Goal: Transaction & Acquisition: Purchase product/service

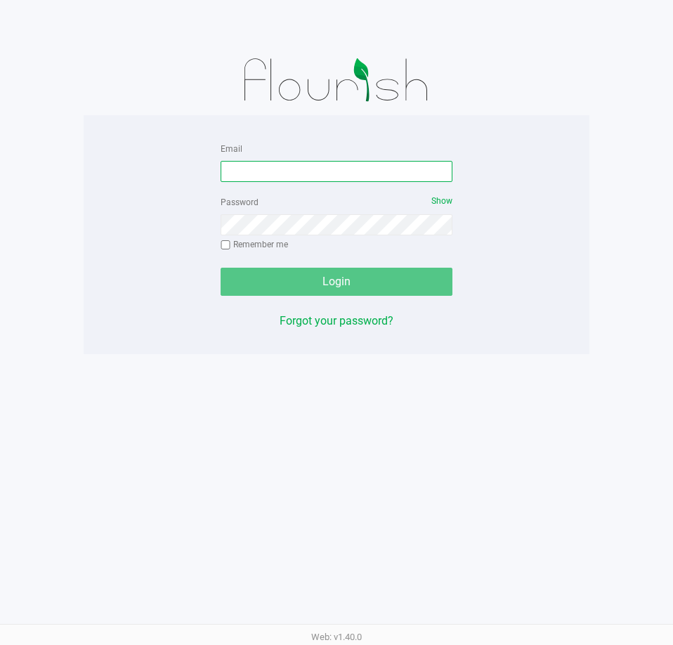
click at [252, 164] on input "Email" at bounding box center [337, 171] width 232 height 21
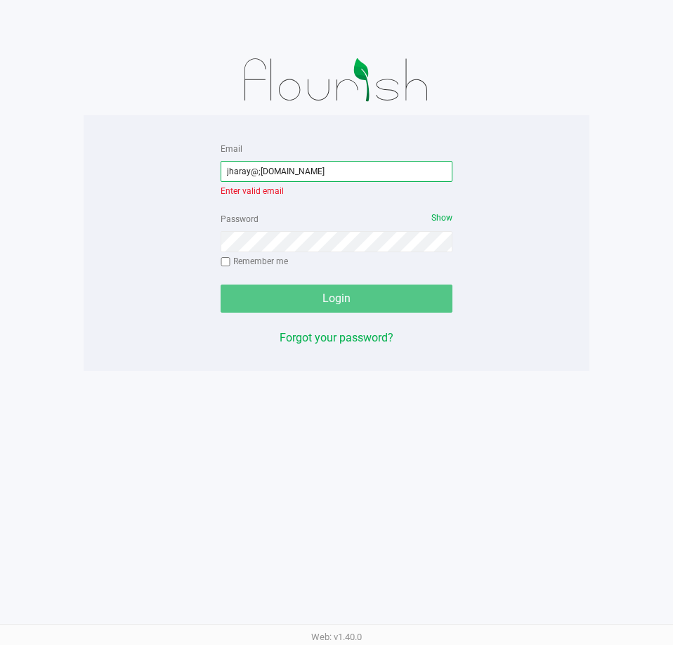
drag, startPoint x: 257, startPoint y: 174, endPoint x: 285, endPoint y: 216, distance: 50.9
click at [259, 174] on input "jharay@;[DOMAIN_NAME]" at bounding box center [337, 171] width 232 height 21
type input "[EMAIL_ADDRESS][DOMAIN_NAME]"
click at [358, 299] on div "Email [EMAIL_ADDRESS][DOMAIN_NAME] Enter valid email Password Show Remember me …" at bounding box center [336, 243] width 253 height 207
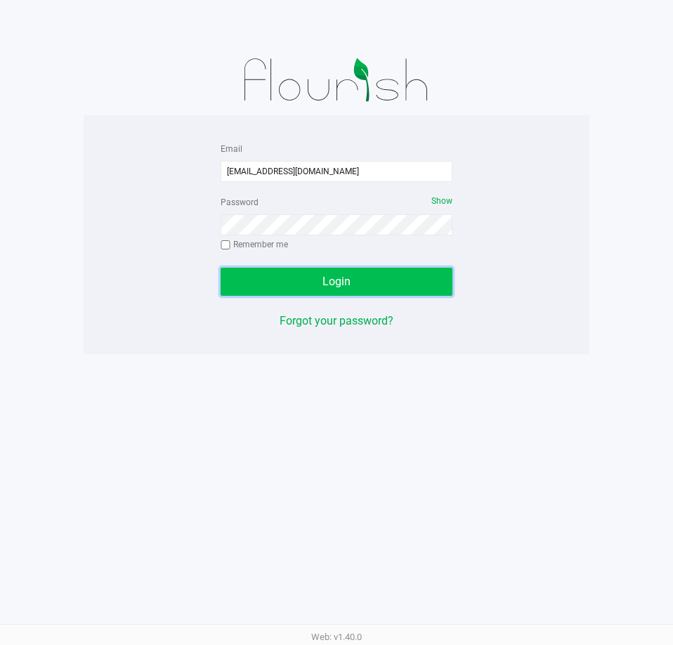
click at [352, 280] on button "Login" at bounding box center [337, 282] width 232 height 28
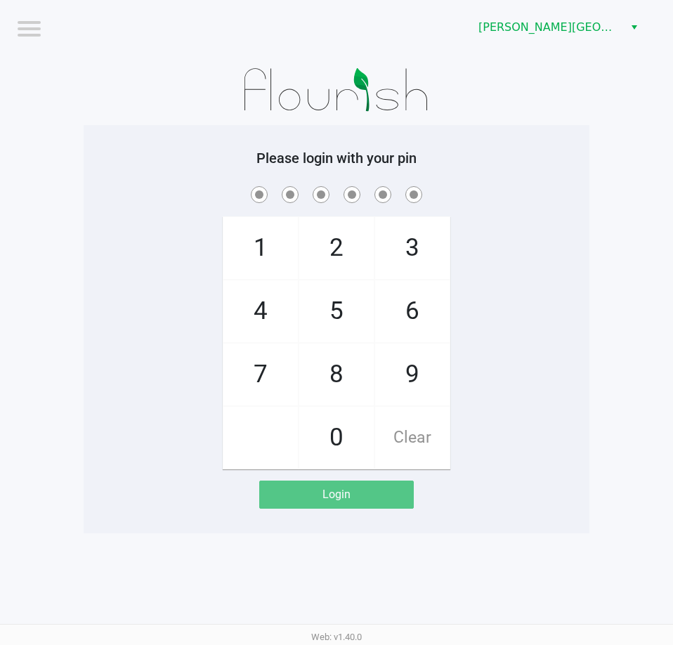
click at [147, 310] on div "1 4 7 2 5 8 0 3 6 9 Clear" at bounding box center [337, 326] width 506 height 286
click at [189, 398] on div "1 4 7 2 5 8 0 3 6 9 Clear" at bounding box center [337, 326] width 506 height 286
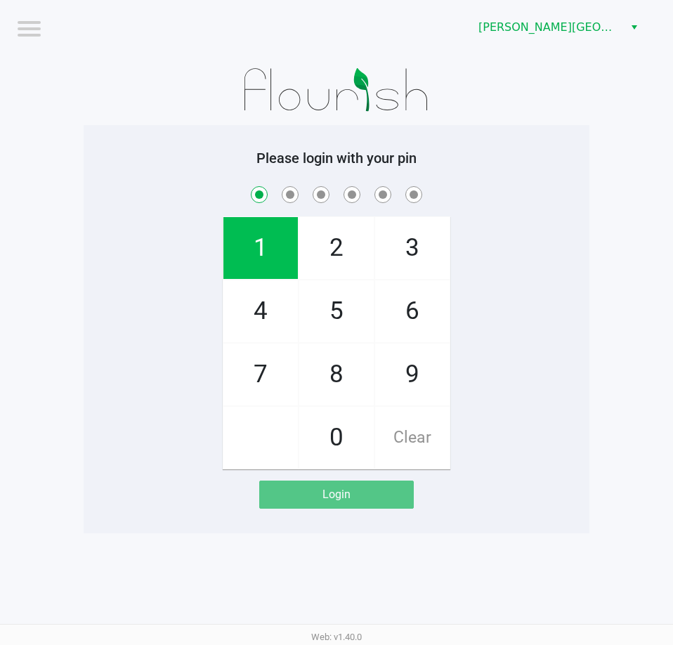
checkbox input "true"
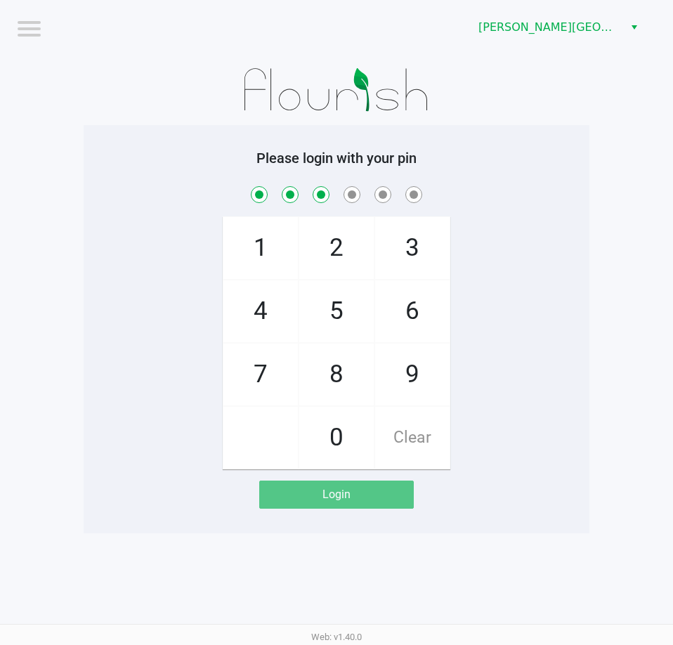
checkbox input "true"
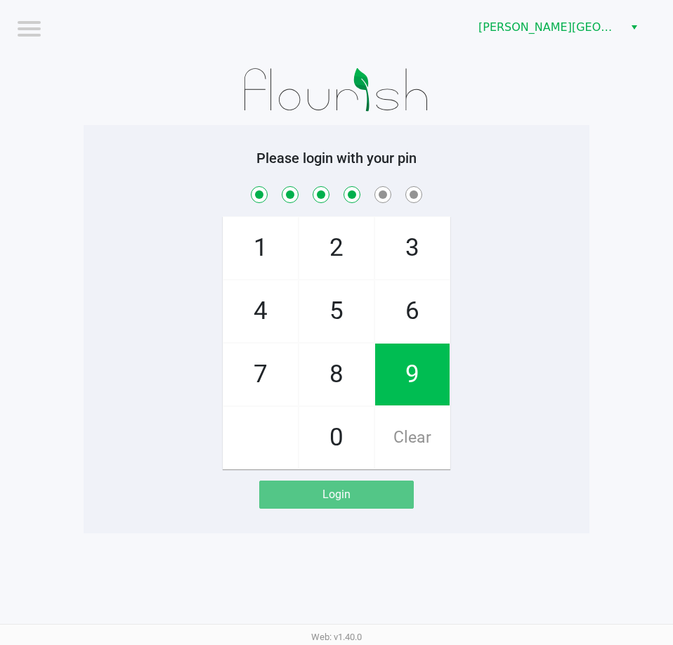
checkbox input "true"
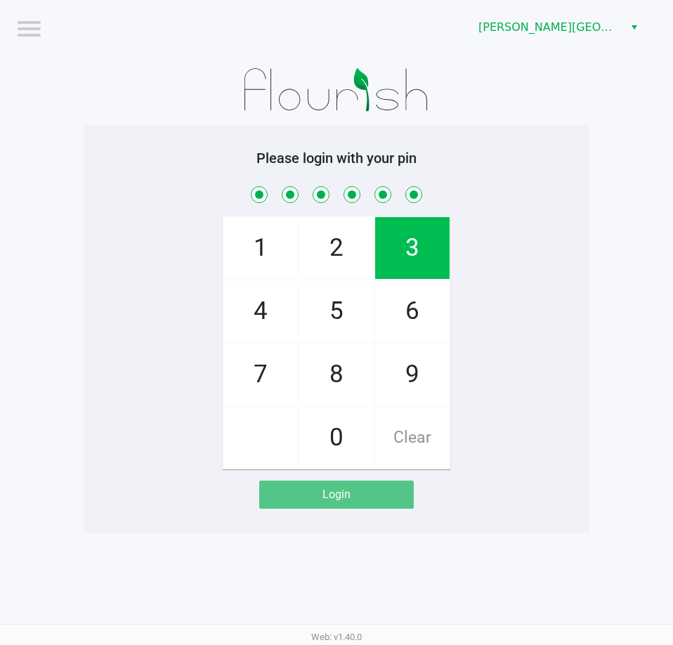
checkbox input "true"
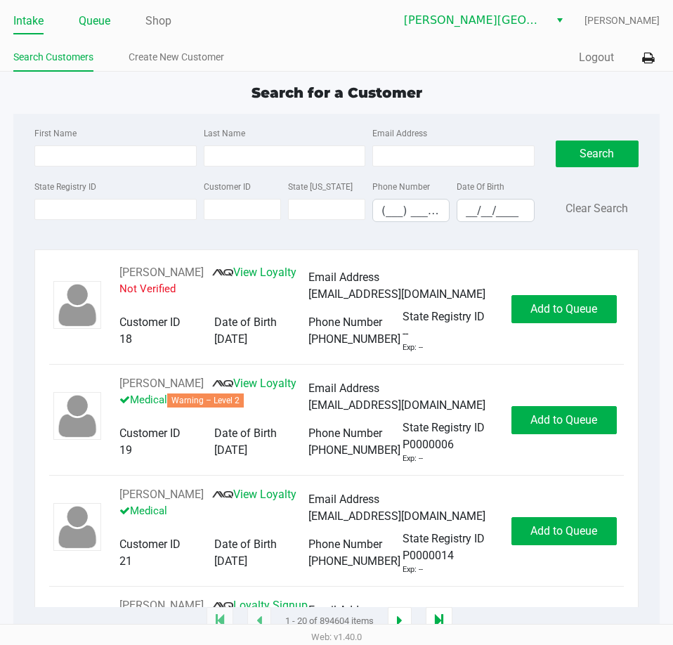
click at [96, 20] on link "Queue" at bounding box center [95, 21] width 32 height 20
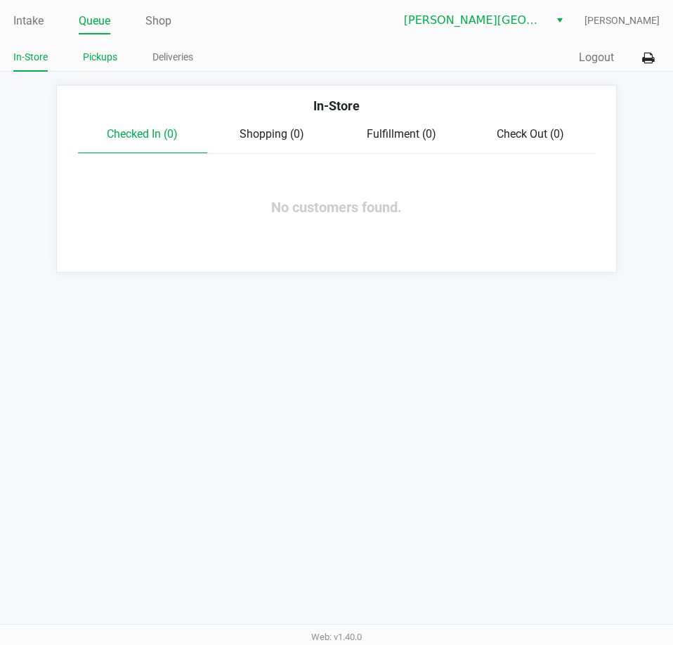
click at [105, 60] on link "Pickups" at bounding box center [100, 57] width 34 height 18
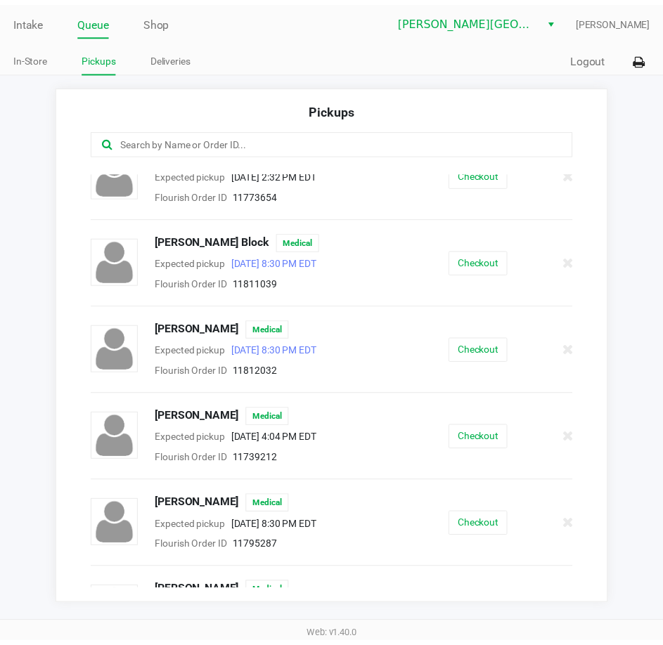
scroll to position [254, 0]
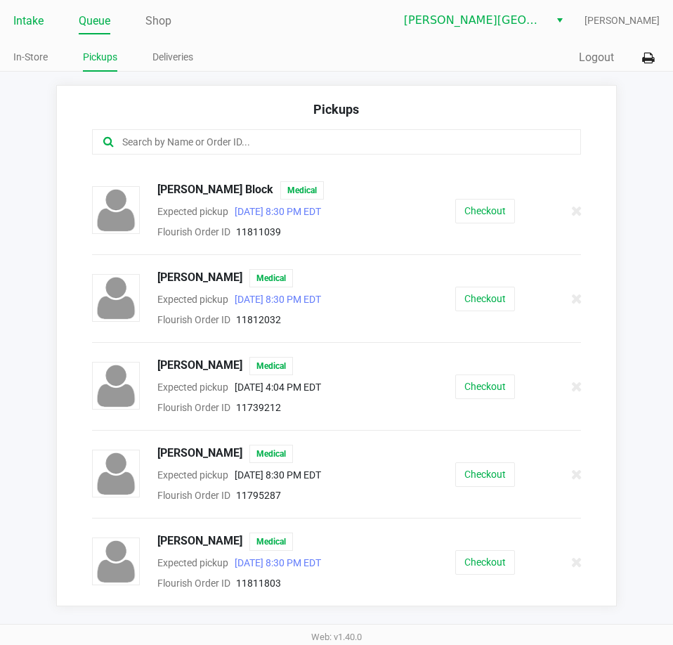
click at [30, 30] on link "Intake" at bounding box center [28, 21] width 30 height 20
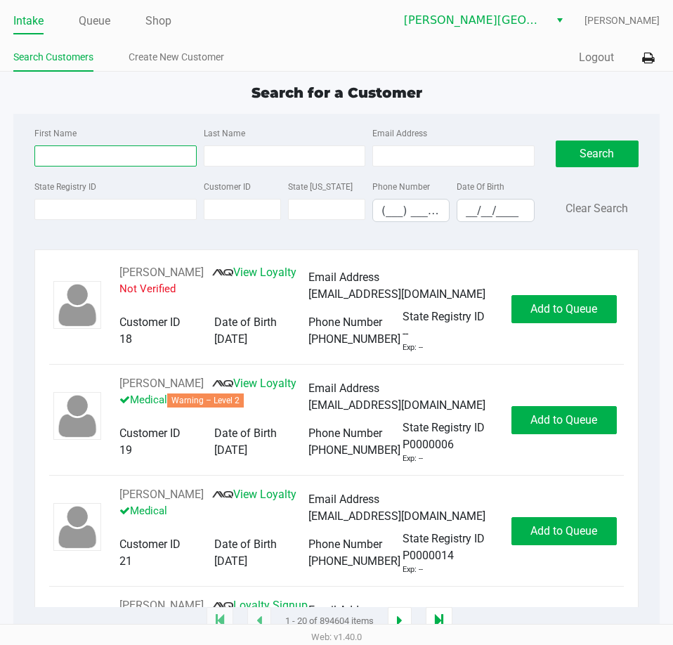
click at [125, 160] on input "First Name" at bounding box center [115, 155] width 162 height 21
type input "[PERSON_NAME]"
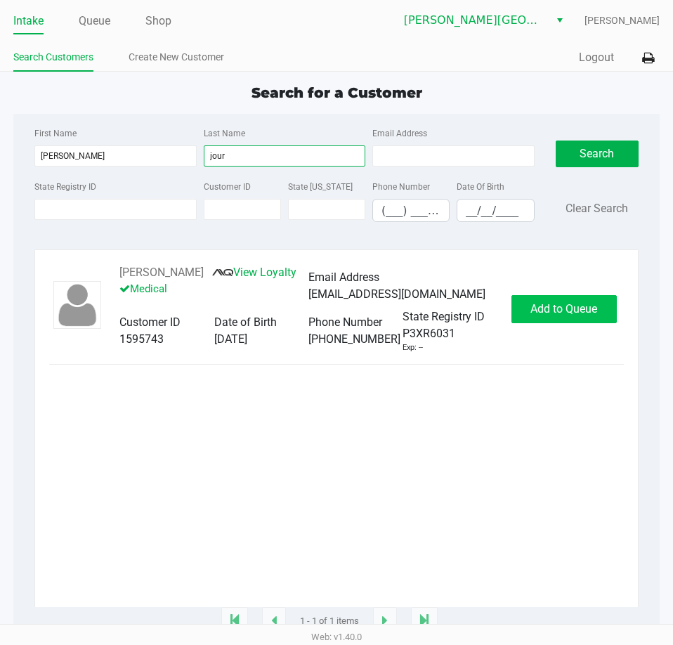
type input "jour"
click at [565, 319] on button "Add to Queue" at bounding box center [564, 309] width 105 height 28
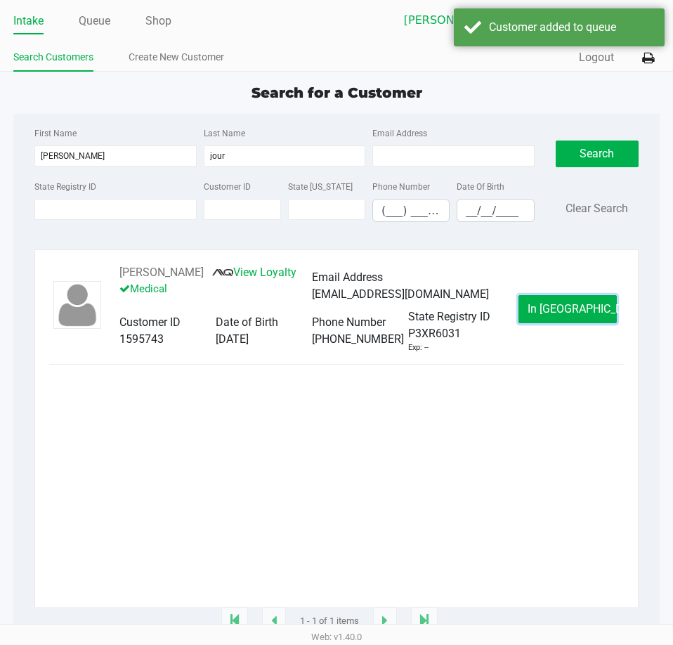
click at [564, 318] on button "In [GEOGRAPHIC_DATA]" at bounding box center [568, 309] width 98 height 28
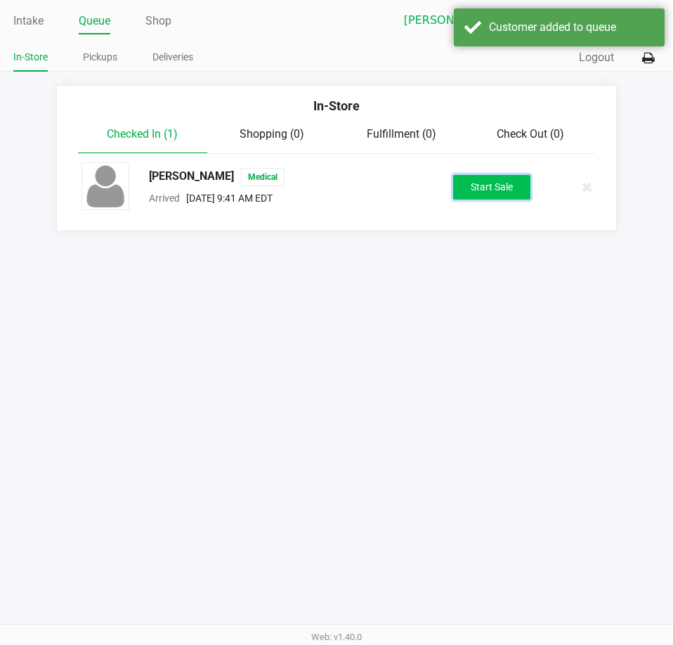
click at [469, 185] on button "Start Sale" at bounding box center [491, 187] width 77 height 25
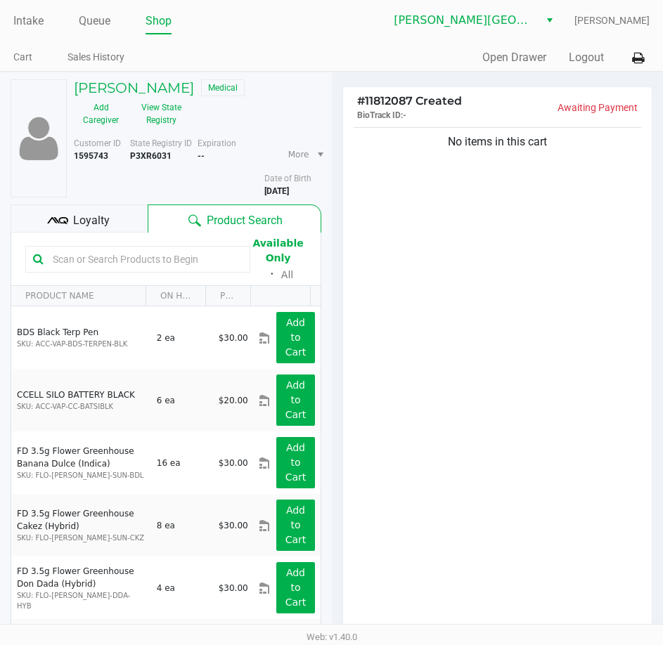
click at [79, 266] on input "text" at bounding box center [144, 259] width 195 height 21
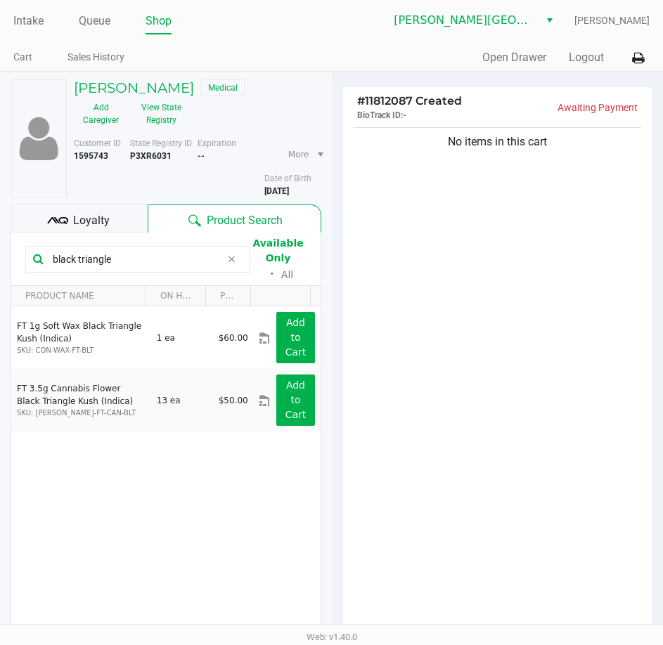
type input "black triangle"
click at [411, 444] on div "No items in this cart" at bounding box center [497, 379] width 309 height 510
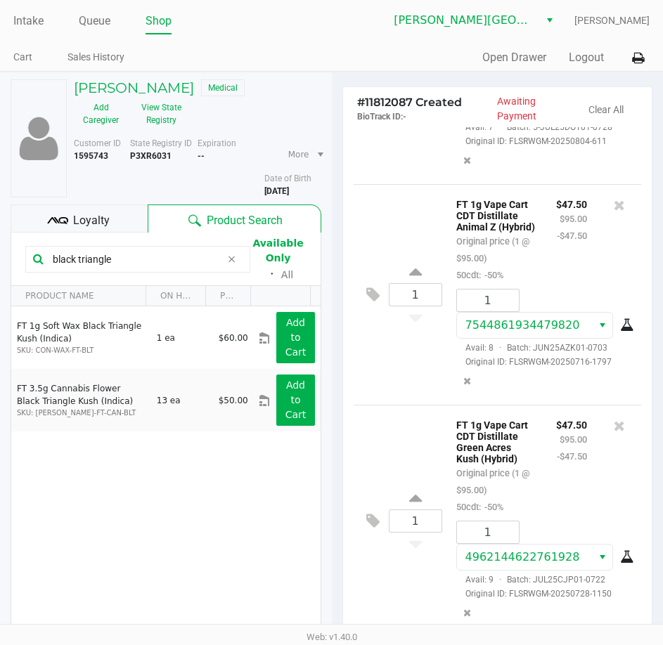
scroll to position [147, 0]
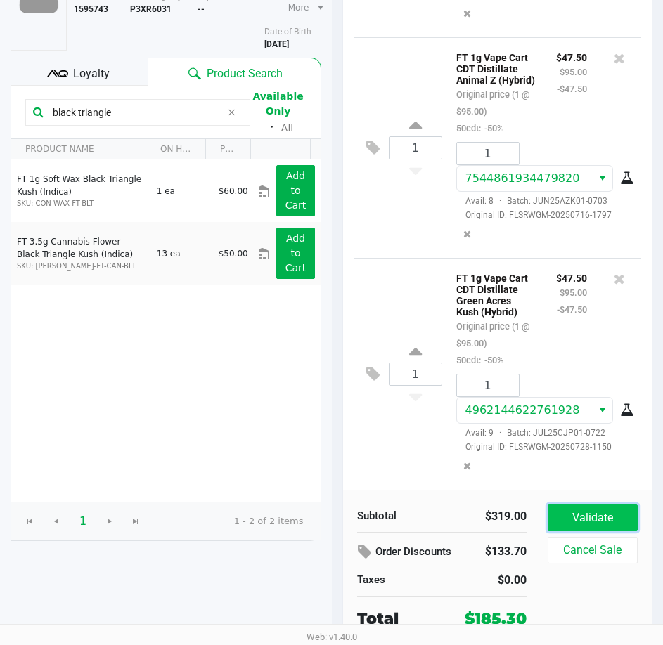
click at [590, 524] on button "Validate" at bounding box center [593, 518] width 90 height 27
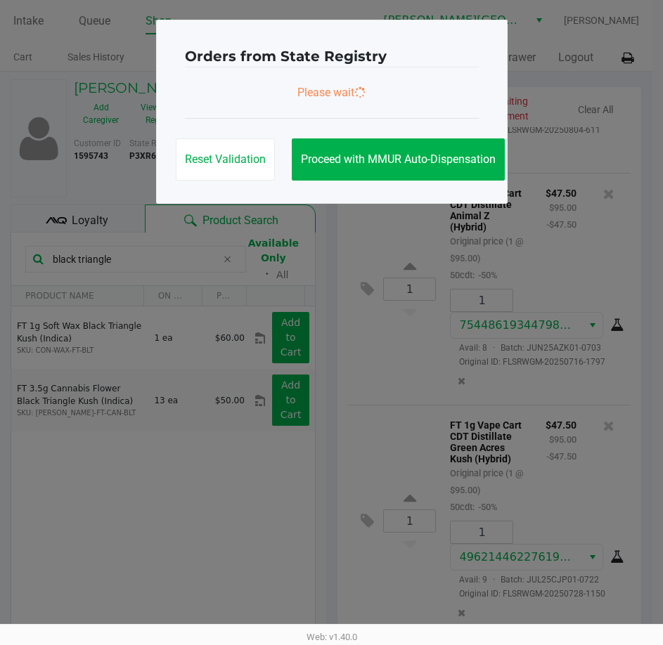
scroll to position [0, 0]
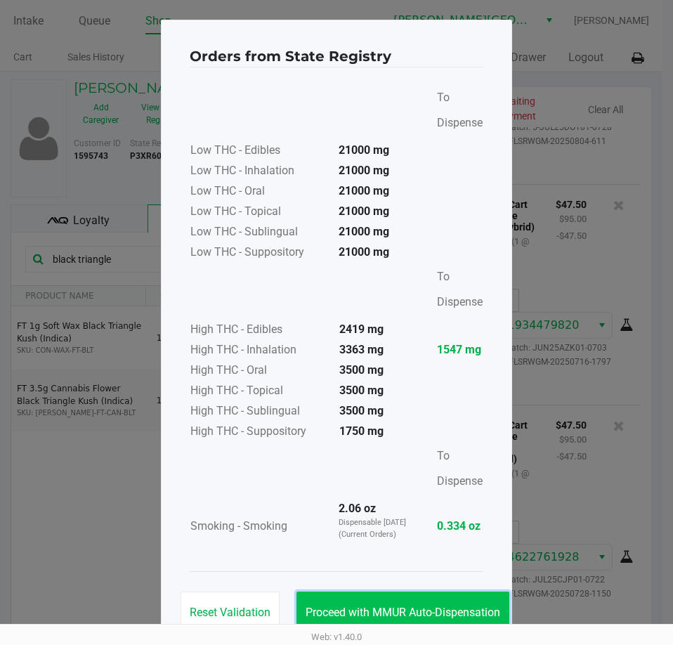
click at [446, 611] on span "Proceed with MMUR Auto-Dispensation" at bounding box center [403, 612] width 195 height 13
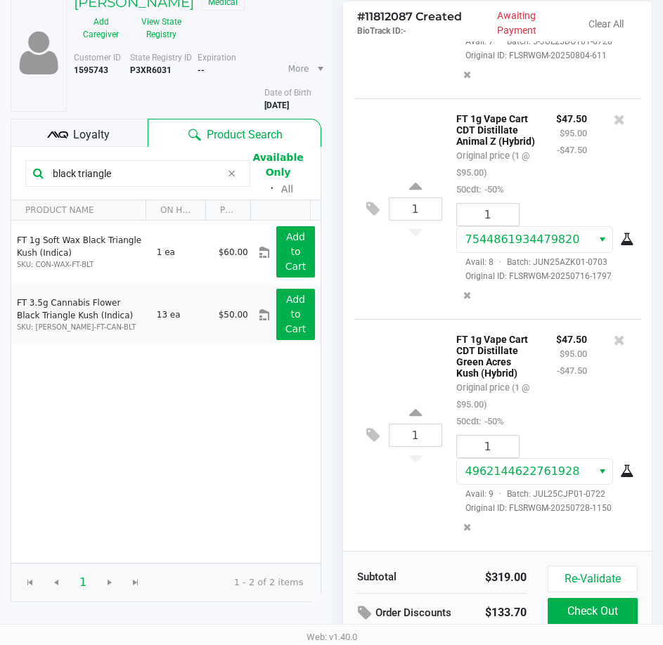
scroll to position [179, 0]
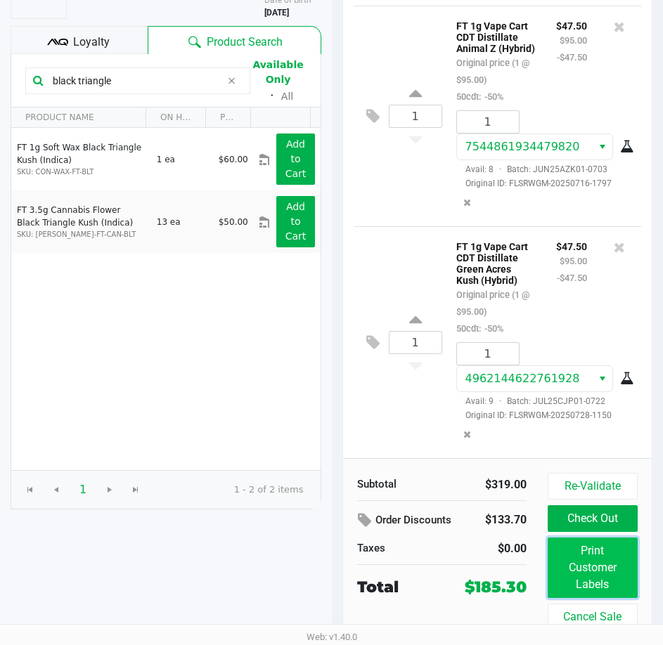
click at [579, 552] on button "Print Customer Labels" at bounding box center [593, 568] width 90 height 60
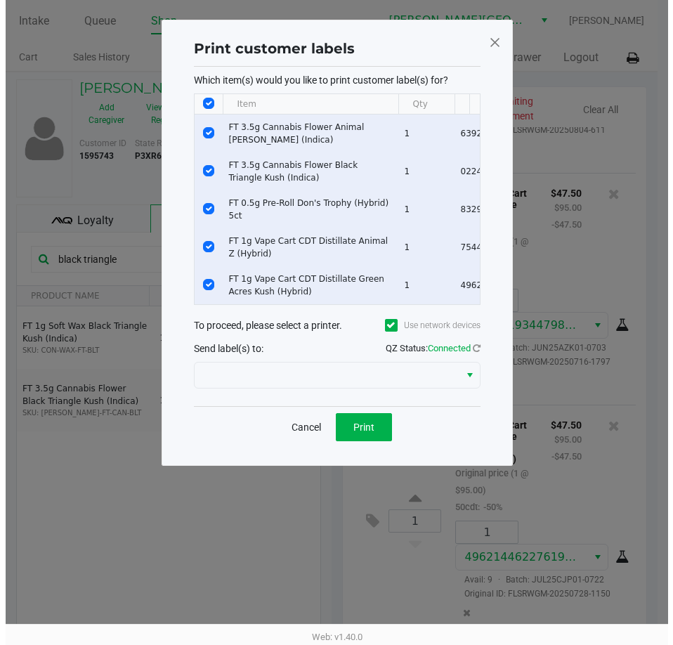
scroll to position [0, 0]
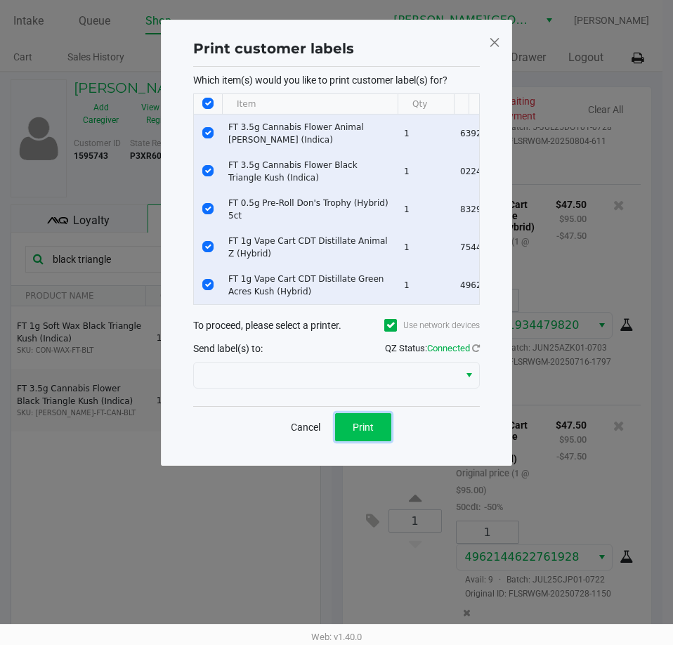
click at [365, 441] on button "Print" at bounding box center [363, 427] width 56 height 28
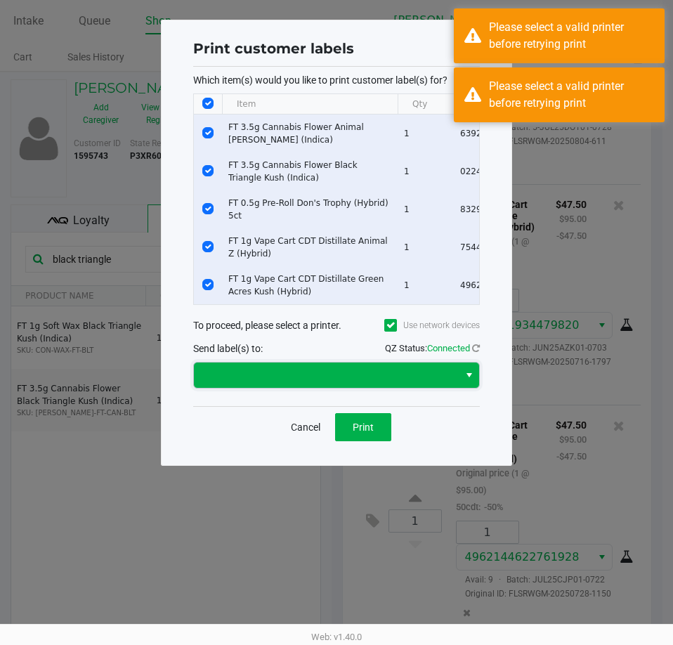
click at [314, 379] on span at bounding box center [326, 375] width 248 height 17
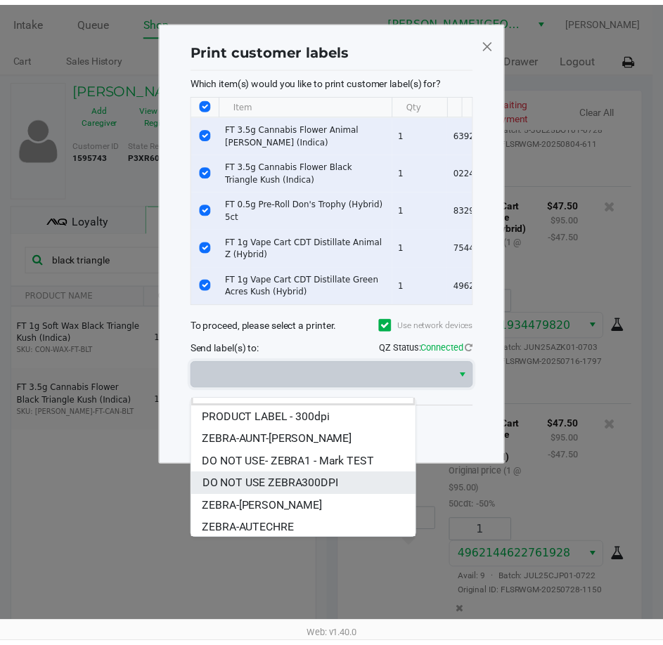
scroll to position [17, 0]
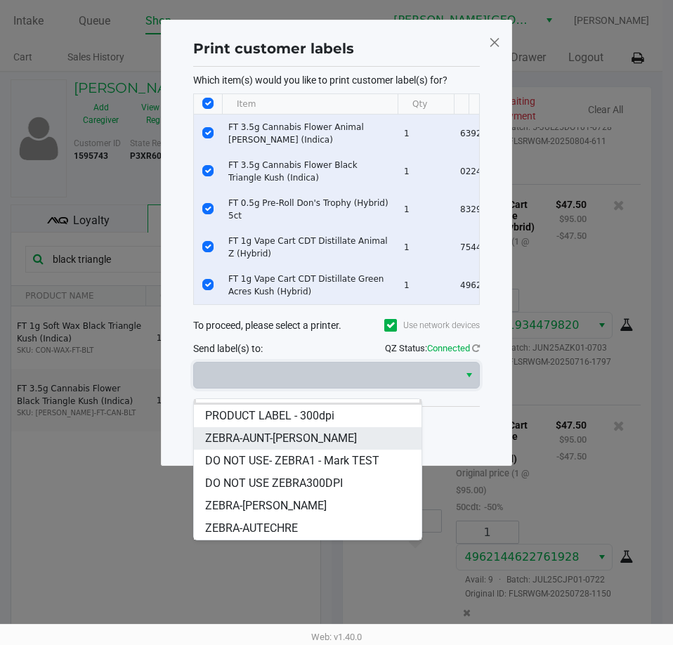
click at [298, 435] on span "ZEBRA-AUNT-[PERSON_NAME]" at bounding box center [281, 438] width 152 height 17
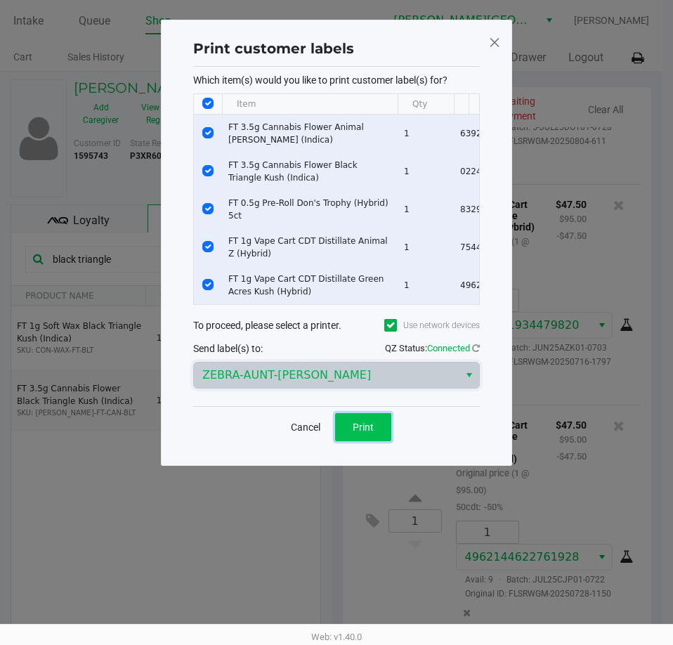
click at [359, 429] on button "Print" at bounding box center [363, 427] width 56 height 28
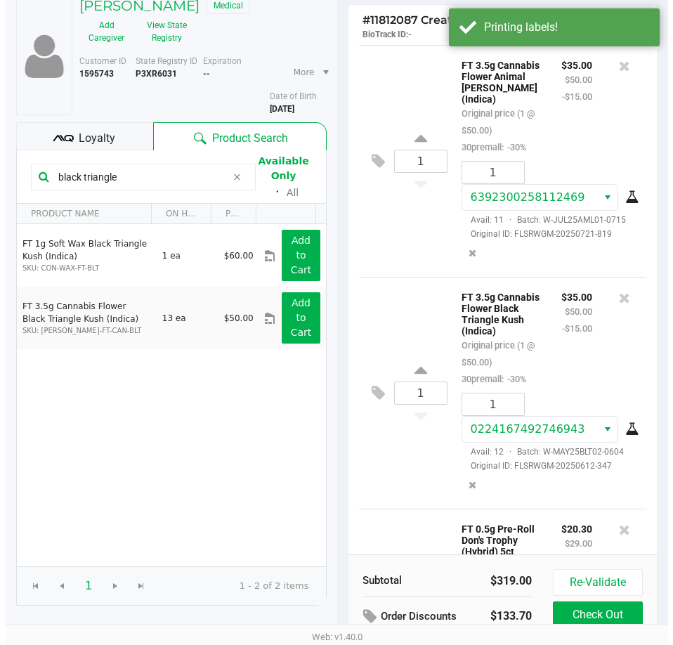
scroll to position [0, 0]
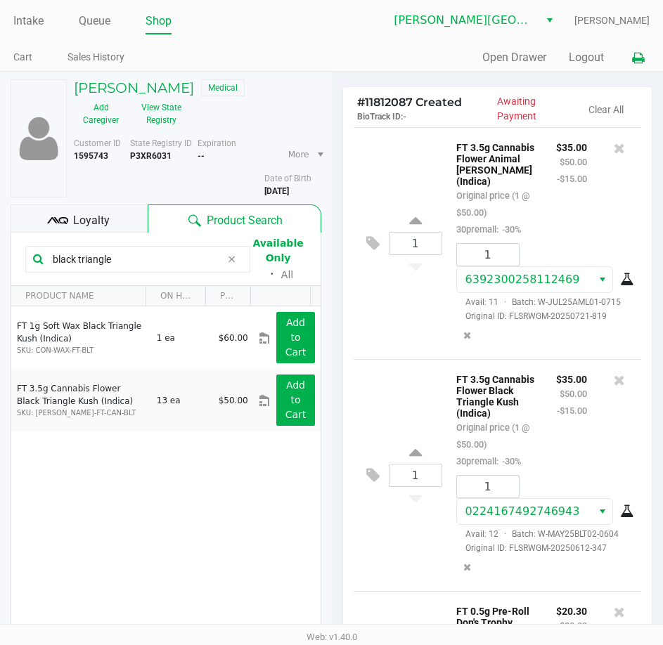
click at [637, 60] on icon at bounding box center [638, 58] width 12 height 10
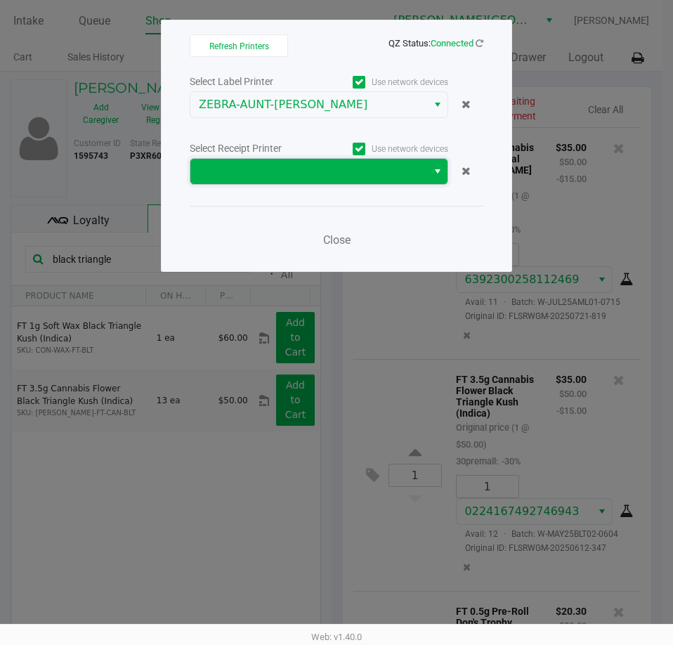
click at [281, 169] on span at bounding box center [309, 171] width 220 height 17
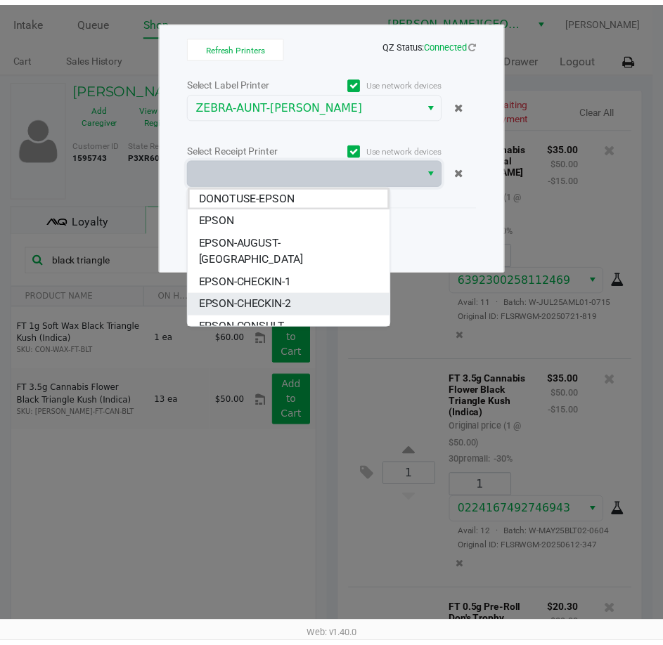
scroll to position [129, 0]
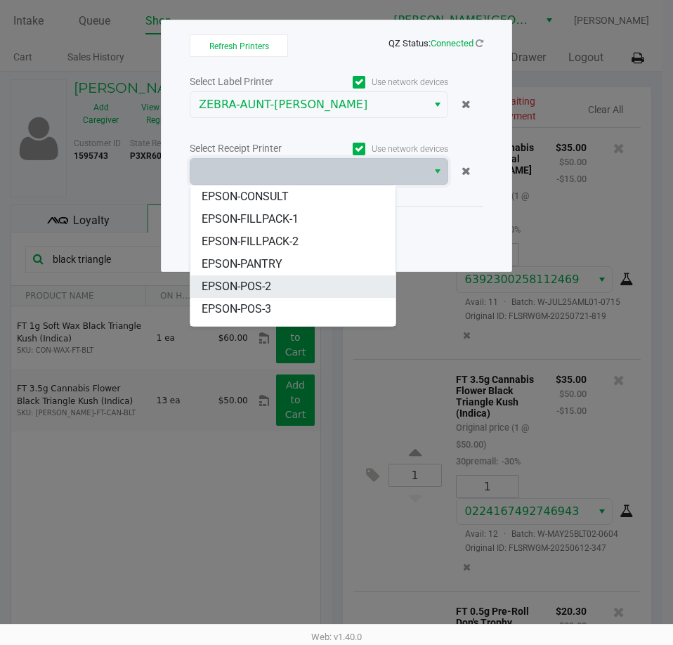
click at [242, 278] on span "EPSON-POS-2" at bounding box center [237, 286] width 70 height 17
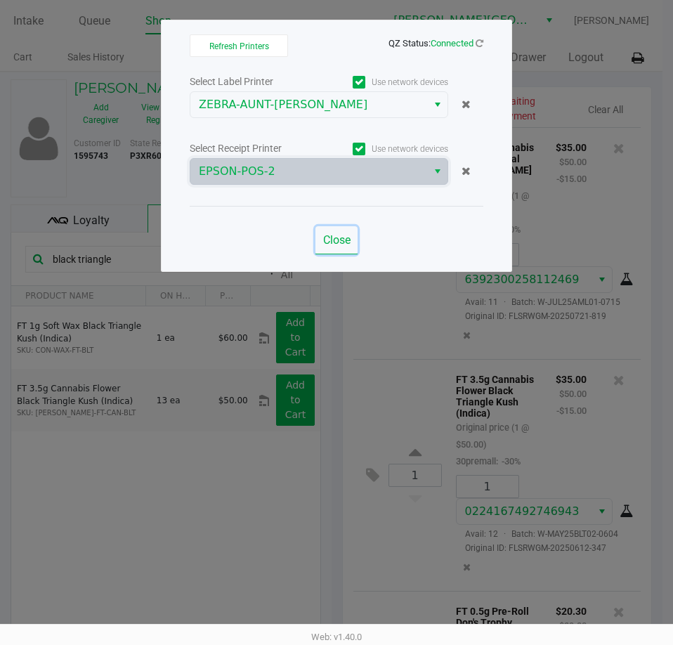
click at [336, 241] on span "Close" at bounding box center [336, 239] width 27 height 13
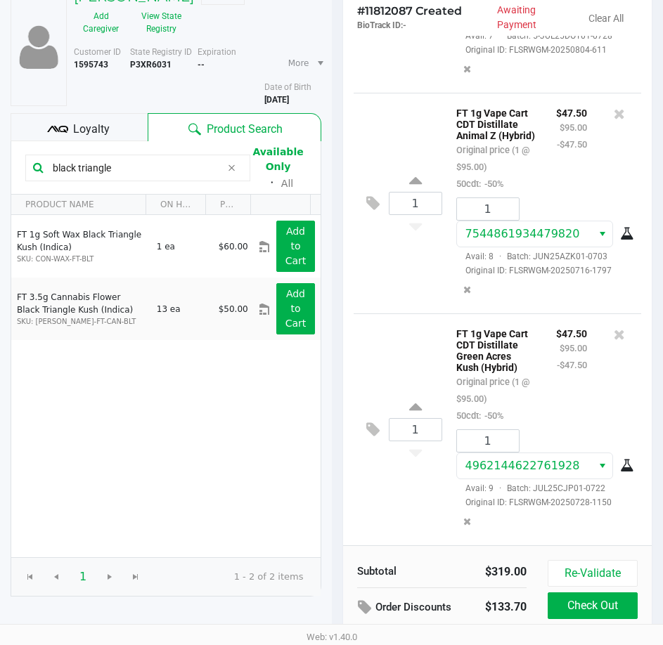
scroll to position [179, 0]
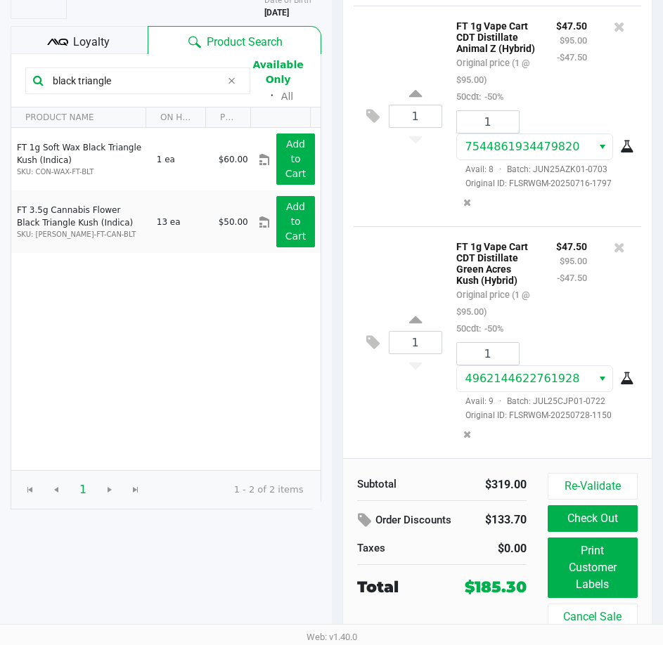
click at [104, 41] on span "Loyalty" at bounding box center [91, 42] width 37 height 17
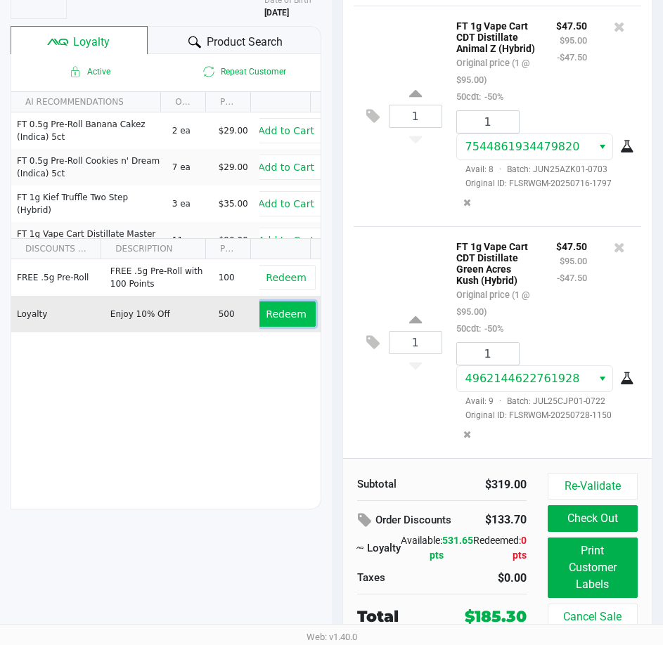
click at [276, 321] on button "Redeem" at bounding box center [286, 314] width 58 height 25
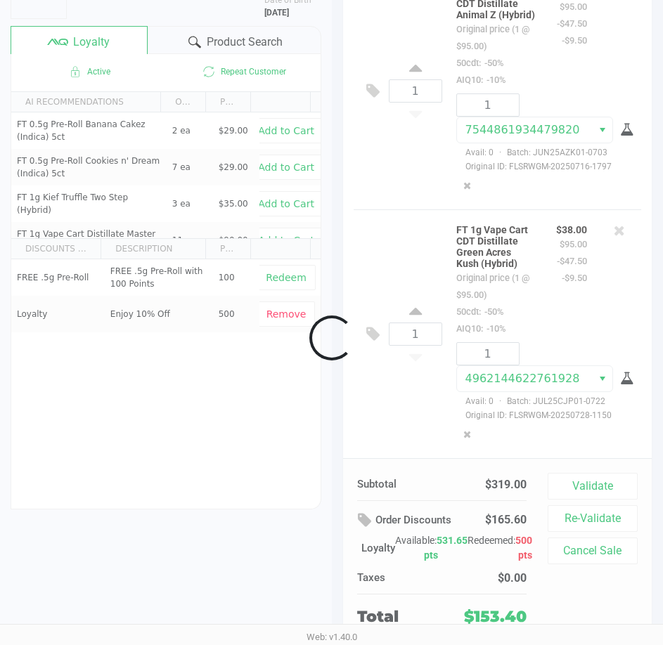
scroll to position [808, 0]
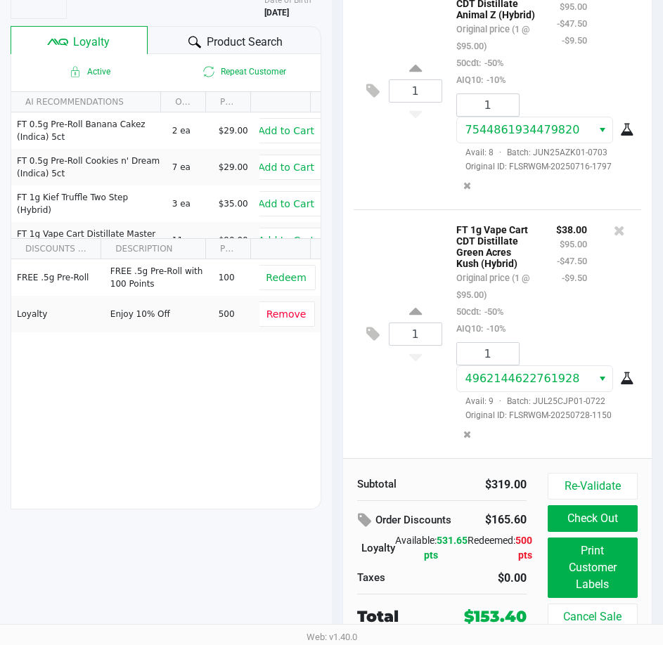
click at [311, 568] on div "[PERSON_NAME] Medical Add Caregiver View State Registry Customer ID 1595743 Sta…" at bounding box center [166, 269] width 332 height 751
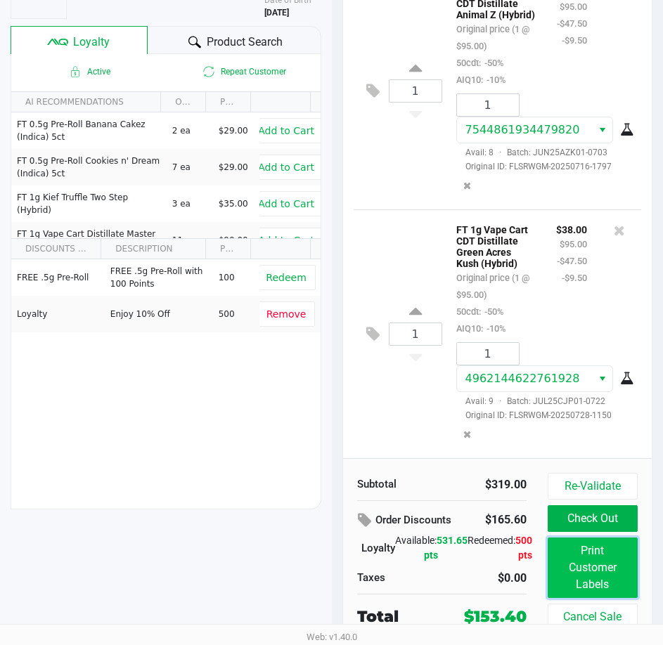
click at [576, 564] on button "Print Customer Labels" at bounding box center [593, 568] width 90 height 60
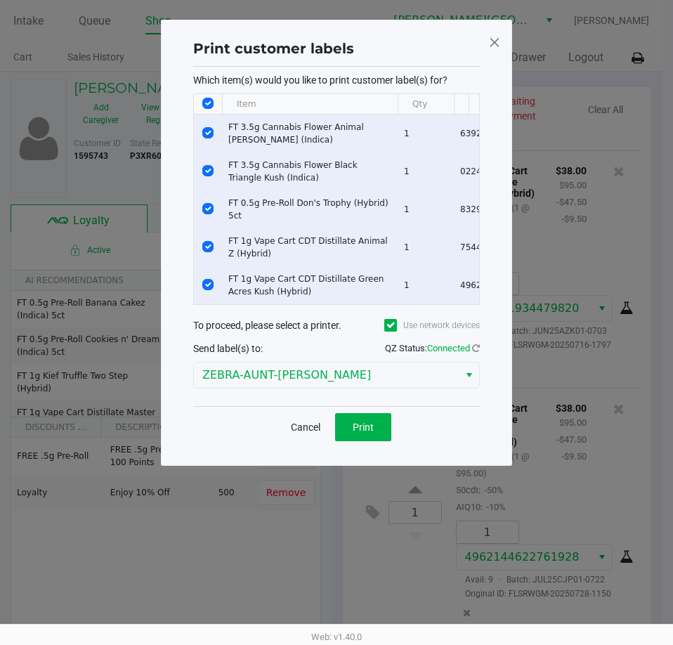
click at [494, 44] on span at bounding box center [494, 42] width 13 height 22
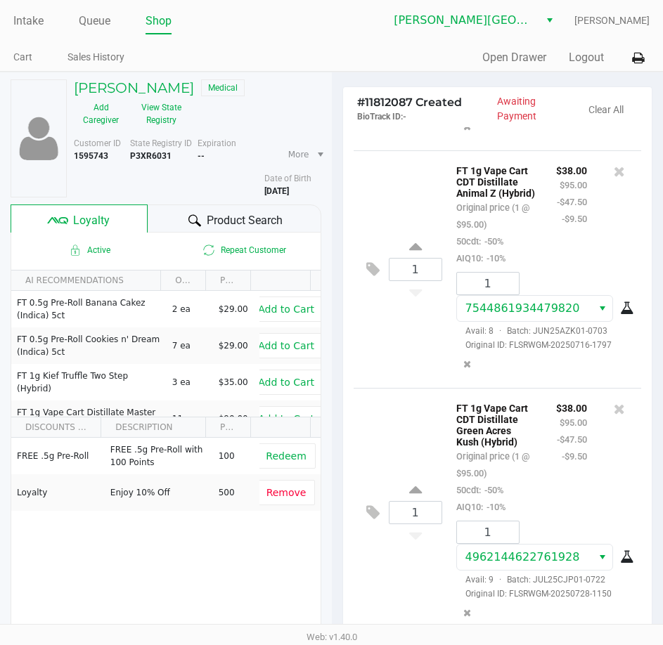
scroll to position [179, 0]
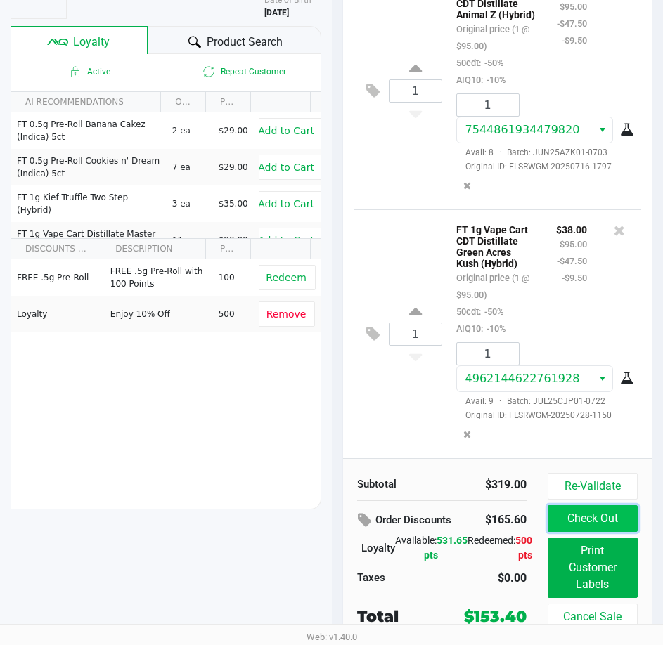
click at [579, 521] on button "Check Out" at bounding box center [593, 518] width 90 height 27
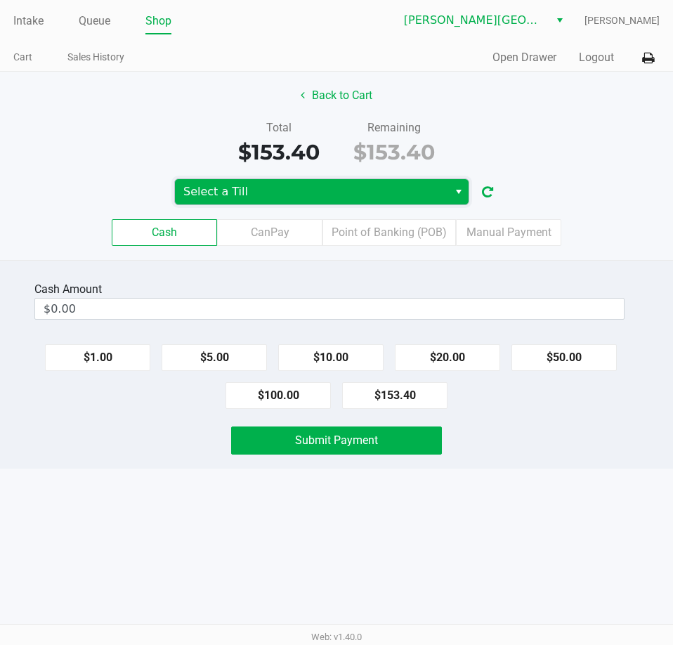
click at [268, 191] on span "Select a Till" at bounding box center [311, 191] width 257 height 17
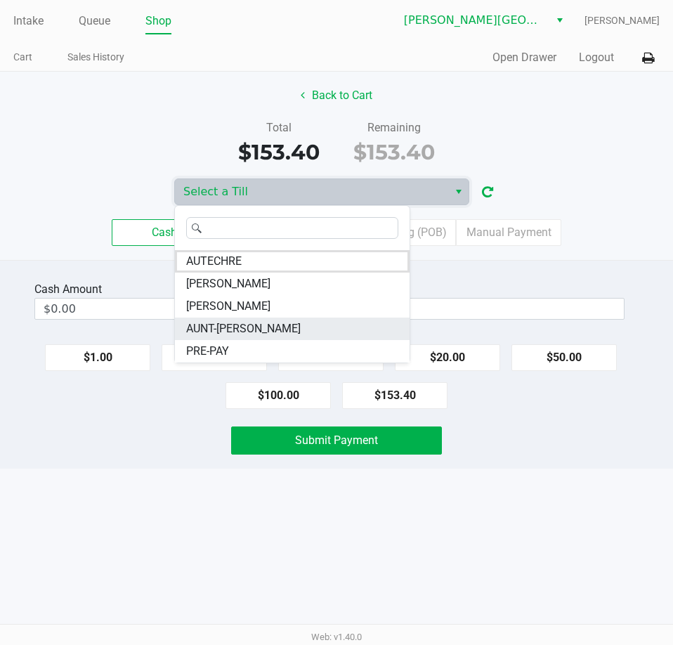
click at [230, 331] on span "AUNT-[PERSON_NAME]" at bounding box center [243, 329] width 115 height 17
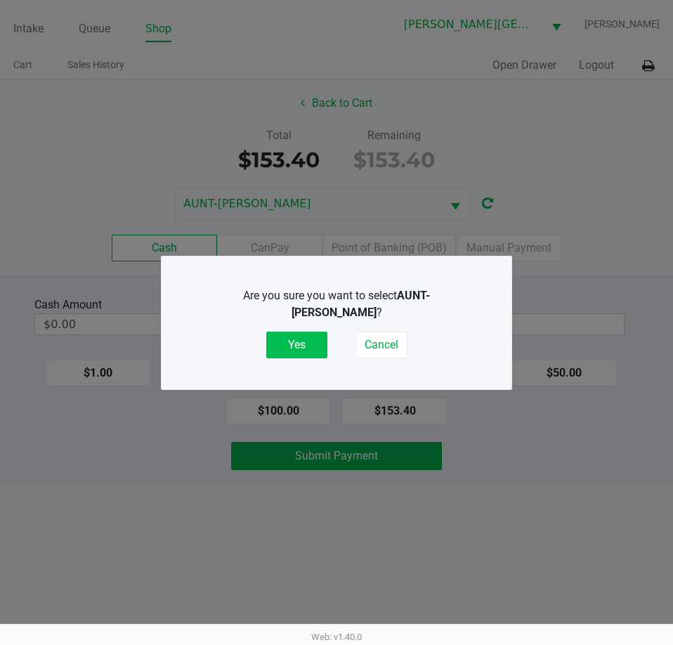
click at [295, 349] on button "Yes" at bounding box center [296, 345] width 61 height 27
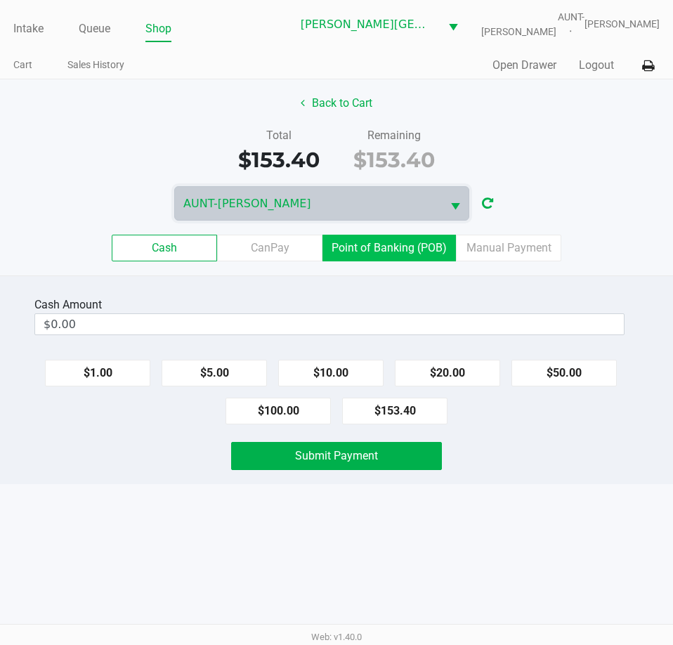
click at [378, 253] on label "Point of Banking (POB)" at bounding box center [390, 248] width 134 height 27
click at [0, 0] on 7 "Point of Banking (POB)" at bounding box center [0, 0] width 0 height 0
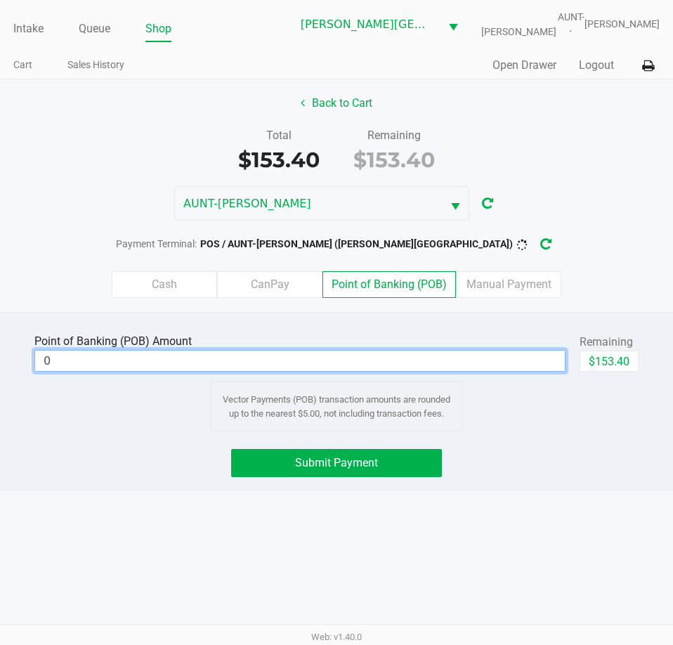
click at [247, 358] on input "0" at bounding box center [300, 361] width 530 height 20
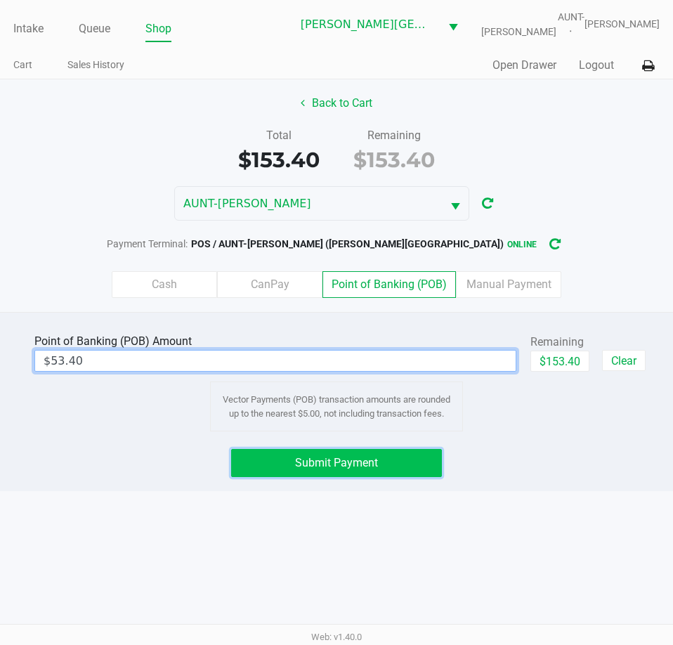
click at [365, 457] on span "Submit Payment" at bounding box center [336, 462] width 83 height 13
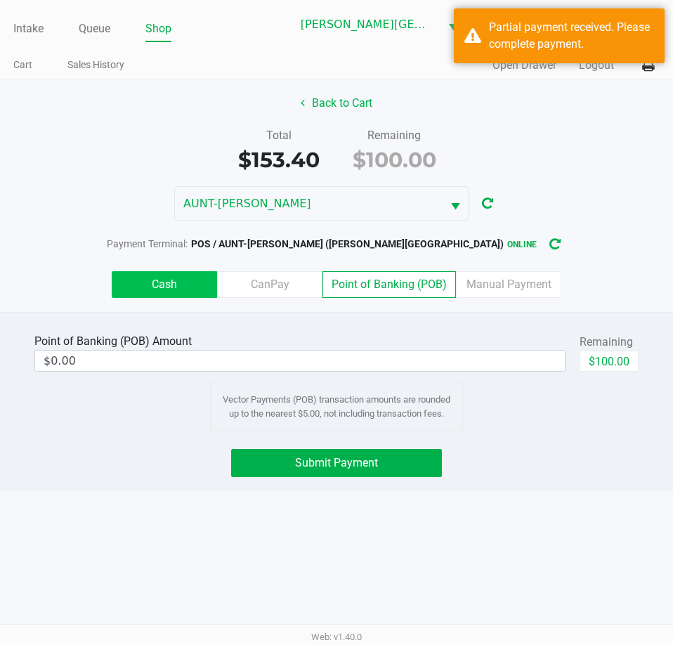
click at [155, 283] on label "Cash" at bounding box center [164, 284] width 105 height 27
click at [0, 0] on 0 "Cash" at bounding box center [0, 0] width 0 height 0
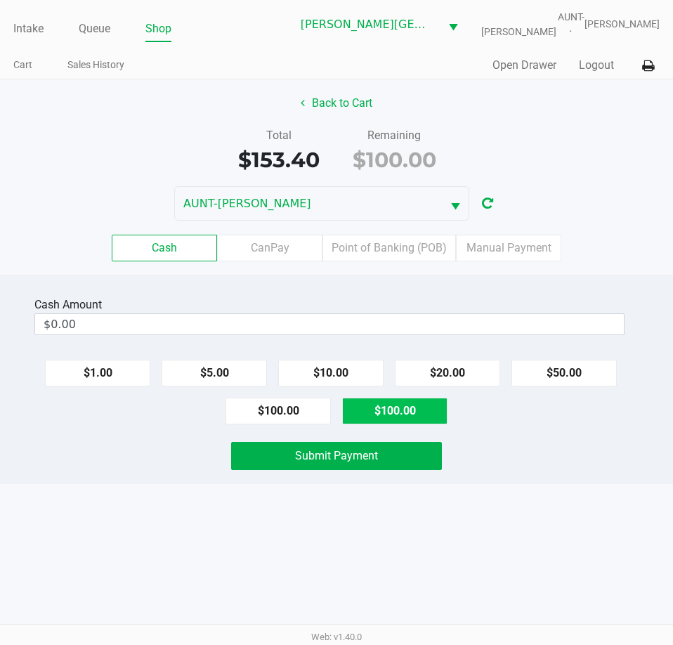
click at [356, 408] on button "$100.00" at bounding box center [394, 411] width 105 height 27
type input "$100.00"
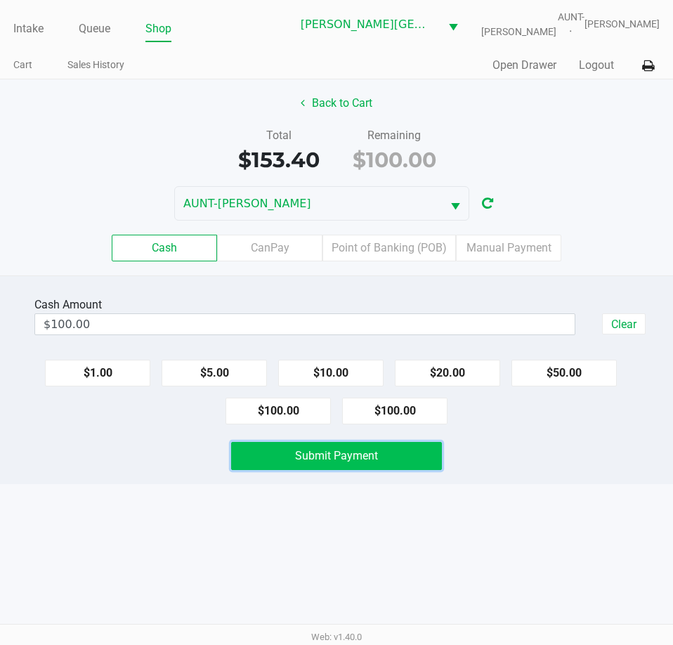
click at [318, 458] on span "Submit Payment" at bounding box center [336, 455] width 83 height 13
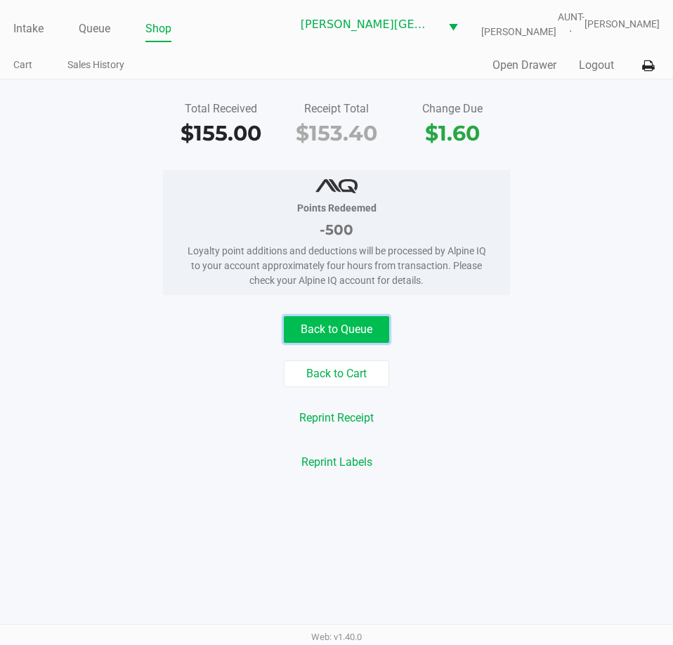
click at [368, 330] on button "Back to Queue" at bounding box center [336, 329] width 105 height 27
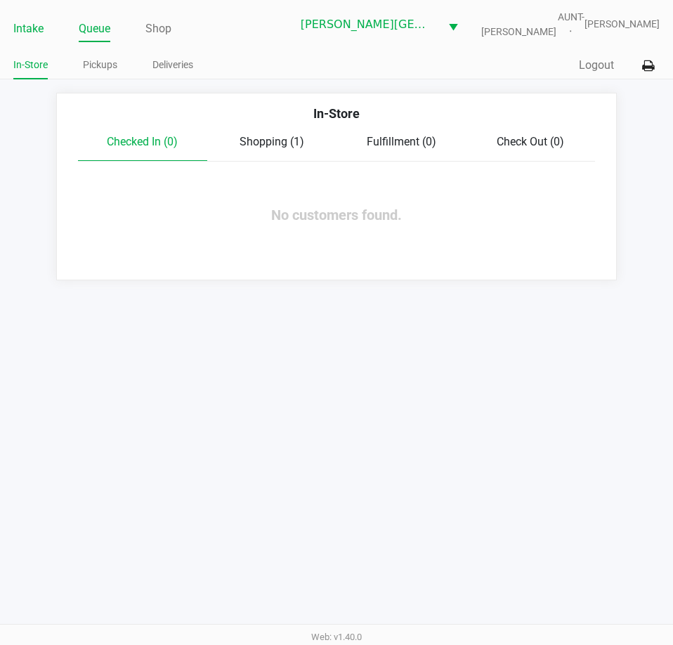
click at [26, 23] on link "Intake" at bounding box center [28, 29] width 30 height 20
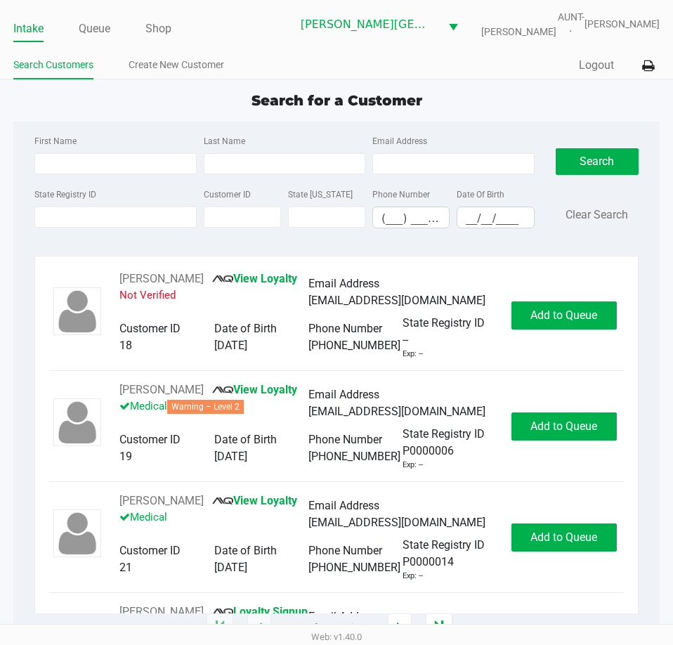
click at [89, 115] on div "Search for a Customer First Name Last Name Email Address State Registry ID Cust…" at bounding box center [336, 359] width 647 height 538
click at [70, 159] on input "First Name" at bounding box center [115, 163] width 162 height 21
type input "mervelys"
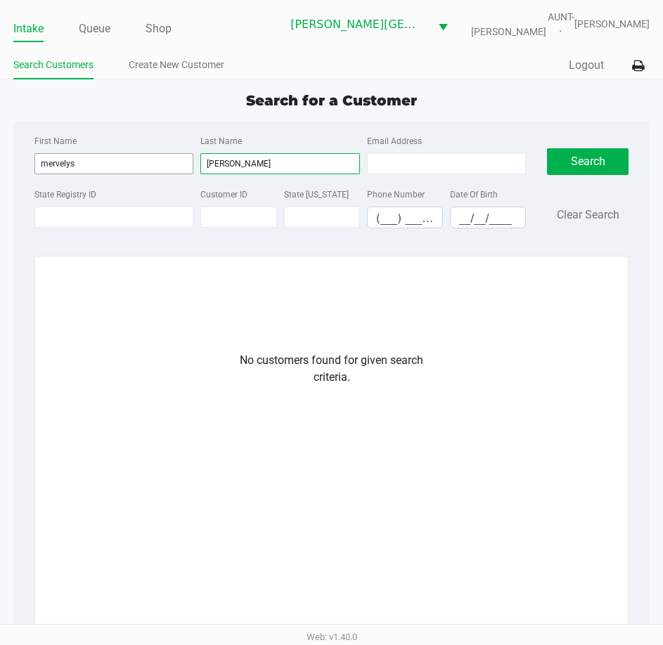
type input "[PERSON_NAME]"
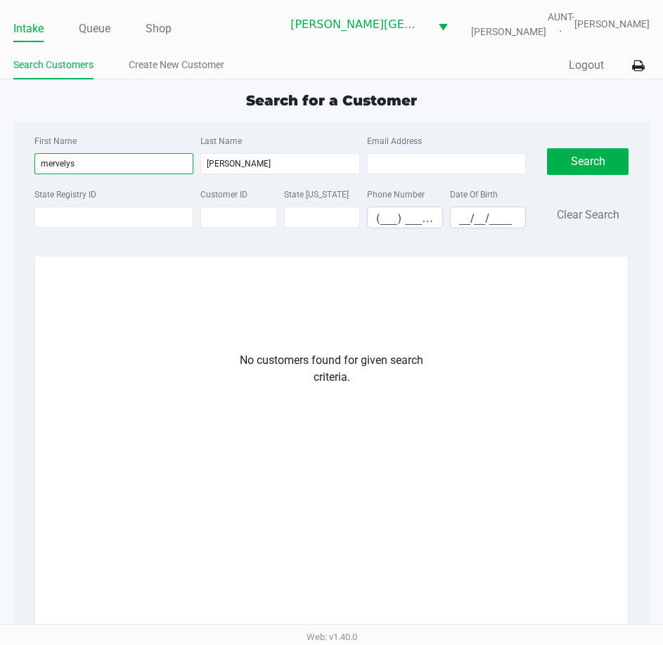
click at [53, 164] on input "mervelys" at bounding box center [113, 163] width 159 height 21
type input "marvelys"
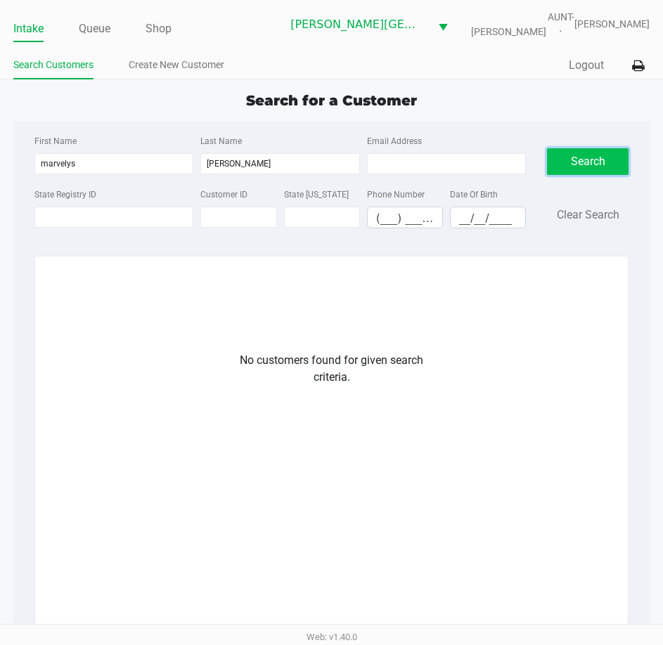
click at [595, 172] on button "Search" at bounding box center [588, 161] width 82 height 27
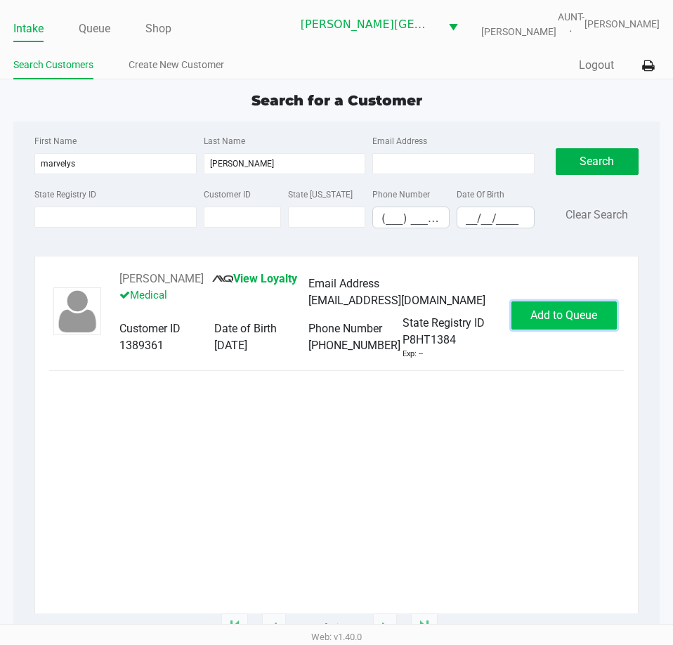
click at [518, 323] on button "Add to Queue" at bounding box center [564, 316] width 105 height 28
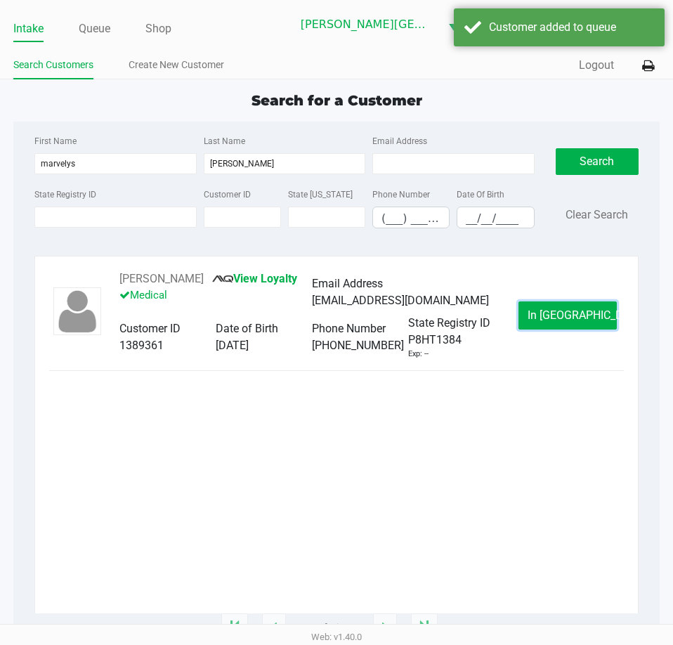
click at [524, 330] on button "In [GEOGRAPHIC_DATA]" at bounding box center [568, 316] width 98 height 28
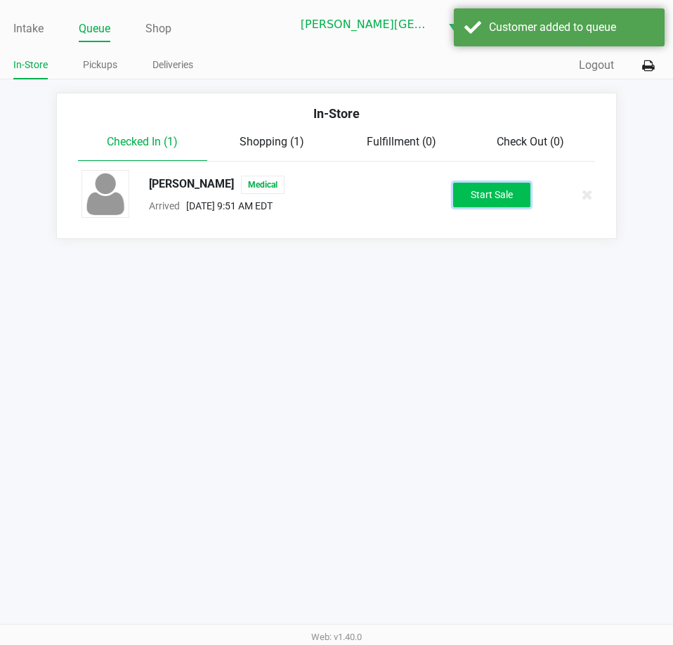
click at [482, 201] on button "Start Sale" at bounding box center [491, 195] width 77 height 25
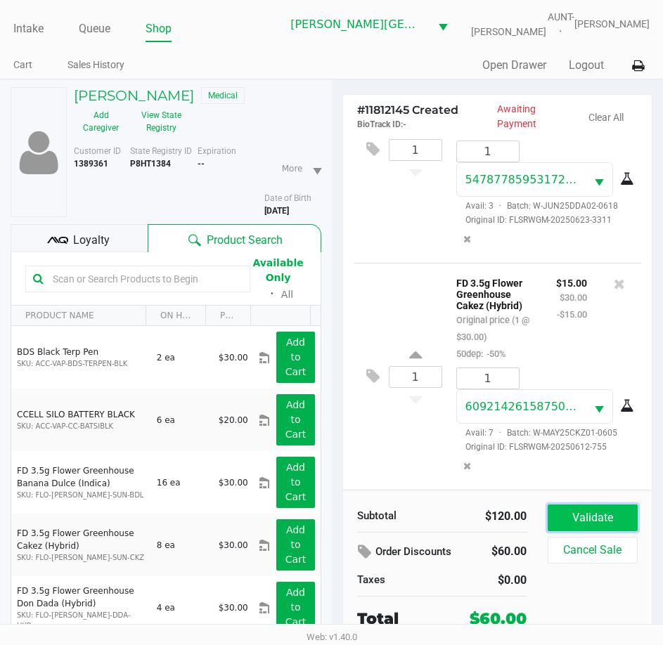
click at [578, 517] on button "Validate" at bounding box center [593, 518] width 90 height 27
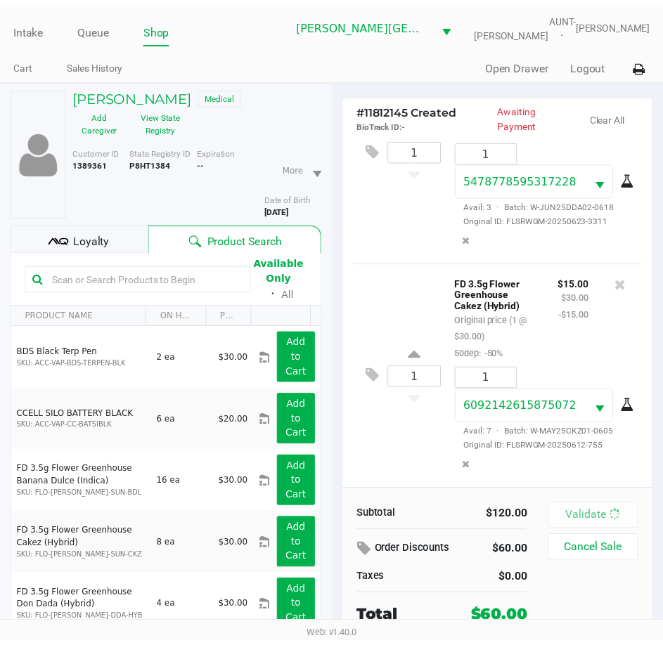
scroll to position [373, 0]
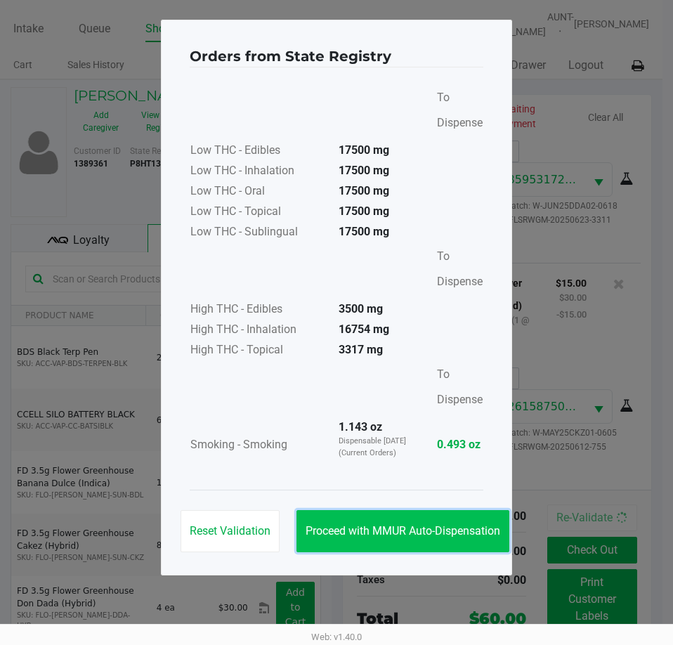
click at [416, 522] on button "Proceed with MMUR Auto-Dispensation" at bounding box center [403, 531] width 213 height 42
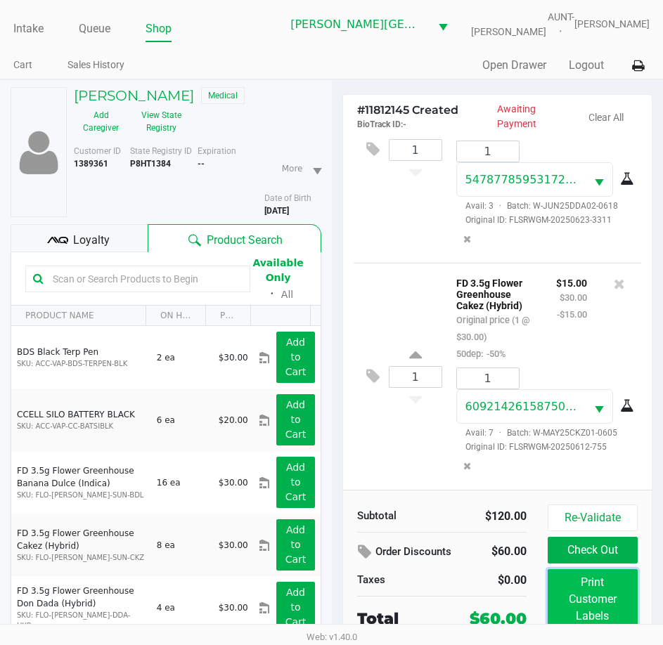
click at [590, 618] on button "Print Customer Labels" at bounding box center [593, 599] width 90 height 60
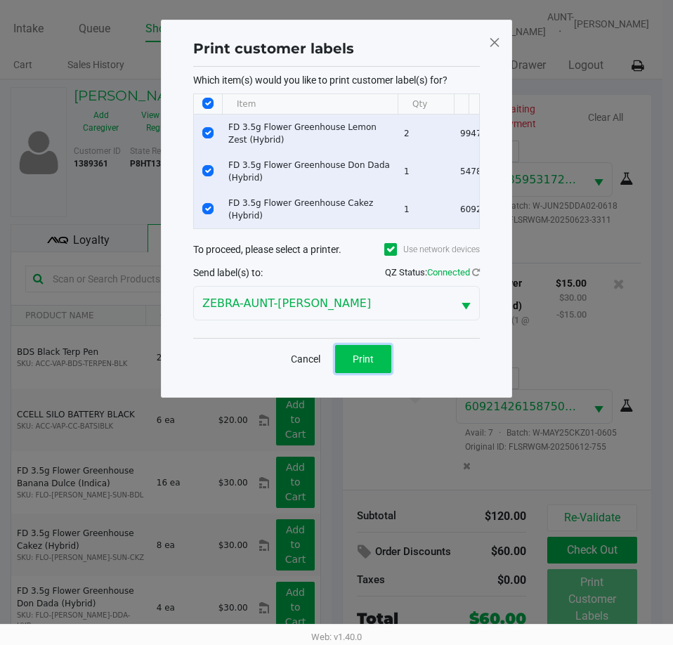
click at [363, 365] on span "Print" at bounding box center [363, 359] width 21 height 11
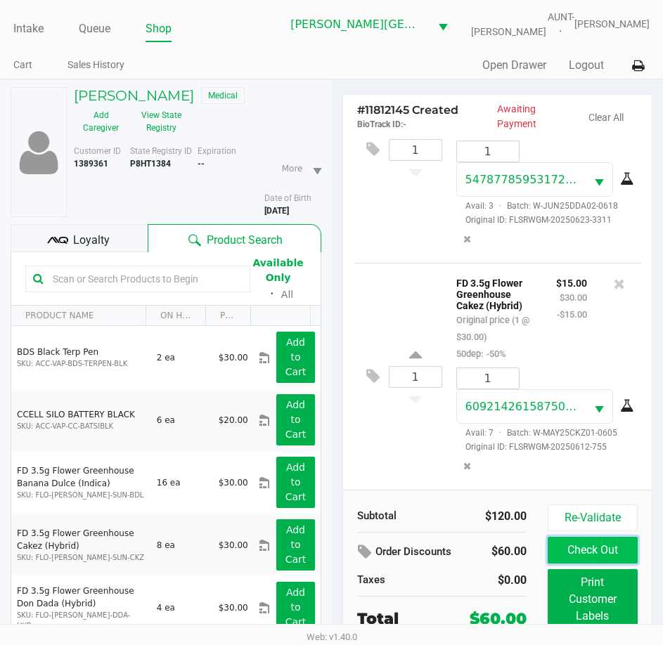
click at [604, 559] on button "Check Out" at bounding box center [593, 550] width 90 height 27
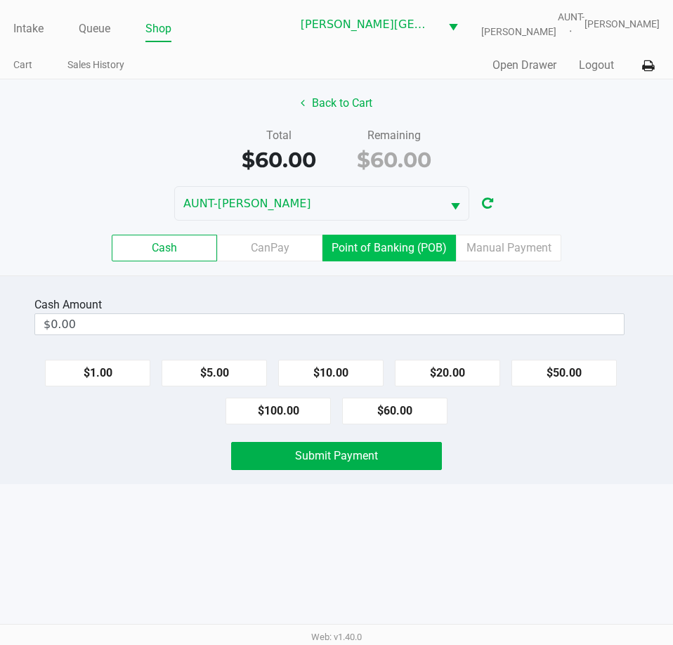
click at [365, 246] on label "Point of Banking (POB)" at bounding box center [390, 248] width 134 height 27
click at [0, 0] on 7 "Point of Banking (POB)" at bounding box center [0, 0] width 0 height 0
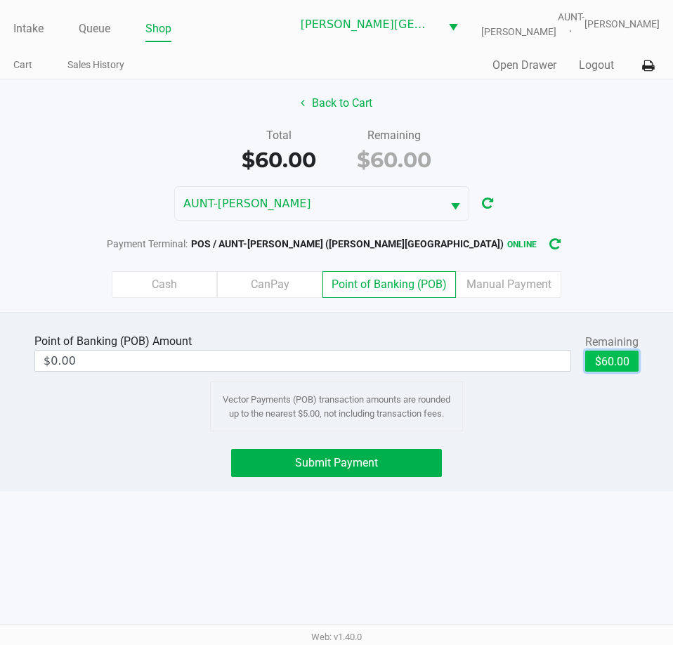
drag, startPoint x: 618, startPoint y: 362, endPoint x: 536, endPoint y: 394, distance: 87.7
click at [618, 363] on button "$60.00" at bounding box center [611, 361] width 53 height 21
type input "$60.00"
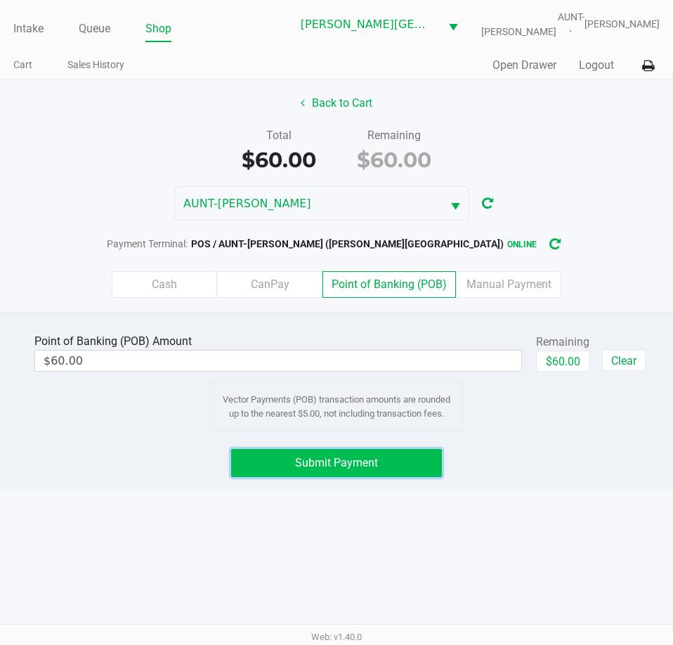
click at [385, 459] on button "Submit Payment" at bounding box center [336, 463] width 210 height 28
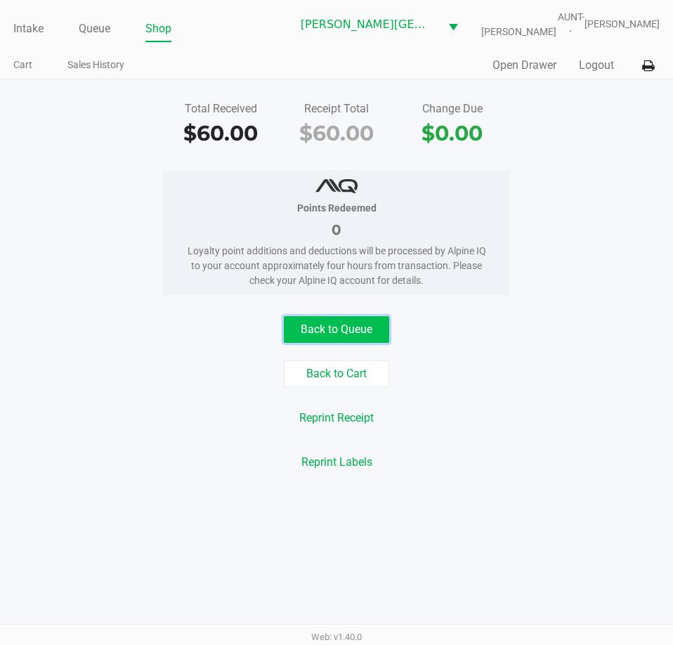
click at [354, 321] on button "Back to Queue" at bounding box center [336, 329] width 105 height 27
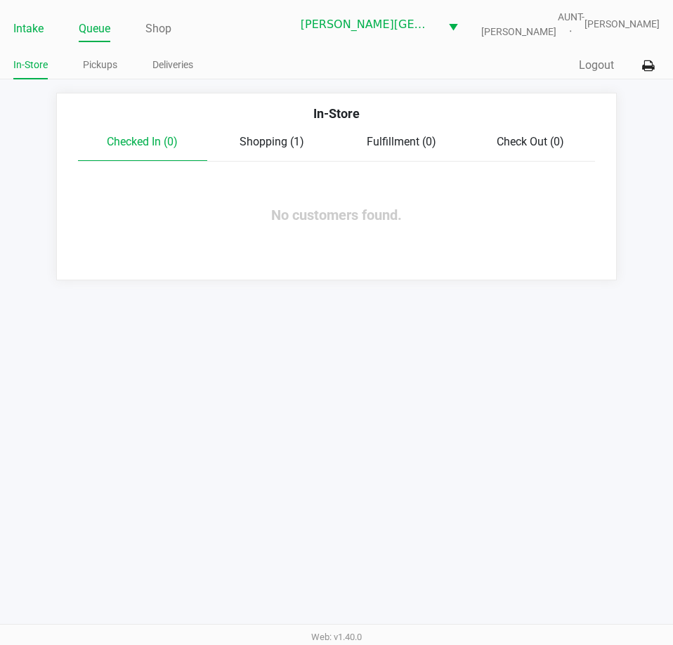
click at [34, 25] on link "Intake" at bounding box center [28, 29] width 30 height 20
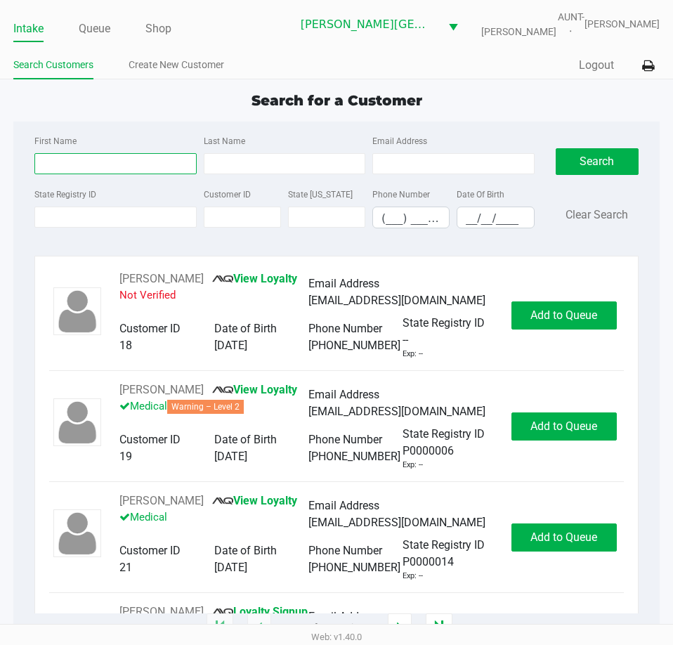
click at [93, 156] on input "First Name" at bounding box center [115, 163] width 162 height 21
type input "clare"
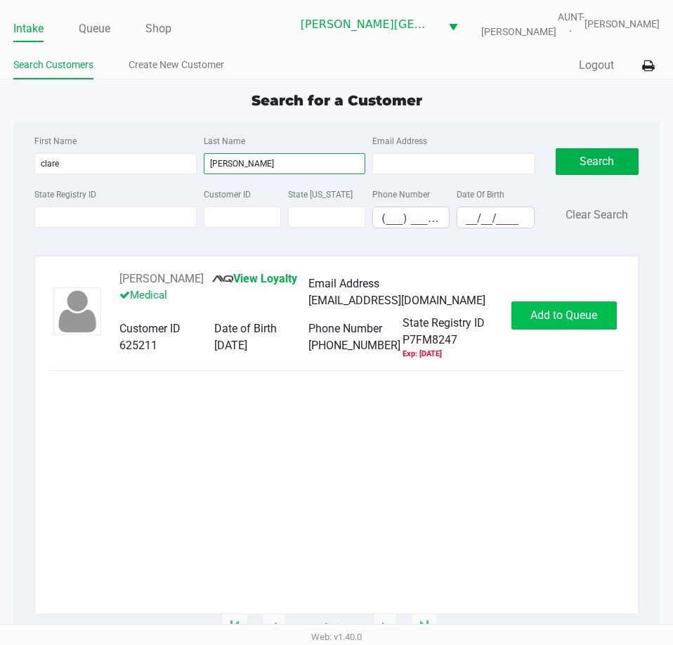
type input "[PERSON_NAME]"
click at [552, 316] on span "Add to Queue" at bounding box center [564, 315] width 67 height 13
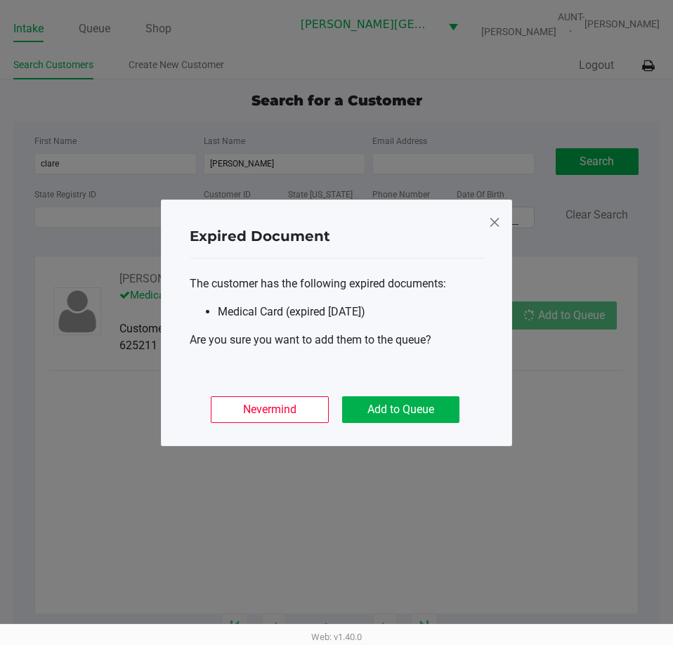
click at [429, 424] on div "Nevermind Add to Queue" at bounding box center [337, 404] width 294 height 55
click at [433, 420] on button "Add to Queue" at bounding box center [400, 409] width 117 height 27
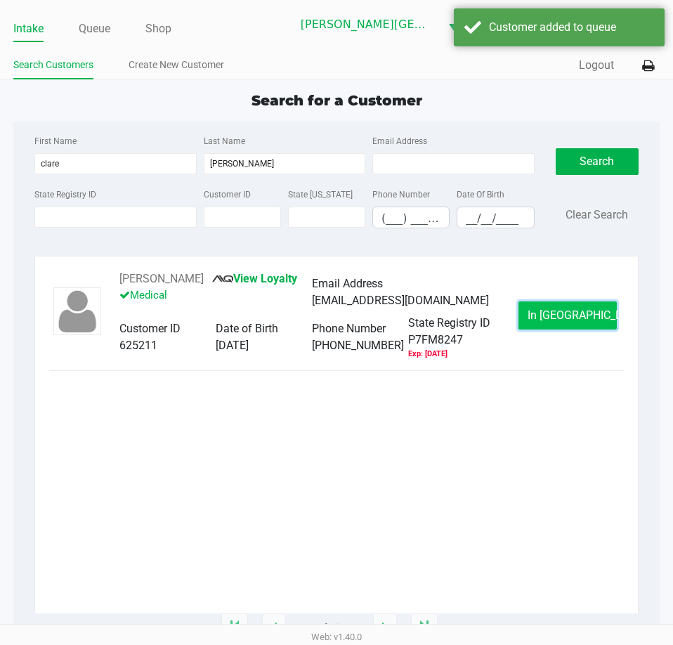
click at [554, 316] on span "In [GEOGRAPHIC_DATA]" at bounding box center [587, 315] width 118 height 13
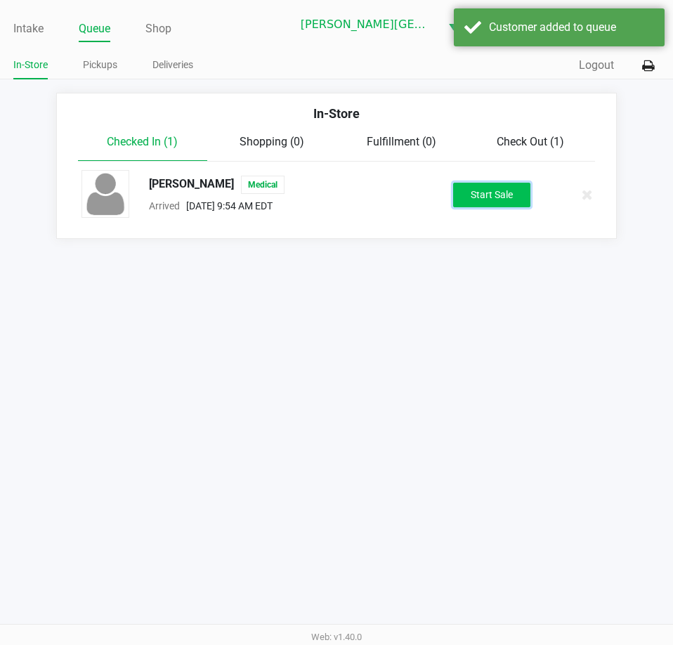
click at [519, 190] on button "Start Sale" at bounding box center [491, 195] width 77 height 25
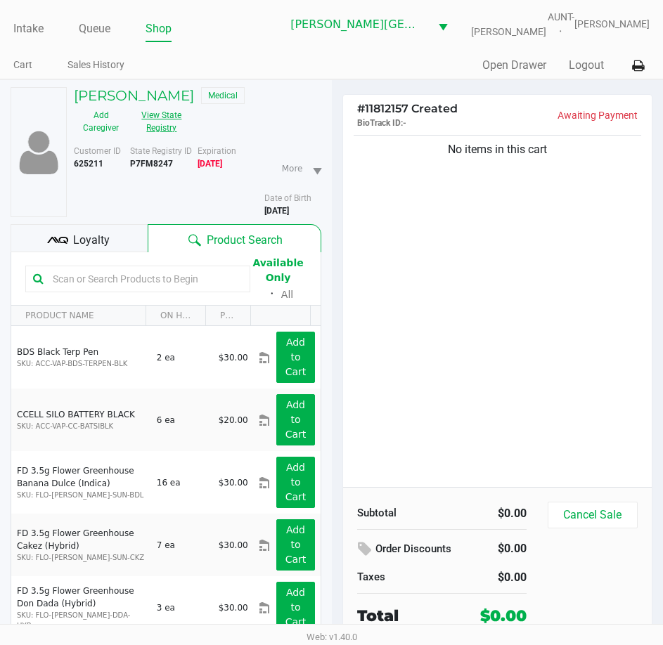
click at [162, 115] on button "View State Registry" at bounding box center [157, 121] width 59 height 35
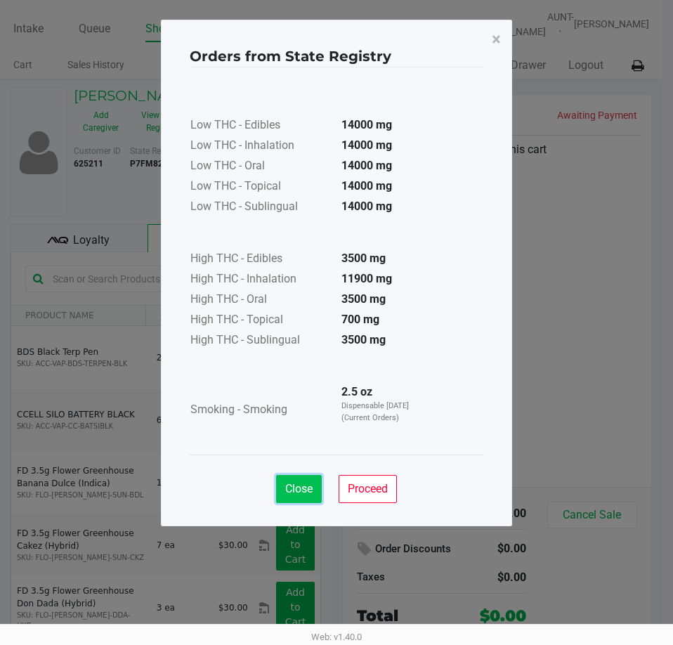
click at [302, 488] on span "Close" at bounding box center [298, 488] width 27 height 13
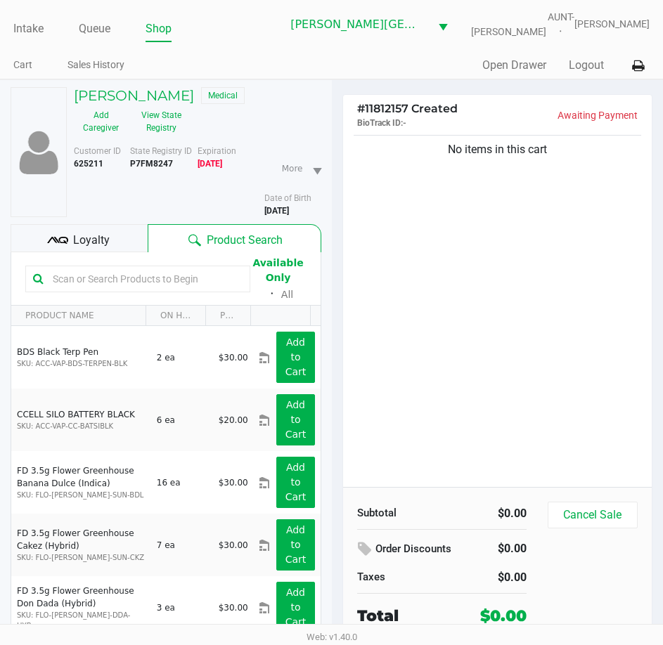
click at [430, 329] on div "No items in this cart" at bounding box center [497, 309] width 309 height 355
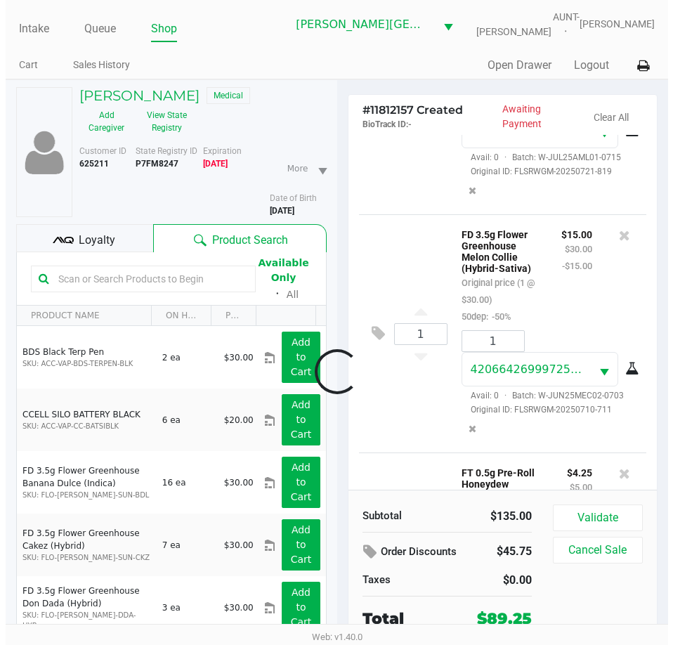
scroll to position [617, 0]
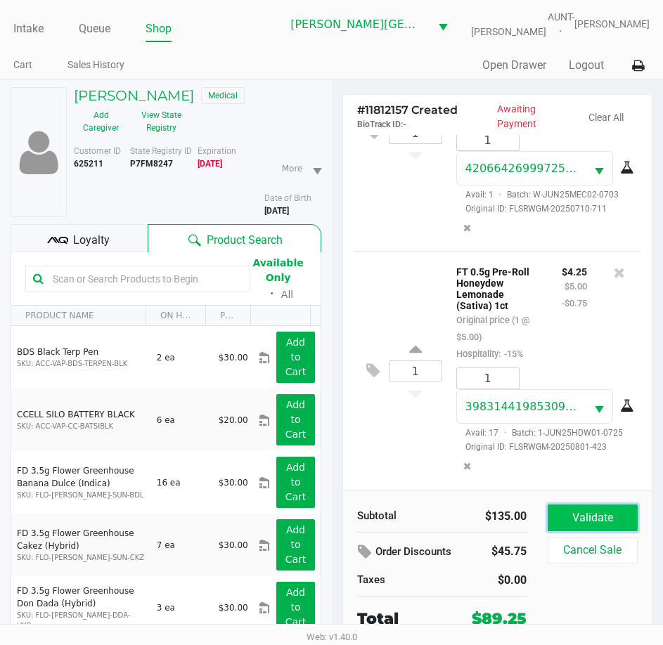
click at [556, 512] on button "Validate" at bounding box center [593, 518] width 90 height 27
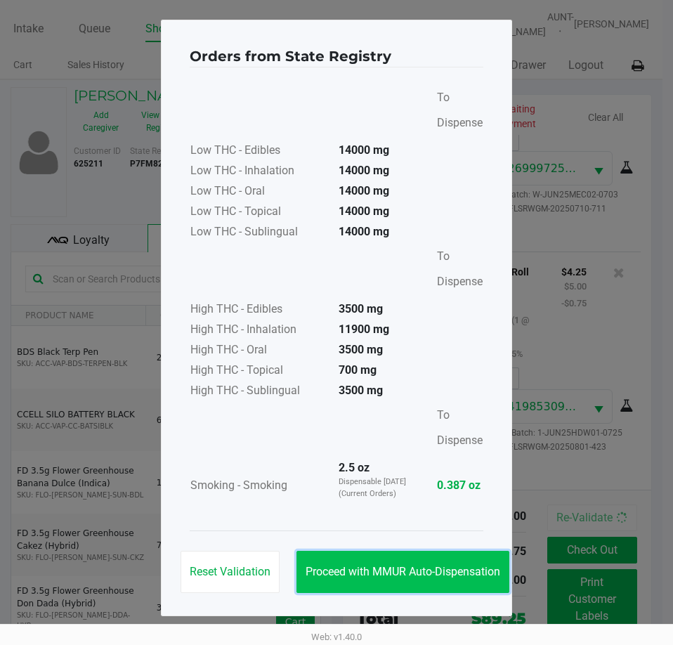
click at [458, 576] on span "Proceed with MMUR Auto-Dispensation" at bounding box center [403, 571] width 195 height 13
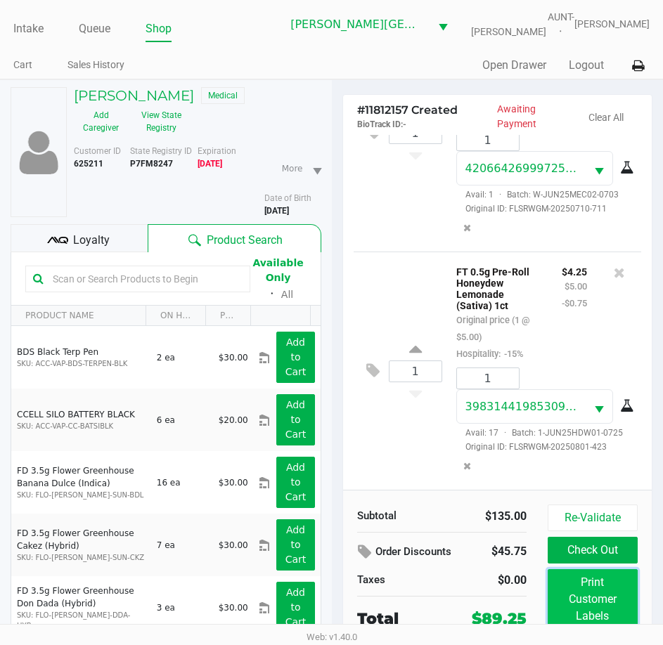
click at [583, 599] on button "Print Customer Labels" at bounding box center [593, 599] width 90 height 60
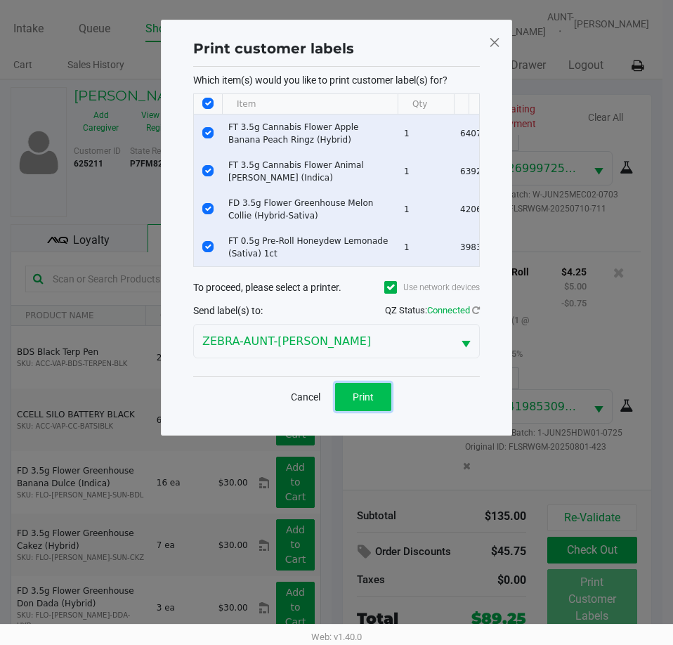
click at [386, 411] on button "Print" at bounding box center [363, 397] width 56 height 28
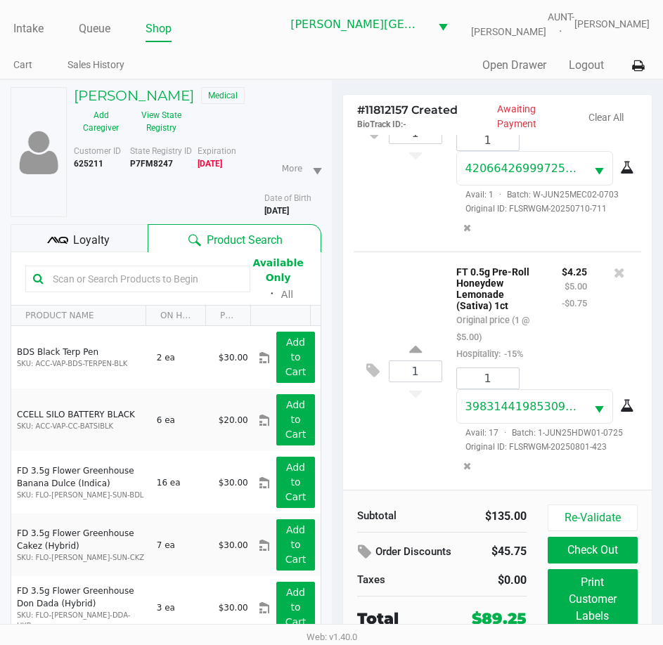
click at [122, 233] on div "Loyalty" at bounding box center [79, 238] width 137 height 28
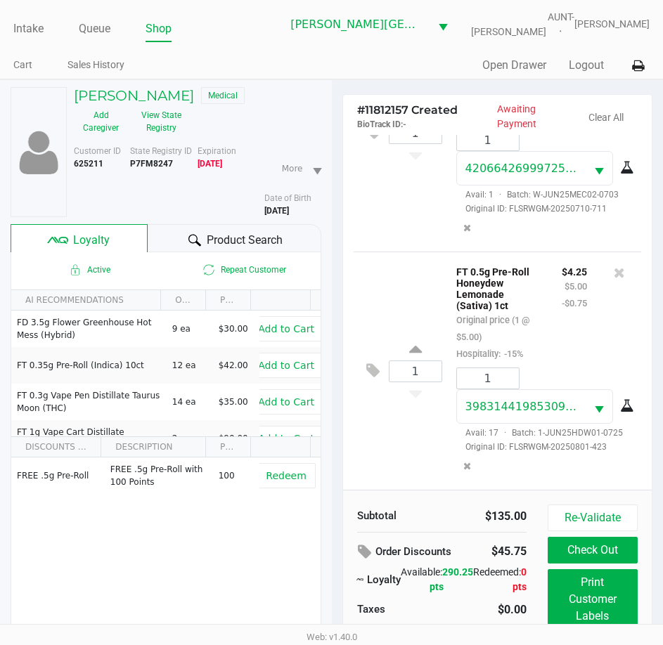
drag, startPoint x: 183, startPoint y: 242, endPoint x: 202, endPoint y: 246, distance: 19.4
click at [184, 242] on div "Product Search" at bounding box center [234, 238] width 173 height 28
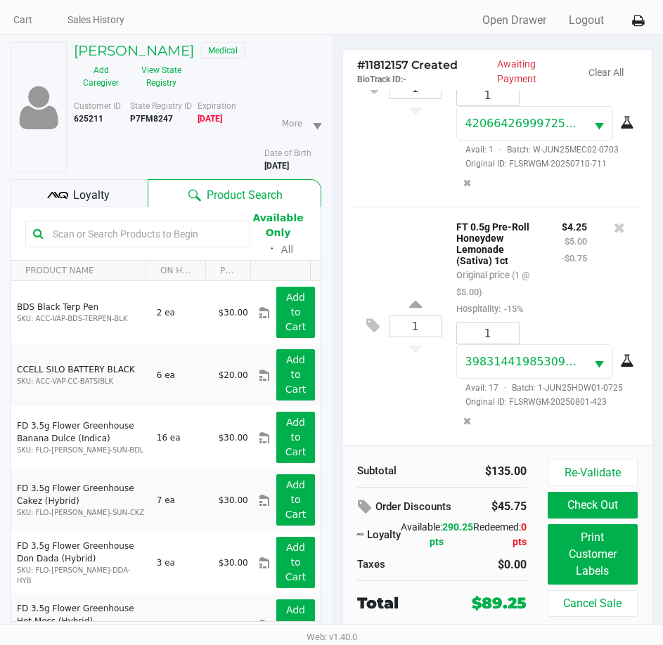
scroll to position [70, 0]
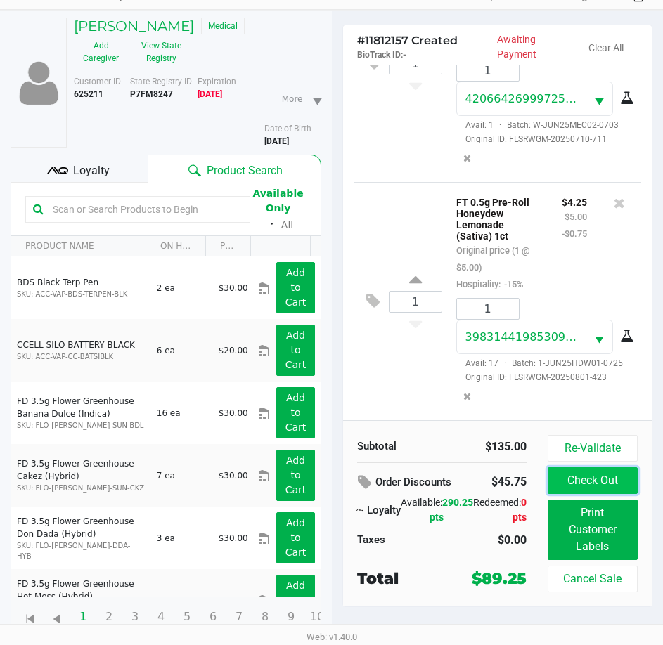
click at [588, 469] on button "Check Out" at bounding box center [593, 480] width 90 height 27
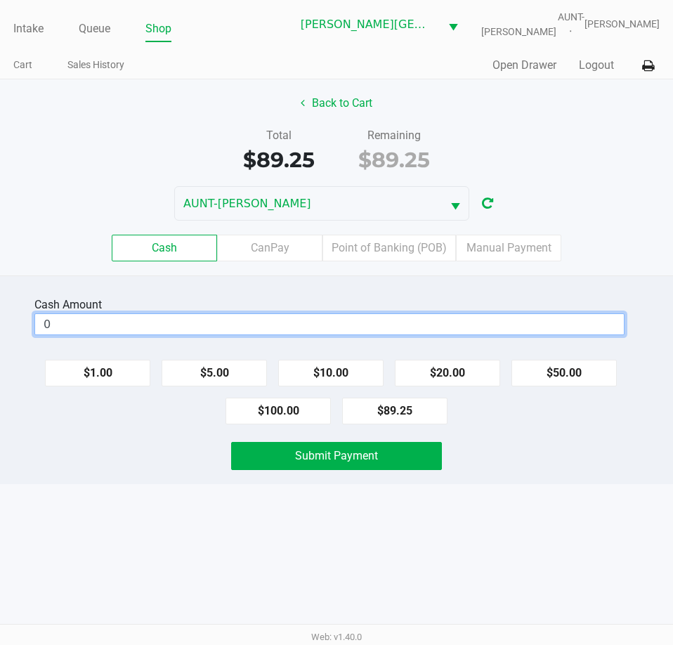
click at [311, 321] on input "0" at bounding box center [329, 324] width 589 height 20
type input "$100.00"
click at [169, 430] on div "Cash Amount $100.00 Clear $1.00 $5.00 $10.00 $20.00 $50.00 $100.00 $89.25 Submi…" at bounding box center [336, 380] width 673 height 209
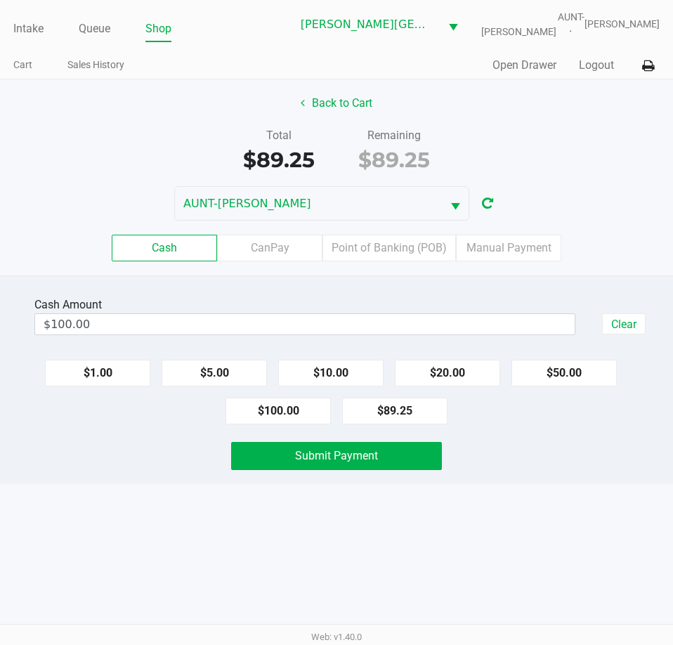
click at [150, 448] on div "Submit Payment" at bounding box center [336, 456] width 694 height 28
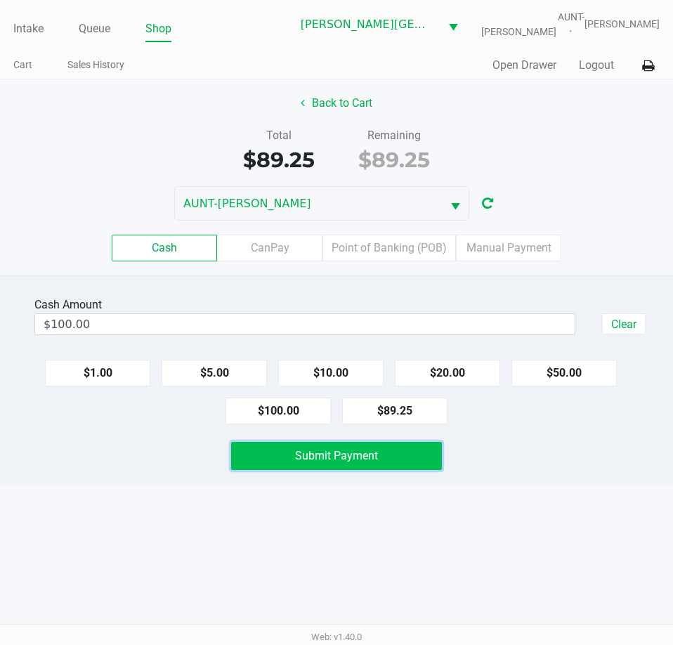
click at [322, 456] on span "Submit Payment" at bounding box center [336, 455] width 83 height 13
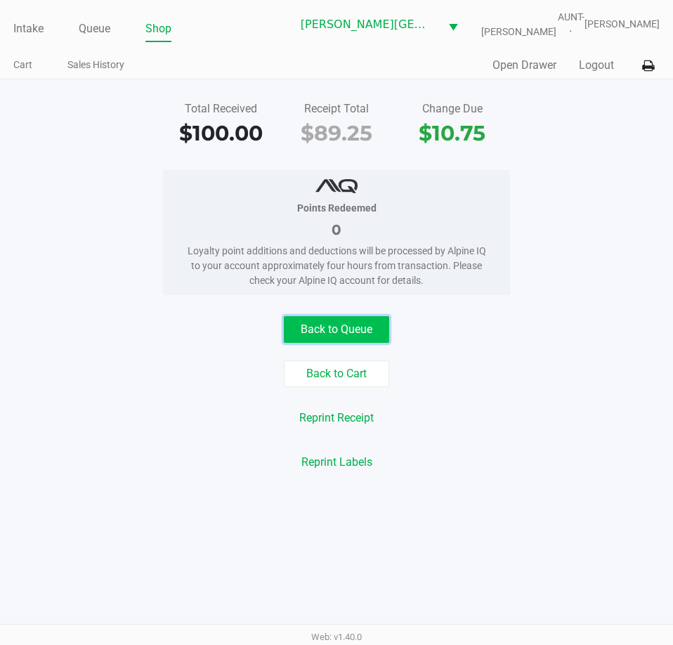
click at [349, 328] on button "Back to Queue" at bounding box center [336, 329] width 105 height 27
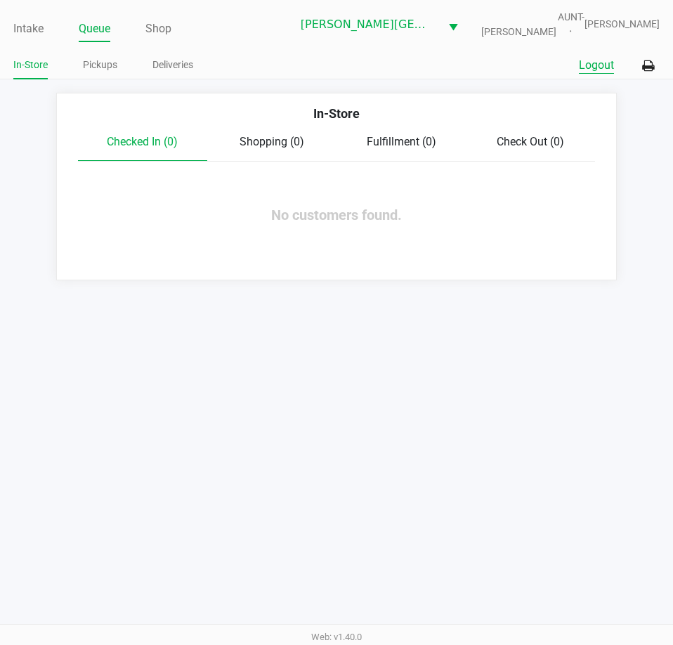
click at [586, 65] on button "Logout" at bounding box center [596, 65] width 35 height 17
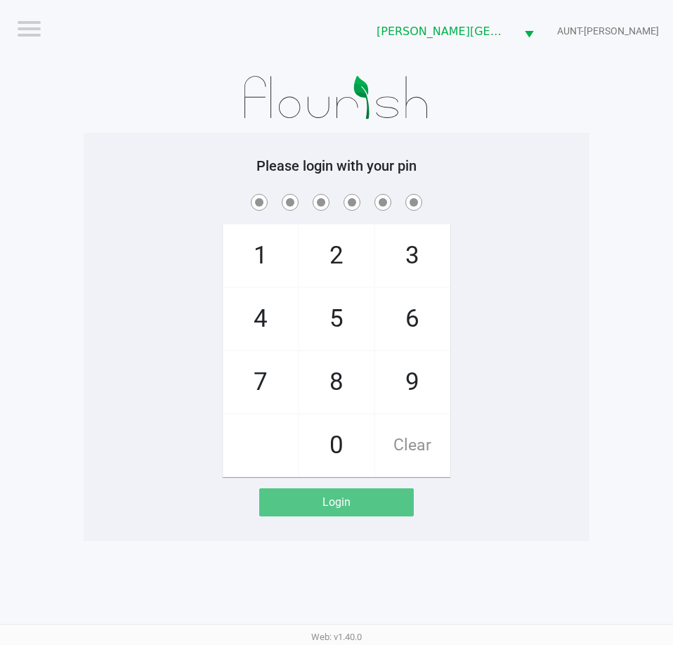
click at [175, 349] on div "1 4 7 2 5 8 0 3 6 9 Clear" at bounding box center [337, 334] width 506 height 286
click at [159, 281] on div "1 4 7 2 5 8 0 3 6 9 Clear" at bounding box center [337, 334] width 506 height 286
checkbox input "true"
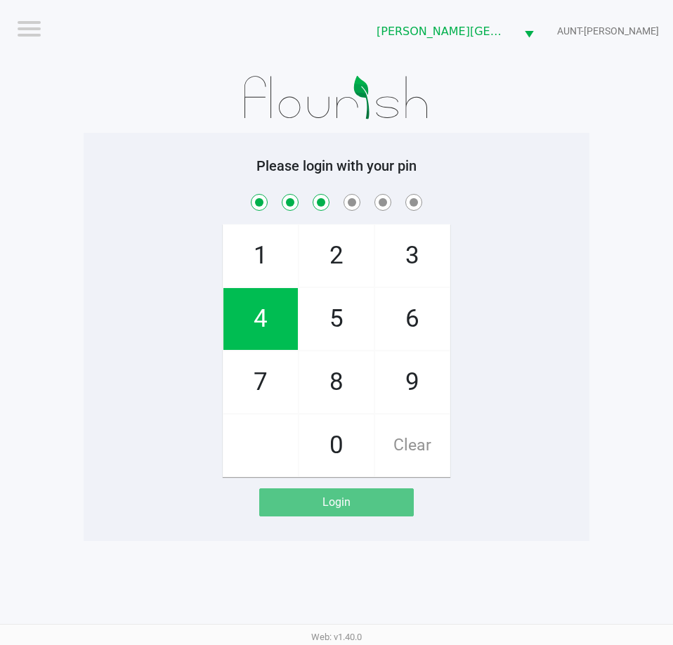
checkbox input "true"
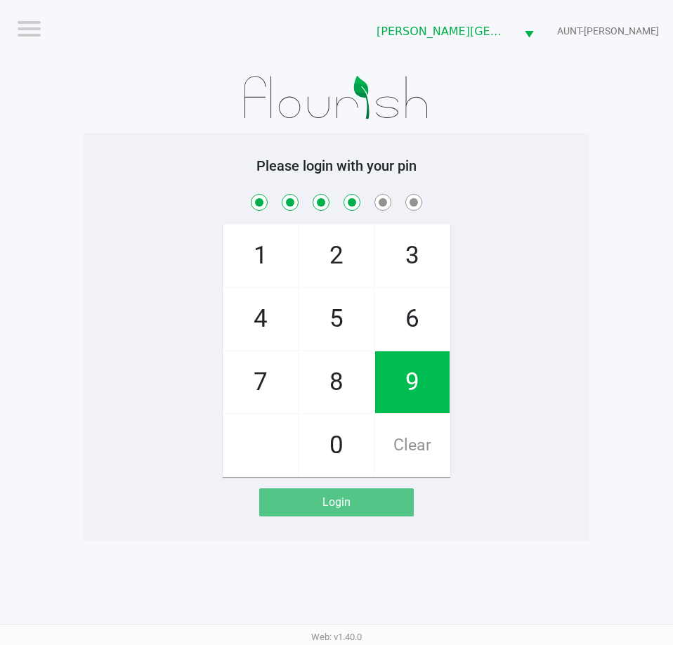
checkbox input "true"
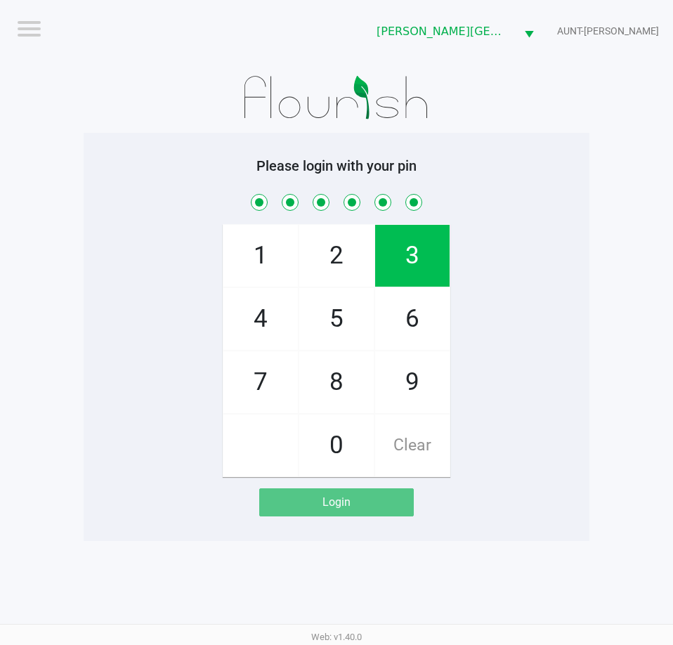
checkbox input "true"
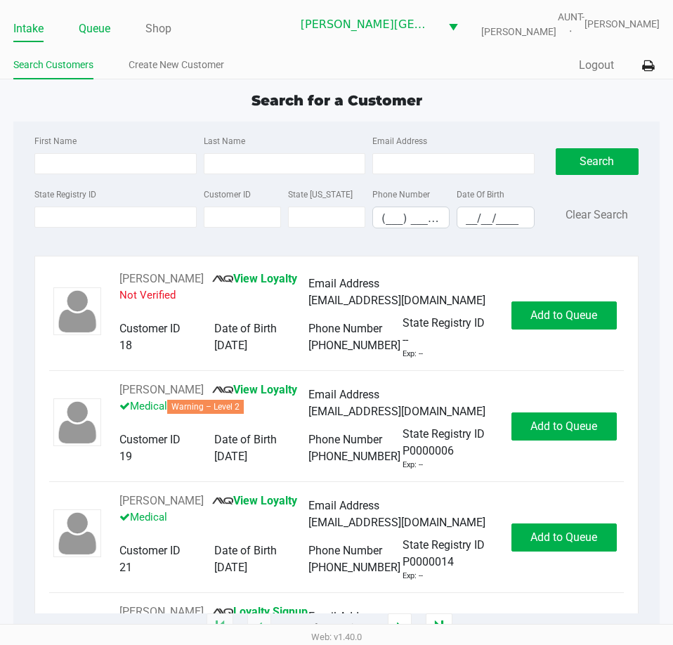
click at [90, 30] on link "Queue" at bounding box center [95, 29] width 32 height 20
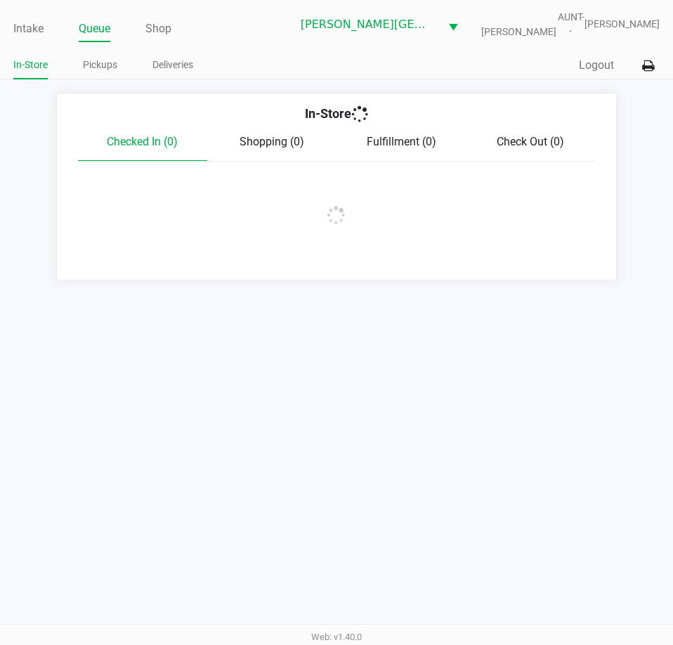
click at [98, 67] on link "Pickups" at bounding box center [100, 65] width 34 height 18
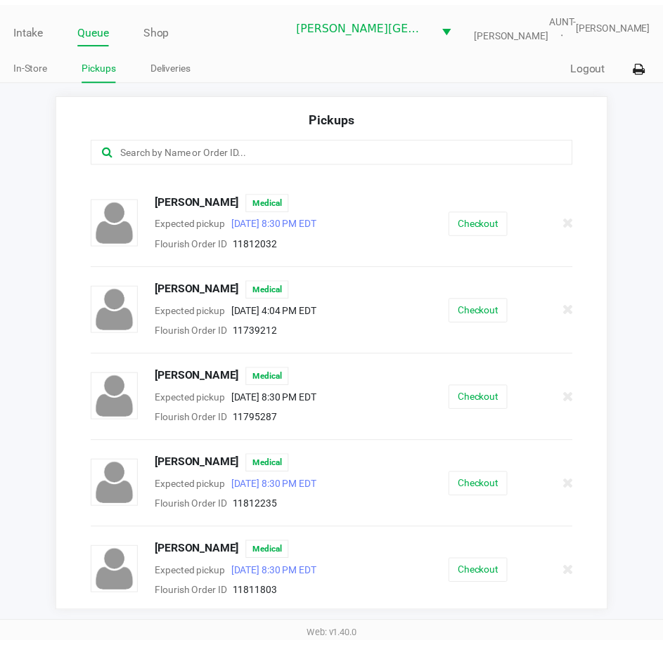
scroll to position [430, 0]
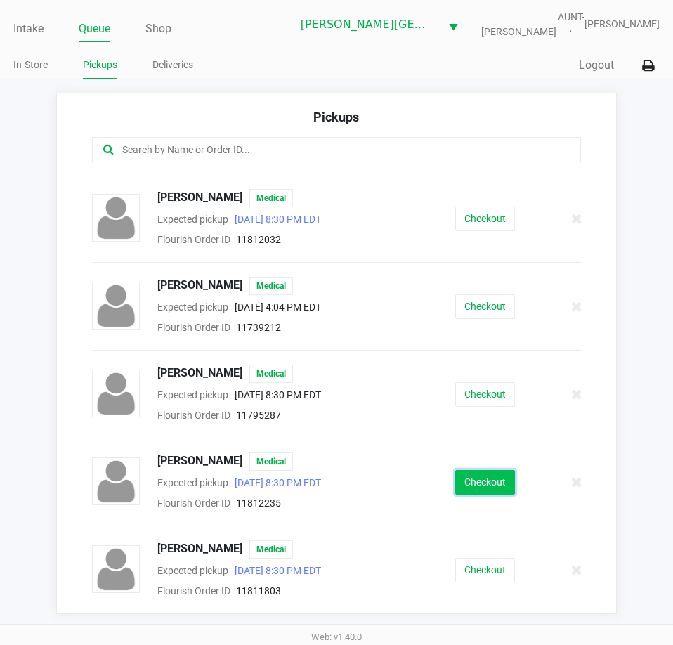
click at [485, 476] on button "Checkout" at bounding box center [485, 482] width 60 height 25
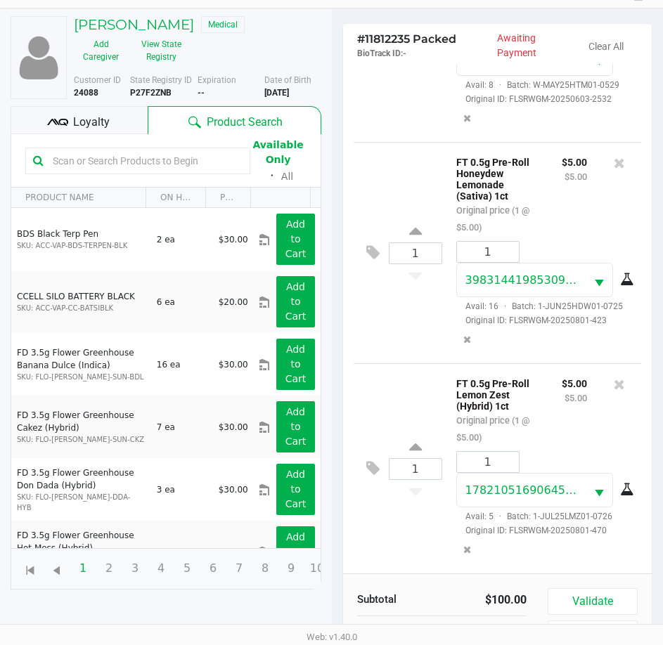
scroll to position [155, 0]
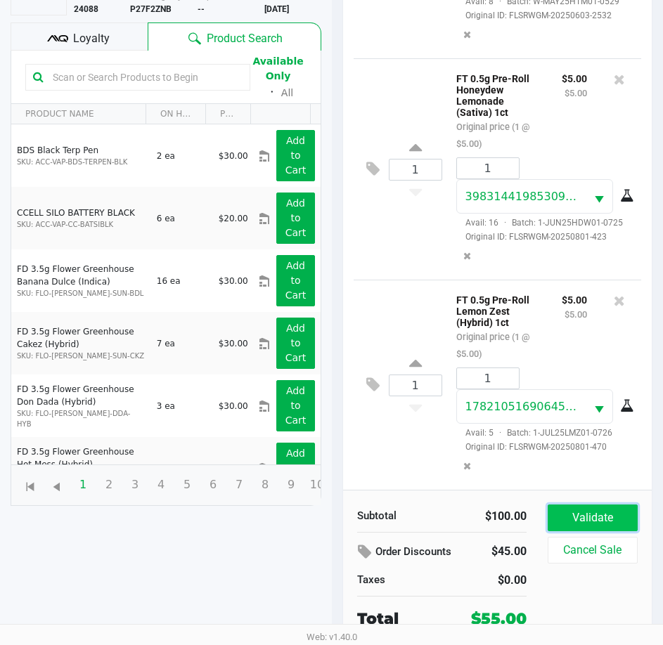
click at [566, 524] on button "Validate" at bounding box center [593, 518] width 90 height 27
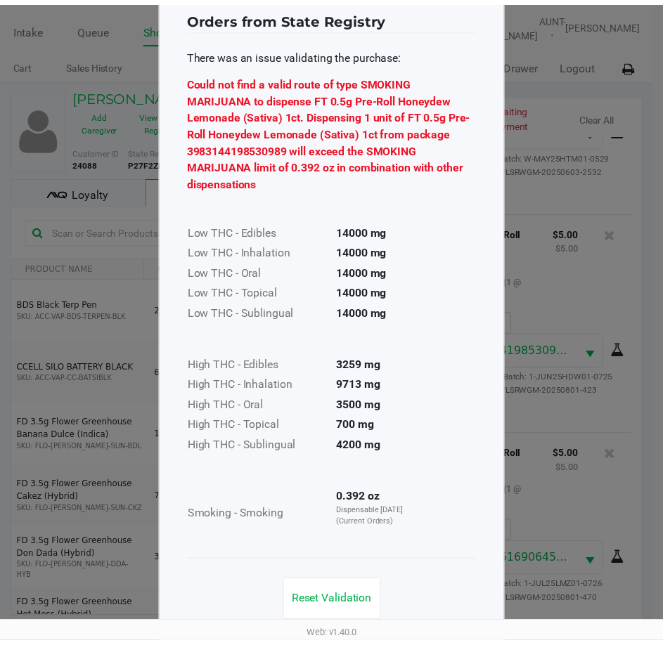
scroll to position [60, 0]
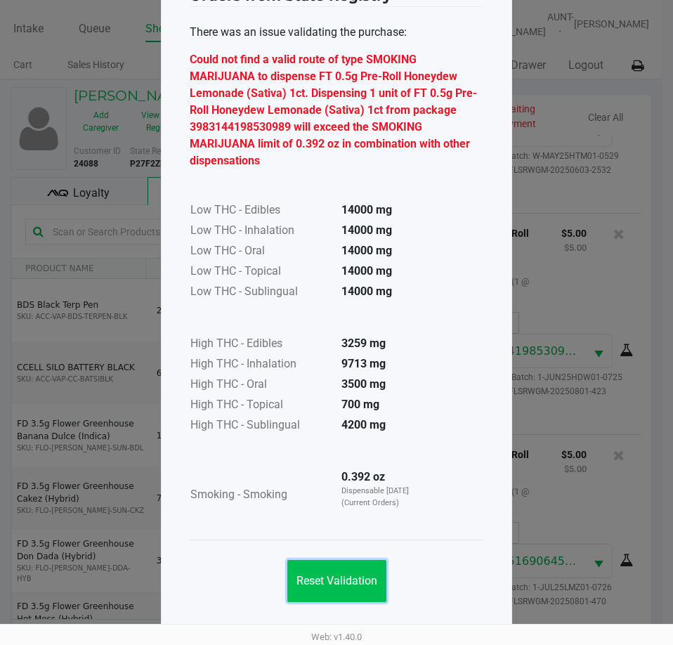
click at [341, 579] on span "Reset Validation" at bounding box center [337, 580] width 81 height 13
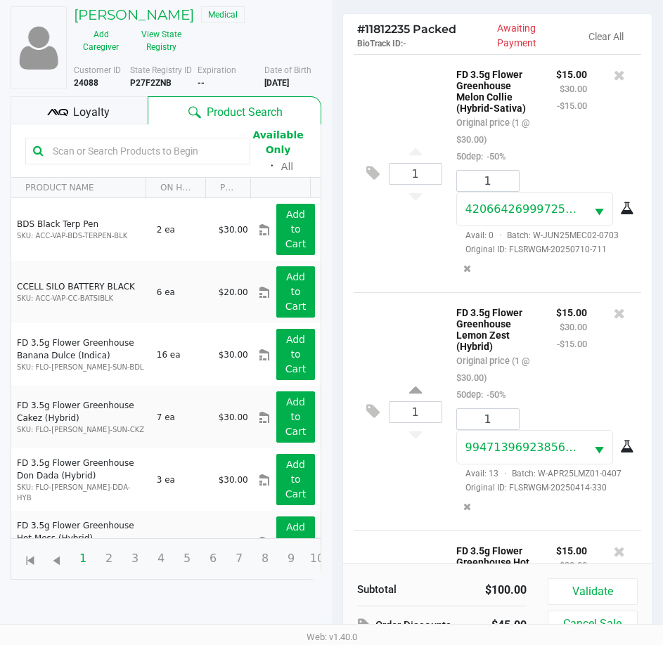
scroll to position [0, 0]
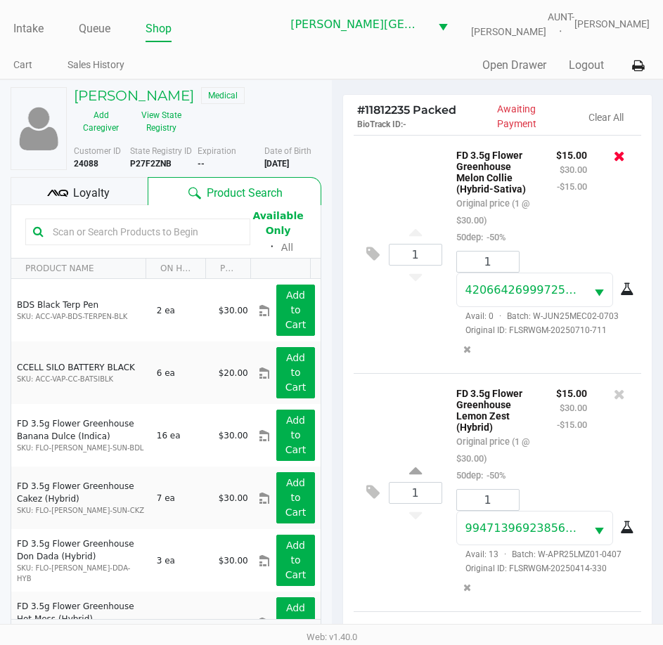
click at [614, 155] on icon at bounding box center [619, 156] width 11 height 14
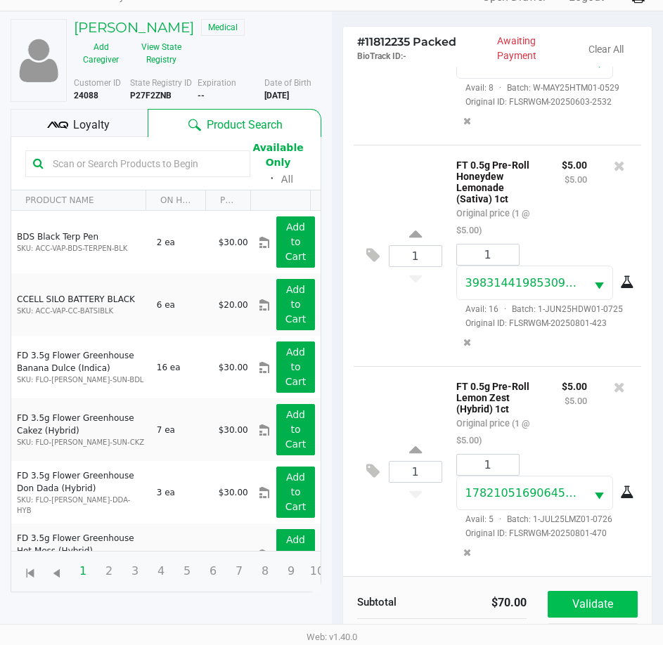
scroll to position [155, 0]
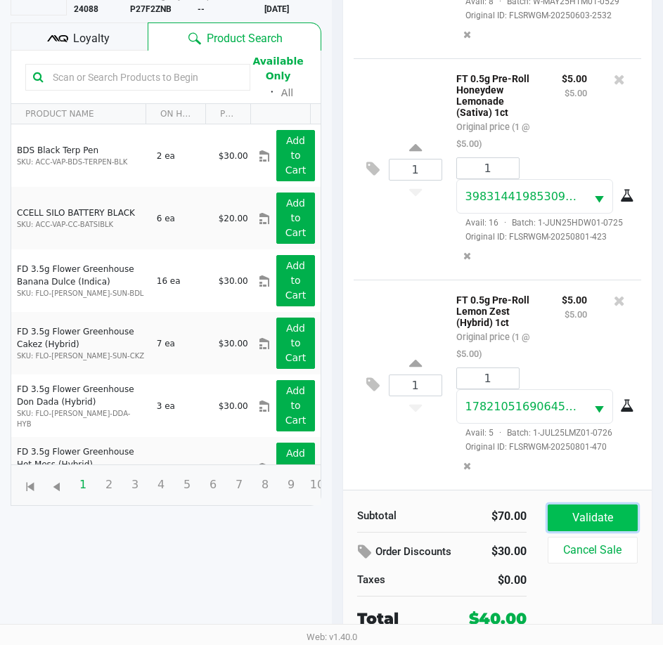
click at [594, 522] on button "Validate" at bounding box center [593, 518] width 90 height 27
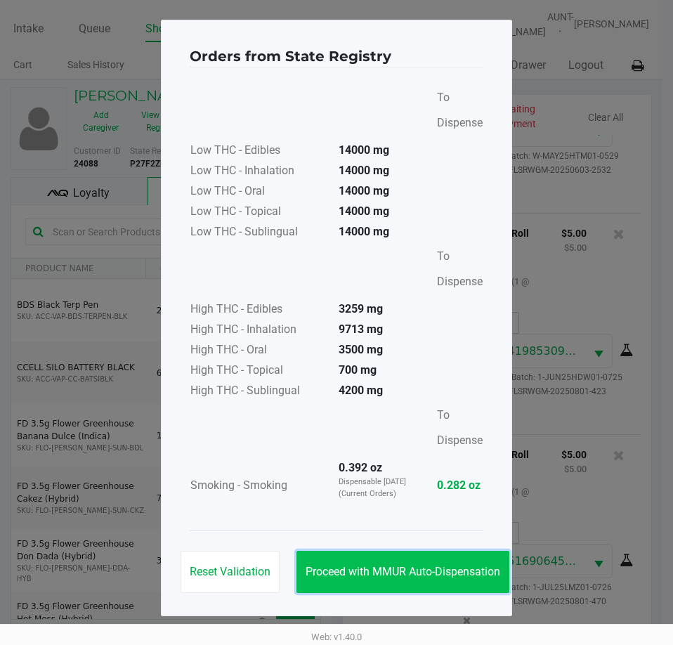
click at [343, 568] on span "Proceed with MMUR Auto-Dispensation" at bounding box center [403, 571] width 195 height 13
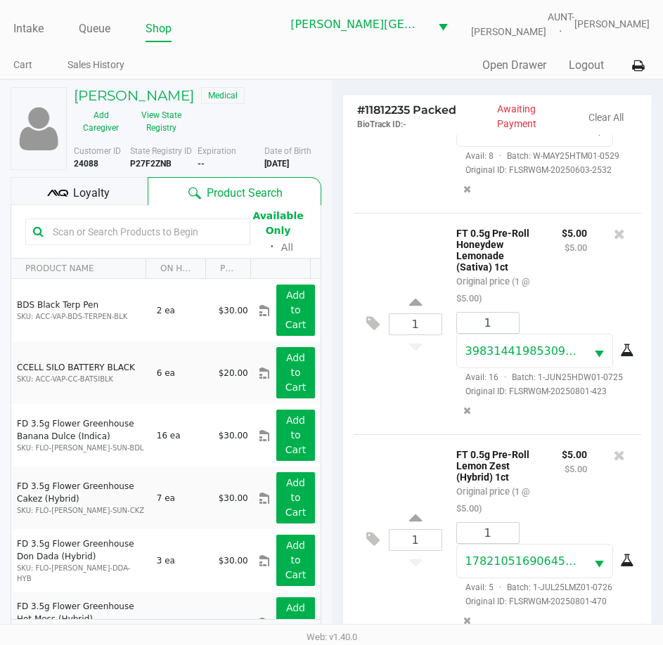
scroll to position [186, 0]
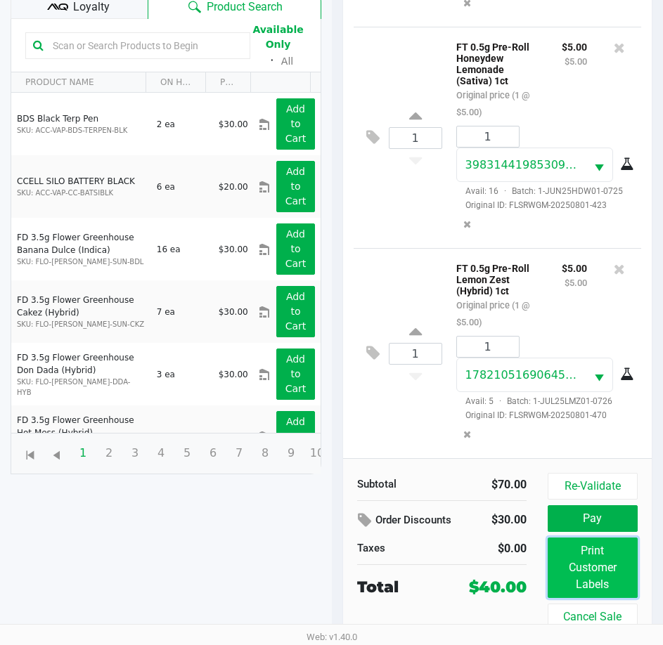
click at [563, 559] on button "Print Customer Labels" at bounding box center [593, 568] width 90 height 60
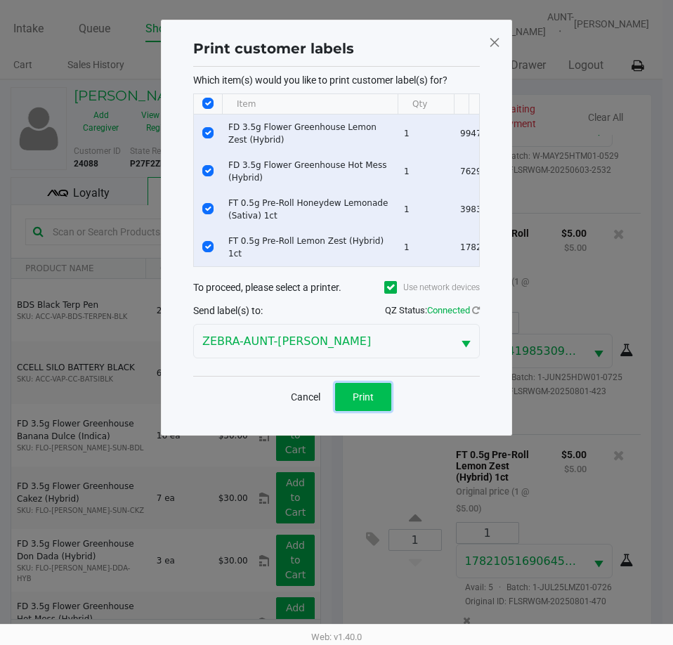
click at [360, 403] on span "Print" at bounding box center [363, 397] width 21 height 11
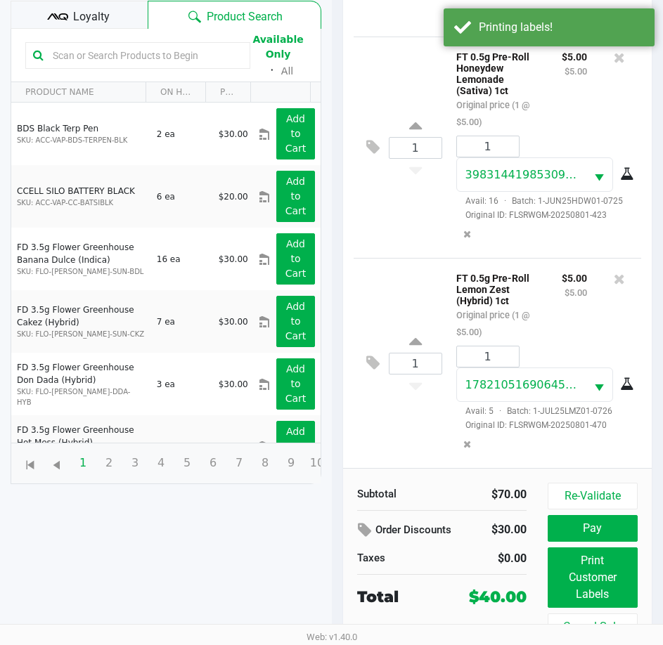
scroll to position [186, 0]
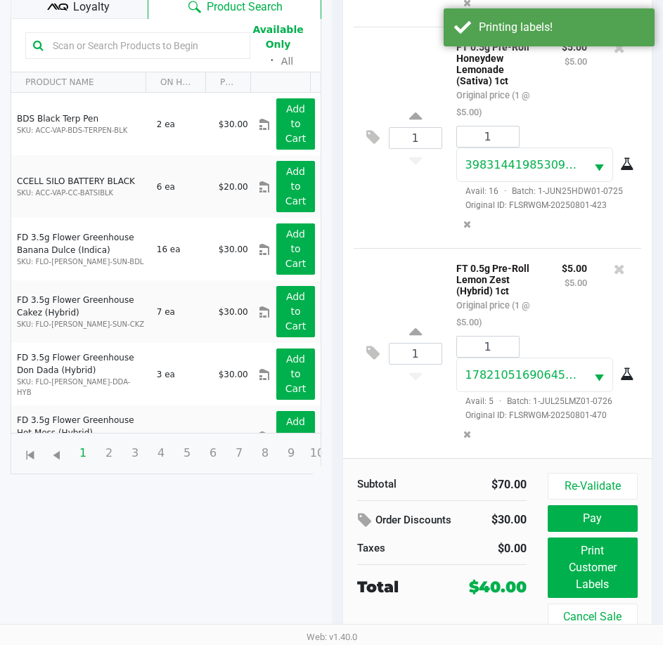
click at [46, 1] on div "Loyalty" at bounding box center [79, 5] width 137 height 28
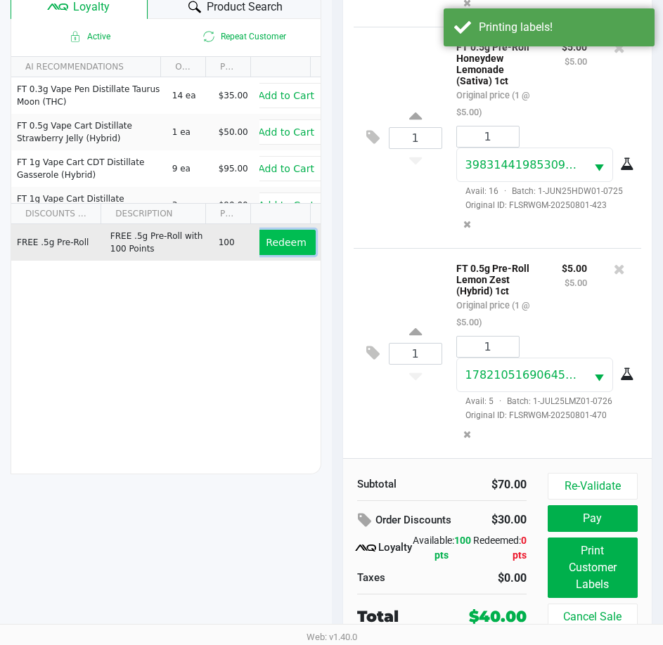
click at [266, 245] on span "Redeem" at bounding box center [286, 242] width 40 height 11
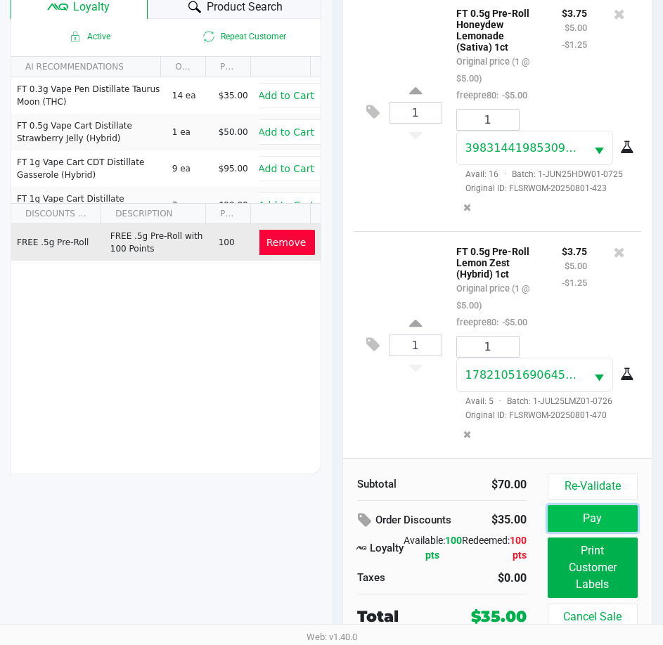
click at [576, 514] on button "Pay" at bounding box center [593, 518] width 90 height 27
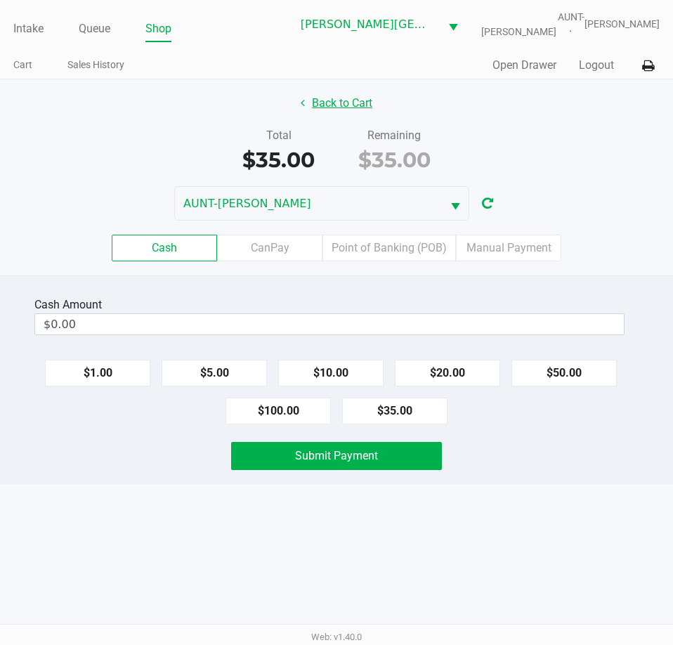
click at [330, 102] on button "Back to Cart" at bounding box center [337, 103] width 90 height 27
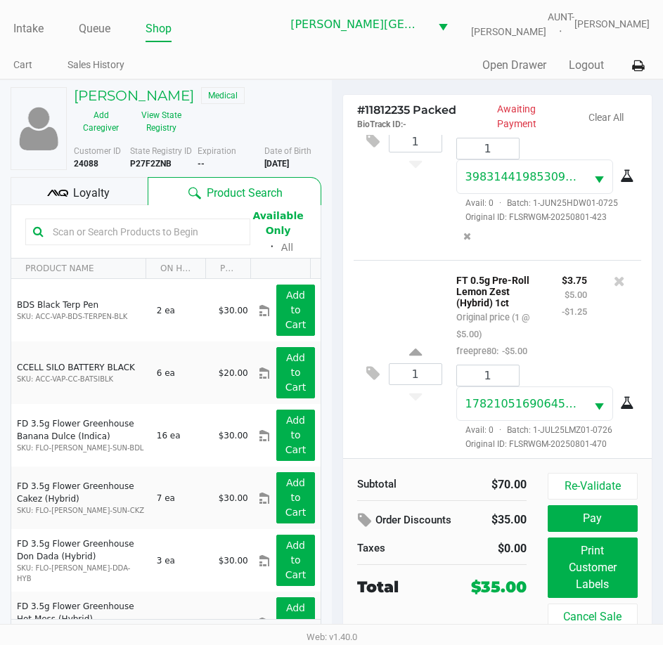
scroll to position [633, 0]
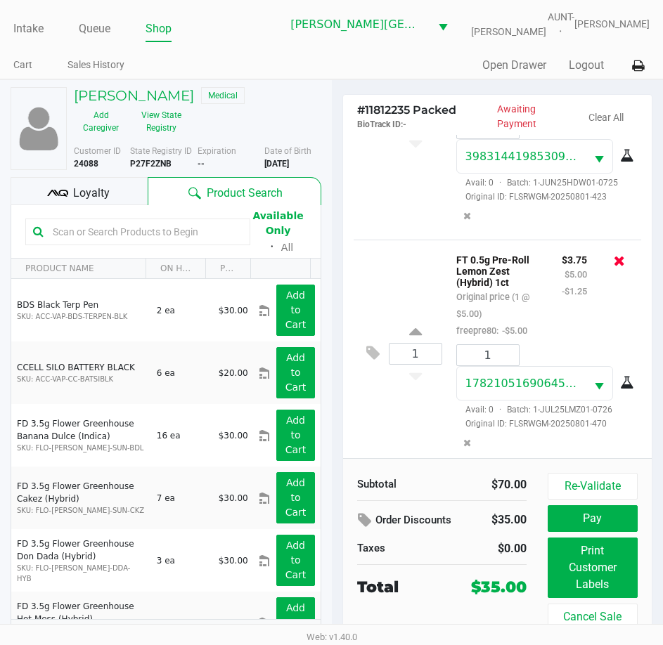
click at [614, 268] on icon at bounding box center [619, 261] width 11 height 14
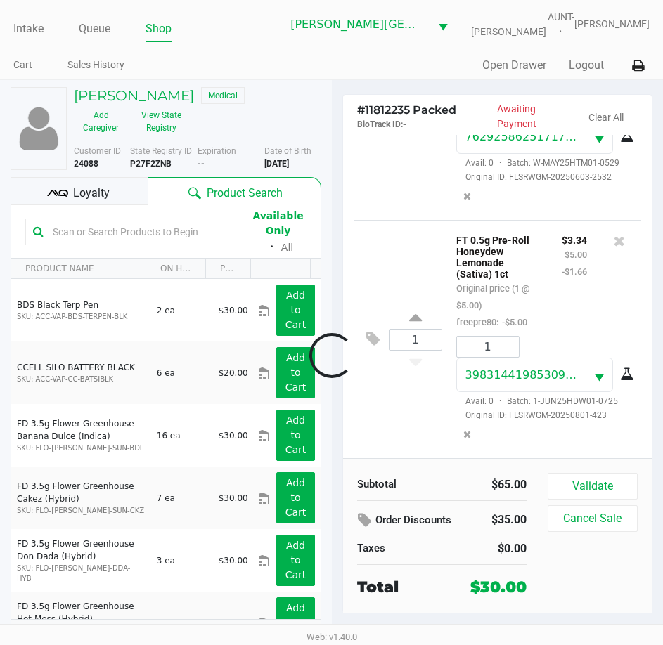
scroll to position [484, 0]
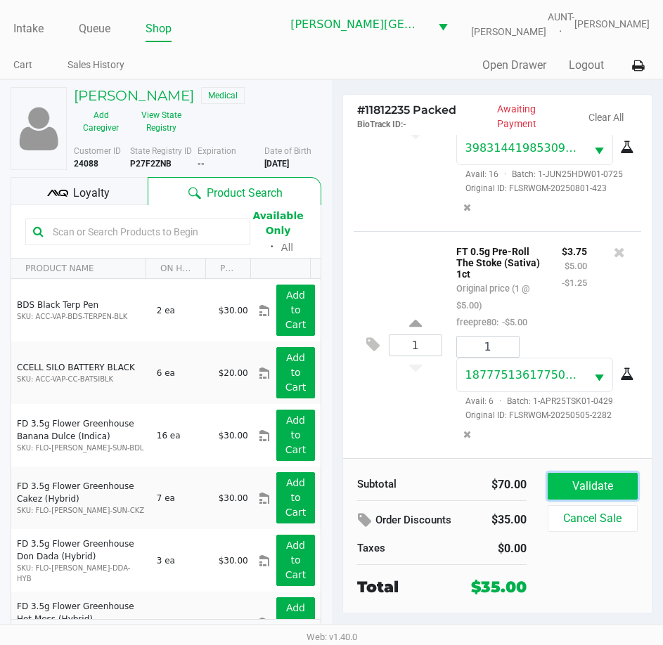
click at [576, 495] on button "Validate" at bounding box center [593, 486] width 90 height 27
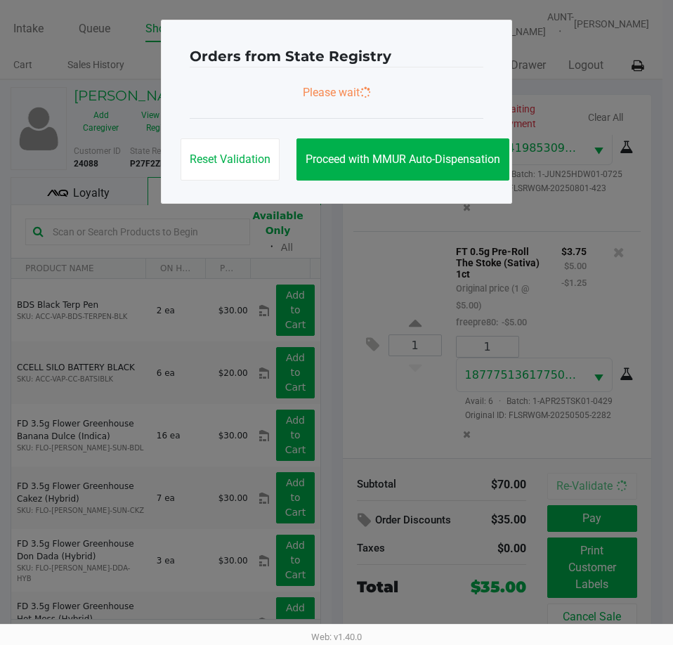
scroll to position [747, 0]
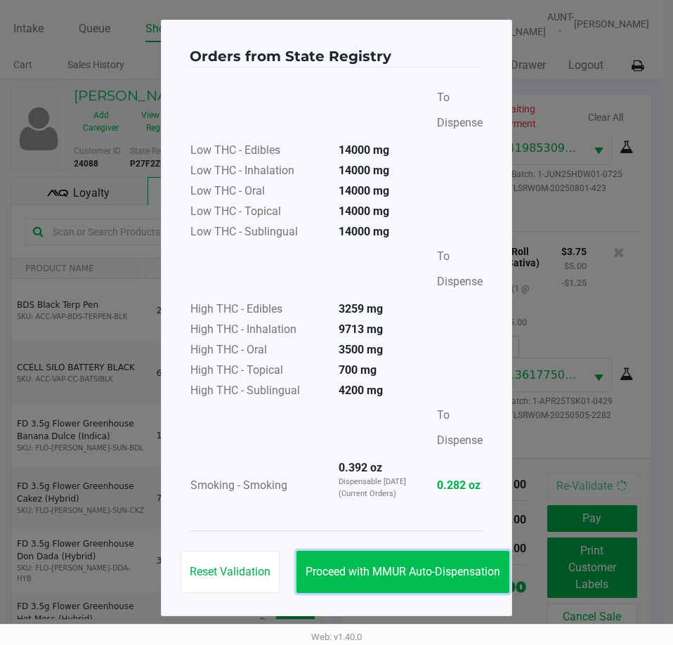
click at [464, 569] on span "Proceed with MMUR Auto-Dispensation" at bounding box center [403, 571] width 195 height 13
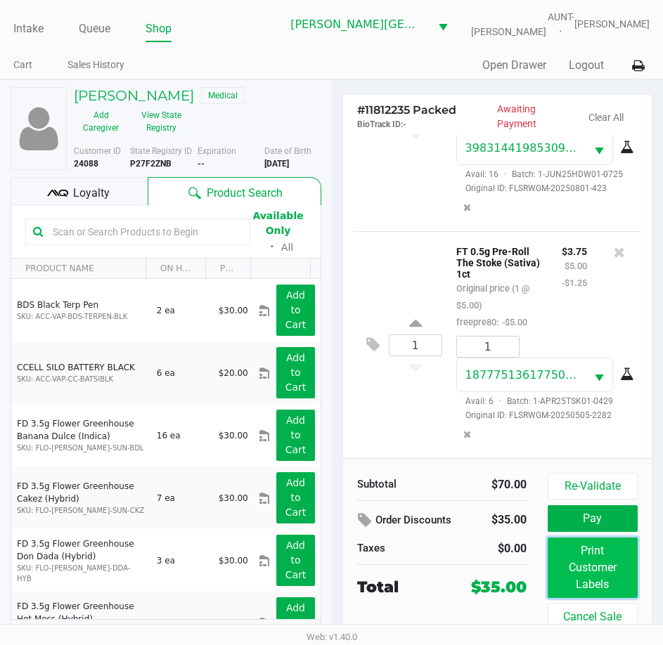
click at [567, 557] on button "Print Customer Labels" at bounding box center [593, 568] width 90 height 60
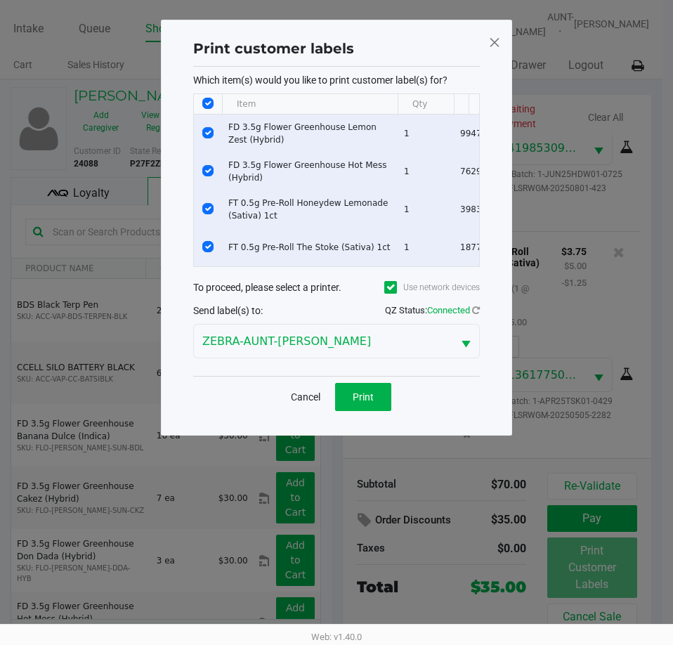
click at [207, 105] on input "Select All Rows" at bounding box center [207, 103] width 11 height 11
checkbox input "false"
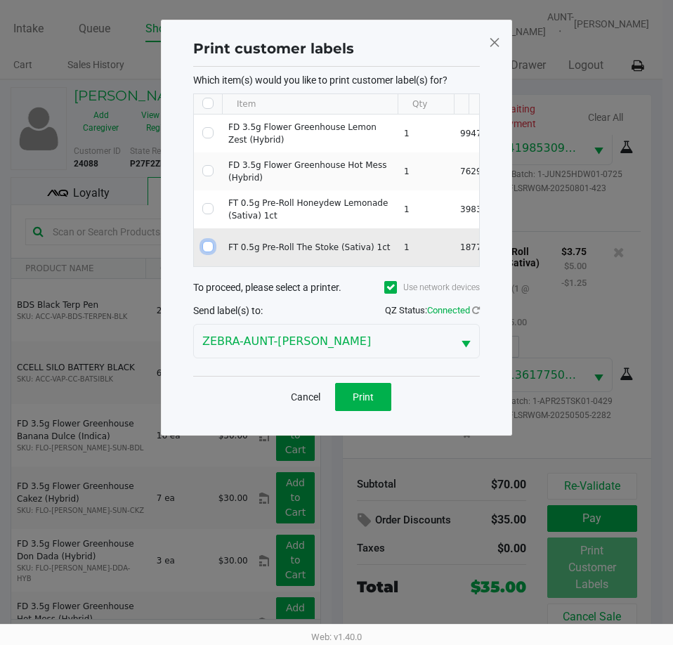
click at [208, 245] on input "Select Row" at bounding box center [207, 246] width 11 height 11
checkbox input "true"
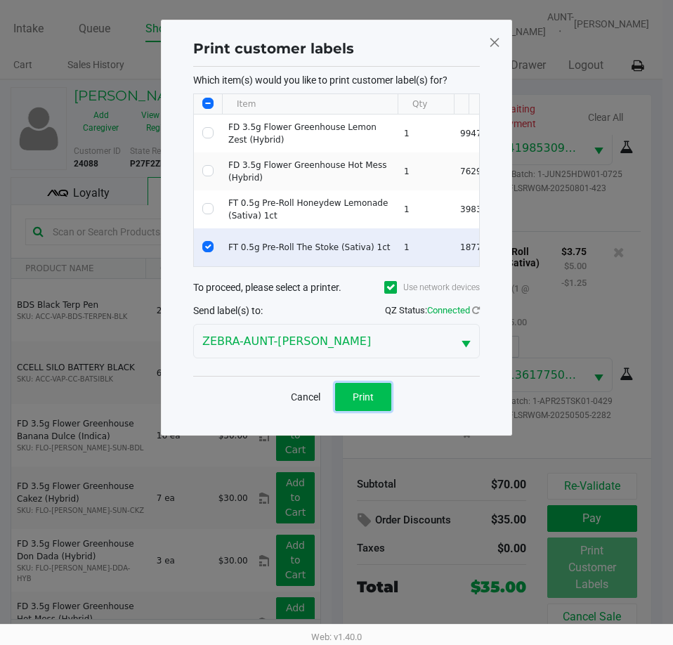
click at [356, 403] on span "Print" at bounding box center [363, 397] width 21 height 11
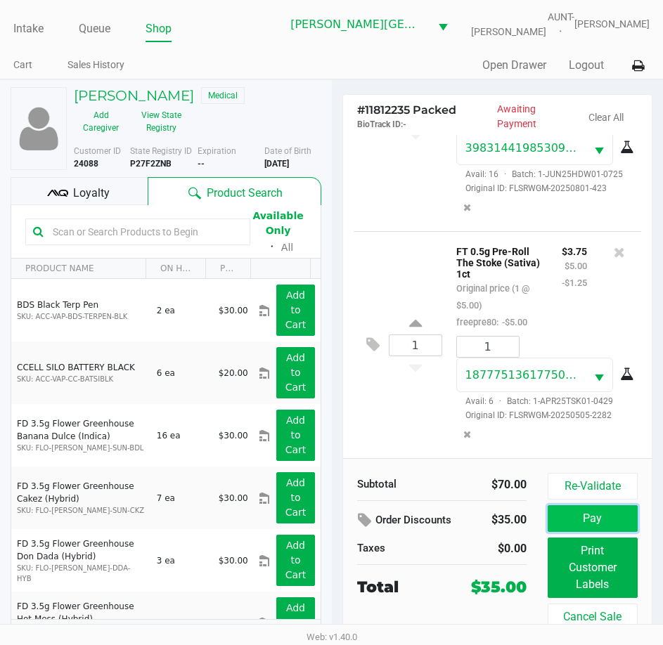
click at [595, 519] on button "Pay" at bounding box center [593, 518] width 90 height 27
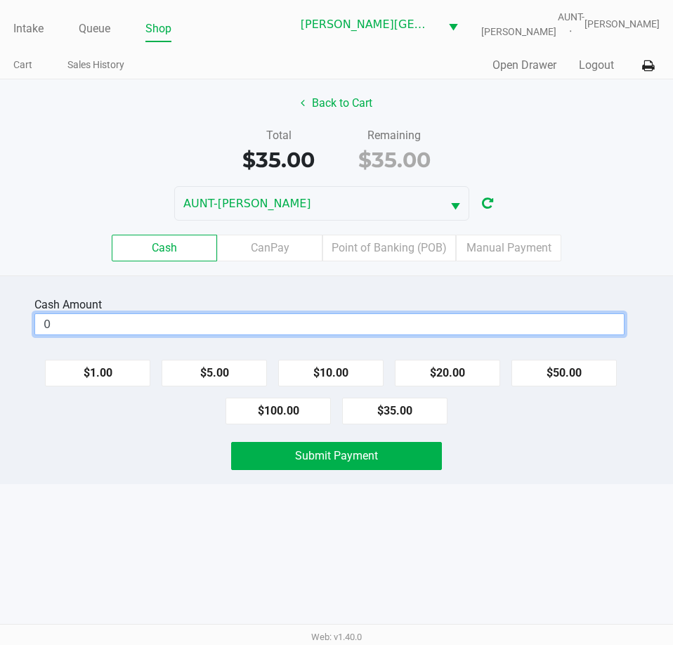
click at [365, 327] on input "0" at bounding box center [329, 324] width 589 height 20
type input "$40.00"
click at [219, 449] on div "Submit Payment" at bounding box center [336, 456] width 694 height 28
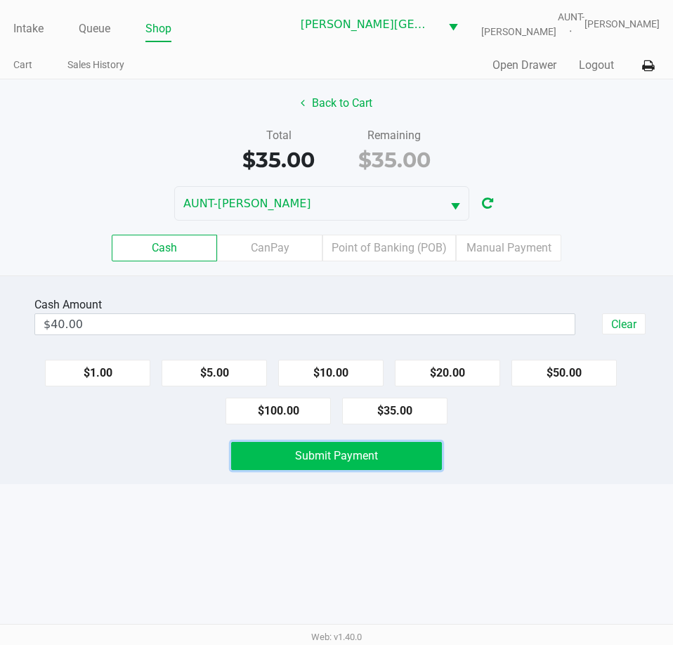
click at [239, 446] on button "Submit Payment" at bounding box center [336, 456] width 210 height 28
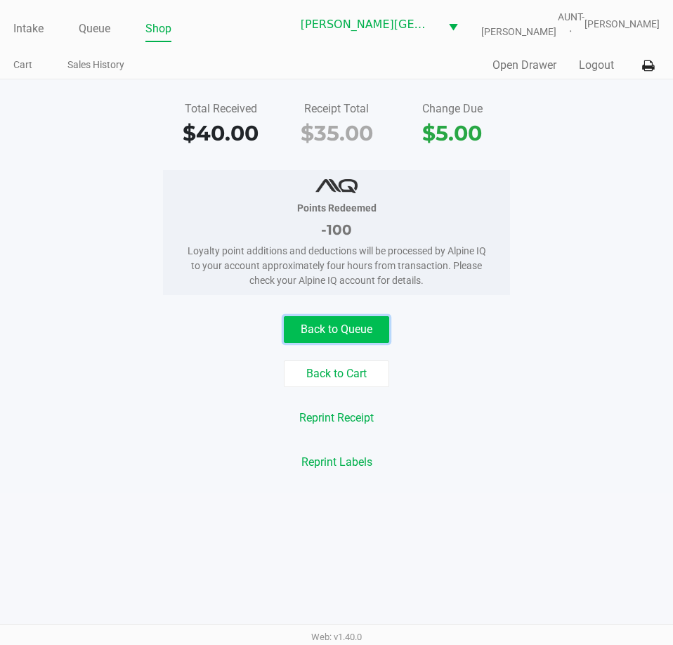
click at [361, 340] on button "Back to Queue" at bounding box center [336, 329] width 105 height 27
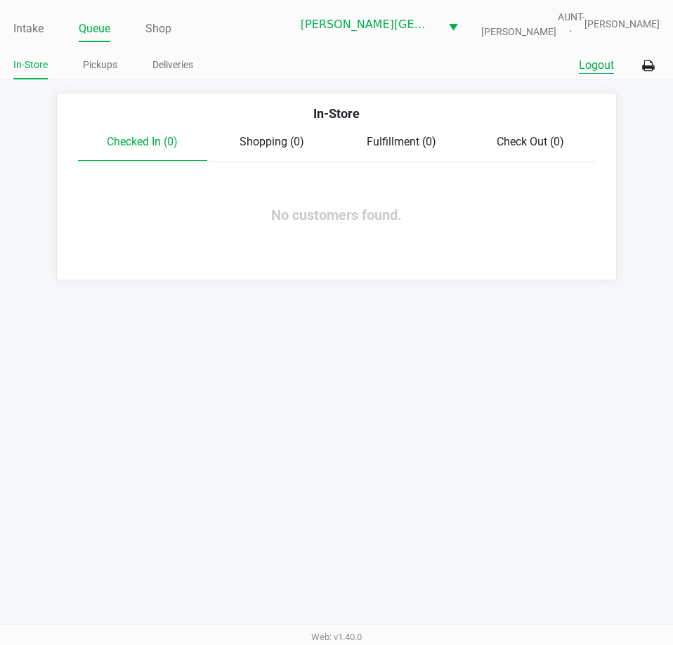
click at [590, 69] on button "Logout" at bounding box center [596, 65] width 35 height 17
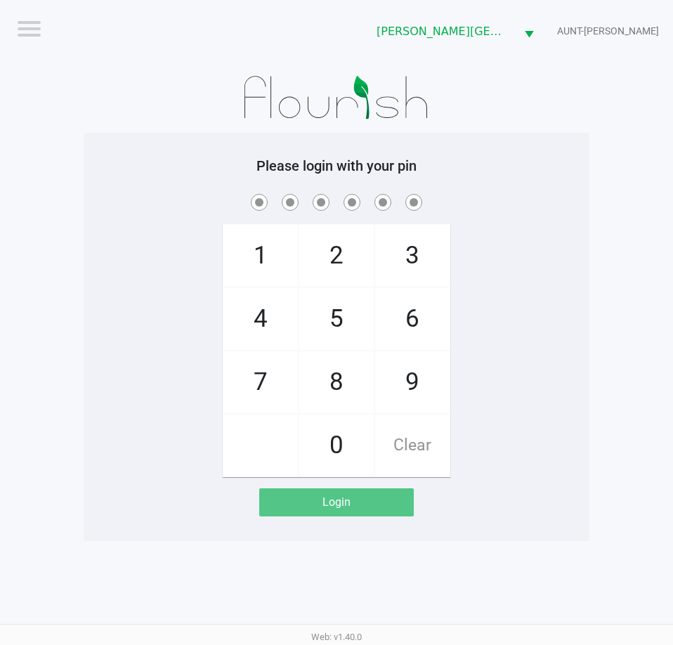
click at [65, 564] on div "Logout [PERSON_NAME][GEOGRAPHIC_DATA] WC AUNT-[PERSON_NAME] Please login with y…" at bounding box center [336, 322] width 673 height 645
click at [96, 273] on div "1 4 7 2 5 8 0 3 6 9 Clear" at bounding box center [337, 334] width 506 height 286
click at [168, 410] on div "1 4 7 2 5 8 0 3 6 9 Clear" at bounding box center [337, 334] width 506 height 286
checkbox input "true"
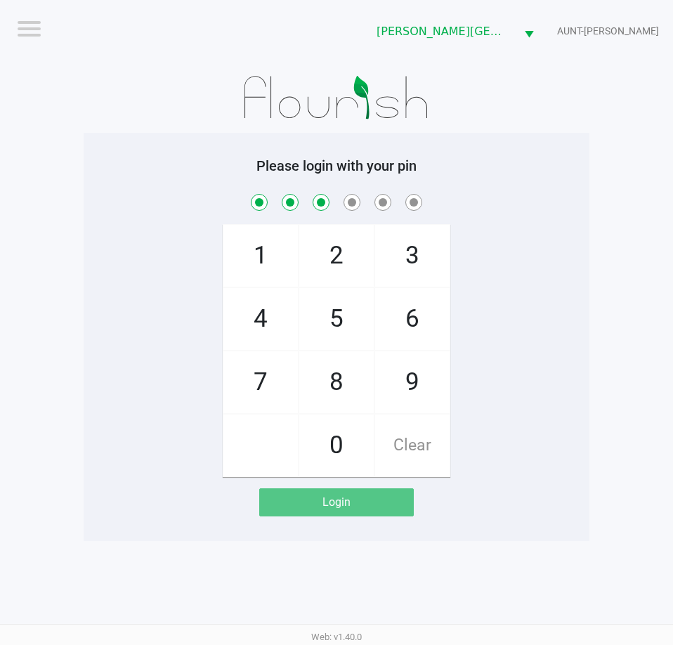
checkbox input "true"
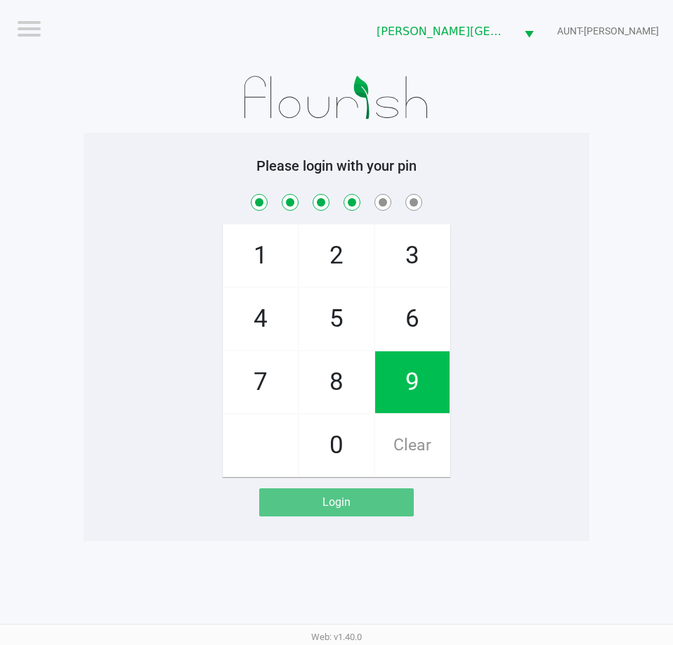
checkbox input "true"
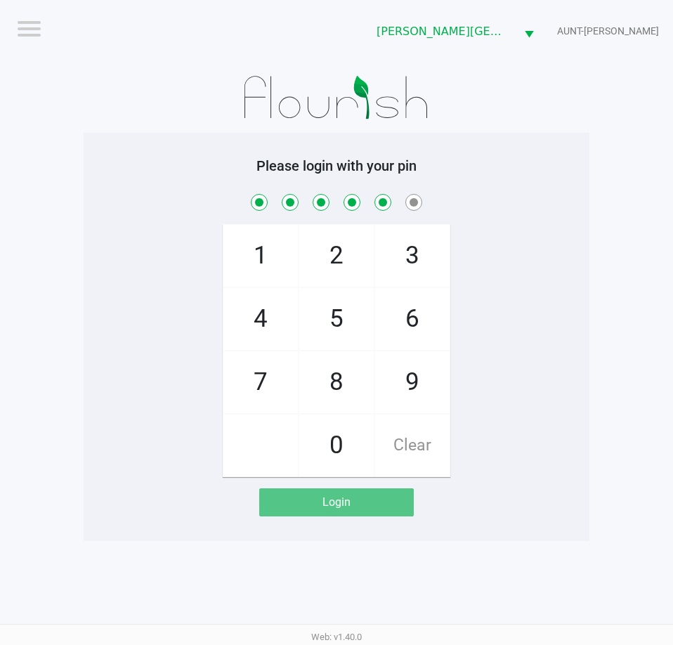
checkbox input "true"
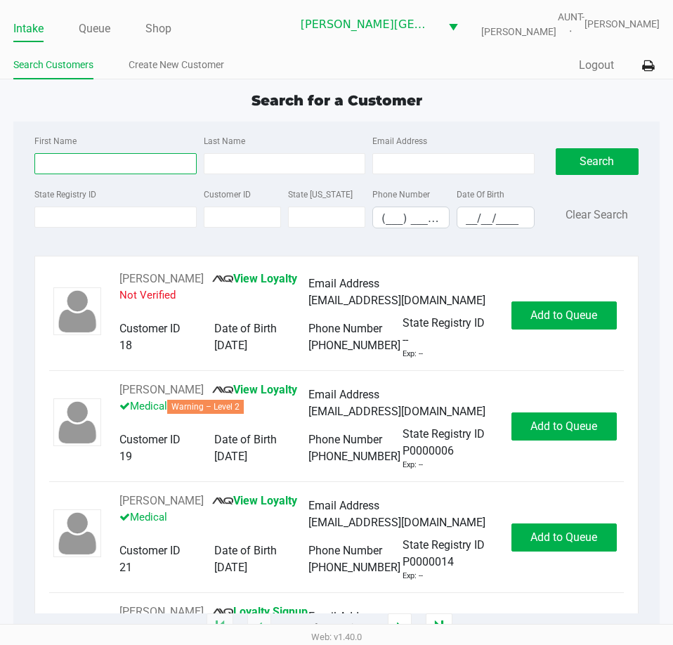
click at [62, 165] on input "First Name" at bounding box center [115, 163] width 162 height 21
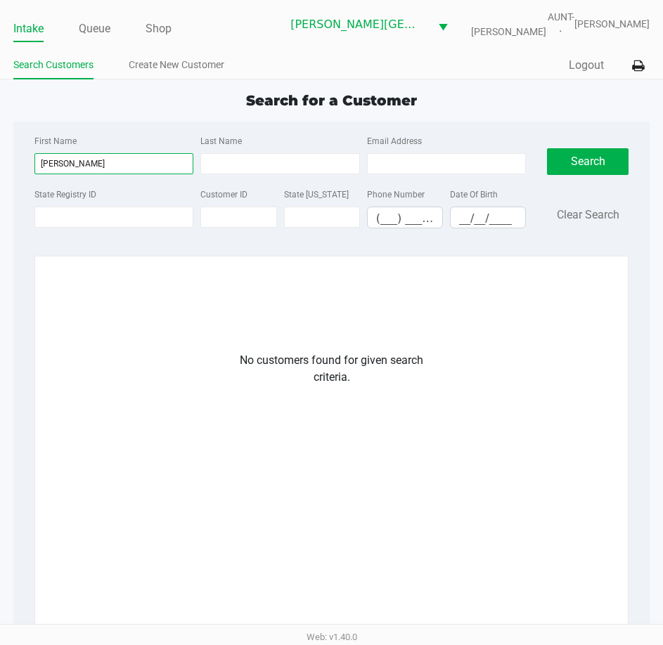
drag, startPoint x: 58, startPoint y: 162, endPoint x: 88, endPoint y: 157, distance: 29.9
click at [88, 157] on input "[PERSON_NAME]" at bounding box center [113, 163] width 159 height 21
click at [91, 165] on input "[PERSON_NAME]" at bounding box center [113, 163] width 159 height 21
drag, startPoint x: 61, startPoint y: 166, endPoint x: 93, endPoint y: 162, distance: 32.5
click at [93, 162] on input "[PERSON_NAME]" at bounding box center [113, 163] width 159 height 21
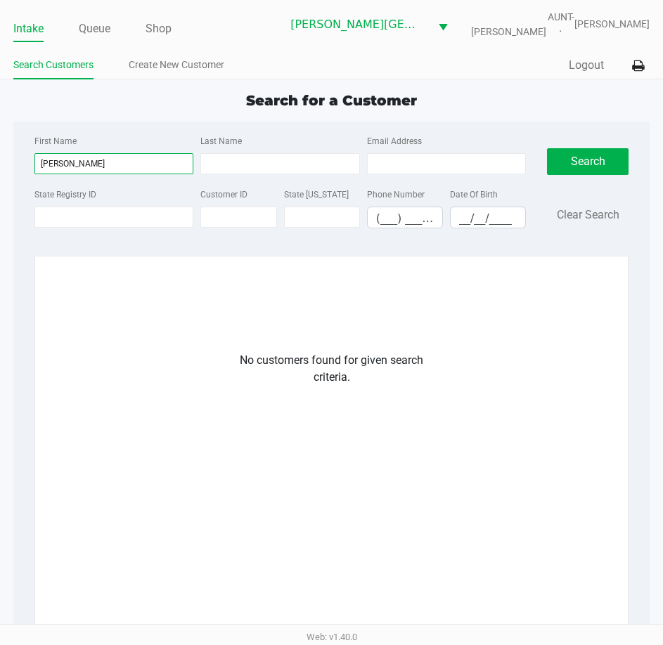
type input "[PERSON_NAME]"
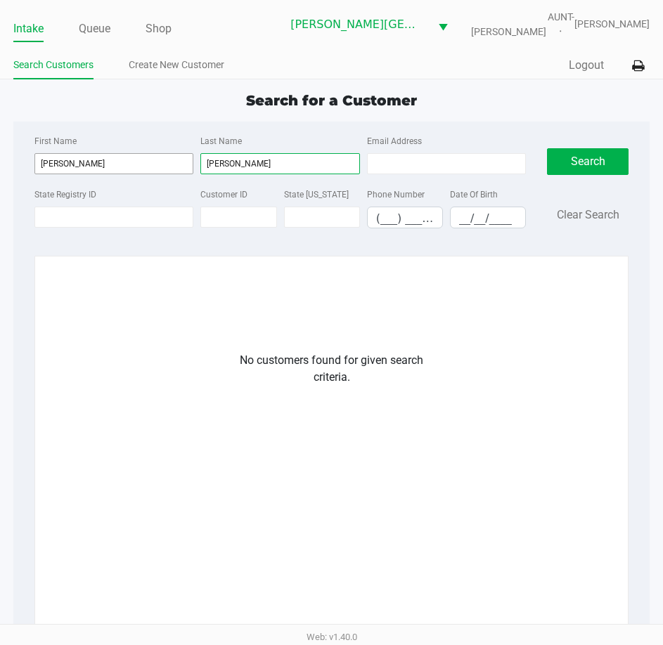
type input "[PERSON_NAME]"
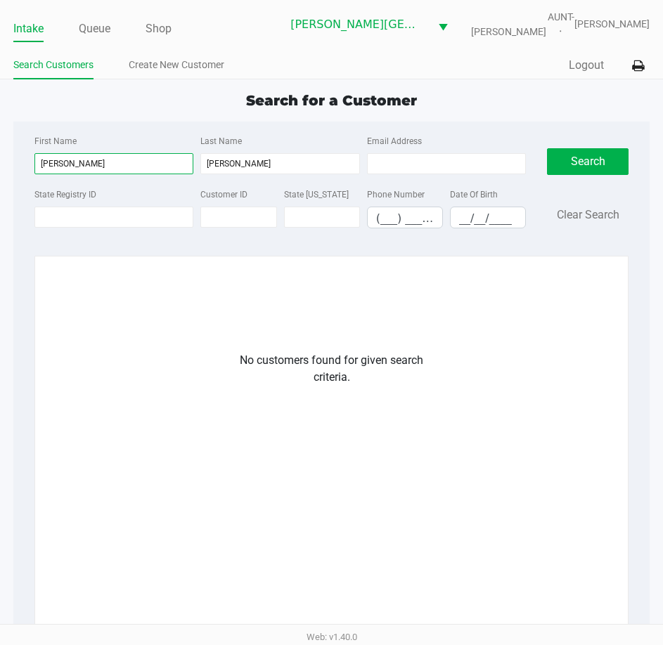
click at [89, 171] on input "[PERSON_NAME]" at bounding box center [113, 163] width 159 height 21
type input "[PERSON_NAME]"
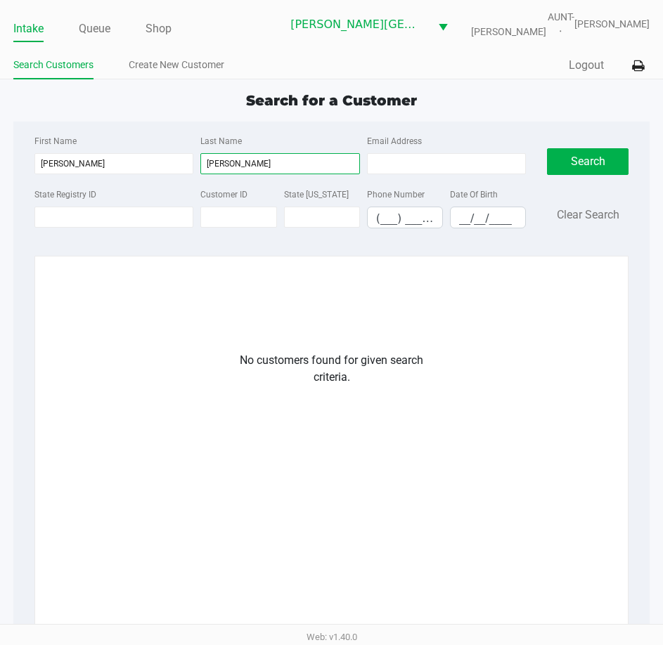
click at [207, 168] on input "[PERSON_NAME]" at bounding box center [279, 163] width 159 height 21
type input "[PERSON_NAME]"
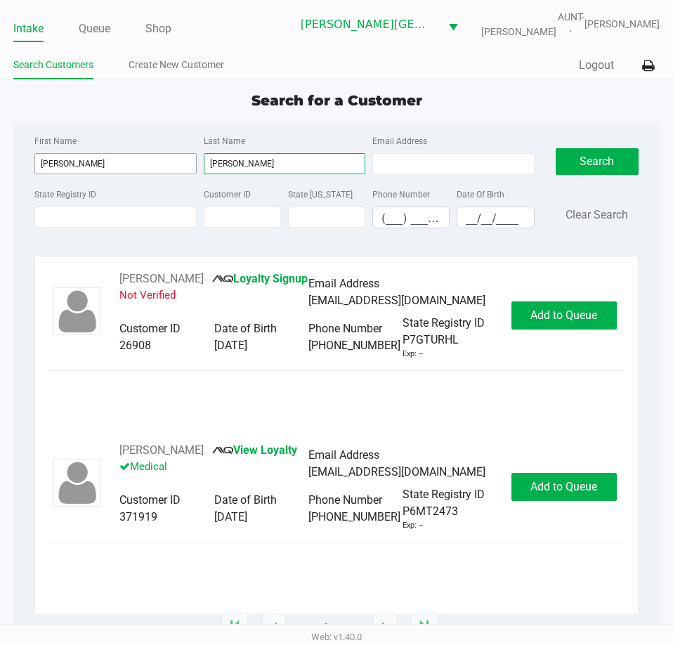
drag, startPoint x: 265, startPoint y: 157, endPoint x: 124, endPoint y: 162, distance: 140.7
click at [127, 172] on div "First Name [PERSON_NAME] Last Name [PERSON_NAME] Email Address" at bounding box center [284, 158] width 507 height 53
drag, startPoint x: 124, startPoint y: 162, endPoint x: -256, endPoint y: 208, distance: 382.4
click at [0, 208] on html "Intake Queue Shop [PERSON_NAME][GEOGRAPHIC_DATA] WC AUNT-[PERSON_NAME] [PERSON_…" at bounding box center [336, 322] width 673 height 645
click at [11, 309] on app-all-customers "Search for a Customer First Name Last Name Email Address State Registry ID Cust…" at bounding box center [336, 359] width 673 height 538
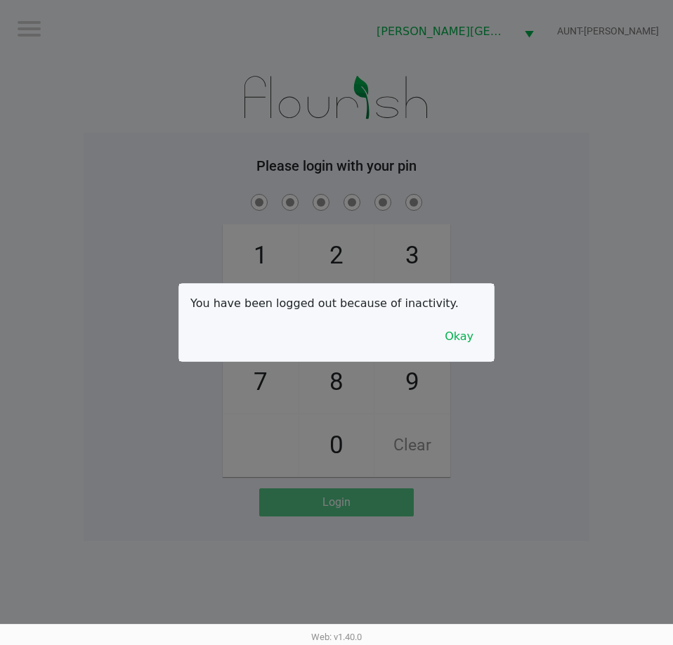
click at [119, 455] on div at bounding box center [336, 322] width 673 height 645
click at [470, 337] on button "Okay" at bounding box center [459, 336] width 47 height 27
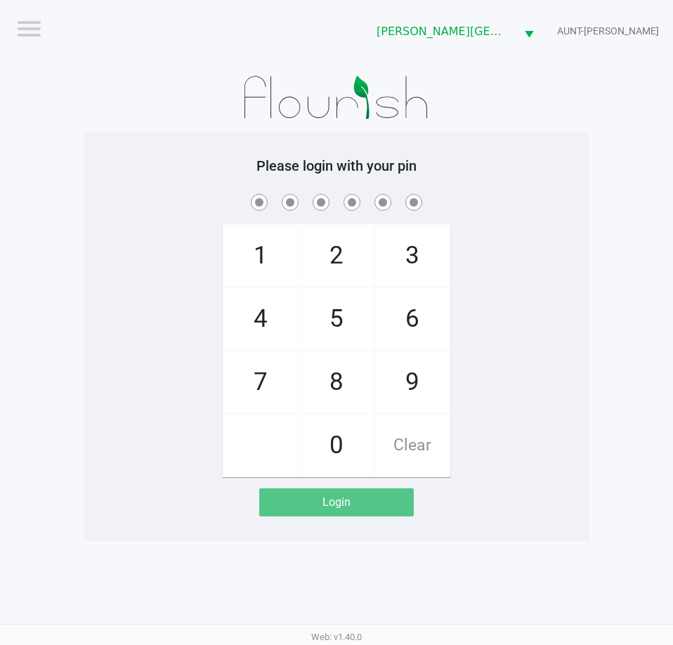
click at [493, 373] on div "1 4 7 2 5 8 0 3 6 9 Clear" at bounding box center [337, 334] width 506 height 286
checkbox input "true"
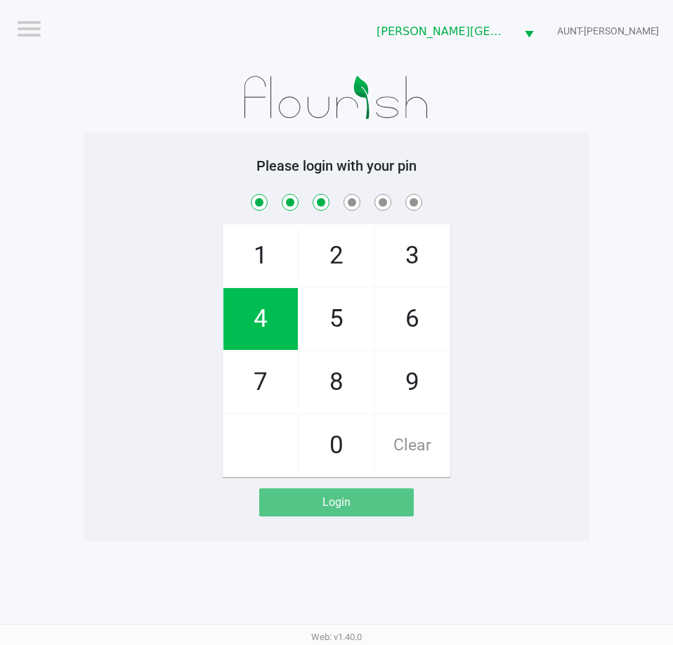
checkbox input "true"
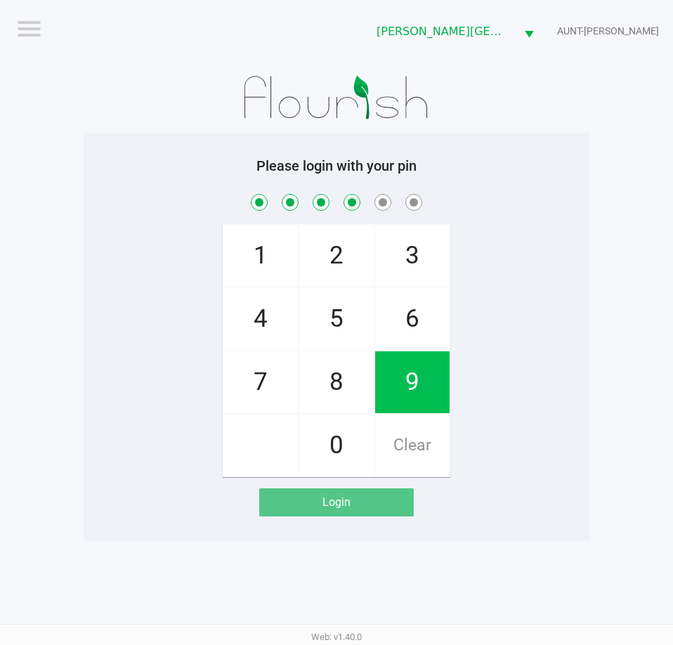
checkbox input "true"
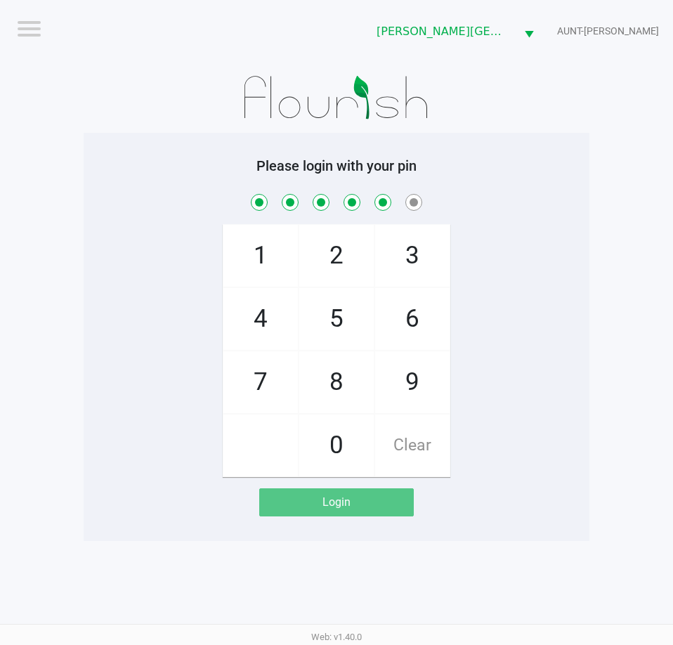
checkbox input "true"
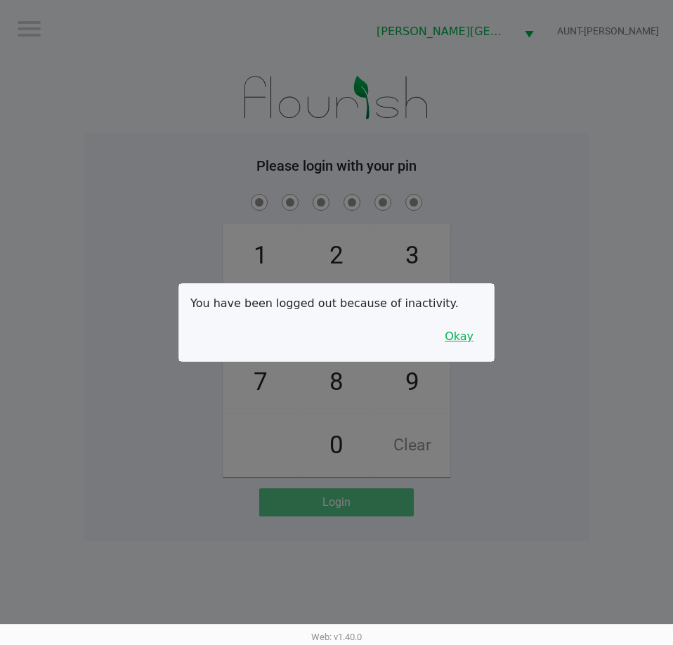
click at [469, 332] on button "Okay" at bounding box center [459, 336] width 47 height 27
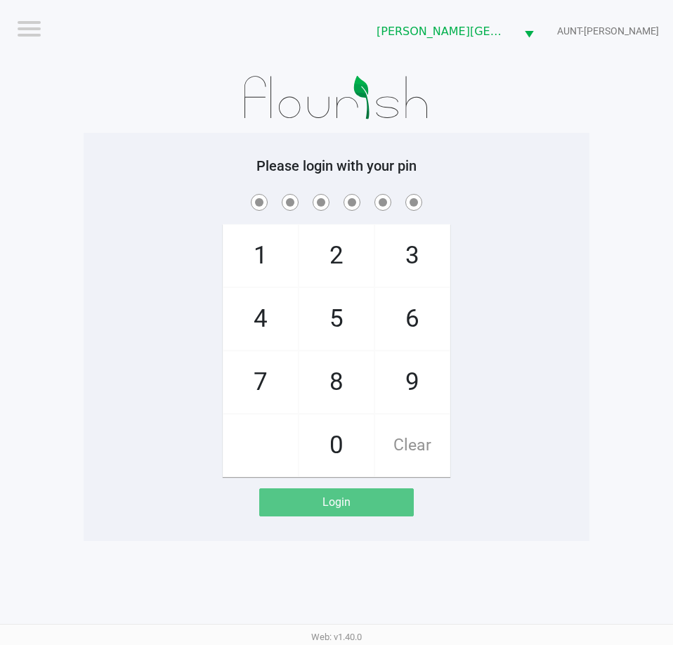
click at [488, 308] on div "1 4 7 2 5 8 0 3 6 9 Clear" at bounding box center [337, 334] width 506 height 286
checkbox input "true"
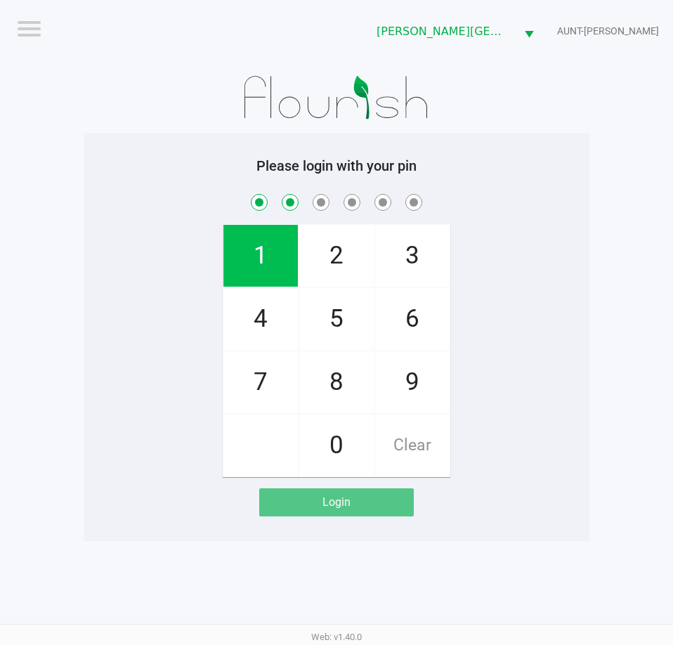
checkbox input "true"
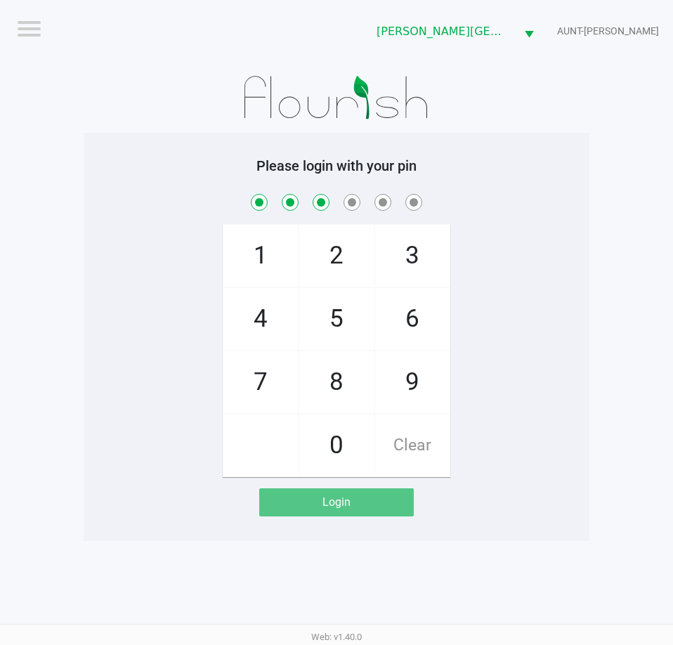
checkbox input "true"
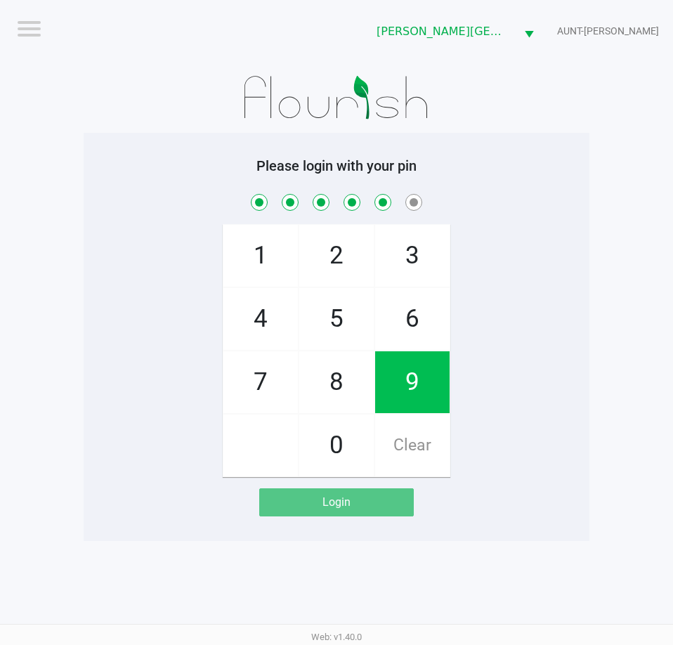
checkbox input "true"
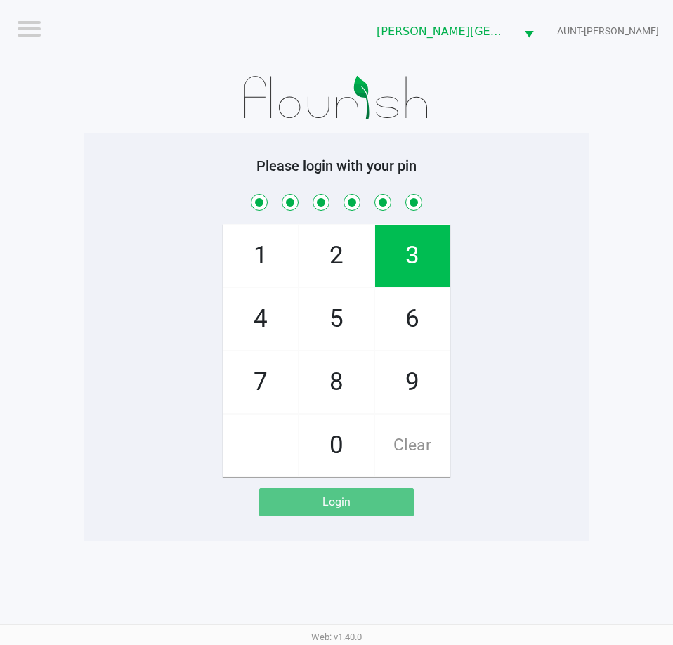
checkbox input "true"
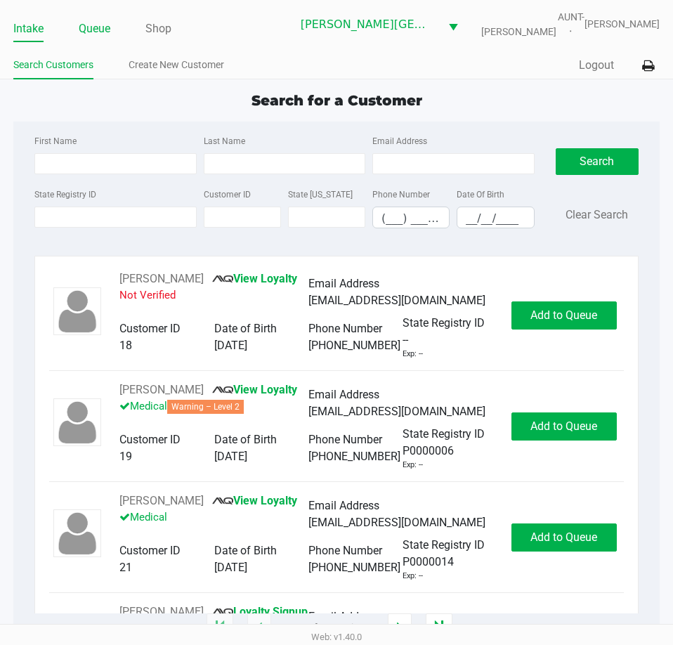
click at [99, 30] on link "Queue" at bounding box center [95, 29] width 32 height 20
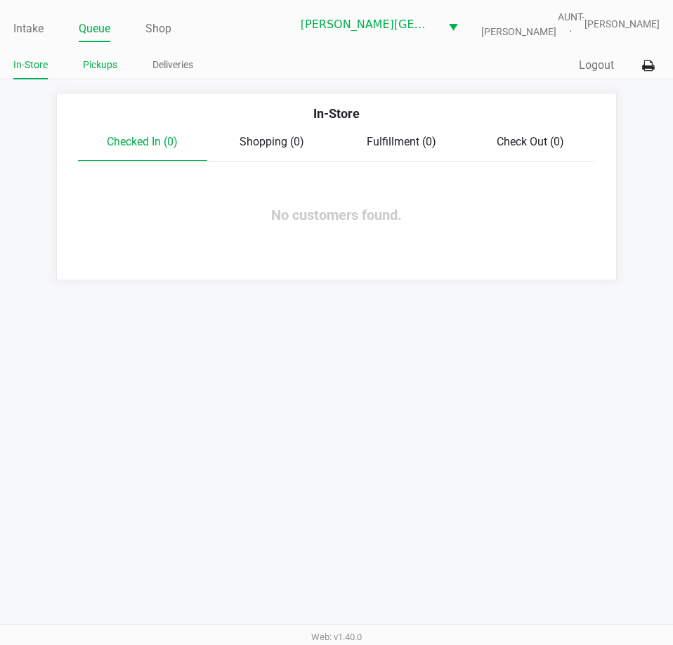
click at [112, 70] on link "Pickups" at bounding box center [100, 65] width 34 height 18
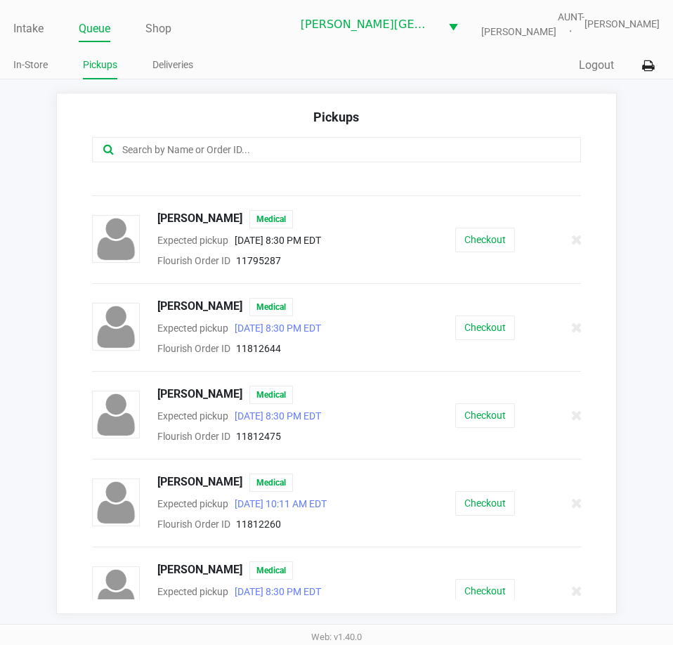
scroll to position [694, 0]
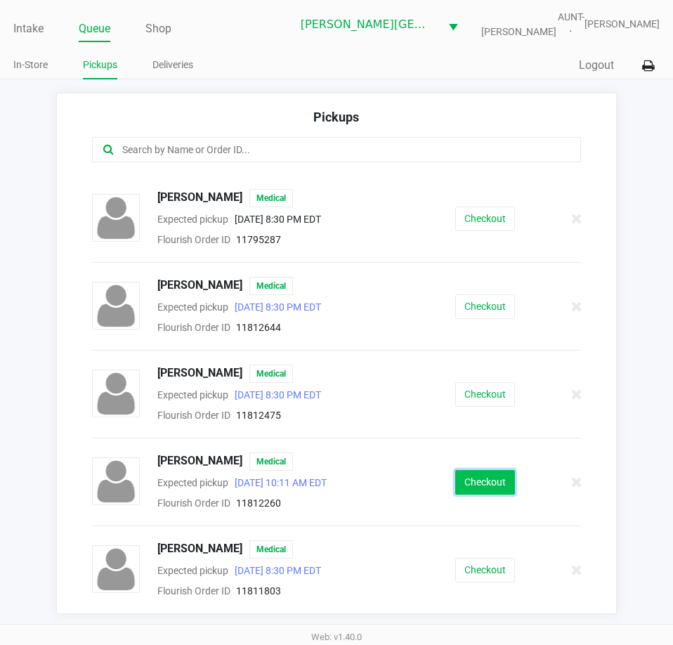
click at [465, 484] on button "Checkout" at bounding box center [485, 482] width 60 height 25
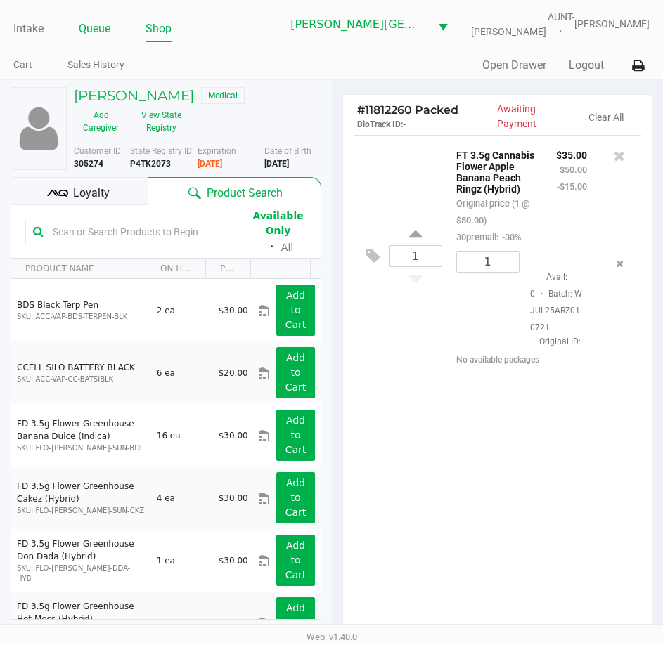
click at [85, 32] on link "Queue" at bounding box center [95, 29] width 32 height 20
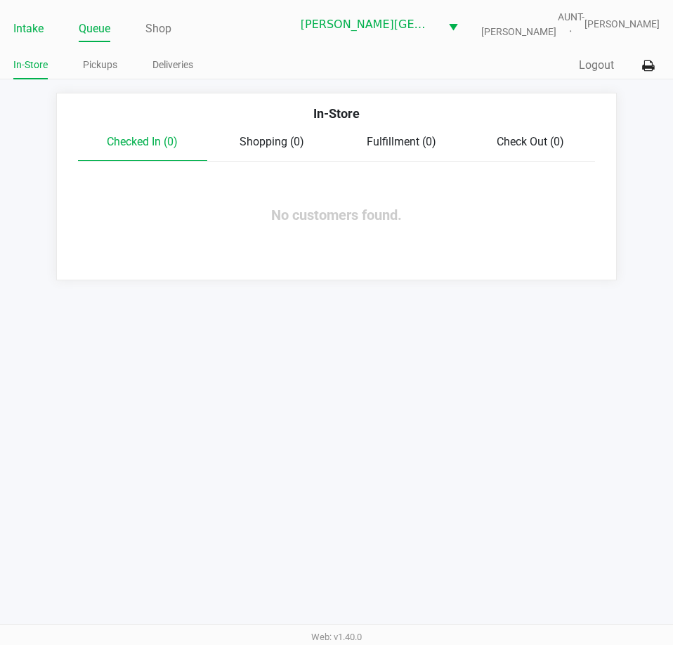
click at [34, 34] on link "Intake" at bounding box center [28, 29] width 30 height 20
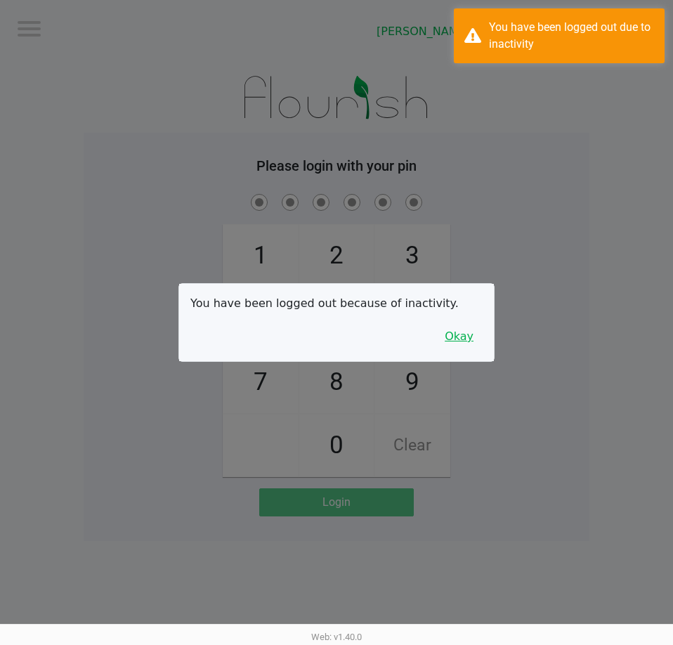
click at [466, 339] on button "Okay" at bounding box center [459, 336] width 47 height 27
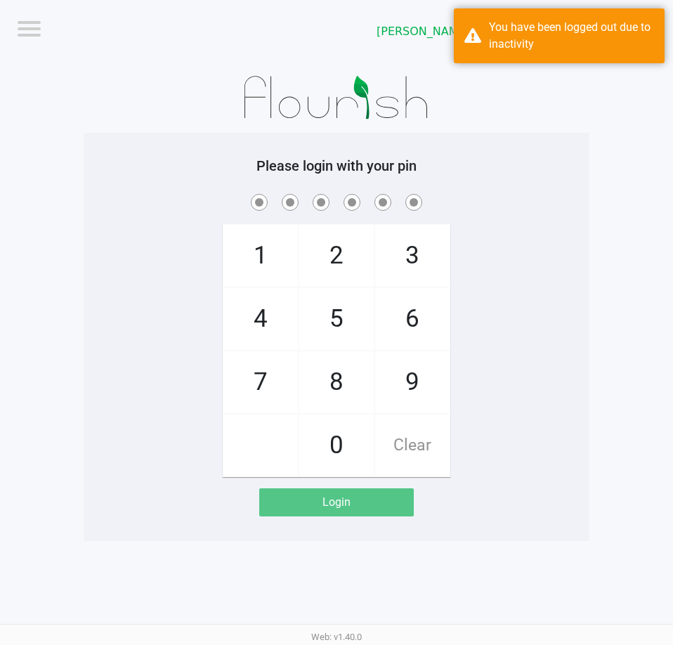
click at [470, 294] on div "1 4 7 2 5 8 0 3 6 9 Clear" at bounding box center [337, 334] width 506 height 286
checkbox input "true"
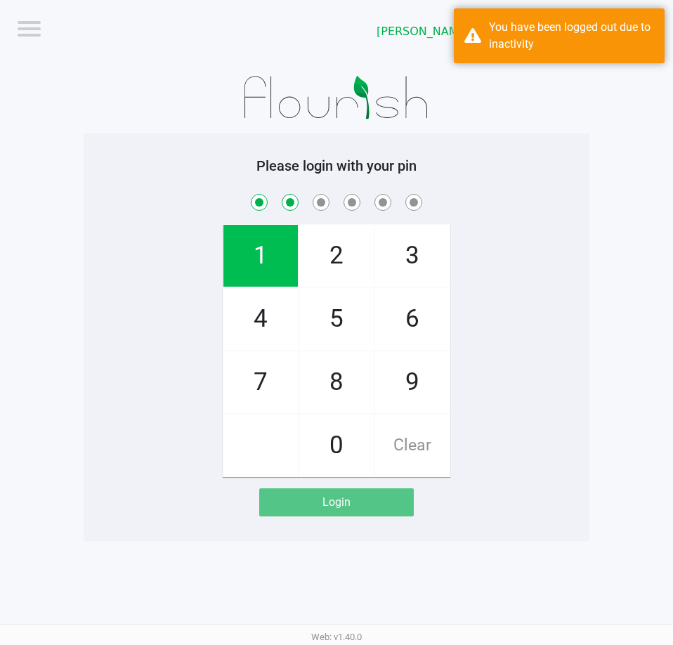
checkbox input "true"
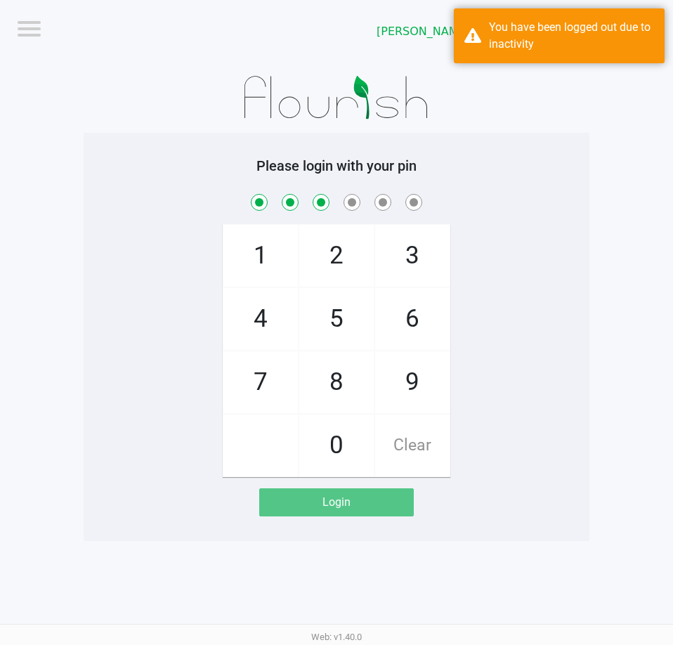
checkbox input "true"
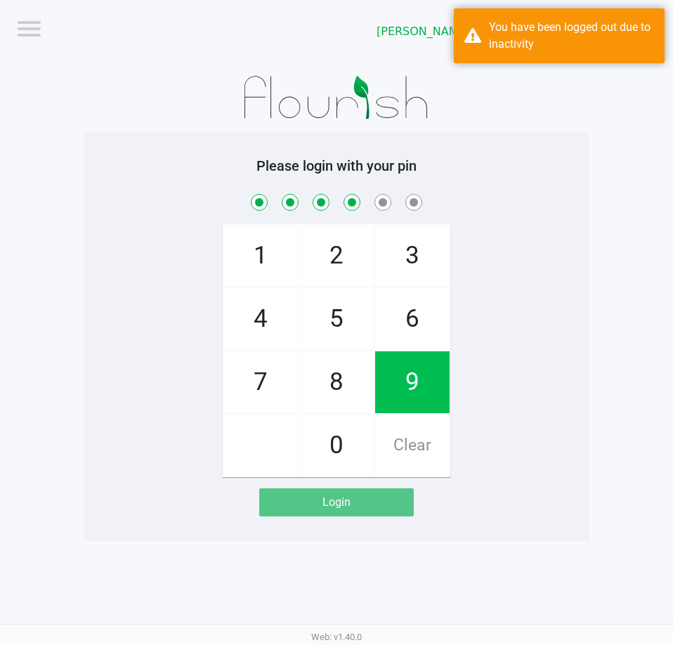
checkbox input "true"
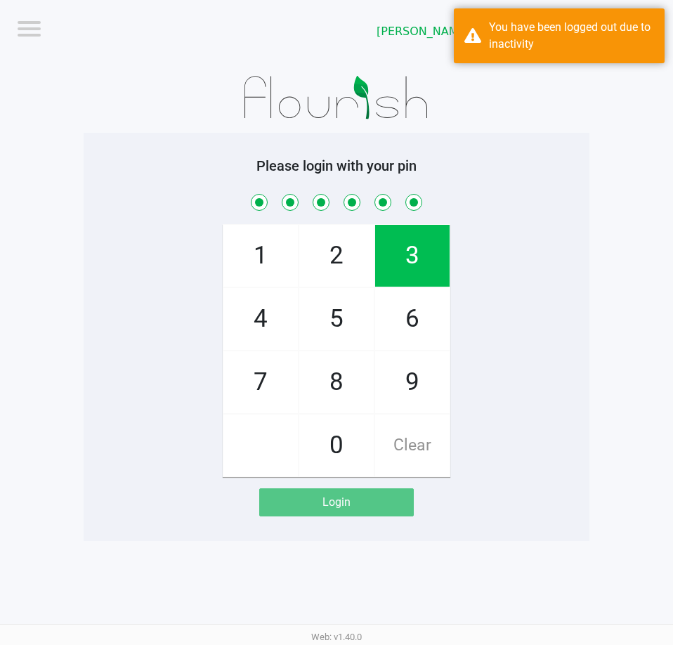
checkbox input "true"
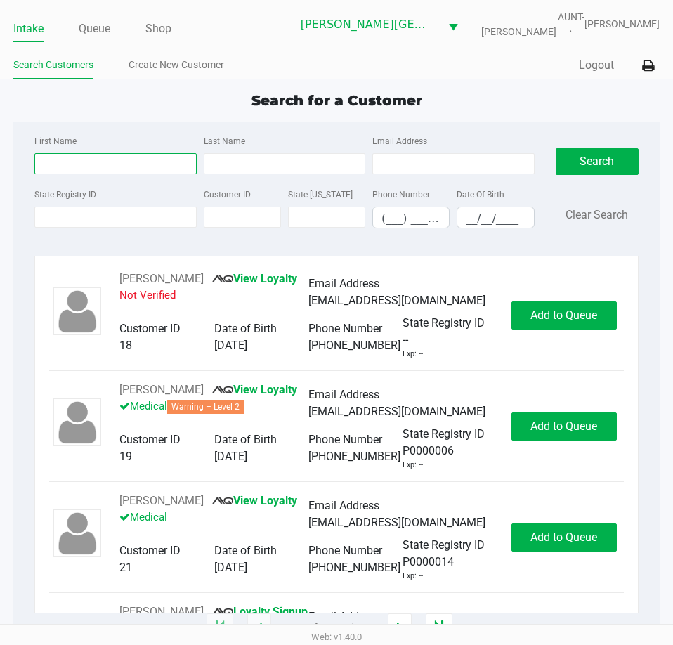
click at [79, 162] on input "First Name" at bounding box center [115, 163] width 162 height 21
type input "[PERSON_NAME]"
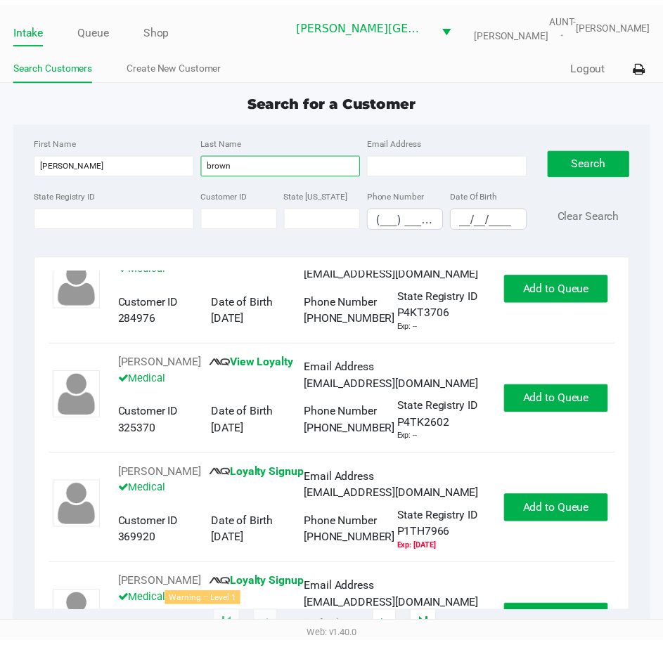
scroll to position [703, 0]
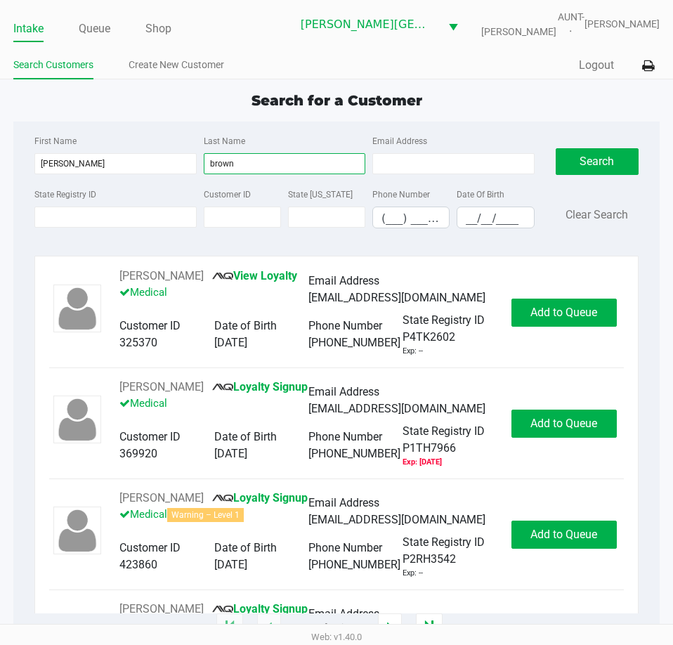
type input "brown"
click at [469, 213] on input "__/__/____" at bounding box center [496, 218] width 76 height 22
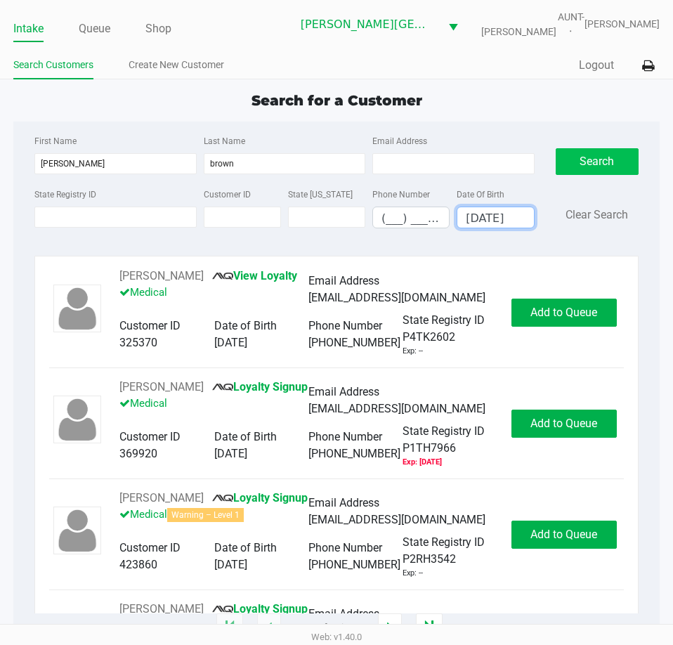
type input "[DATE]"
click at [592, 157] on button "Search" at bounding box center [597, 161] width 83 height 27
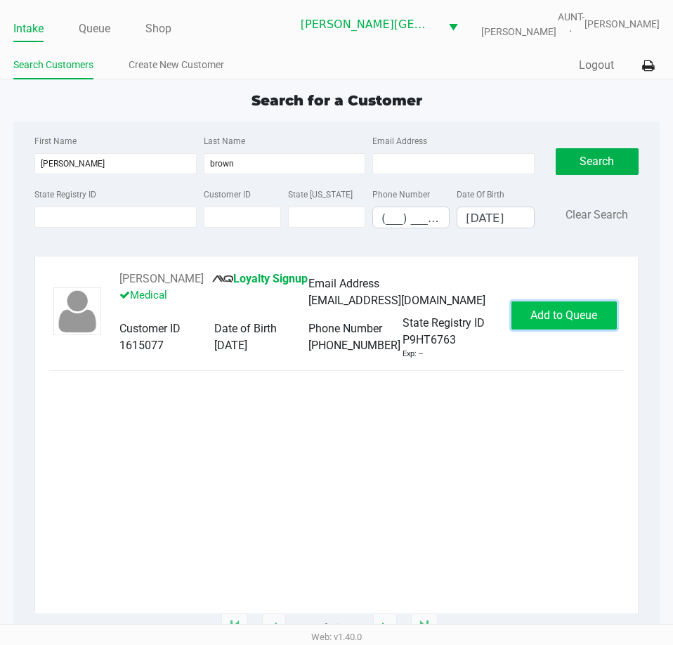
click at [588, 316] on span "Add to Queue" at bounding box center [564, 315] width 67 height 13
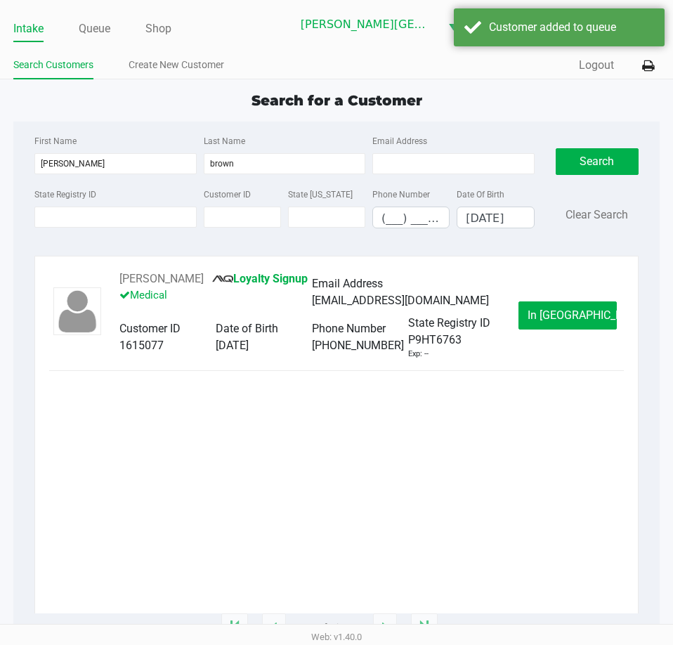
click at [588, 316] on span "In [GEOGRAPHIC_DATA]" at bounding box center [587, 315] width 118 height 13
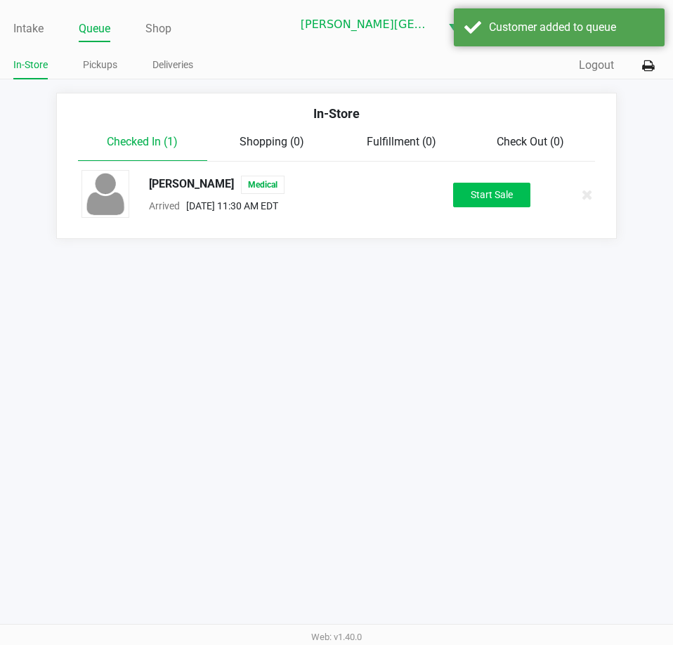
drag, startPoint x: 487, startPoint y: 176, endPoint x: 488, endPoint y: 190, distance: 14.1
click at [487, 181] on div "[PERSON_NAME] Medical Arrived [DATE] 11:30 AM EDT Start Sale" at bounding box center [336, 194] width 531 height 49
click at [488, 195] on button "Start Sale" at bounding box center [491, 195] width 77 height 25
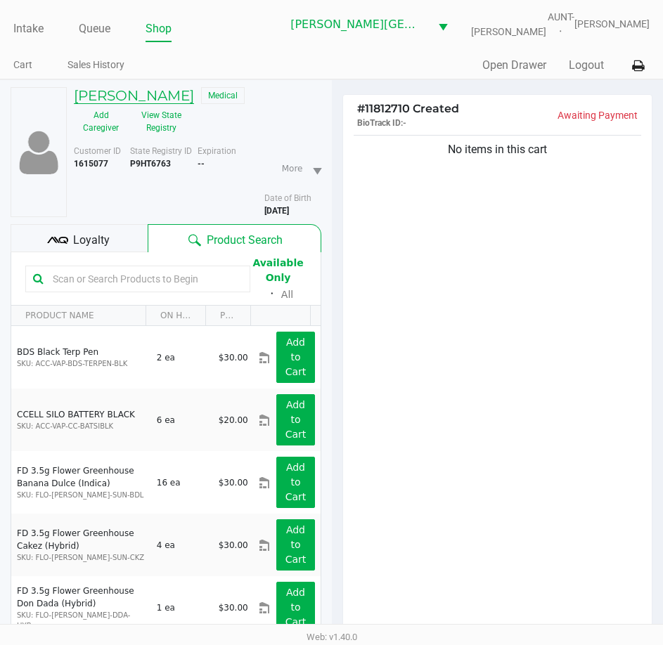
click at [111, 96] on h5 "[PERSON_NAME]" at bounding box center [134, 95] width 120 height 17
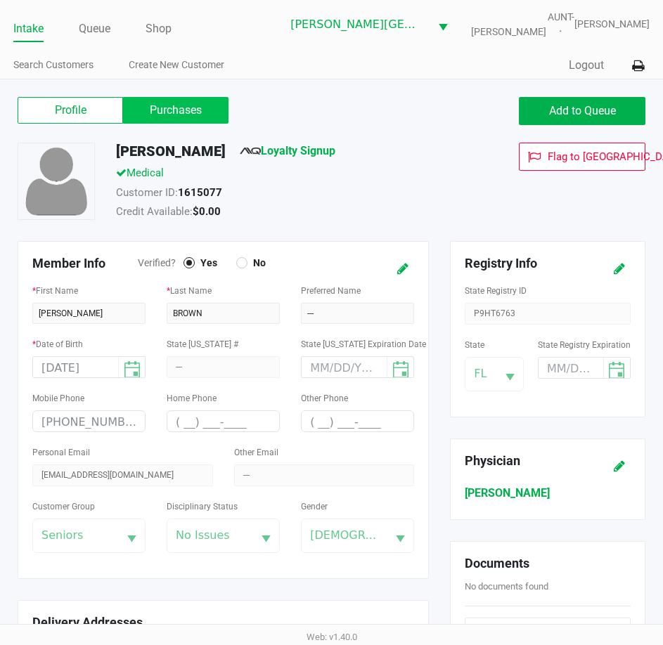
click at [143, 108] on label "Purchases" at bounding box center [175, 110] width 105 height 27
click at [0, 0] on 1 "Purchases" at bounding box center [0, 0] width 0 height 0
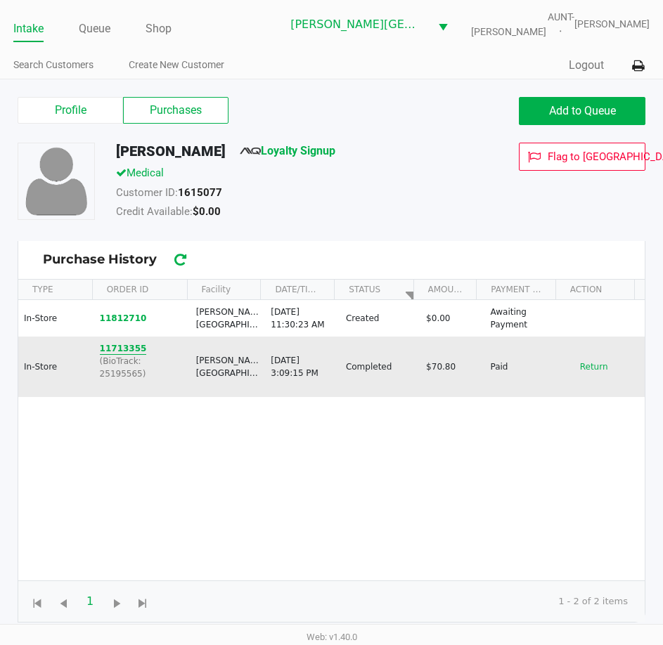
click at [114, 343] on button "11713355" at bounding box center [123, 348] width 47 height 13
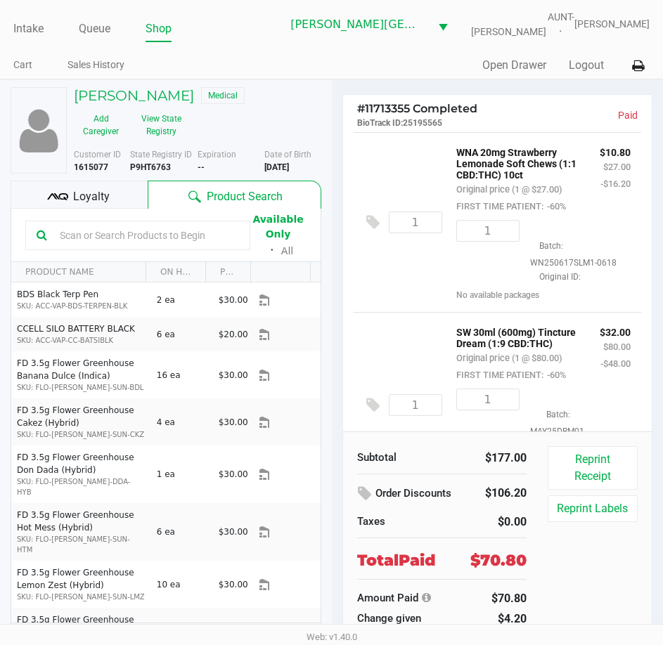
scroll to position [141, 0]
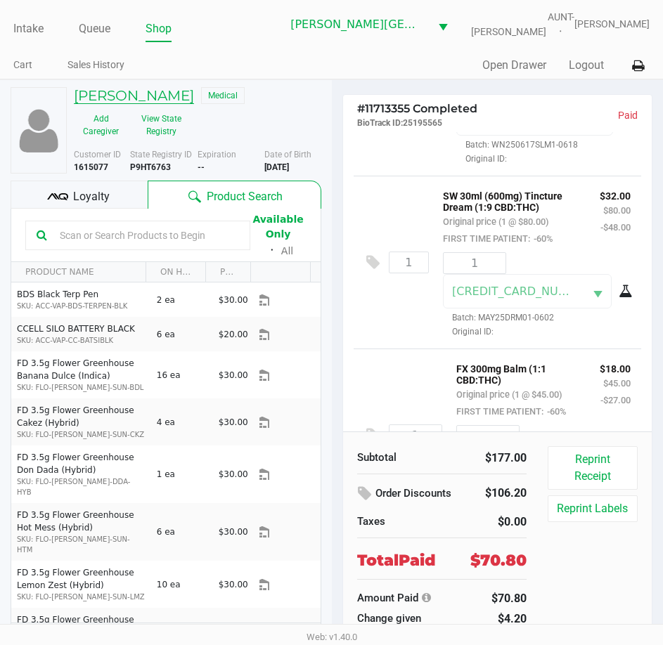
click at [183, 93] on h5 "[PERSON_NAME]" at bounding box center [134, 95] width 120 height 17
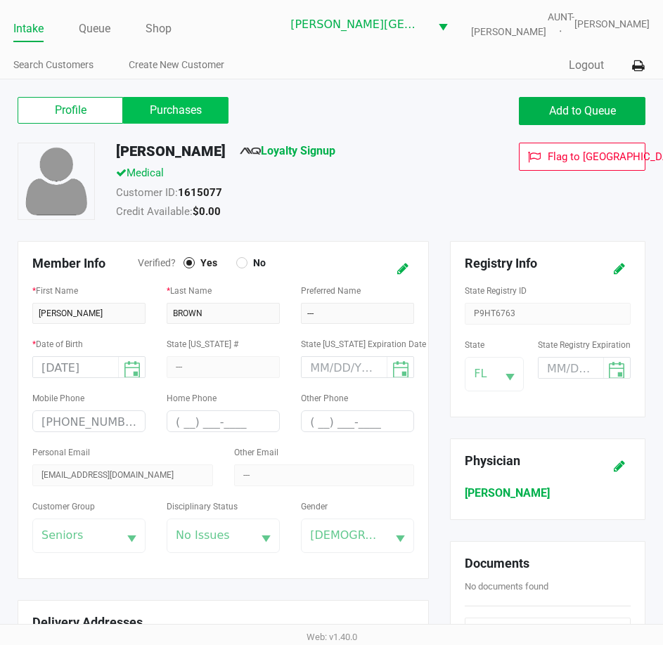
click at [187, 104] on label "Purchases" at bounding box center [175, 110] width 105 height 27
click at [0, 0] on 1 "Purchases" at bounding box center [0, 0] width 0 height 0
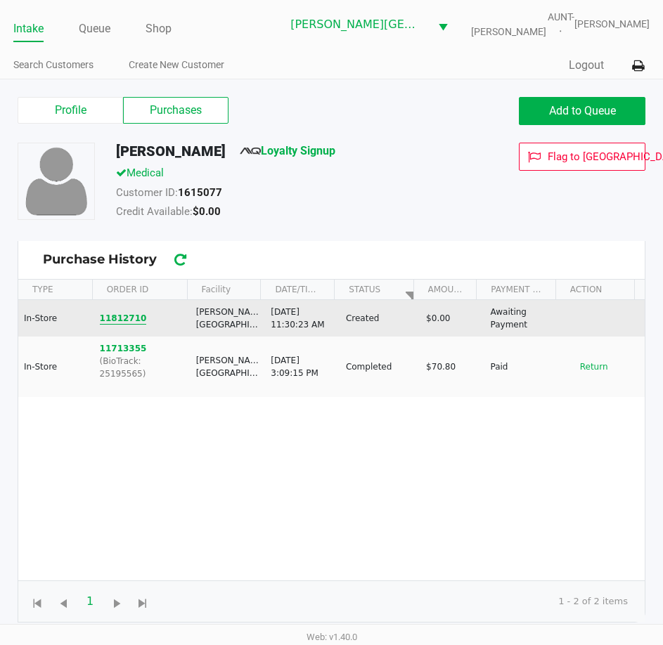
click at [122, 323] on button "11812710" at bounding box center [123, 318] width 47 height 13
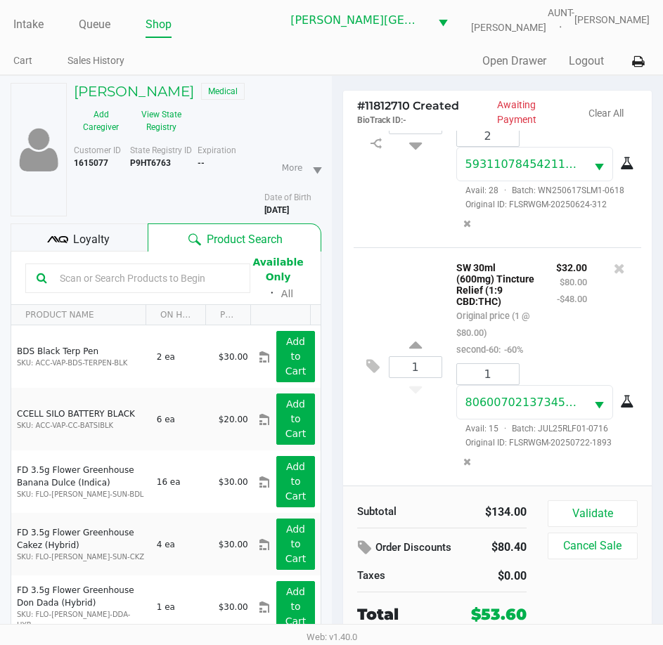
scroll to position [70, 0]
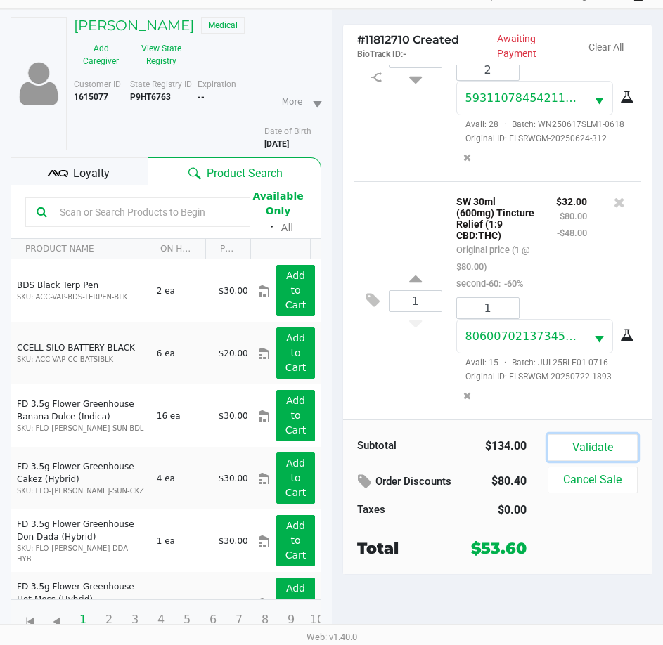
click at [593, 439] on button "Validate" at bounding box center [593, 447] width 90 height 27
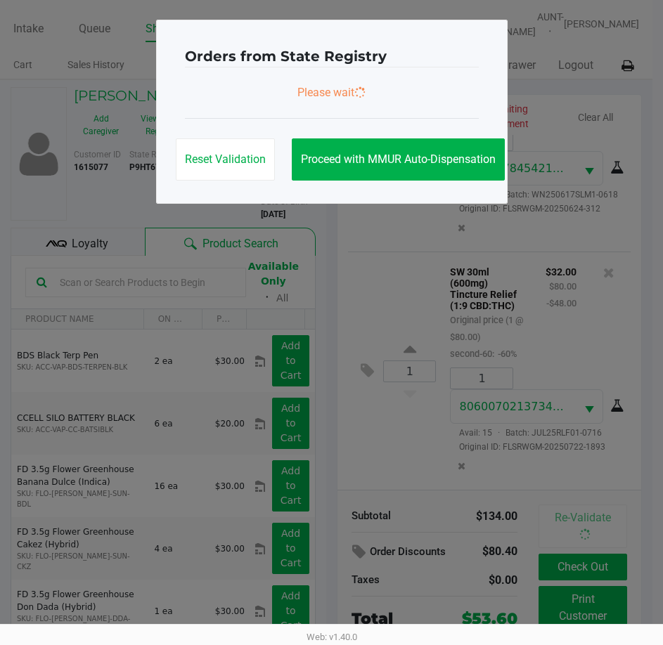
scroll to position [0, 0]
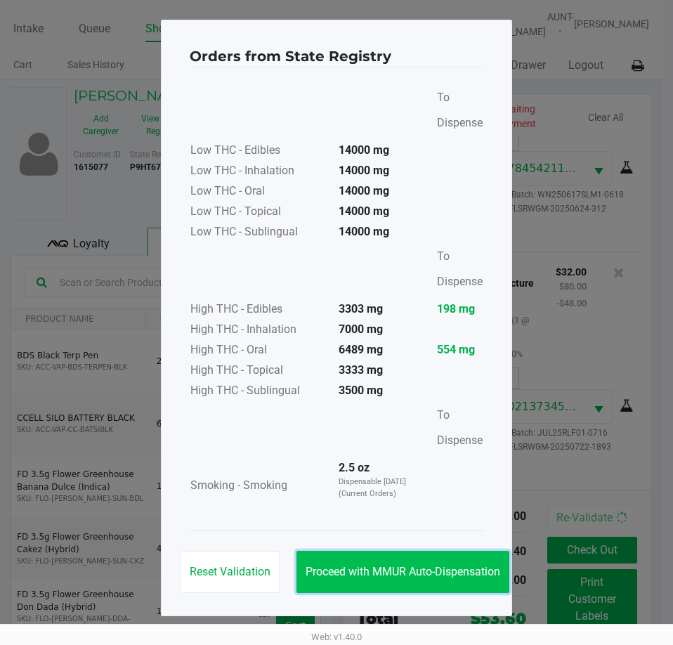
click at [425, 559] on button "Proceed with MMUR Auto-Dispensation" at bounding box center [403, 572] width 213 height 42
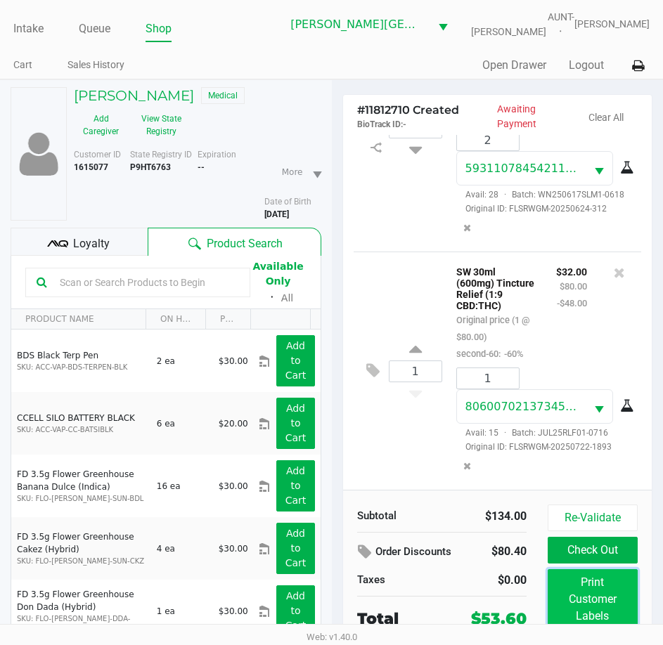
click at [592, 587] on button "Print Customer Labels" at bounding box center [593, 599] width 90 height 60
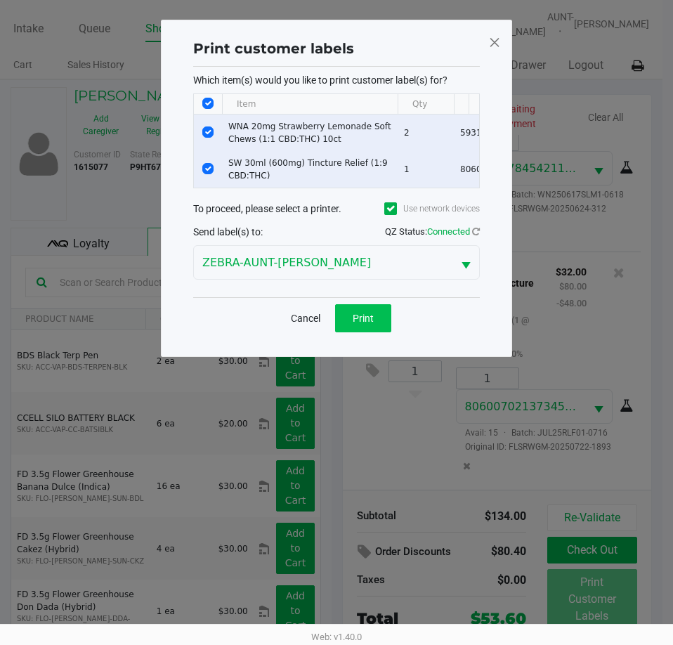
click at [354, 314] on div "Cancel Print" at bounding box center [336, 317] width 287 height 41
click at [363, 324] on span "Print" at bounding box center [363, 318] width 21 height 11
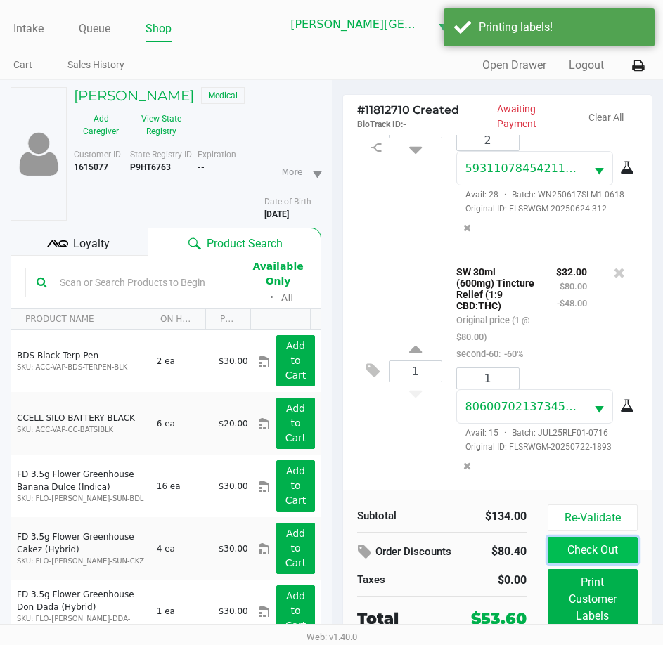
click at [571, 551] on button "Check Out" at bounding box center [593, 550] width 90 height 27
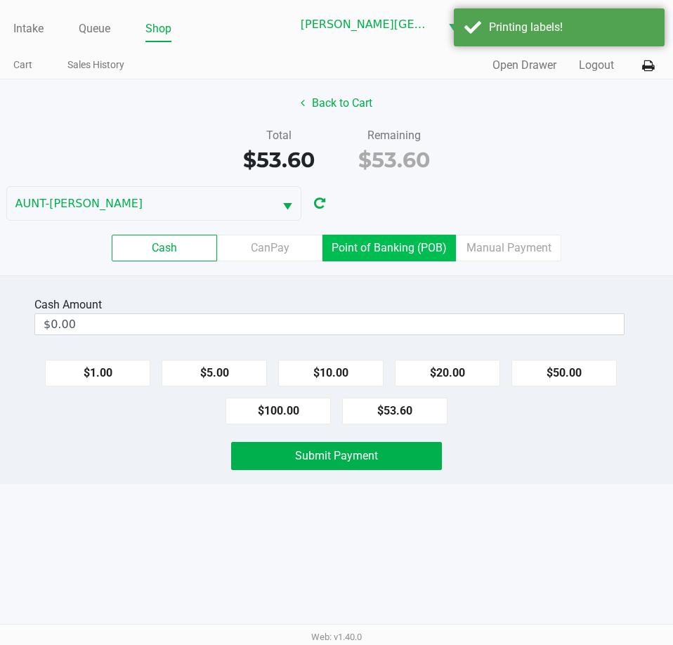
click at [375, 254] on label "Point of Banking (POB)" at bounding box center [390, 248] width 134 height 27
click at [0, 0] on 7 "Point of Banking (POB)" at bounding box center [0, 0] width 0 height 0
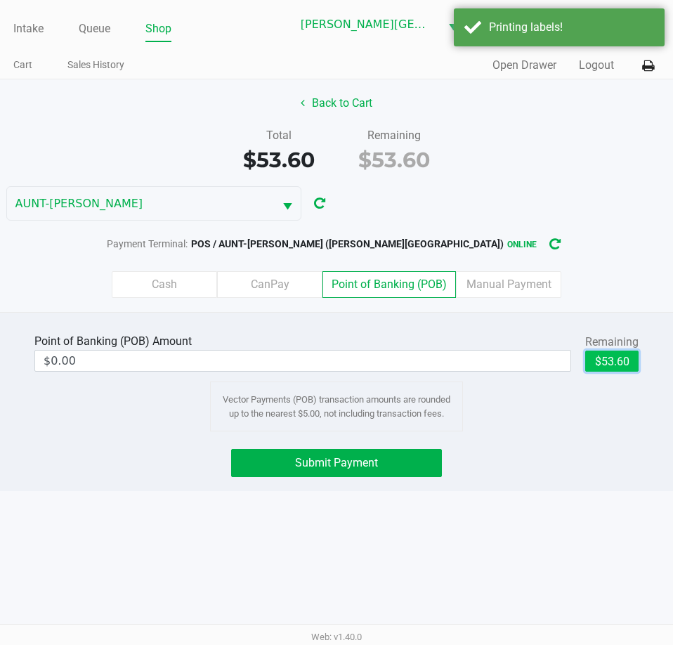
click at [626, 355] on button "$53.60" at bounding box center [611, 361] width 53 height 21
type input "$53.60"
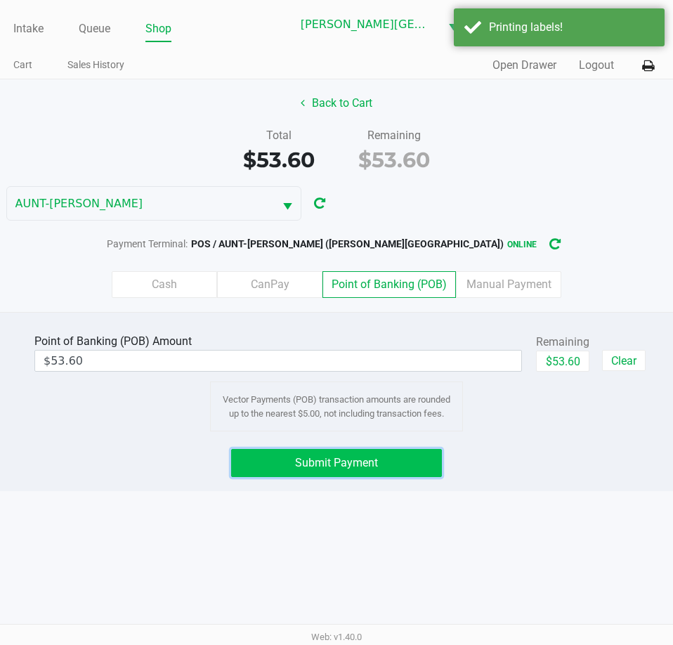
click at [331, 455] on button "Submit Payment" at bounding box center [336, 463] width 210 height 28
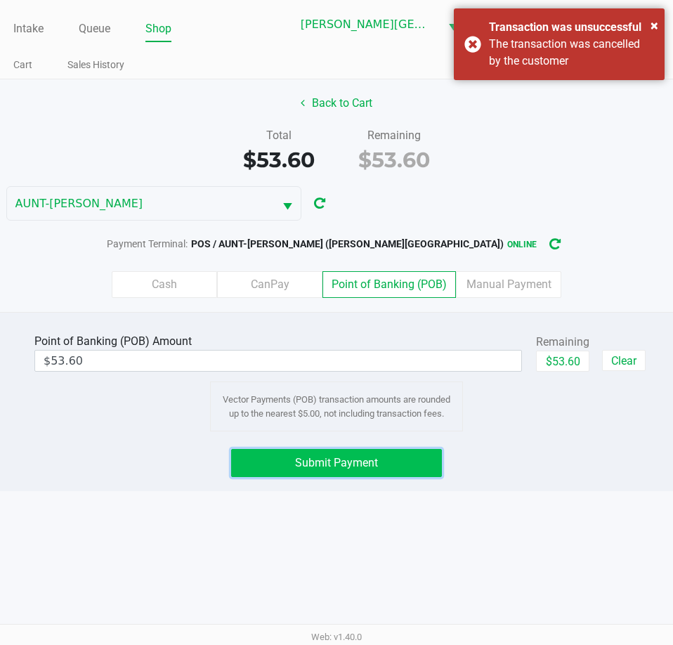
click at [389, 460] on button "Submit Payment" at bounding box center [336, 463] width 210 height 28
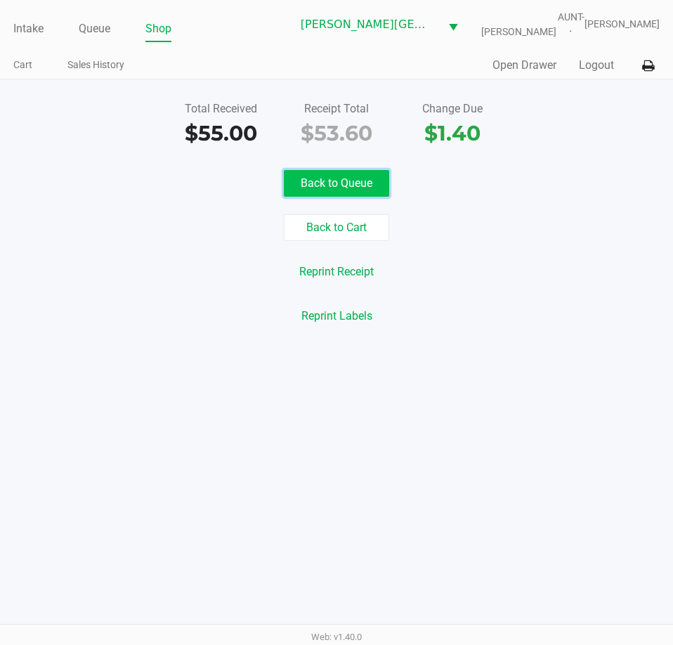
click at [349, 181] on button "Back to Queue" at bounding box center [336, 183] width 105 height 27
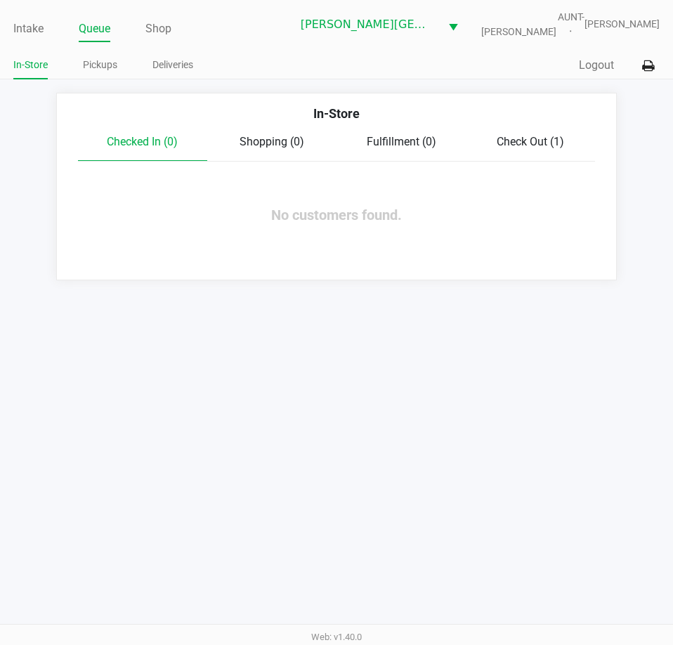
click at [512, 135] on span "Check Out (1)" at bounding box center [530, 141] width 67 height 13
drag, startPoint x: 30, startPoint y: 24, endPoint x: 97, endPoint y: 35, distance: 67.7
click at [32, 25] on link "Intake" at bounding box center [28, 29] width 30 height 20
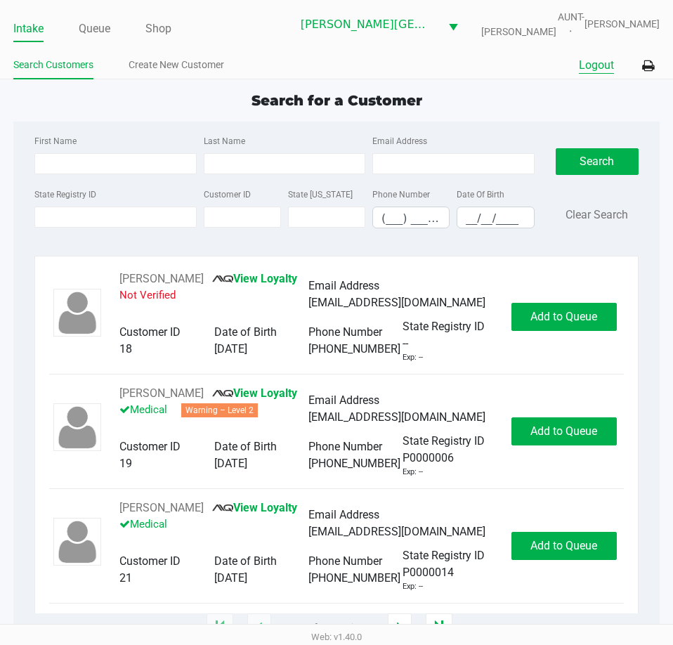
click at [587, 58] on button "Logout" at bounding box center [596, 65] width 35 height 17
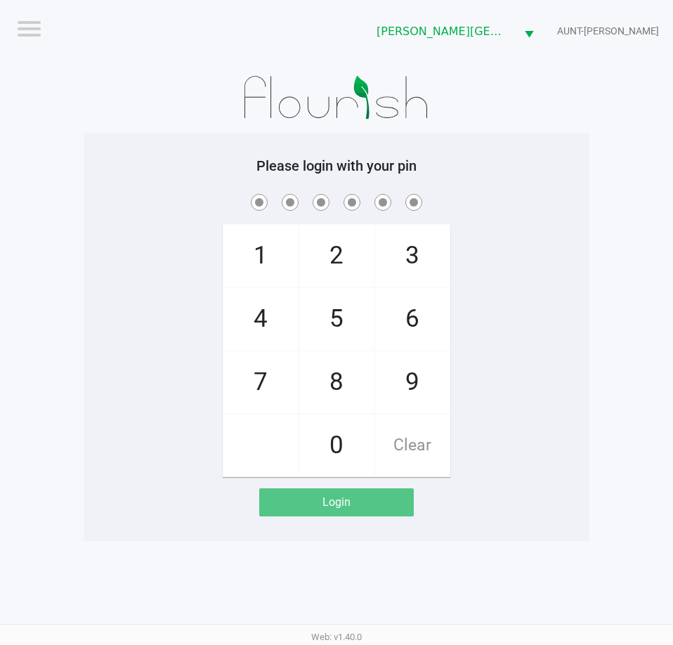
click at [135, 290] on div "1 4 7 2 5 8 0 3 6 9 Clear" at bounding box center [337, 334] width 506 height 286
checkbox input "true"
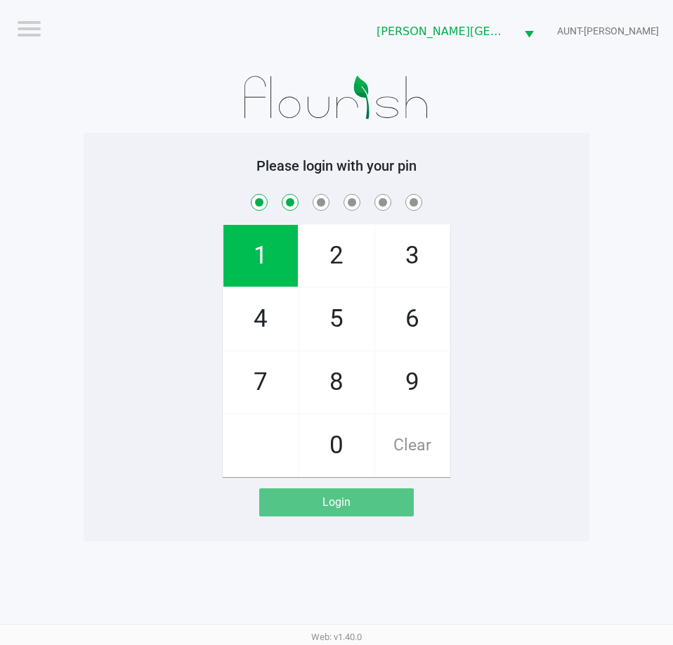
checkbox input "true"
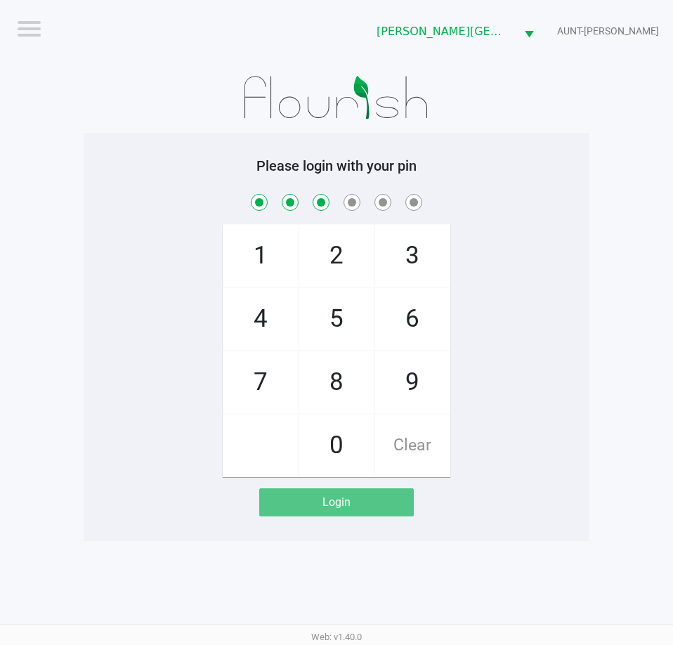
checkbox input "true"
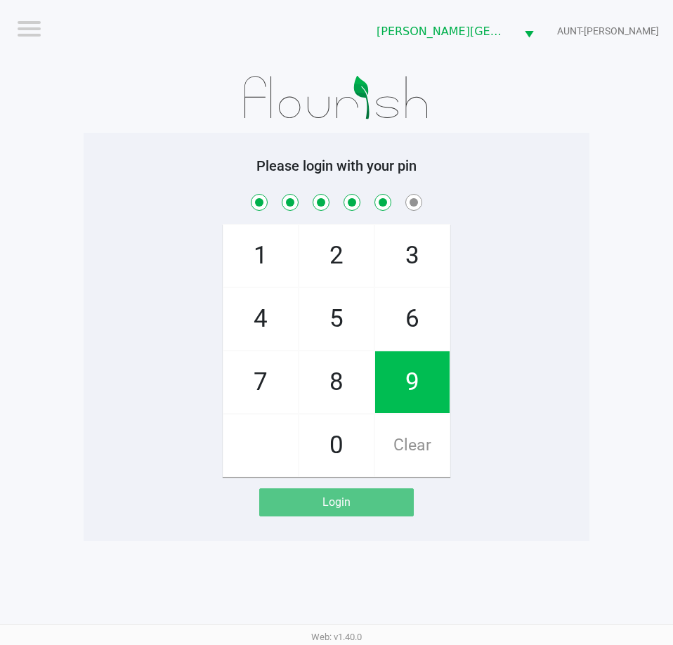
checkbox input "true"
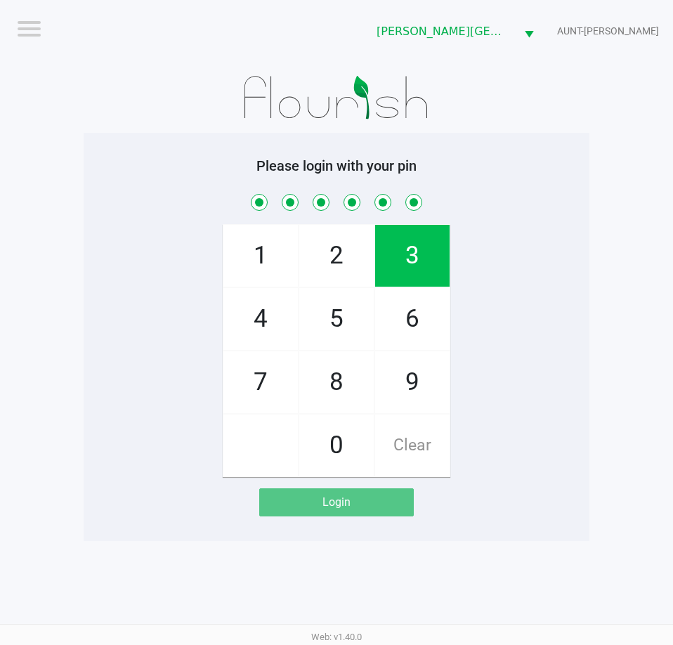
checkbox input "true"
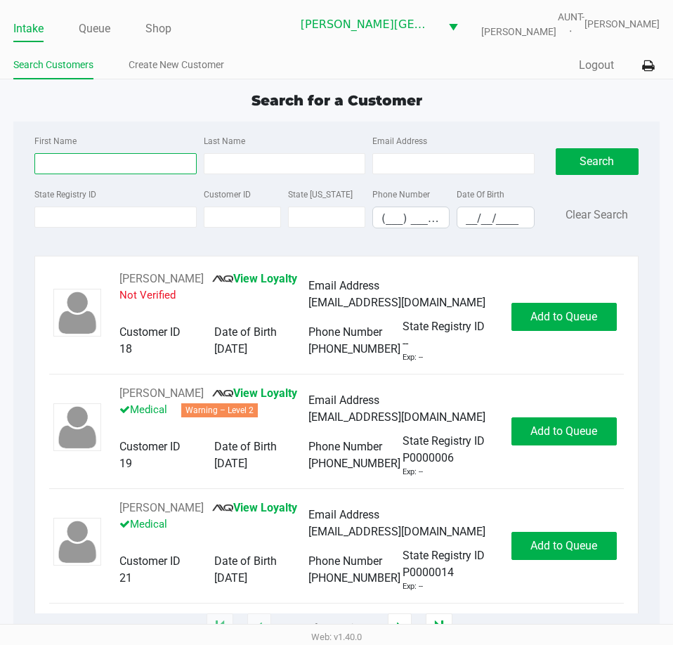
click at [72, 164] on input "First Name" at bounding box center [115, 163] width 162 height 21
type input "[PERSON_NAME]"
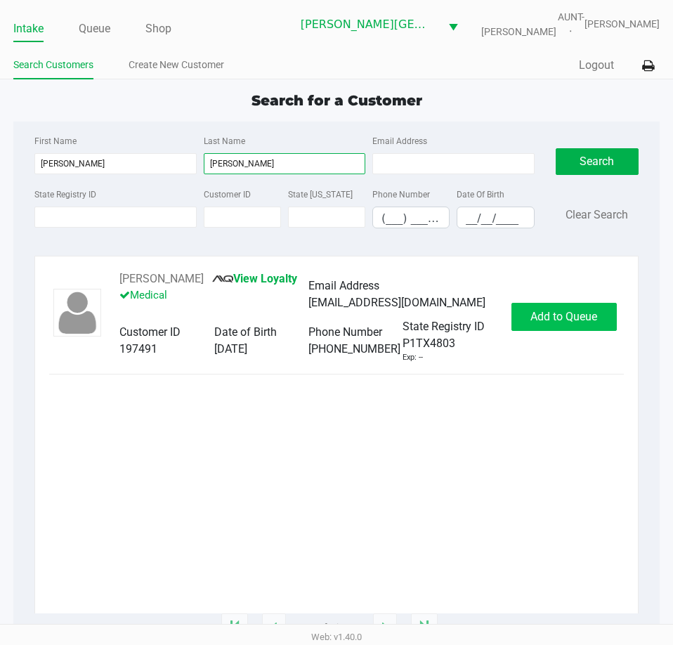
type input "[PERSON_NAME]"
click at [532, 330] on button "Add to Queue" at bounding box center [564, 317] width 105 height 28
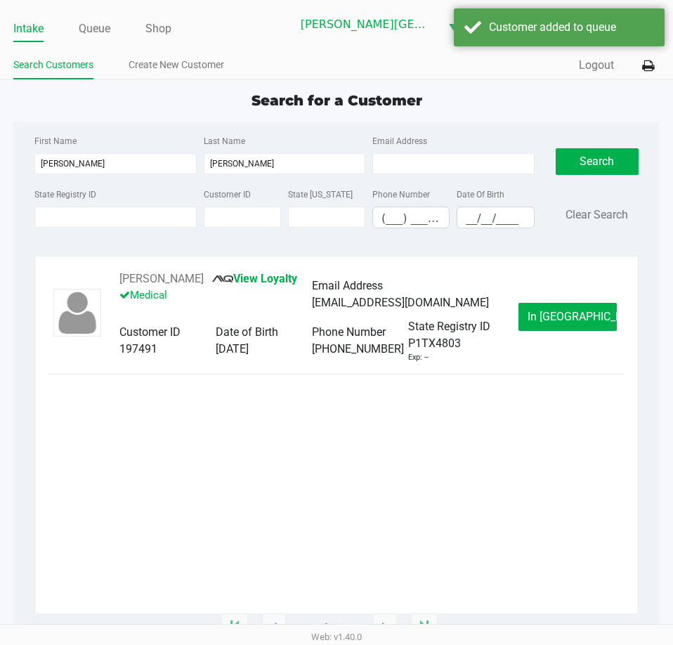
click at [532, 313] on button "In [GEOGRAPHIC_DATA]" at bounding box center [568, 317] width 98 height 28
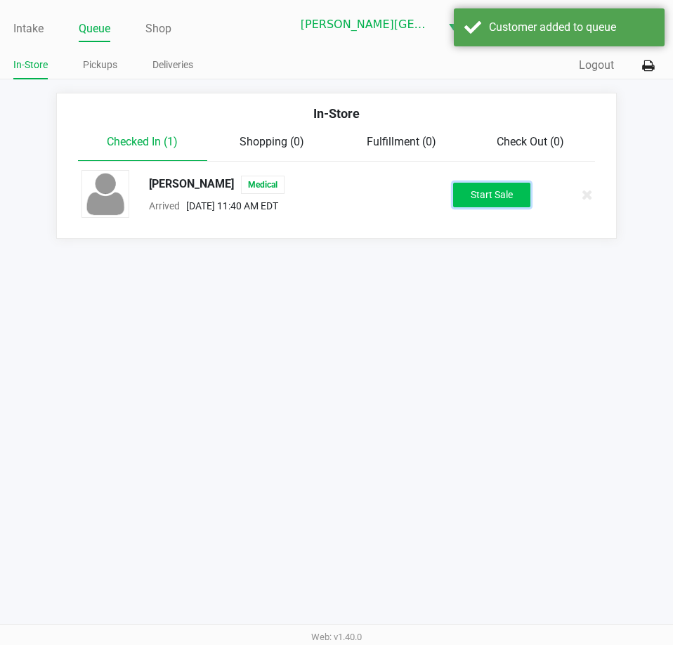
click at [473, 186] on button "Start Sale" at bounding box center [491, 195] width 77 height 25
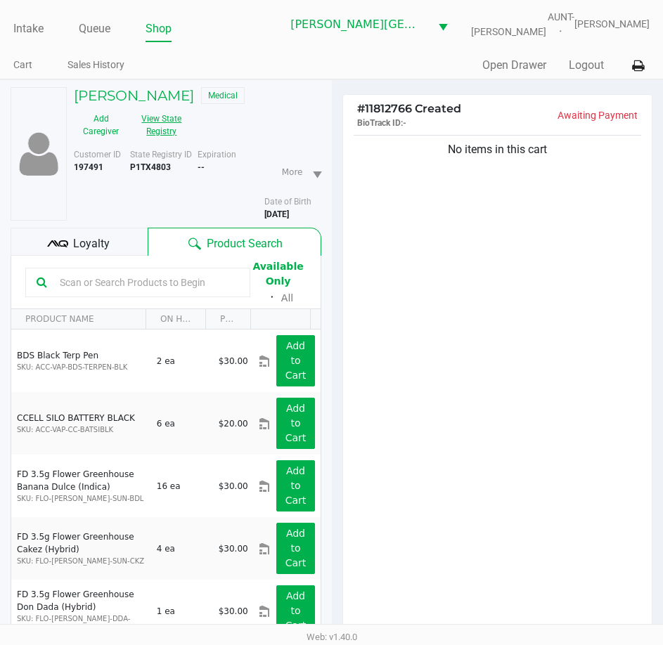
click at [147, 126] on button "View State Registry" at bounding box center [157, 125] width 59 height 35
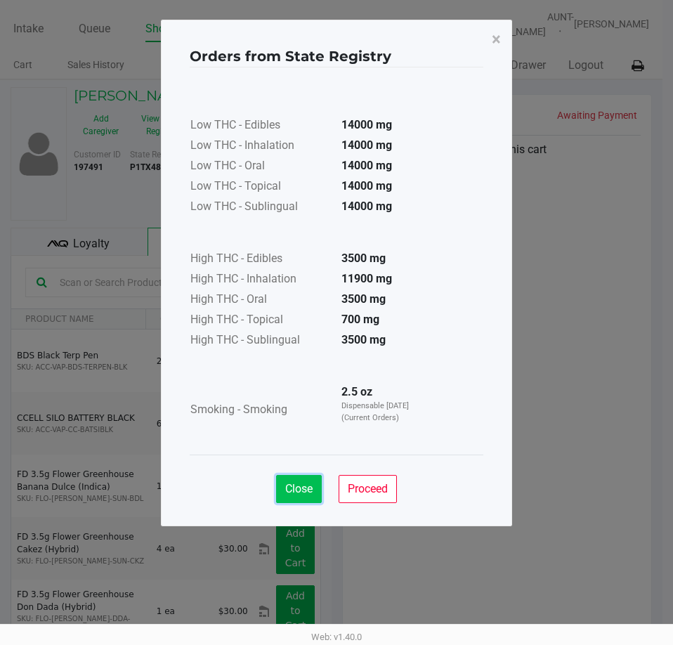
click at [311, 483] on span "Close" at bounding box center [298, 488] width 27 height 13
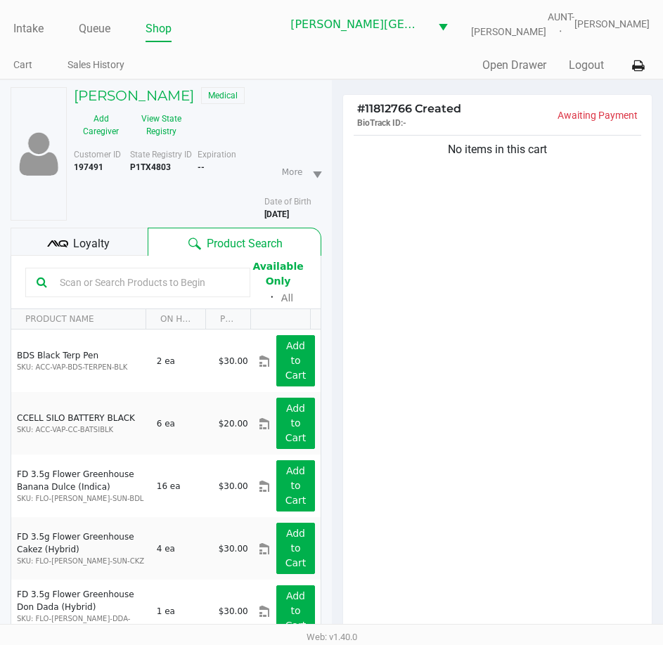
click at [377, 406] on div "No items in this cart" at bounding box center [497, 387] width 309 height 510
click at [124, 96] on h5 "[PERSON_NAME]" at bounding box center [134, 95] width 120 height 17
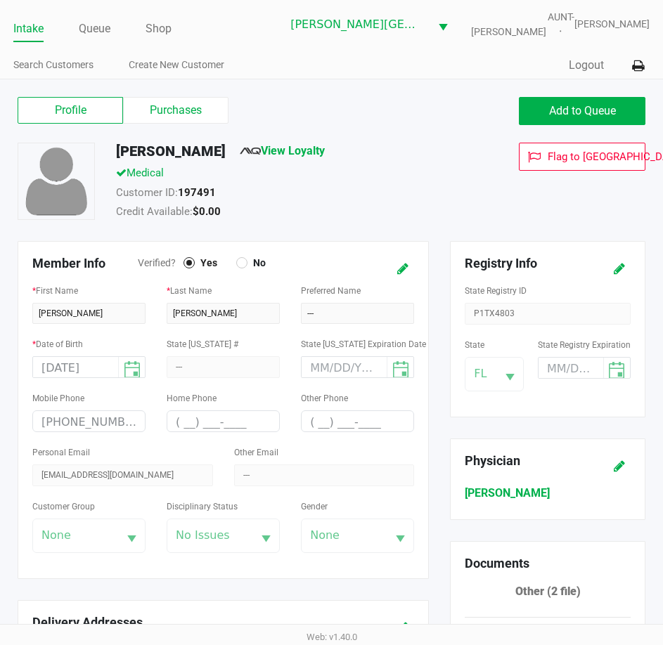
click at [138, 115] on label "Purchases" at bounding box center [175, 110] width 105 height 27
click at [0, 0] on 1 "Purchases" at bounding box center [0, 0] width 0 height 0
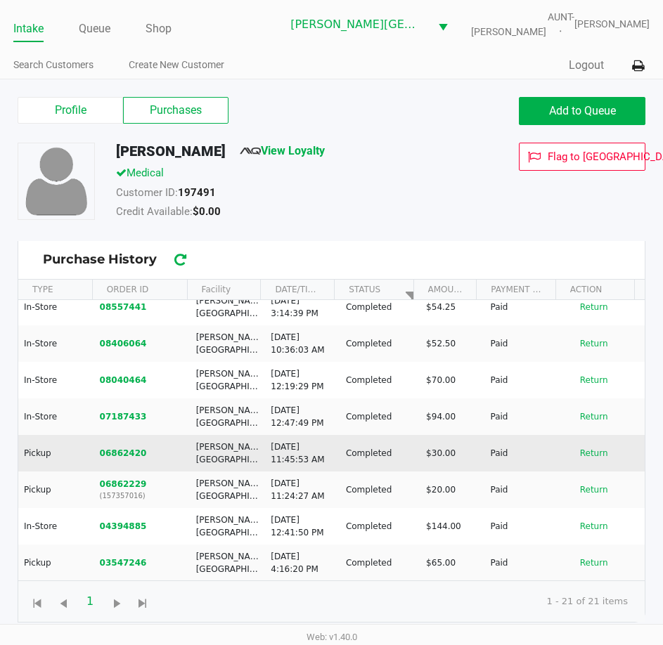
scroll to position [508, 0]
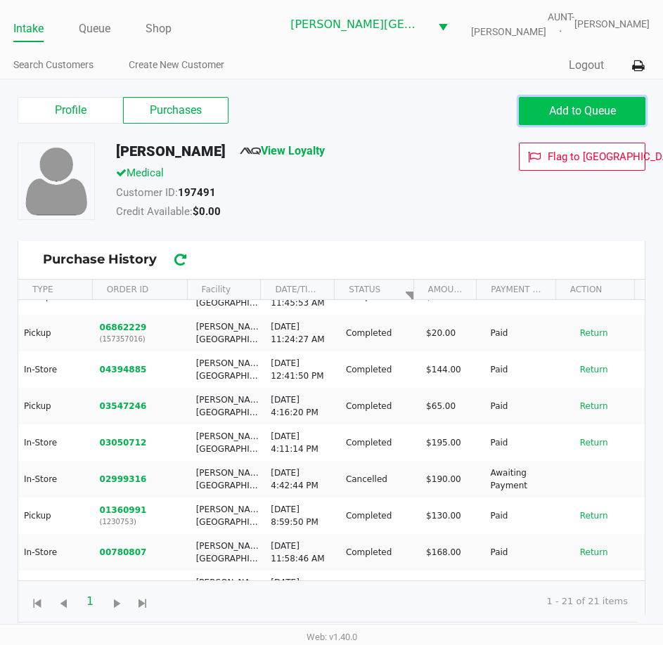
drag, startPoint x: 538, startPoint y: 119, endPoint x: 505, endPoint y: 126, distance: 33.8
click at [538, 118] on button "Add to Queue" at bounding box center [582, 111] width 127 height 28
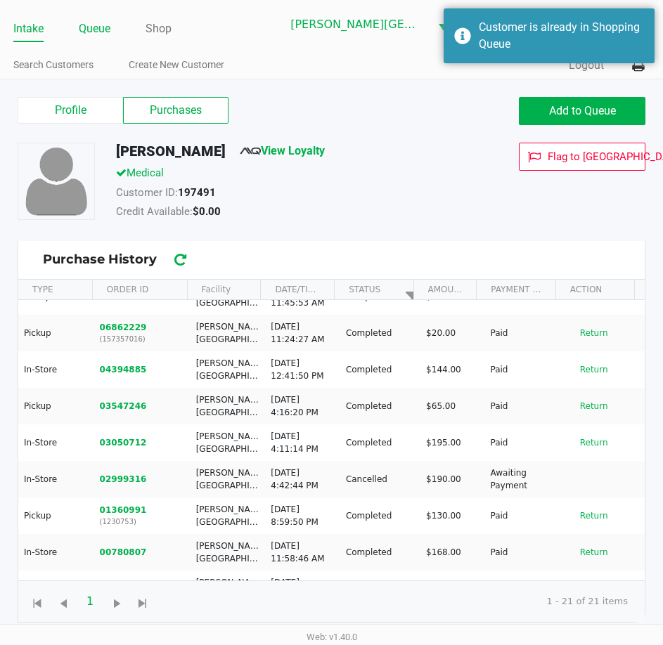
click at [101, 29] on link "Queue" at bounding box center [95, 29] width 32 height 20
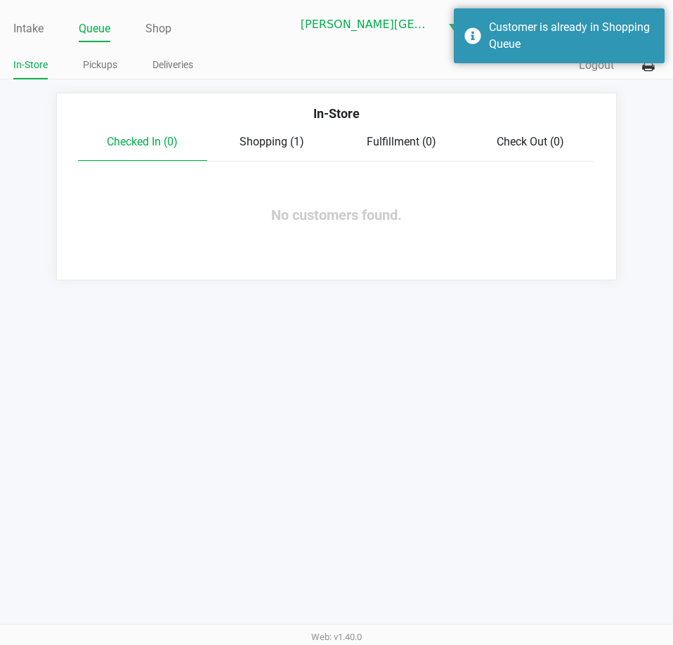
click at [283, 137] on span "Shopping (1)" at bounding box center [272, 141] width 65 height 13
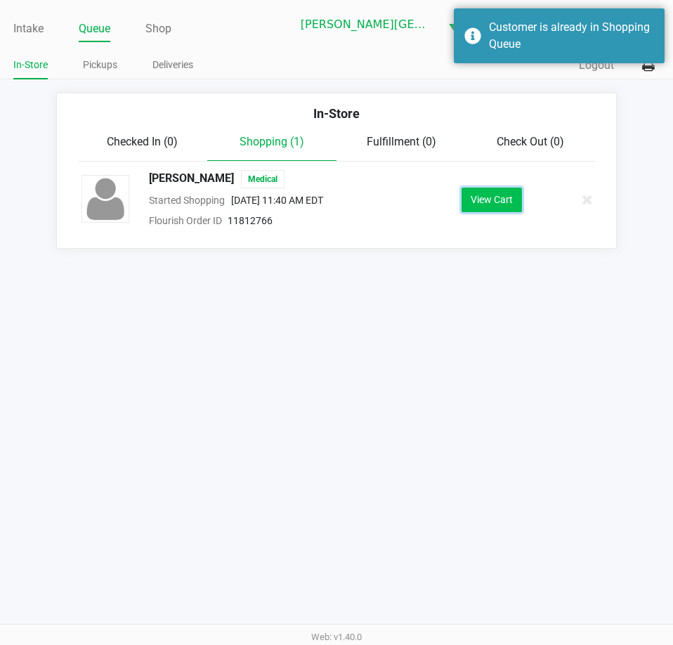
click at [479, 208] on button "View Cart" at bounding box center [492, 200] width 60 height 25
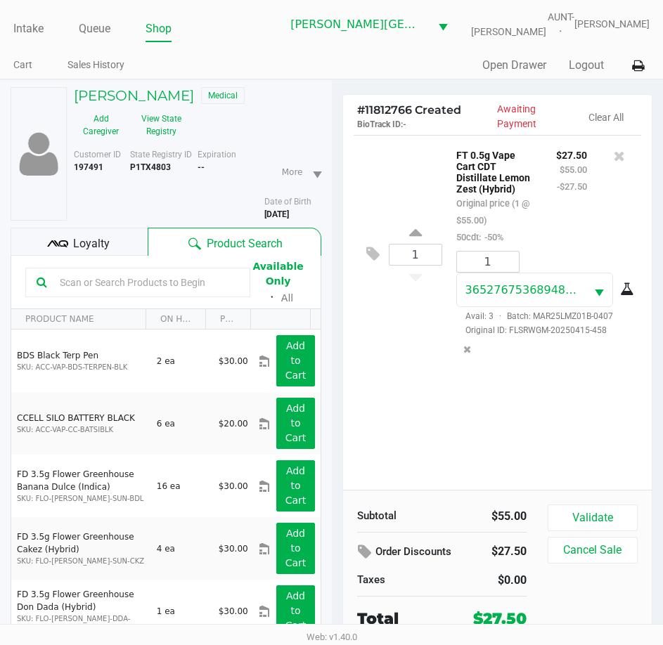
click at [132, 279] on input "text" at bounding box center [146, 282] width 185 height 21
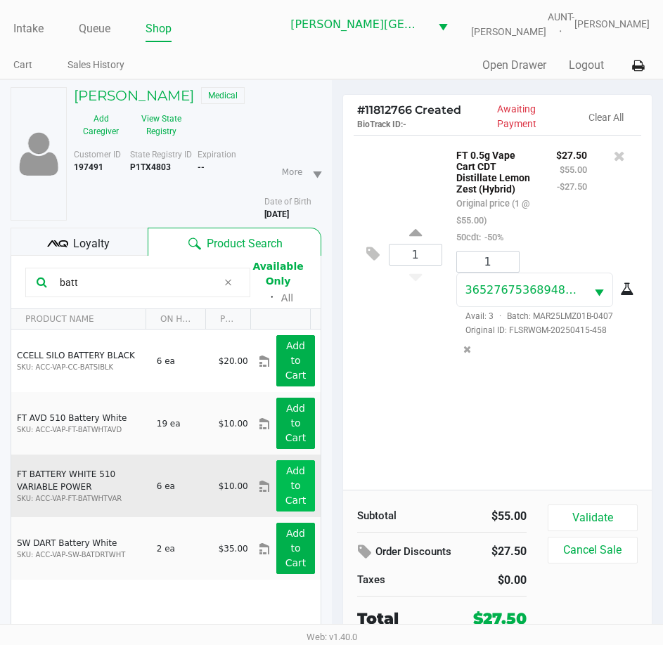
type input "batt"
click at [276, 479] on button "Add to Cart" at bounding box center [295, 485] width 38 height 51
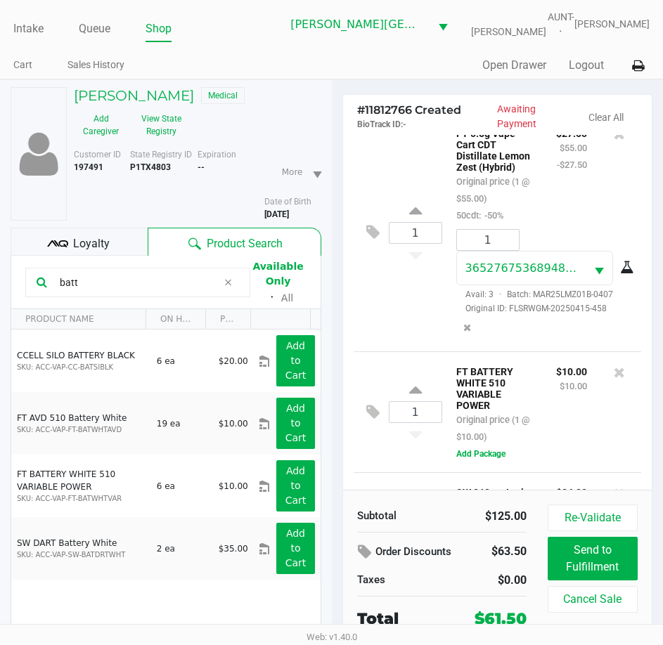
scroll to position [276, 0]
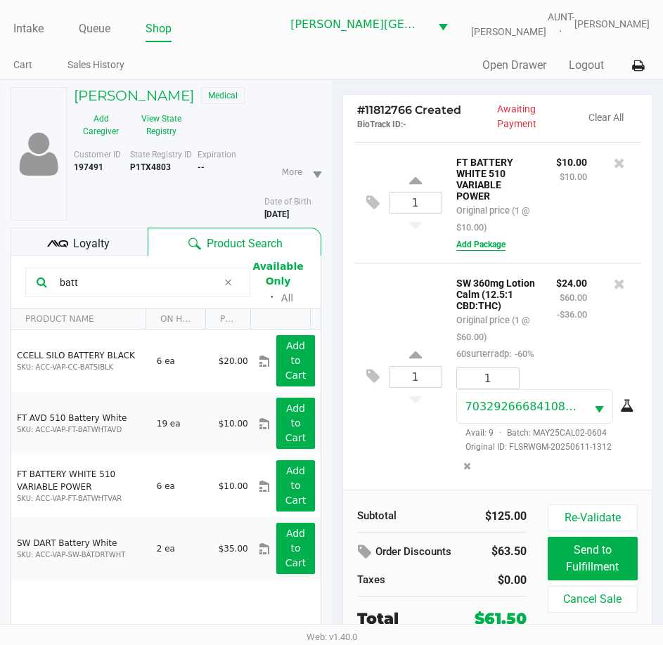
click at [466, 238] on button "Add Package" at bounding box center [480, 244] width 49 height 13
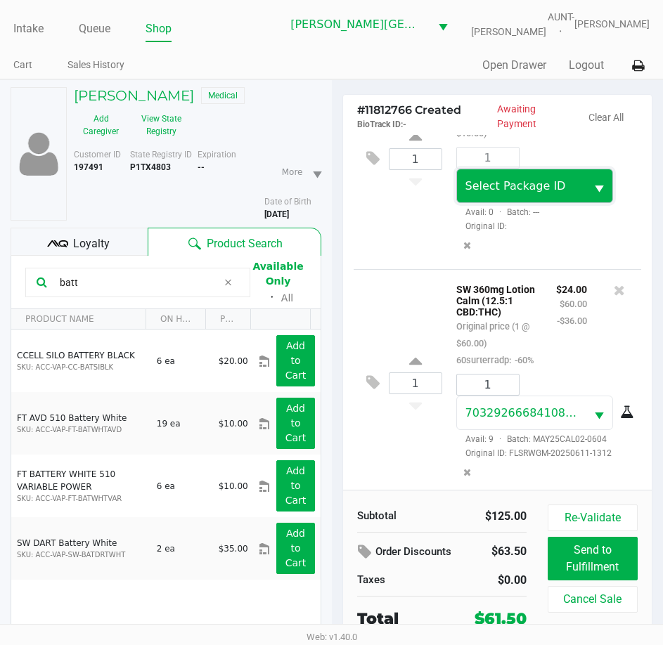
click at [526, 193] on span "Select Package ID" at bounding box center [515, 185] width 101 height 13
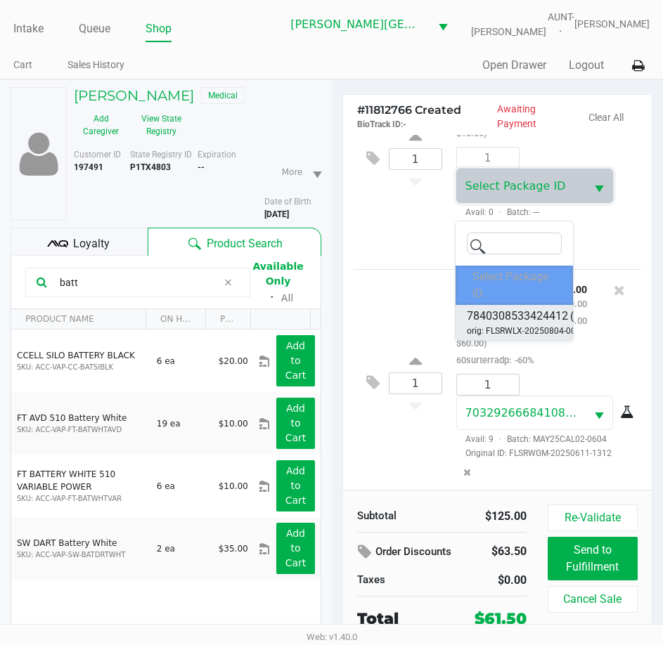
click at [538, 317] on span "7840308533424412" at bounding box center [517, 316] width 101 height 17
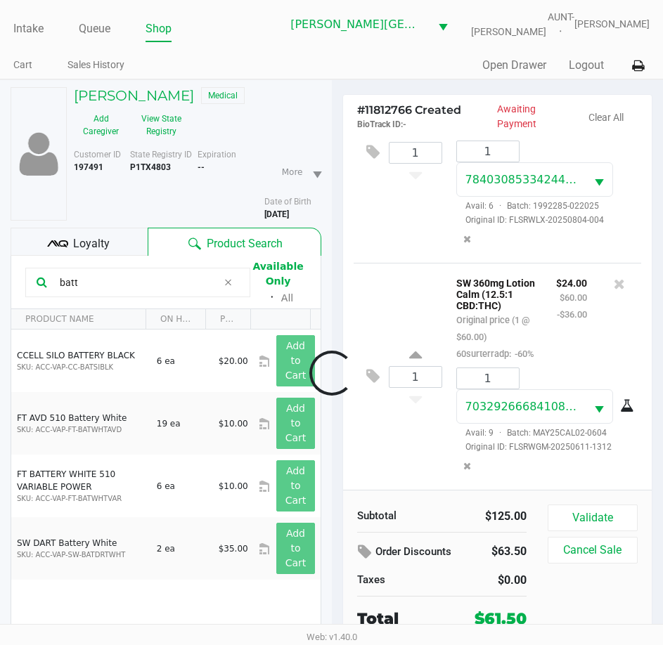
scroll to position [380, 0]
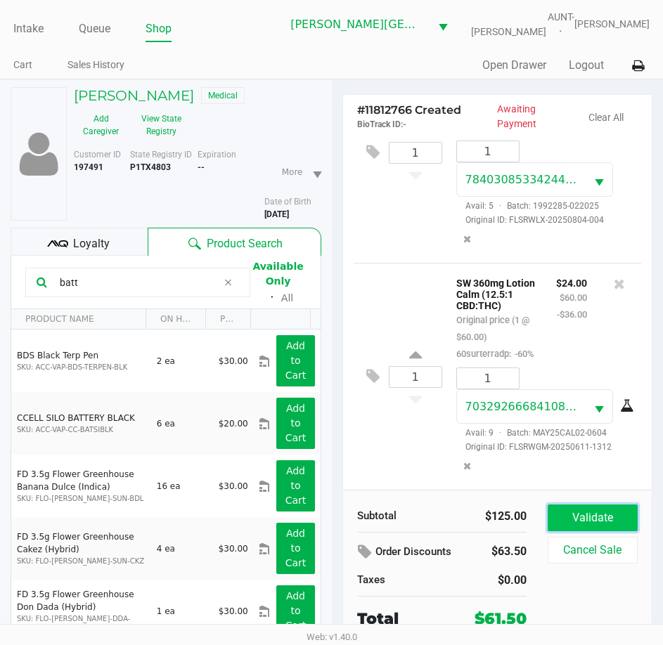
click at [583, 517] on button "Validate" at bounding box center [593, 518] width 90 height 27
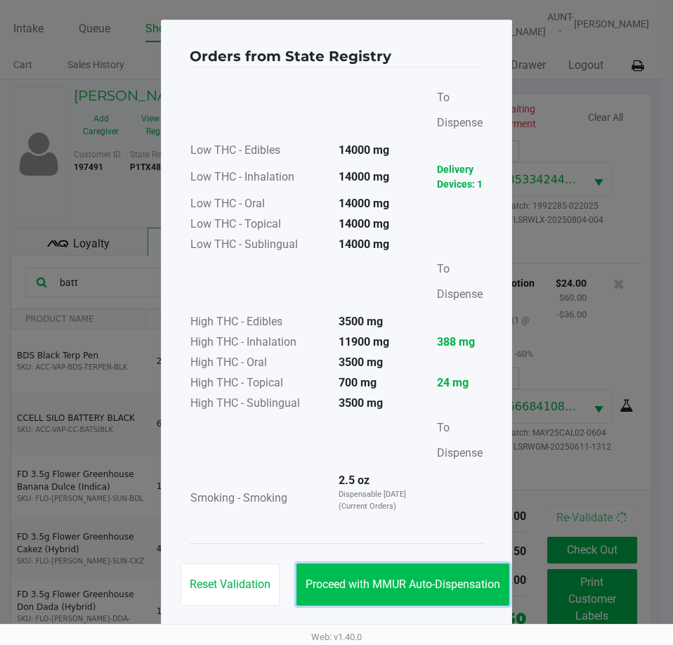
click at [441, 584] on span "Proceed with MMUR Auto-Dispensation" at bounding box center [403, 584] width 195 height 13
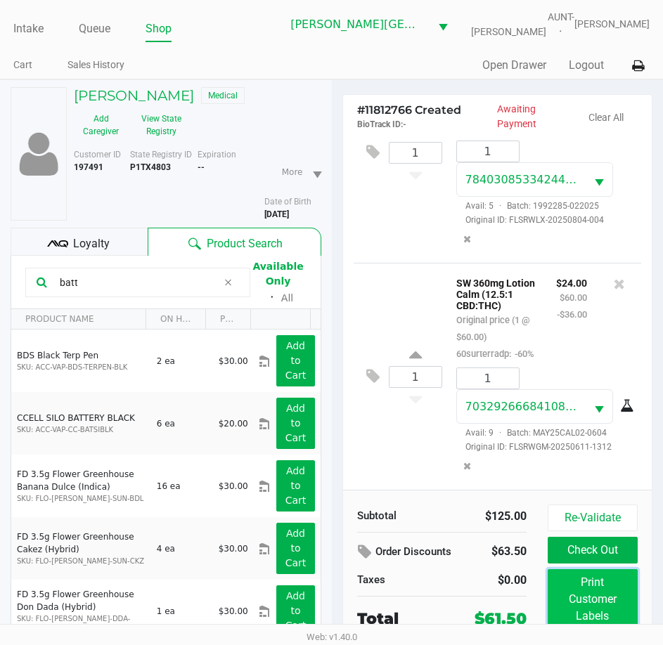
click at [575, 585] on button "Print Customer Labels" at bounding box center [593, 599] width 90 height 60
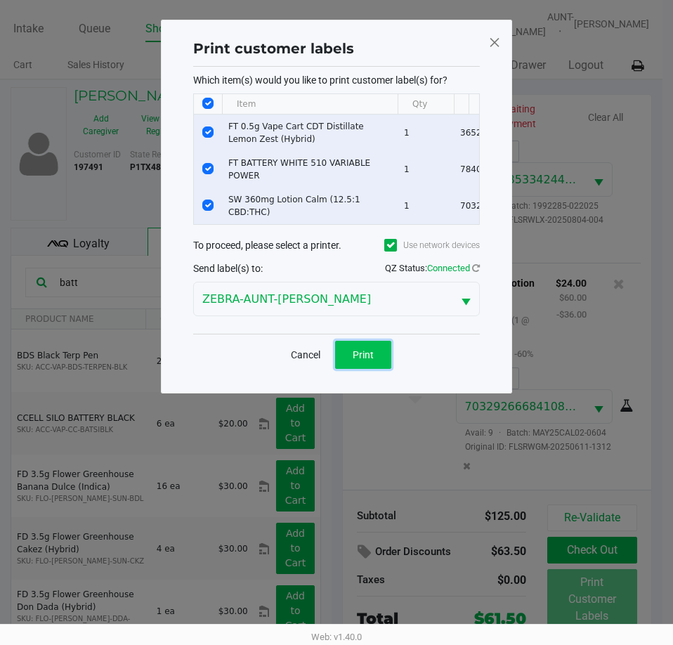
click at [358, 361] on span "Print" at bounding box center [363, 354] width 21 height 11
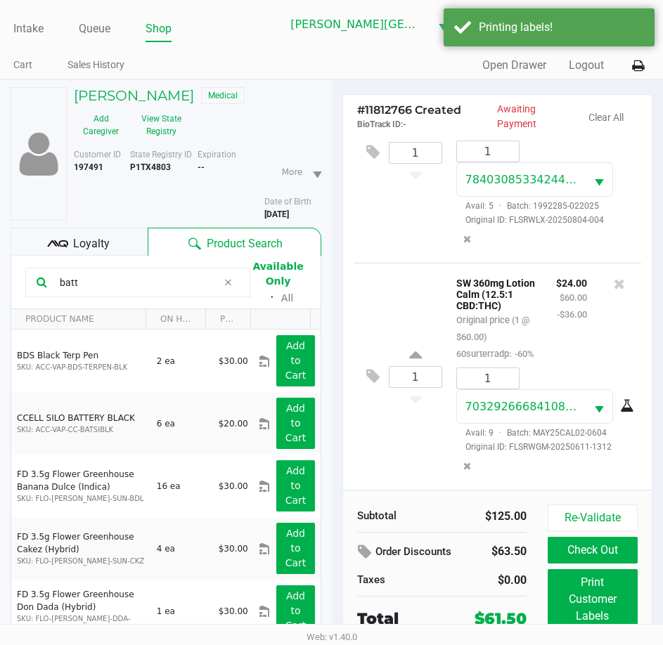
click at [100, 240] on span "Loyalty" at bounding box center [91, 243] width 37 height 17
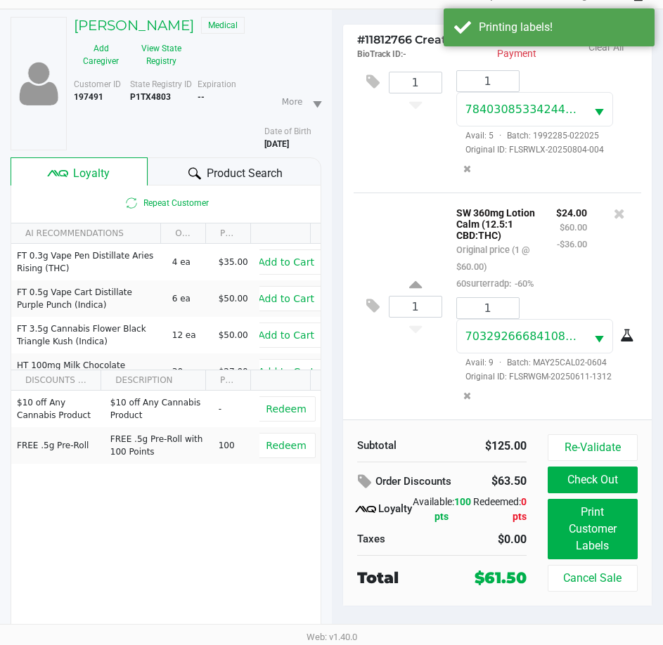
scroll to position [73, 0]
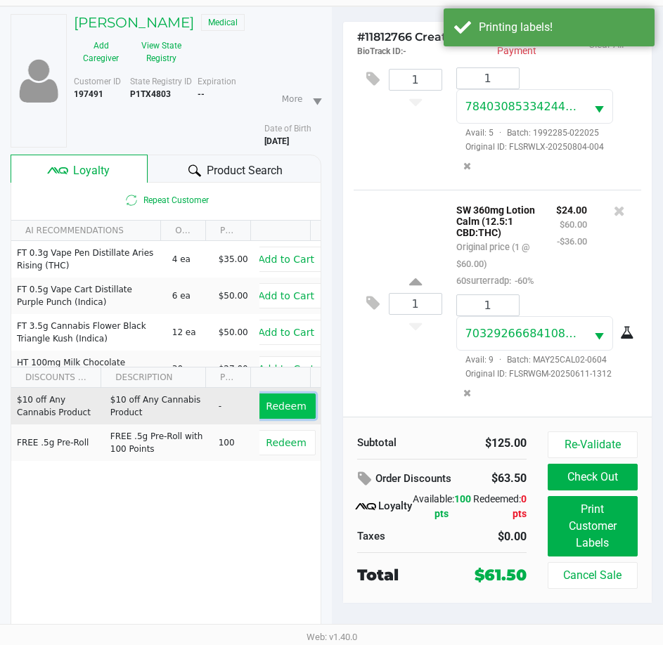
click at [269, 403] on span "Redeem" at bounding box center [286, 406] width 40 height 11
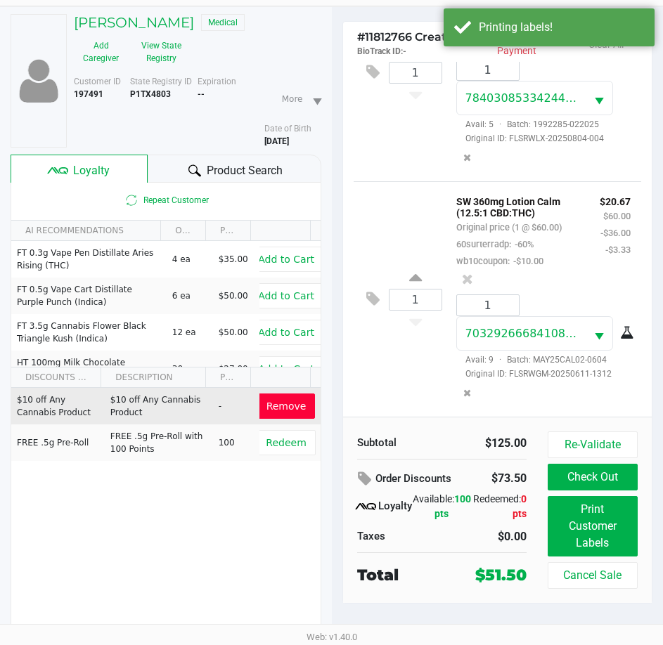
scroll to position [481, 0]
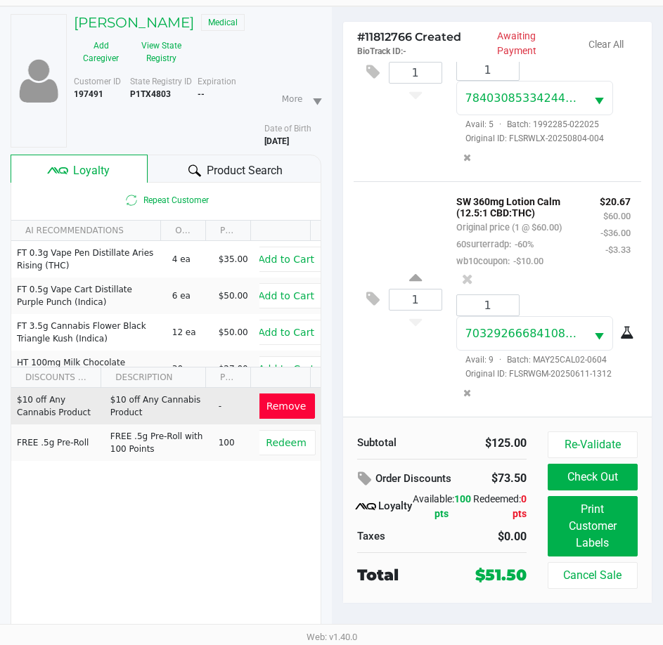
click at [207, 172] on span "Product Search" at bounding box center [245, 170] width 76 height 17
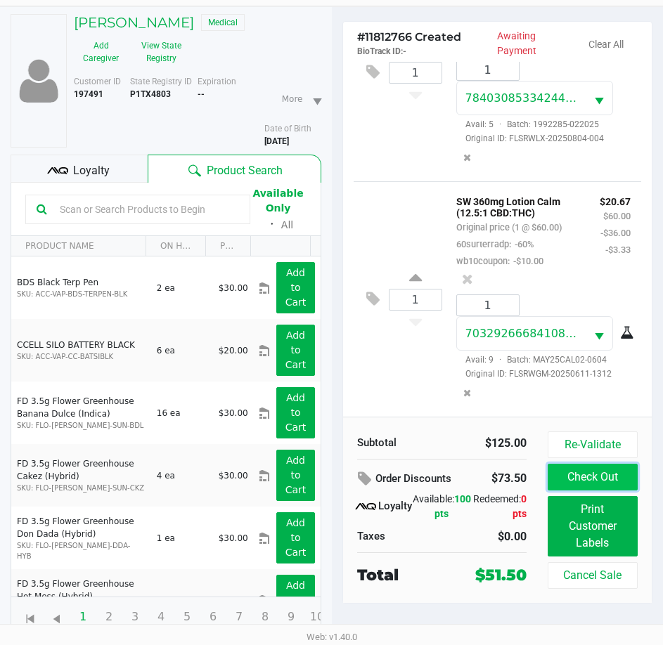
click at [577, 477] on button "Check Out" at bounding box center [593, 477] width 90 height 27
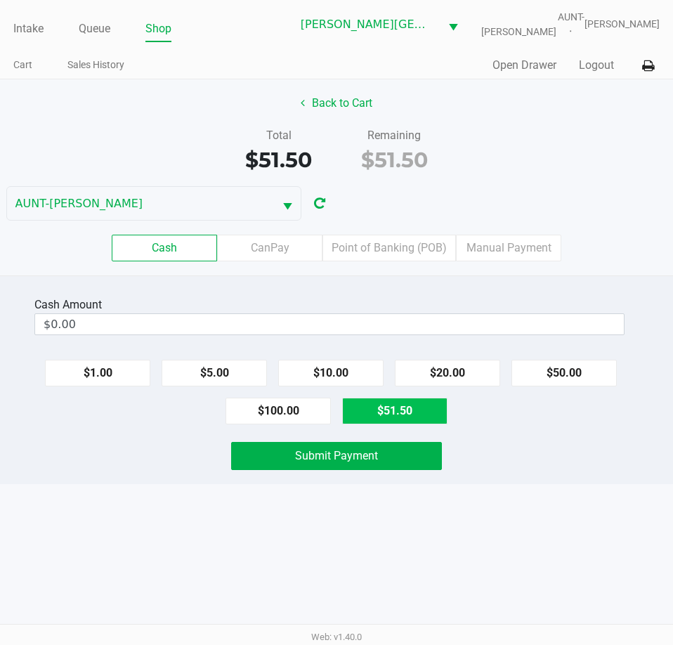
click at [354, 417] on button "$51.50" at bounding box center [394, 411] width 105 height 27
type input "$51.50"
click at [388, 415] on button "$51.50" at bounding box center [394, 411] width 105 height 27
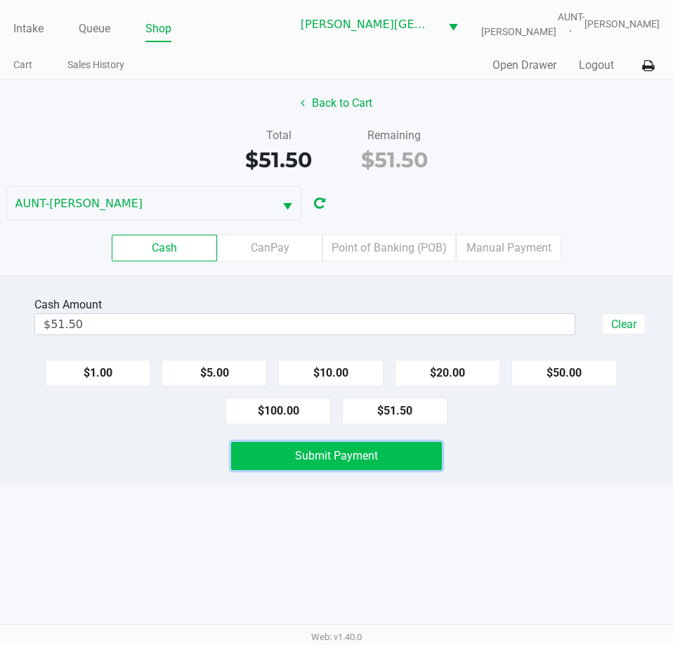
click at [282, 462] on button "Submit Payment" at bounding box center [336, 456] width 210 height 28
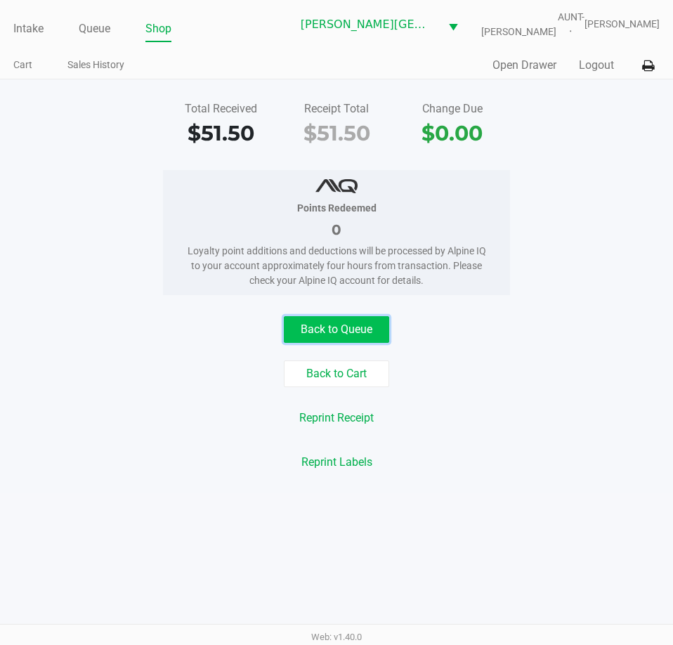
click at [320, 321] on button "Back to Queue" at bounding box center [336, 329] width 105 height 27
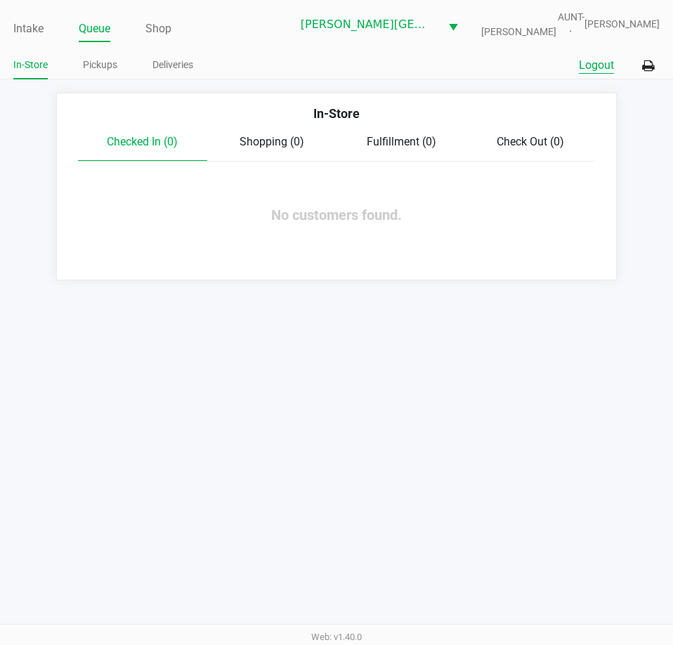
click at [601, 62] on button "Logout" at bounding box center [596, 65] width 35 height 17
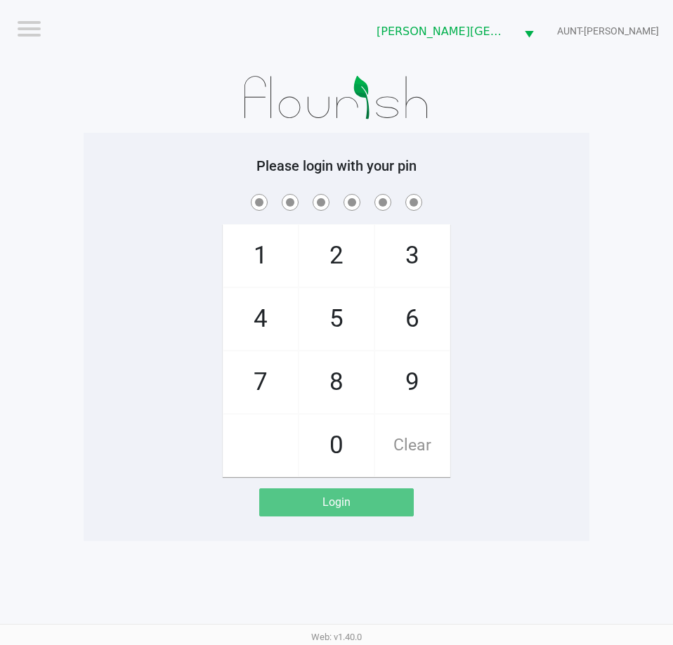
click at [181, 179] on div "Please login with your pin 1 4 7 2 5 8 0 3 6 9 Clear Login" at bounding box center [337, 336] width 506 height 359
checkbox input "true"
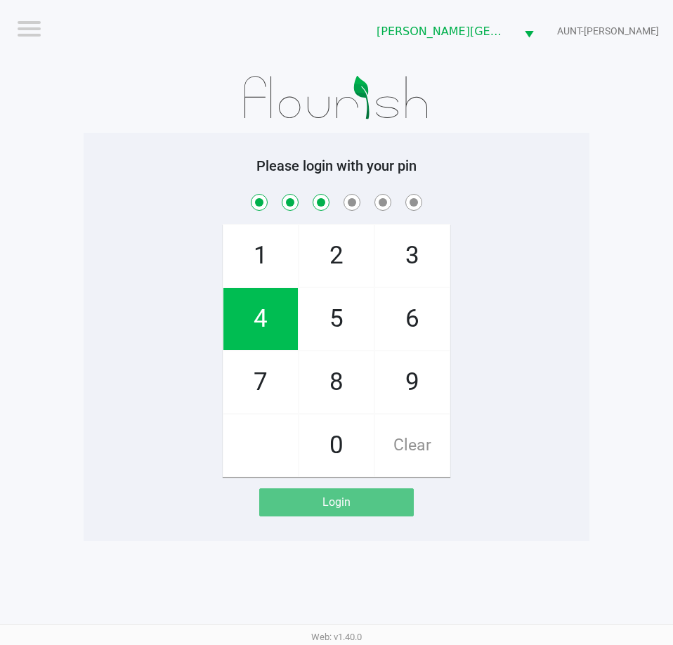
checkbox input "true"
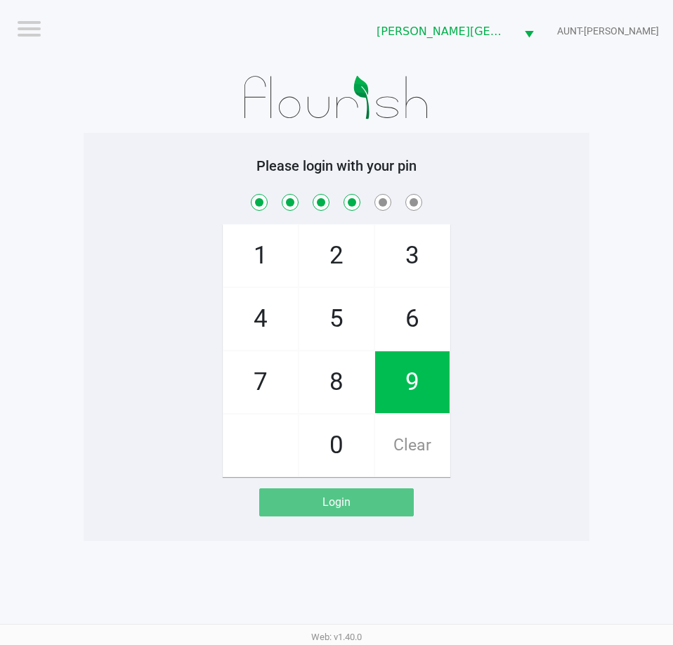
checkbox input "true"
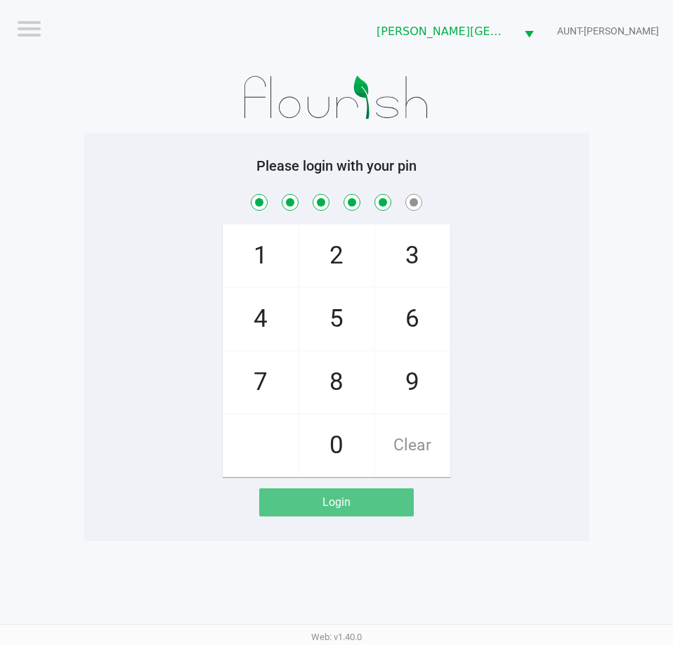
checkbox input "true"
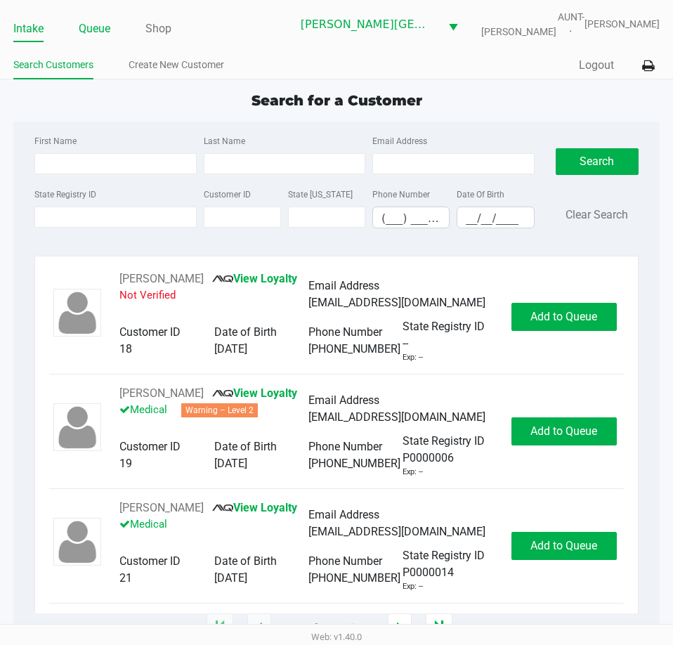
click at [94, 27] on link "Queue" at bounding box center [95, 29] width 32 height 20
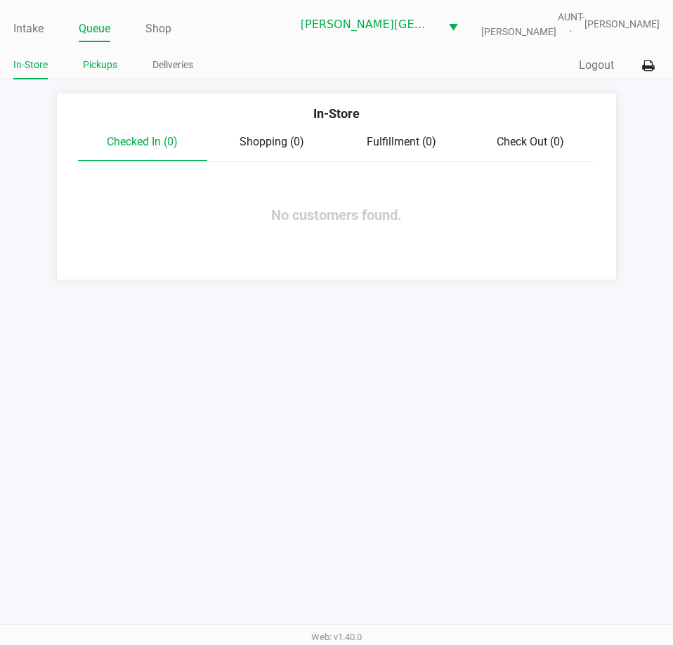
click at [100, 70] on link "Pickups" at bounding box center [100, 65] width 34 height 18
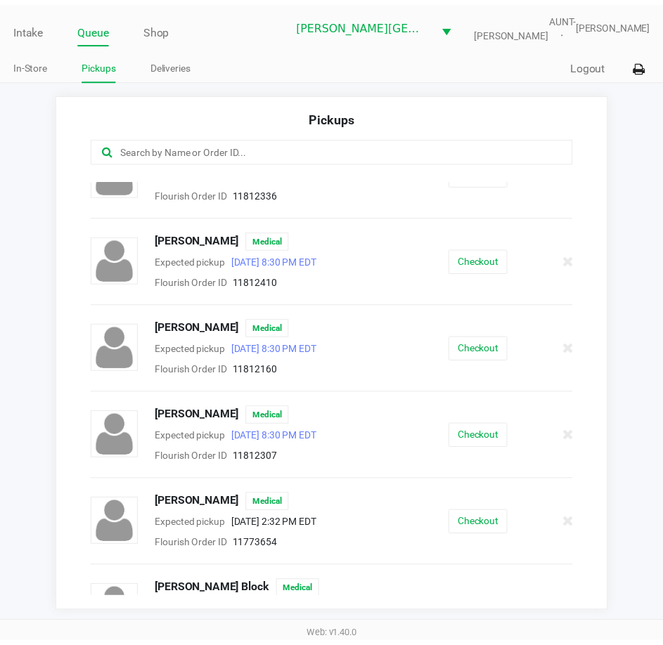
scroll to position [351, 0]
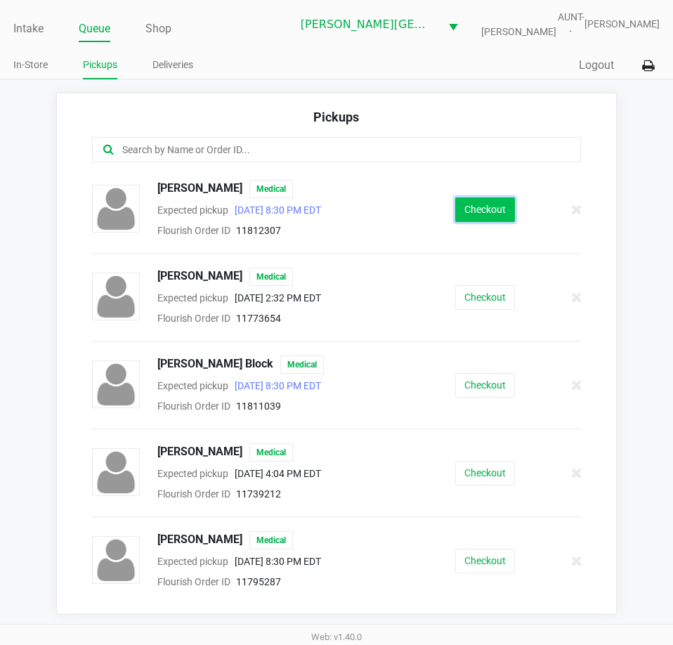
click at [486, 206] on button "Checkout" at bounding box center [485, 210] width 60 height 25
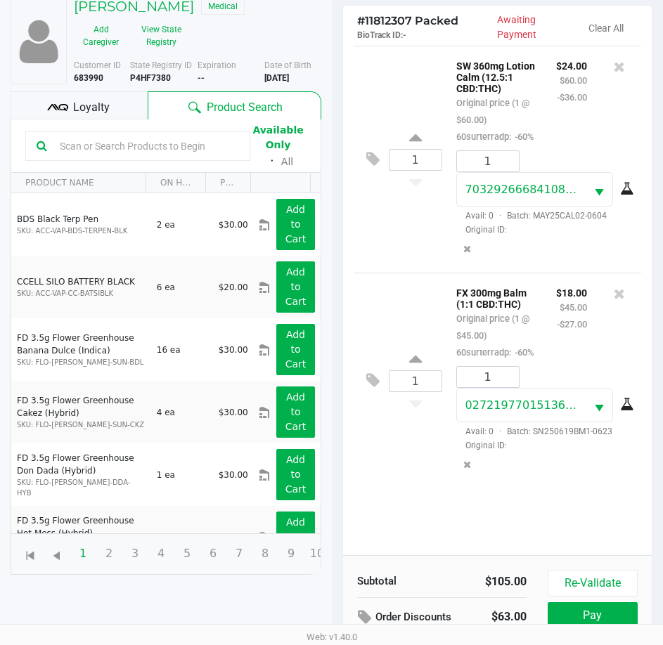
scroll to position [186, 0]
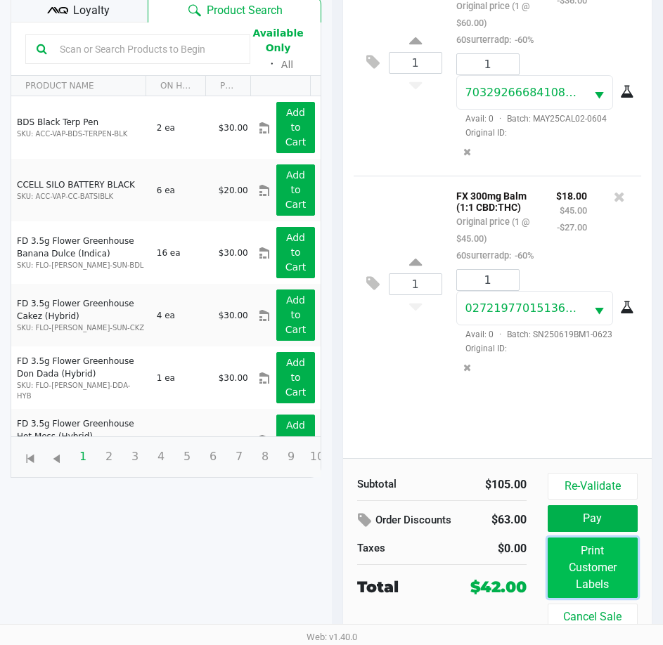
click at [588, 586] on button "Print Customer Labels" at bounding box center [593, 568] width 90 height 60
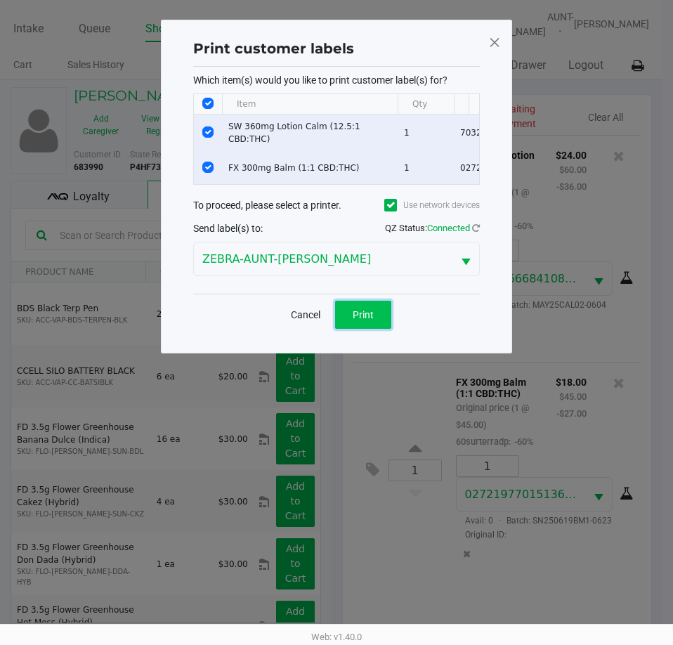
click at [361, 321] on span "Print" at bounding box center [363, 314] width 21 height 11
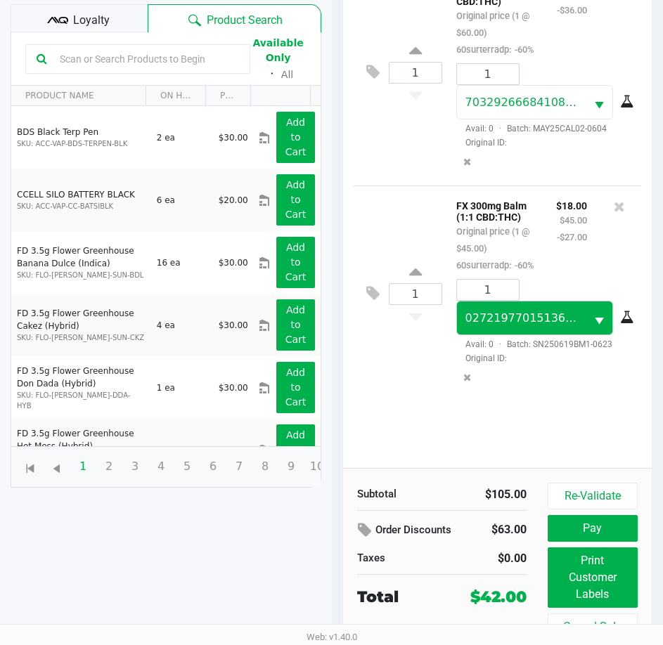
scroll to position [186, 0]
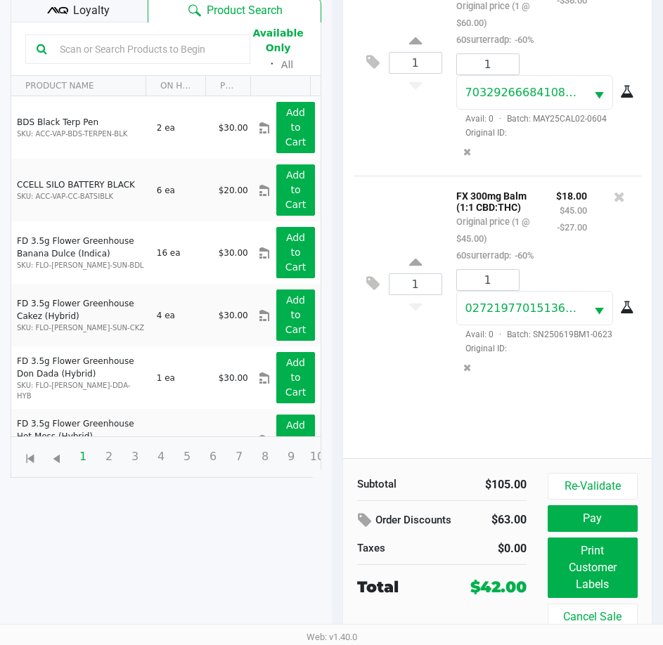
click at [85, 17] on span "Loyalty" at bounding box center [91, 10] width 37 height 17
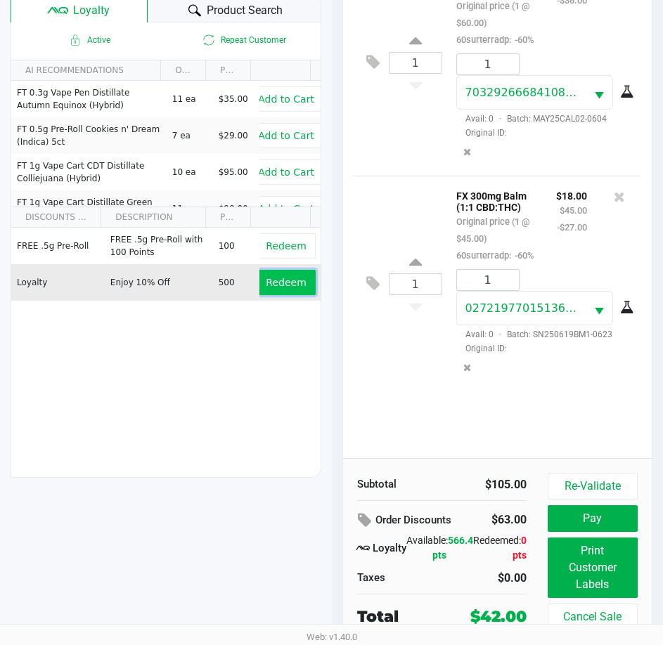
click at [257, 290] on button "Redeem" at bounding box center [286, 282] width 58 height 25
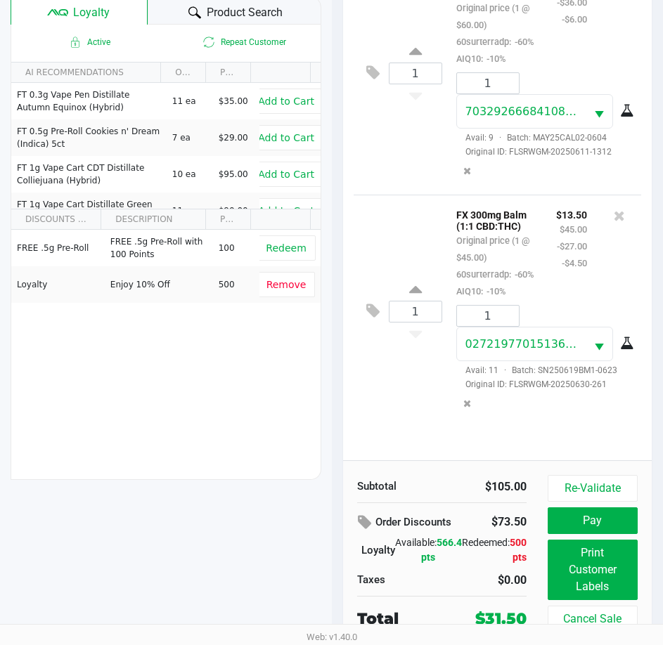
scroll to position [28, 0]
click at [583, 522] on button "Pay" at bounding box center [593, 520] width 90 height 27
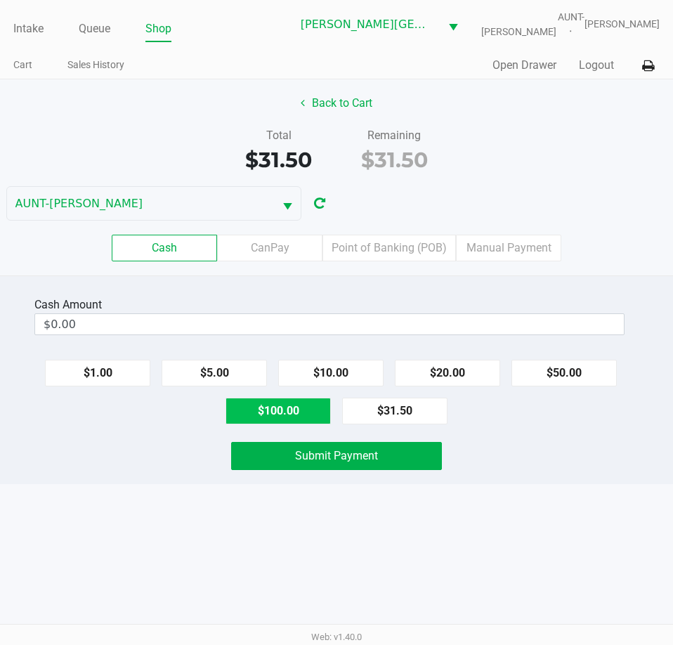
click at [257, 415] on button "$100.00" at bounding box center [278, 411] width 105 height 27
type input "$100.00"
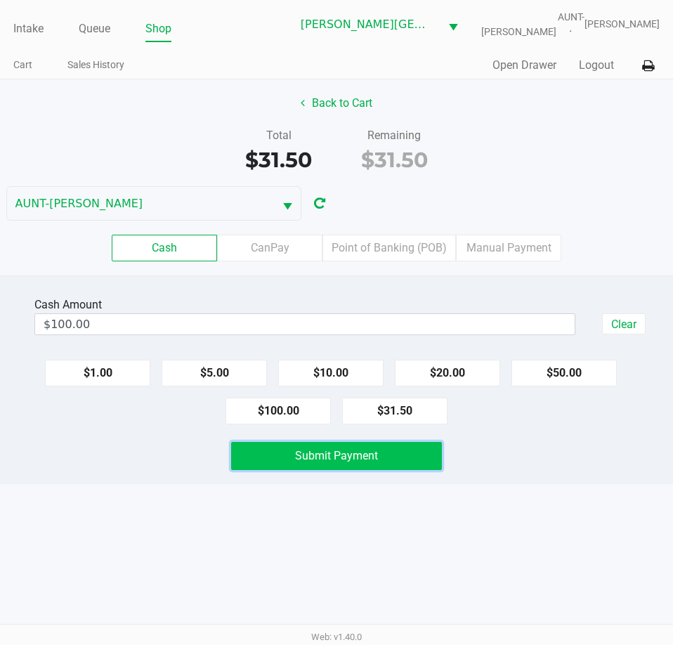
click at [242, 455] on button "Submit Payment" at bounding box center [336, 456] width 210 height 28
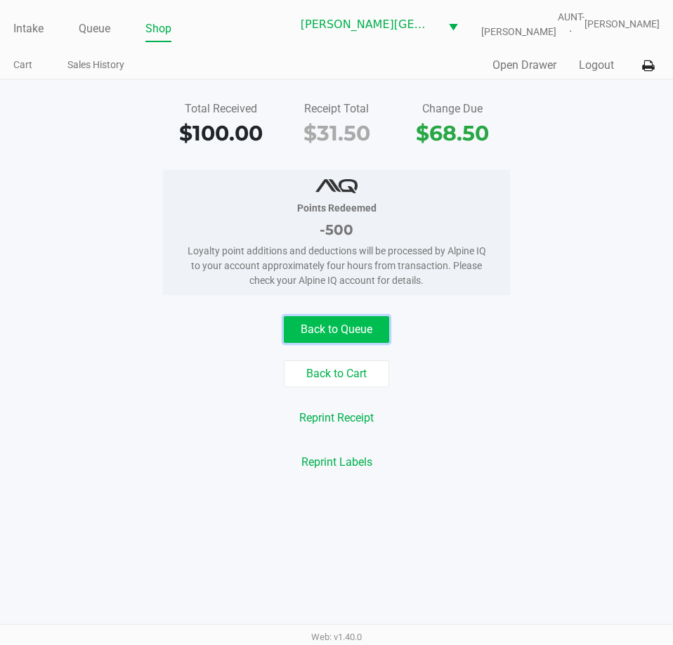
click at [338, 327] on button "Back to Queue" at bounding box center [336, 329] width 105 height 27
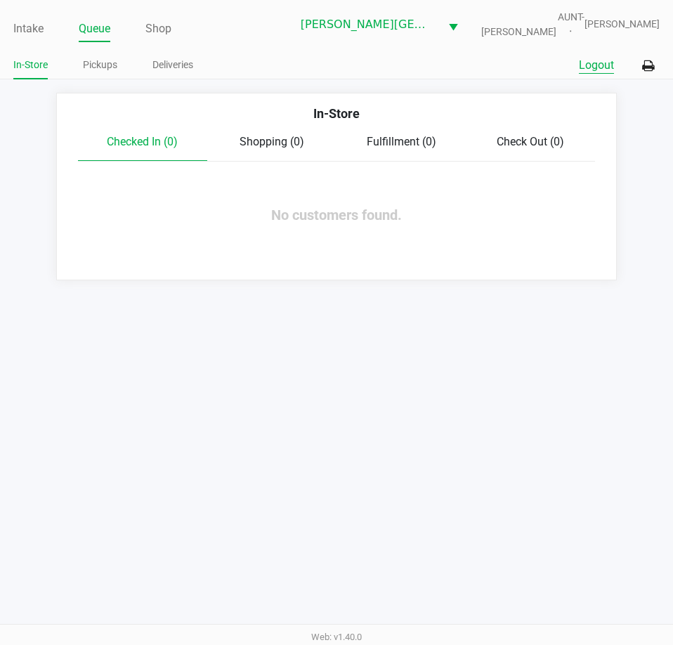
click at [593, 67] on button "Logout" at bounding box center [596, 65] width 35 height 17
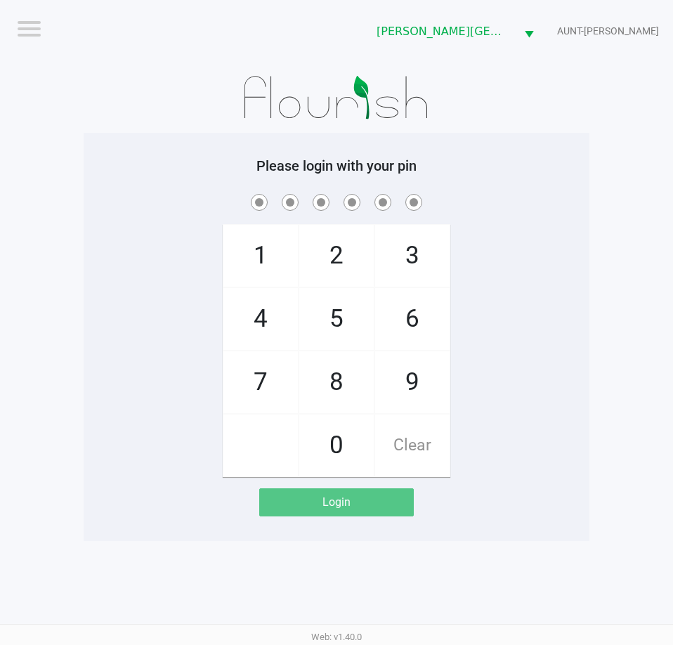
click at [127, 469] on div "1 4 7 2 5 8 0 3 6 9 Clear" at bounding box center [337, 334] width 506 height 286
checkbox input "true"
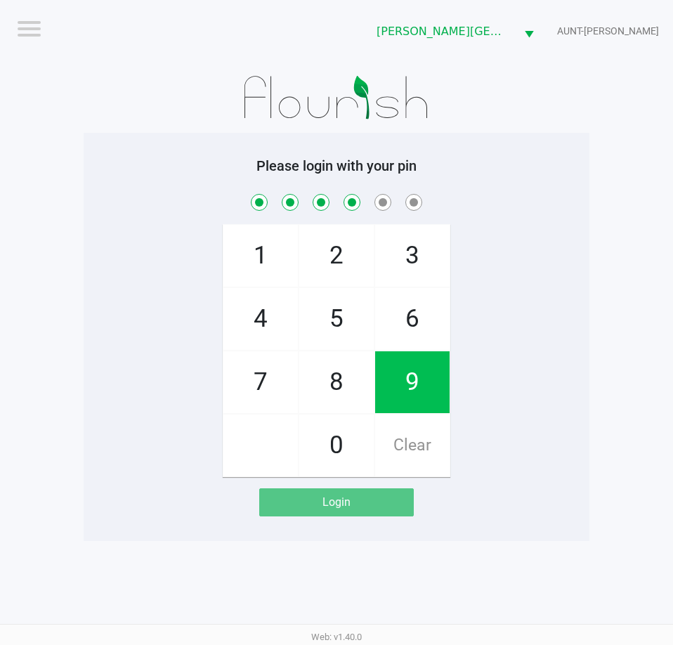
checkbox input "true"
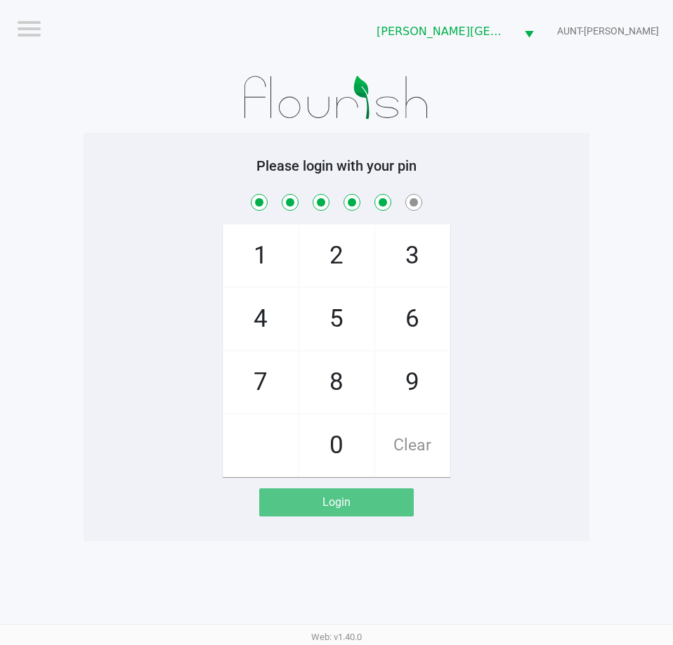
checkbox input "true"
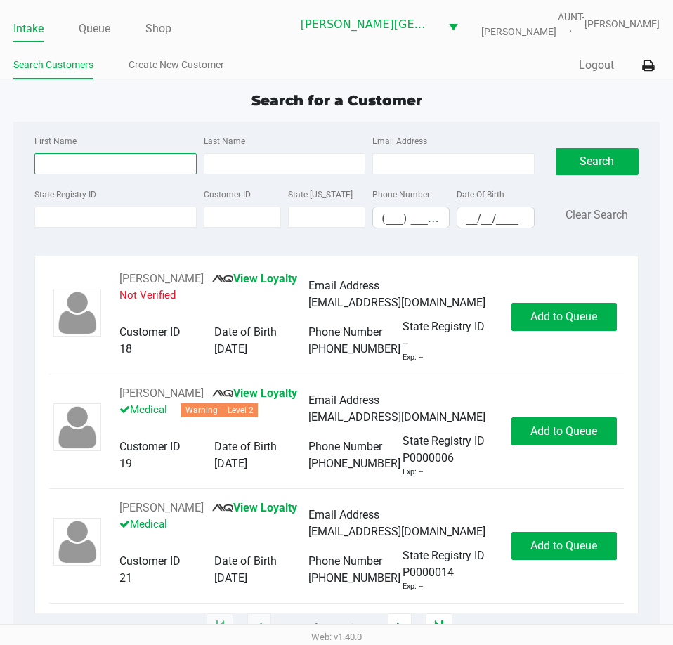
click at [146, 165] on input "First Name" at bounding box center [115, 163] width 162 height 21
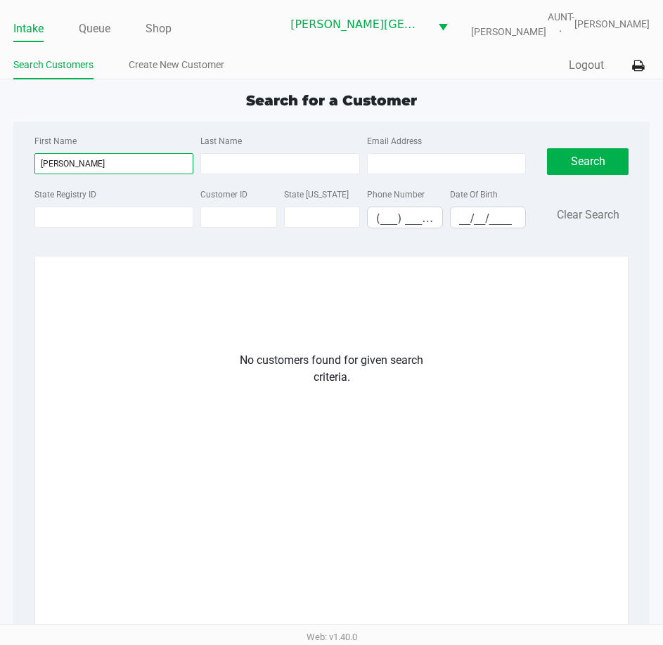
drag, startPoint x: 63, startPoint y: 164, endPoint x: 86, endPoint y: 163, distance: 23.2
click at [86, 163] on input "[PERSON_NAME]" at bounding box center [113, 163] width 159 height 21
type input "[PERSON_NAME]"
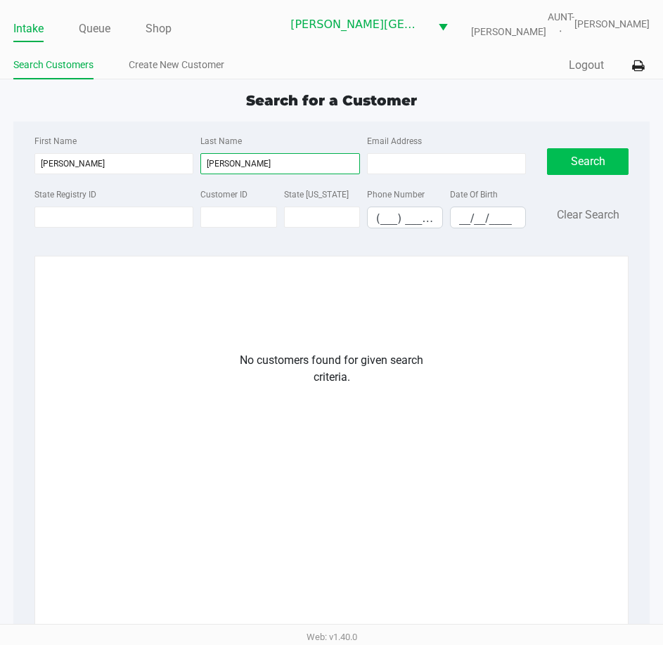
type input "[PERSON_NAME]"
click at [578, 157] on button "Search" at bounding box center [588, 161] width 82 height 27
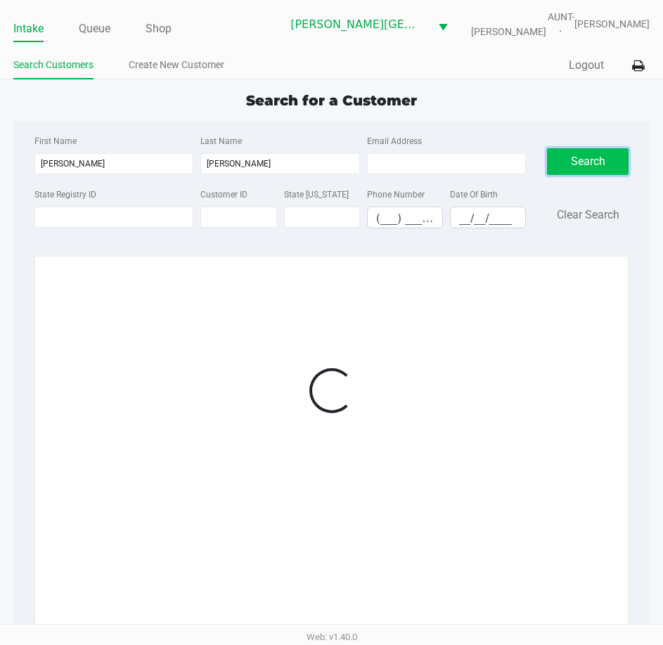
click at [578, 157] on button "Search" at bounding box center [588, 161] width 82 height 27
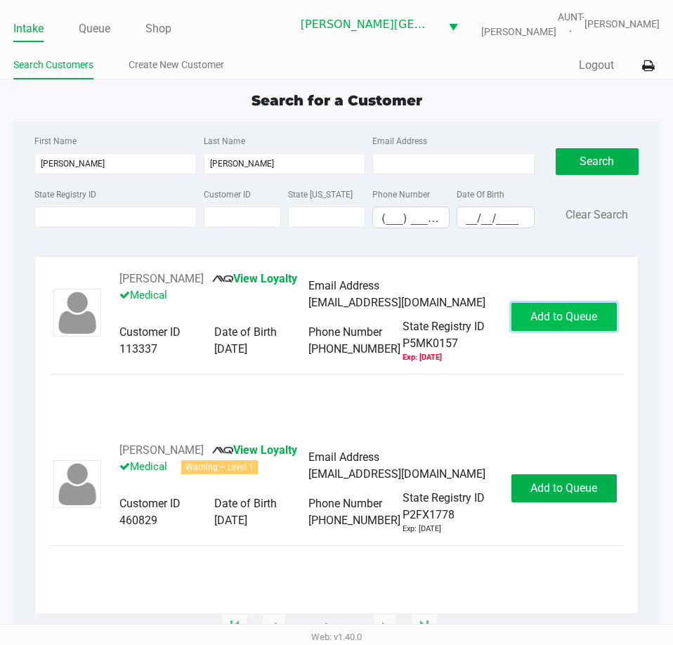
click at [564, 315] on span "Add to Queue" at bounding box center [564, 316] width 67 height 13
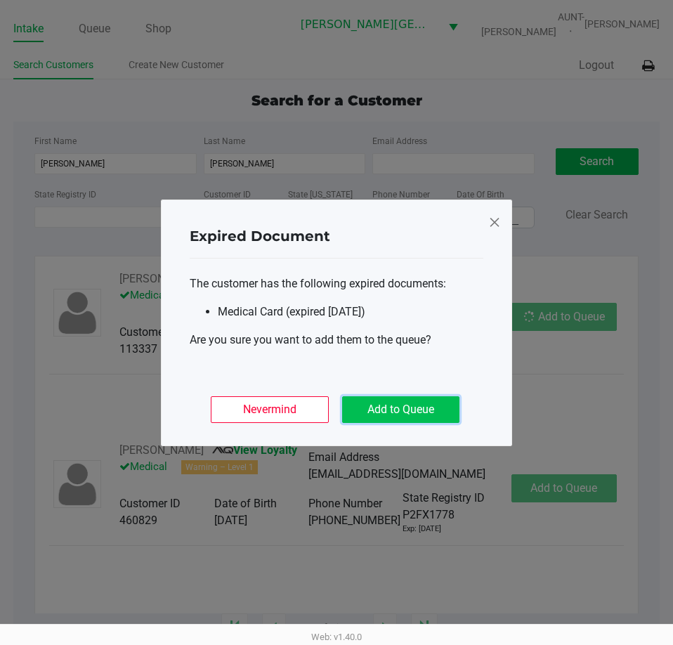
click at [389, 415] on button "Add to Queue" at bounding box center [400, 409] width 117 height 27
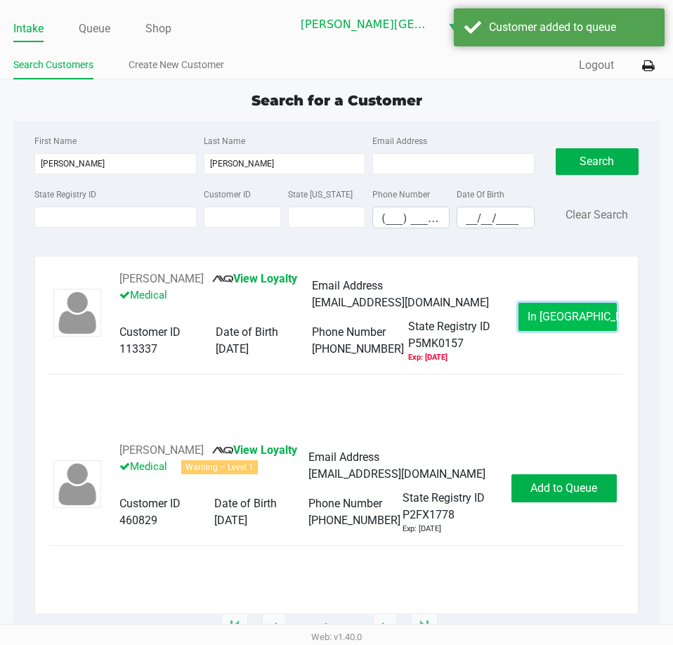
click at [538, 316] on button "In [GEOGRAPHIC_DATA]" at bounding box center [568, 317] width 98 height 28
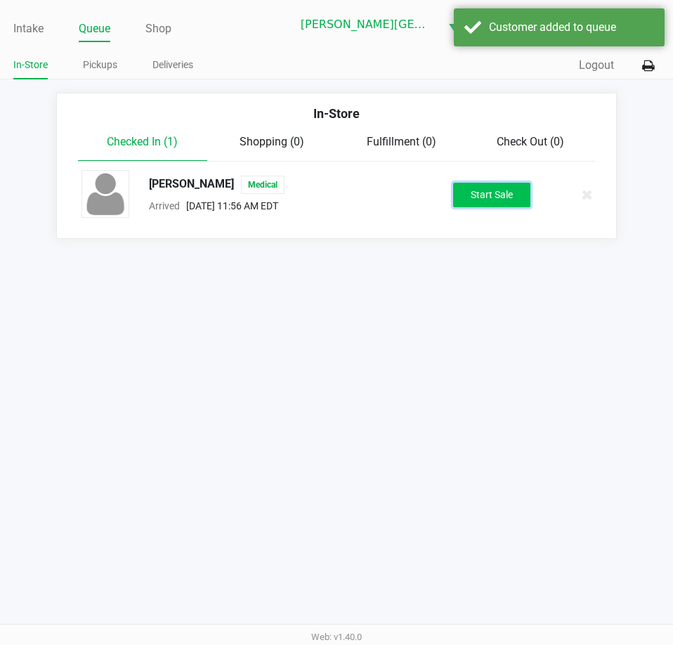
click at [491, 193] on button "Start Sale" at bounding box center [491, 195] width 77 height 25
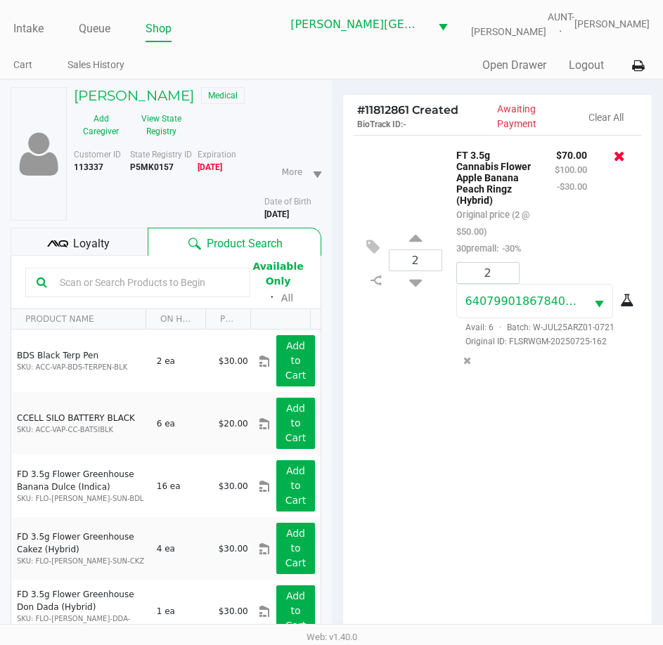
click at [623, 157] on icon at bounding box center [619, 156] width 11 height 14
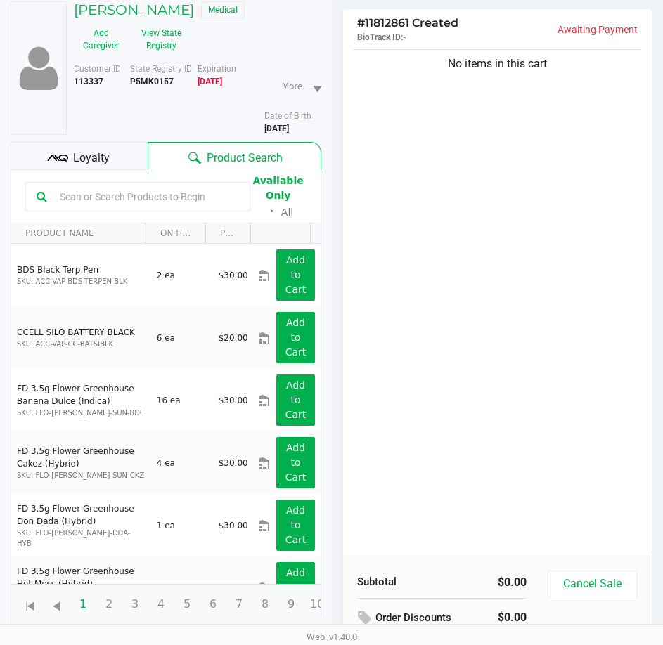
scroll to position [152, 0]
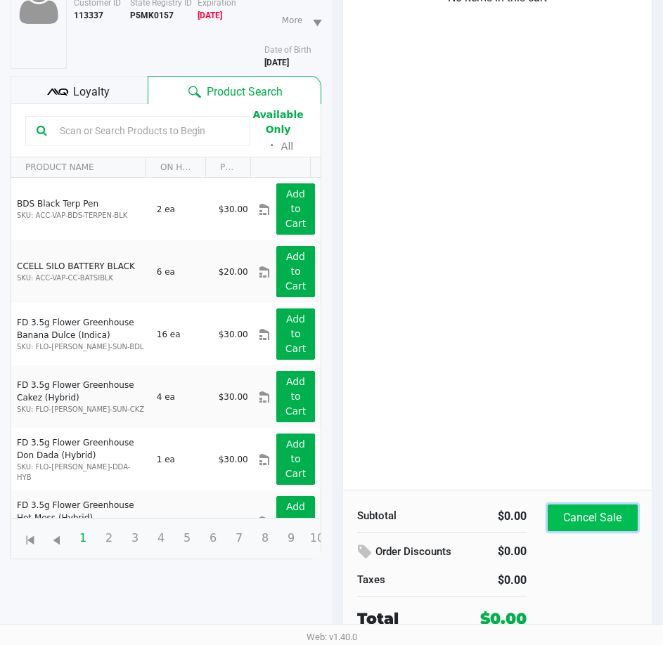
click at [597, 513] on button "Cancel Sale" at bounding box center [593, 518] width 90 height 27
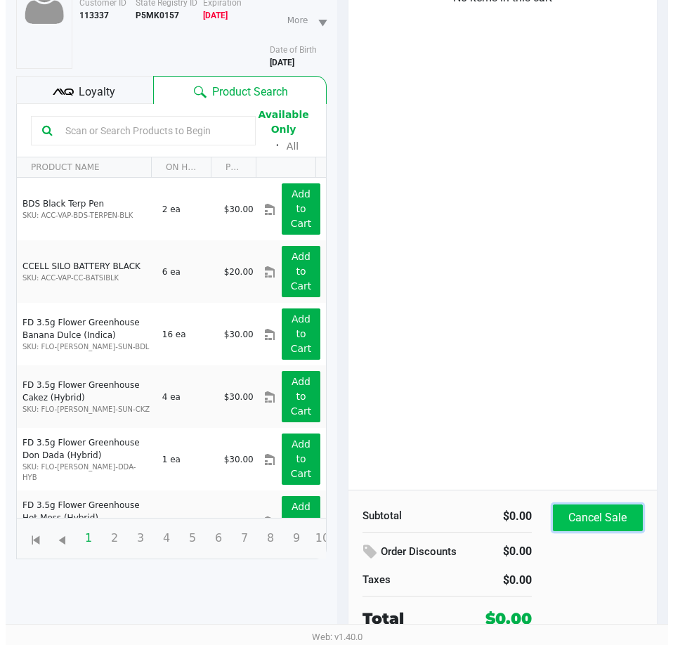
scroll to position [0, 0]
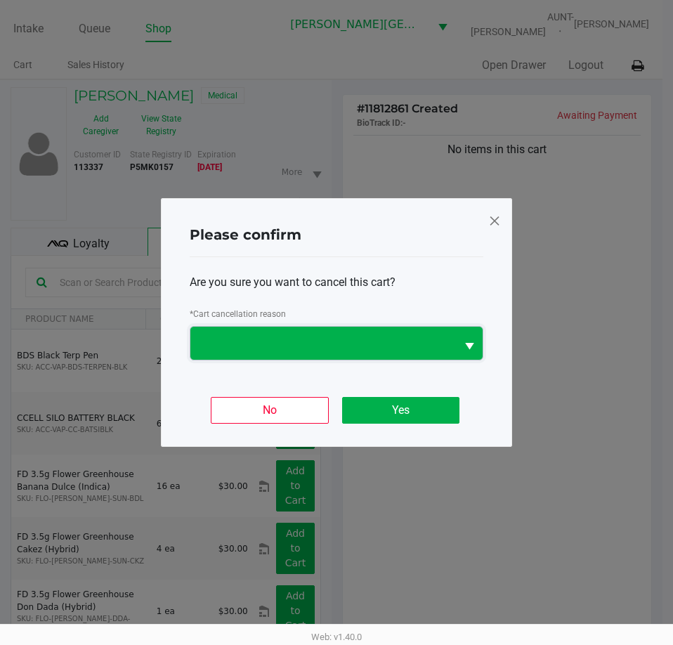
click at [305, 339] on span at bounding box center [323, 343] width 249 height 17
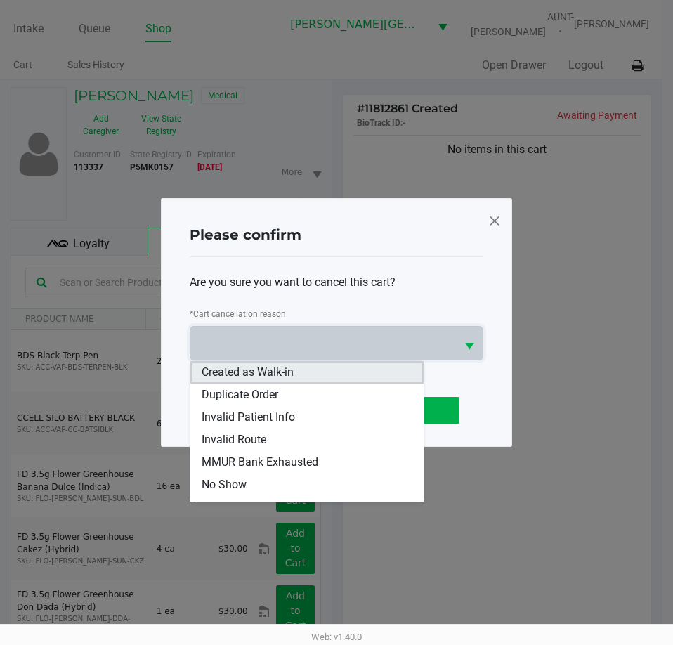
click at [238, 377] on span "Created as Walk-in" at bounding box center [248, 372] width 92 height 17
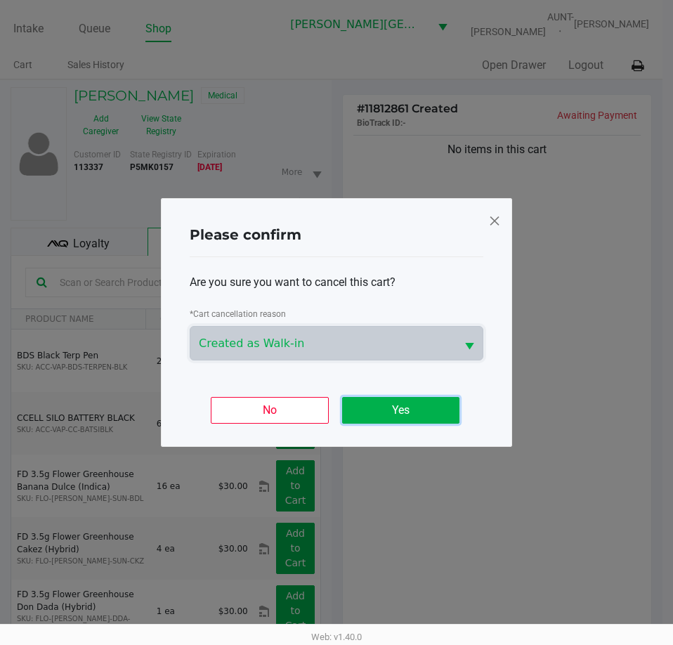
click at [382, 411] on button "Yes" at bounding box center [400, 410] width 117 height 27
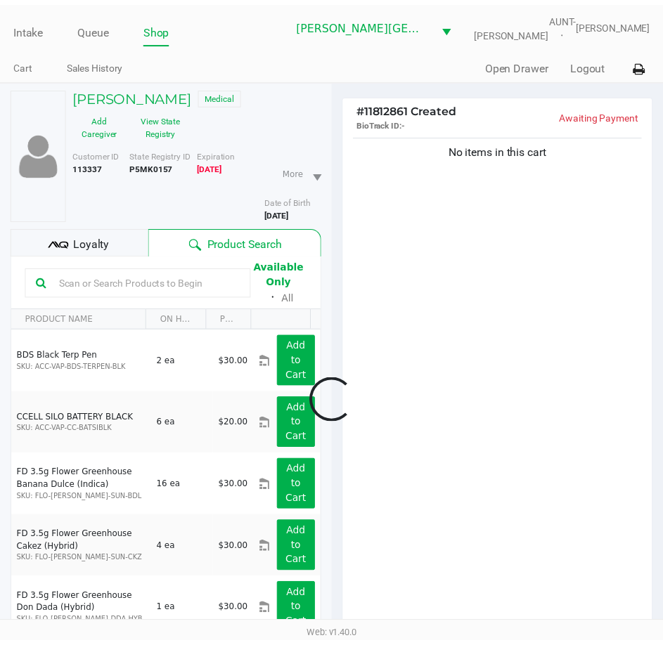
scroll to position [152, 0]
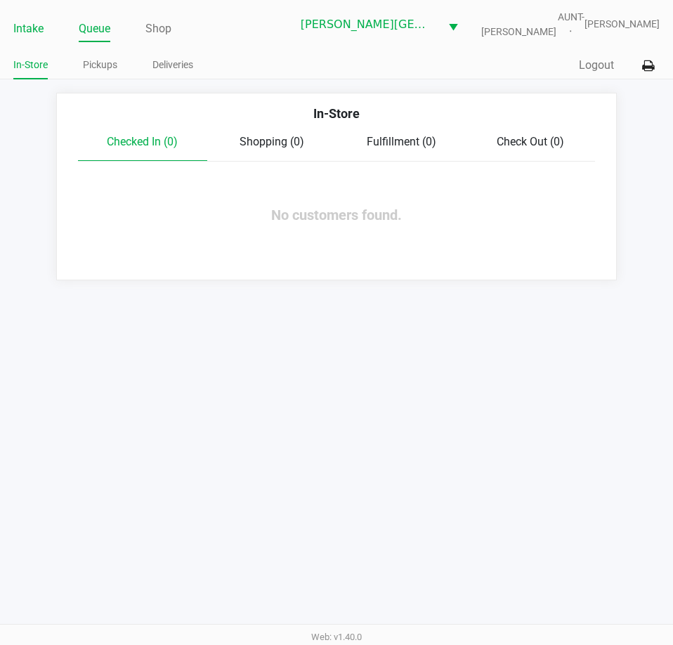
click at [20, 36] on link "Intake" at bounding box center [28, 29] width 30 height 20
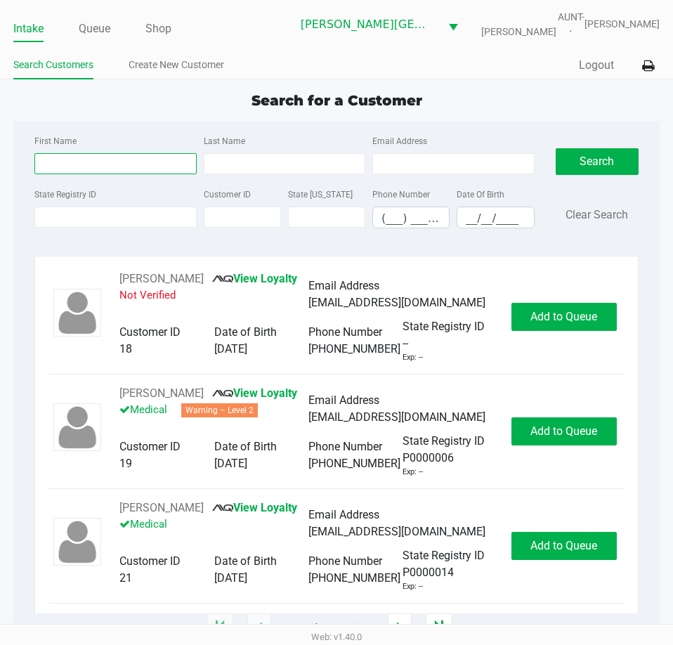
click at [80, 155] on input "First Name" at bounding box center [115, 163] width 162 height 21
type input "[PERSON_NAME]"
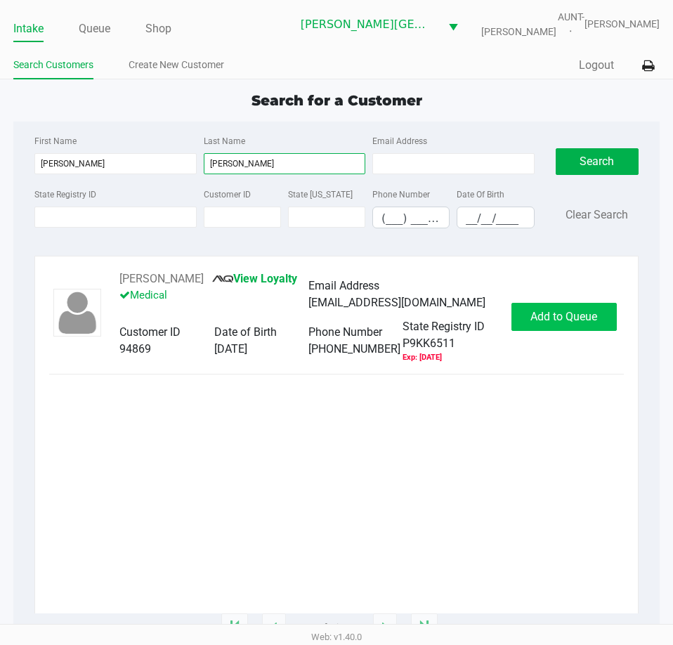
type input "[PERSON_NAME]"
click at [587, 322] on span "Add to Queue" at bounding box center [564, 316] width 67 height 13
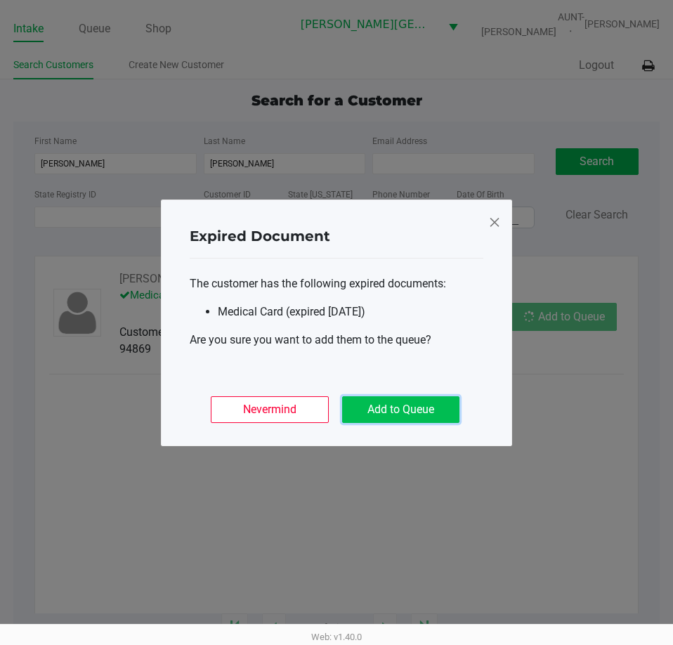
click at [448, 417] on button "Add to Queue" at bounding box center [400, 409] width 117 height 27
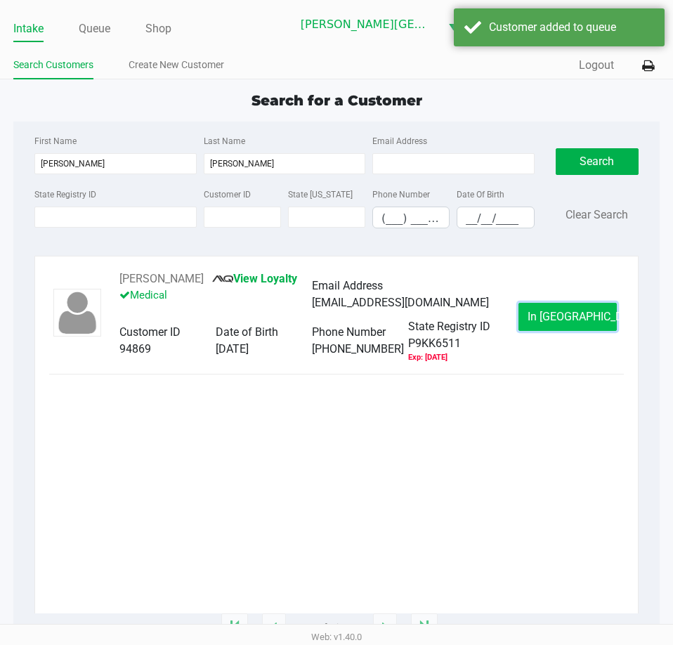
click at [585, 323] on span "In [GEOGRAPHIC_DATA]" at bounding box center [587, 316] width 118 height 13
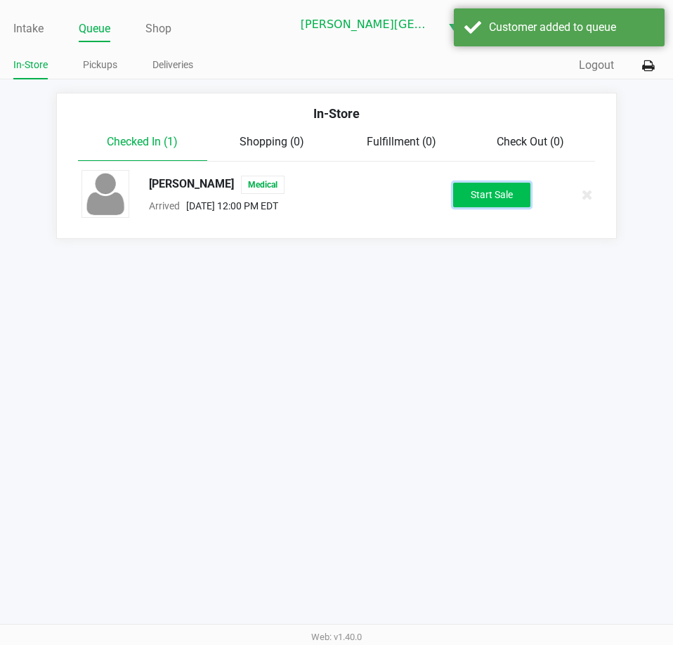
click at [500, 183] on button "Start Sale" at bounding box center [491, 195] width 77 height 25
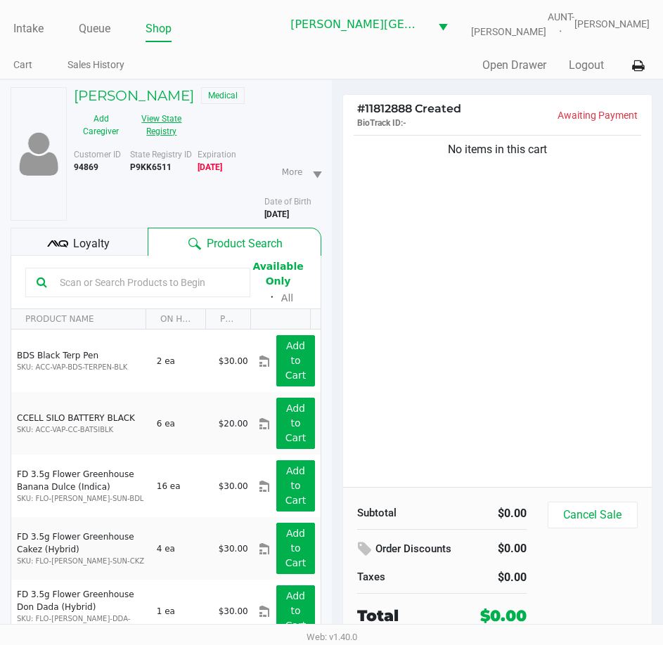
click at [172, 128] on button "View State Registry" at bounding box center [157, 125] width 59 height 35
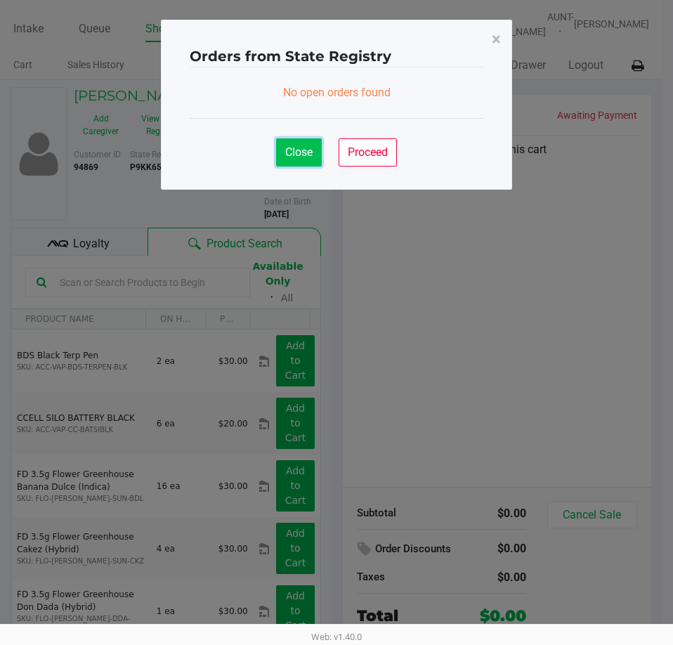
click at [302, 157] on span "Close" at bounding box center [298, 151] width 27 height 13
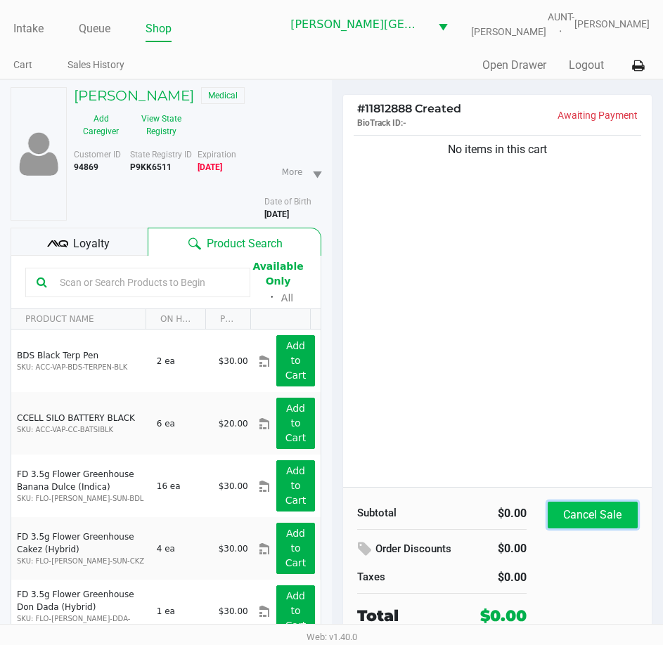
click at [577, 512] on button "Cancel Sale" at bounding box center [593, 515] width 90 height 27
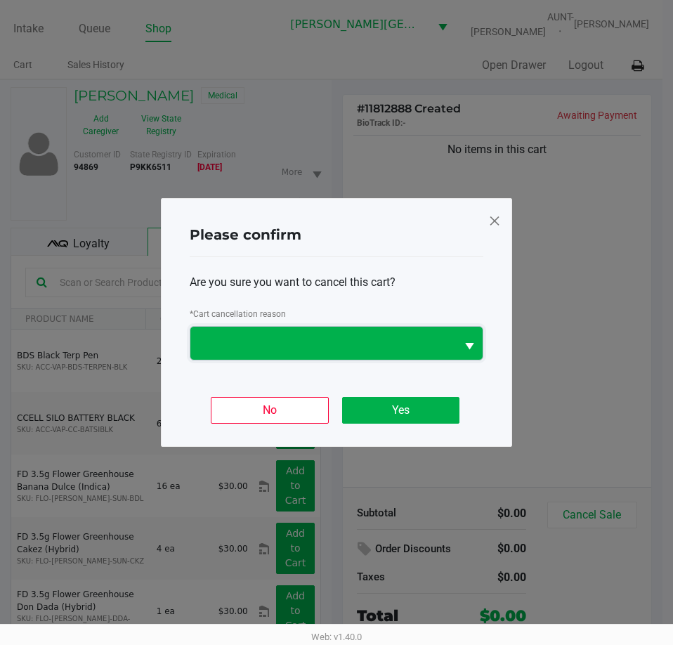
click at [304, 349] on span at bounding box center [323, 343] width 249 height 17
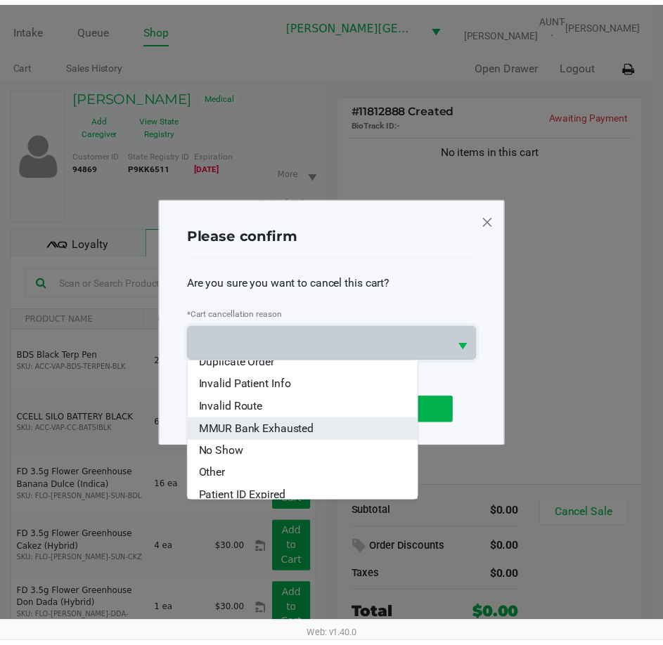
scroll to position [62, 0]
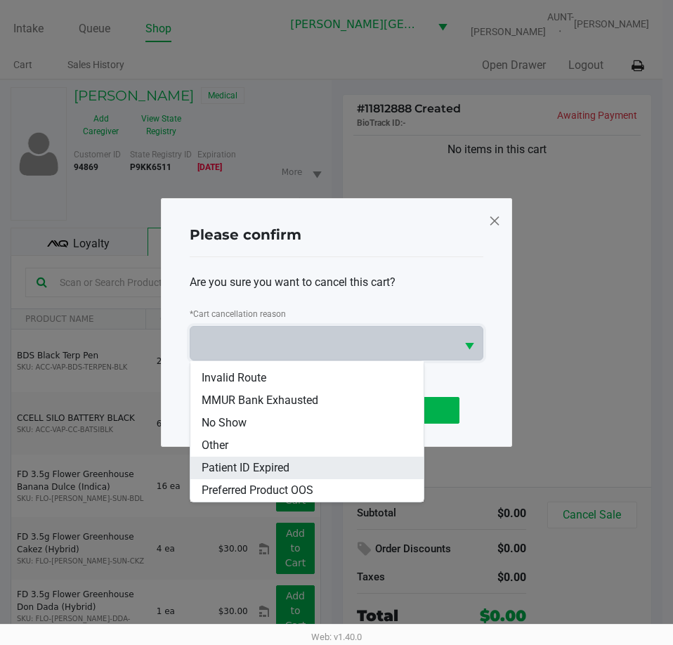
click at [277, 465] on span "Patient ID Expired" at bounding box center [246, 468] width 88 height 17
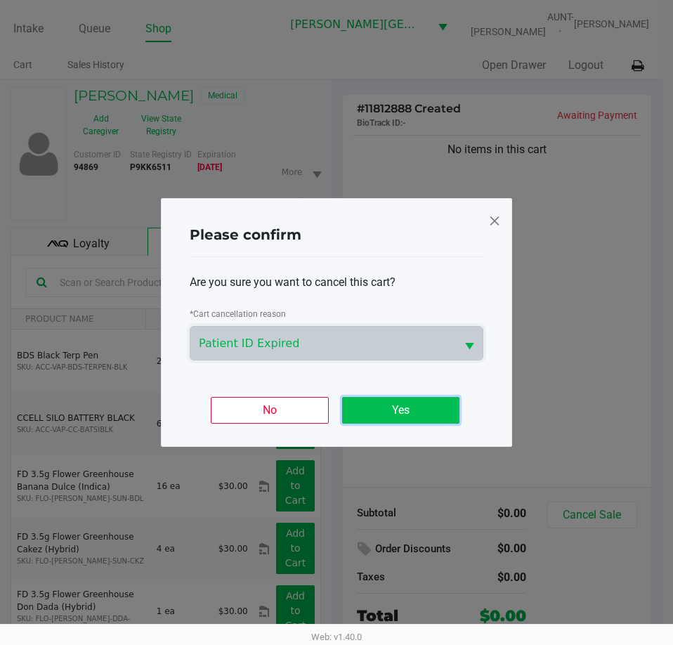
click at [415, 406] on button "Yes" at bounding box center [400, 410] width 117 height 27
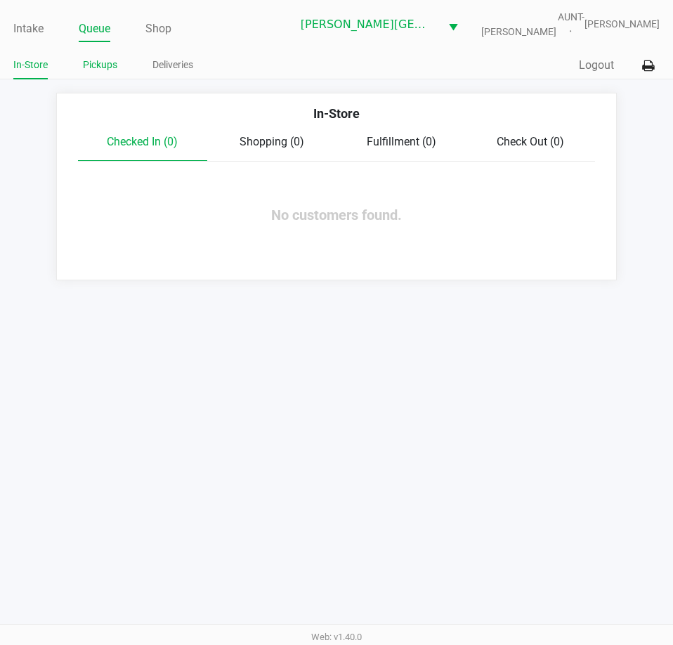
click at [115, 59] on link "Pickups" at bounding box center [100, 65] width 34 height 18
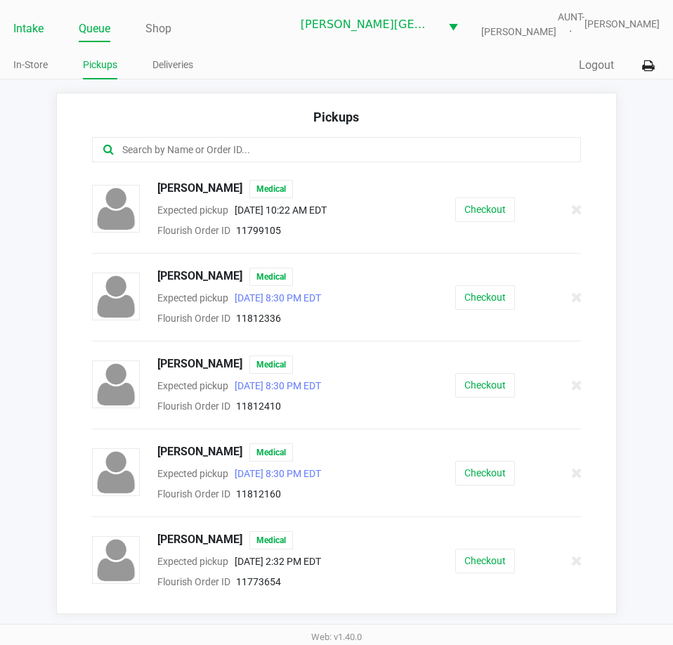
click at [43, 30] on link "Intake" at bounding box center [28, 29] width 30 height 20
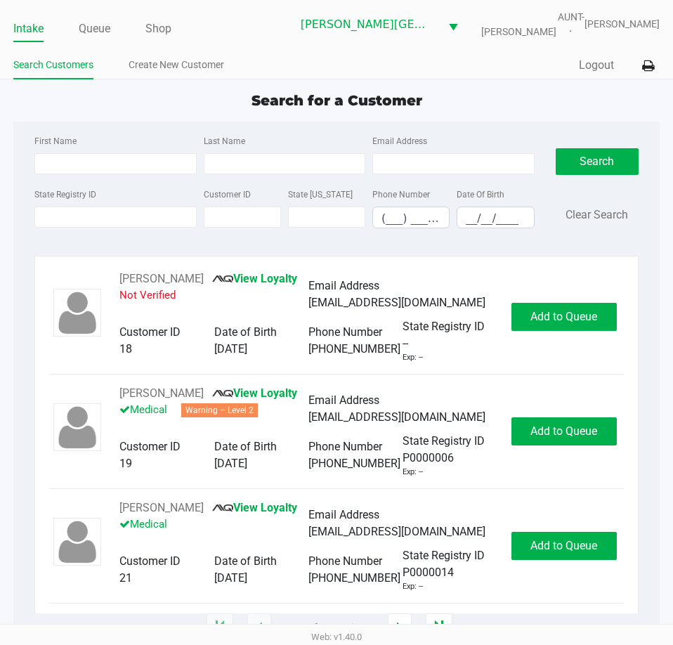
click at [82, 89] on app-point-of-sale "Intake Queue Shop [PERSON_NAME][GEOGRAPHIC_DATA] WC AUNT-[PERSON_NAME] [PERSON_…" at bounding box center [336, 314] width 673 height 628
click at [86, 150] on div "First Name" at bounding box center [115, 153] width 169 height 42
click at [85, 164] on input "First Name" at bounding box center [115, 163] width 162 height 21
type input "[PERSON_NAME]"
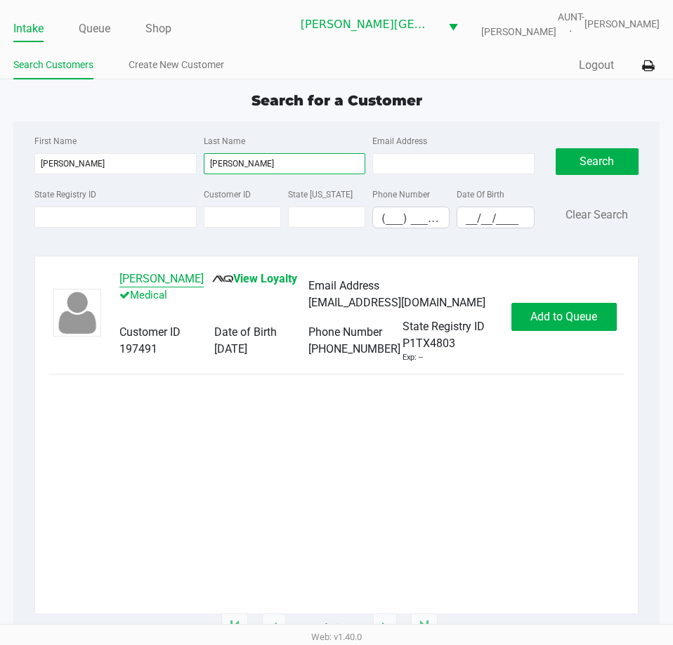
type input "[PERSON_NAME]"
click at [159, 272] on button "[PERSON_NAME]" at bounding box center [161, 279] width 84 height 17
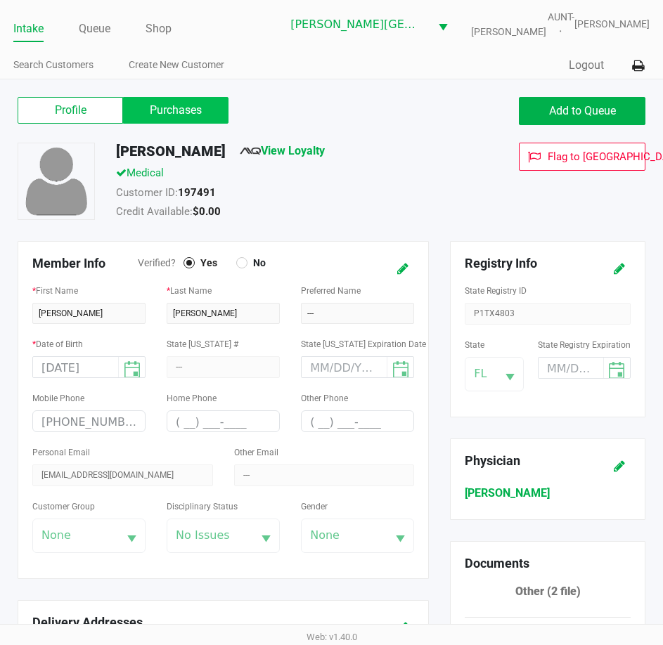
click at [161, 119] on label "Purchases" at bounding box center [175, 110] width 105 height 27
click at [0, 0] on 1 "Purchases" at bounding box center [0, 0] width 0 height 0
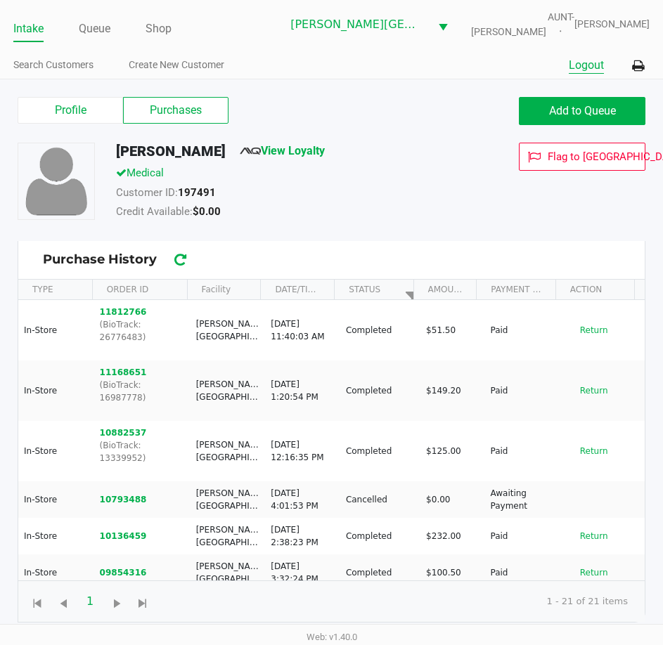
click at [598, 61] on button "Logout" at bounding box center [586, 65] width 35 height 17
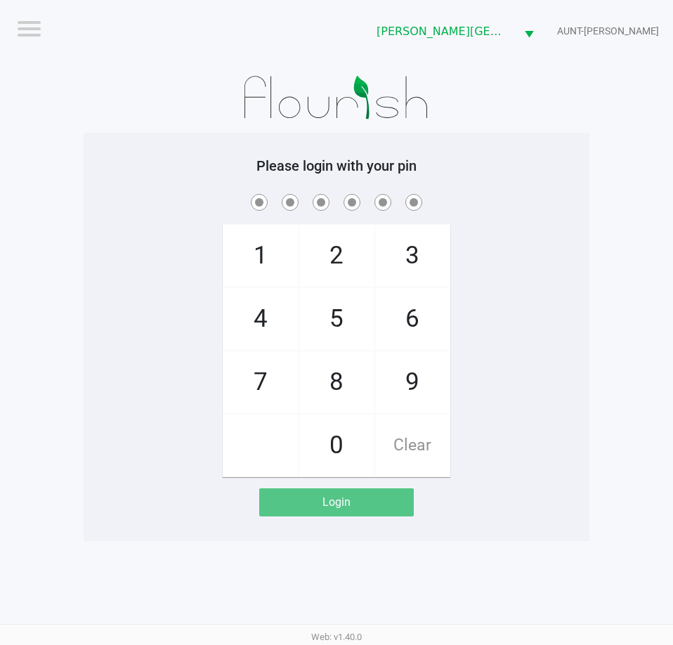
click at [543, 233] on div "1 4 7 2 5 8 0 3 6 9 Clear" at bounding box center [337, 334] width 506 height 286
checkbox input "true"
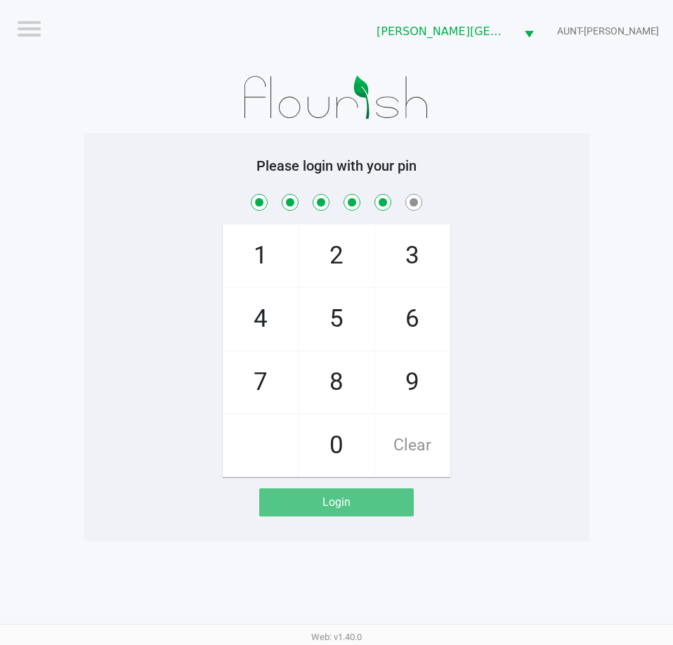
checkbox input "true"
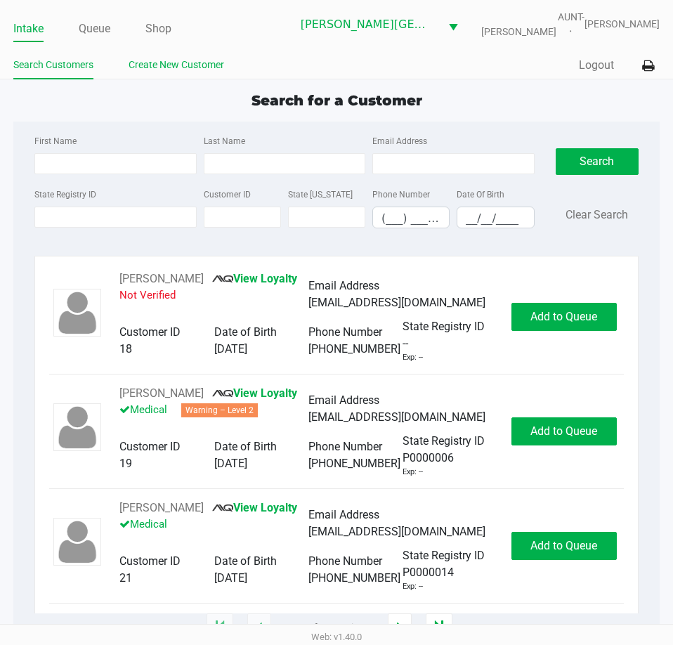
click at [157, 68] on link "Create New Customer" at bounding box center [177, 65] width 96 height 18
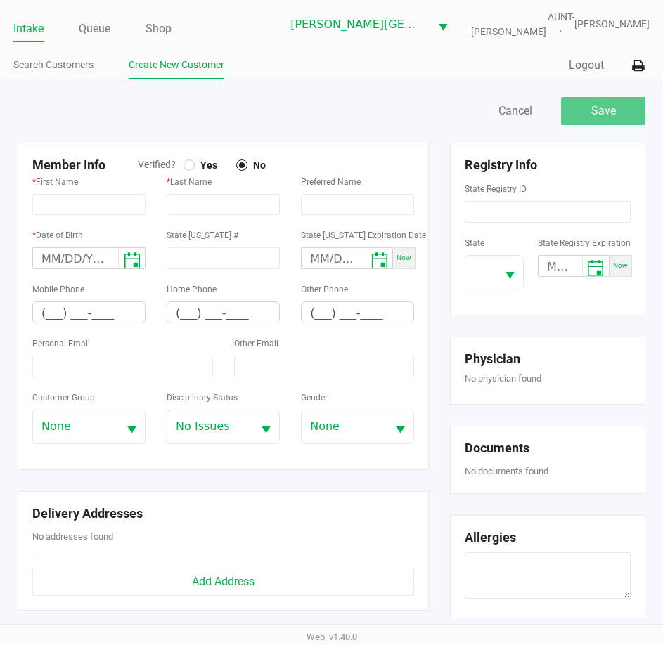
click at [184, 164] on div at bounding box center [188, 165] width 11 height 11
type input "P3KV3347"
click at [81, 190] on div "* First Name" at bounding box center [88, 194] width 113 height 42
type input "[PERSON_NAME]"
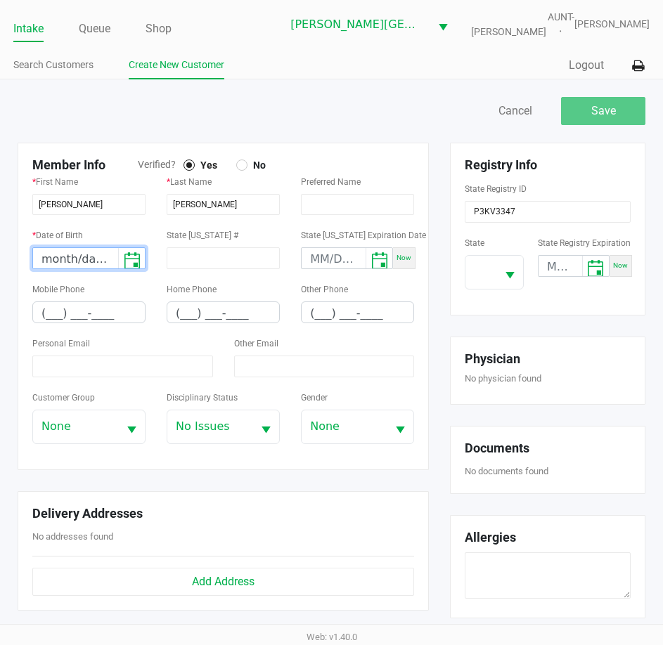
click at [52, 259] on input "month/day/year" at bounding box center [75, 259] width 85 height 22
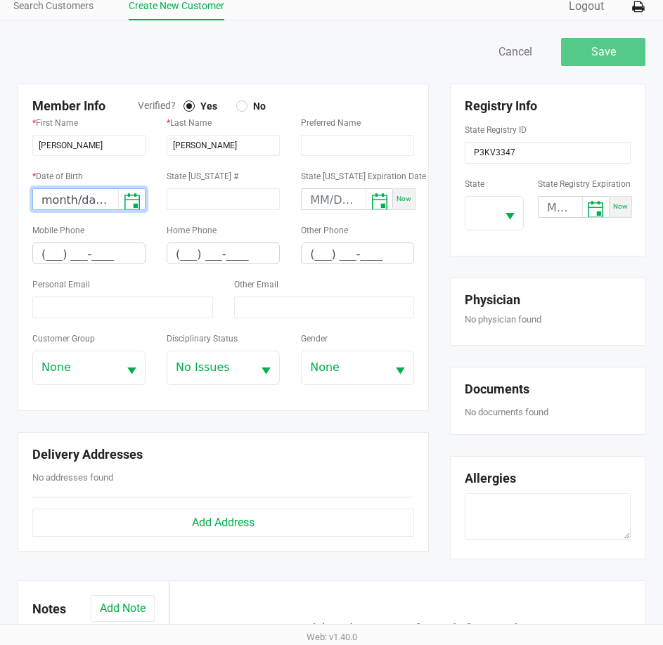
scroll to position [141, 0]
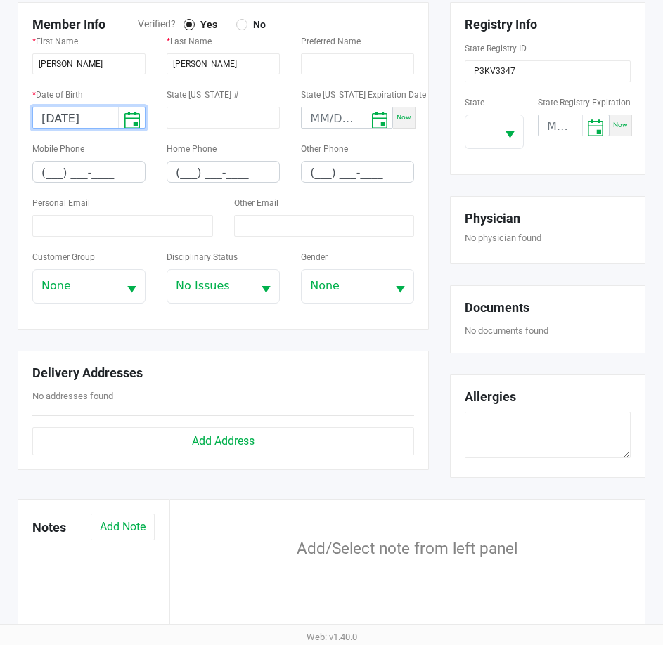
type input "[DATE]"
click at [44, 175] on input "(___) ___-____" at bounding box center [89, 173] width 112 height 22
type input "[PHONE_NUMBER]"
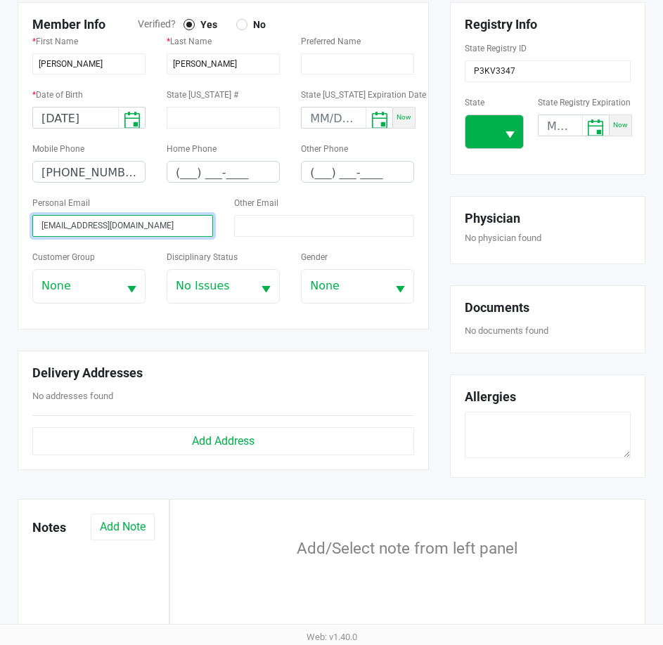
click at [500, 124] on button "Select" at bounding box center [509, 131] width 27 height 33
type input "[EMAIL_ADDRESS][DOMAIN_NAME]"
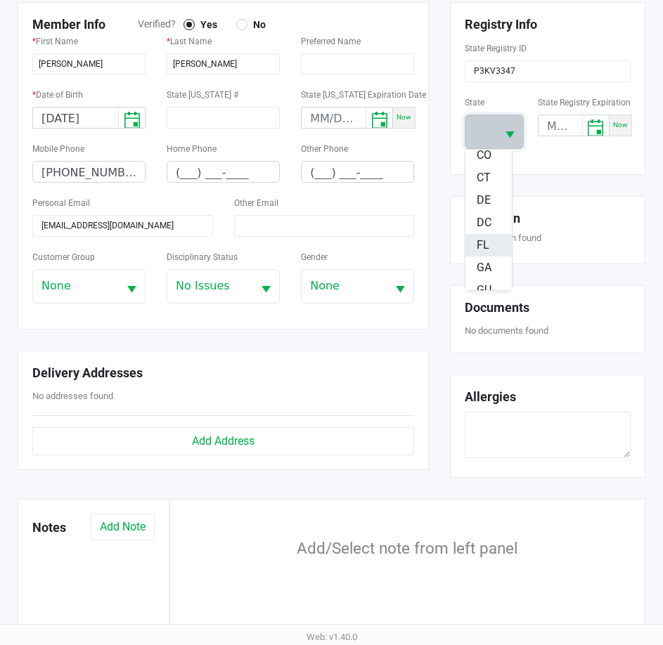
click at [481, 245] on span "FL" at bounding box center [483, 245] width 13 height 17
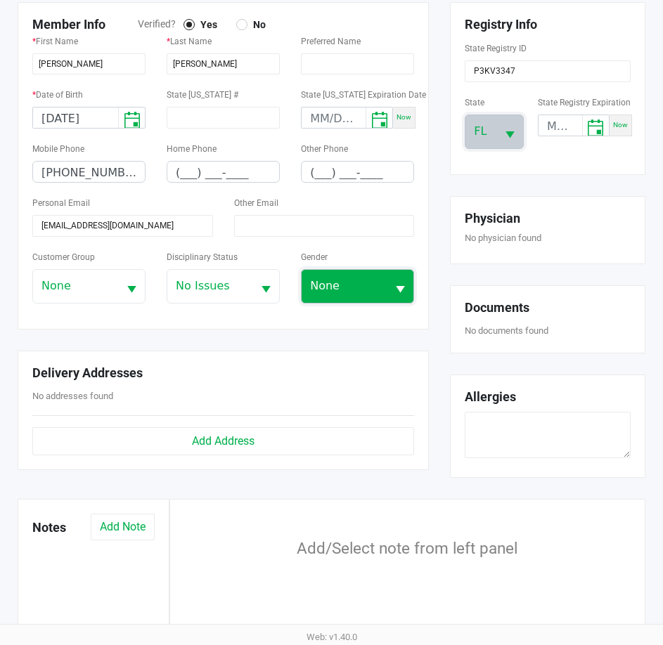
click at [359, 285] on span "None" at bounding box center [344, 286] width 68 height 17
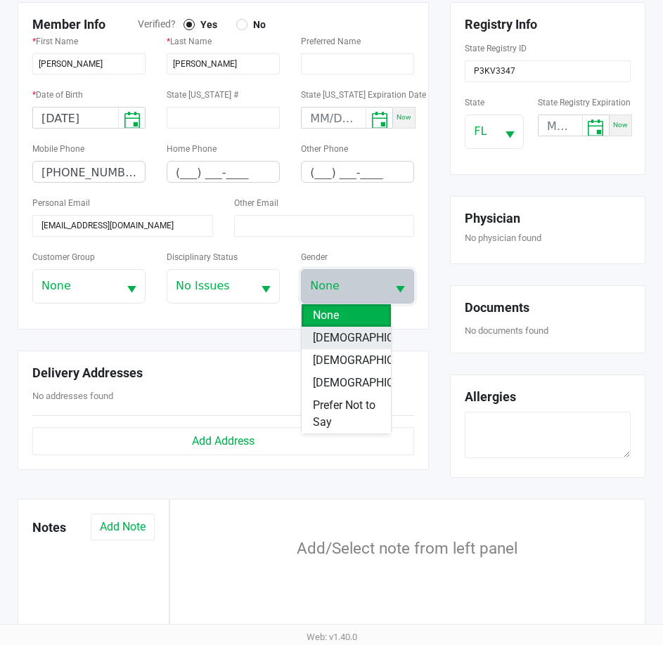
click at [323, 342] on span "[DEMOGRAPHIC_DATA]" at bounding box center [371, 338] width 116 height 17
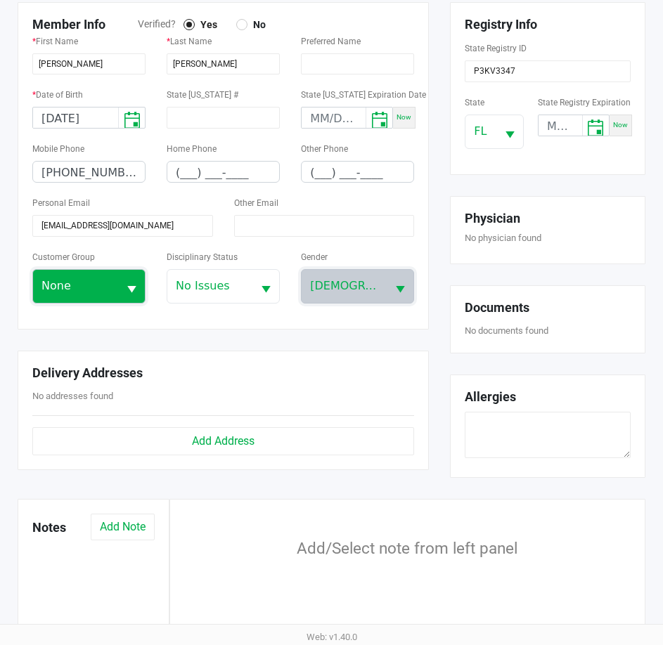
click at [111, 293] on span "None" at bounding box center [75, 286] width 85 height 33
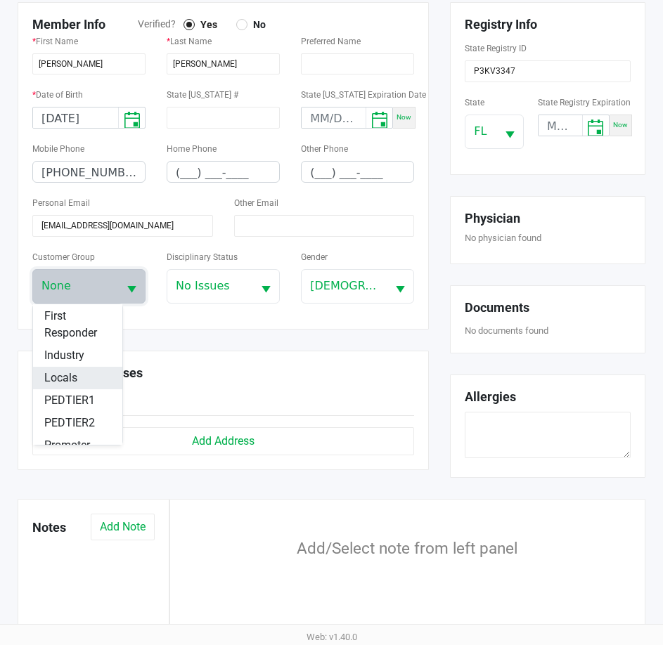
scroll to position [247, 0]
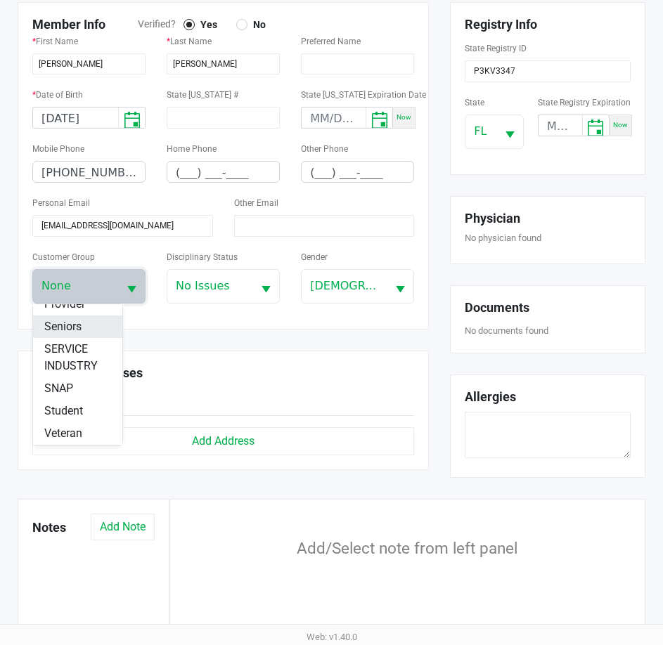
click at [69, 330] on span "Seniors" at bounding box center [62, 326] width 37 height 17
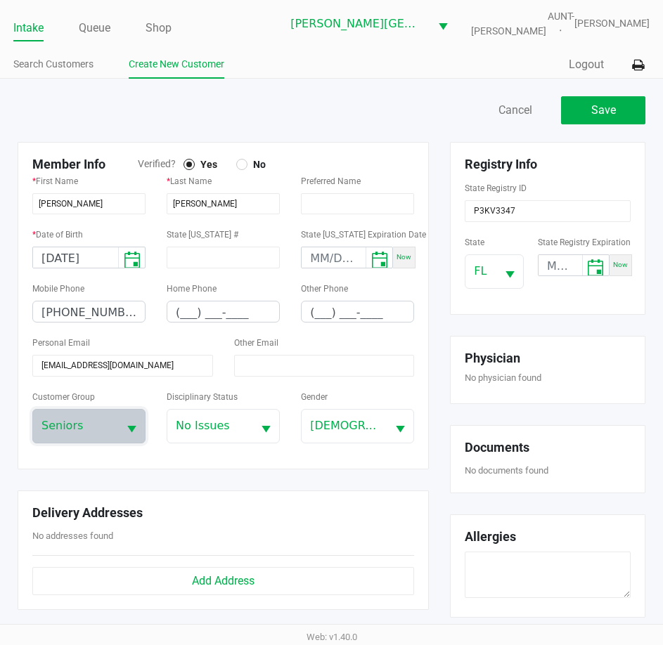
scroll to position [0, 0]
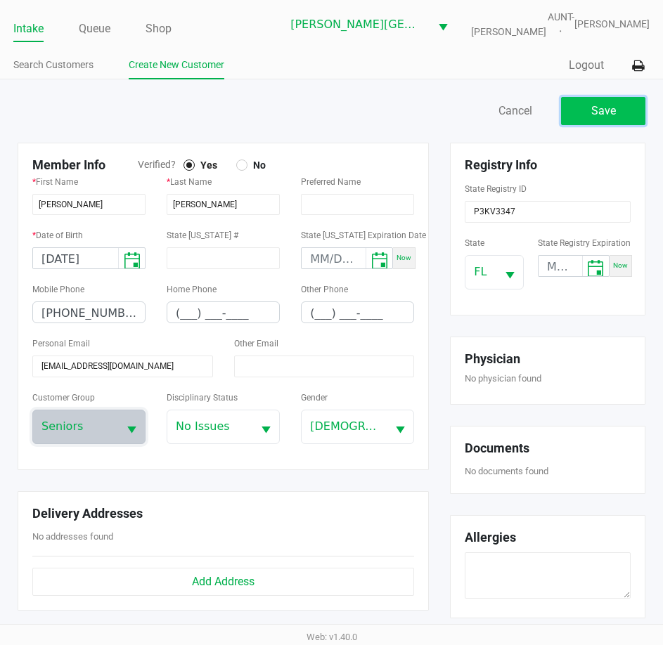
click at [589, 112] on button "Save" at bounding box center [603, 111] width 84 height 28
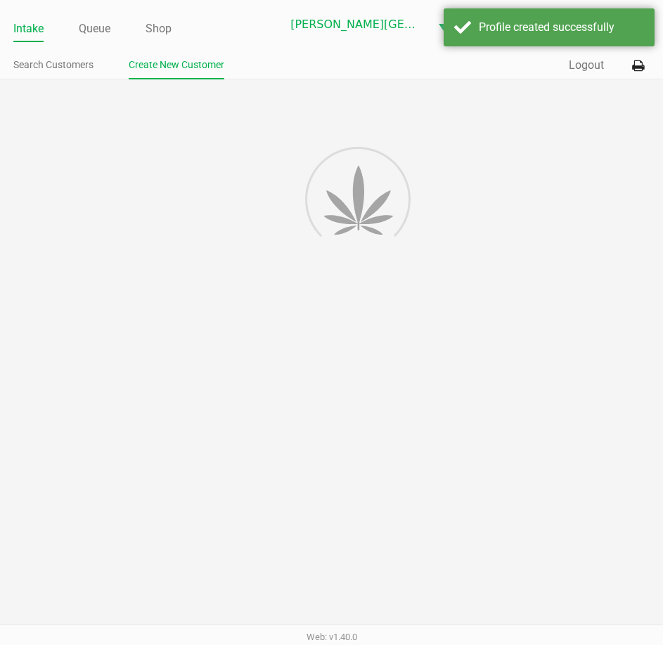
type input "---"
type input "( __) ___-____"
type input "---"
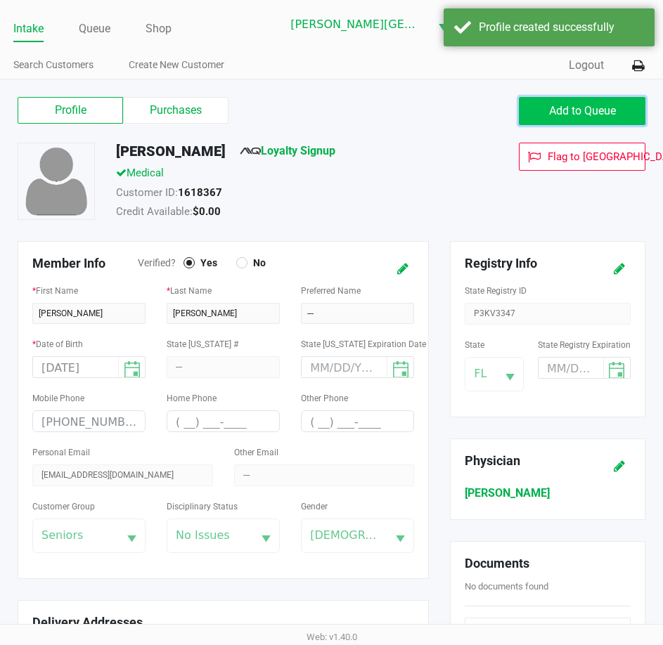
click at [585, 114] on span "Add to Queue" at bounding box center [582, 110] width 67 height 13
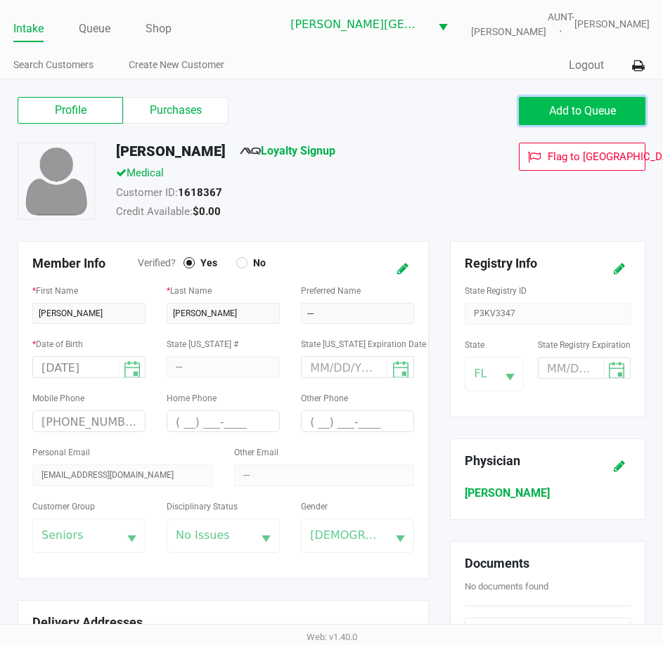
click at [585, 114] on span "Add to Queue" at bounding box center [582, 110] width 67 height 13
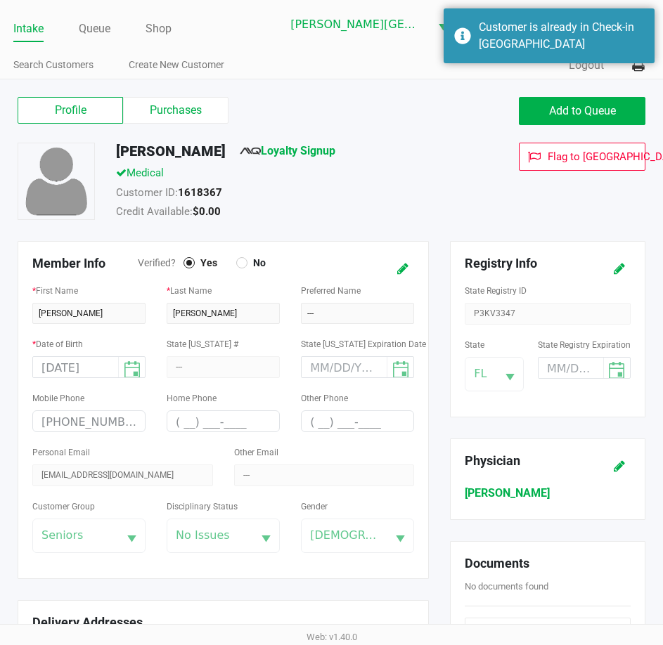
click at [80, 15] on div "Intake Queue Shop" at bounding box center [147, 28] width 268 height 26
click at [90, 30] on link "Queue" at bounding box center [95, 29] width 32 height 20
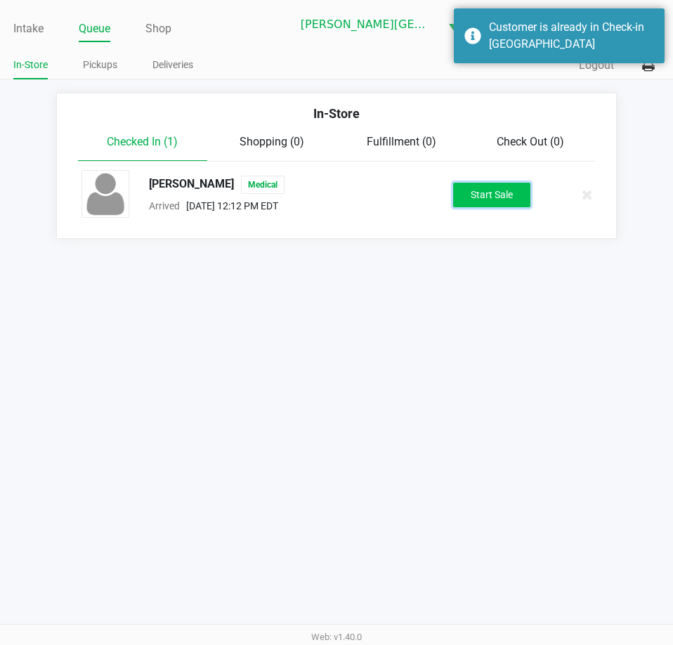
click at [504, 193] on button "Start Sale" at bounding box center [491, 195] width 77 height 25
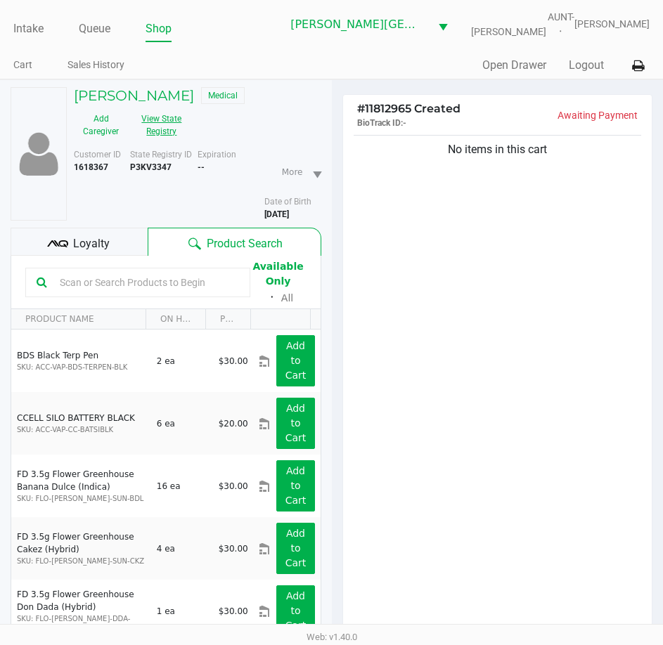
click at [164, 124] on button "View State Registry" at bounding box center [157, 125] width 59 height 35
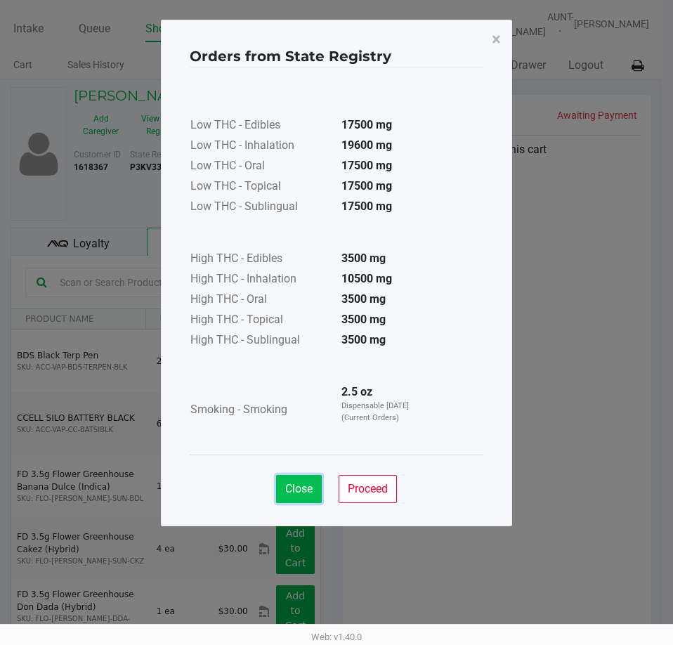
click at [292, 492] on span "Close" at bounding box center [298, 488] width 27 height 13
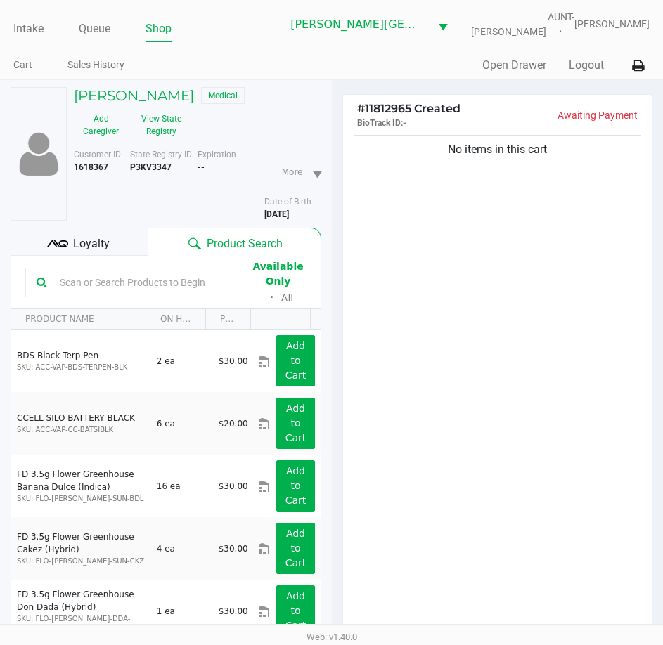
click at [380, 376] on div "No items in this cart" at bounding box center [497, 387] width 309 height 510
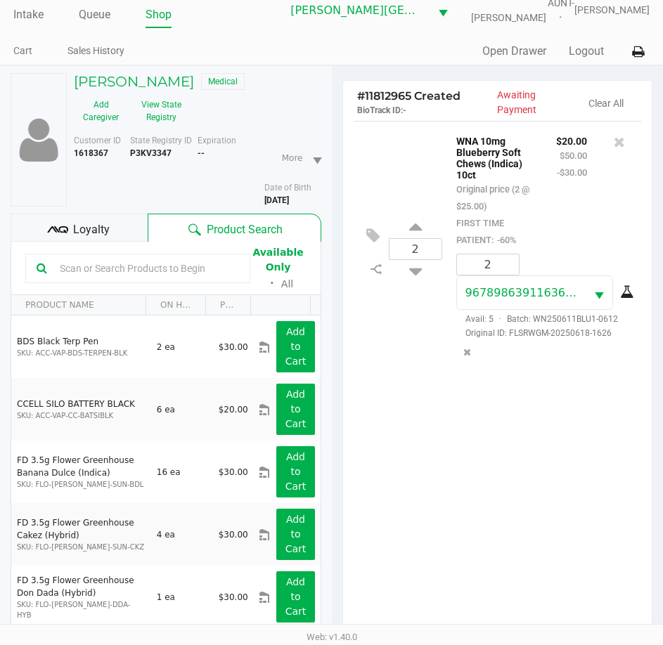
scroll to position [155, 0]
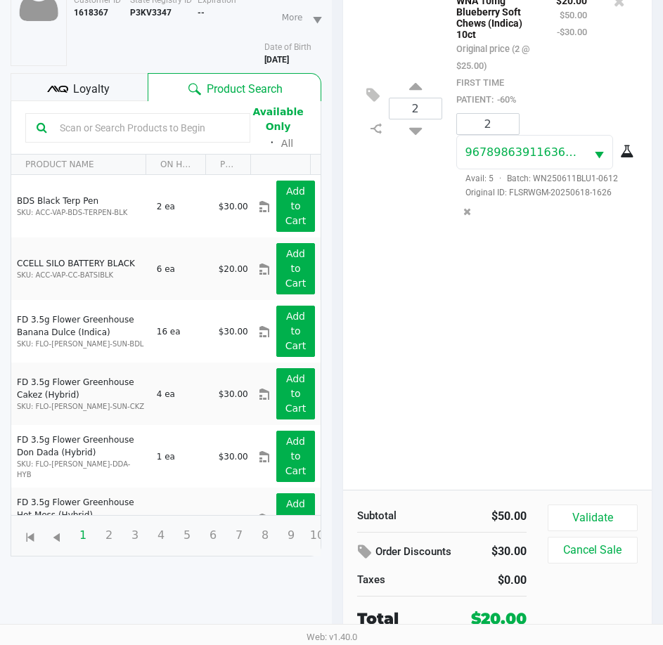
click at [503, 391] on div "2 WNA 10mg Blueberry Soft Chews (Indica) 10ct Original price (2 @ $25.00) FIRST…" at bounding box center [497, 235] width 309 height 510
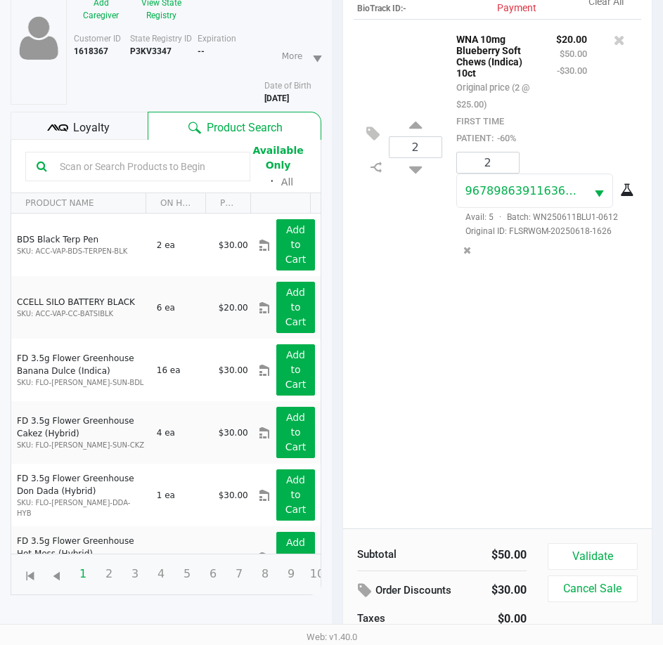
scroll to position [84, 0]
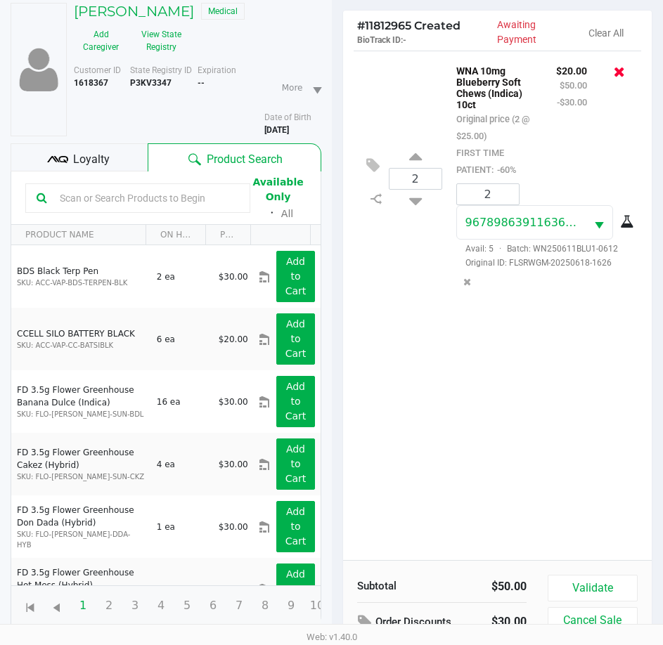
click at [619, 70] on icon at bounding box center [619, 72] width 11 height 14
click at [529, 378] on div "1 SW 30ml (600mg) Tincture Dream (1:9 CBD:THC) Original price (1 @ $80.00) FIRS…" at bounding box center [497, 306] width 309 height 510
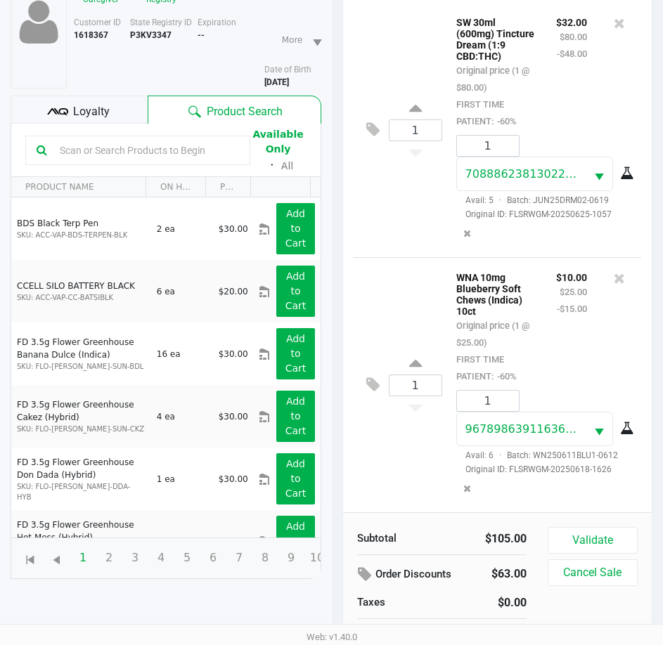
scroll to position [155, 0]
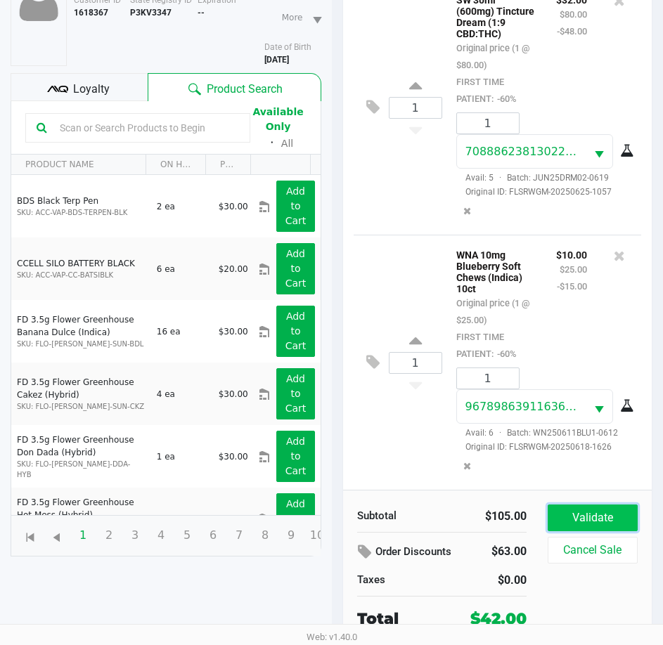
click at [605, 522] on button "Validate" at bounding box center [593, 518] width 90 height 27
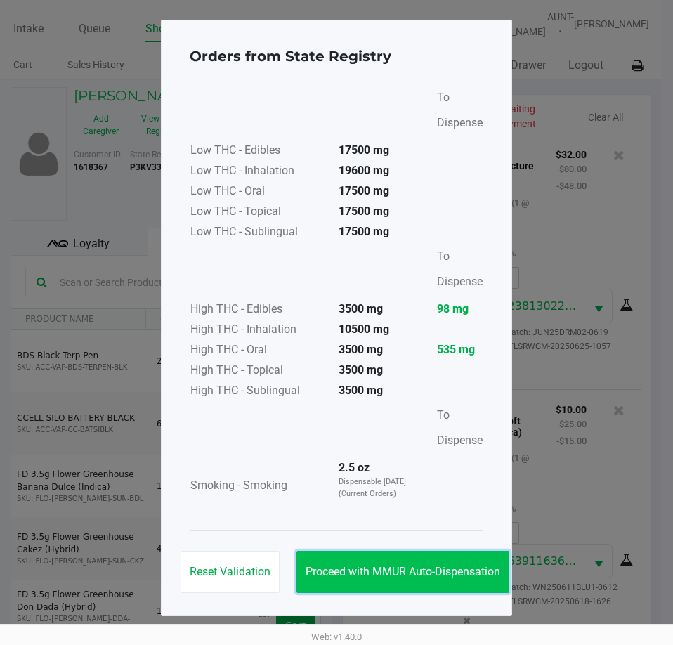
click at [474, 564] on button "Proceed with MMUR Auto-Dispensation" at bounding box center [403, 572] width 213 height 42
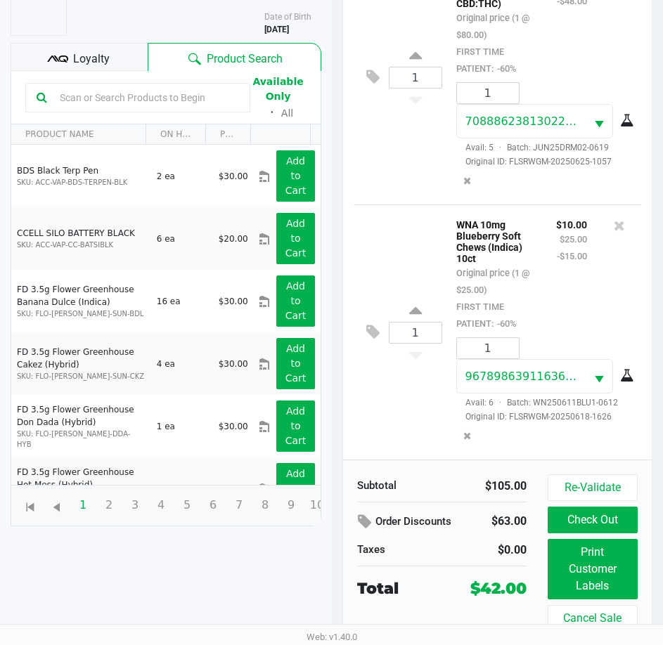
scroll to position [186, 0]
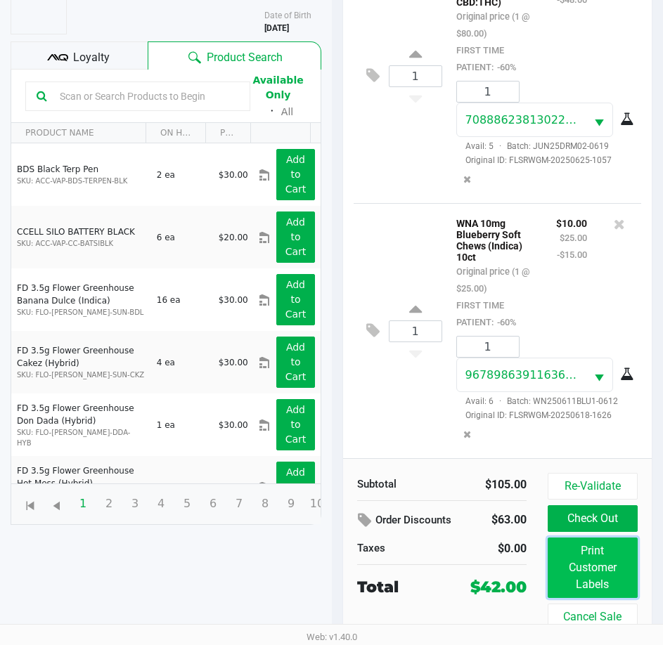
click at [575, 566] on button "Print Customer Labels" at bounding box center [593, 568] width 90 height 60
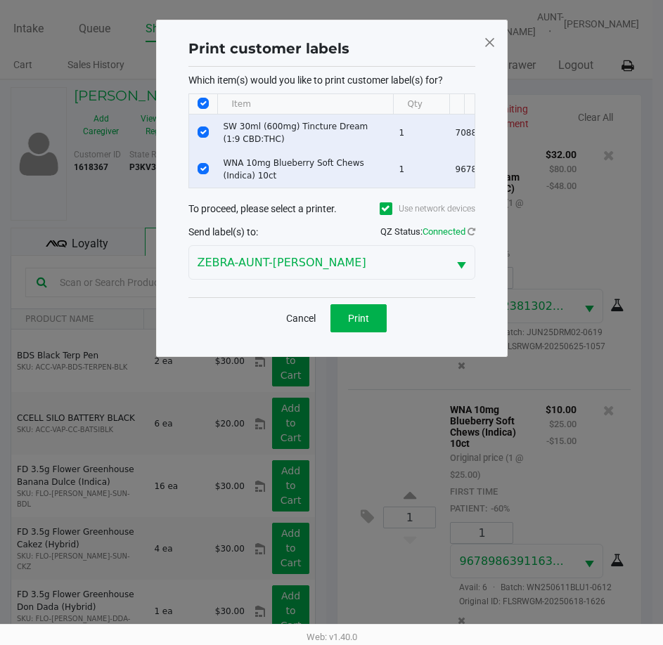
scroll to position [0, 0]
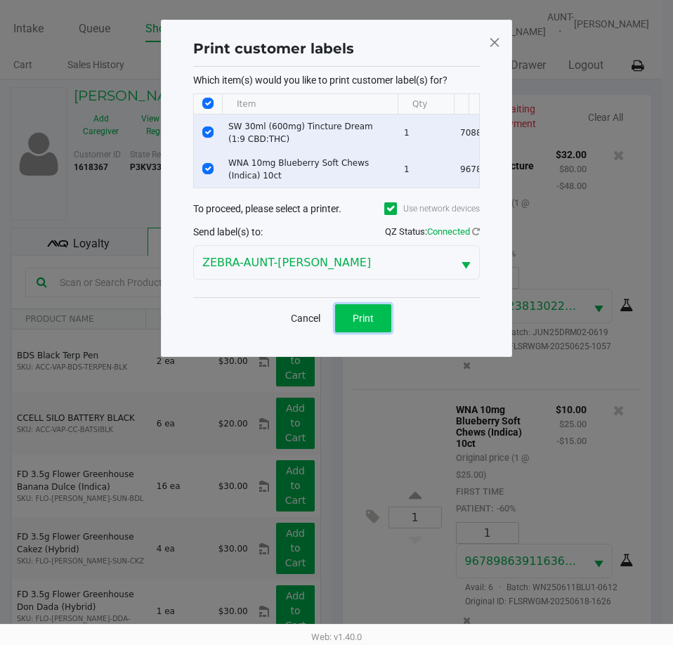
click at [368, 321] on button "Print" at bounding box center [363, 318] width 56 height 28
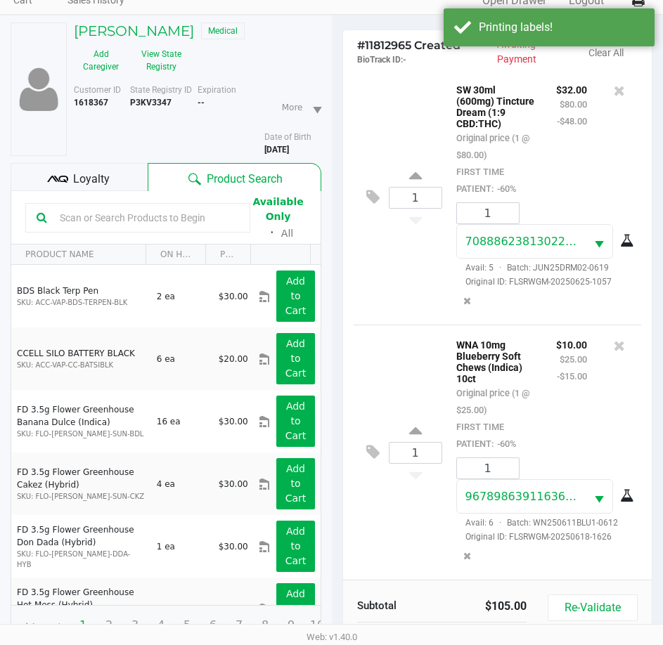
scroll to position [186, 0]
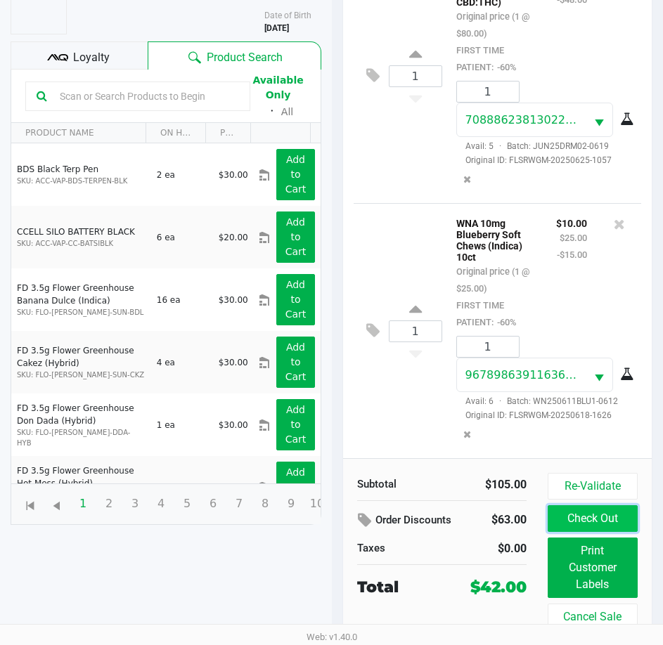
click at [610, 519] on button "Check Out" at bounding box center [593, 518] width 90 height 27
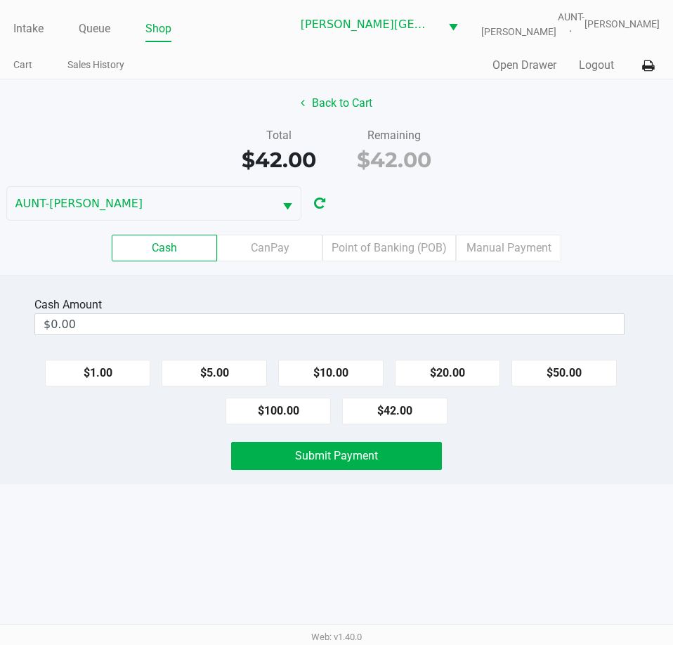
click at [380, 226] on div "Cash CanPay Point of Banking (POB) Manual Payment" at bounding box center [336, 248] width 694 height 55
click at [381, 244] on label "Point of Banking (POB)" at bounding box center [390, 248] width 134 height 27
click at [0, 0] on 7 "Point of Banking (POB)" at bounding box center [0, 0] width 0 height 0
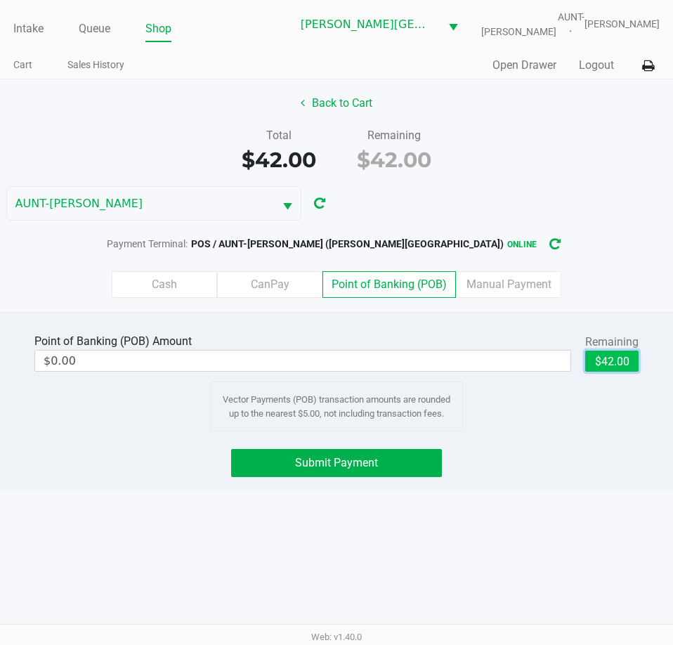
click at [604, 360] on button "$42.00" at bounding box center [611, 361] width 53 height 21
type input "$42.00"
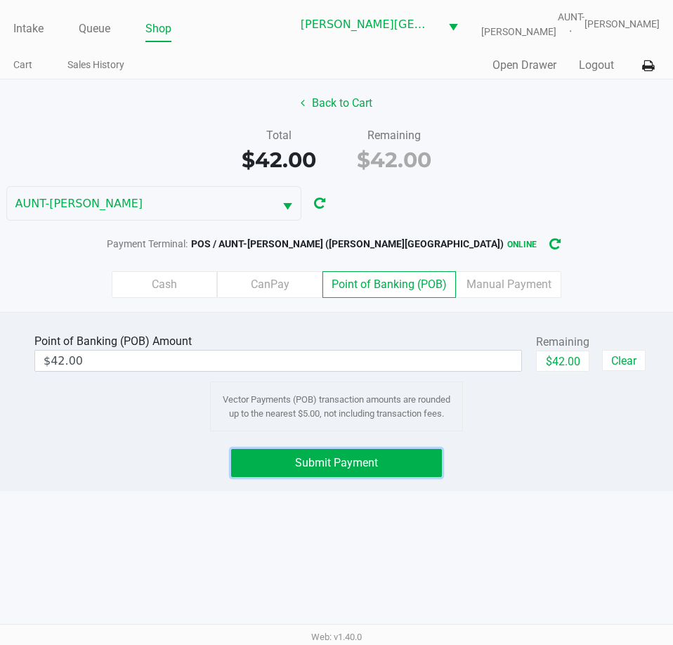
click at [297, 471] on button "Submit Payment" at bounding box center [336, 463] width 210 height 28
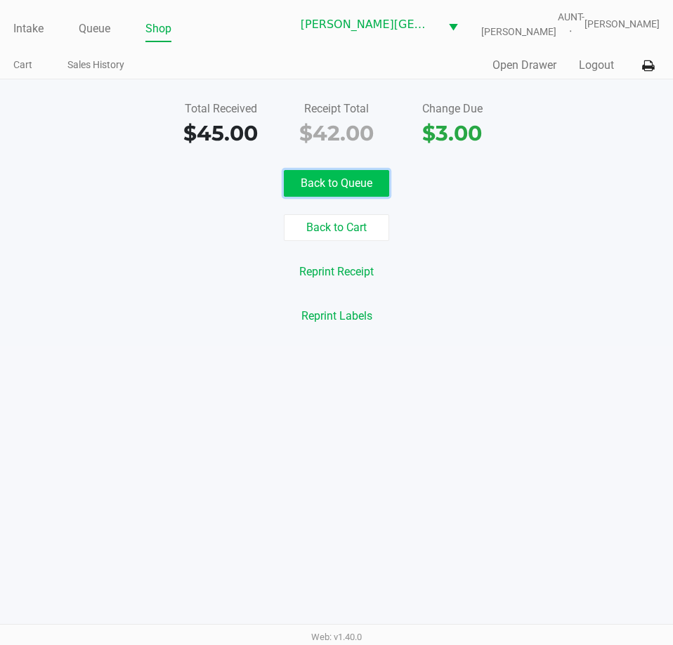
click at [342, 179] on button "Back to Queue" at bounding box center [336, 183] width 105 height 27
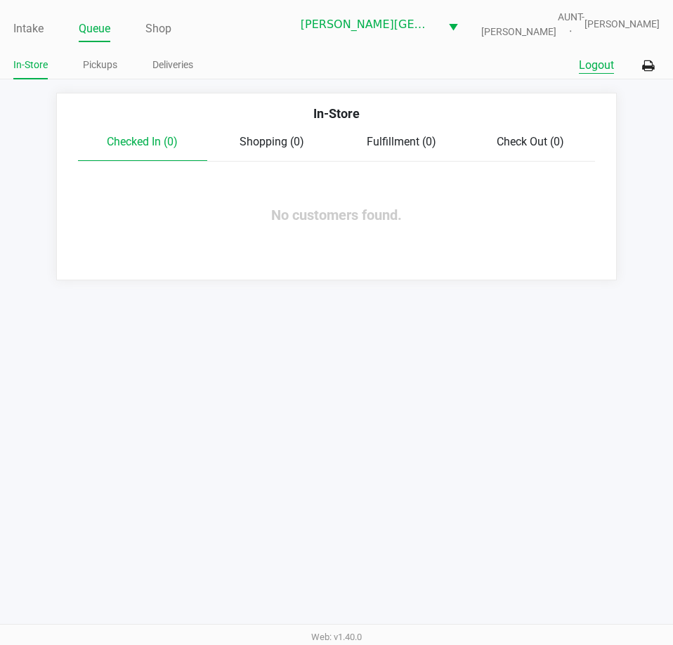
click at [597, 63] on button "Logout" at bounding box center [596, 65] width 35 height 17
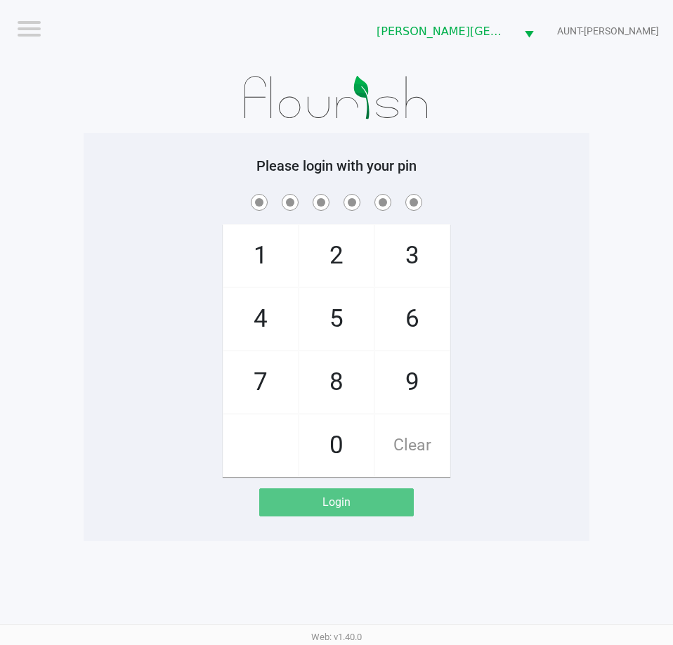
click at [158, 439] on div "1 4 7 2 5 8 0 3 6 9 Clear" at bounding box center [337, 334] width 506 height 286
checkbox input "true"
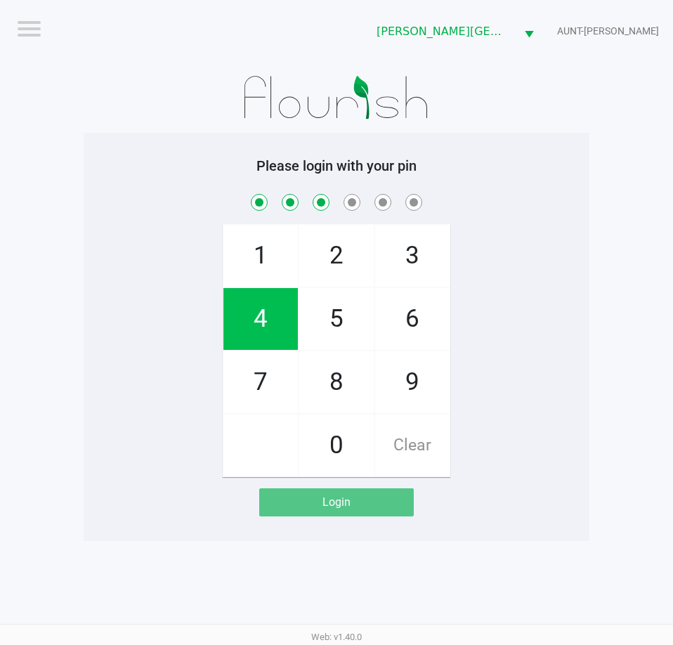
checkbox input "true"
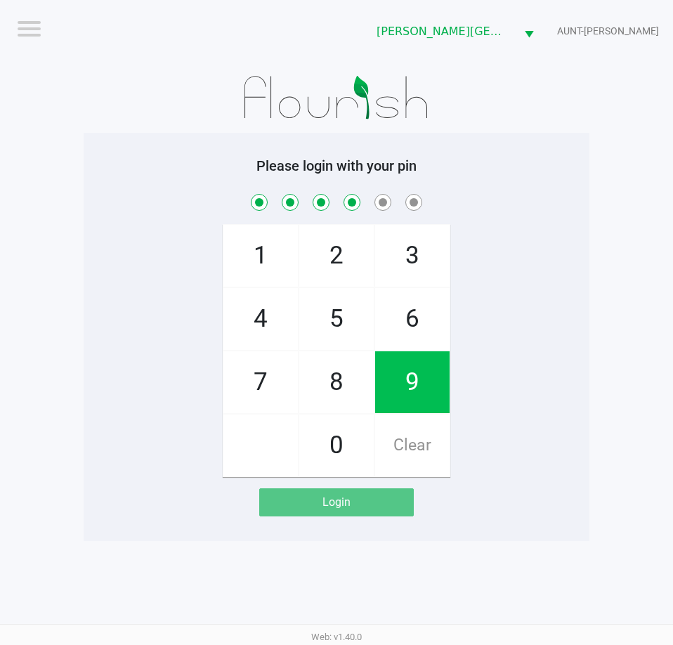
checkbox input "true"
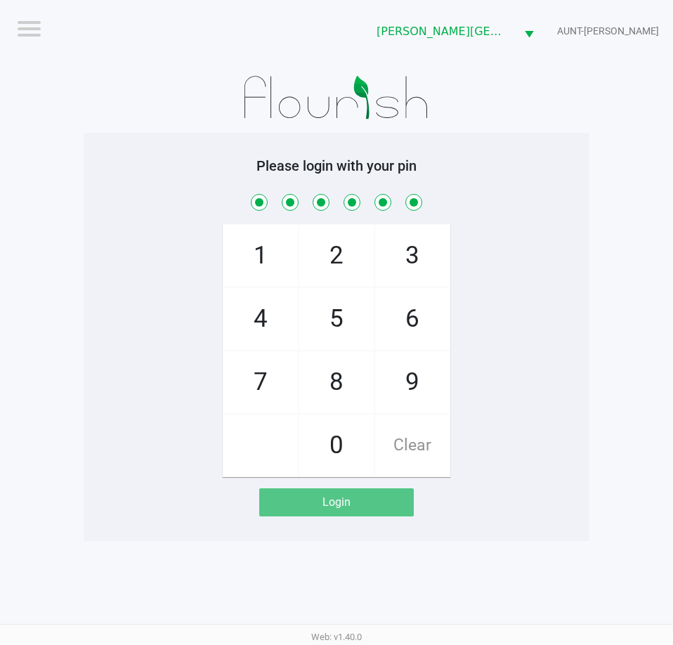
checkbox input "true"
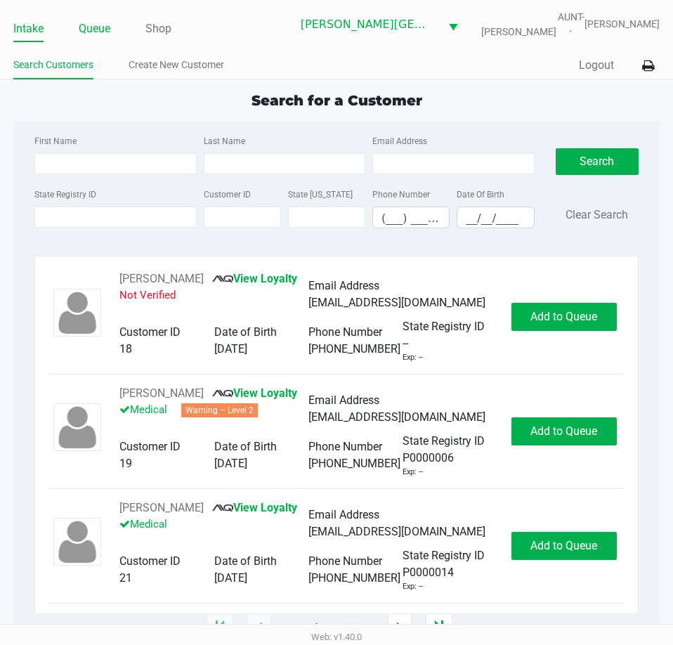
click at [88, 32] on link "Queue" at bounding box center [95, 29] width 32 height 20
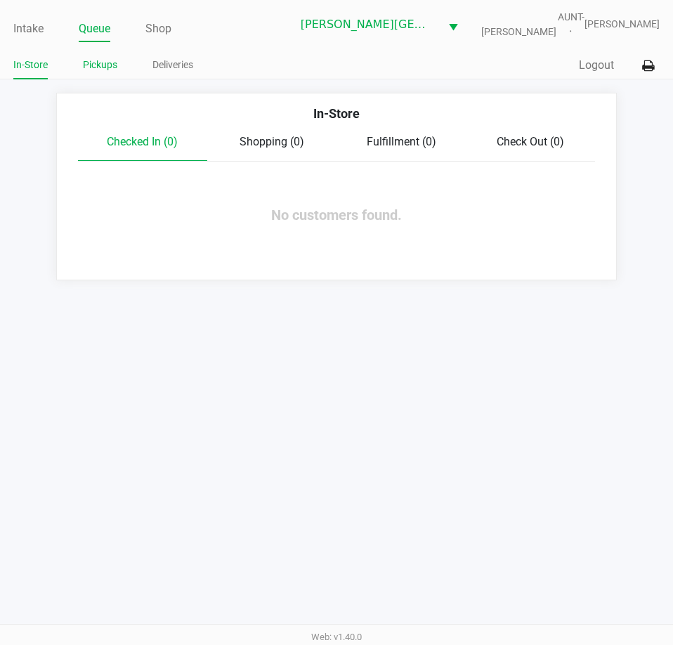
click at [98, 63] on link "Pickups" at bounding box center [100, 65] width 34 height 18
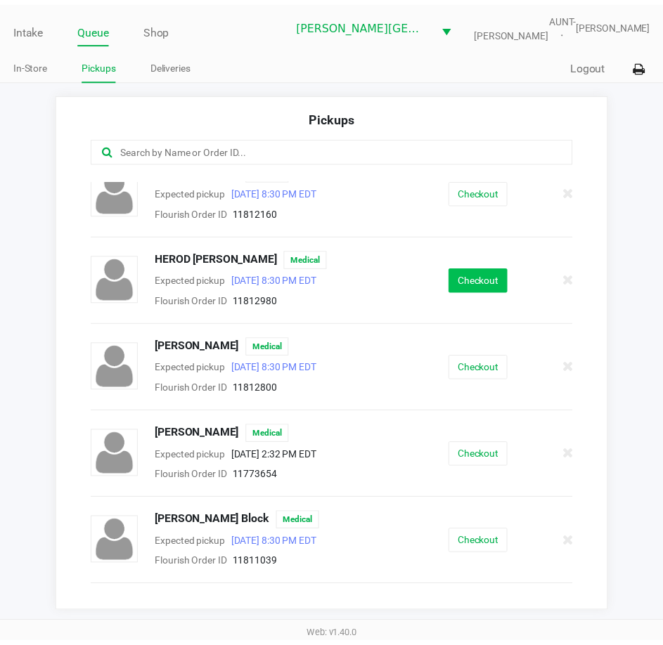
scroll to position [141, 0]
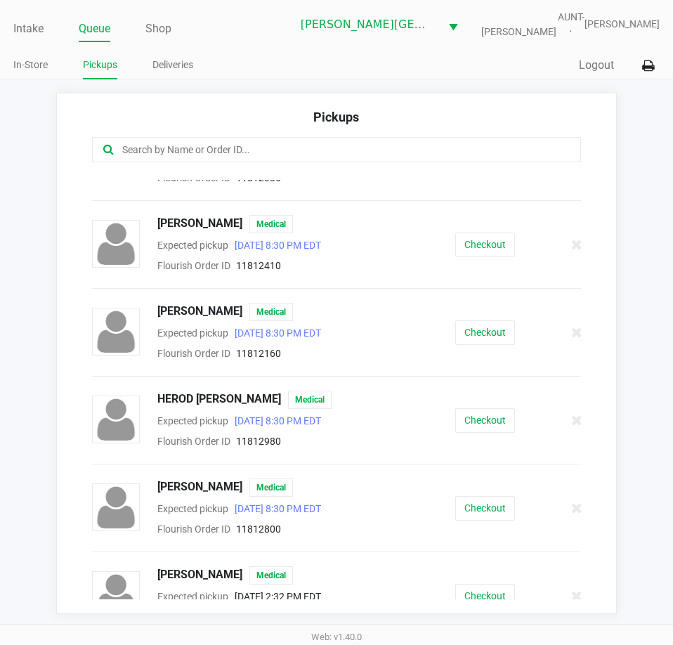
click at [490, 313] on div "[PERSON_NAME] Medical Expected pickup [DATE] 8:30 PM EDT Flourish Order ID 1181…" at bounding box center [337, 332] width 510 height 59
click at [490, 316] on div "[PERSON_NAME] Medical Expected pickup [DATE] 8:30 PM EDT Flourish Order ID 1181…" at bounding box center [337, 332] width 510 height 59
click at [490, 332] on button "Checkout" at bounding box center [485, 333] width 60 height 25
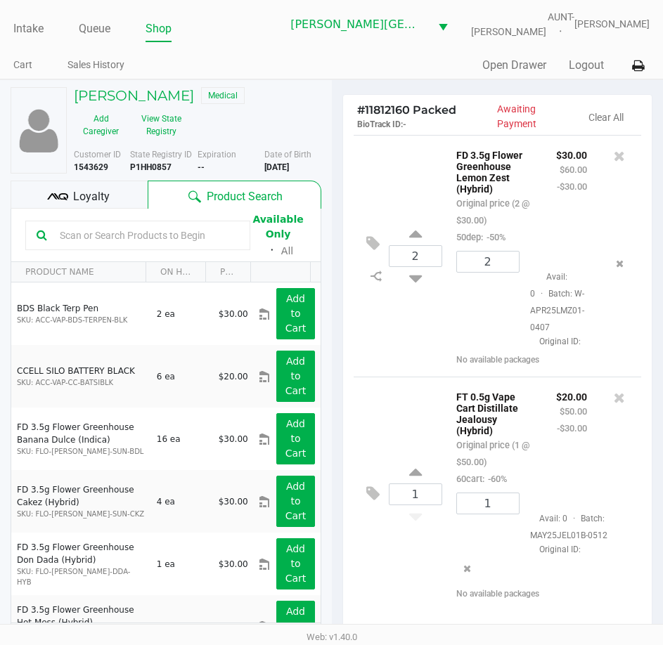
scroll to position [186, 0]
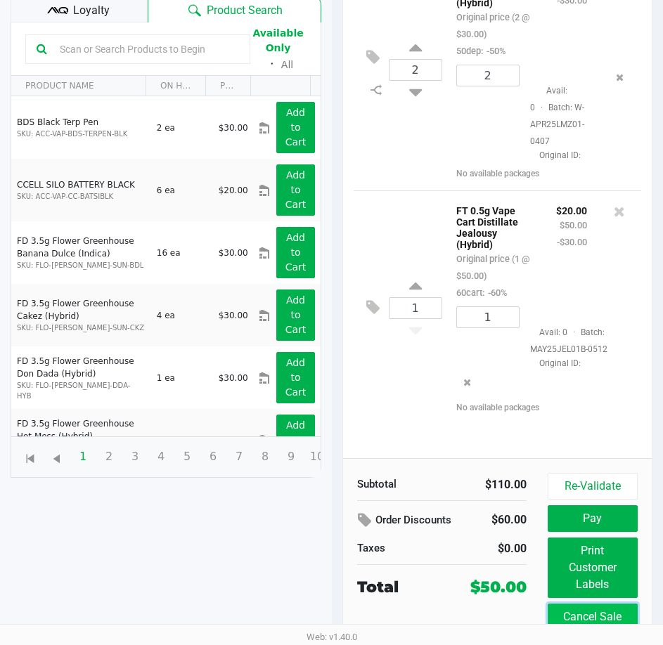
click at [595, 604] on button "Cancel Sale" at bounding box center [593, 617] width 90 height 27
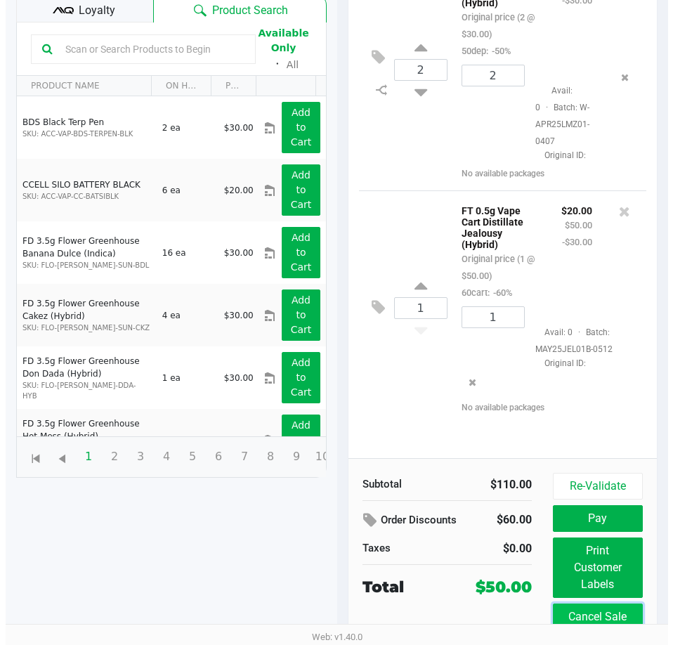
scroll to position [0, 0]
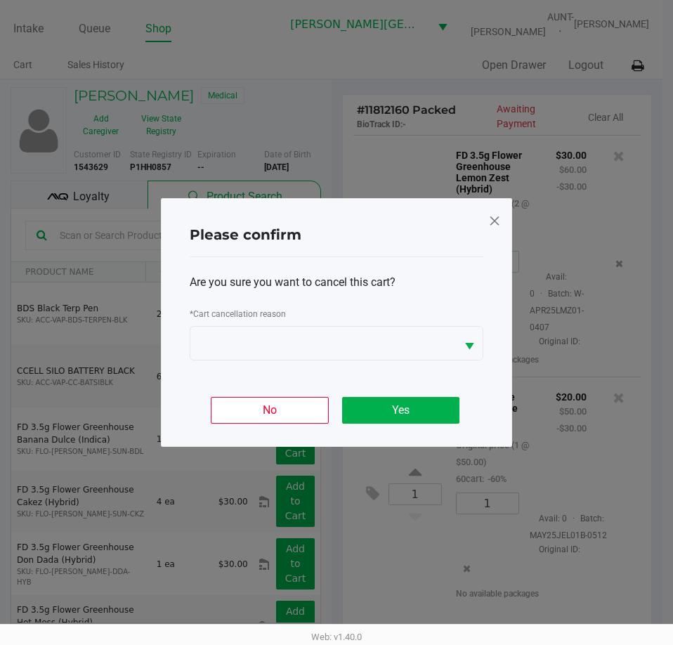
click at [498, 219] on span at bounding box center [494, 220] width 13 height 22
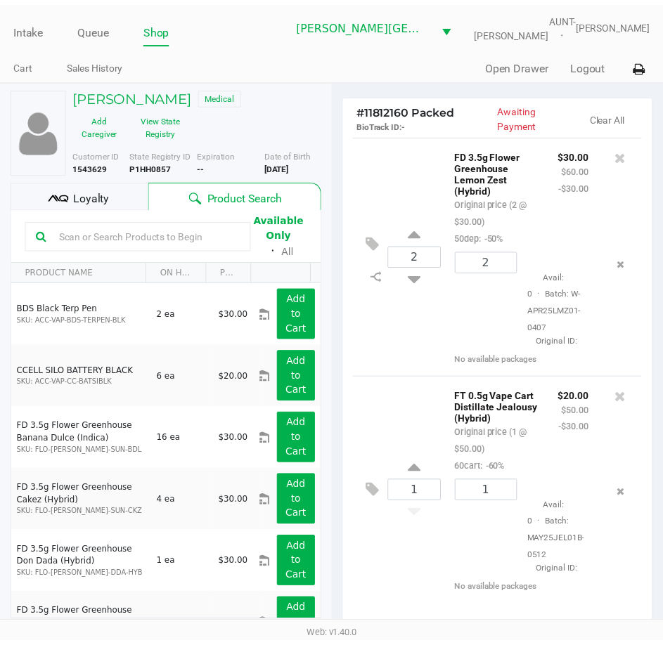
scroll to position [186, 0]
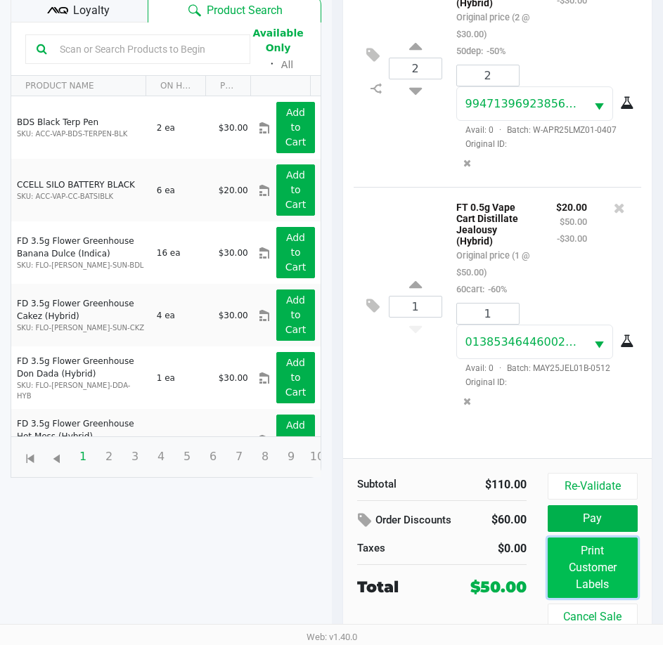
click at [598, 555] on button "Print Customer Labels" at bounding box center [593, 568] width 90 height 60
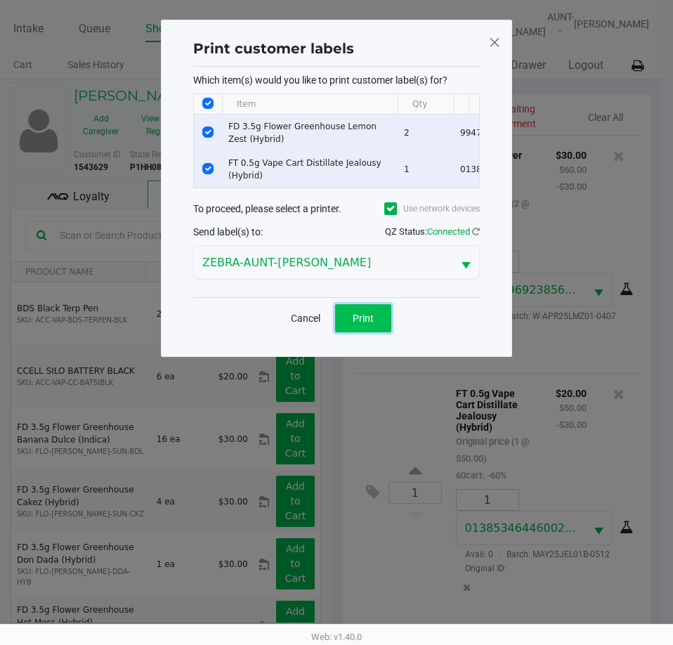
click at [361, 324] on span "Print" at bounding box center [363, 318] width 21 height 11
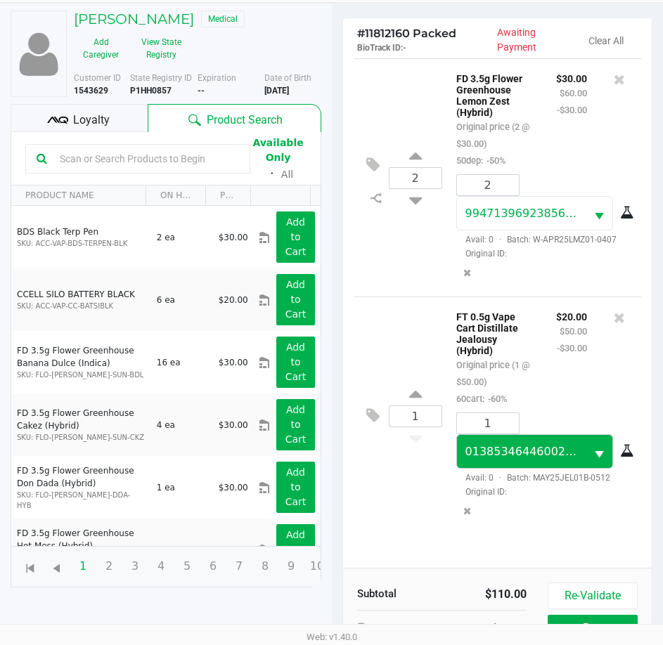
scroll to position [186, 0]
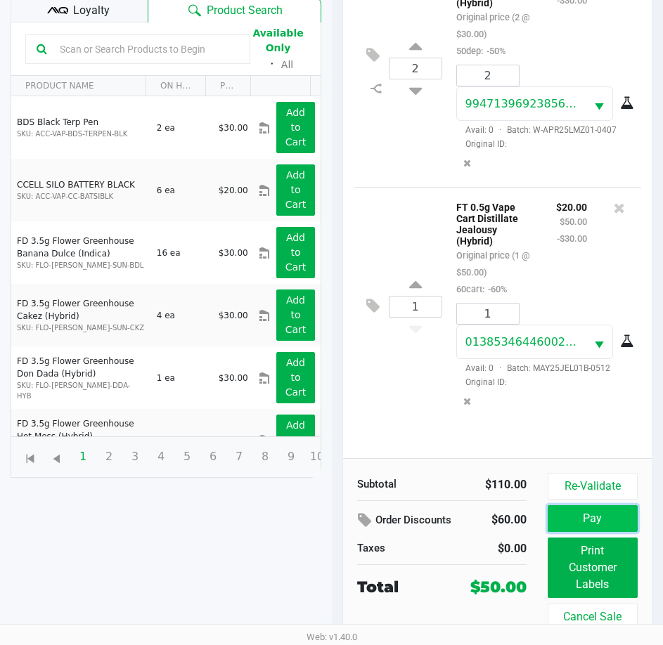
click at [578, 512] on button "Pay" at bounding box center [593, 518] width 90 height 27
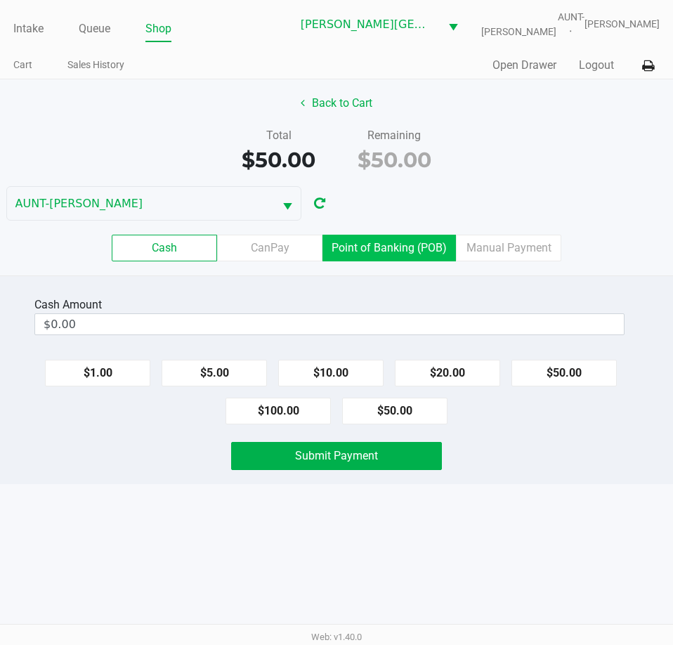
click at [387, 255] on label "Point of Banking (POB)" at bounding box center [390, 248] width 134 height 27
click at [0, 0] on 7 "Point of Banking (POB)" at bounding box center [0, 0] width 0 height 0
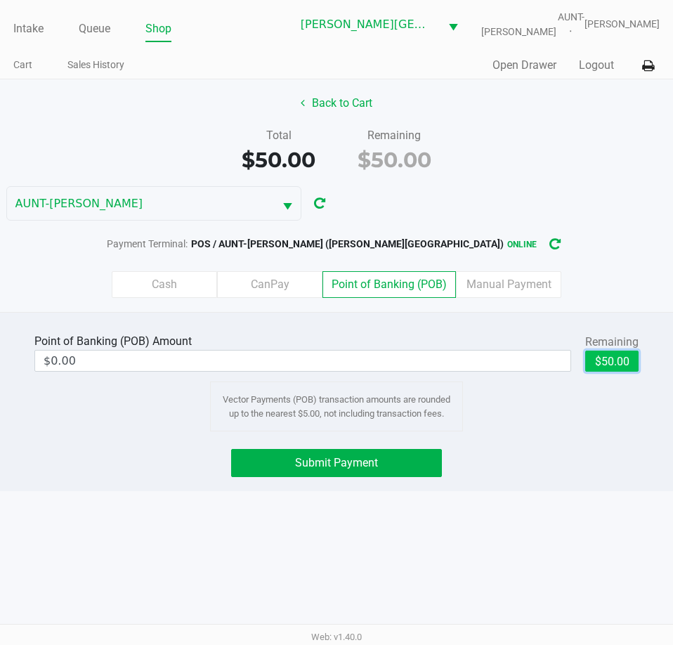
click at [609, 361] on button "$50.00" at bounding box center [611, 361] width 53 height 21
type input "$50.00"
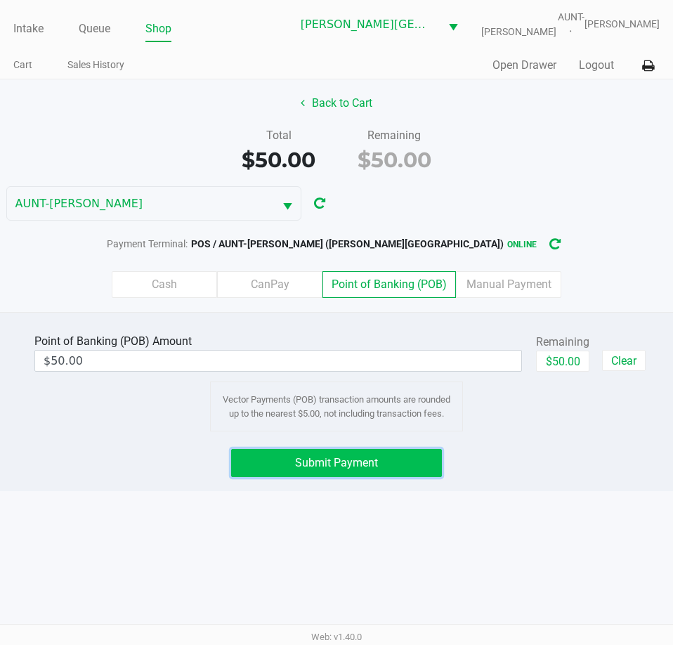
click at [278, 467] on button "Submit Payment" at bounding box center [336, 463] width 210 height 28
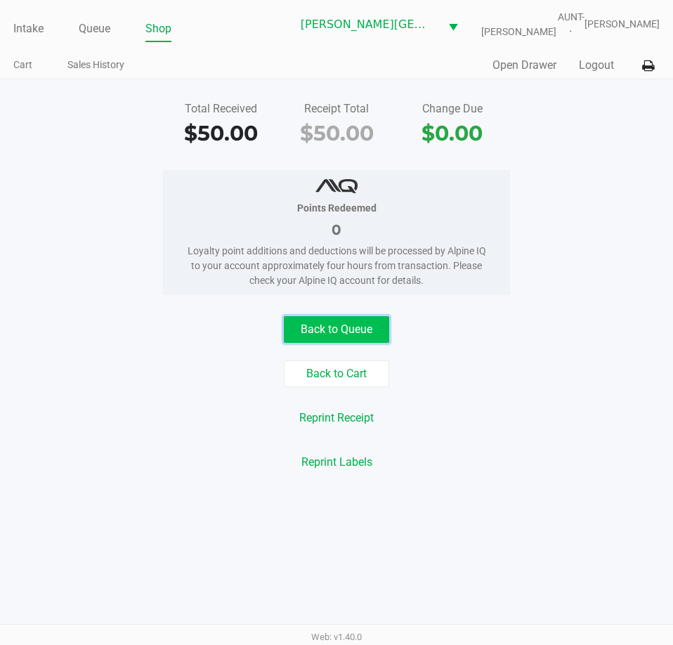
click at [316, 322] on button "Back to Queue" at bounding box center [336, 329] width 105 height 27
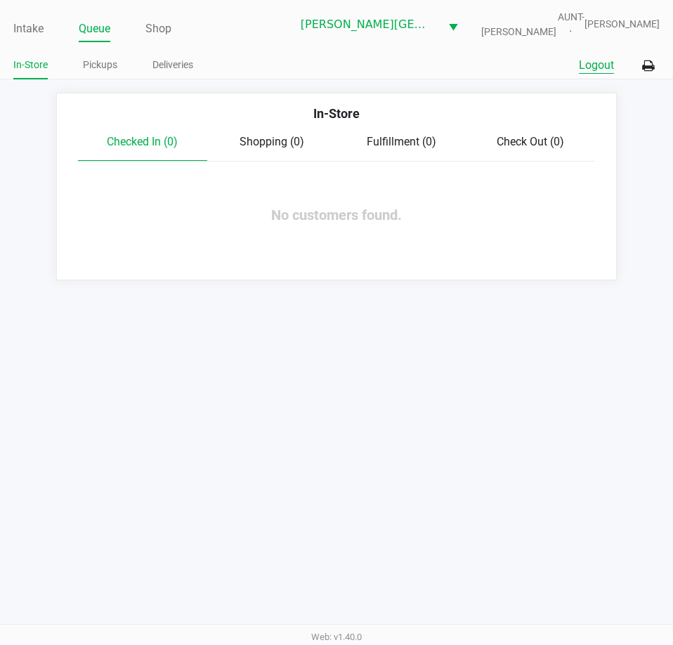
click at [593, 64] on button "Logout" at bounding box center [596, 65] width 35 height 17
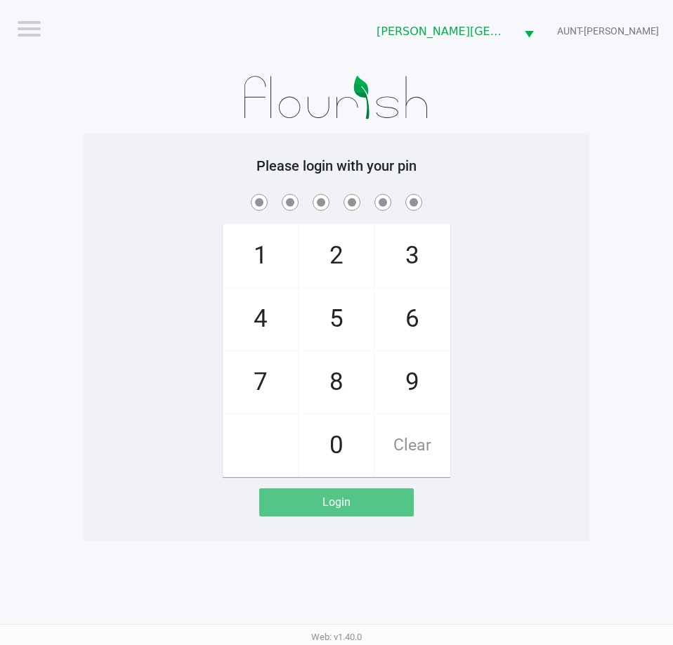
click at [166, 318] on div "1 4 7 2 5 8 0 3 6 9 Clear" at bounding box center [337, 334] width 506 height 286
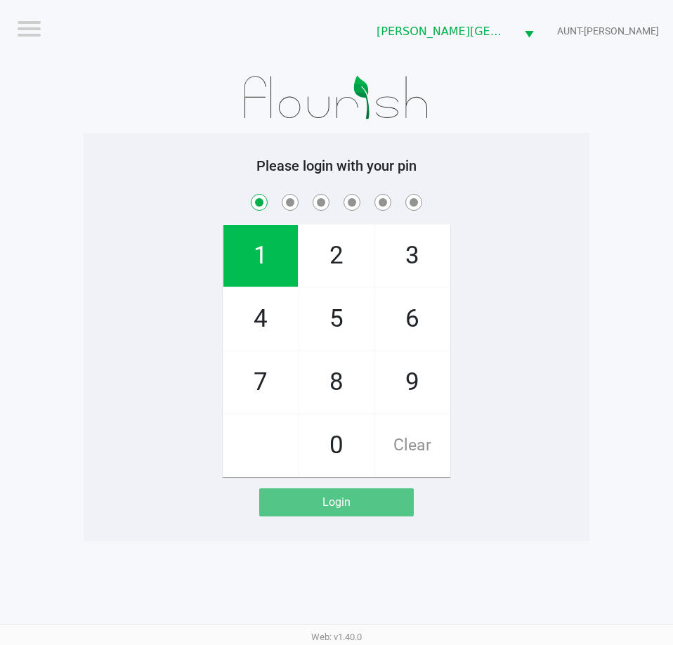
checkbox input "true"
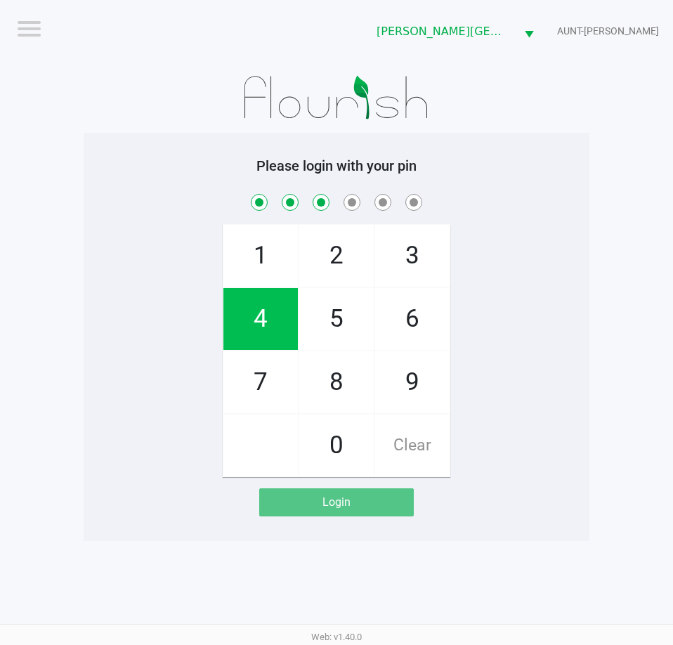
checkbox input "true"
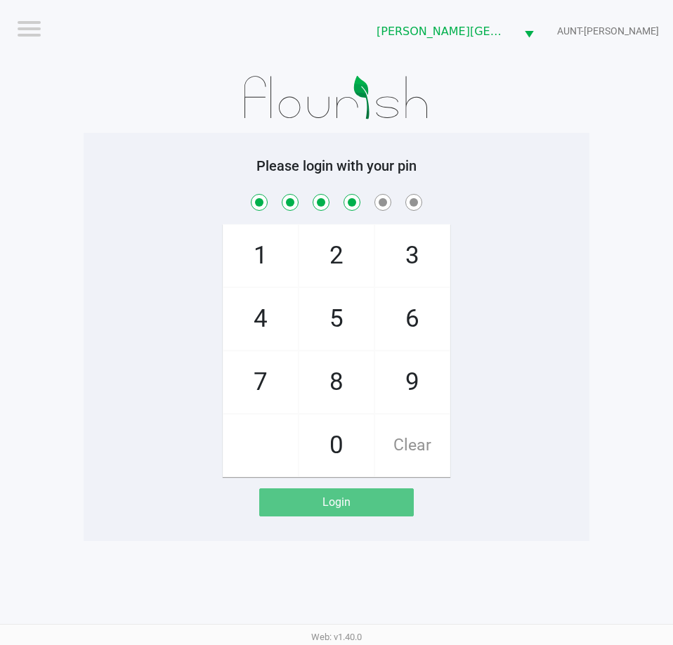
checkbox input "true"
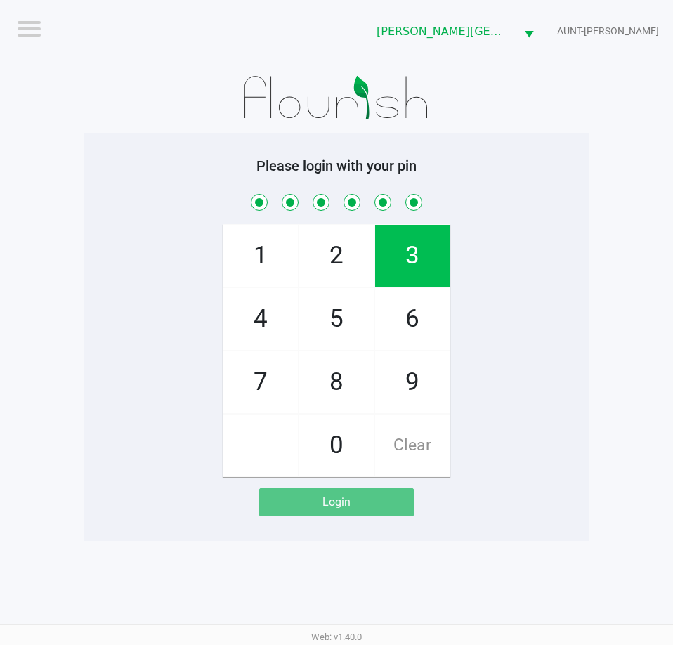
checkbox input "true"
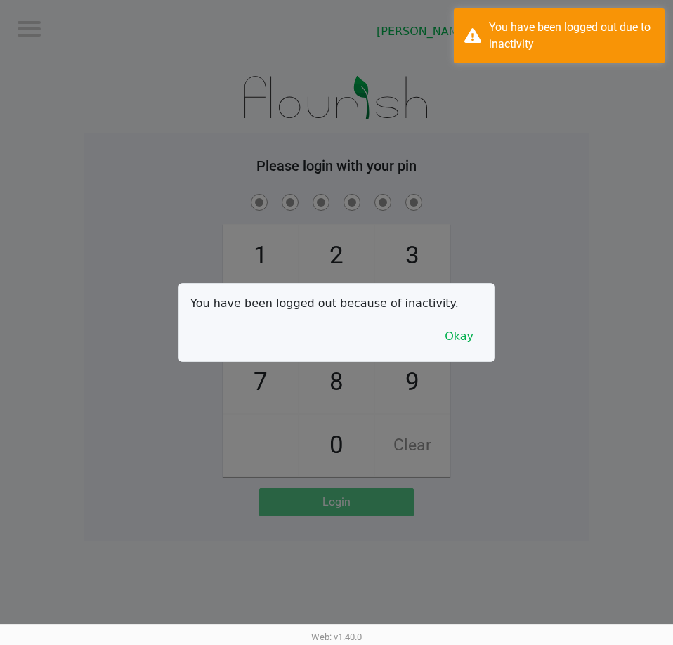
click at [468, 335] on button "Okay" at bounding box center [459, 336] width 47 height 27
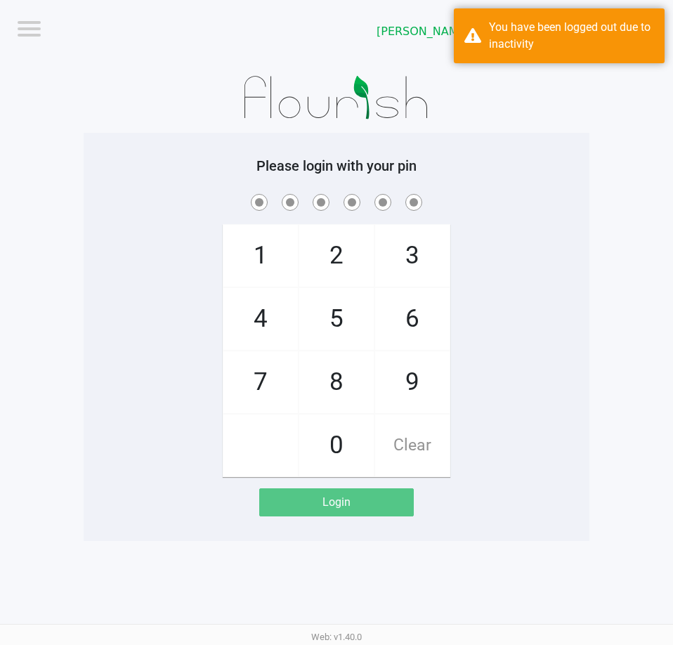
click at [467, 296] on div "1 4 7 2 5 8 0 3 6 9 Clear" at bounding box center [337, 334] width 506 height 286
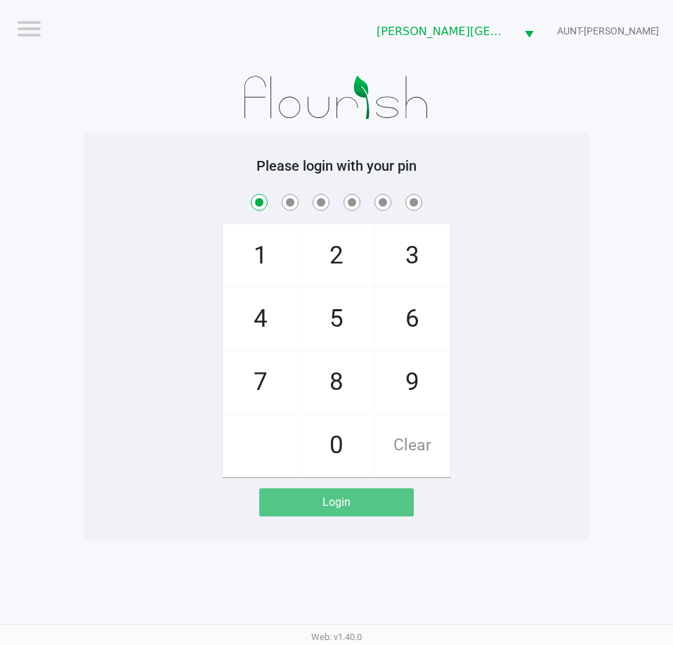
checkbox input "true"
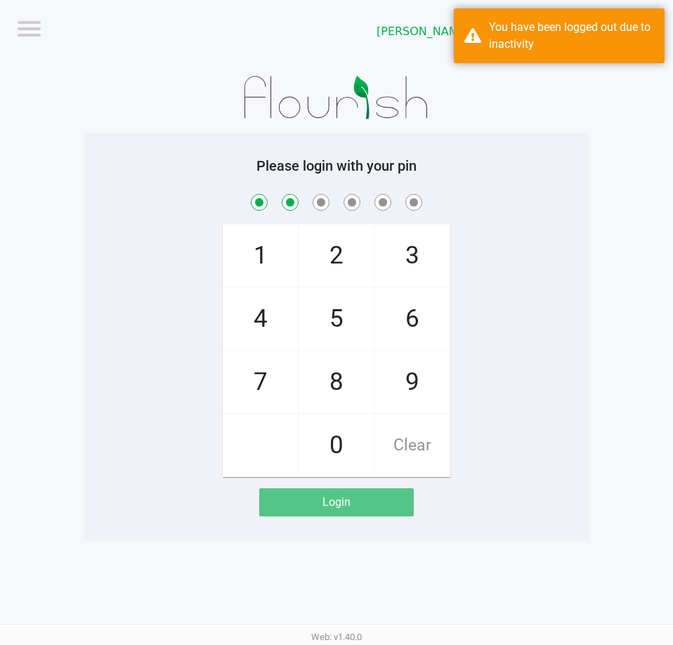
checkbox input "true"
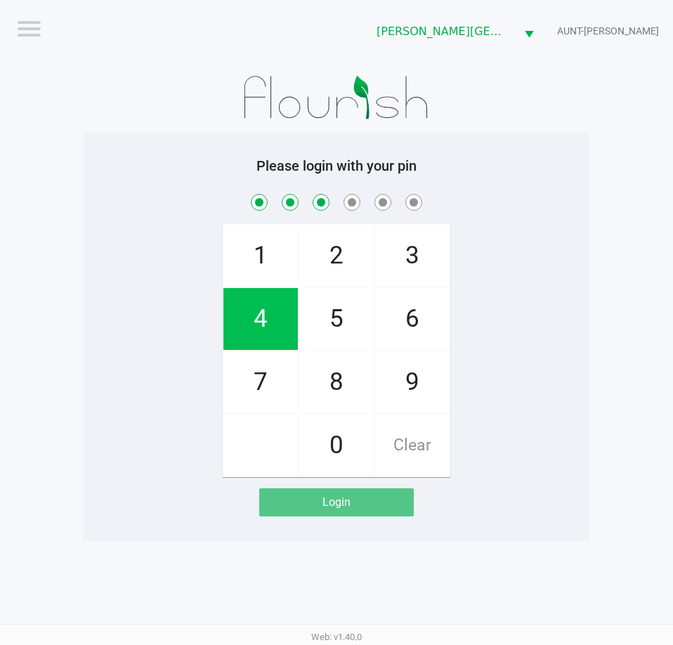
checkbox input "true"
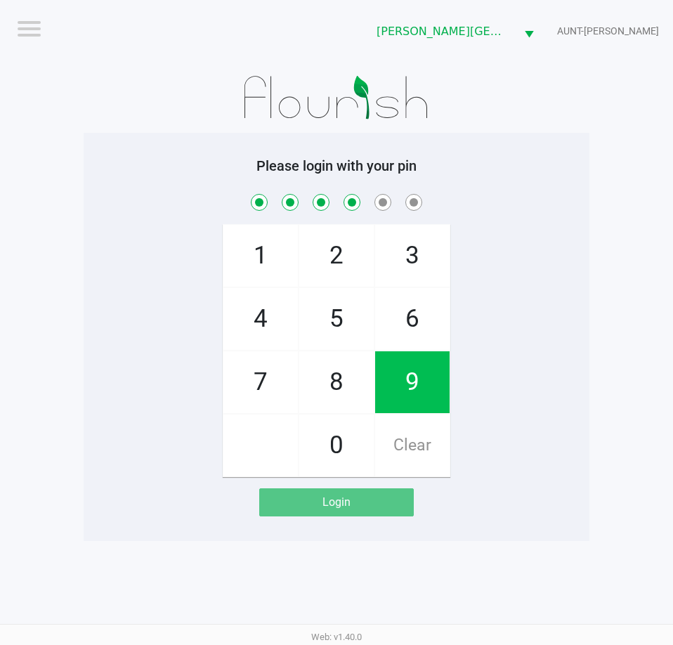
checkbox input "true"
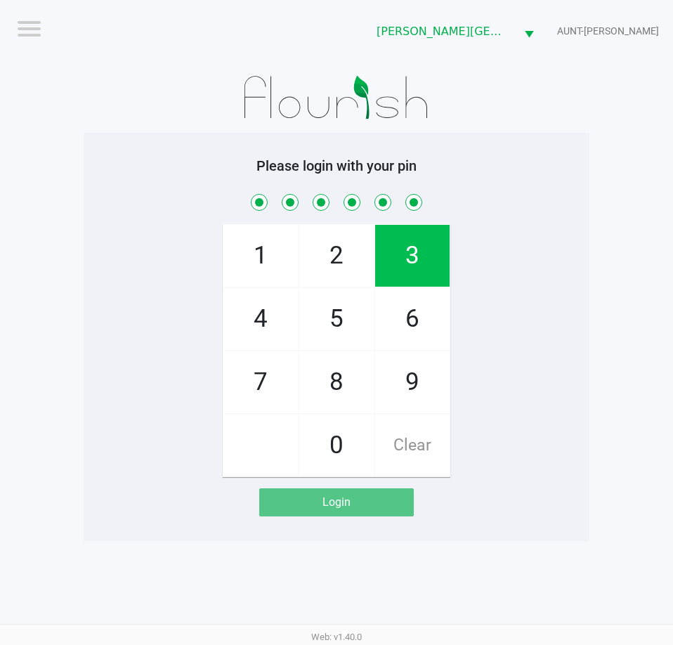
checkbox input "true"
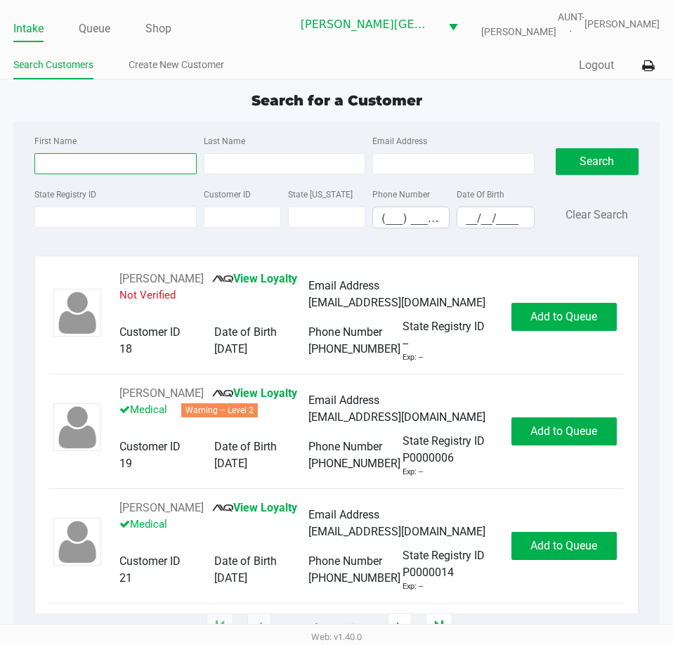
click at [105, 162] on input "First Name" at bounding box center [115, 163] width 162 height 21
type input "[PERSON_NAME]"
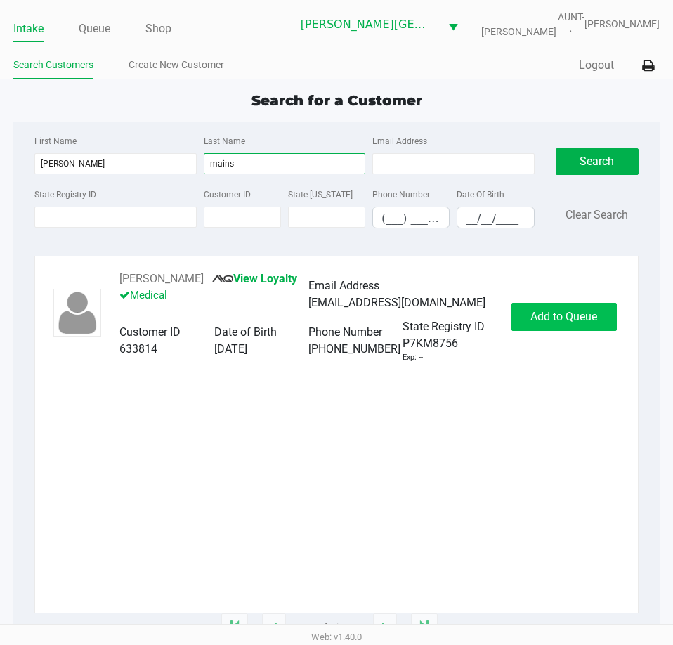
type input "mains"
click at [580, 319] on span "Add to Queue" at bounding box center [564, 316] width 67 height 13
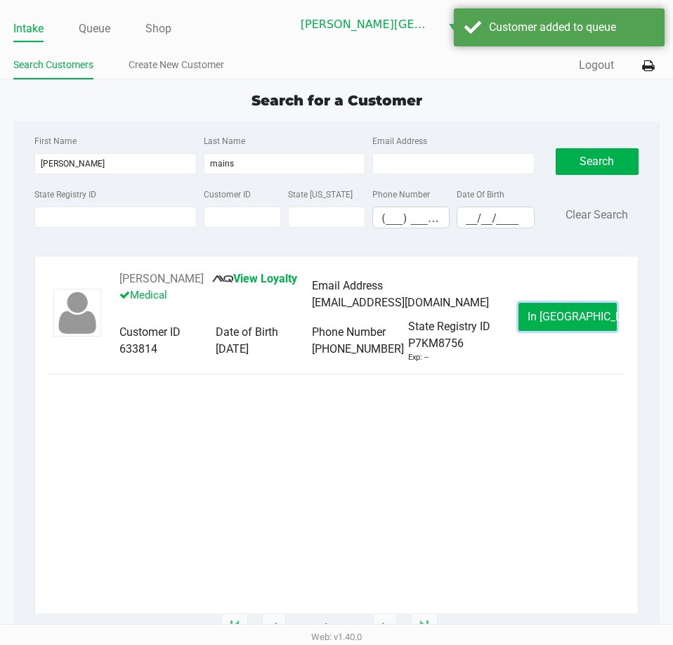
click at [580, 319] on span "In [GEOGRAPHIC_DATA]" at bounding box center [587, 316] width 118 height 13
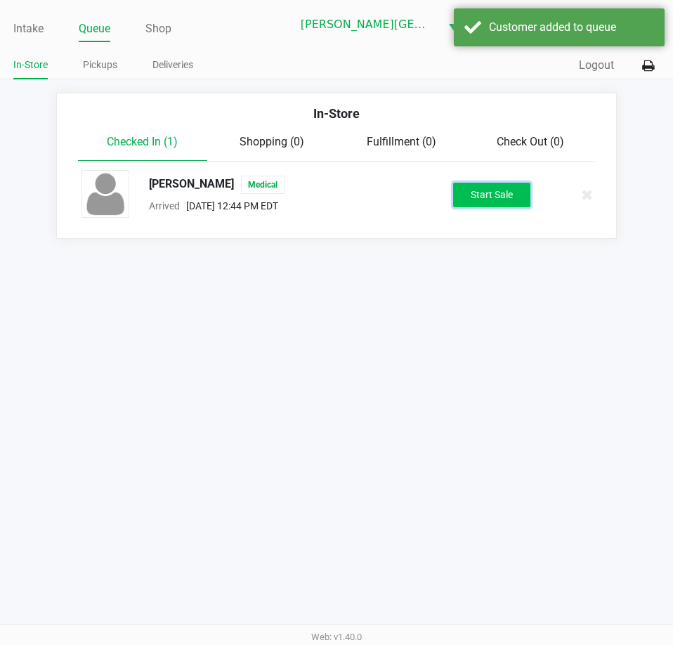
click at [463, 196] on button "Start Sale" at bounding box center [491, 195] width 77 height 25
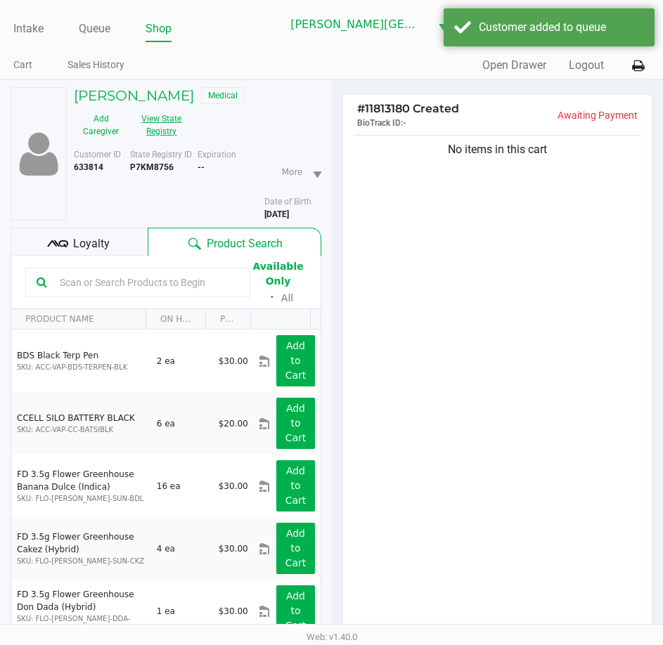
click at [155, 131] on button "View State Registry" at bounding box center [157, 125] width 59 height 35
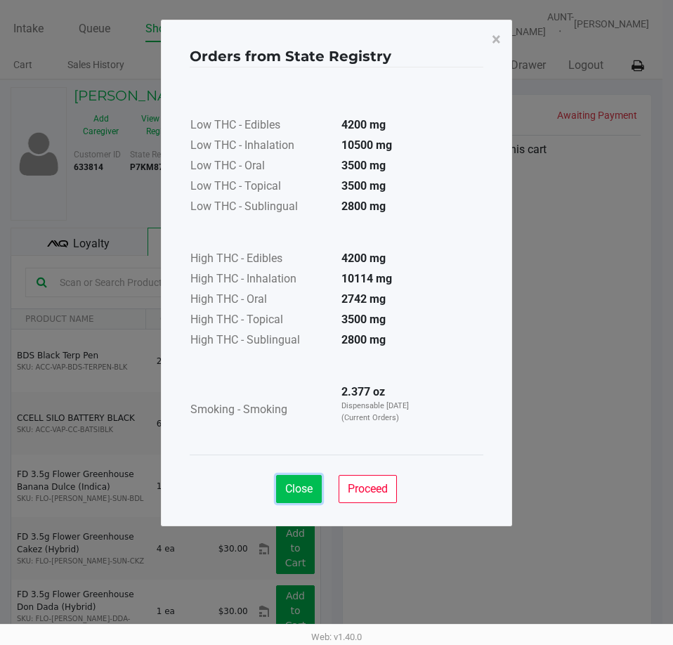
click at [309, 481] on button "Close" at bounding box center [299, 489] width 46 height 28
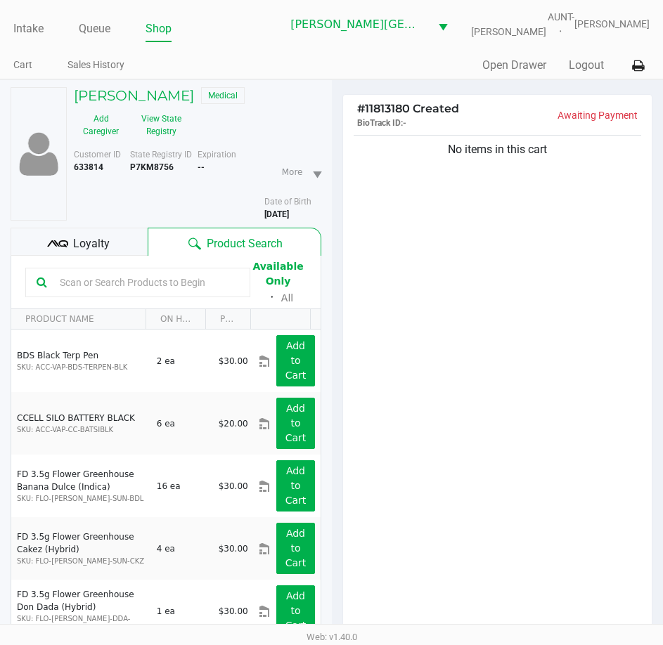
click at [345, 379] on div "No items in this cart" at bounding box center [497, 387] width 309 height 510
click at [356, 361] on div "No items in this cart" at bounding box center [497, 387] width 309 height 510
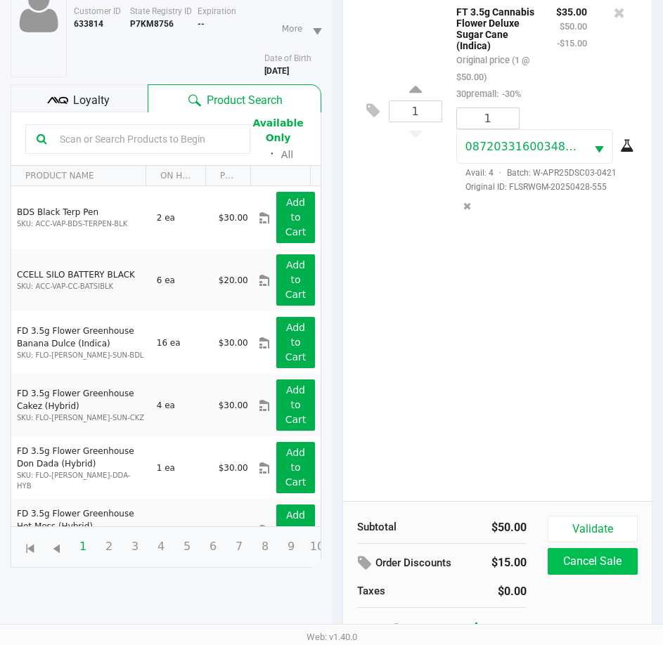
scroll to position [155, 0]
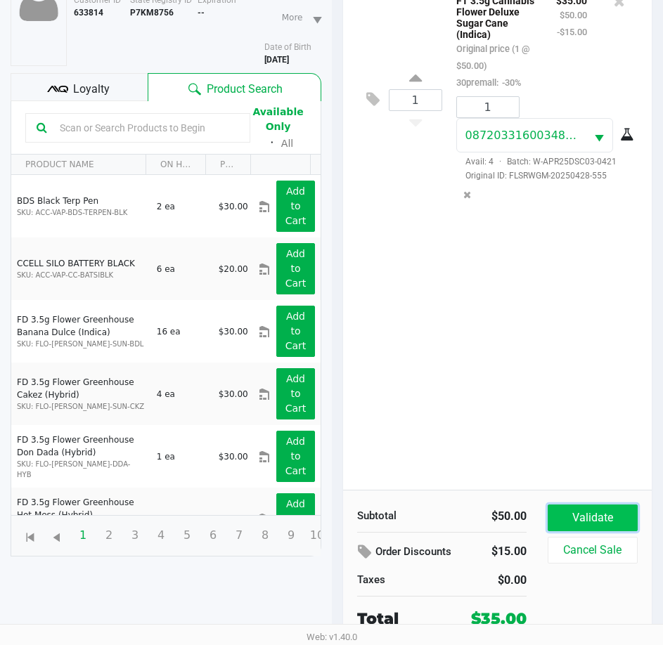
click at [576, 516] on button "Validate" at bounding box center [593, 518] width 90 height 27
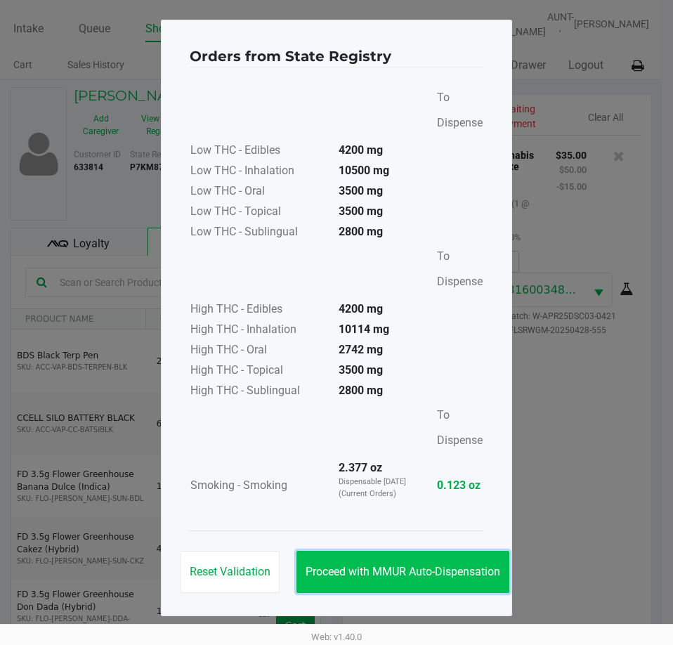
click at [390, 562] on button "Proceed with MMUR Auto-Dispensation" at bounding box center [403, 572] width 213 height 42
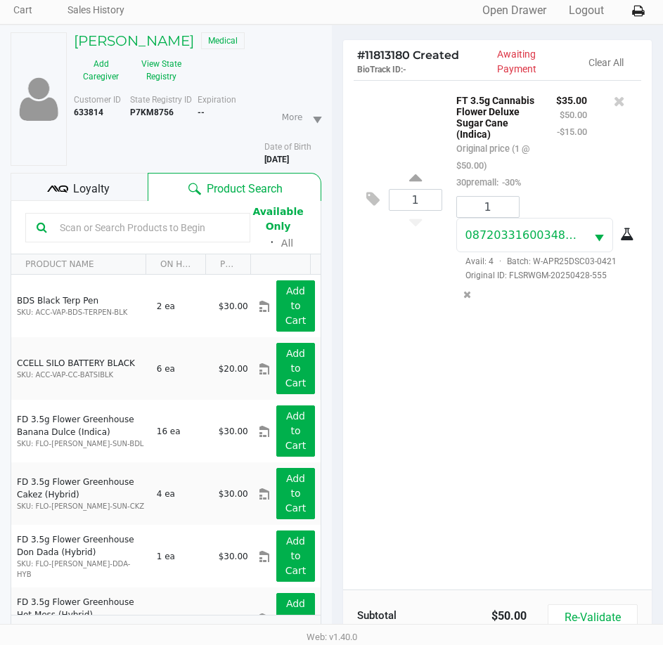
scroll to position [186, 0]
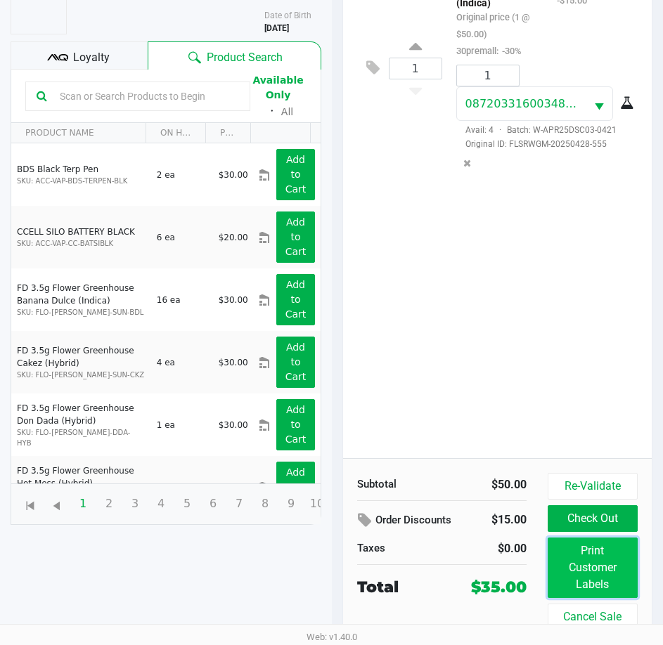
click at [589, 571] on button "Print Customer Labels" at bounding box center [593, 568] width 90 height 60
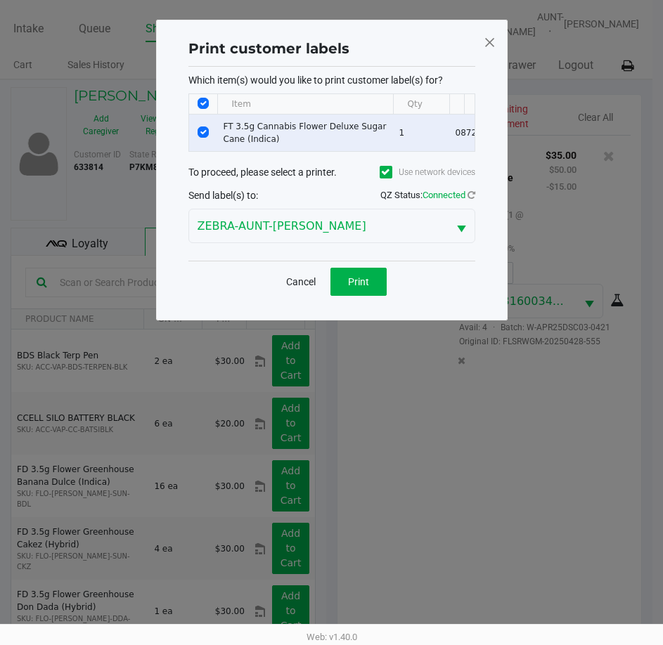
scroll to position [0, 0]
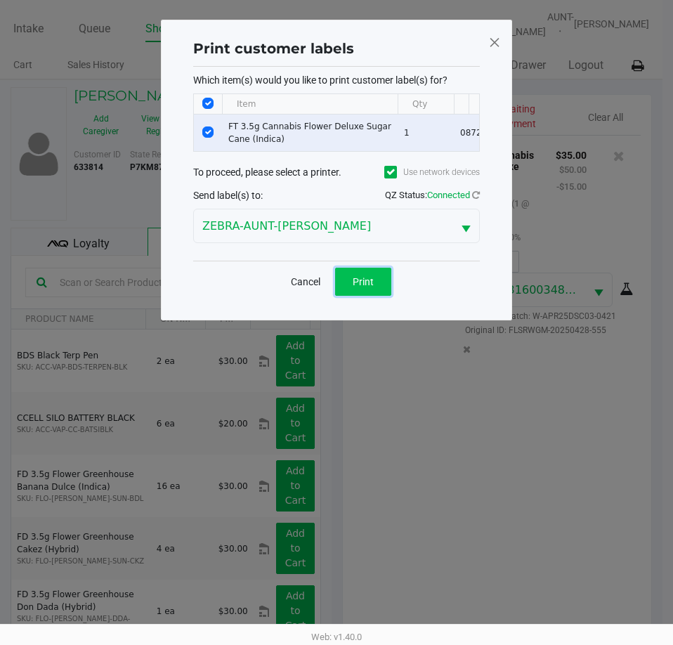
click at [372, 287] on span "Print" at bounding box center [363, 281] width 21 height 11
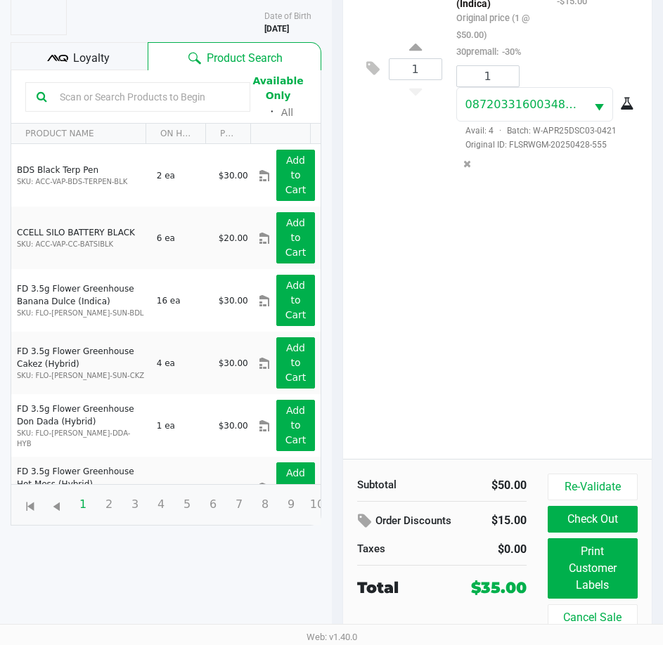
scroll to position [186, 0]
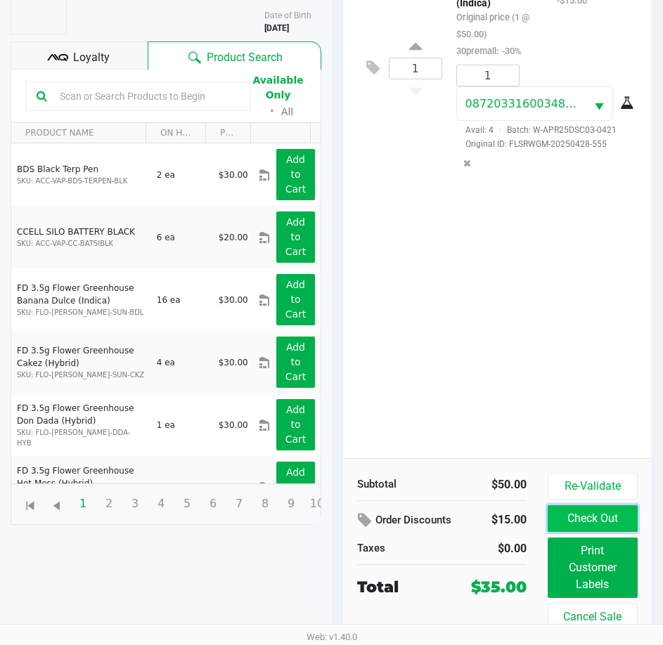
click at [577, 523] on button "Check Out" at bounding box center [593, 518] width 90 height 27
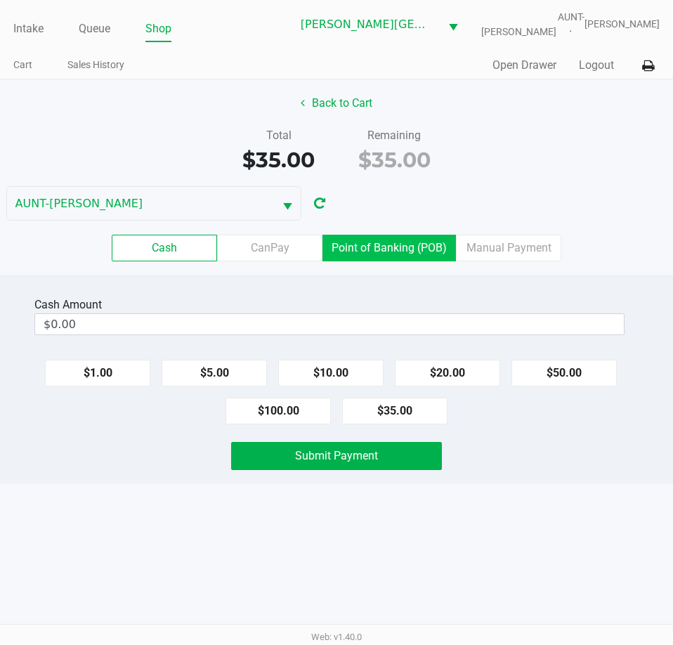
click at [335, 250] on label "Point of Banking (POB)" at bounding box center [390, 248] width 134 height 27
click at [0, 0] on 7 "Point of Banking (POB)" at bounding box center [0, 0] width 0 height 0
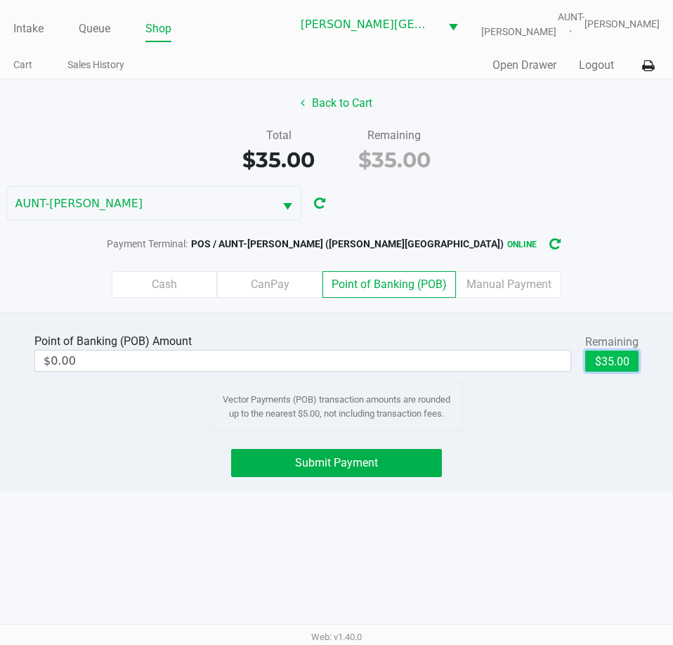
click at [590, 363] on button "$35.00" at bounding box center [611, 361] width 53 height 21
type input "$35.00"
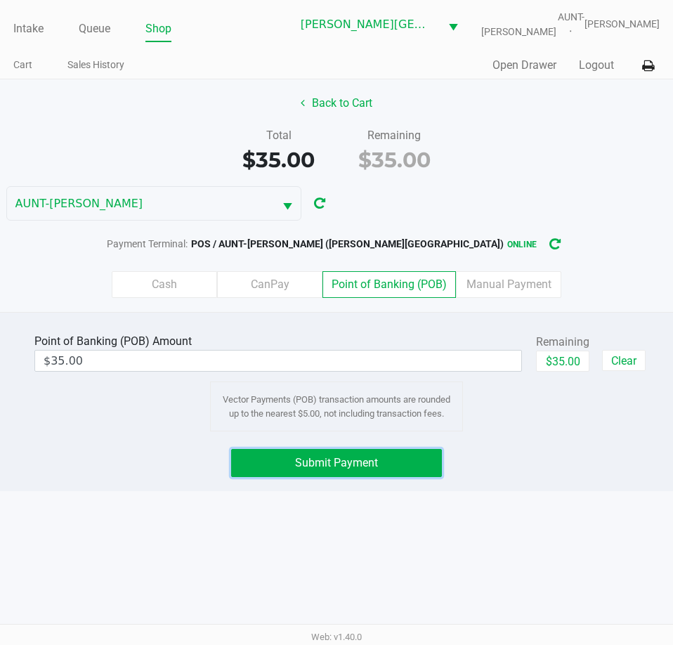
click at [311, 468] on span "Submit Payment" at bounding box center [336, 462] width 83 height 13
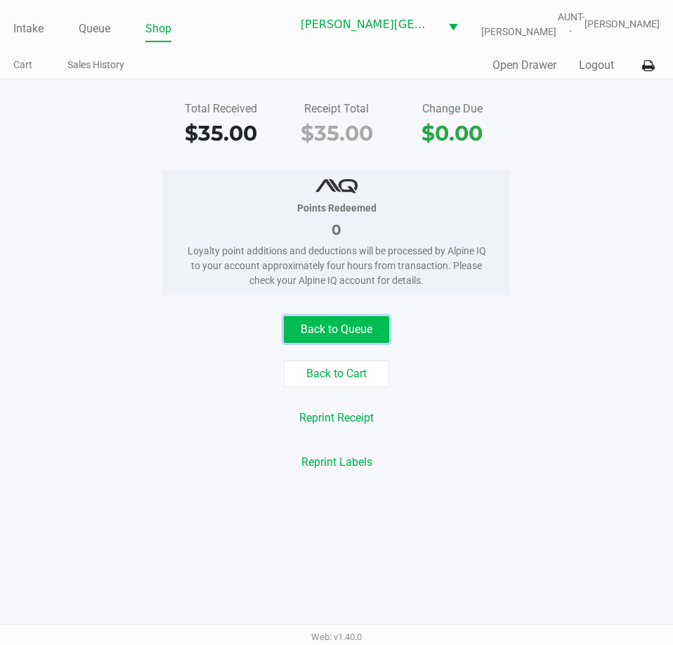
click at [313, 321] on button "Back to Queue" at bounding box center [336, 329] width 105 height 27
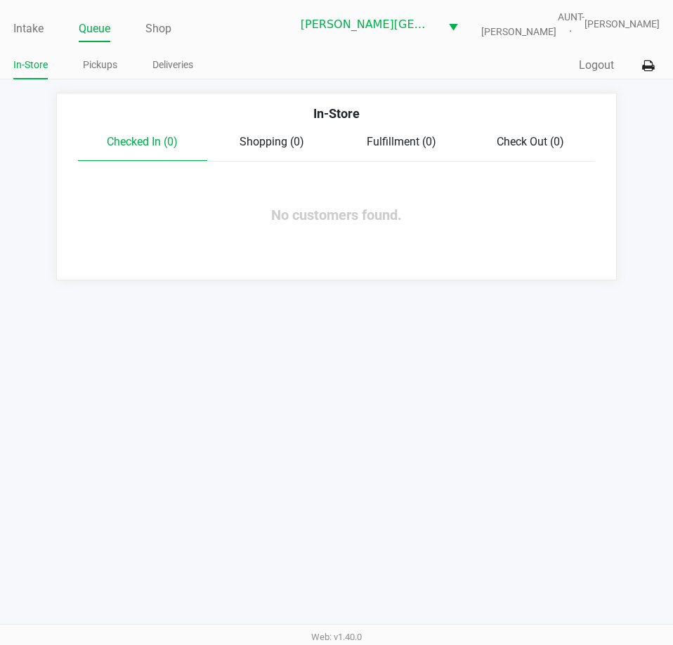
click at [592, 56] on div "Quick Sale Logout" at bounding box center [498, 66] width 323 height 26
click at [593, 64] on button "Logout" at bounding box center [596, 65] width 35 height 17
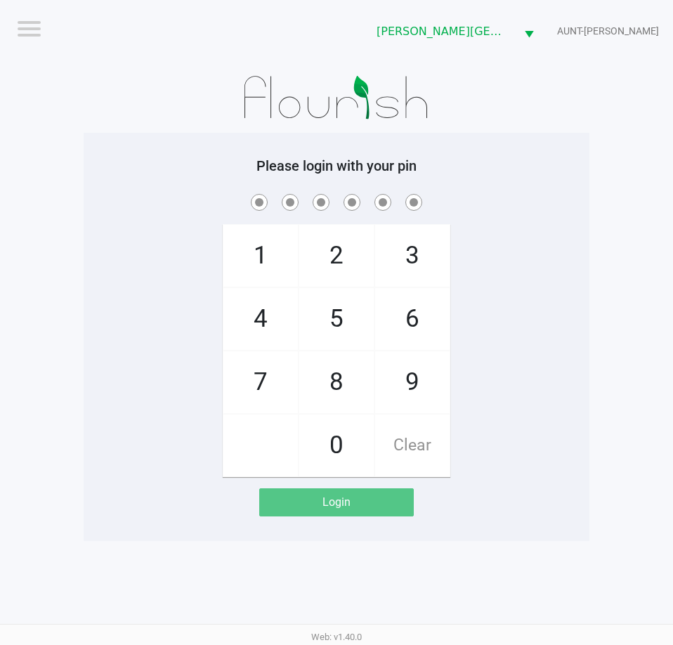
click at [145, 473] on div "1 4 7 2 5 8 0 3 6 9 Clear" at bounding box center [337, 334] width 506 height 286
click at [118, 375] on div "1 4 7 2 5 8 0 3 6 9 Clear" at bounding box center [337, 334] width 506 height 286
checkbox input "true"
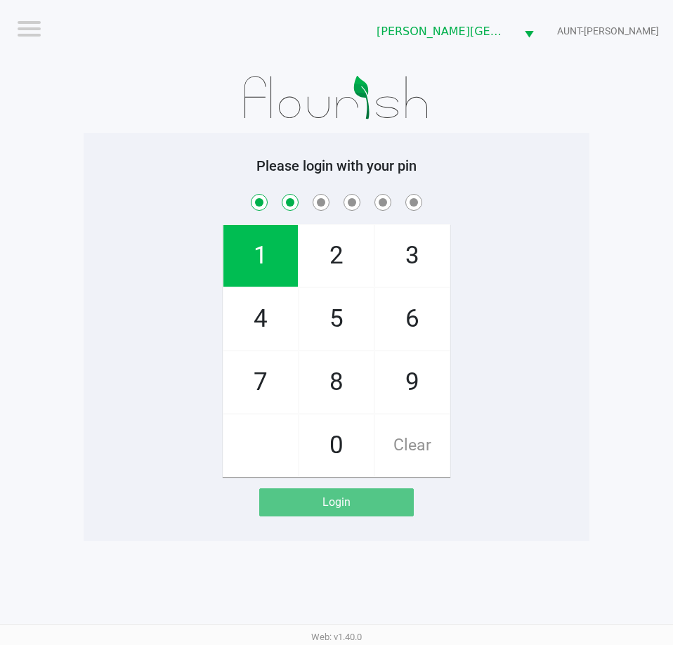
checkbox input "true"
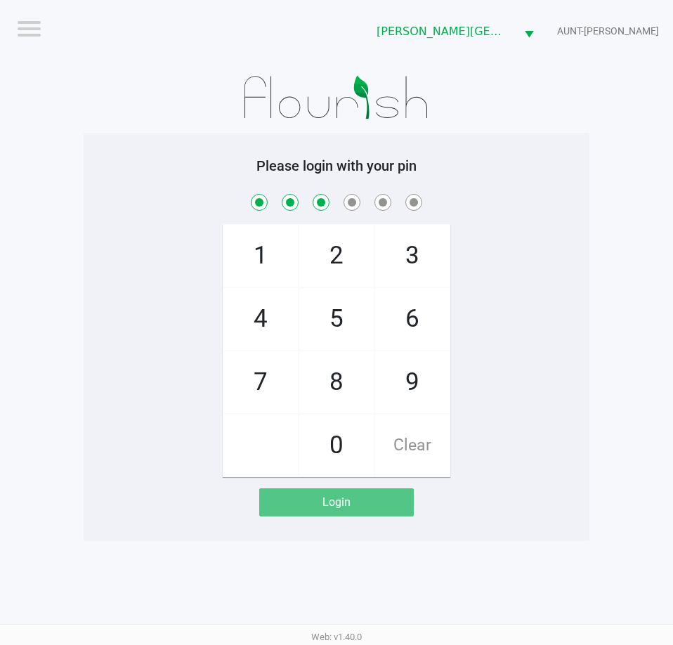
checkbox input "true"
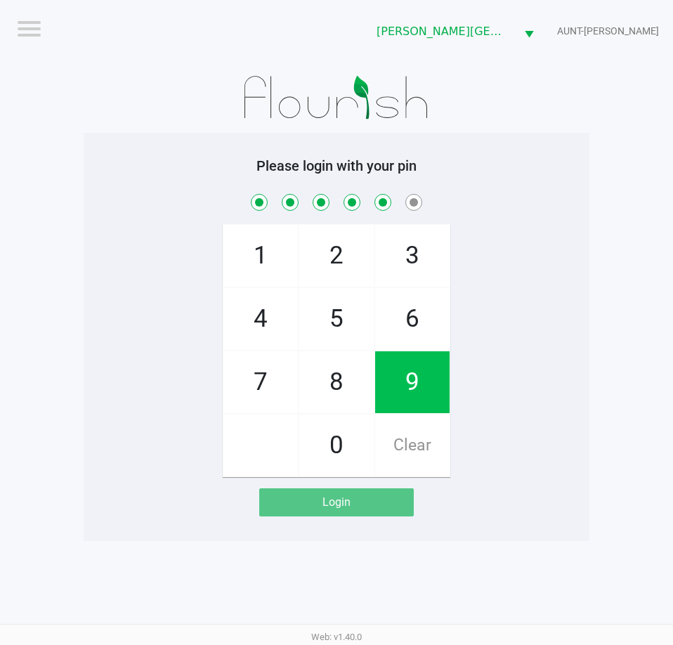
checkbox input "true"
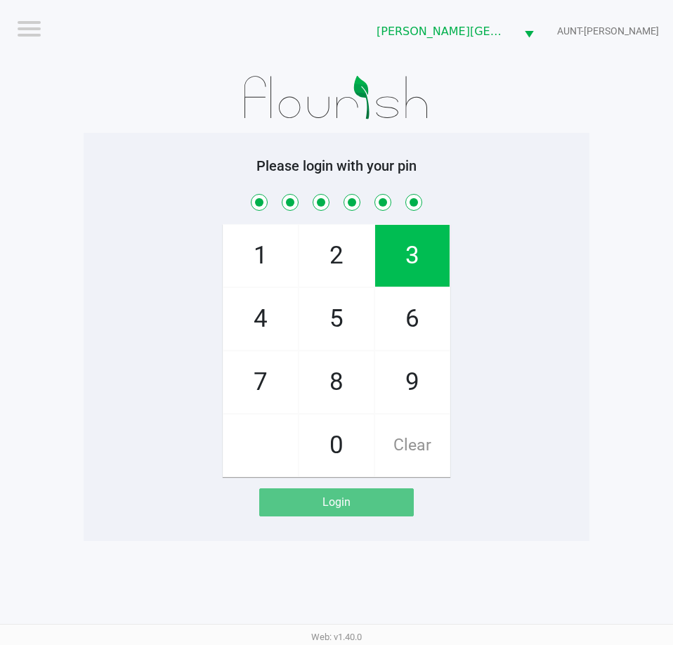
checkbox input "true"
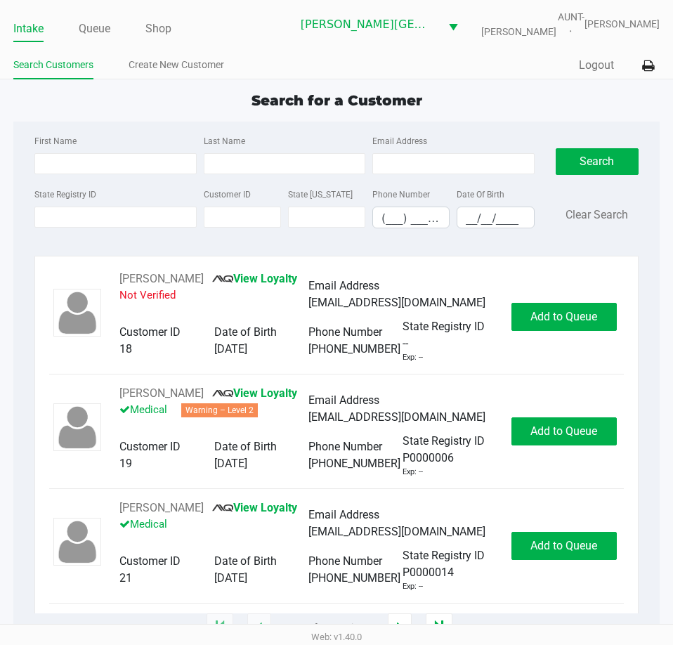
click at [94, 104] on div "Search for a Customer" at bounding box center [337, 100] width 668 height 21
click at [86, 163] on input "First Name" at bounding box center [115, 163] width 162 height 21
type input "[PERSON_NAME]"
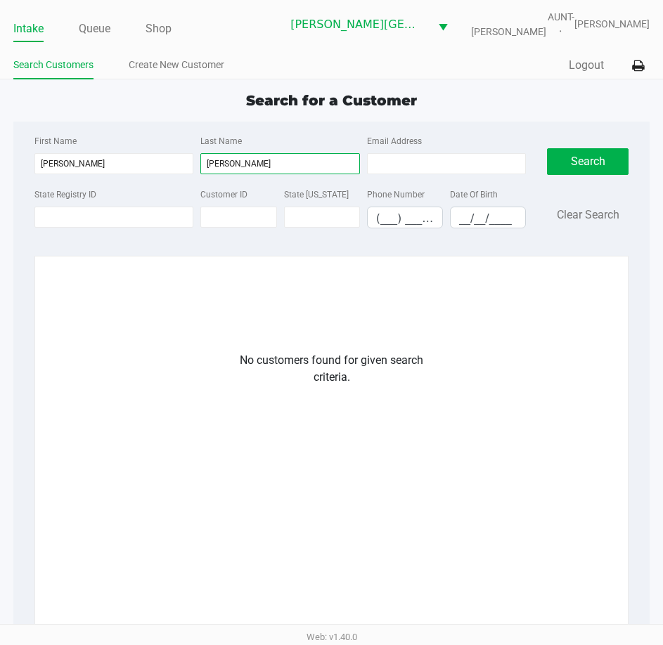
click at [230, 162] on input "[PERSON_NAME]" at bounding box center [279, 163] width 159 height 21
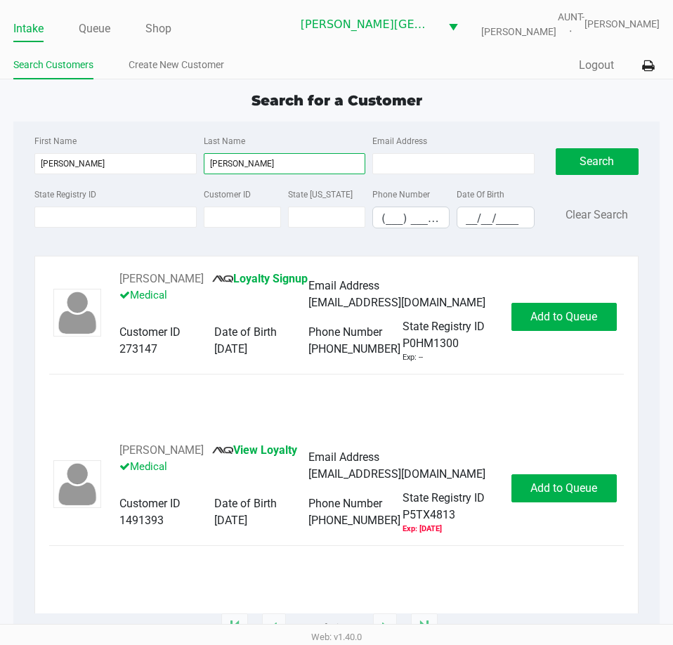
type input "[PERSON_NAME]"
click at [533, 340] on div "[PERSON_NAME] Loyalty Signup Medical Email Address [EMAIL_ADDRESS][DOMAIN_NAME]…" at bounding box center [336, 317] width 575 height 93
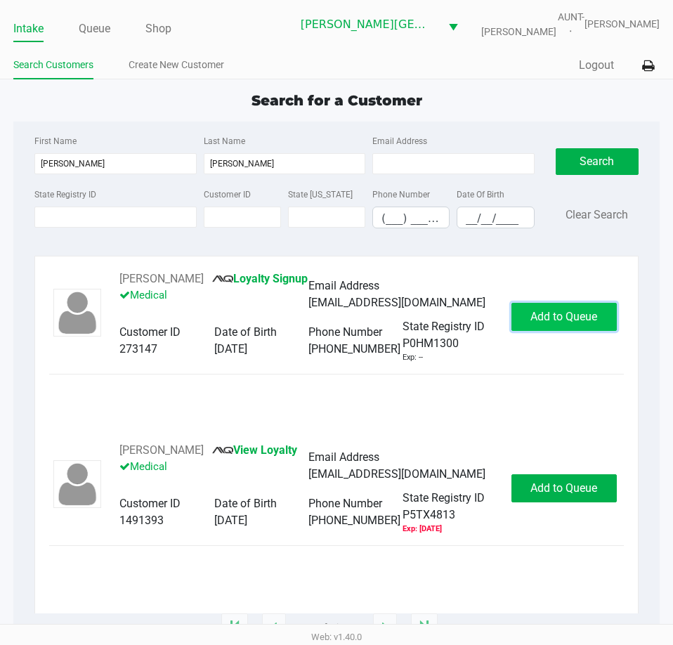
click at [535, 331] on button "Add to Queue" at bounding box center [564, 317] width 105 height 28
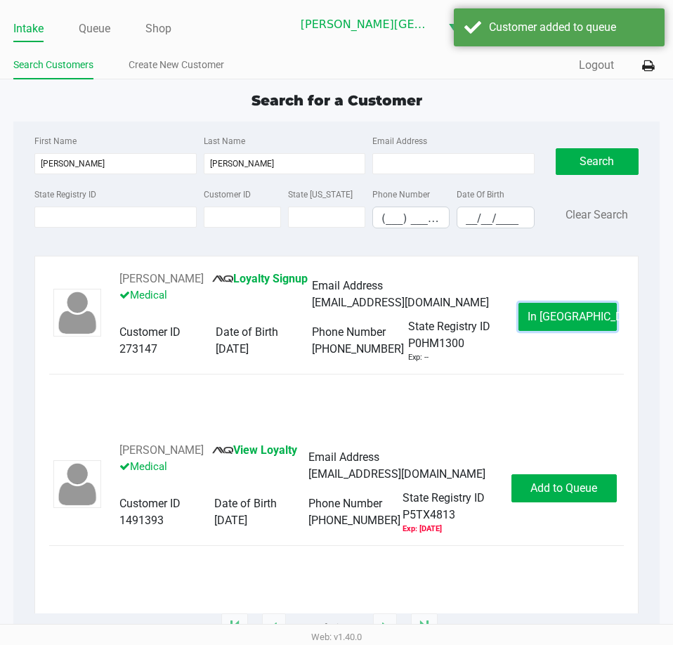
click at [535, 331] on button "In [GEOGRAPHIC_DATA]" at bounding box center [568, 317] width 98 height 28
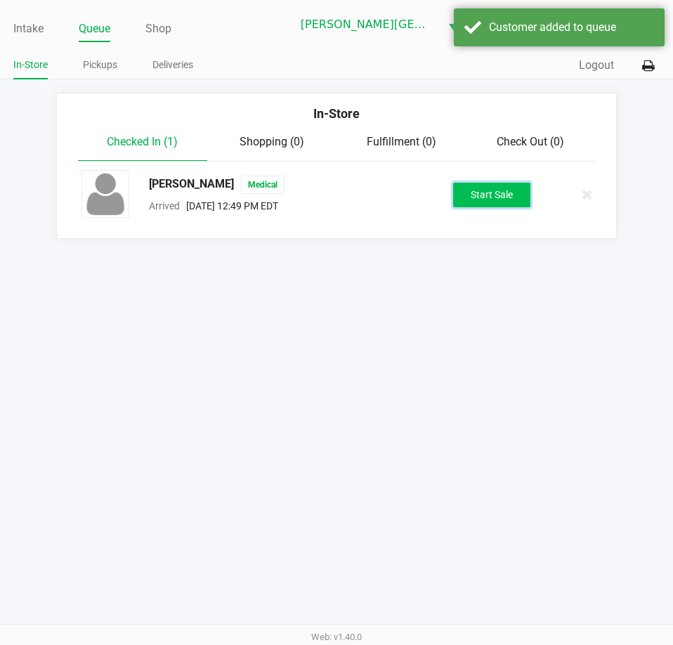
click at [505, 200] on button "Start Sale" at bounding box center [491, 195] width 77 height 25
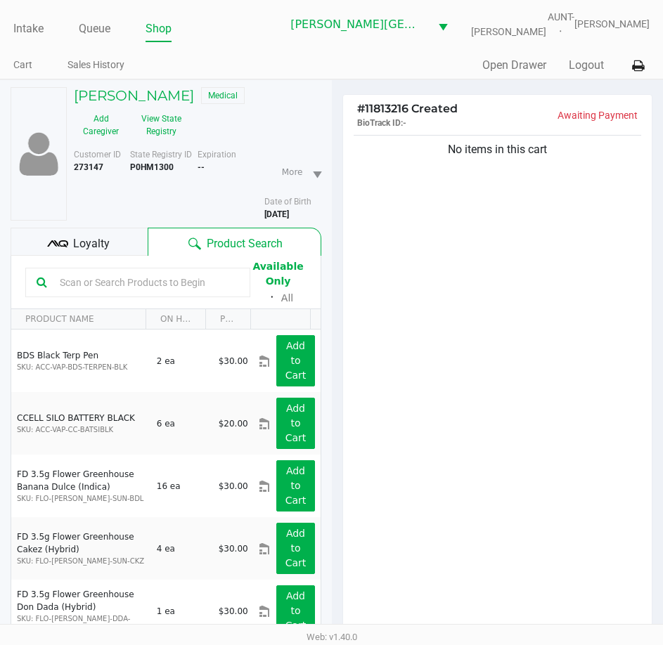
click at [430, 284] on div "No items in this cart" at bounding box center [497, 387] width 309 height 510
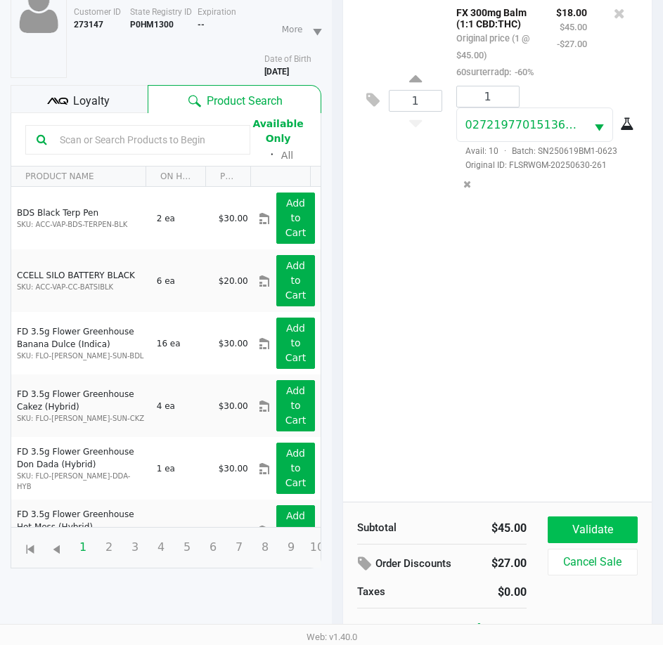
scroll to position [155, 0]
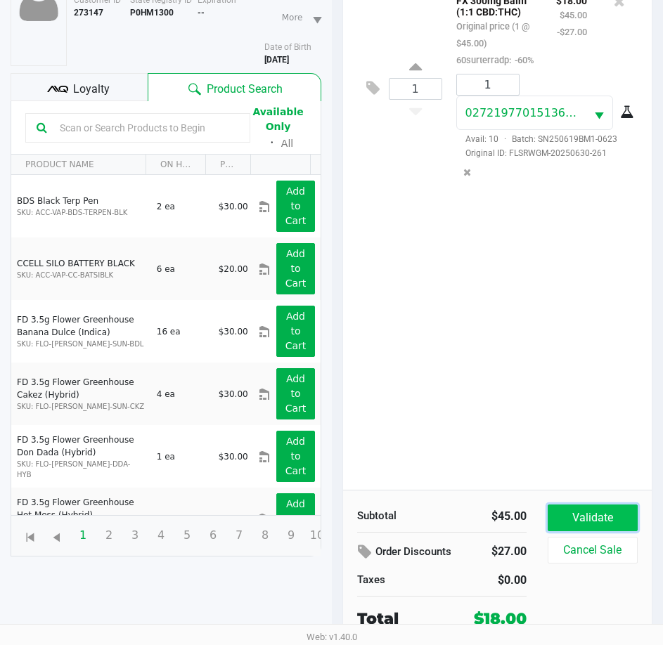
click at [565, 530] on button "Validate" at bounding box center [593, 518] width 90 height 27
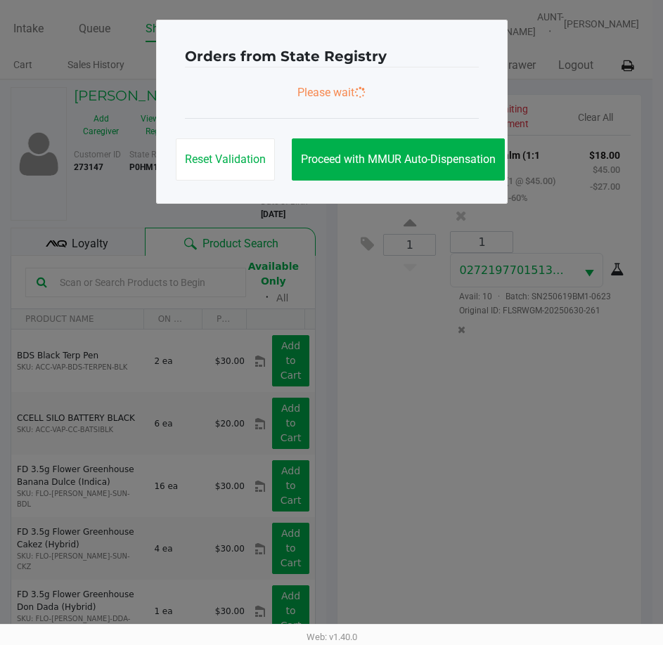
scroll to position [0, 0]
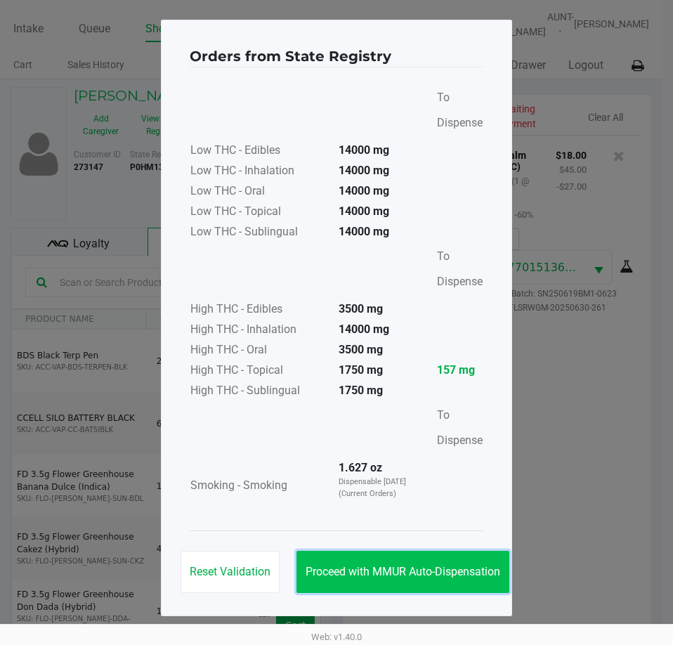
click at [344, 567] on span "Proceed with MMUR Auto-Dispensation" at bounding box center [403, 571] width 195 height 13
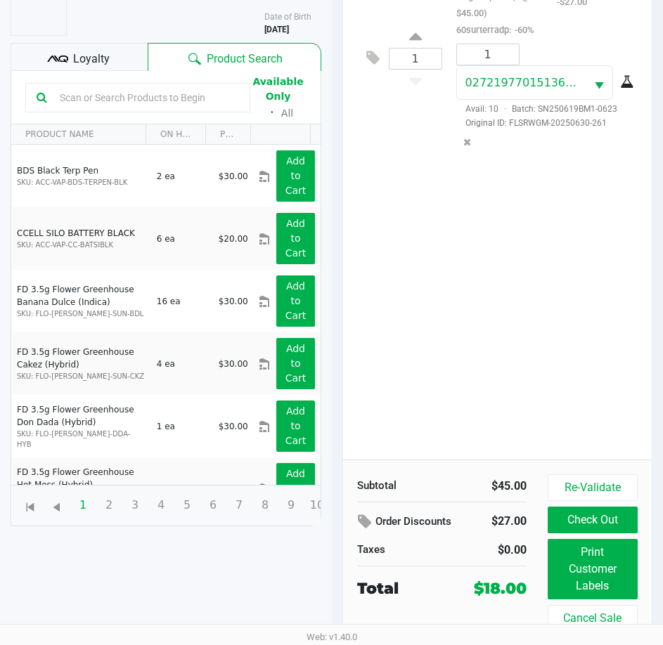
scroll to position [186, 0]
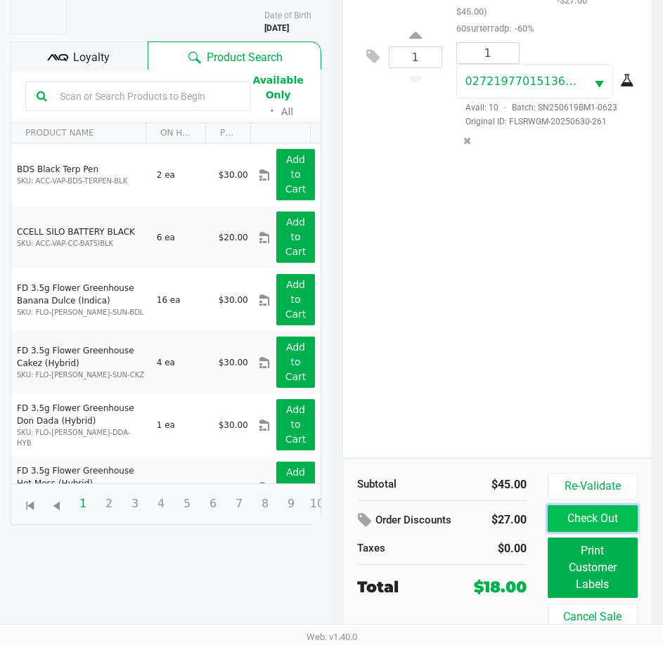
click at [578, 515] on button "Check Out" at bounding box center [593, 518] width 90 height 27
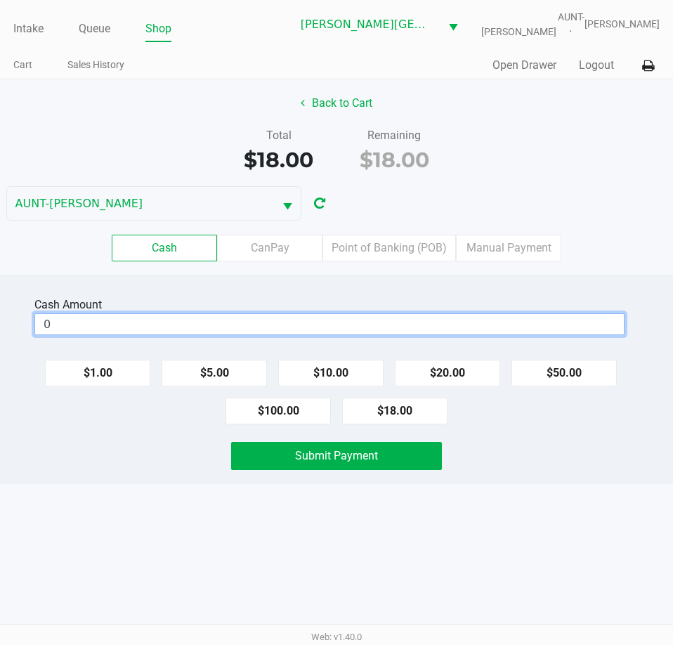
click at [337, 332] on input "0" at bounding box center [329, 324] width 589 height 20
type input "$20.00"
click at [190, 448] on div "Submit Payment" at bounding box center [336, 456] width 694 height 28
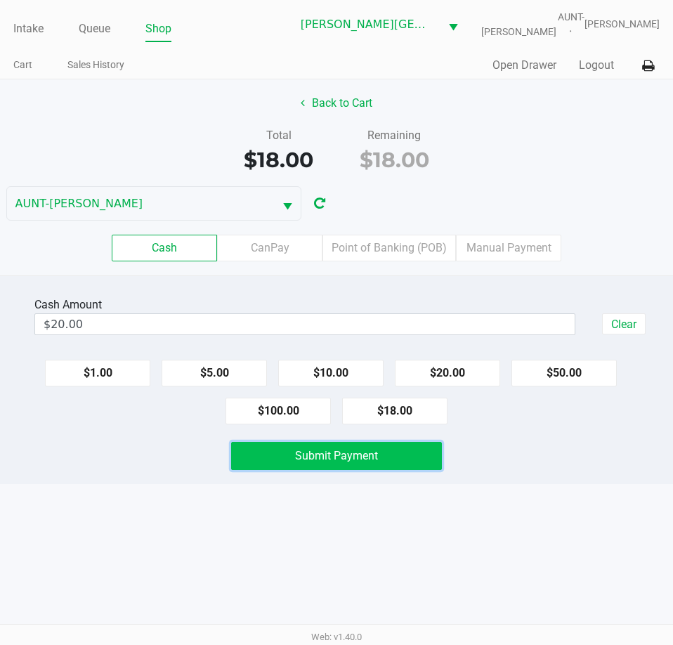
click at [267, 468] on button "Submit Payment" at bounding box center [336, 456] width 210 height 28
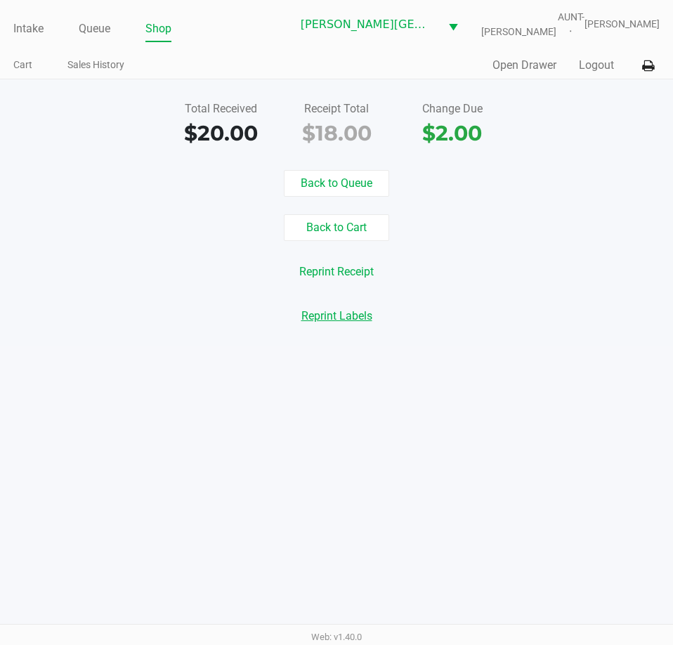
click at [337, 312] on button "Reprint Labels" at bounding box center [336, 316] width 89 height 27
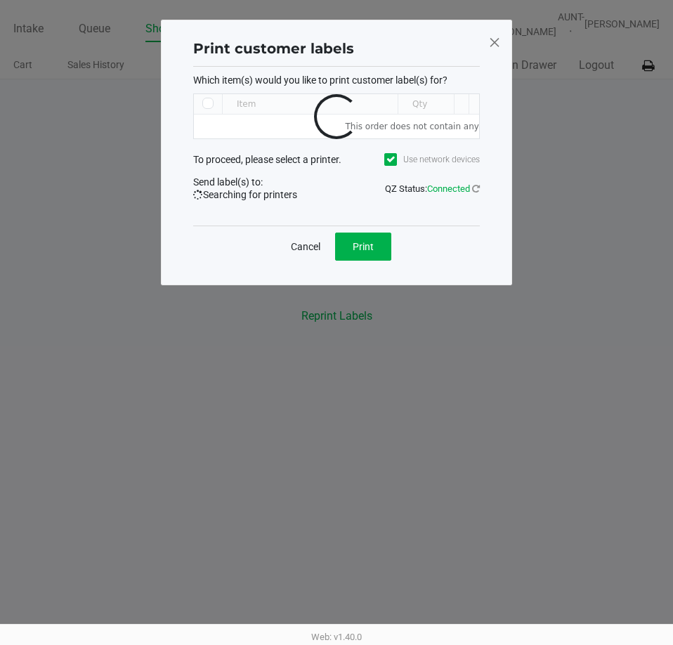
click at [493, 41] on span at bounding box center [494, 42] width 13 height 22
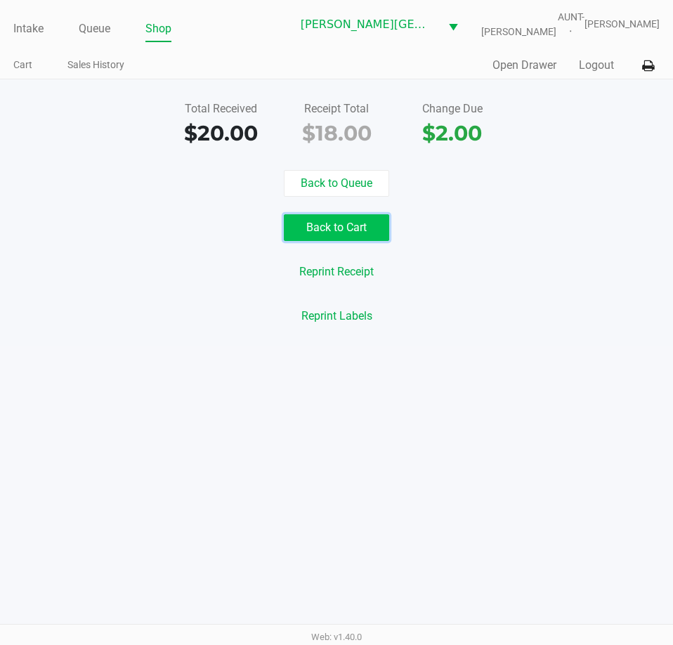
click at [338, 228] on button "Back to Cart" at bounding box center [336, 227] width 105 height 27
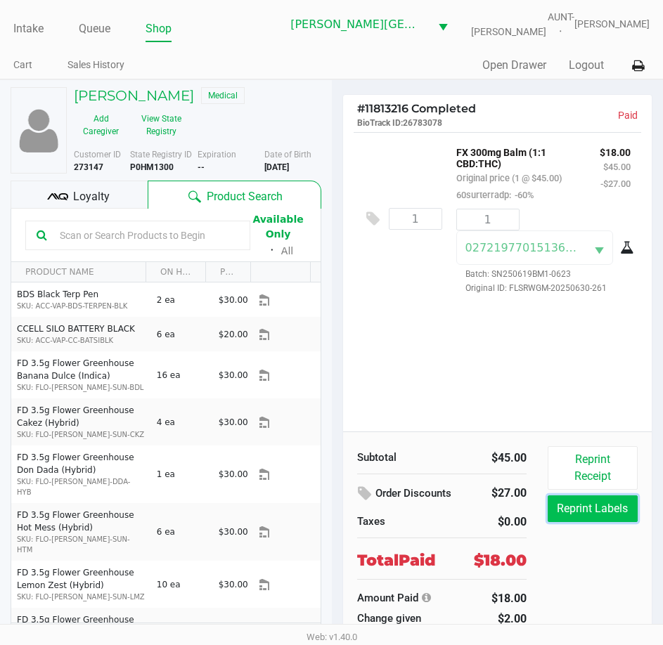
click at [566, 502] on button "Reprint Labels" at bounding box center [593, 509] width 90 height 27
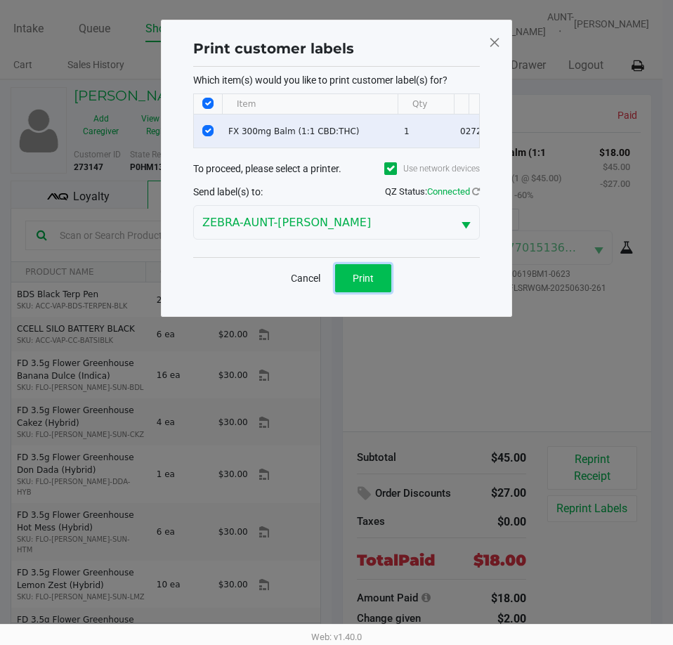
click at [352, 290] on button "Print" at bounding box center [363, 278] width 56 height 28
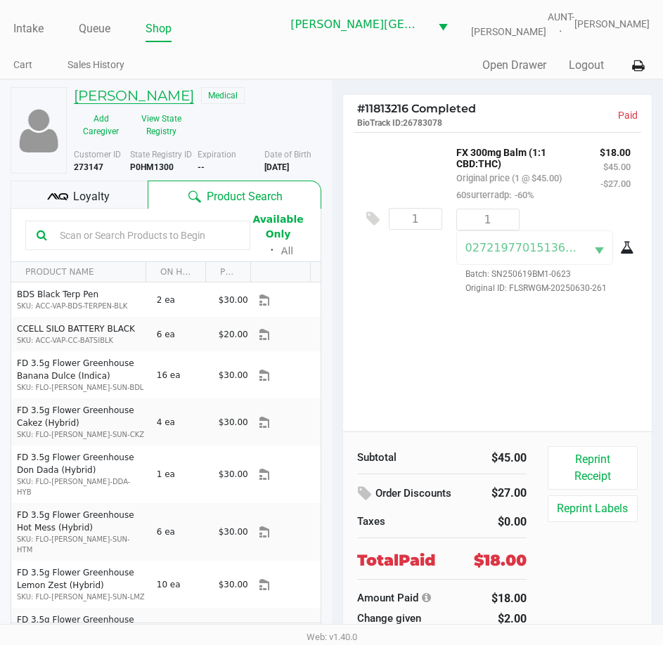
click at [174, 93] on h5 "[PERSON_NAME]" at bounding box center [134, 95] width 120 height 17
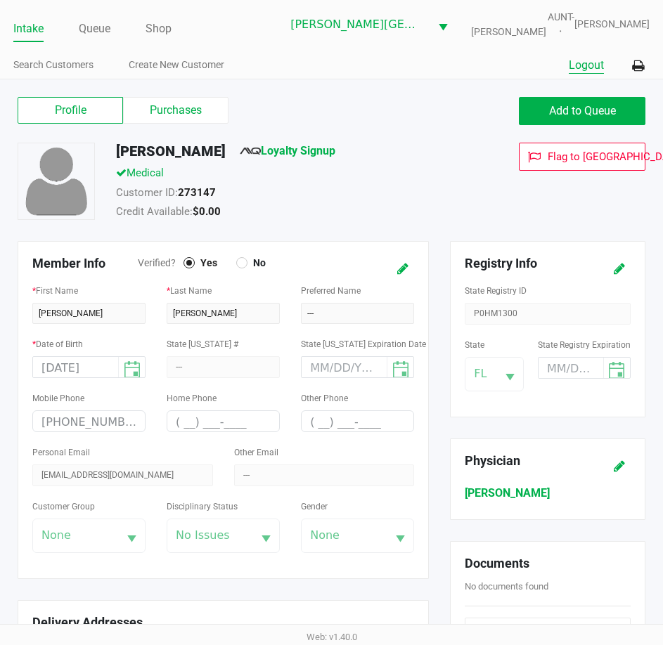
click at [581, 67] on button "Logout" at bounding box center [586, 65] width 35 height 17
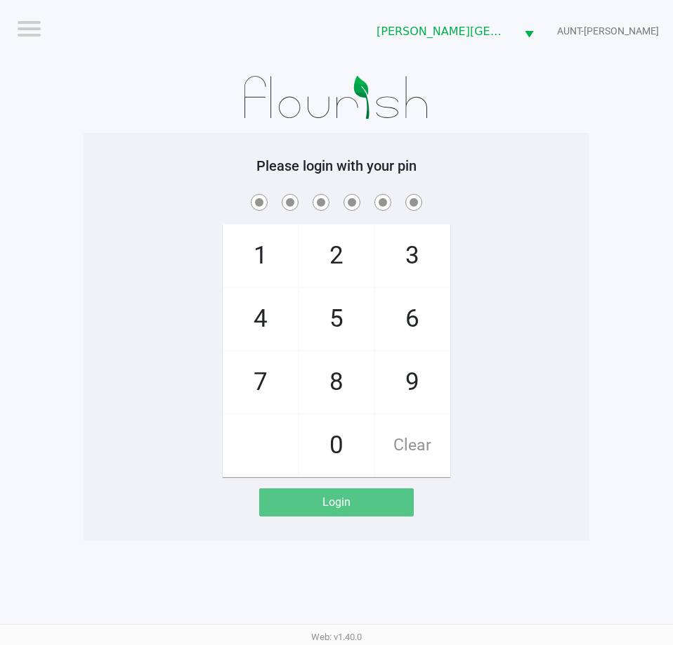
drag, startPoint x: 486, startPoint y: 217, endPoint x: 493, endPoint y: 215, distance: 7.3
click at [487, 218] on div "1 4 7 2 5 8 0 3 6 9 Clear" at bounding box center [337, 334] width 506 height 286
checkbox input "true"
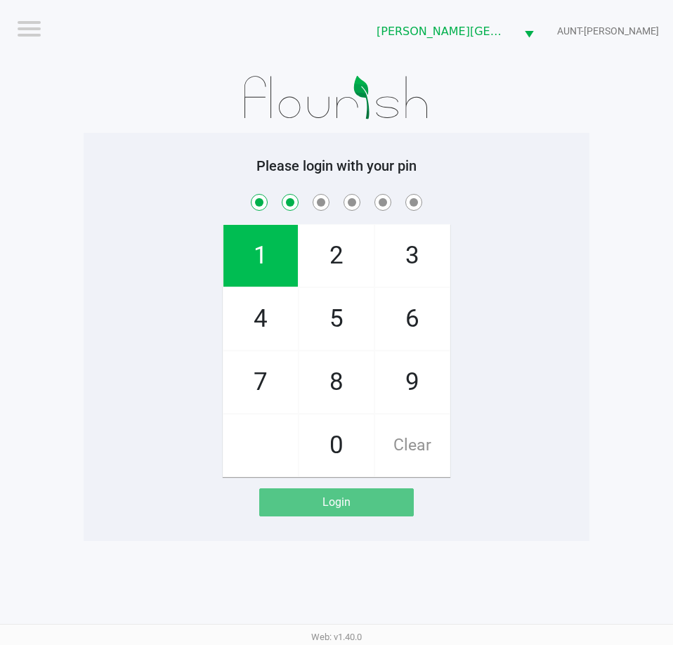
checkbox input "true"
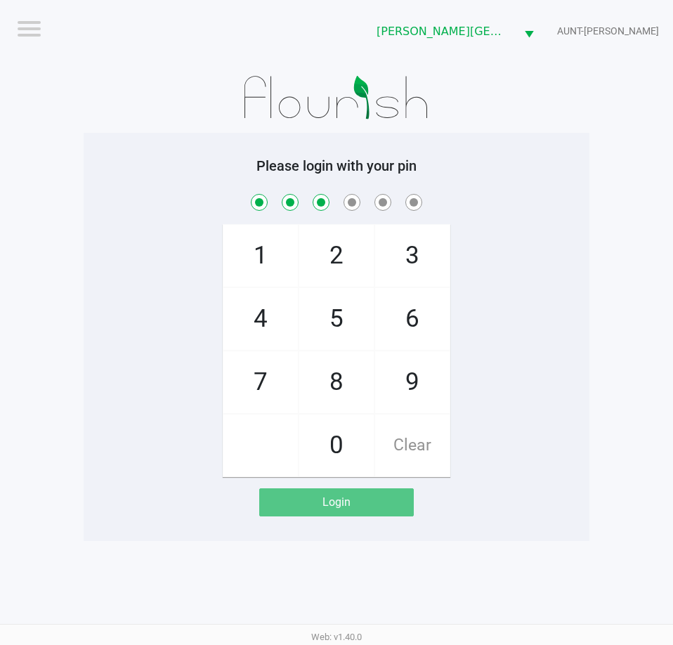
checkbox input "true"
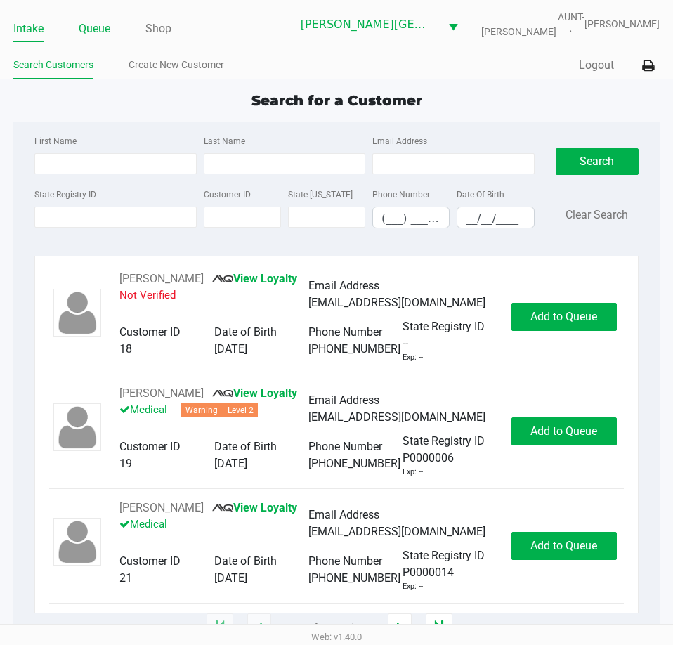
click at [98, 21] on link "Queue" at bounding box center [95, 29] width 32 height 20
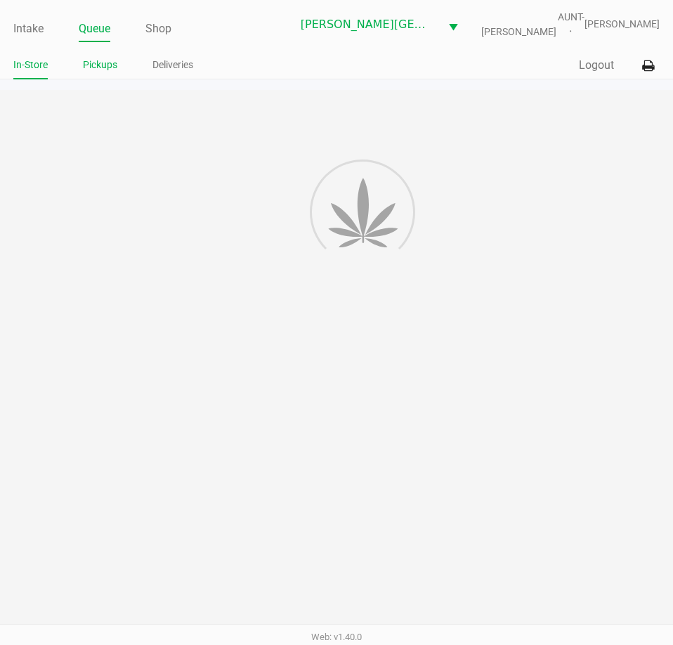
click at [98, 64] on link "Pickups" at bounding box center [100, 65] width 34 height 18
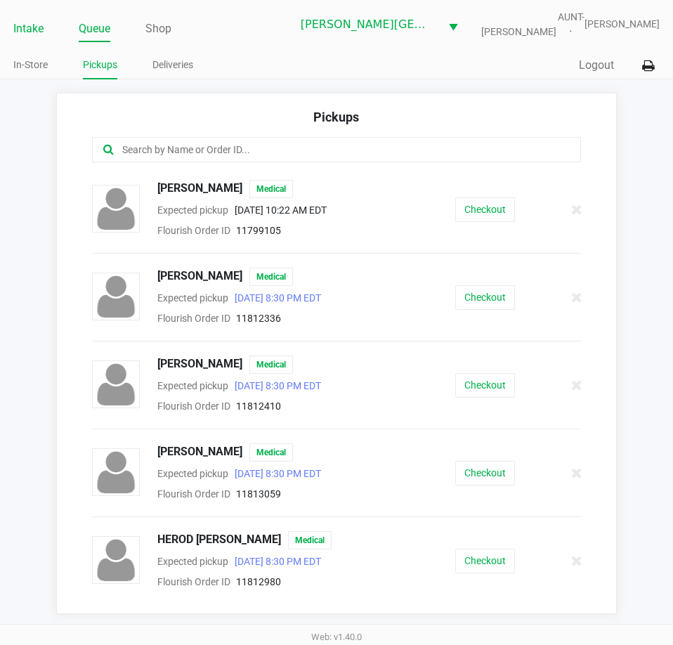
click at [22, 31] on link "Intake" at bounding box center [28, 29] width 30 height 20
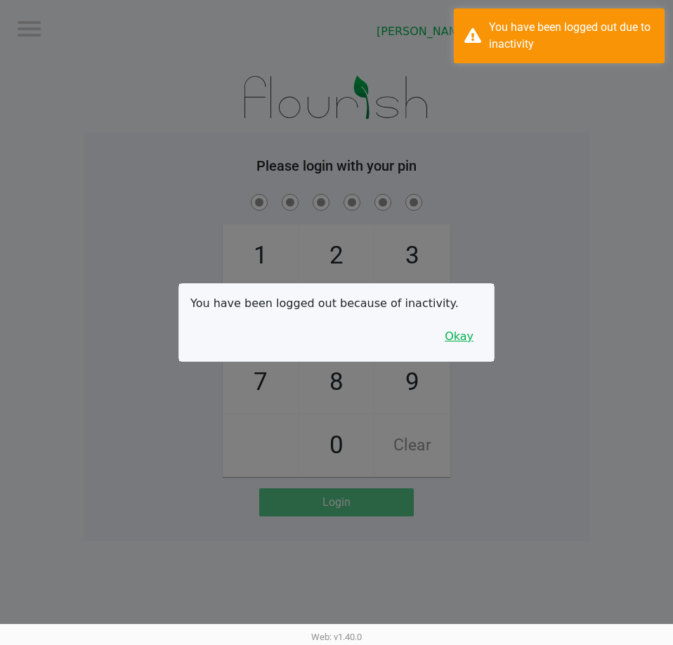
click at [466, 339] on button "Okay" at bounding box center [459, 336] width 47 height 27
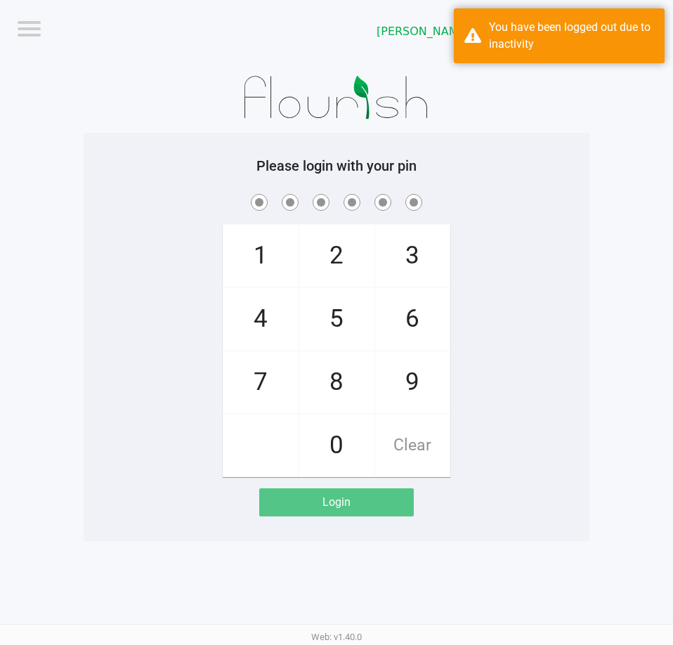
click at [489, 307] on div "1 4 7 2 5 8 0 3 6 9 Clear" at bounding box center [337, 334] width 506 height 286
checkbox input "true"
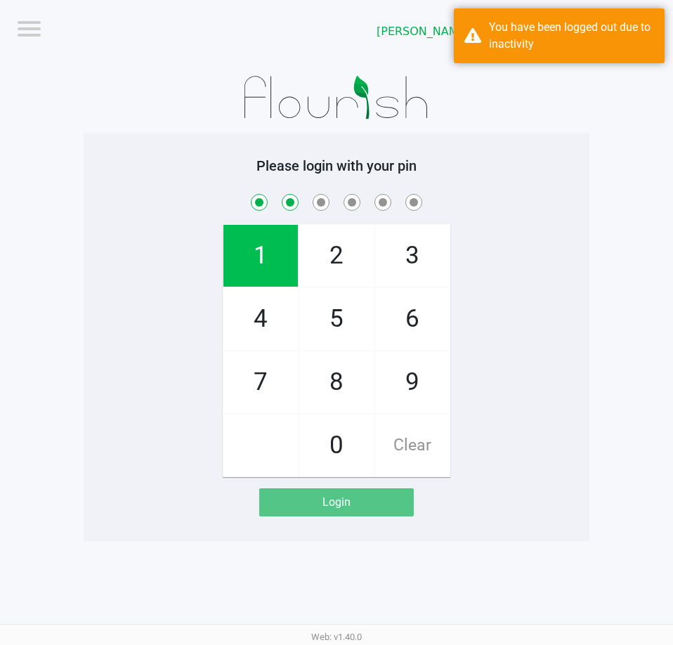
checkbox input "true"
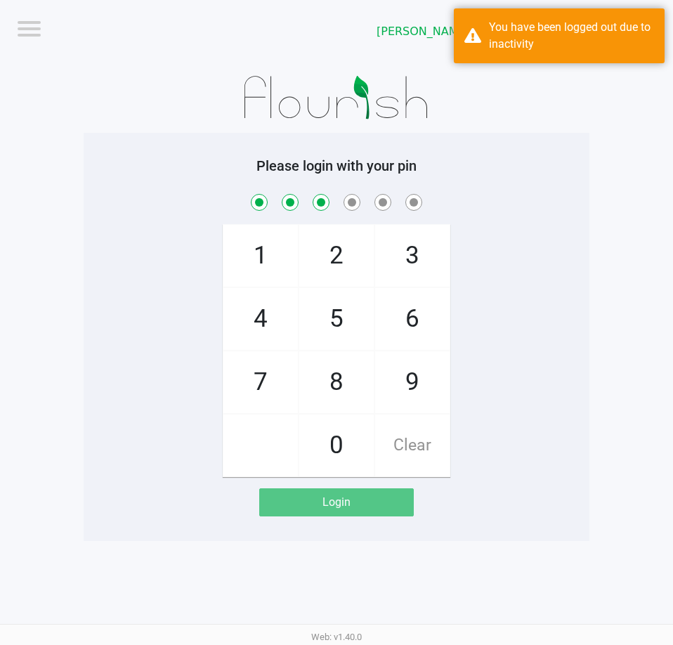
checkbox input "true"
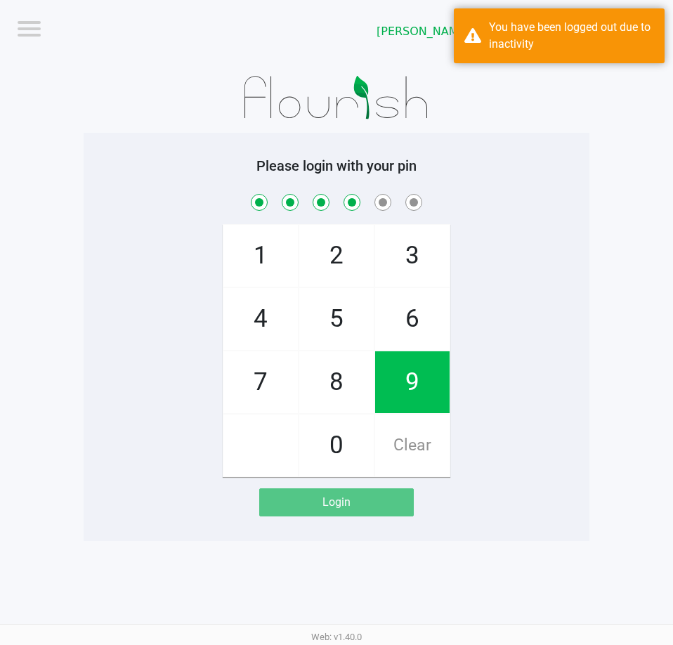
checkbox input "true"
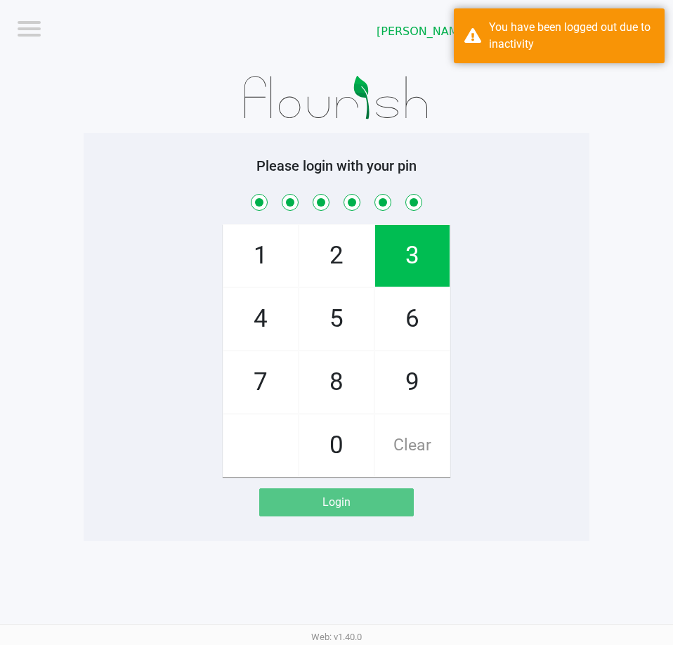
checkbox input "true"
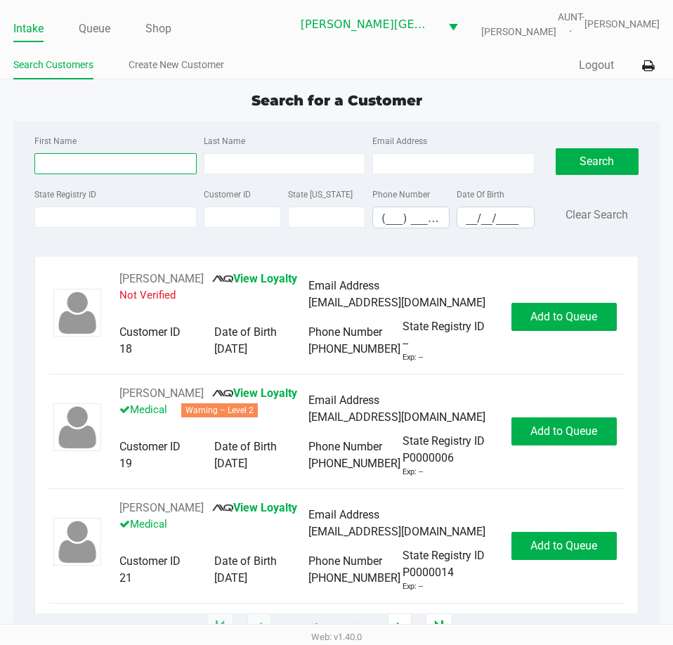
click at [110, 157] on input "First Name" at bounding box center [115, 163] width 162 height 21
type input "[PERSON_NAME]"
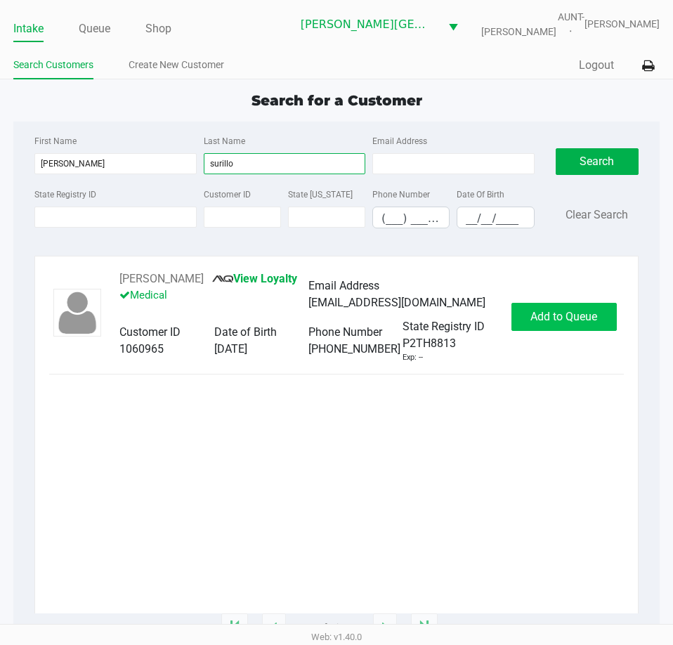
type input "surillo"
click at [545, 318] on span "Add to Queue" at bounding box center [564, 316] width 67 height 13
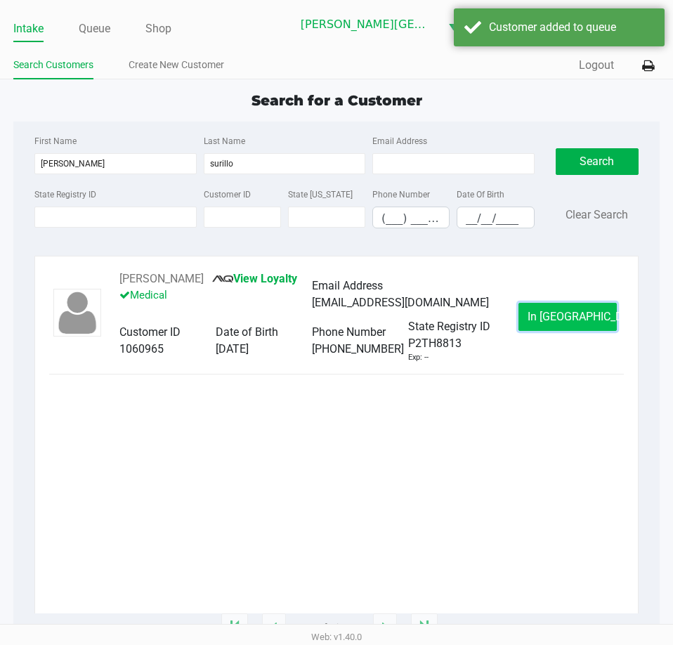
click at [542, 322] on button "In [GEOGRAPHIC_DATA]" at bounding box center [568, 317] width 98 height 28
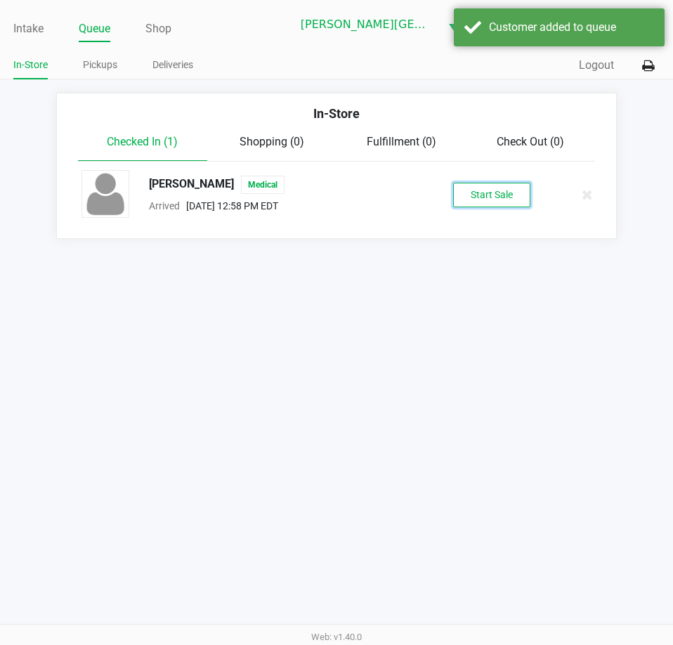
click at [478, 190] on button "Start Sale" at bounding box center [491, 195] width 77 height 25
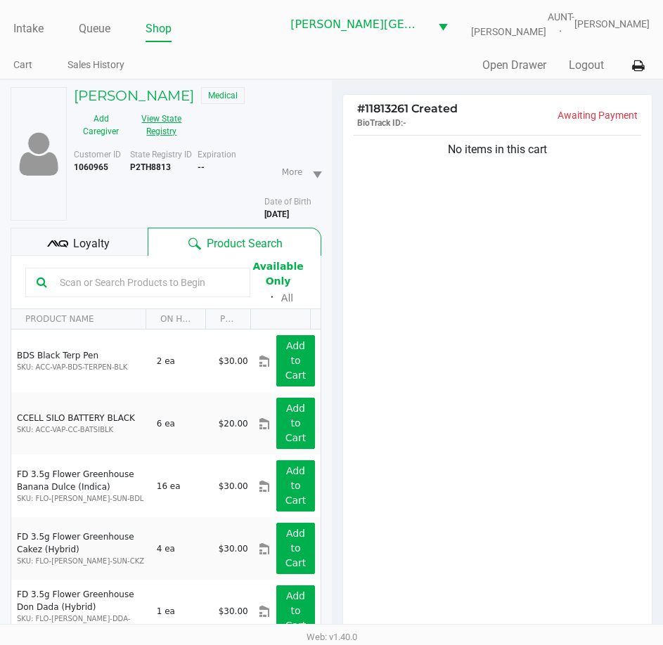
click at [174, 117] on button "View State Registry" at bounding box center [157, 125] width 59 height 35
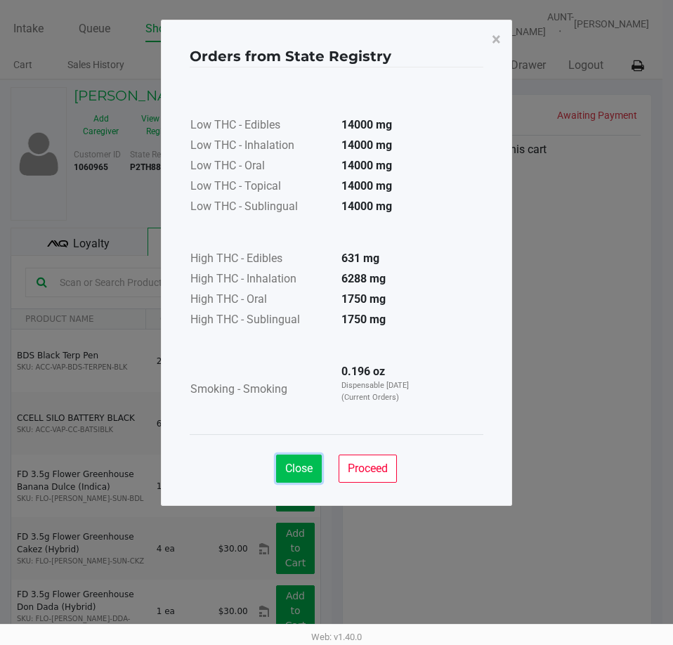
click at [286, 467] on span "Close" at bounding box center [298, 468] width 27 height 13
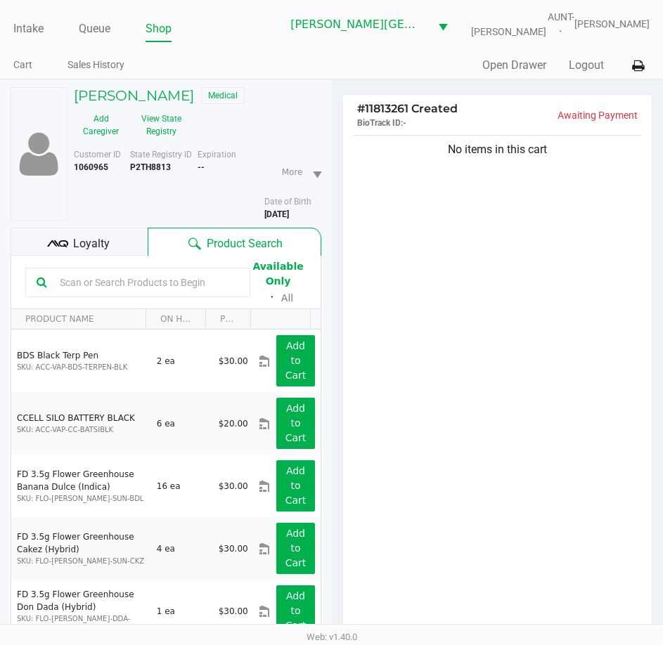
click at [410, 316] on div "No items in this cart" at bounding box center [497, 387] width 309 height 510
click at [405, 292] on div "No items in this cart" at bounding box center [497, 387] width 309 height 510
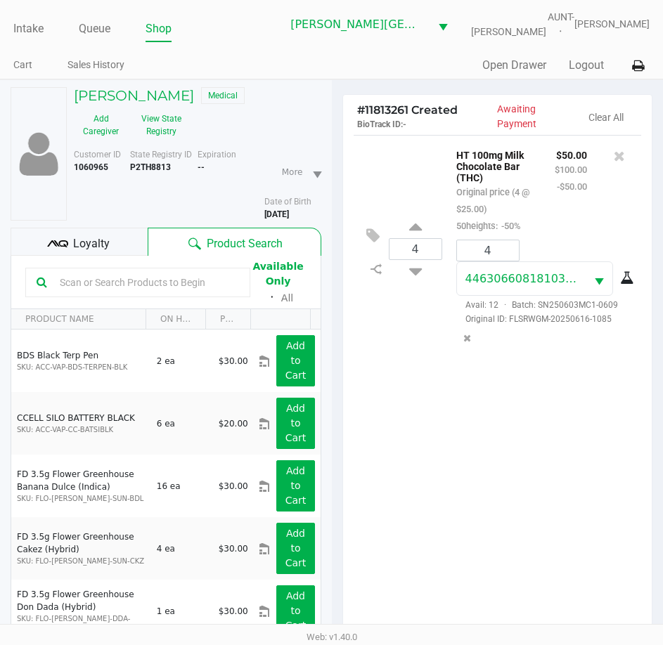
click at [405, 383] on div "4 HT 100mg Milk Chocolate Bar (THC) Original price (4 @ $25.00) 50heights: -50%…" at bounding box center [497, 390] width 309 height 510
click at [414, 425] on div "4 HT 100mg Milk Chocolate Bar (THC) Original price (4 @ $25.00) 50heights: -50%…" at bounding box center [497, 390] width 309 height 510
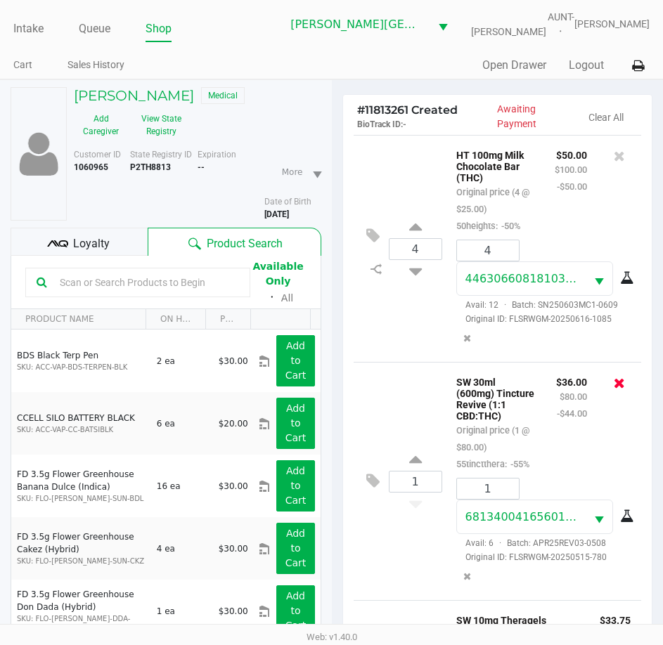
click at [614, 390] on icon at bounding box center [619, 383] width 11 height 14
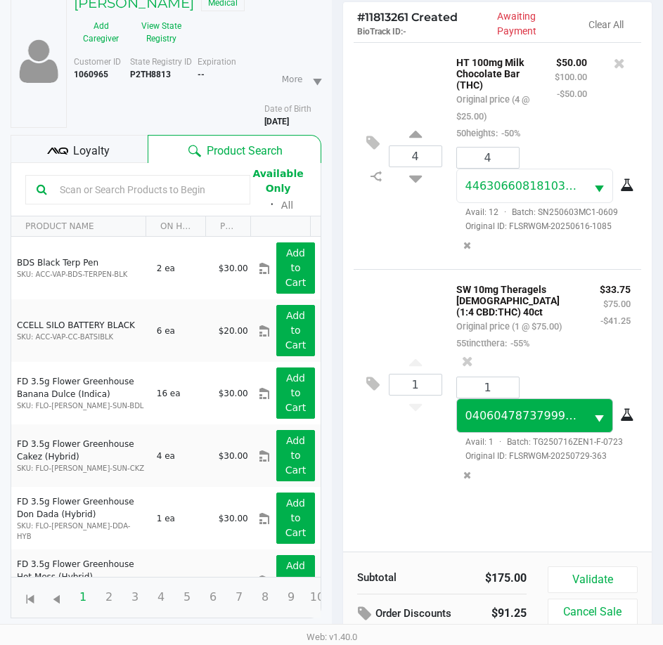
scroll to position [155, 0]
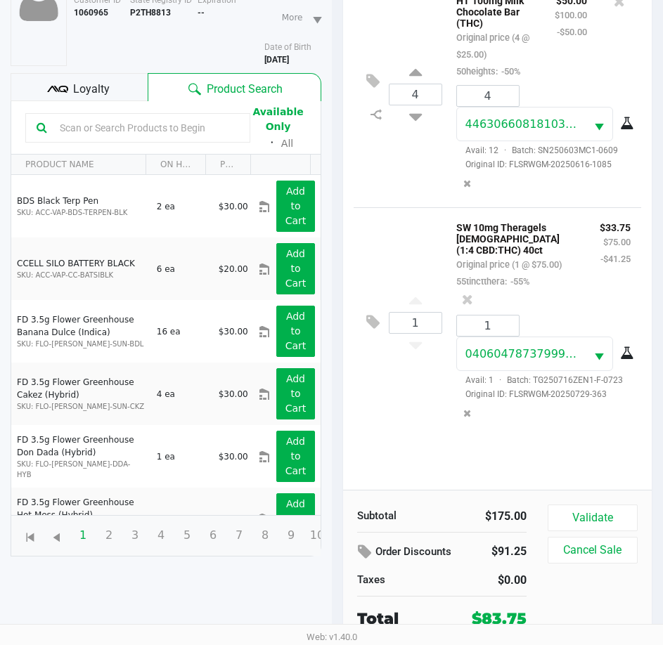
click at [434, 230] on div "1 SW 10mg Theragels Zen (1:4 CBD:THC) 40ct Original price (1 @ $75.00) 55tinctt…" at bounding box center [498, 322] width 288 height 230
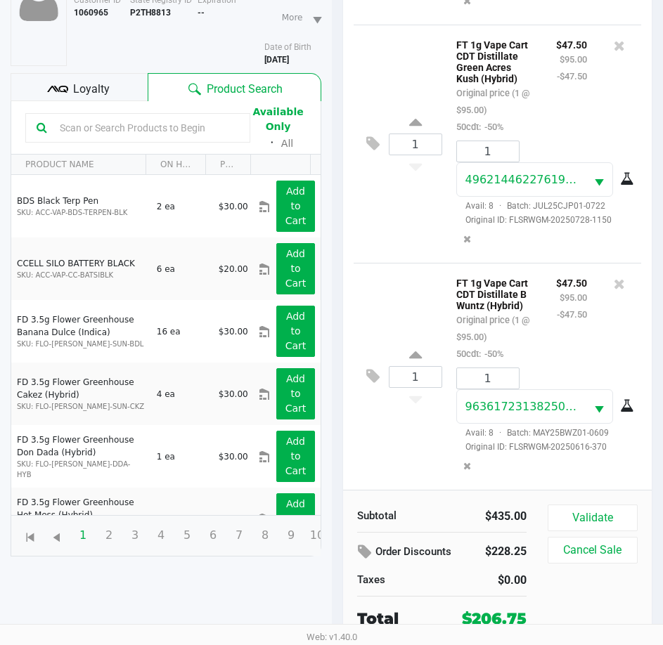
scroll to position [1009, 0]
click at [595, 517] on button "Validate" at bounding box center [593, 518] width 90 height 27
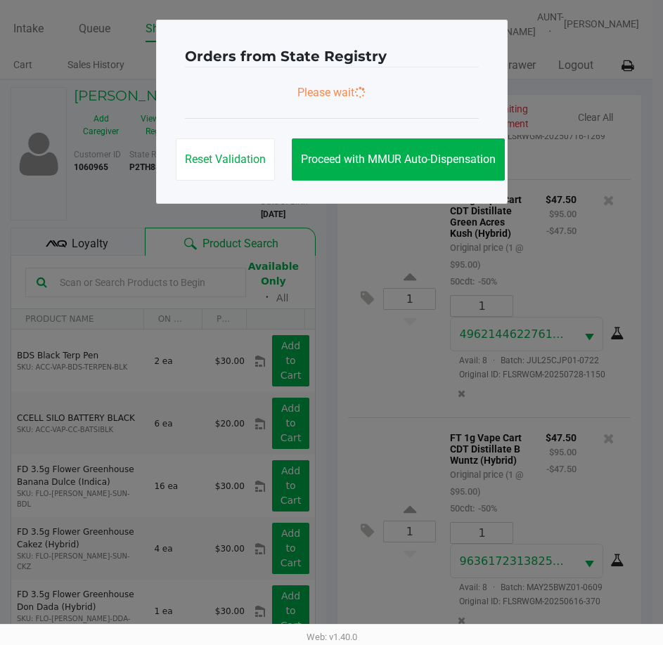
scroll to position [0, 0]
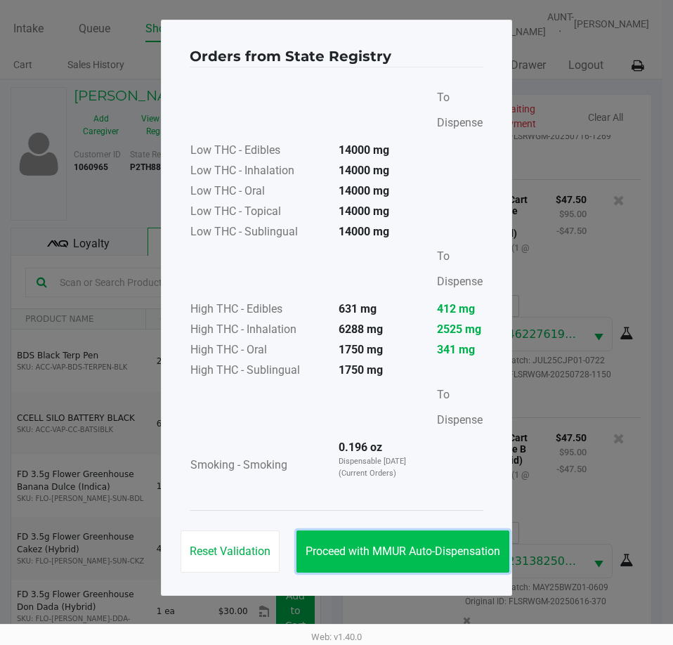
click at [412, 535] on button "Proceed with MMUR Auto-Dispensation" at bounding box center [403, 552] width 213 height 42
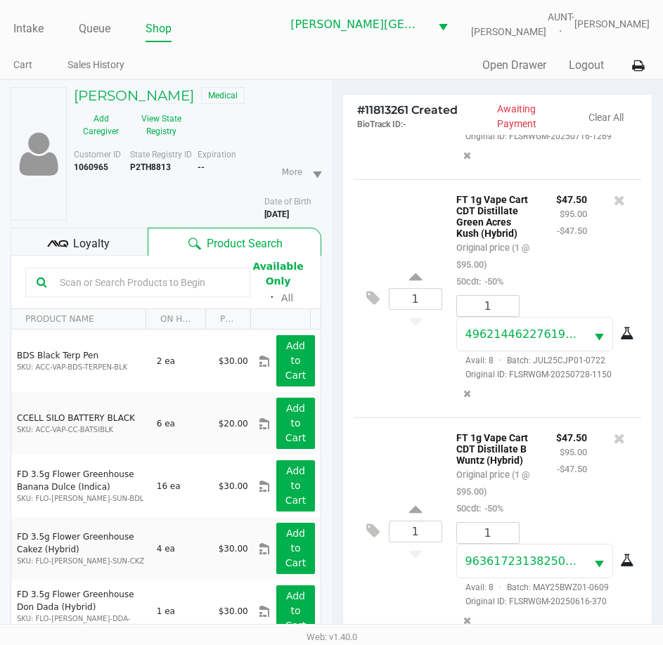
click at [63, 243] on icon at bounding box center [57, 243] width 21 height 21
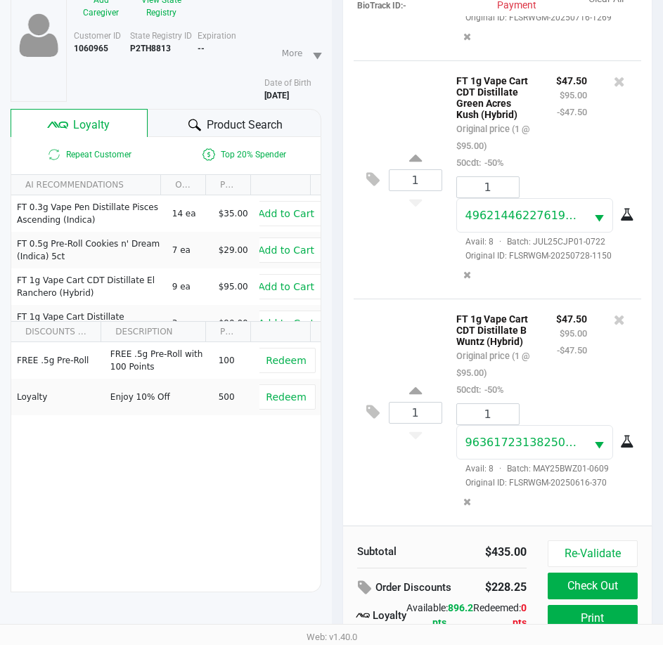
scroll to position [186, 0]
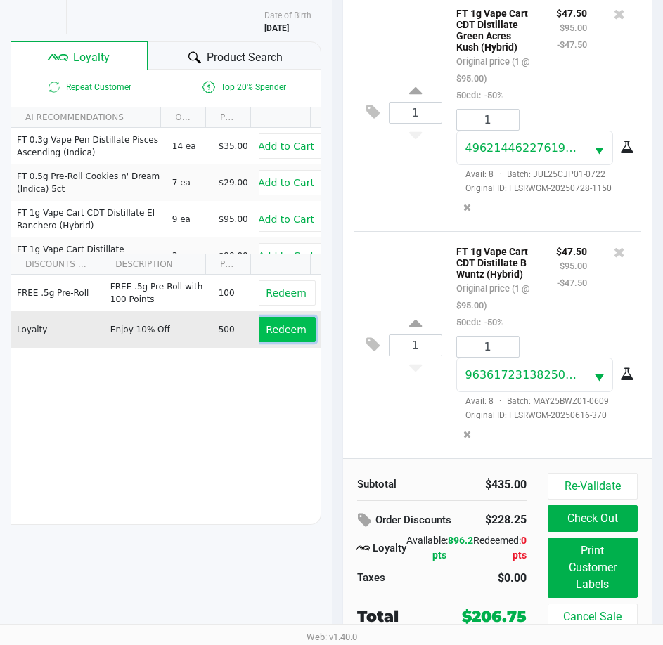
click at [266, 331] on span "Redeem" at bounding box center [286, 329] width 40 height 11
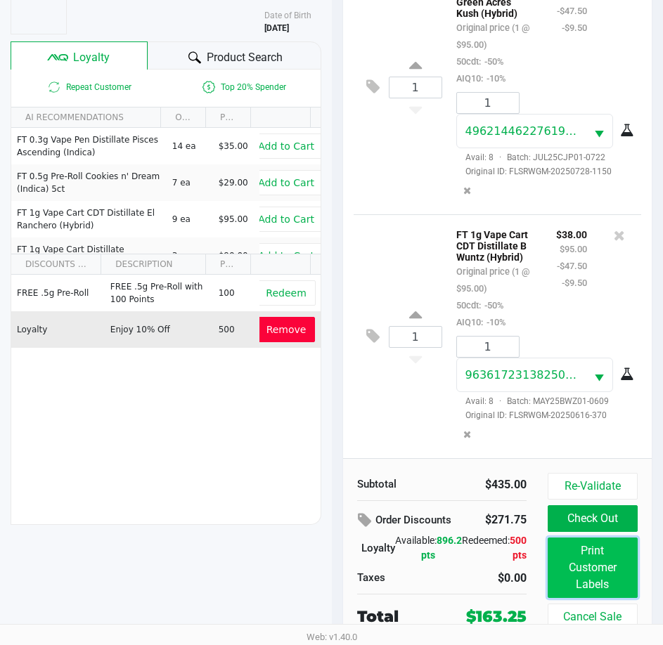
click at [603, 558] on button "Print Customer Labels" at bounding box center [593, 568] width 90 height 60
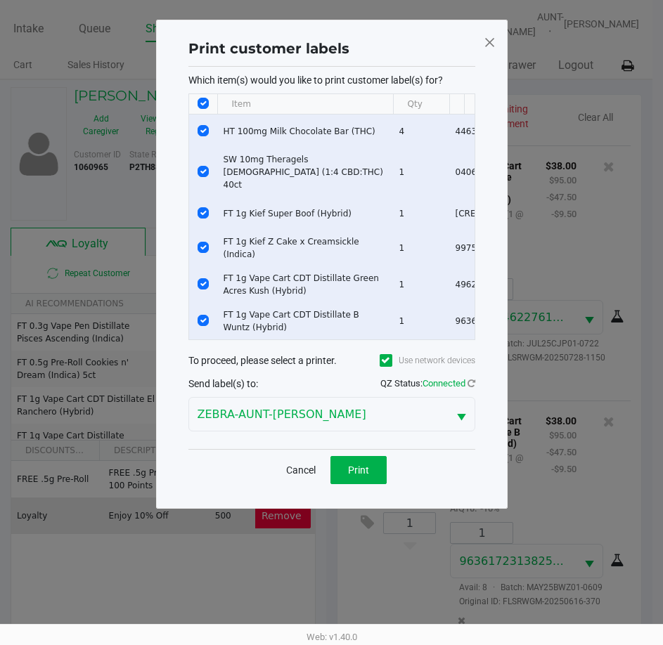
scroll to position [0, 0]
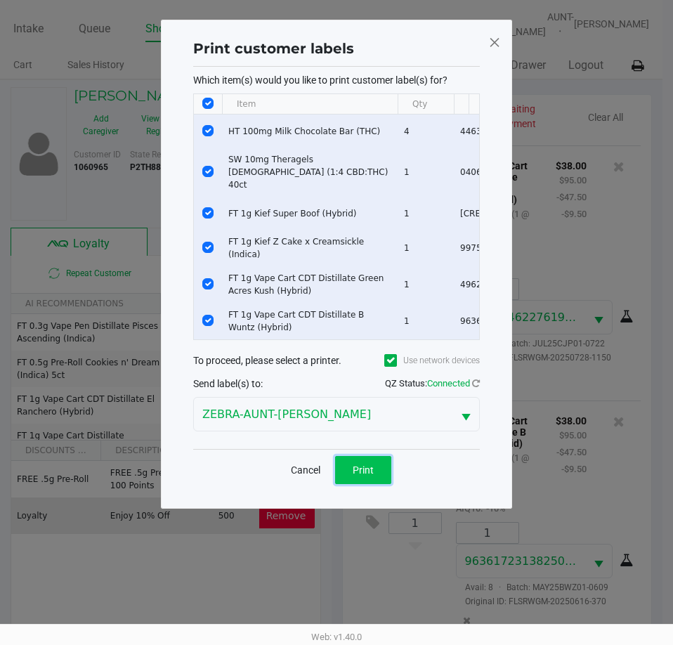
click at [359, 465] on span "Print" at bounding box center [363, 470] width 21 height 11
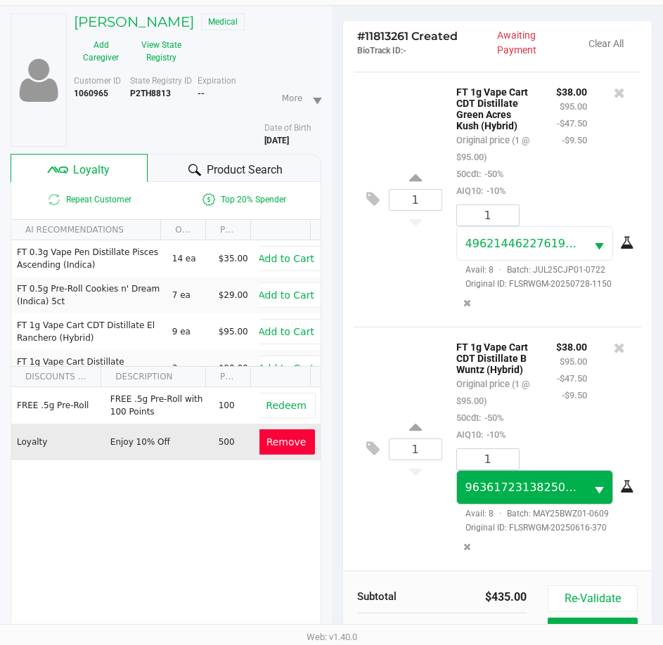
scroll to position [186, 0]
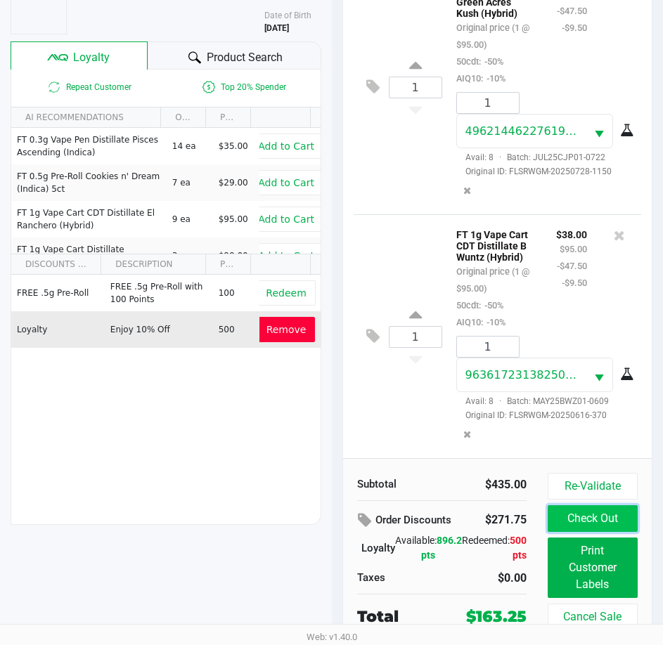
click at [602, 512] on button "Check Out" at bounding box center [593, 518] width 90 height 27
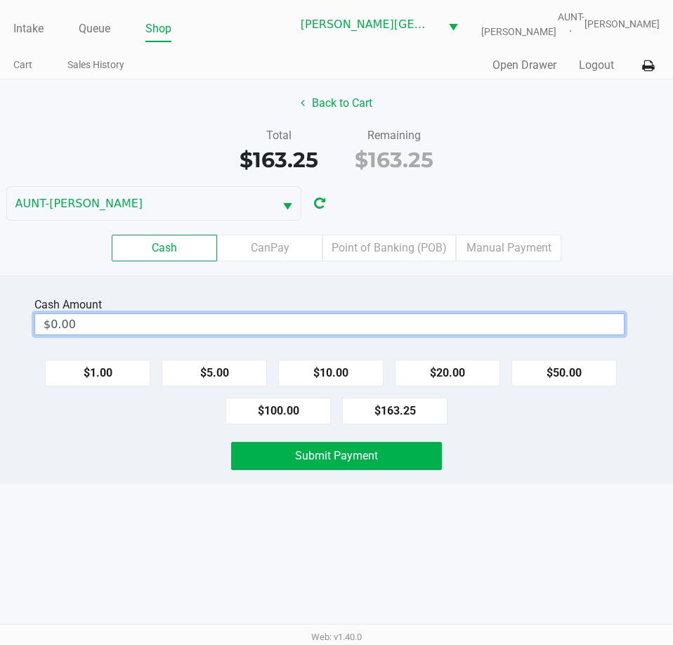
type input "0"
click at [303, 329] on input "0" at bounding box center [329, 324] width 589 height 20
click at [98, 326] on input "0" at bounding box center [329, 324] width 589 height 20
click at [412, 245] on label "Point of Banking (POB)" at bounding box center [390, 248] width 134 height 27
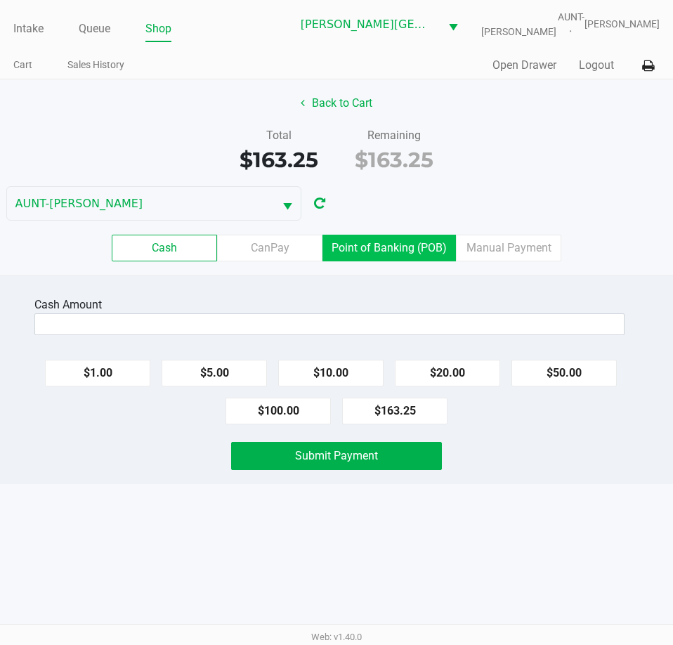
click at [0, 0] on 7 "Point of Banking (POB)" at bounding box center [0, 0] width 0 height 0
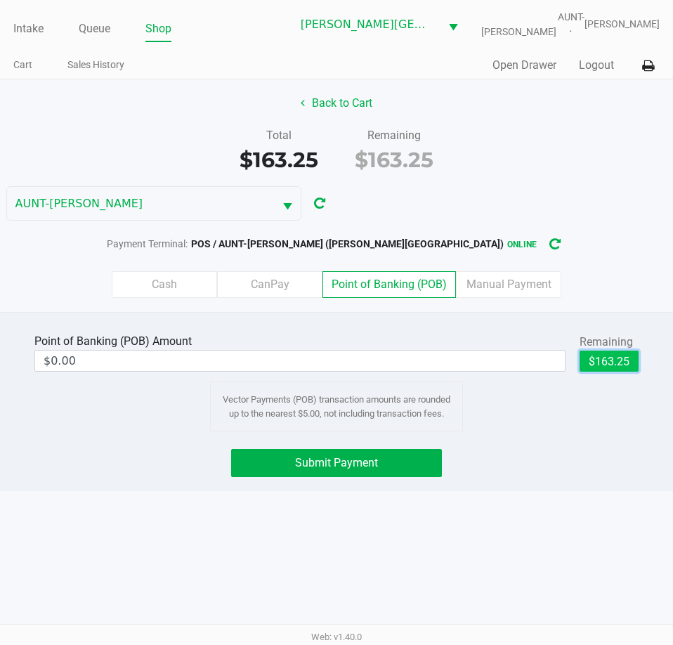
click at [593, 355] on button "$163.25" at bounding box center [609, 361] width 59 height 21
type input "$163.25"
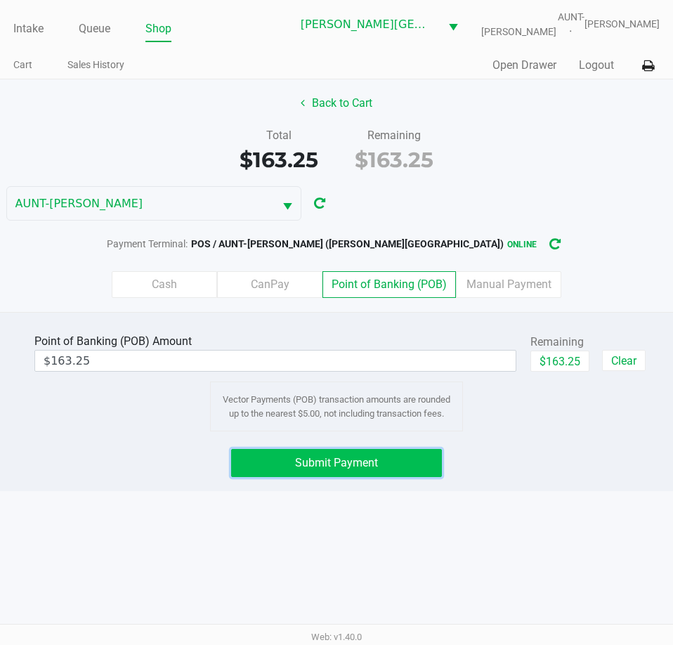
click at [415, 472] on button "Submit Payment" at bounding box center [336, 463] width 210 height 28
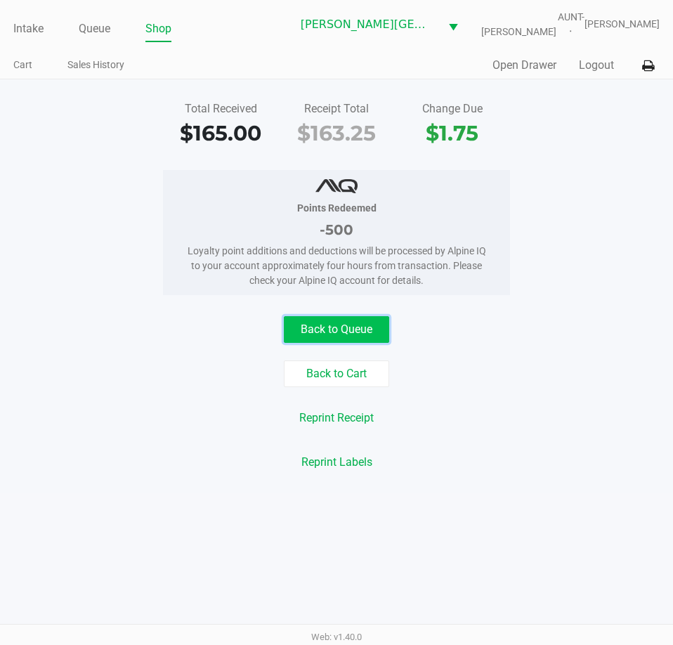
click at [341, 332] on button "Back to Queue" at bounding box center [336, 329] width 105 height 27
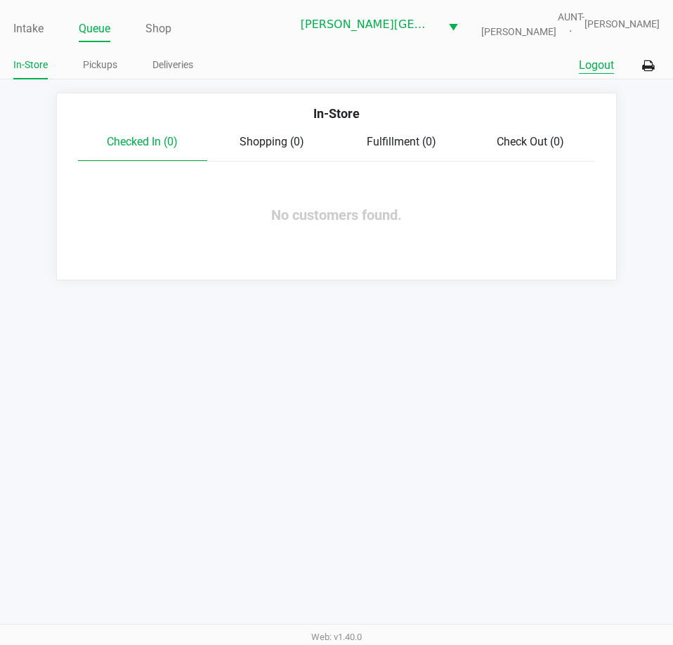
click at [598, 61] on button "Logout" at bounding box center [596, 65] width 35 height 17
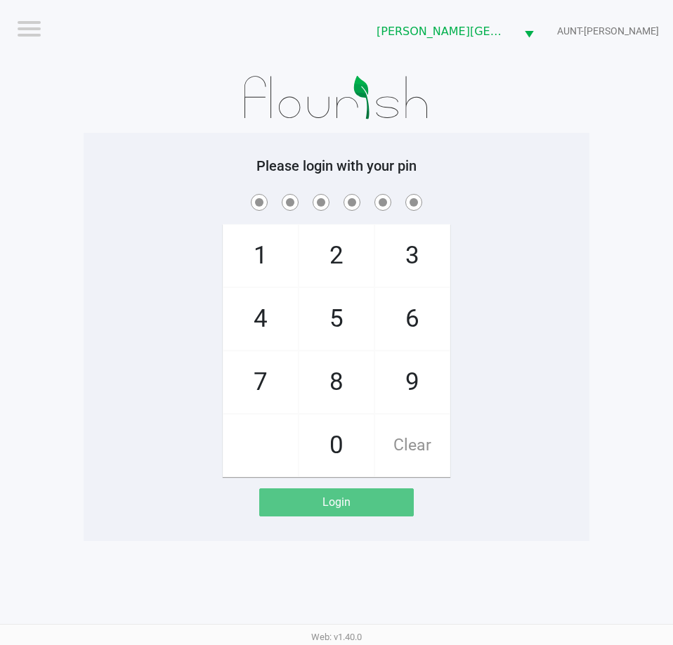
click at [557, 206] on span at bounding box center [336, 202] width 485 height 22
click at [203, 179] on div "Please login with your pin 1 4 7 2 5 8 0 3 6 9 Clear Login" at bounding box center [337, 336] width 506 height 359
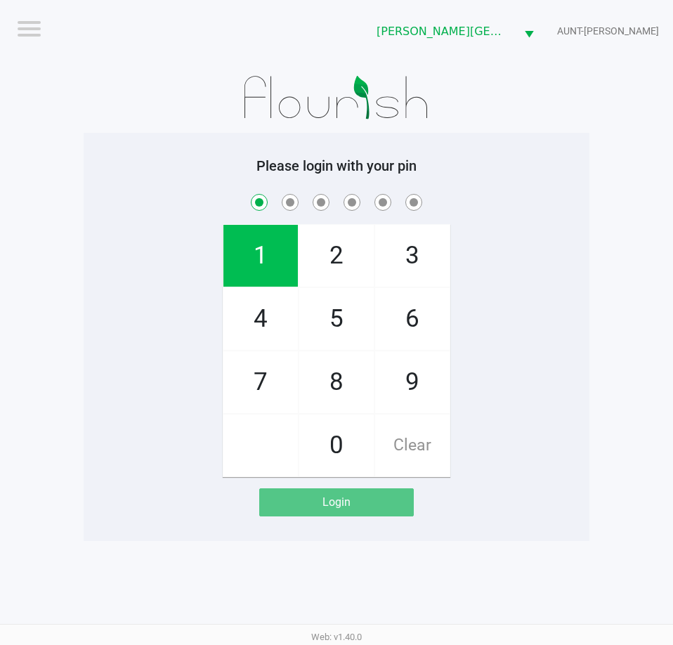
checkbox input "true"
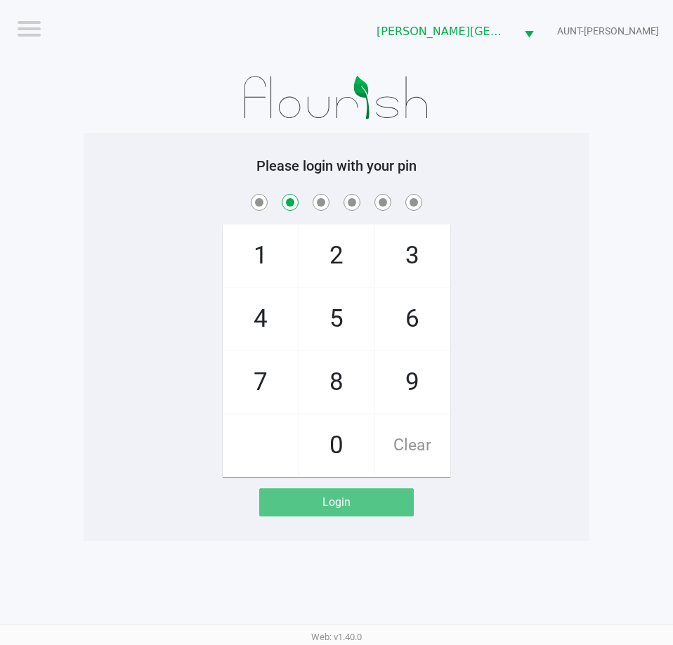
checkbox input "false"
click at [162, 208] on span at bounding box center [336, 202] width 485 height 22
click at [182, 278] on div "1 4 7 2 5 8 0 3 6 9 Clear" at bounding box center [337, 334] width 506 height 286
click at [184, 311] on div "1 4 7 2 5 8 0 3 6 9 Clear" at bounding box center [337, 334] width 506 height 286
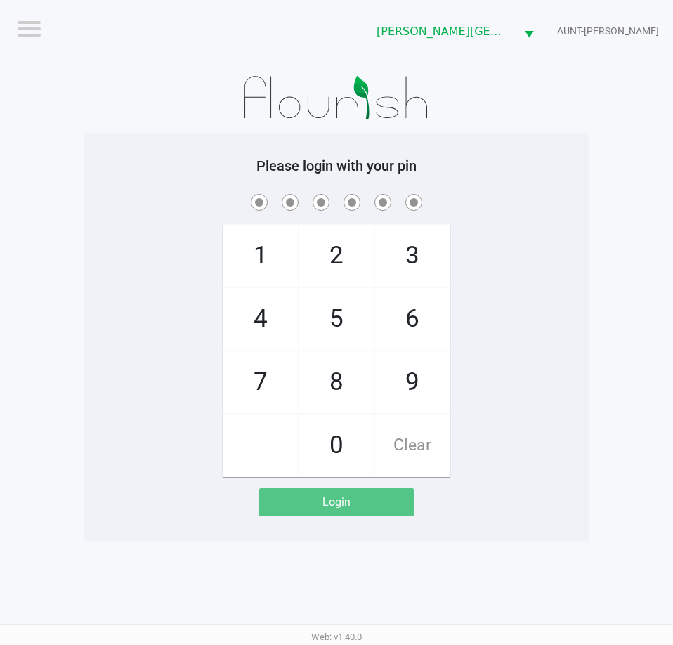
click at [62, 401] on app-pos-login-wrapper "Logout [PERSON_NAME][GEOGRAPHIC_DATA] WC AUNT-[PERSON_NAME] Please login with y…" at bounding box center [336, 270] width 673 height 541
checkbox input "true"
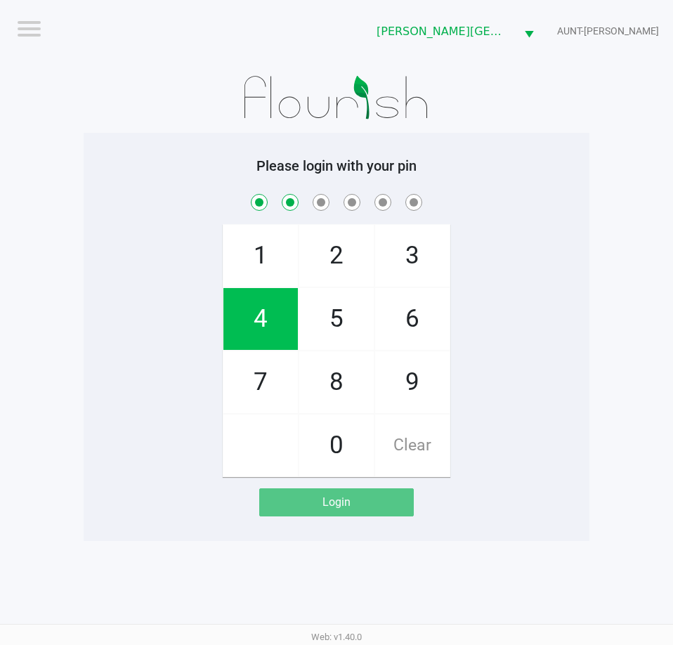
checkbox input "true"
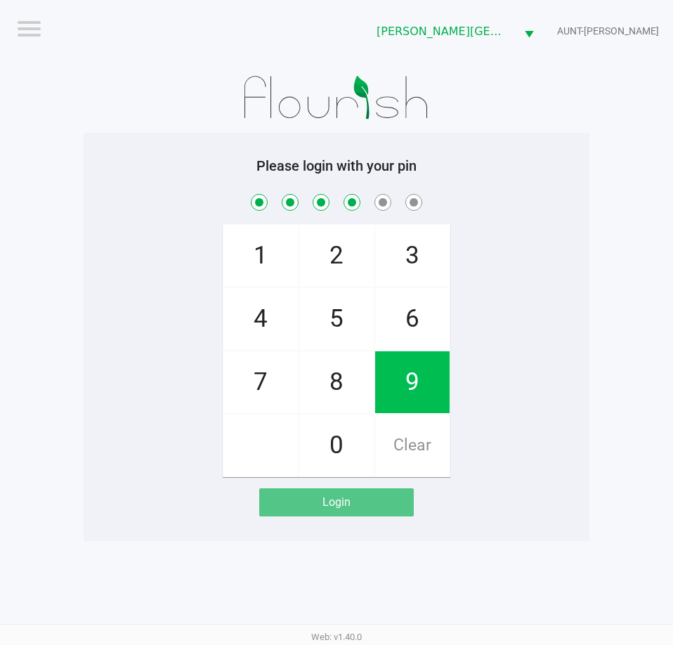
checkbox input "true"
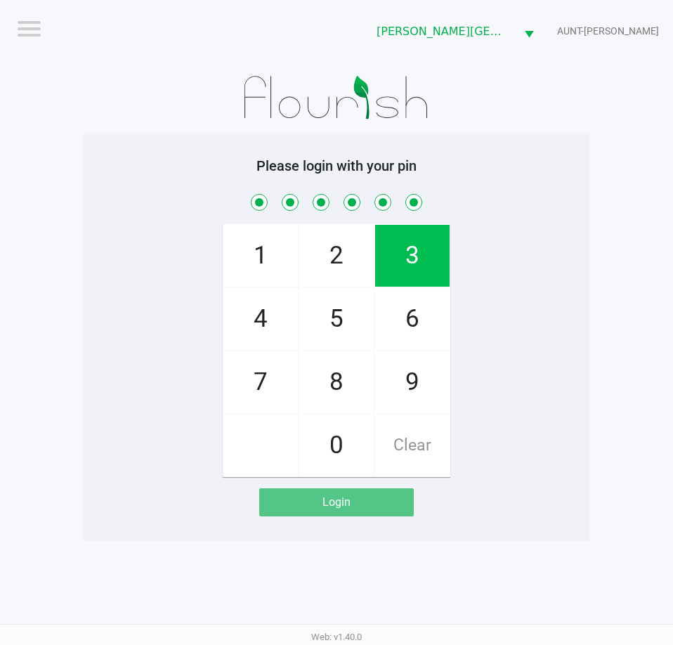
checkbox input "true"
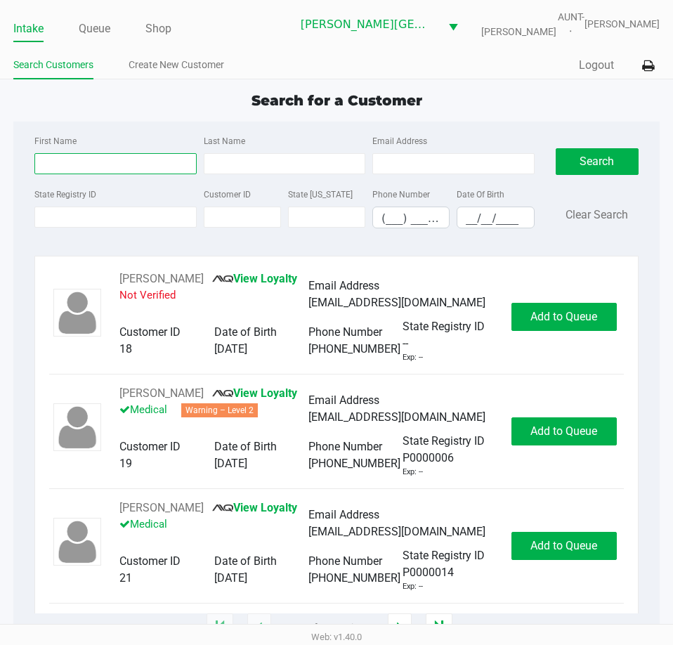
click at [54, 157] on input "First Name" at bounding box center [115, 163] width 162 height 21
click at [53, 167] on input "First Name" at bounding box center [115, 163] width 162 height 21
type input "[PERSON_NAME]"
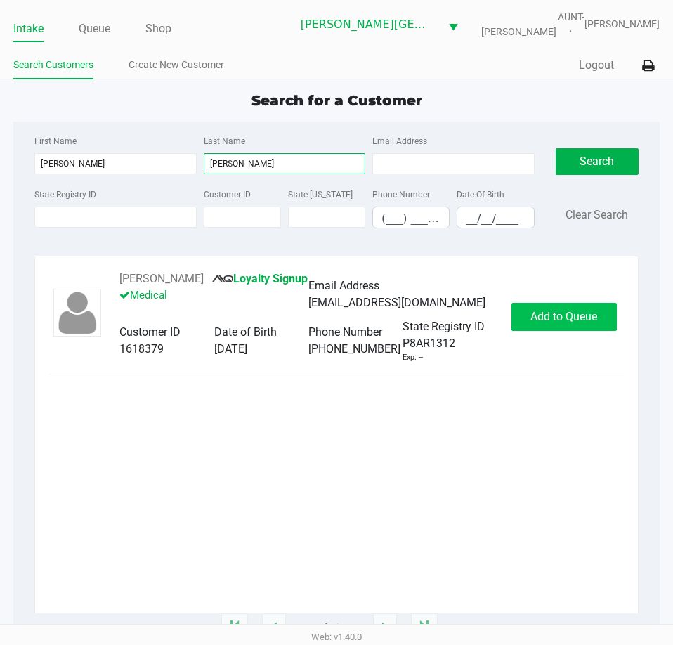
type input "[PERSON_NAME]"
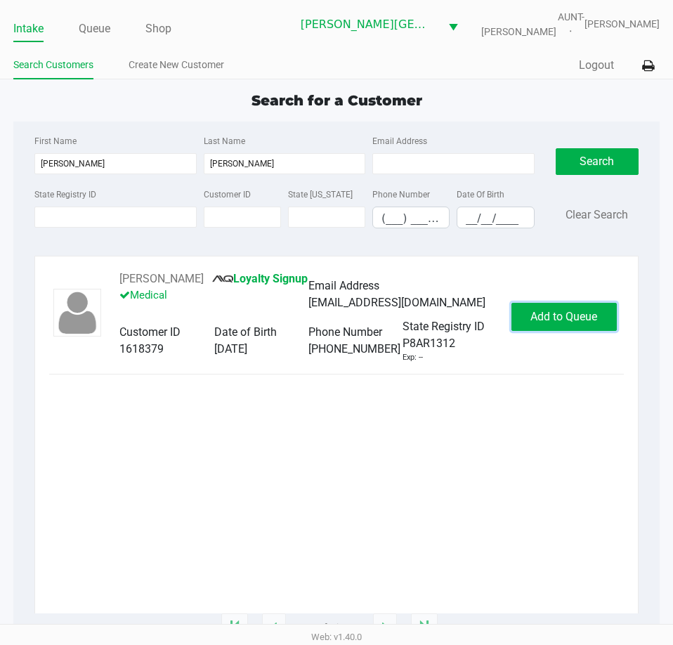
click at [545, 316] on button "Add to Queue" at bounding box center [564, 317] width 105 height 28
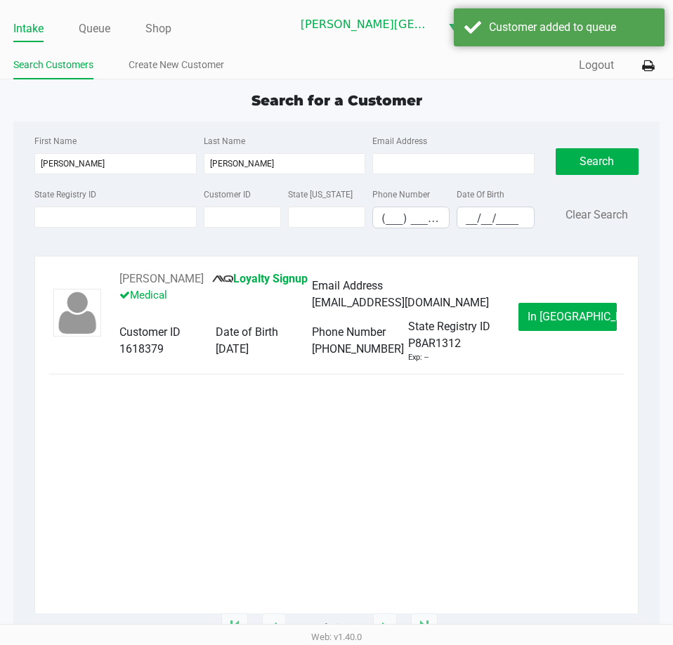
click at [545, 325] on button "In [GEOGRAPHIC_DATA]" at bounding box center [568, 317] width 98 height 28
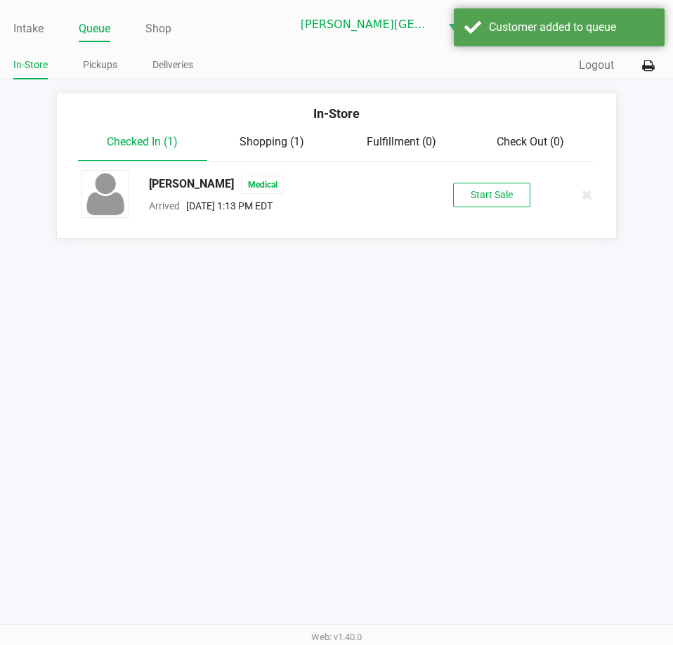
click at [484, 177] on div "[PERSON_NAME] Medical Arrived [DATE] 1:13 PM EDT Start Sale" at bounding box center [336, 194] width 531 height 49
click at [490, 198] on button "Start Sale" at bounding box center [491, 195] width 77 height 25
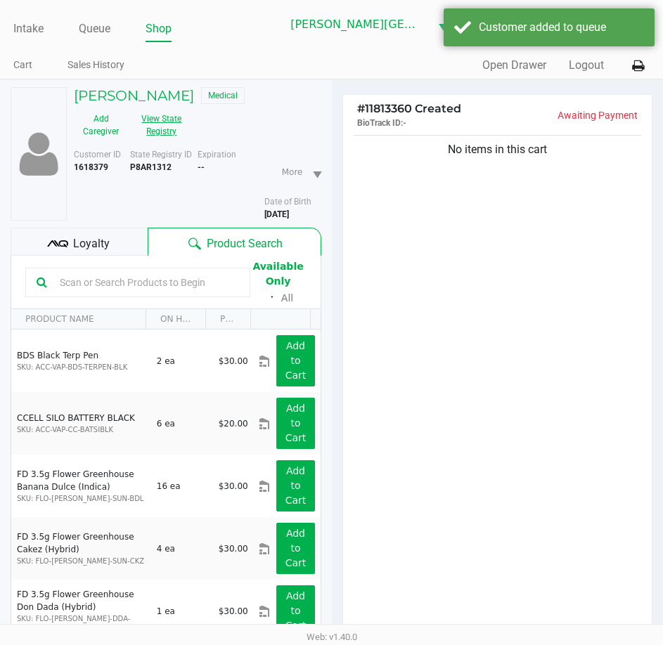
click at [159, 122] on button "View State Registry" at bounding box center [157, 125] width 59 height 35
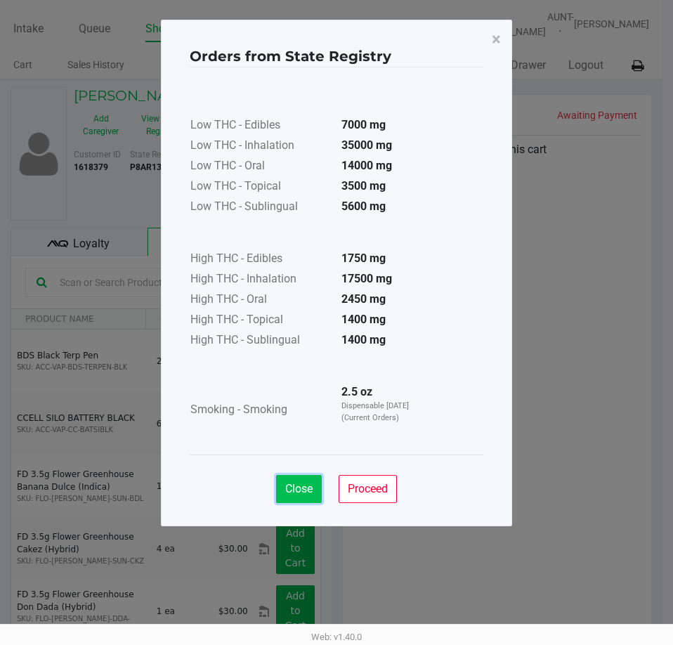
click at [297, 493] on span "Close" at bounding box center [298, 488] width 27 height 13
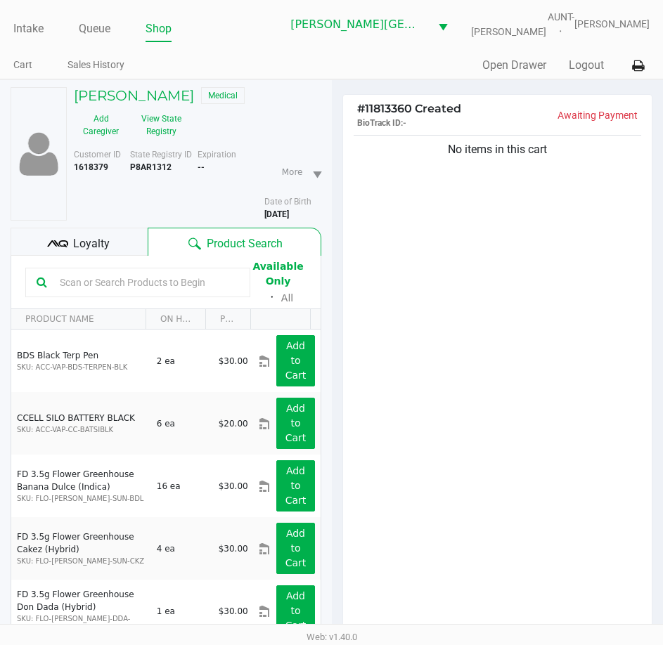
click at [420, 328] on div "No items in this cart" at bounding box center [497, 387] width 309 height 510
click at [162, 117] on button "View State Registry" at bounding box center [157, 125] width 59 height 35
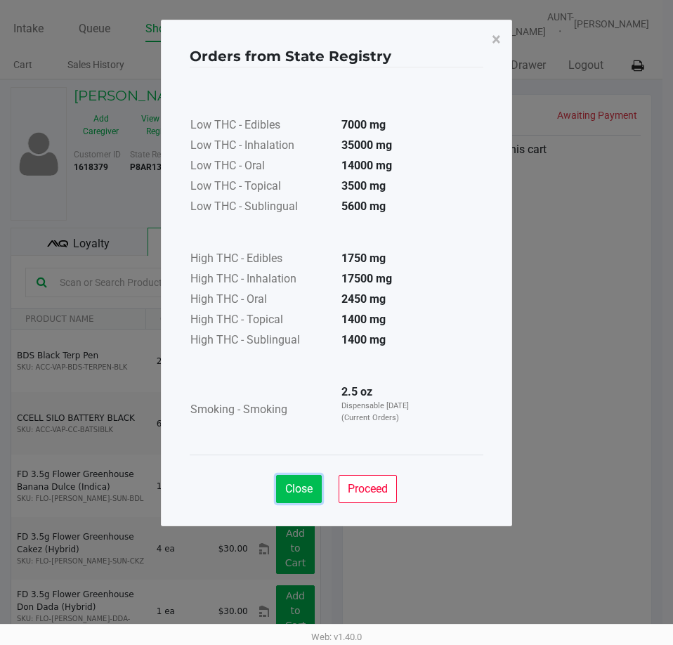
click at [299, 481] on button "Close" at bounding box center [299, 489] width 46 height 28
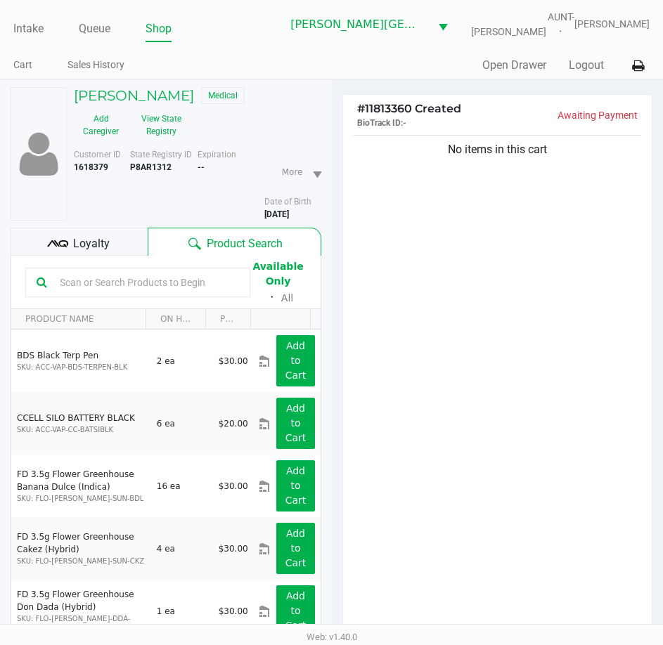
click at [392, 339] on div "No items in this cart" at bounding box center [497, 387] width 309 height 510
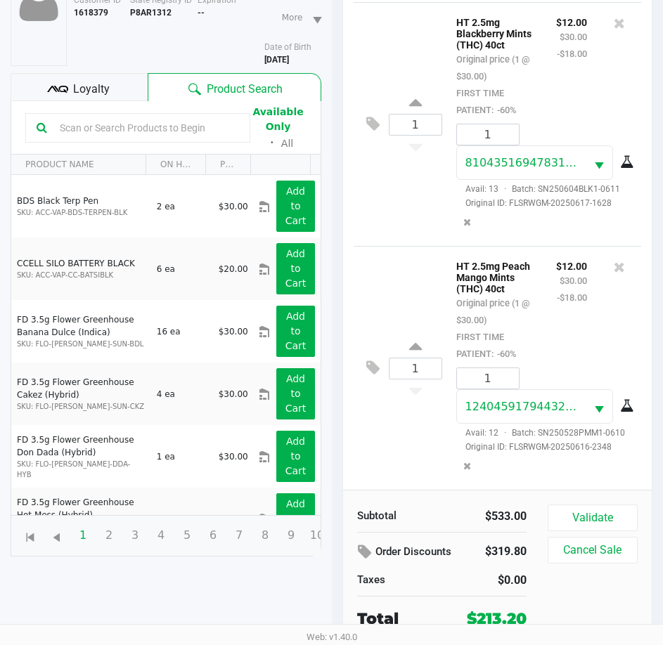
scroll to position [2116, 0]
click at [617, 513] on button "Validate" at bounding box center [593, 518] width 90 height 27
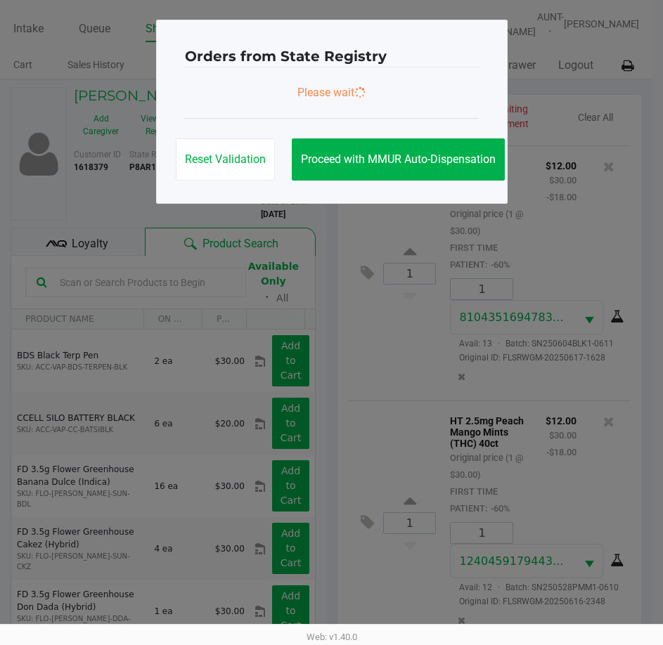
scroll to position [0, 0]
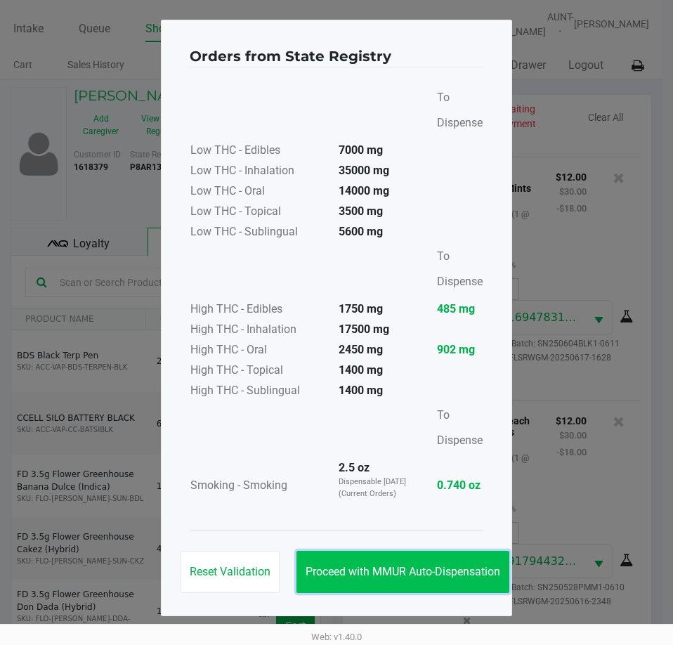
click at [477, 564] on button "Proceed with MMUR Auto-Dispensation" at bounding box center [403, 572] width 213 height 42
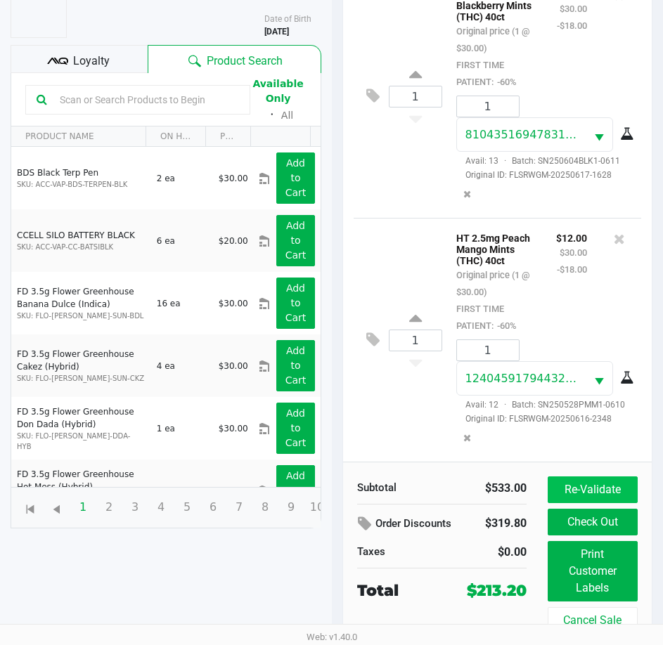
scroll to position [186, 0]
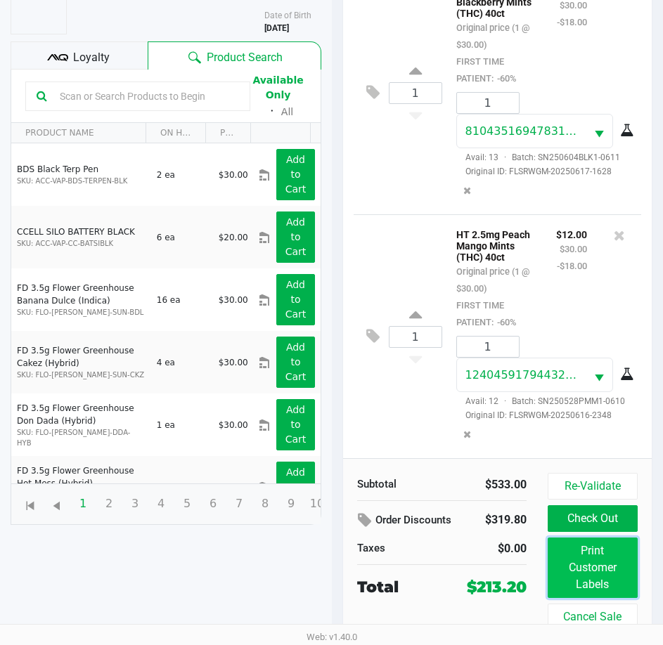
click at [590, 561] on button "Print Customer Labels" at bounding box center [593, 568] width 90 height 60
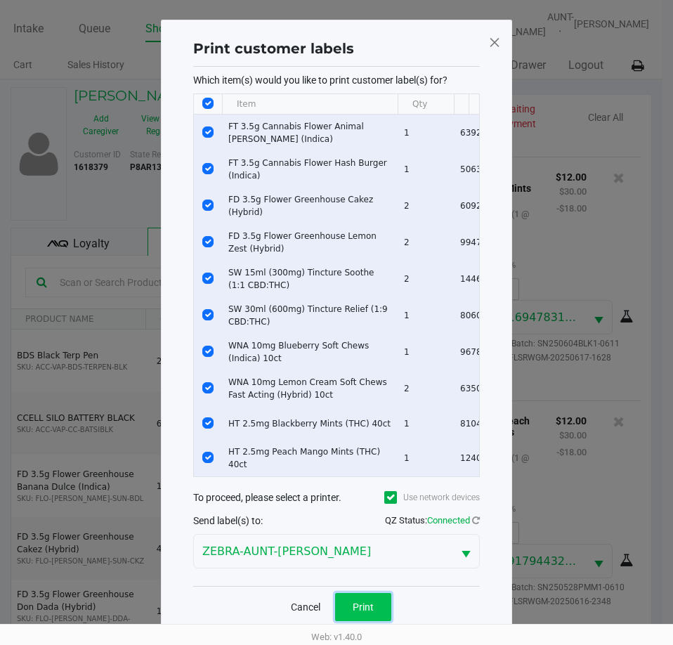
click at [382, 607] on button "Print" at bounding box center [363, 607] width 56 height 28
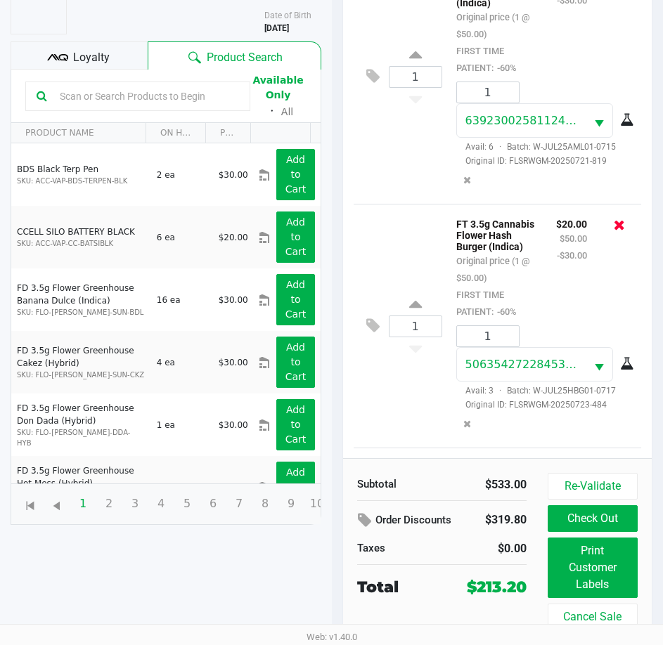
click at [614, 226] on icon at bounding box center [619, 225] width 11 height 14
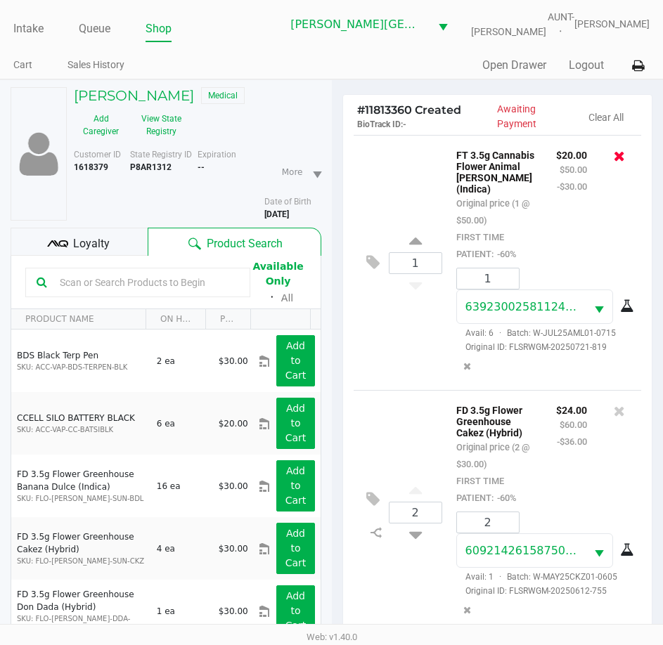
click at [614, 155] on icon at bounding box center [619, 156] width 11 height 14
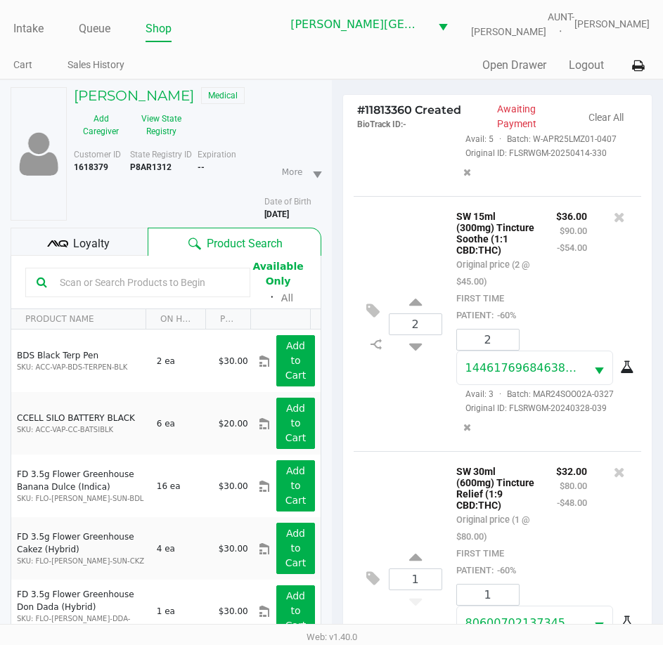
scroll to position [405, 0]
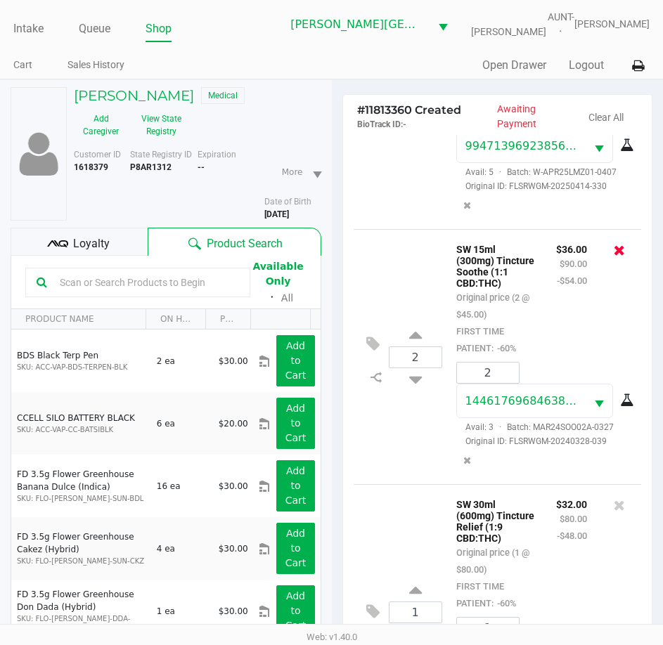
click at [614, 257] on icon at bounding box center [619, 250] width 11 height 14
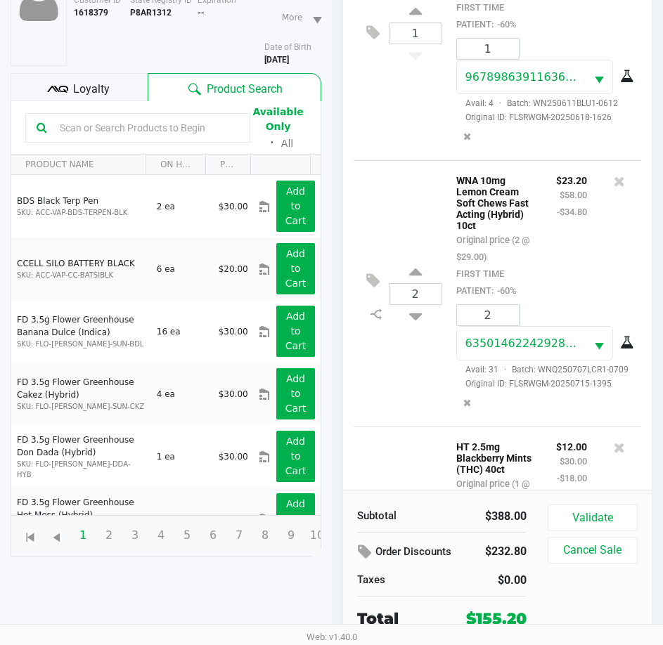
scroll to position [827, 0]
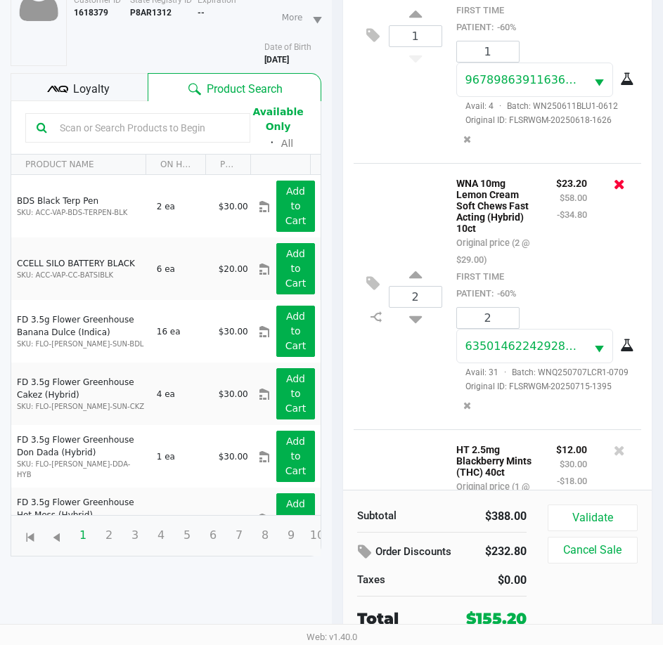
click at [614, 191] on icon at bounding box center [619, 184] width 11 height 14
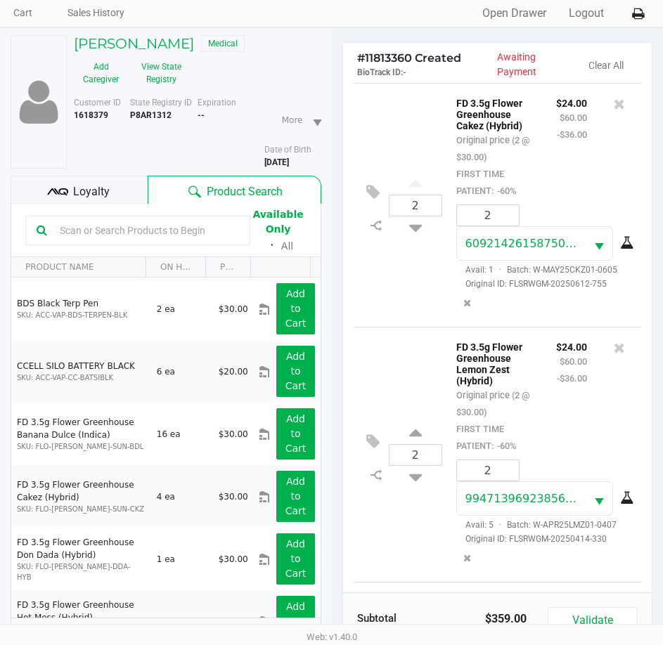
scroll to position [0, 0]
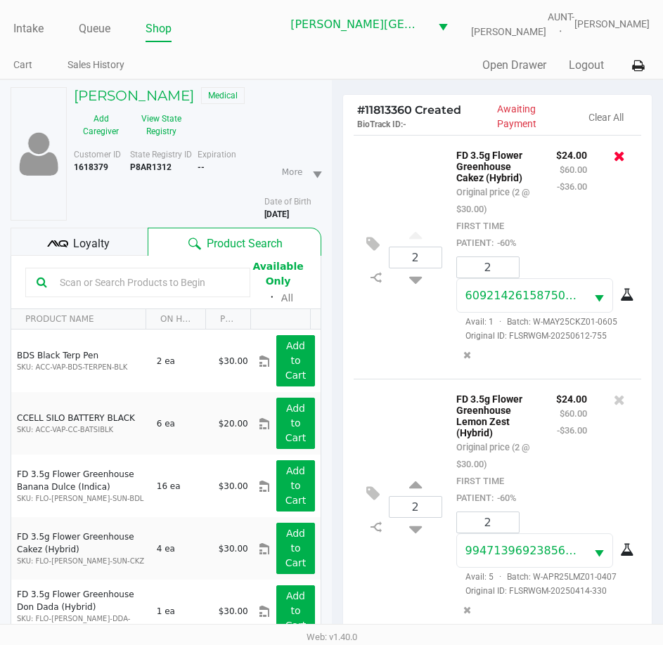
click at [614, 157] on icon at bounding box center [619, 156] width 11 height 14
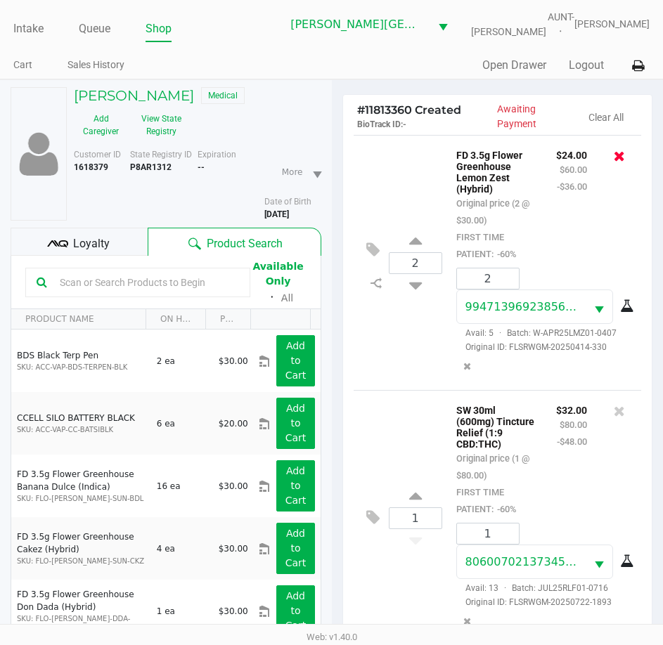
click at [614, 153] on icon at bounding box center [619, 156] width 11 height 14
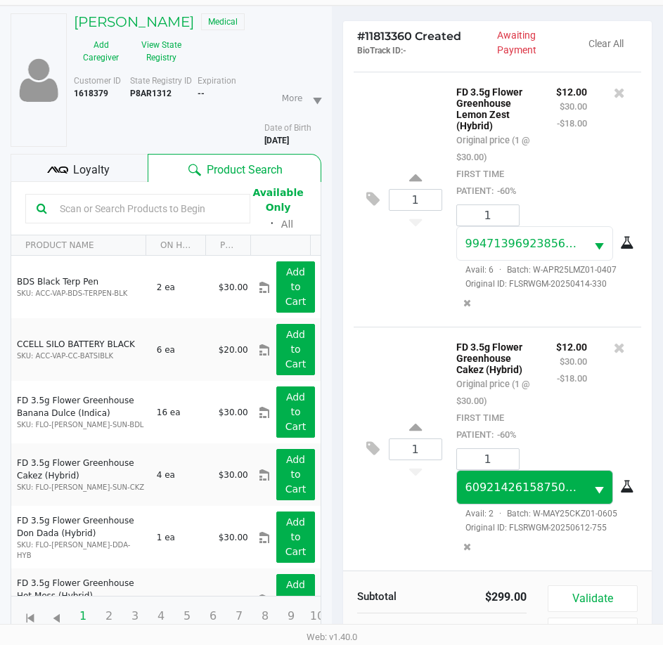
scroll to position [155, 0]
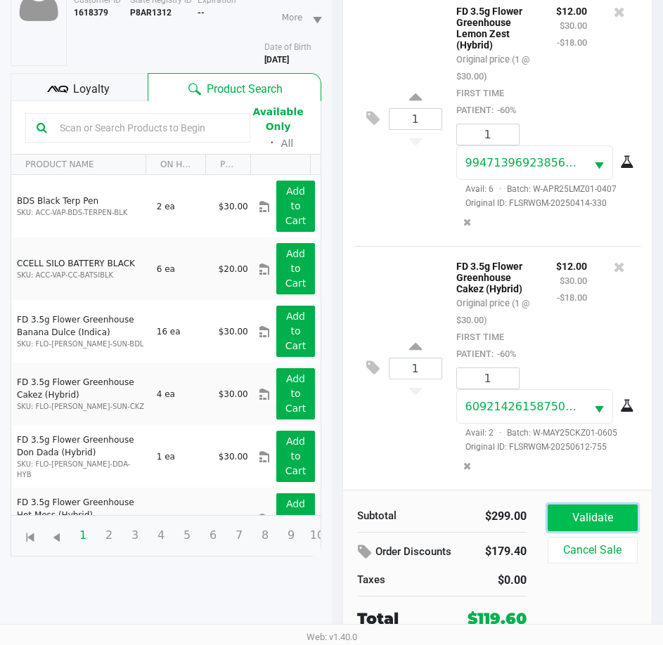
click at [585, 508] on button "Validate" at bounding box center [593, 518] width 90 height 27
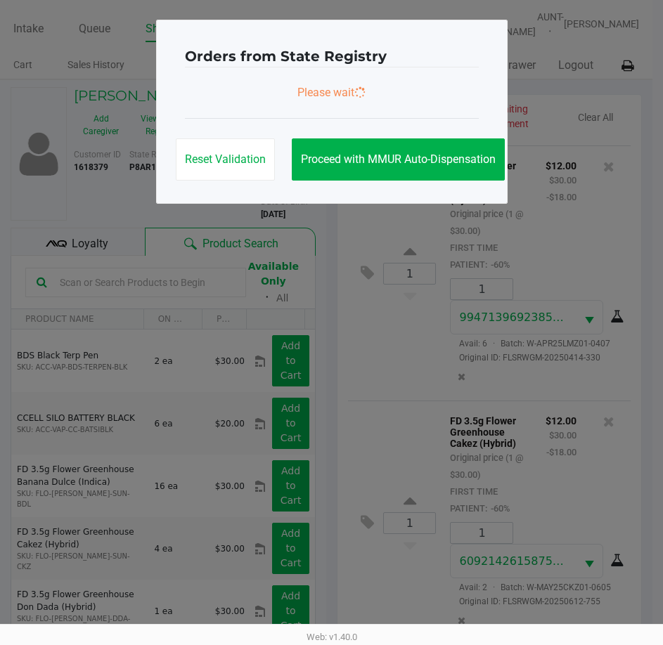
scroll to position [0, 0]
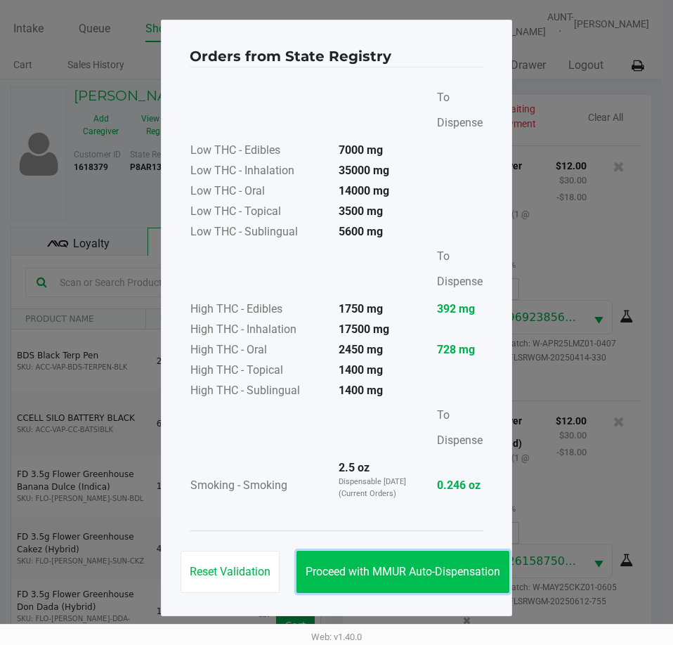
click at [453, 576] on span "Proceed with MMUR Auto-Dispensation" at bounding box center [403, 571] width 195 height 13
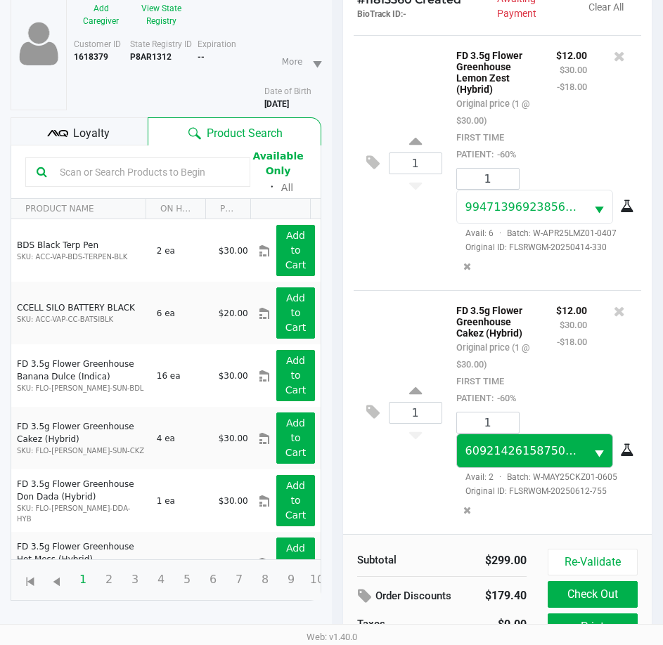
scroll to position [186, 0]
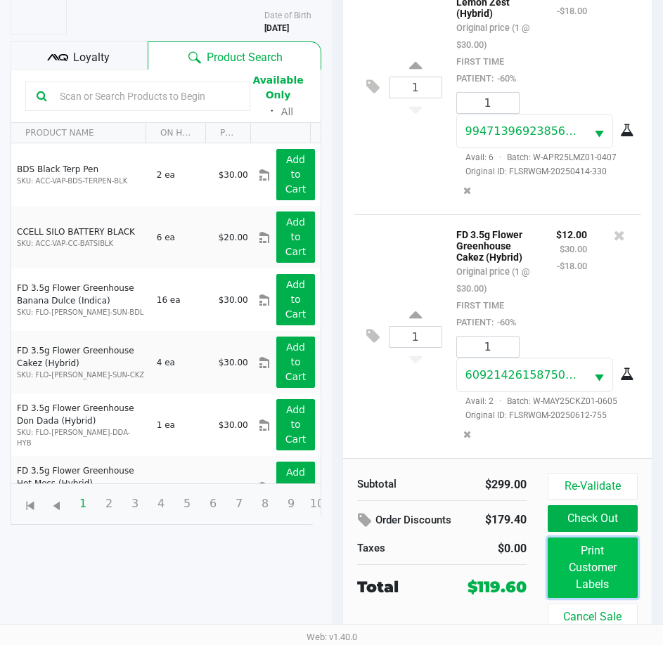
click at [566, 559] on button "Print Customer Labels" at bounding box center [593, 568] width 90 height 60
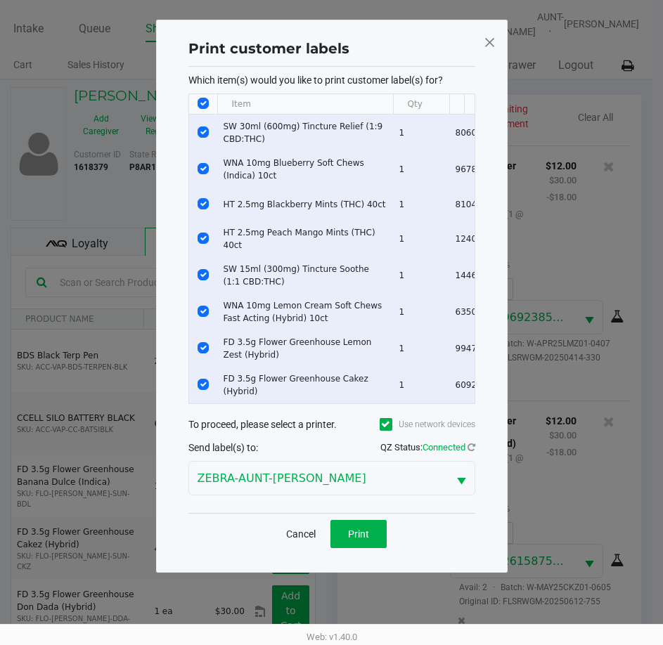
scroll to position [0, 0]
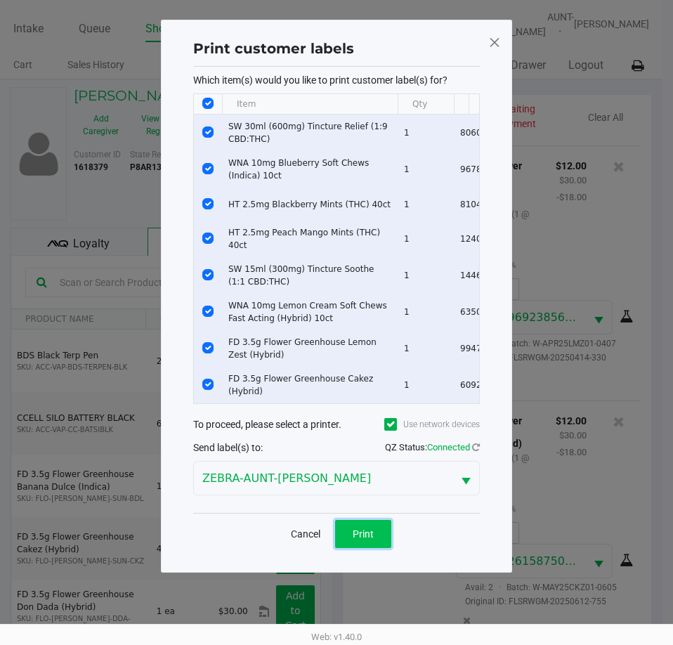
click at [364, 537] on span "Print" at bounding box center [363, 534] width 21 height 11
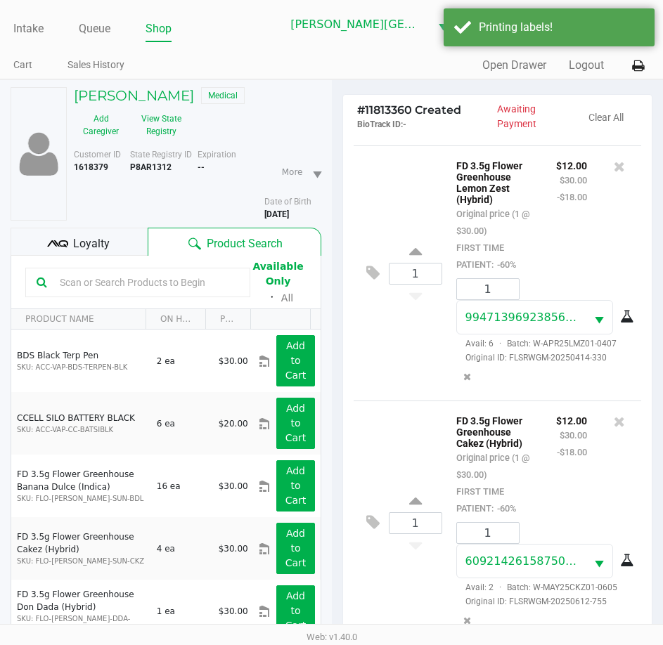
scroll to position [186, 0]
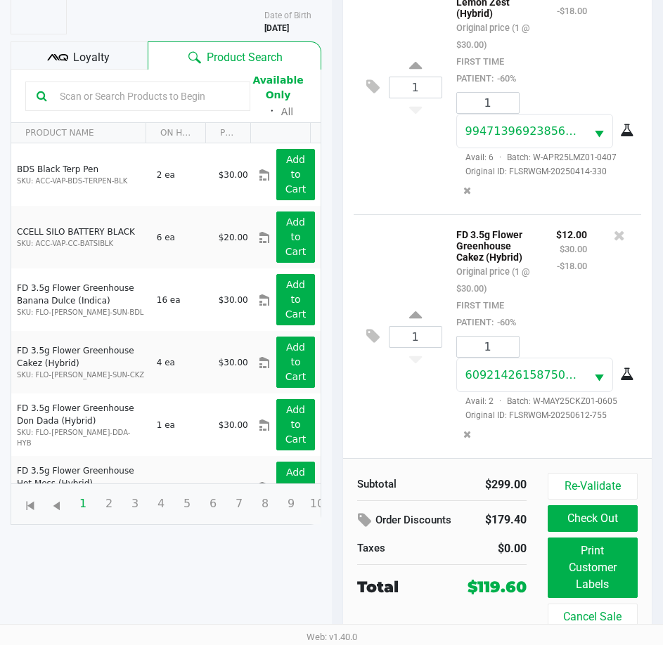
click at [574, 532] on div "Re-Validate Check Out Print Customer Labels Cancel Sale" at bounding box center [598, 551] width 101 height 157
click at [574, 516] on button "Check Out" at bounding box center [593, 518] width 90 height 27
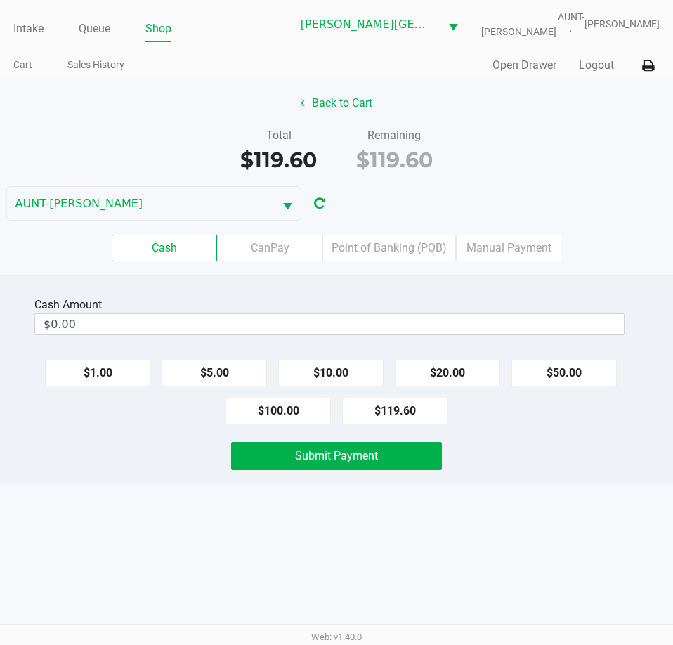
click at [346, 311] on div "Cash Amount" at bounding box center [329, 305] width 590 height 17
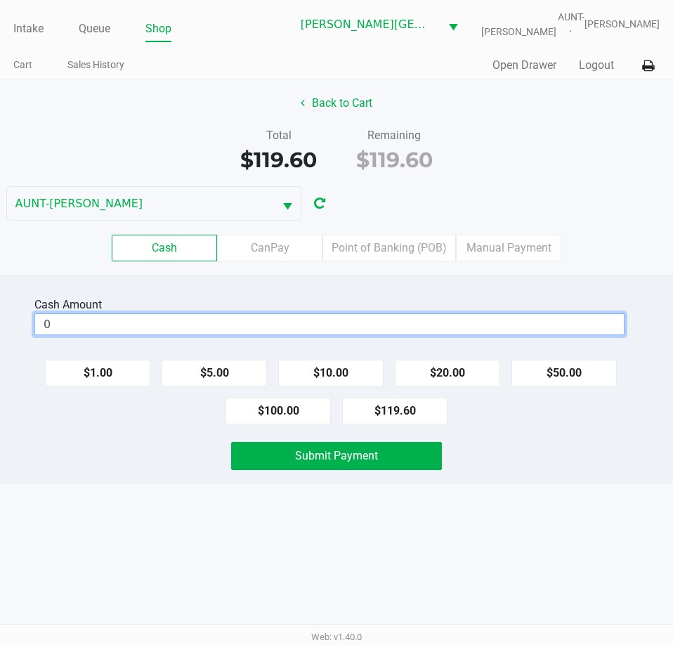
click at [346, 317] on input "0" at bounding box center [329, 324] width 589 height 20
type input "2"
type input "$120.00"
drag, startPoint x: 180, startPoint y: 455, endPoint x: 196, endPoint y: 460, distance: 17.1
click at [182, 456] on div "Submit Payment" at bounding box center [336, 456] width 694 height 28
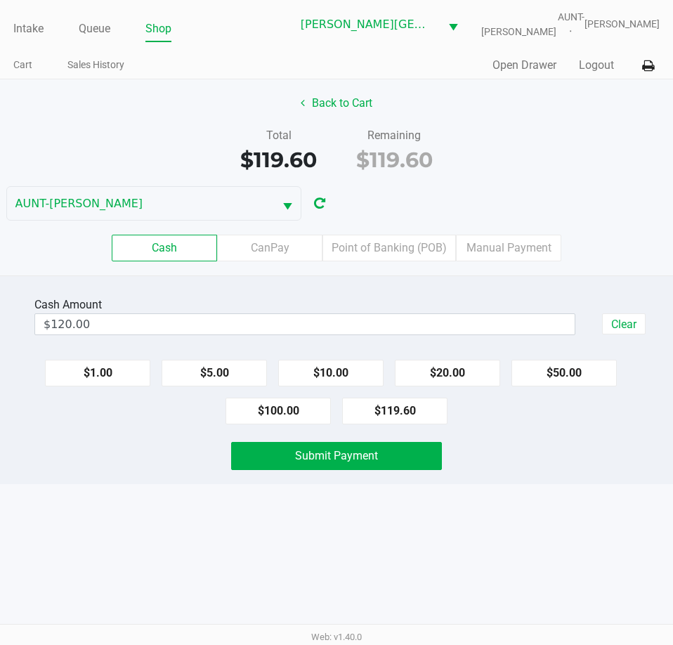
click at [228, 460] on div "Submit Payment" at bounding box center [336, 456] width 231 height 28
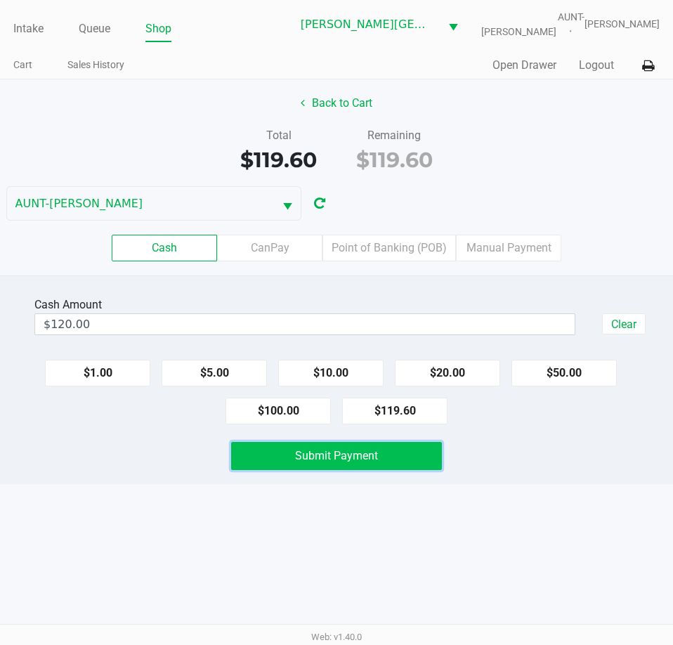
click at [264, 452] on button "Submit Payment" at bounding box center [336, 456] width 210 height 28
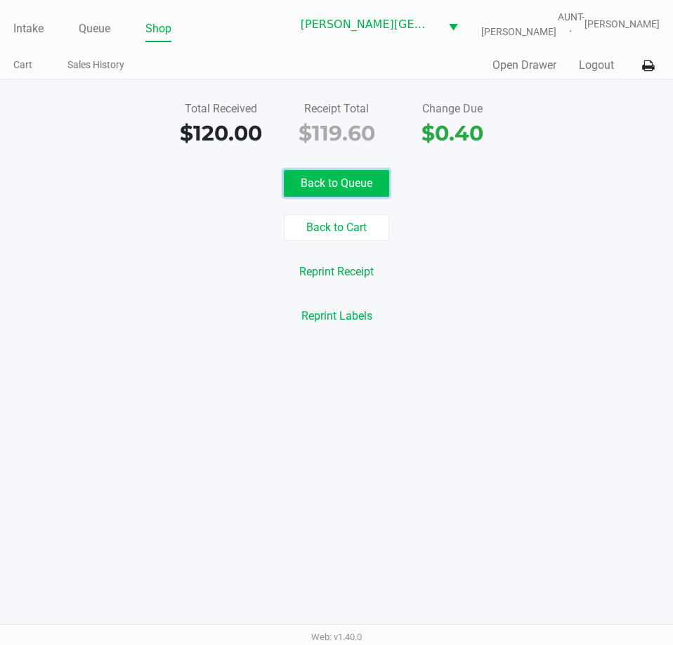
click at [356, 174] on button "Back to Queue" at bounding box center [336, 183] width 105 height 27
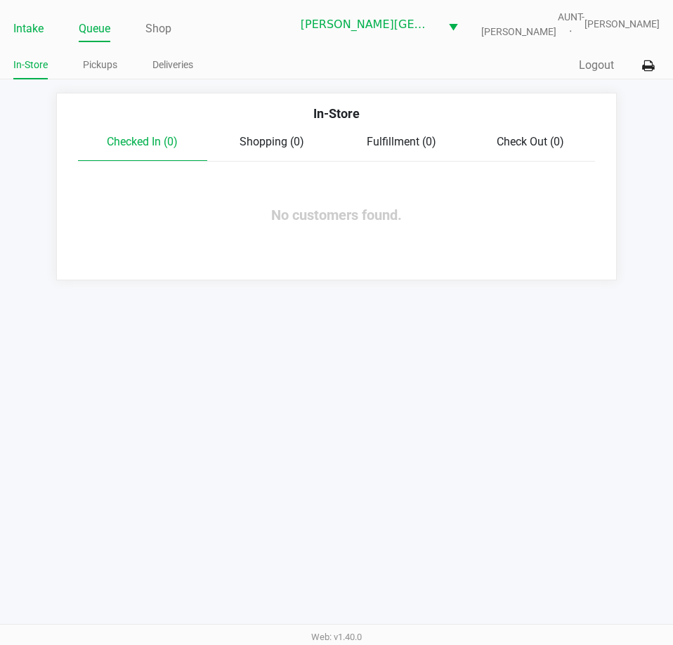
click at [26, 28] on link "Intake" at bounding box center [28, 29] width 30 height 20
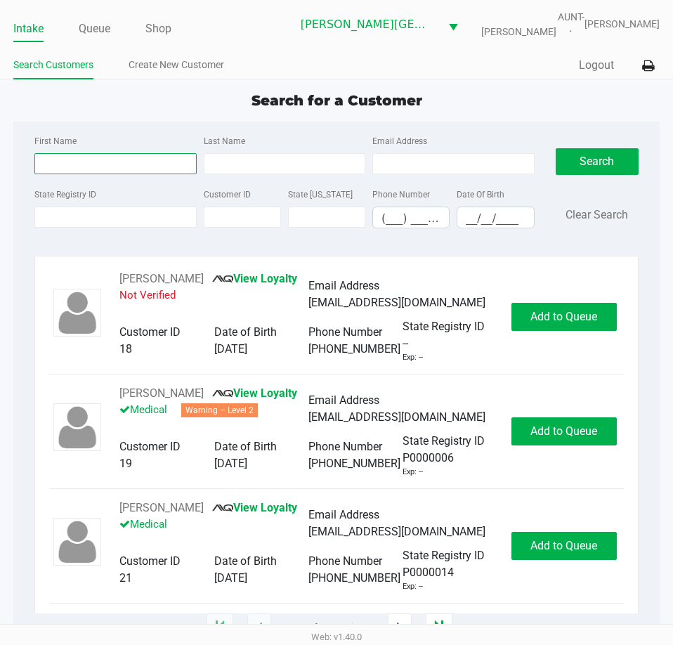
click at [89, 169] on input "First Name" at bounding box center [115, 163] width 162 height 21
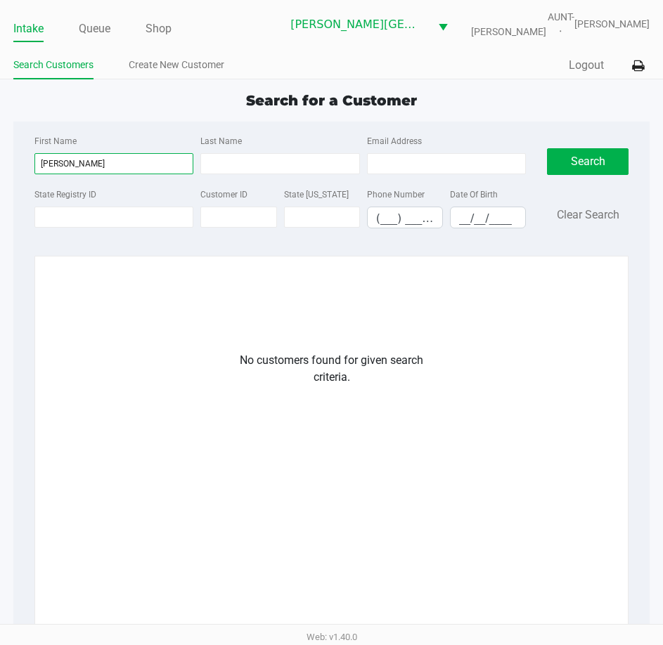
drag, startPoint x: 64, startPoint y: 162, endPoint x: 77, endPoint y: 163, distance: 13.4
click at [77, 163] on input "[PERSON_NAME]" at bounding box center [113, 163] width 159 height 21
type input "[PERSON_NAME]"
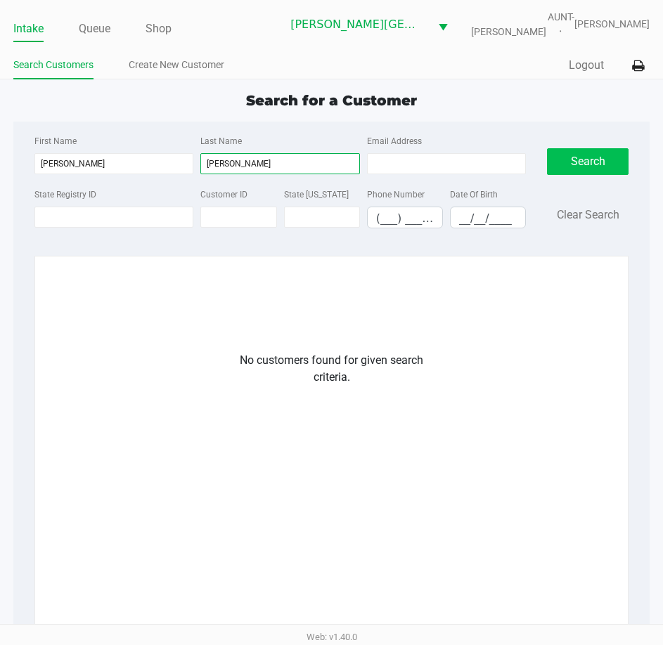
type input "[PERSON_NAME]"
click at [609, 164] on button "Search" at bounding box center [588, 161] width 82 height 27
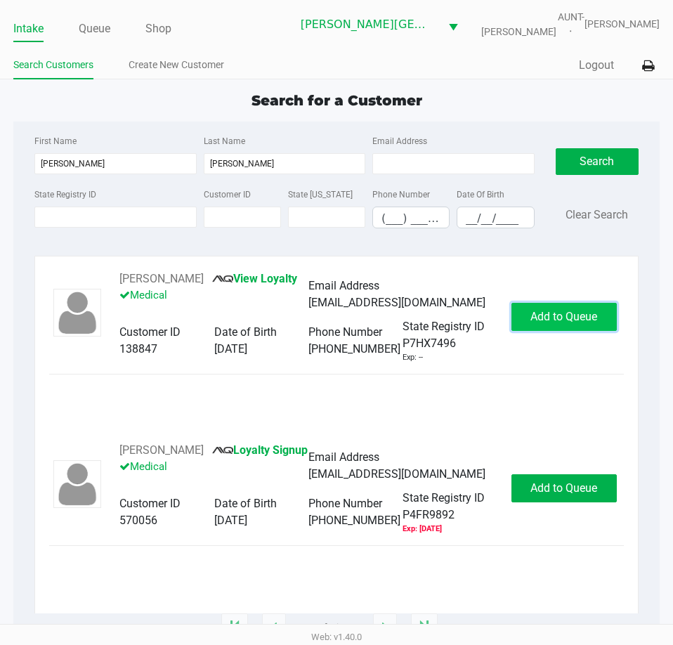
click at [573, 320] on span "Add to Queue" at bounding box center [564, 316] width 67 height 13
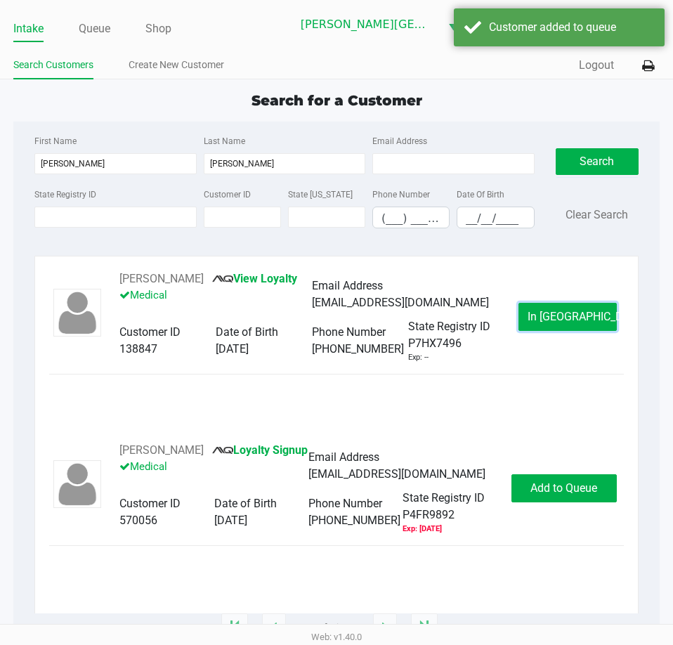
click at [573, 319] on span "In [GEOGRAPHIC_DATA]" at bounding box center [587, 316] width 118 height 13
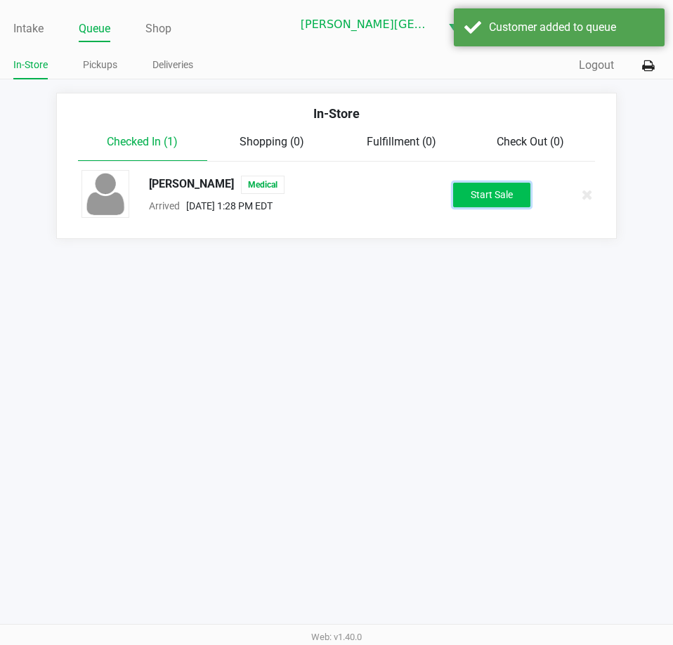
click at [479, 195] on button "Start Sale" at bounding box center [491, 195] width 77 height 25
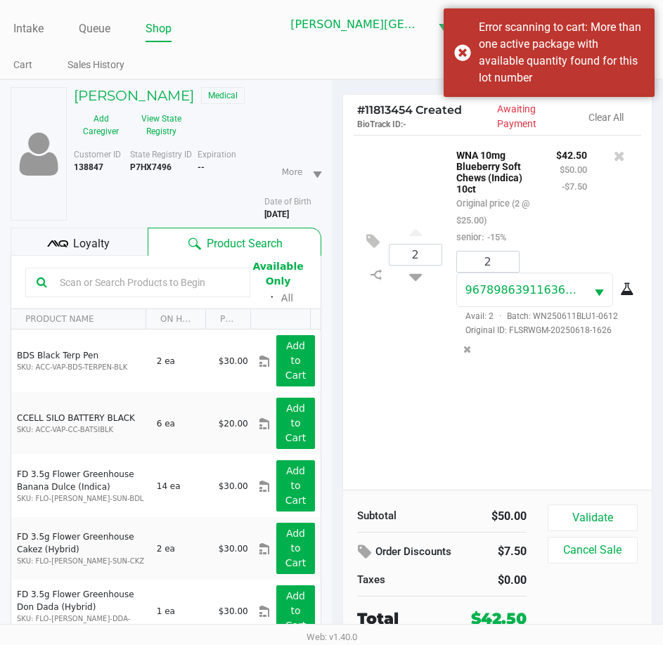
click at [105, 279] on input "text" at bounding box center [146, 282] width 185 height 21
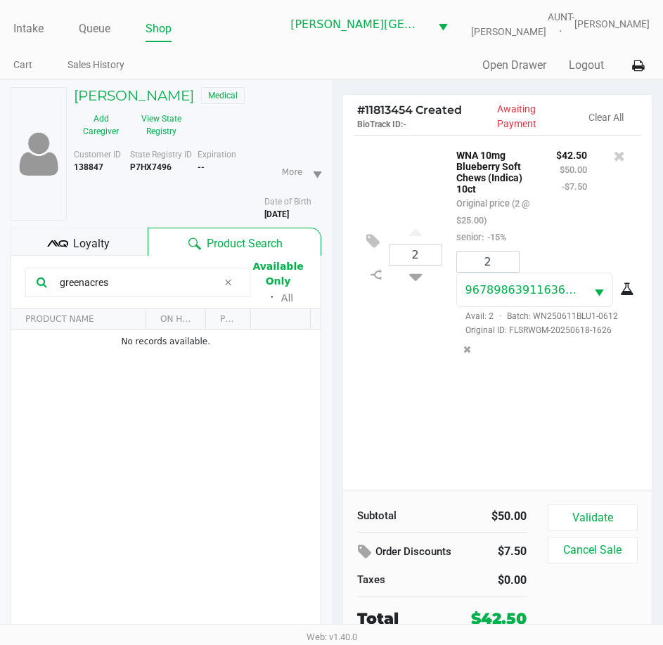
click at [86, 282] on input "greenacres" at bounding box center [136, 282] width 164 height 21
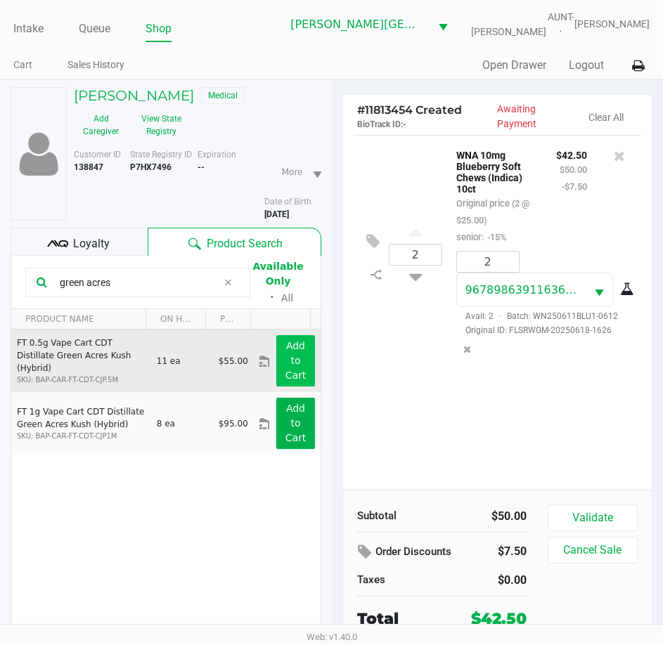
type input "green acres"
click at [285, 360] on app-button-loader "Add to Cart" at bounding box center [295, 360] width 21 height 41
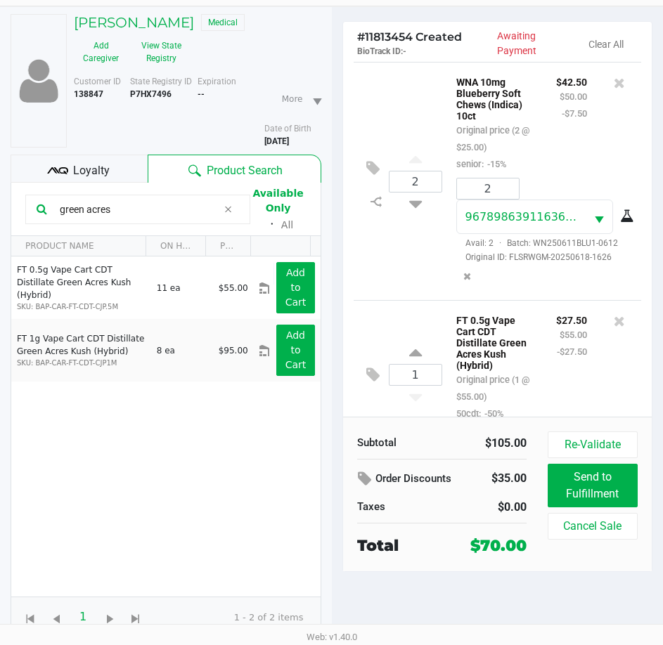
scroll to position [39, 0]
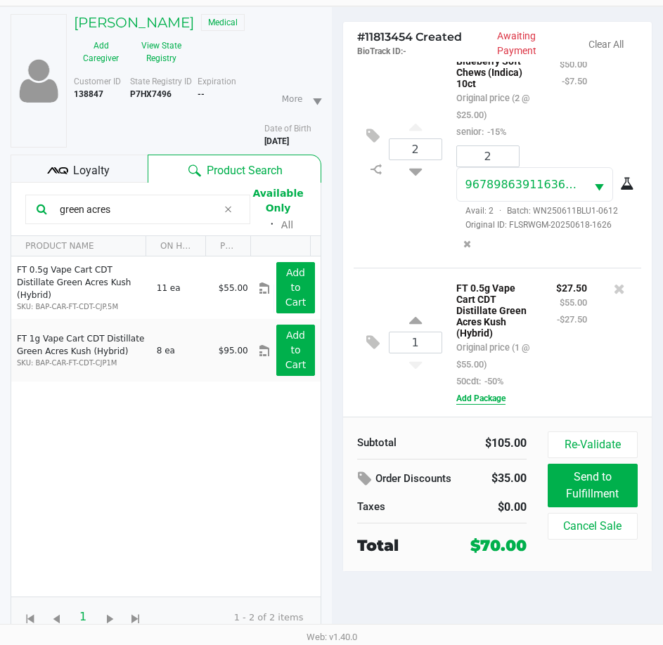
click at [483, 401] on button "Add Package" at bounding box center [480, 398] width 49 height 13
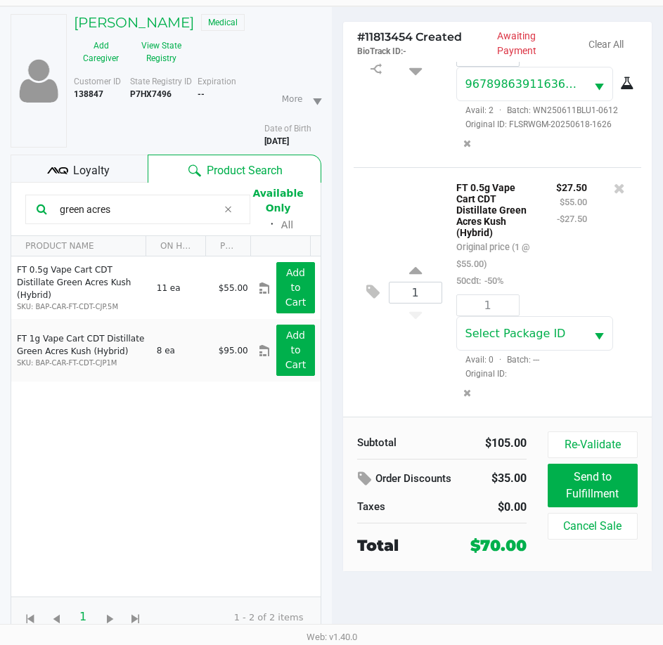
scroll to position [139, 0]
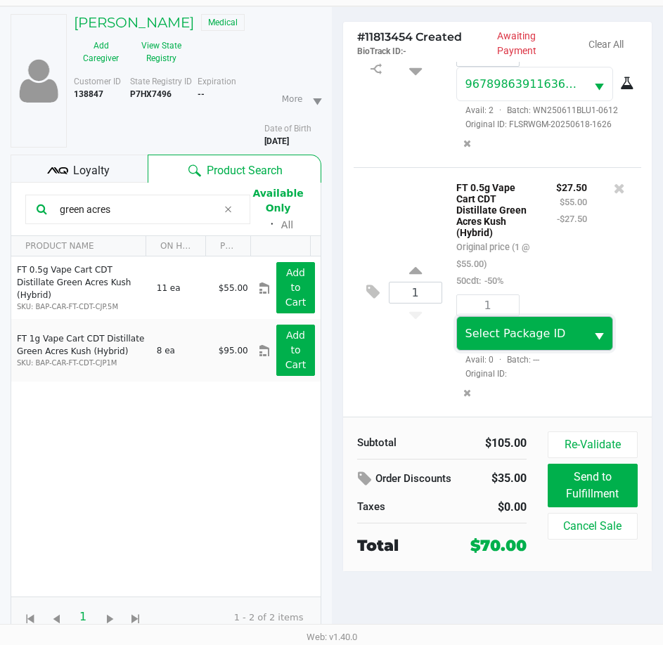
click at [525, 342] on span "Select Package ID" at bounding box center [521, 333] width 129 height 33
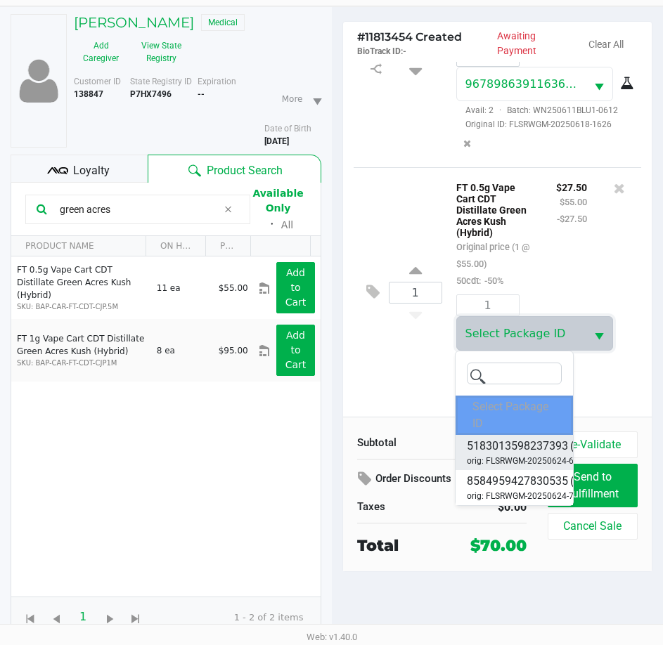
click at [528, 456] on span "orig: FLSRWGM-20250624-683" at bounding box center [525, 461] width 117 height 13
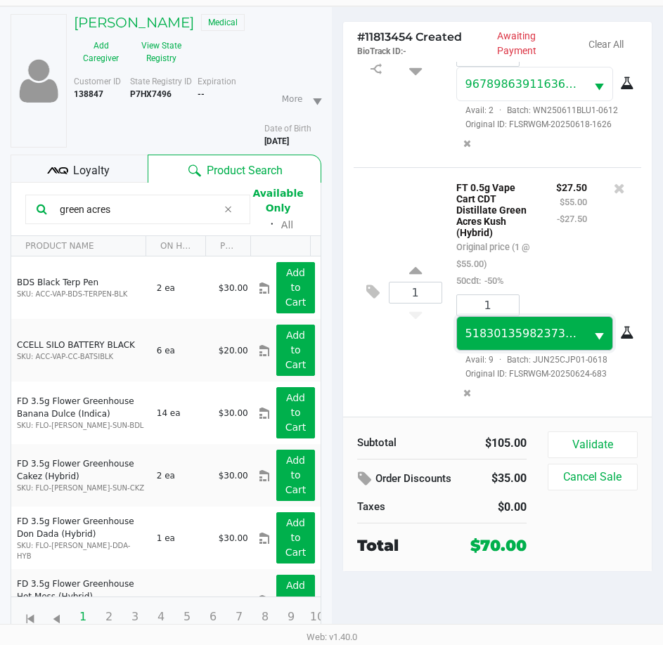
click at [500, 327] on span "5183013598237393" at bounding box center [522, 333] width 115 height 13
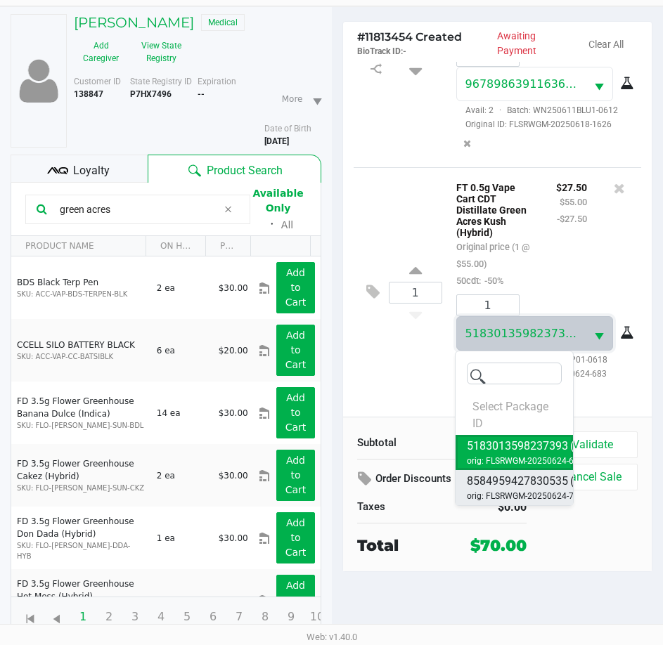
click at [520, 481] on span "8584959427830535" at bounding box center [517, 481] width 101 height 17
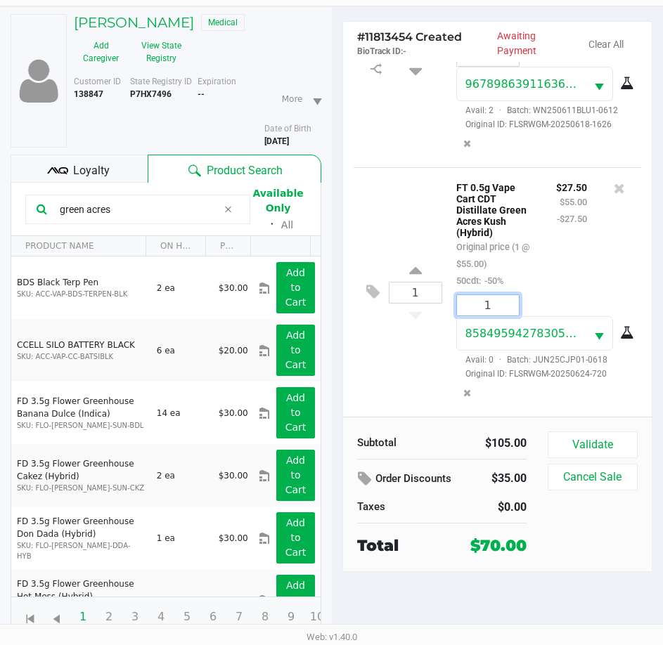
click at [500, 301] on input "1" at bounding box center [488, 305] width 62 height 20
click at [388, 394] on div "1 FT 0.5g Vape Cart CDT Distillate Green Acres Kush (Hybrid) Original price (1 …" at bounding box center [498, 292] width 288 height 250
click at [580, 452] on button "Validate" at bounding box center [593, 445] width 90 height 27
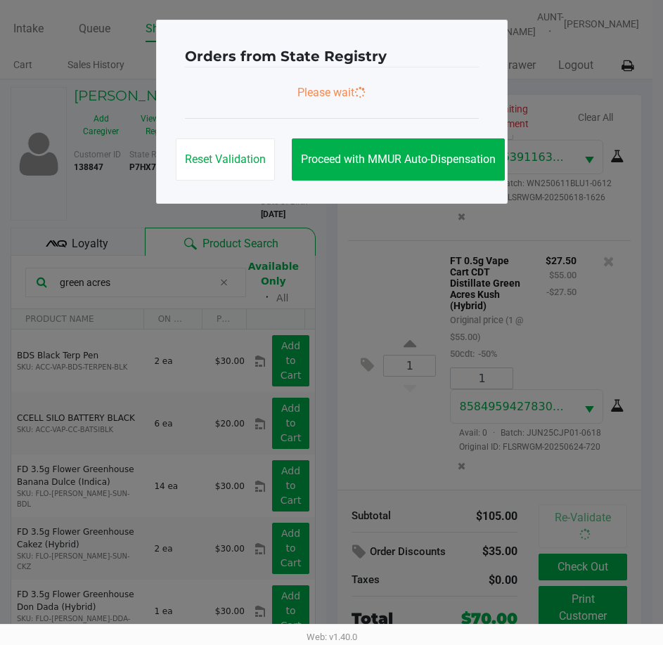
scroll to position [0, 0]
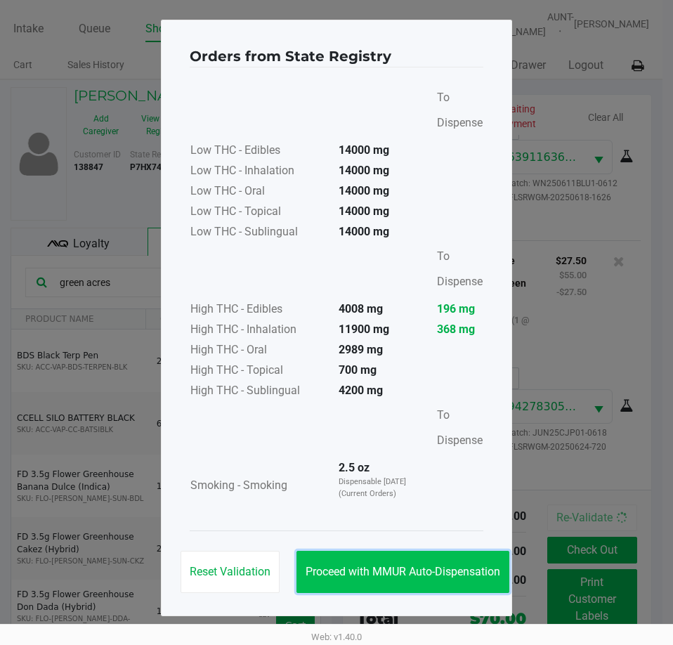
click at [403, 566] on span "Proceed with MMUR Auto-Dispensation" at bounding box center [403, 571] width 195 height 13
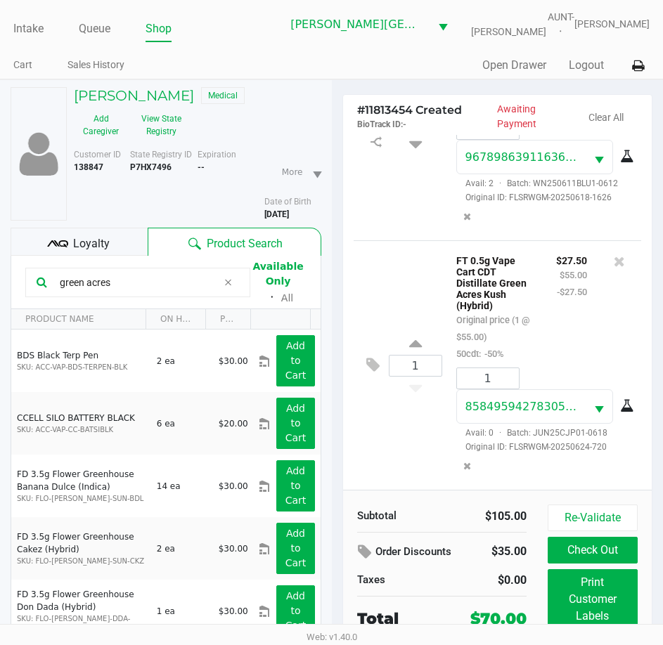
click at [111, 233] on div "Loyalty" at bounding box center [79, 242] width 137 height 28
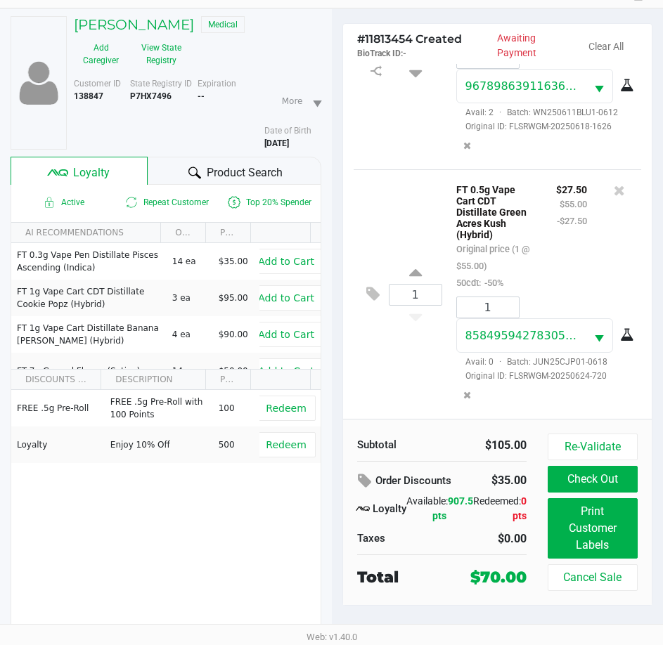
scroll to position [73, 0]
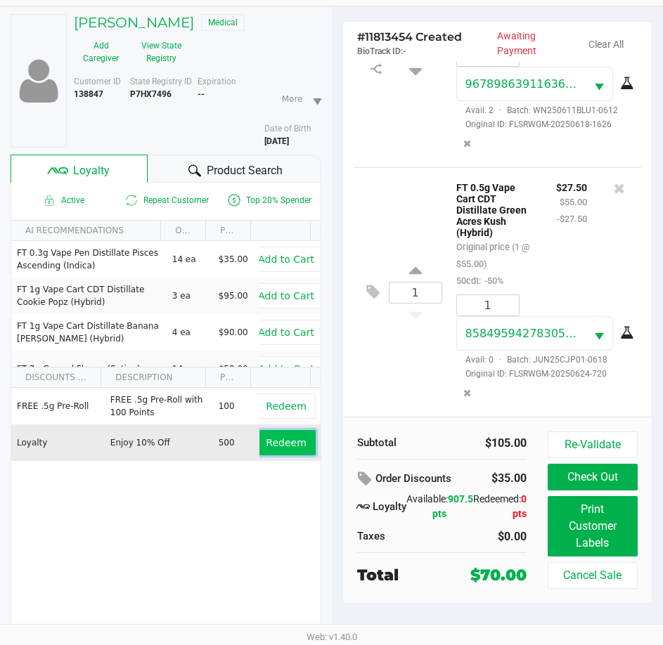
click at [276, 443] on span "Redeem" at bounding box center [286, 442] width 40 height 11
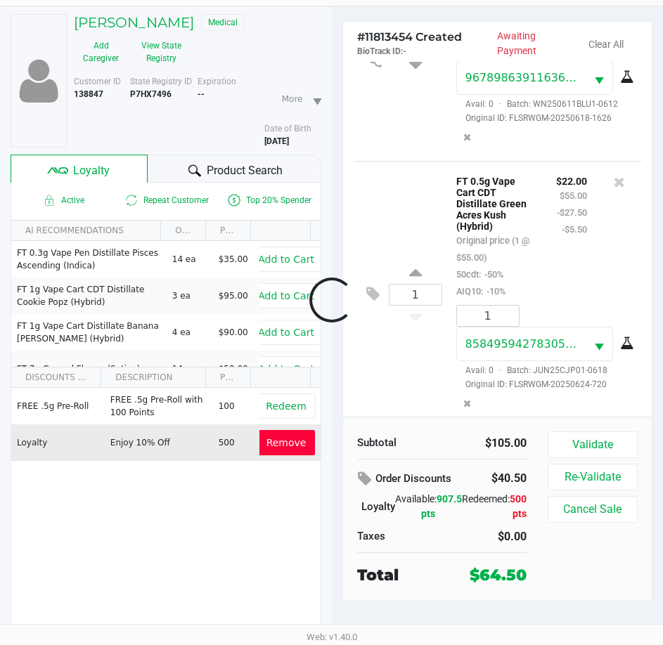
scroll to position [156, 0]
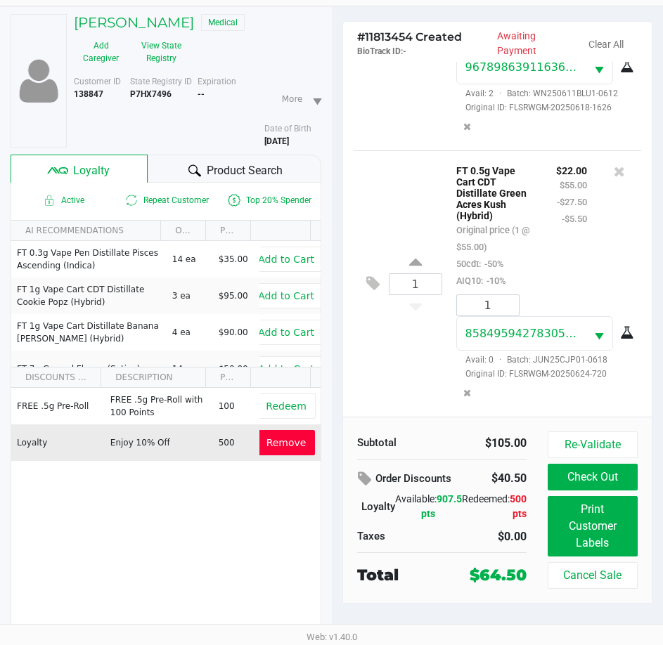
click at [269, 446] on span "Remove" at bounding box center [286, 442] width 40 height 11
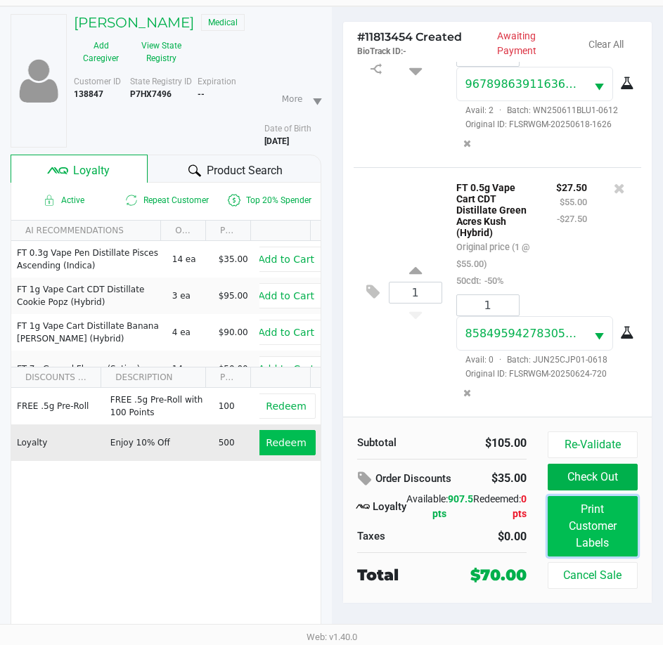
click at [575, 531] on button "Print Customer Labels" at bounding box center [593, 526] width 90 height 60
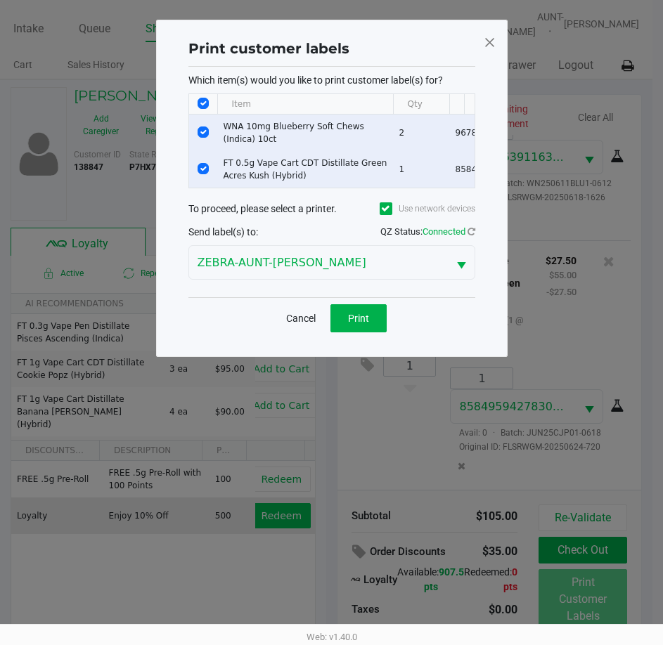
scroll to position [0, 0]
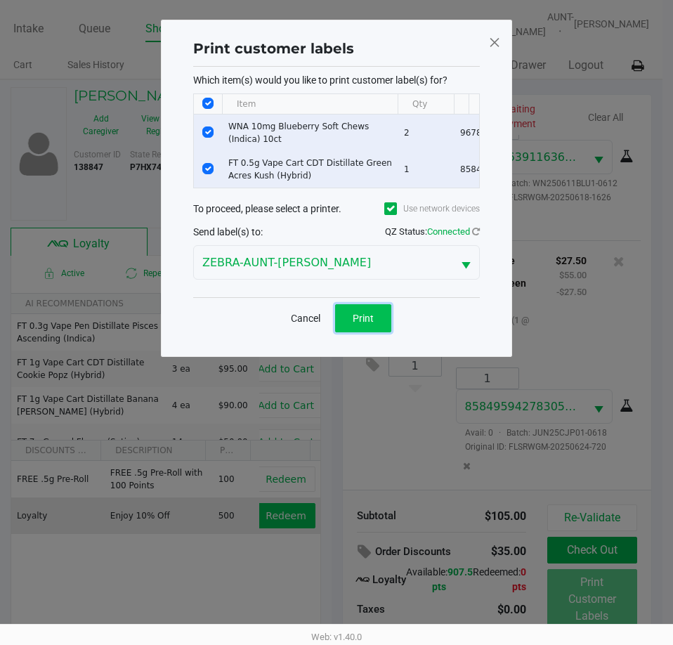
click at [365, 318] on button "Print" at bounding box center [363, 318] width 56 height 28
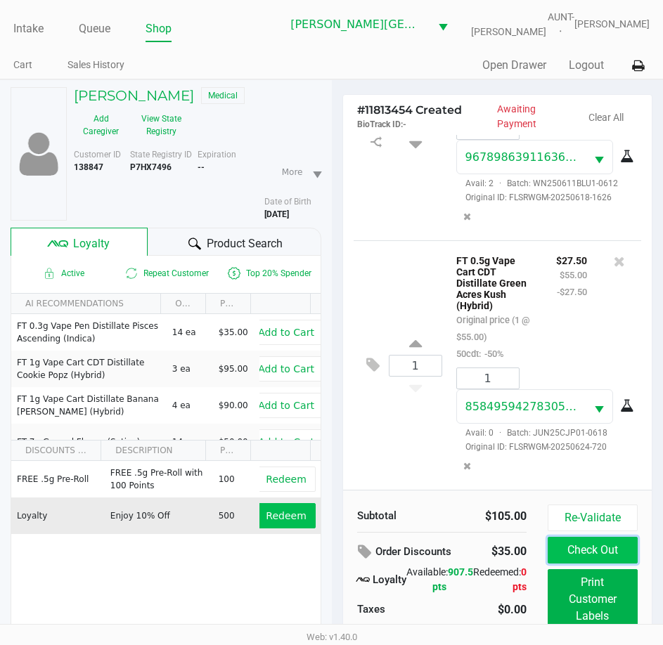
click at [570, 550] on button "Check Out" at bounding box center [593, 550] width 90 height 27
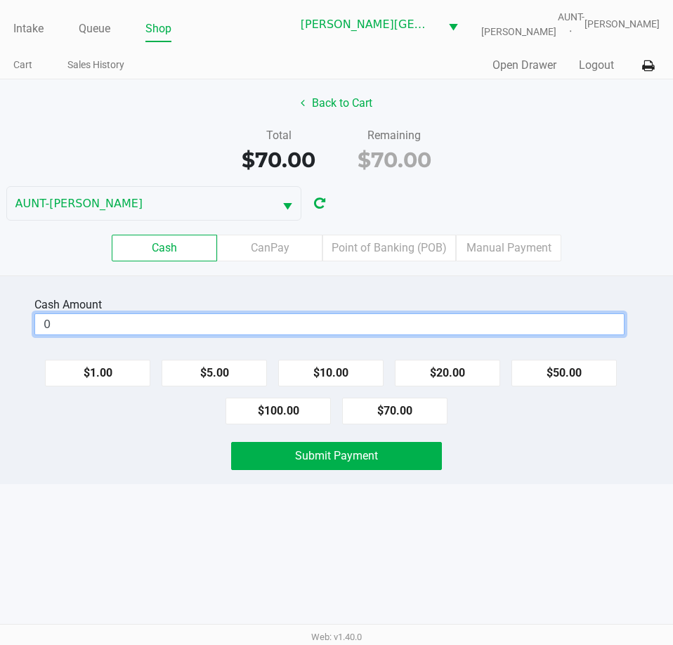
click at [259, 326] on input "0" at bounding box center [329, 324] width 589 height 20
type input "$80.00"
click at [144, 455] on div "Submit Payment" at bounding box center [336, 456] width 694 height 28
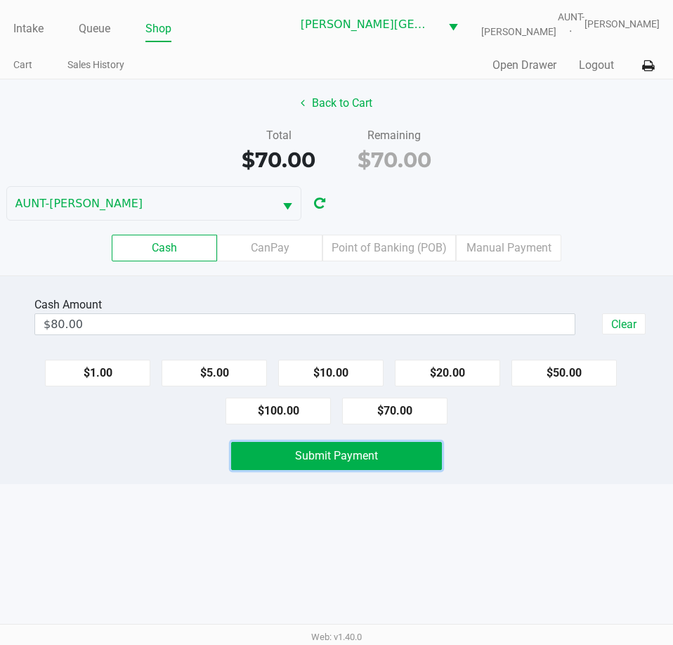
click at [282, 458] on button "Submit Payment" at bounding box center [336, 456] width 210 height 28
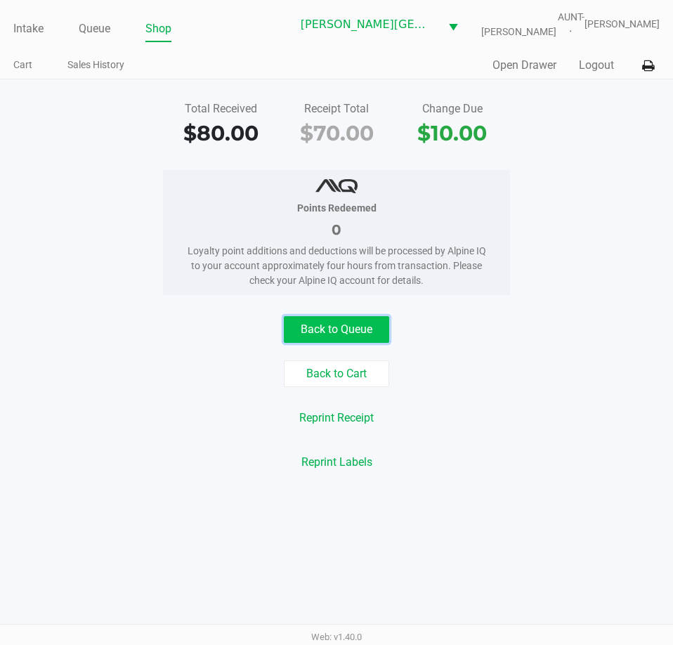
click at [308, 330] on button "Back to Queue" at bounding box center [336, 329] width 105 height 27
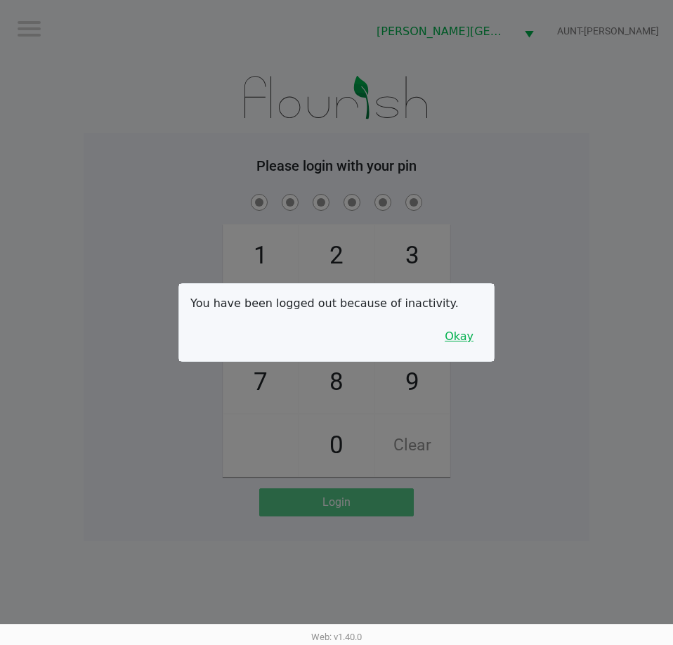
click at [468, 341] on button "Okay" at bounding box center [459, 336] width 47 height 27
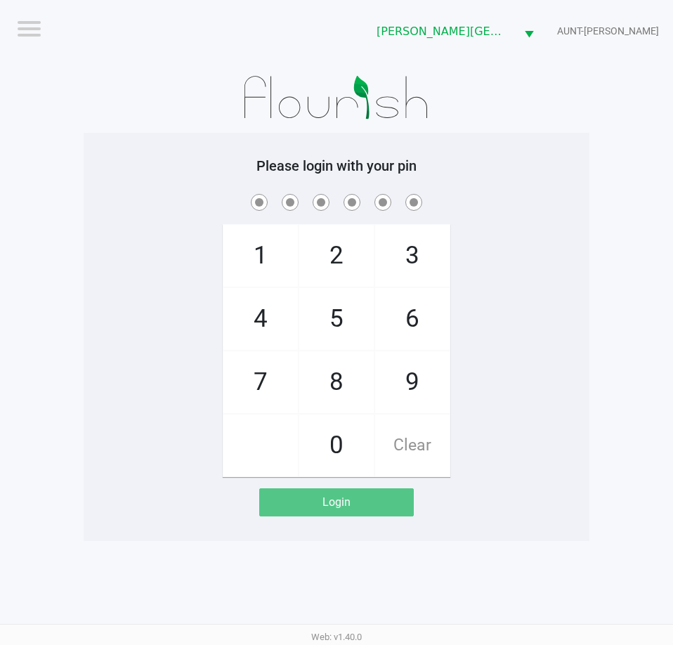
click at [467, 344] on div "1 4 7 2 5 8 0 3 6 9 Clear" at bounding box center [337, 334] width 506 height 286
click at [90, 328] on div "1 4 7 2 5 8 0 3 6 9 Clear" at bounding box center [337, 334] width 506 height 286
checkbox input "true"
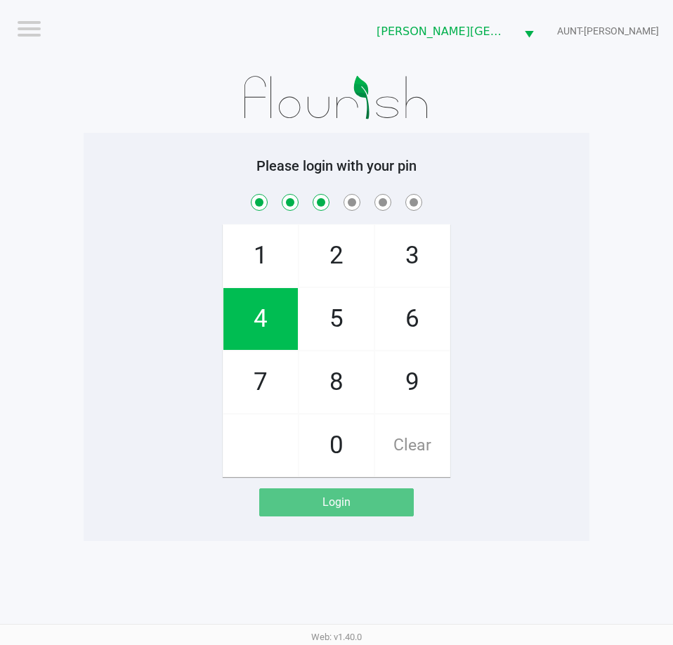
checkbox input "true"
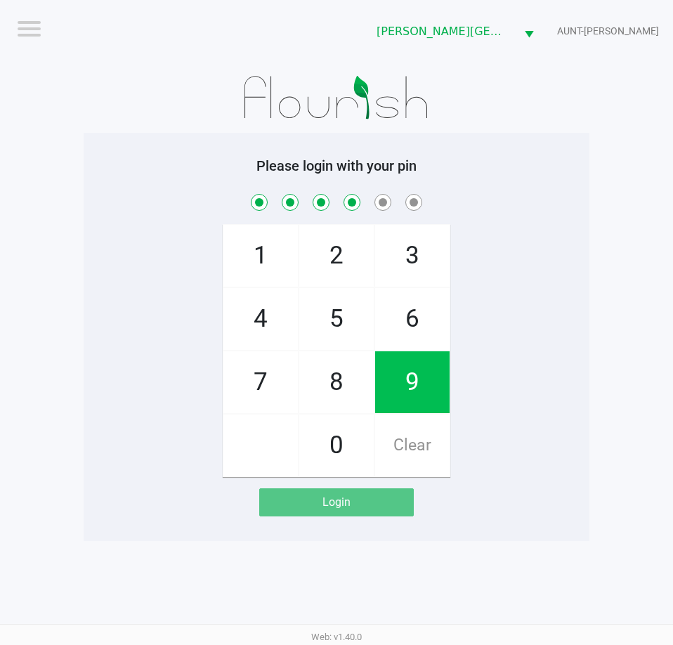
checkbox input "true"
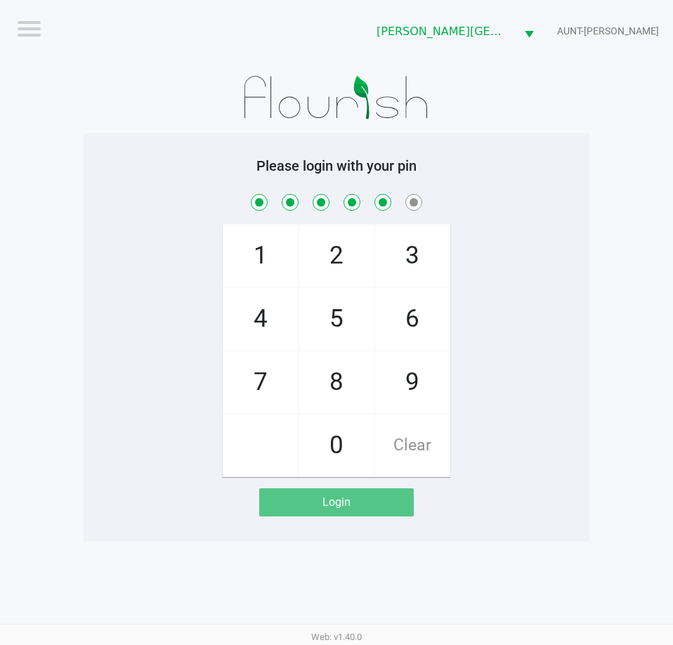
checkbox input "true"
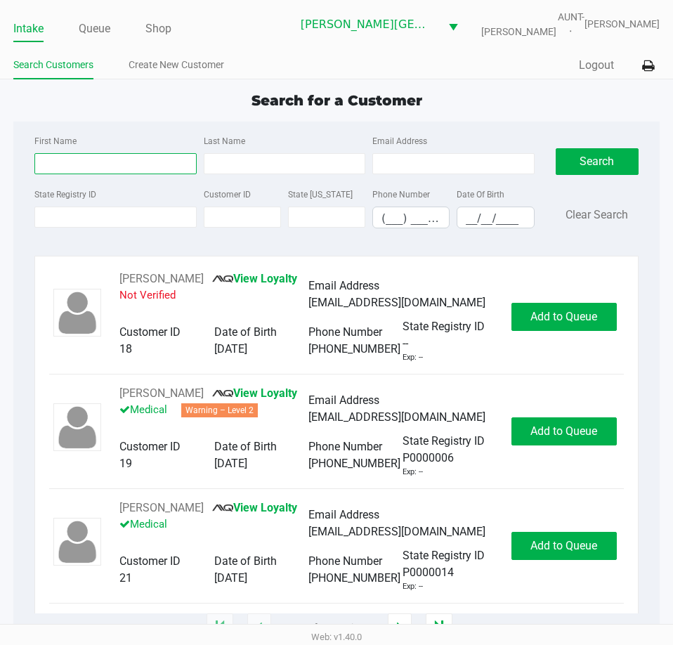
click at [82, 172] on input "First Name" at bounding box center [115, 163] width 162 height 21
type input "[PERSON_NAME]"
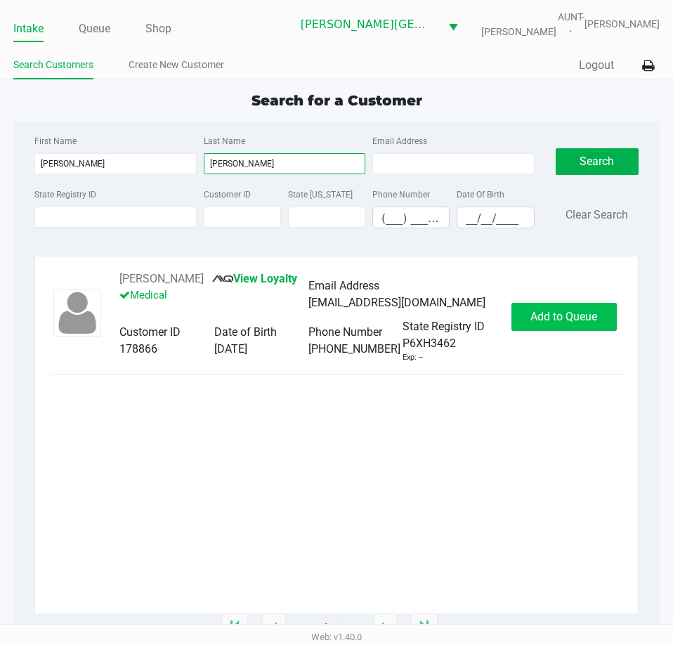
type input "[PERSON_NAME]"
click at [565, 319] on span "Add to Queue" at bounding box center [564, 316] width 67 height 13
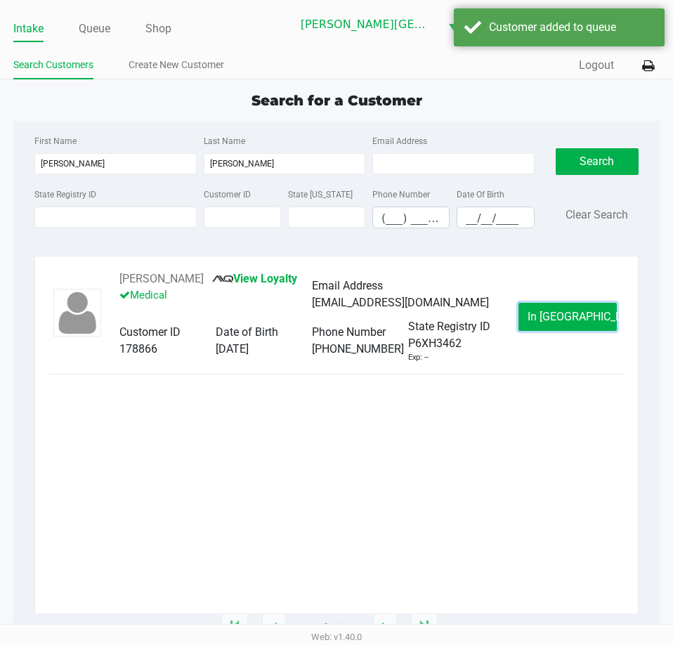
click at [561, 321] on span "In [GEOGRAPHIC_DATA]" at bounding box center [587, 316] width 118 height 13
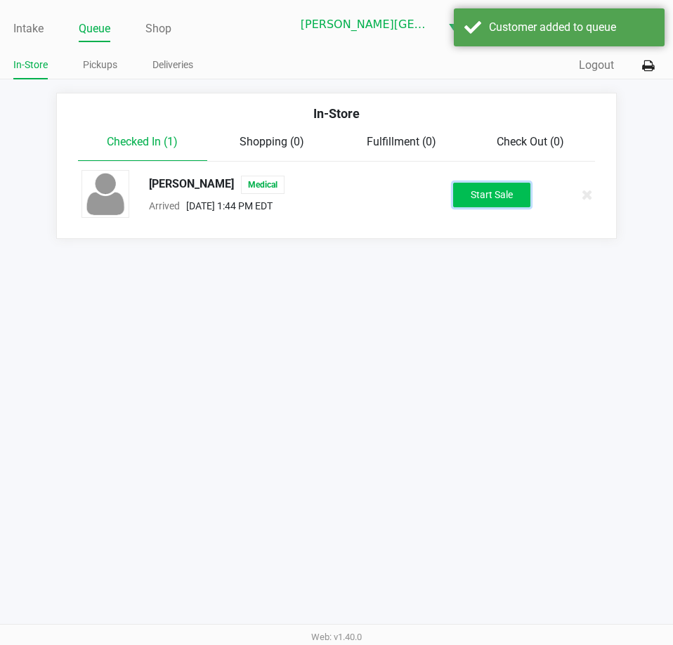
click at [480, 183] on button "Start Sale" at bounding box center [491, 195] width 77 height 25
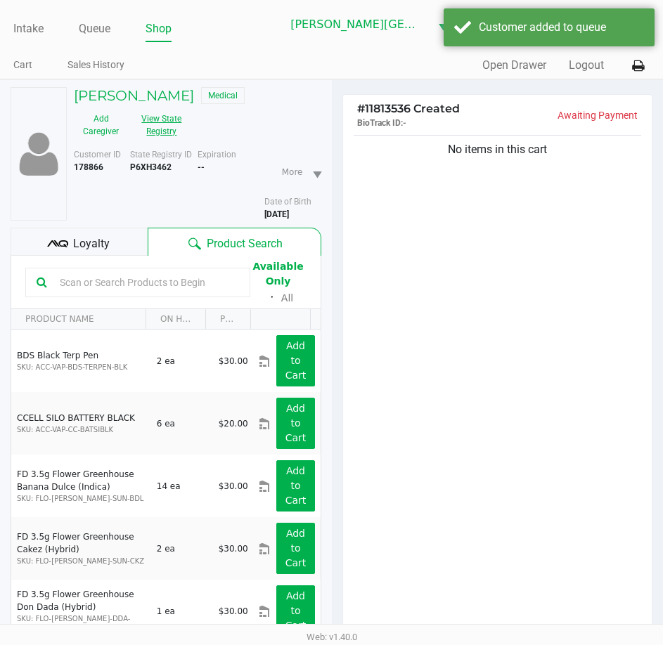
click at [171, 128] on button "View State Registry" at bounding box center [157, 125] width 59 height 35
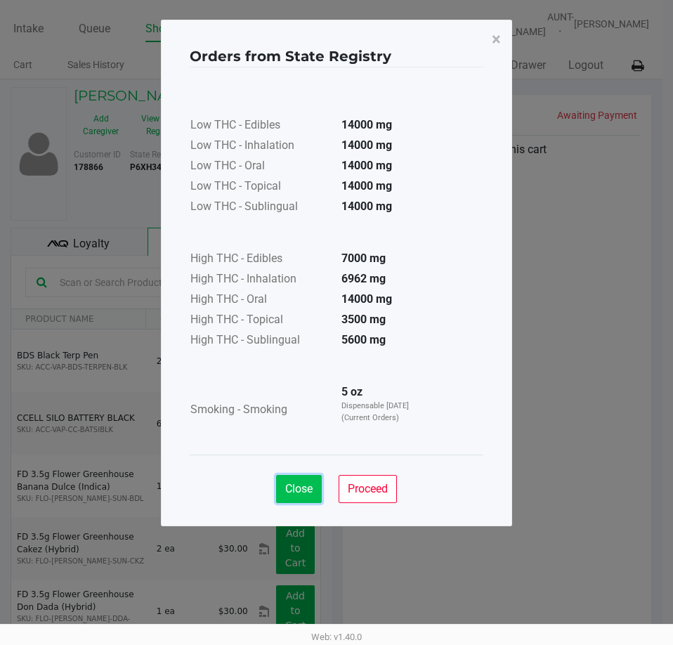
click at [292, 486] on span "Close" at bounding box center [298, 488] width 27 height 13
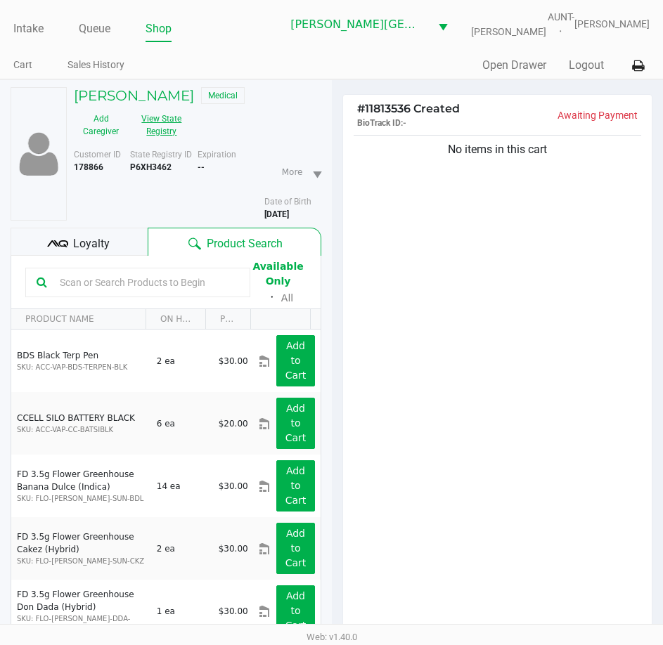
click at [128, 108] on button "View State Registry" at bounding box center [157, 125] width 59 height 35
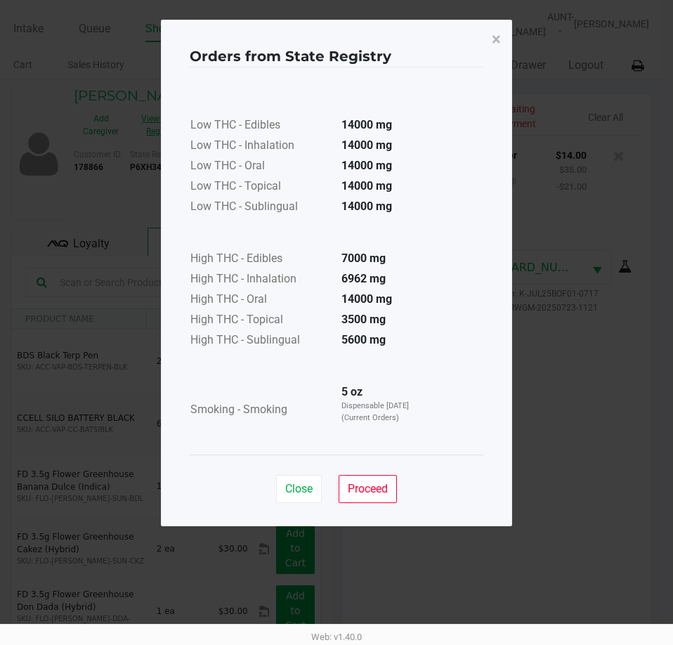
click at [128, 108] on button "View State Registry" at bounding box center [157, 125] width 59 height 35
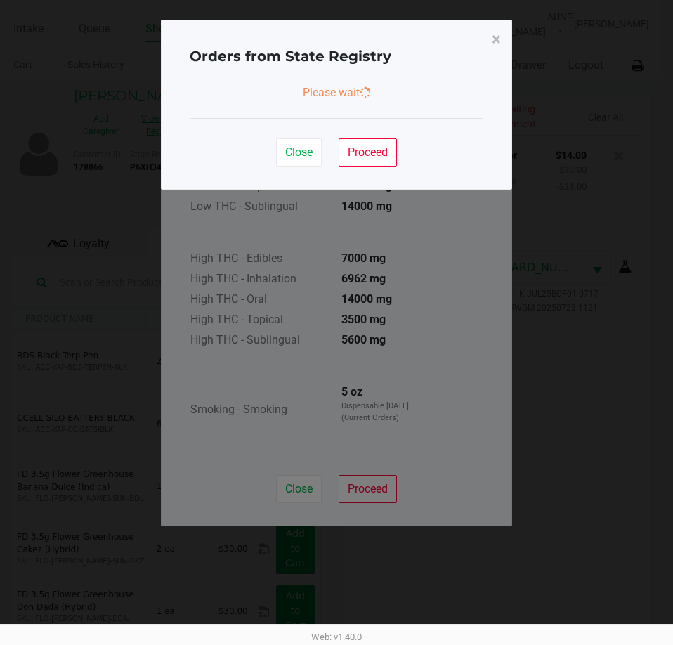
click at [128, 108] on button "View State Registry" at bounding box center [157, 125] width 59 height 35
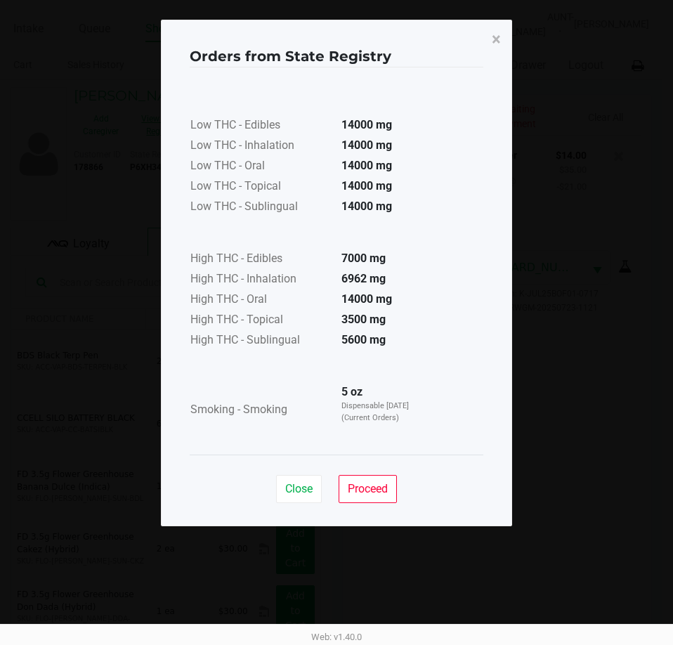
click at [128, 108] on button "View State Registry" at bounding box center [157, 125] width 59 height 35
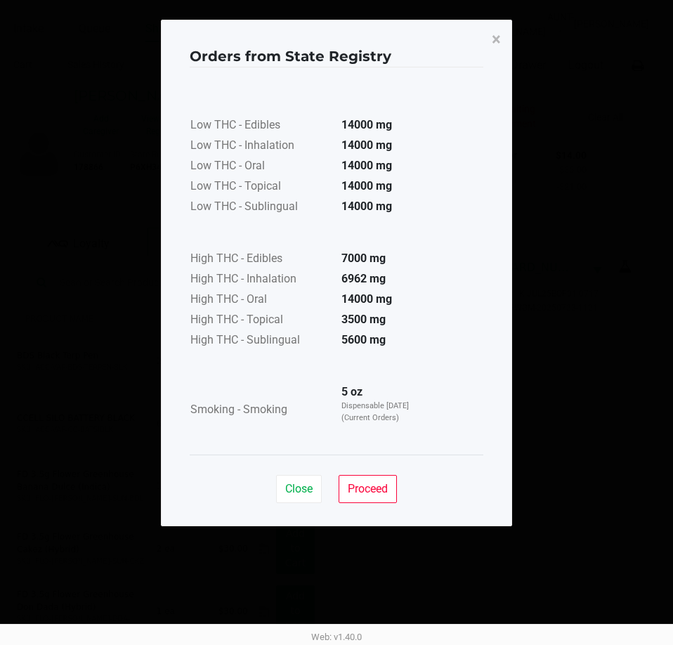
drag, startPoint x: 313, startPoint y: 465, endPoint x: 306, endPoint y: 470, distance: 8.8
click at [312, 465] on div "Close Proceed" at bounding box center [337, 483] width 294 height 57
click at [292, 484] on span "Close" at bounding box center [298, 488] width 27 height 13
click at [292, 484] on div "Close Proceed" at bounding box center [337, 483] width 294 height 57
click at [292, 484] on span "Close" at bounding box center [298, 488] width 27 height 13
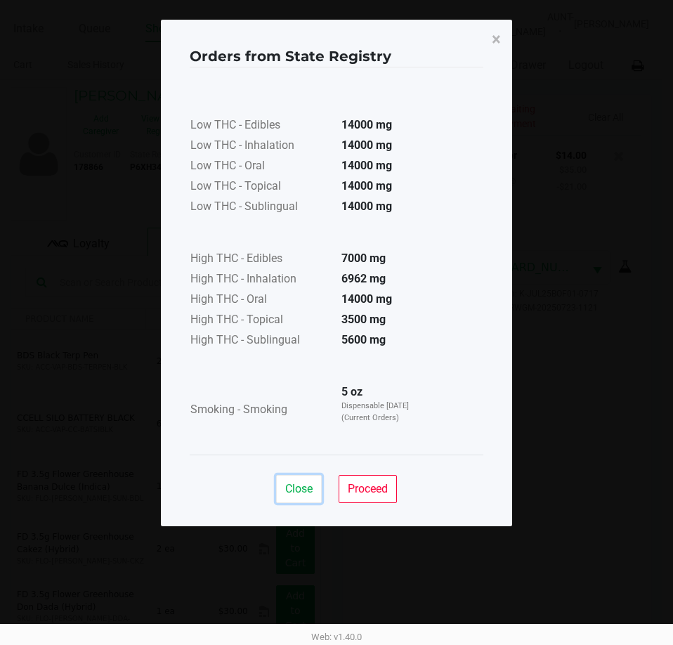
click at [292, 484] on span "Close" at bounding box center [298, 488] width 27 height 13
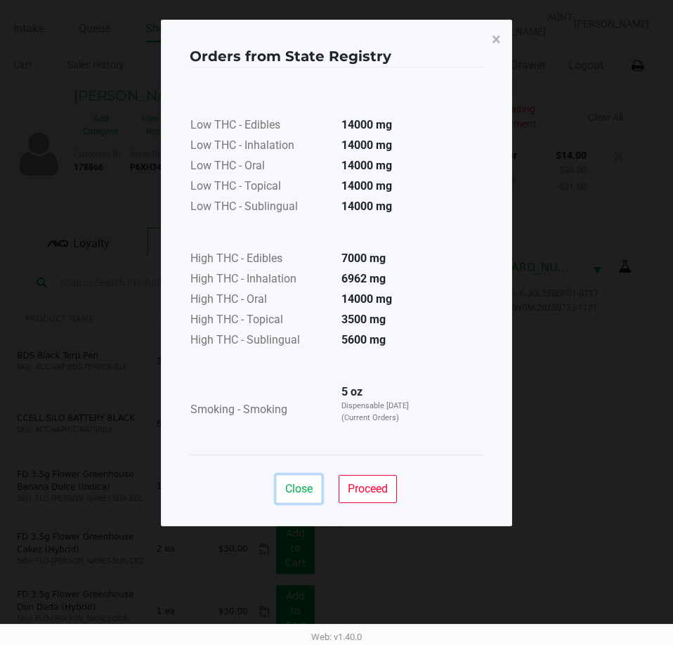
click at [292, 484] on span "Close" at bounding box center [298, 488] width 27 height 13
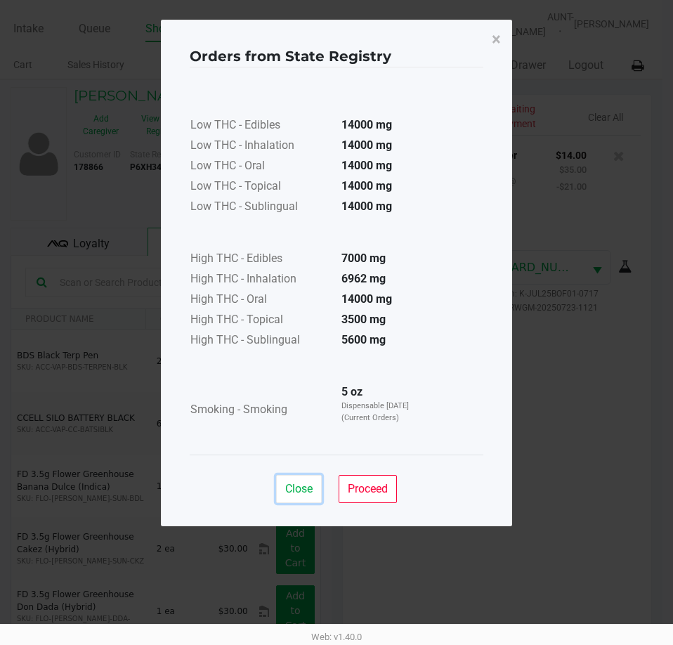
click at [292, 484] on span "Close" at bounding box center [298, 488] width 27 height 13
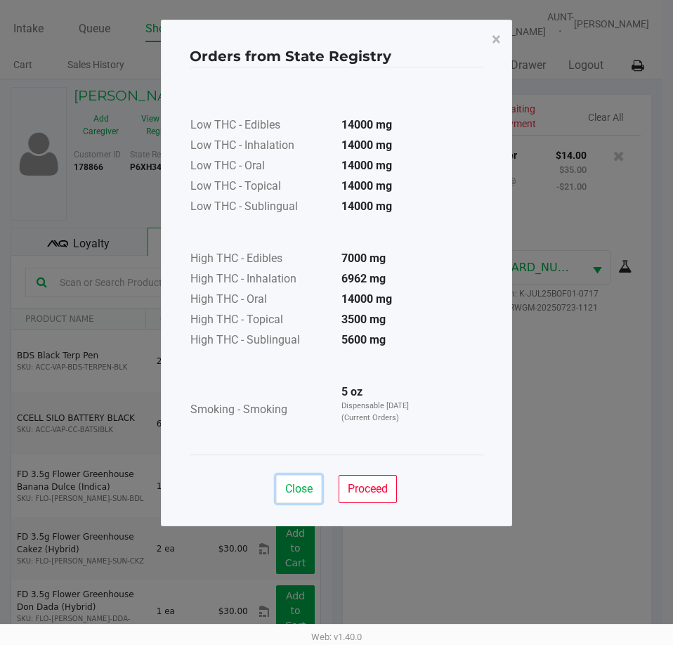
click at [292, 484] on span "Close" at bounding box center [298, 488] width 27 height 13
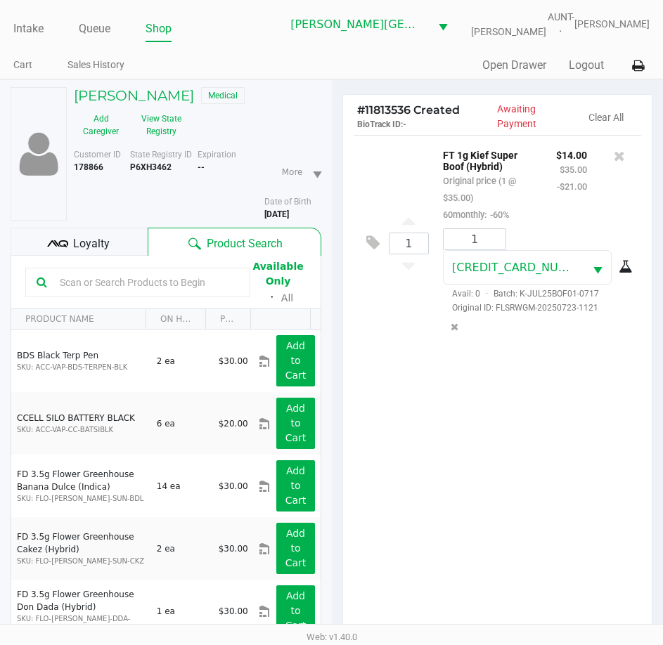
click at [389, 457] on div "1 FT 1g Kief Super Boof (Hybrid) Original price (1 @ $35.00) 60monthly: -60% $1…" at bounding box center [497, 390] width 309 height 510
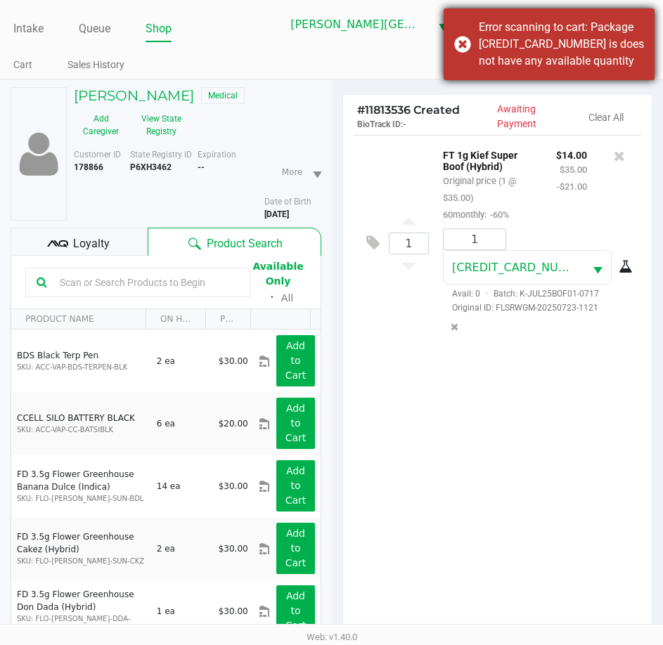
click at [459, 49] on div "Error scanning to cart: Package [CREDIT_CARD_NUMBER] is does not have any avail…" at bounding box center [549, 44] width 211 height 72
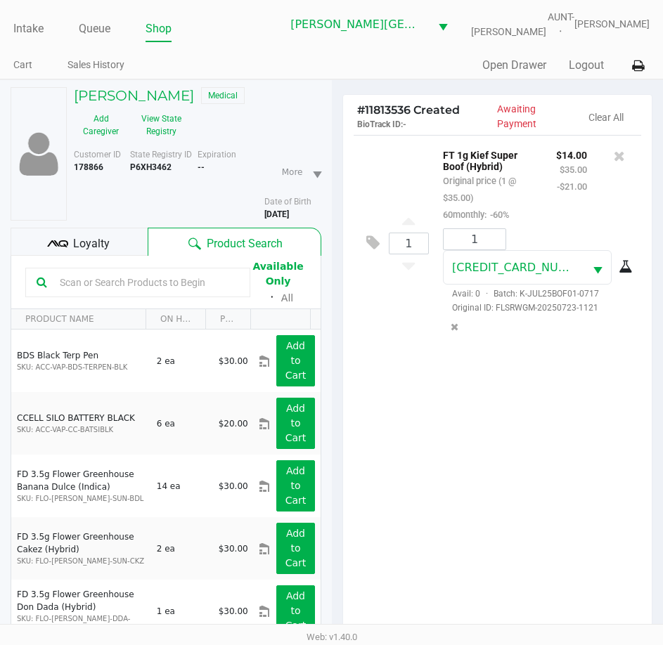
click at [103, 283] on input "text" at bounding box center [146, 282] width 185 height 21
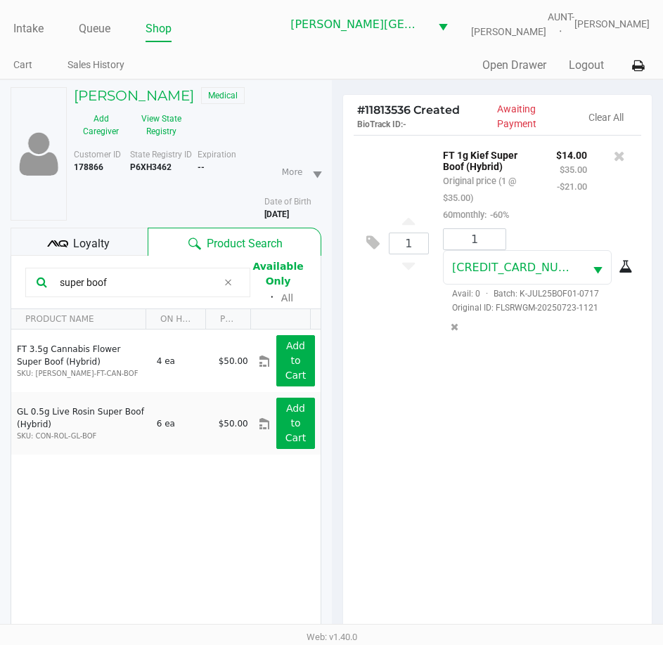
type input "super boof"
click at [235, 483] on div "FT 3.5g Cannabis Flower Super Boof (Hybrid) SKU: [PERSON_NAME]-FT-CAN-BOF 4 ea …" at bounding box center [165, 500] width 309 height 340
click at [399, 387] on div "1 FT 1g Kief Super Boof (Hybrid) Original price (1 @ $35.00) 60monthly: -60% $1…" at bounding box center [497, 390] width 309 height 510
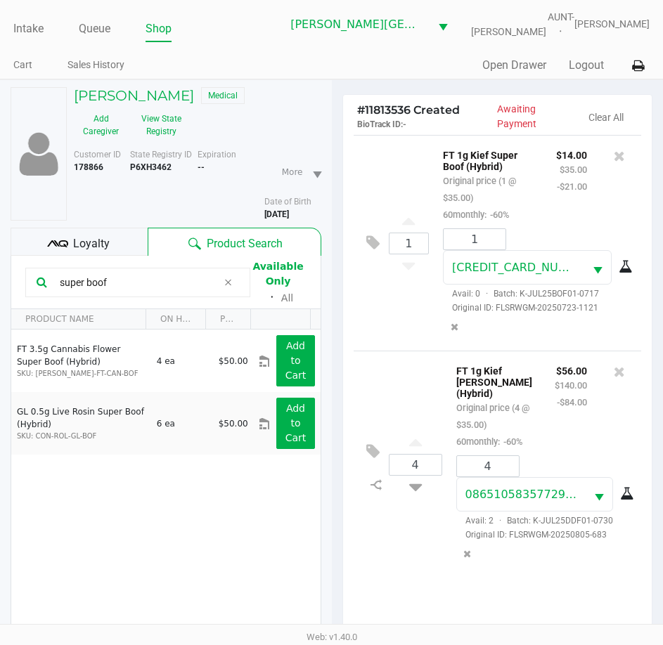
scroll to position [155, 0]
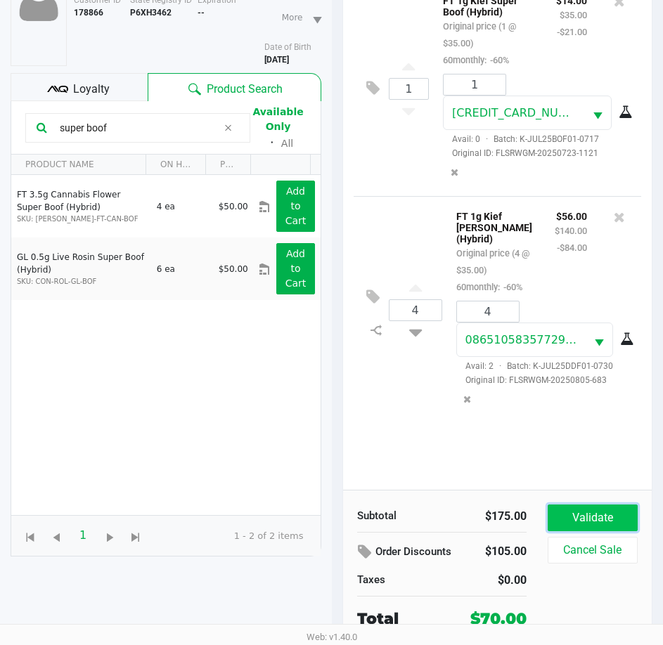
click at [571, 519] on button "Validate" at bounding box center [593, 518] width 90 height 27
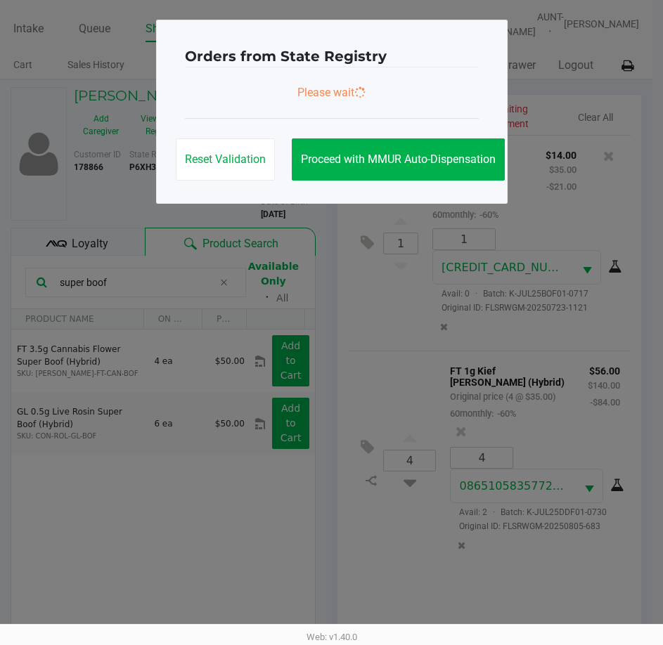
scroll to position [0, 0]
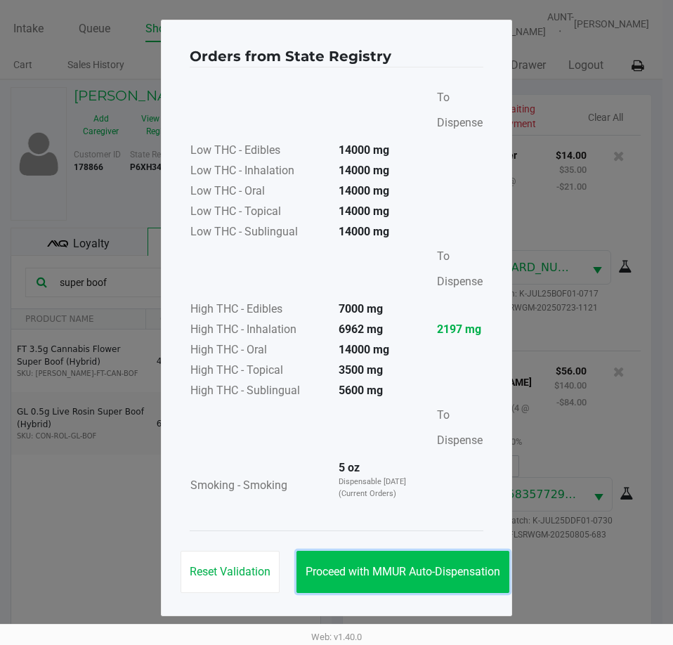
click at [460, 569] on span "Proceed with MMUR Auto-Dispensation" at bounding box center [403, 571] width 195 height 13
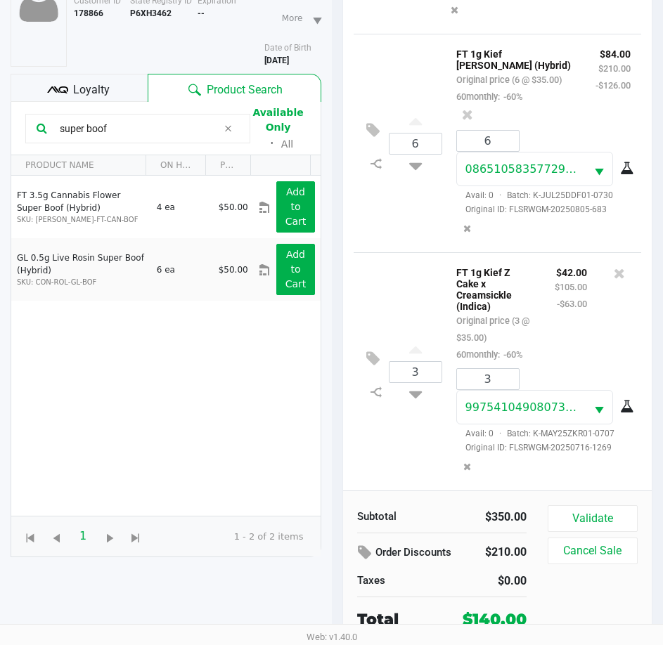
scroll to position [155, 0]
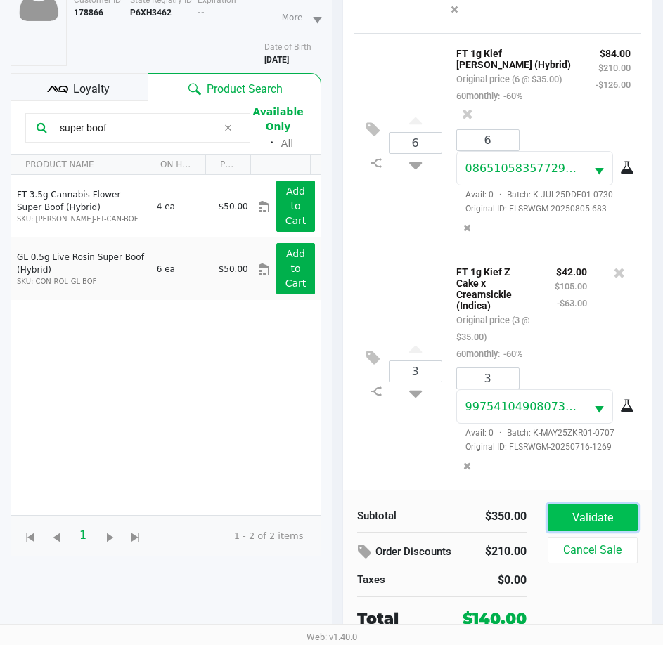
click at [604, 524] on button "Validate" at bounding box center [593, 518] width 90 height 27
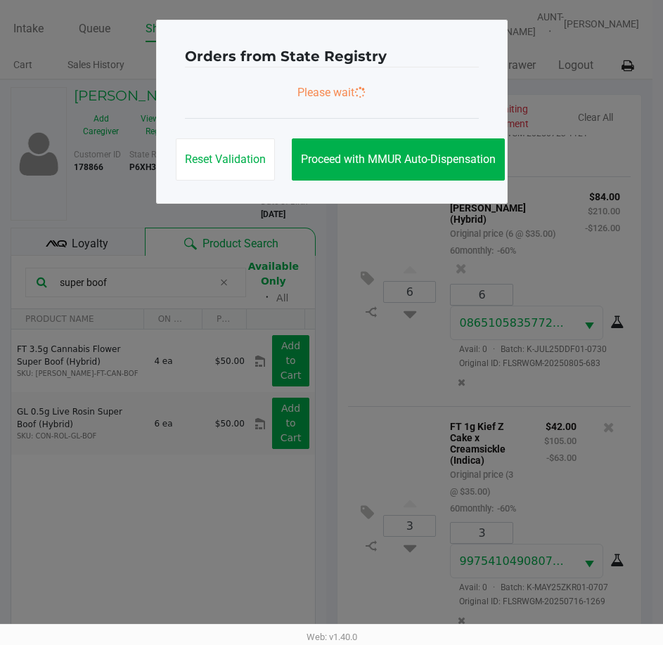
scroll to position [0, 0]
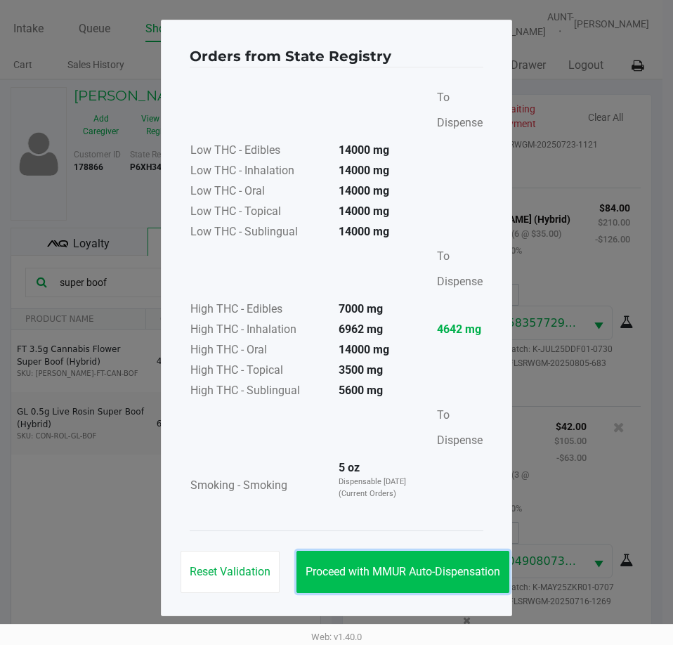
click at [434, 569] on span "Proceed with MMUR Auto-Dispensation" at bounding box center [403, 571] width 195 height 13
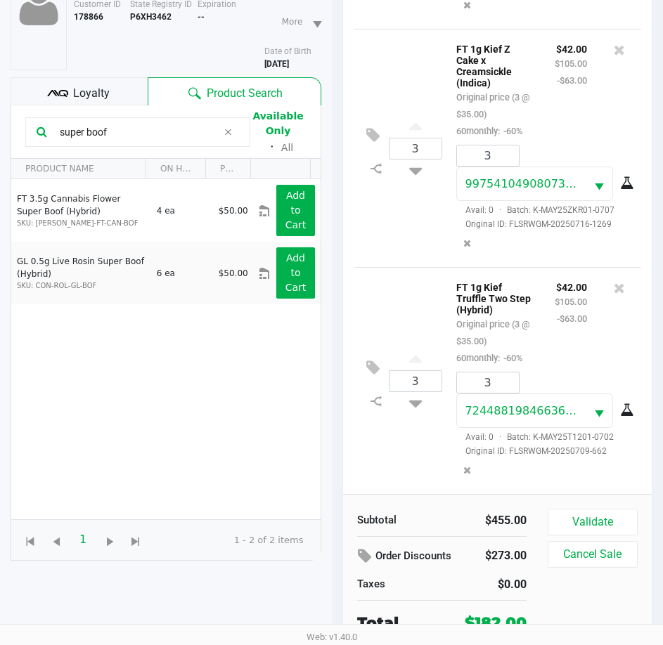
scroll to position [155, 0]
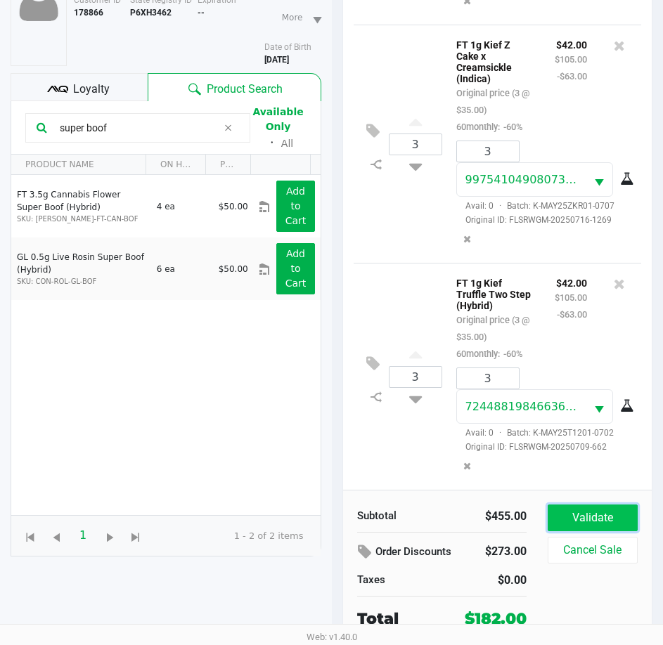
click at [563, 512] on button "Validate" at bounding box center [593, 518] width 90 height 27
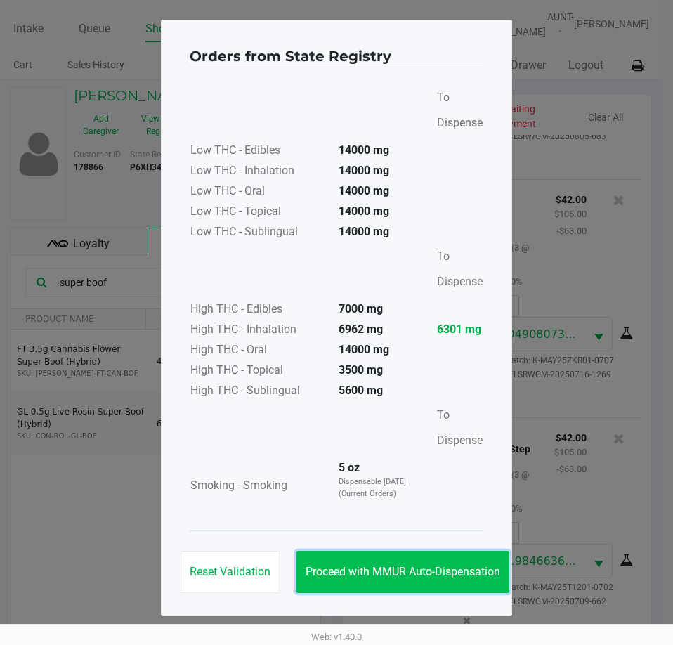
click at [486, 563] on button "Proceed with MMUR Auto-Dispensation" at bounding box center [403, 572] width 213 height 42
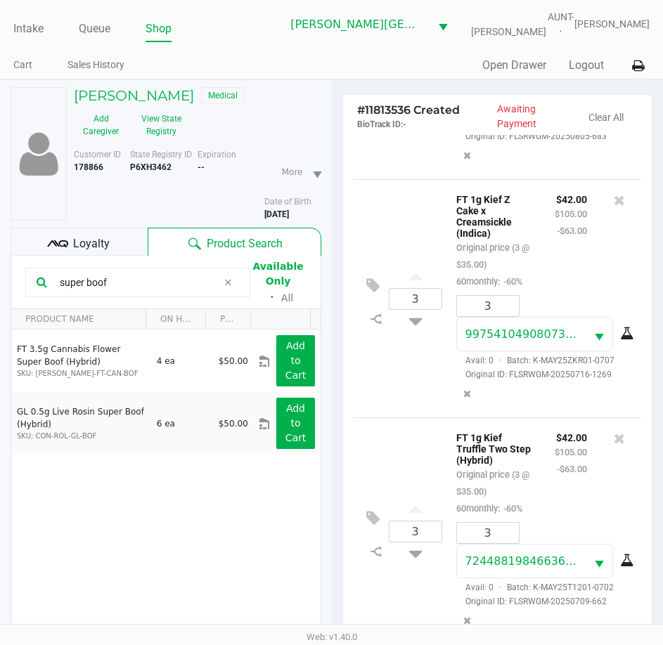
scroll to position [186, 0]
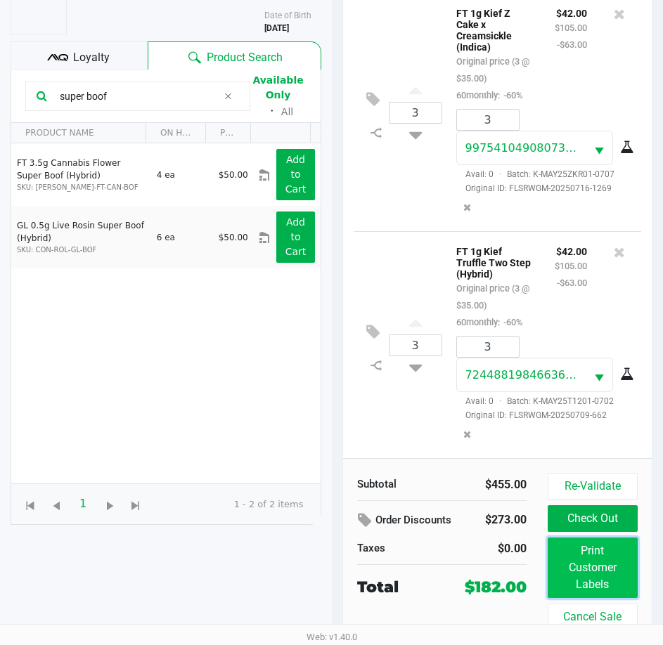
click at [572, 568] on button "Print Customer Labels" at bounding box center [593, 568] width 90 height 60
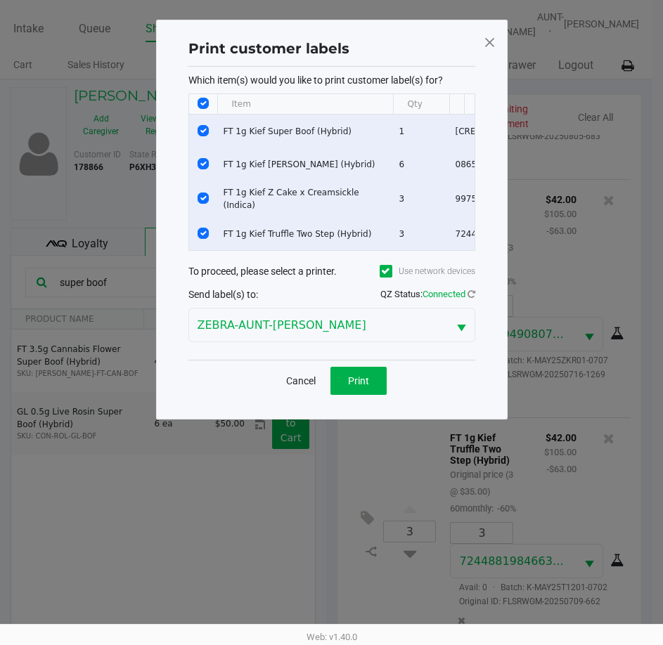
scroll to position [0, 0]
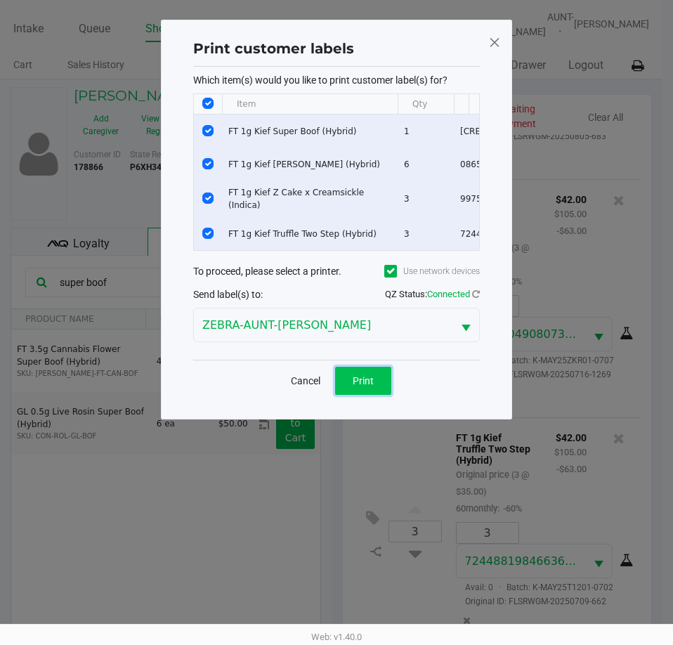
click at [358, 384] on span "Print" at bounding box center [363, 380] width 21 height 11
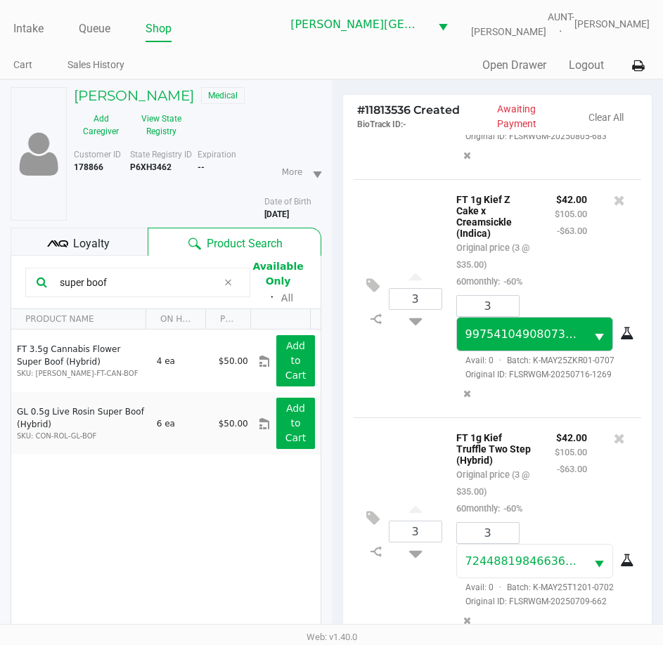
scroll to position [186, 0]
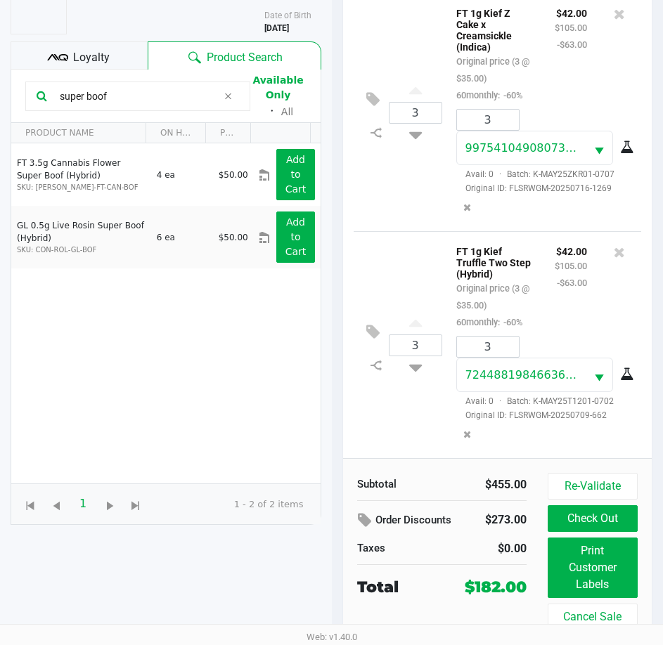
click at [98, 67] on div "Loyalty" at bounding box center [79, 55] width 137 height 28
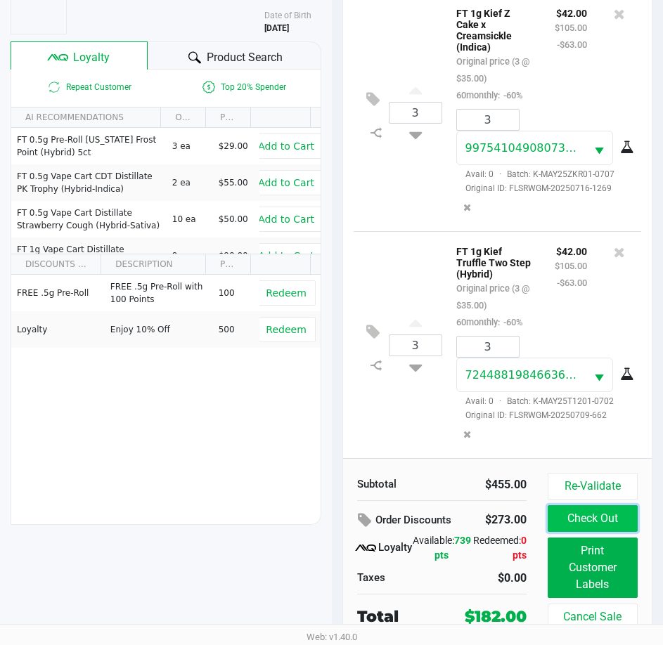
click at [556, 515] on button "Check Out" at bounding box center [593, 518] width 90 height 27
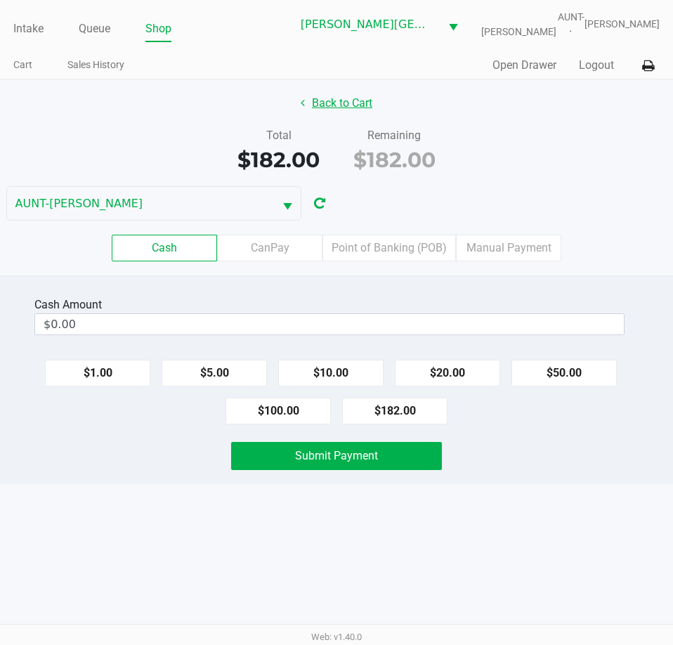
click at [309, 106] on button "Back to Cart" at bounding box center [337, 103] width 90 height 27
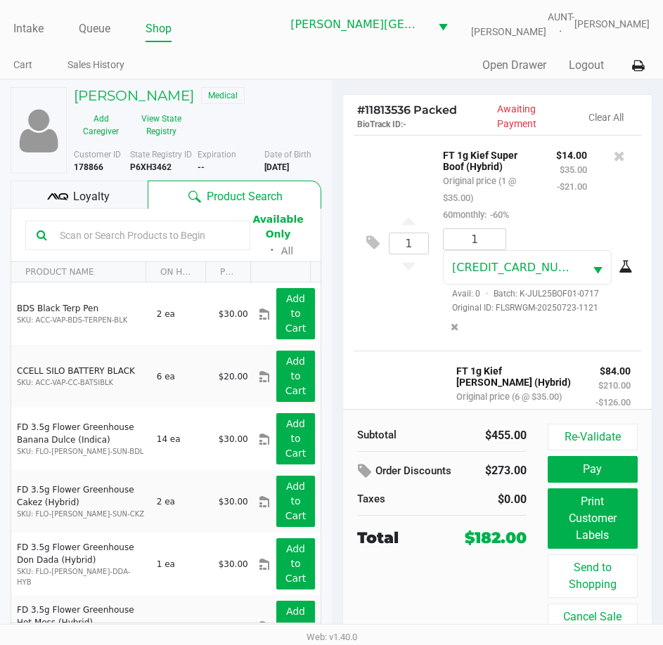
click at [90, 194] on span "Loyalty" at bounding box center [91, 196] width 37 height 17
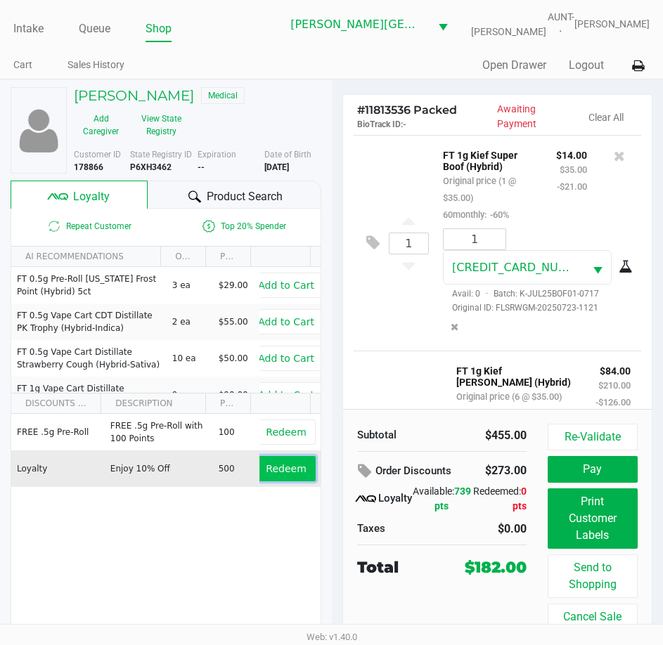
click at [266, 467] on span "Redeem" at bounding box center [286, 468] width 40 height 11
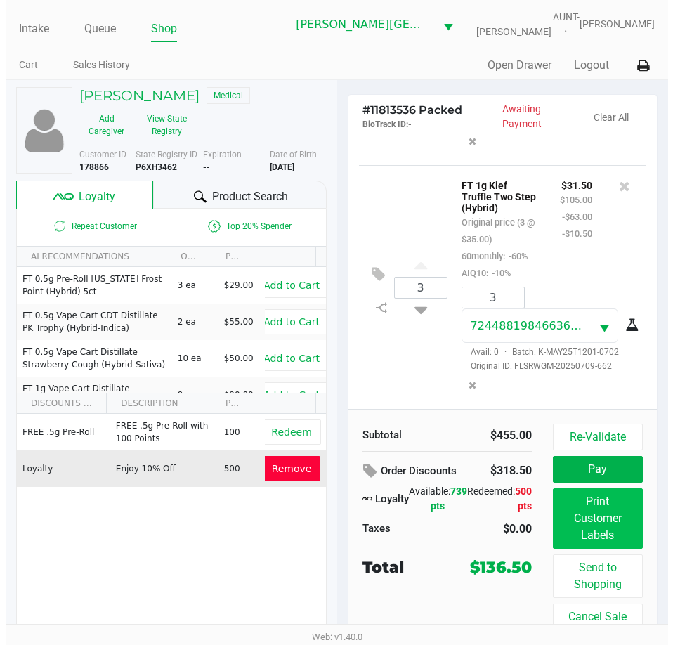
scroll to position [789, 0]
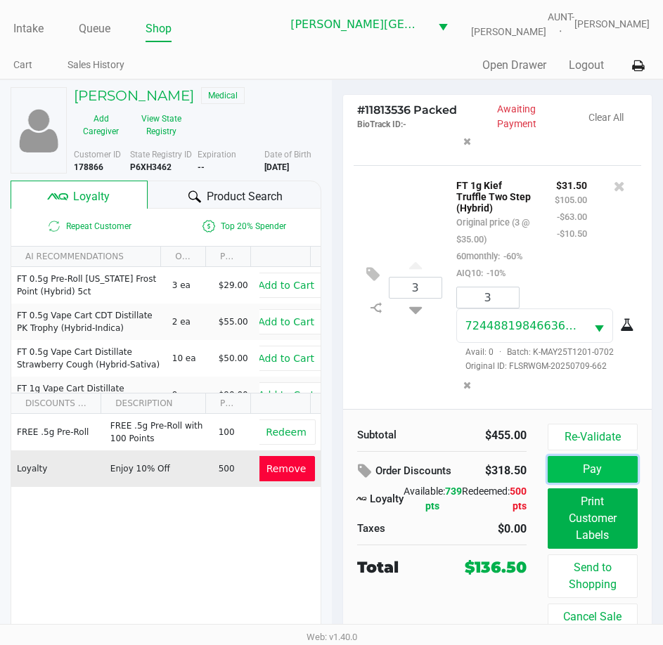
click at [609, 462] on button "Pay" at bounding box center [593, 469] width 90 height 27
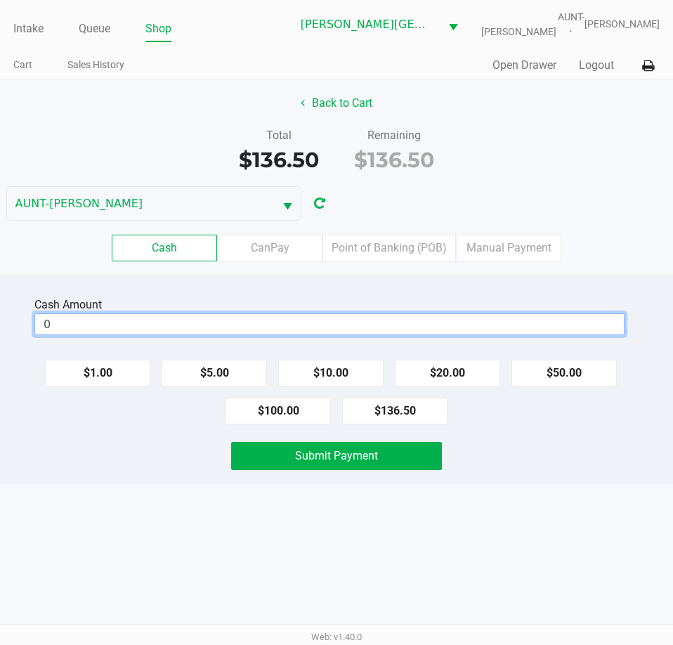
click at [224, 326] on input "0" at bounding box center [329, 324] width 589 height 20
type input "$150.00"
drag, startPoint x: 115, startPoint y: 429, endPoint x: 175, endPoint y: 431, distance: 59.8
click at [117, 429] on div "Cash Amount $150.00 Clear $1.00 $5.00 $10.00 $20.00 $50.00 $100.00 $136.50 Subm…" at bounding box center [336, 380] width 673 height 209
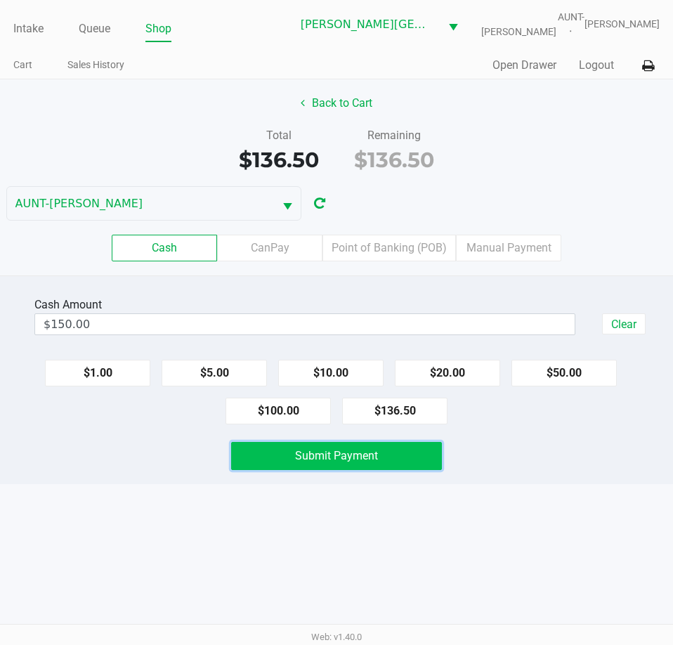
click at [260, 450] on button "Submit Payment" at bounding box center [336, 456] width 210 height 28
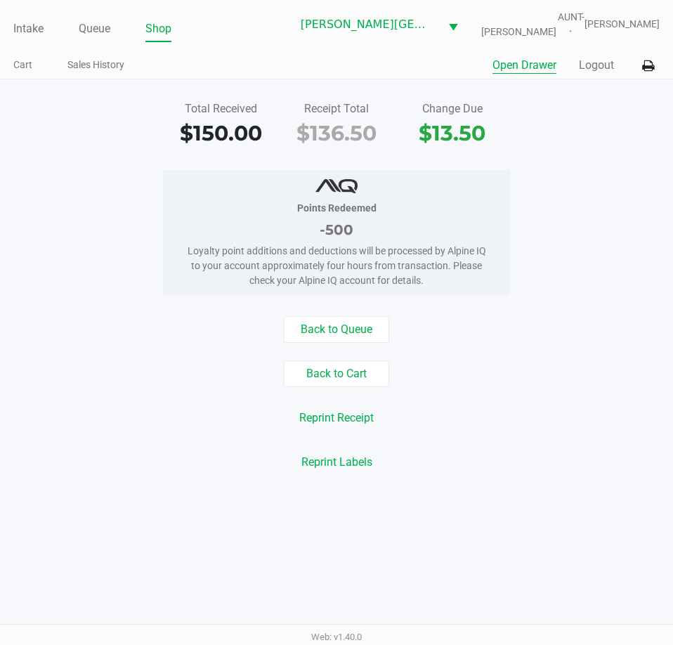
click at [529, 60] on button "Open Drawer" at bounding box center [525, 65] width 64 height 17
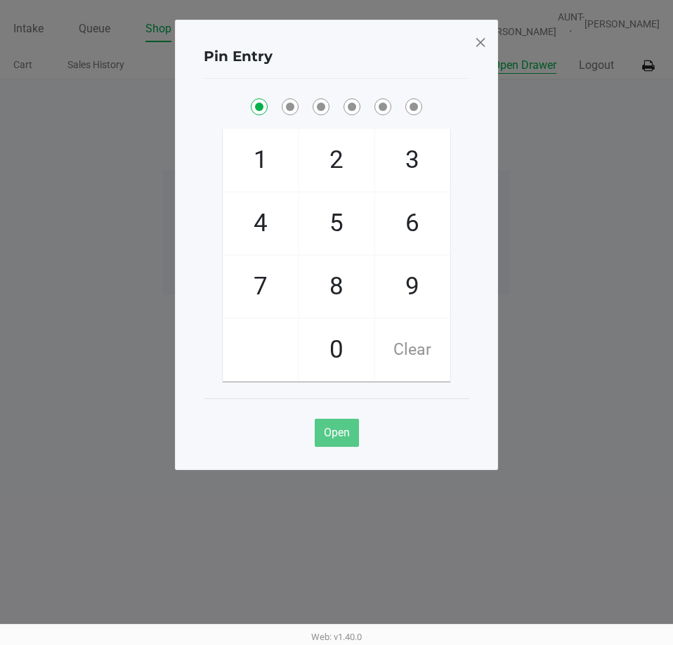
checkbox input "true"
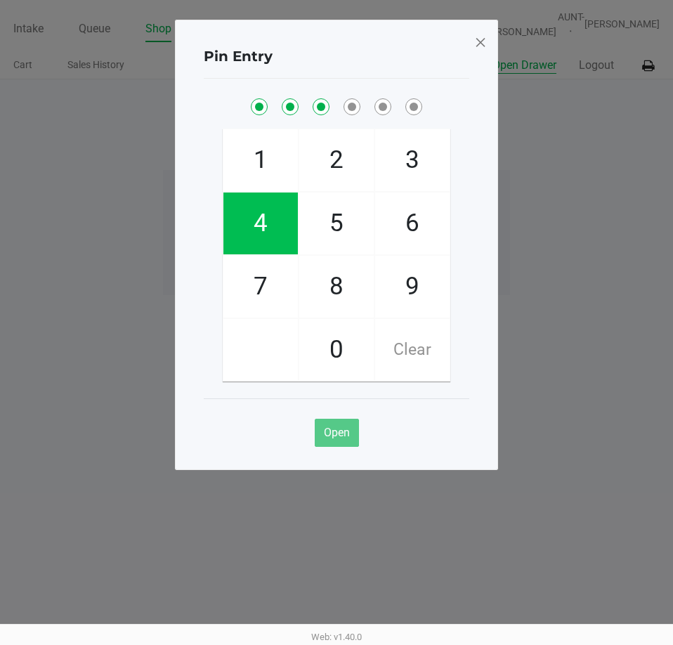
checkbox input "true"
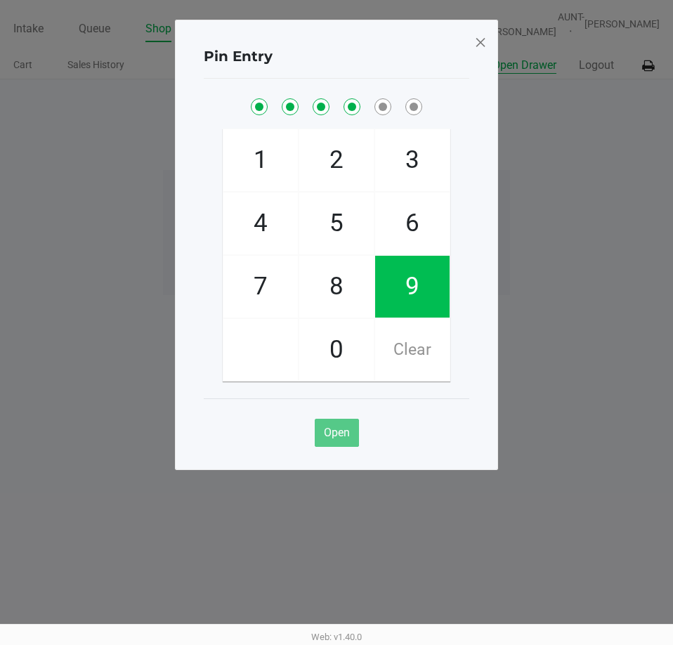
checkbox input "true"
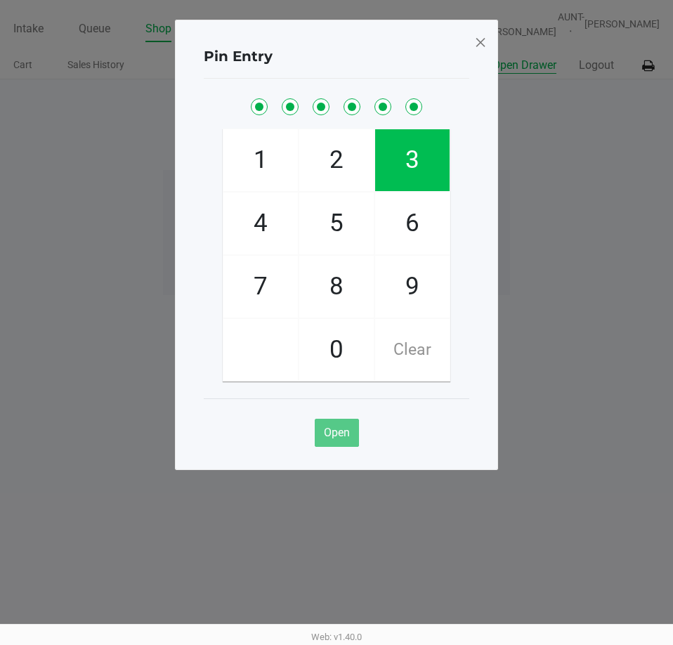
checkbox input "true"
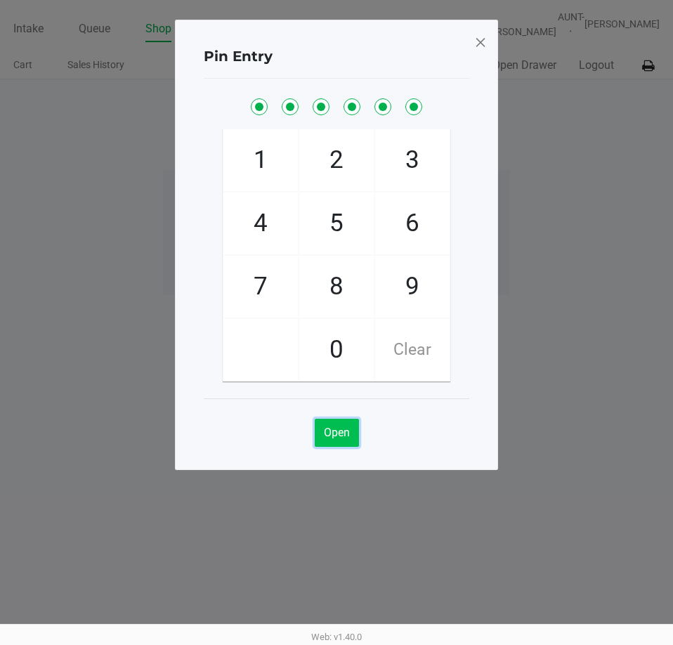
click at [349, 429] on span "Open" at bounding box center [337, 432] width 26 height 13
click at [483, 47] on span at bounding box center [480, 42] width 13 height 22
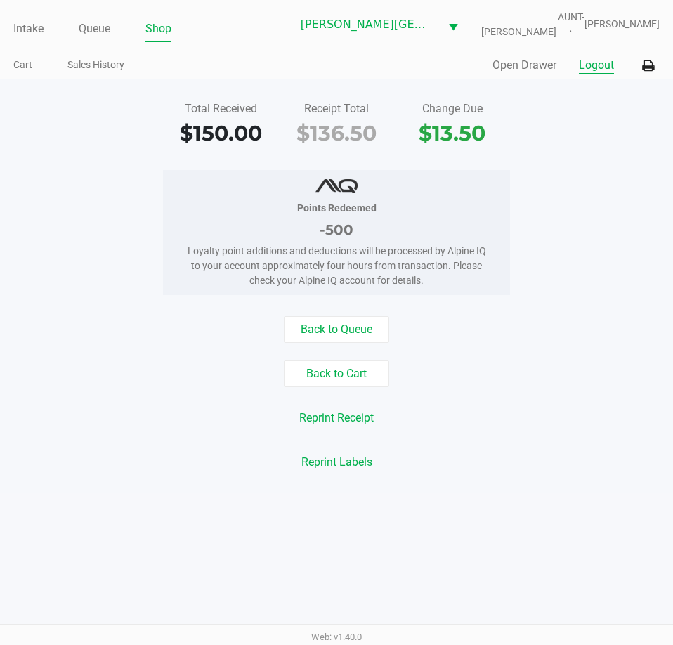
click at [588, 67] on button "Logout" at bounding box center [596, 65] width 35 height 17
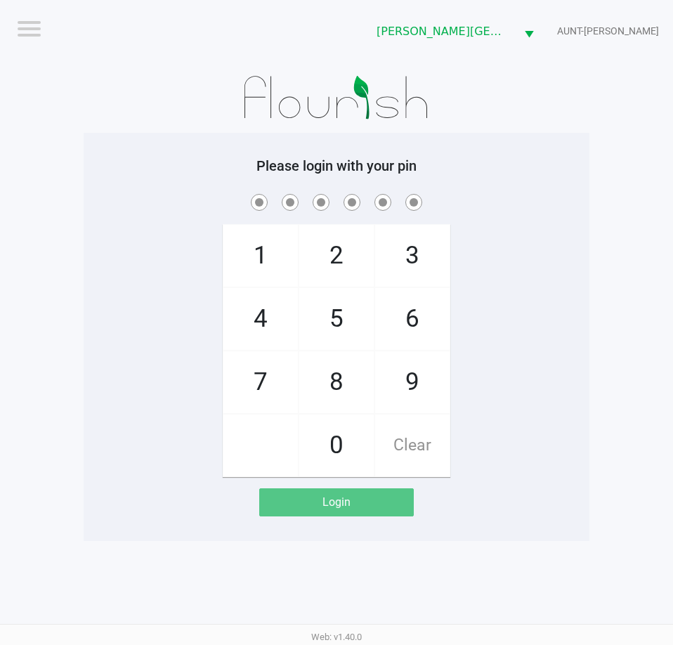
click at [562, 205] on span at bounding box center [336, 202] width 485 height 22
click at [137, 373] on div "1 4 7 2 5 8 0 3 6 9 Clear" at bounding box center [337, 334] width 506 height 286
checkbox input "true"
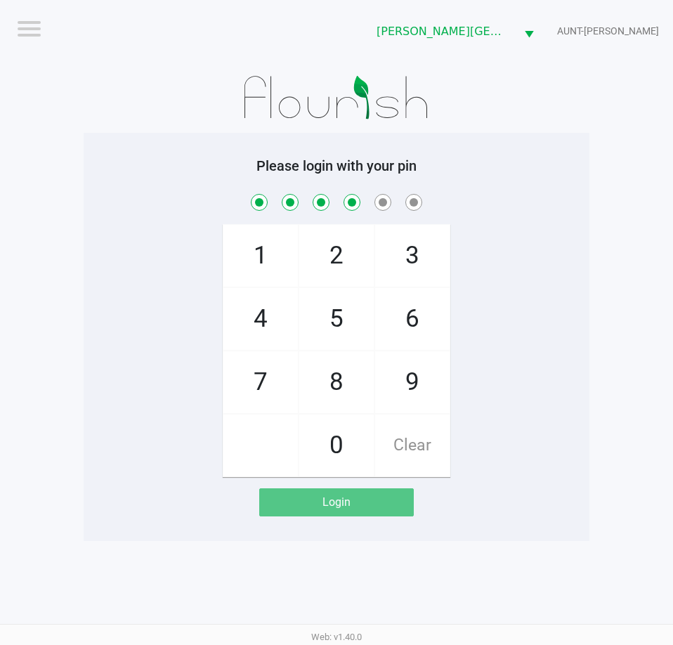
checkbox input "true"
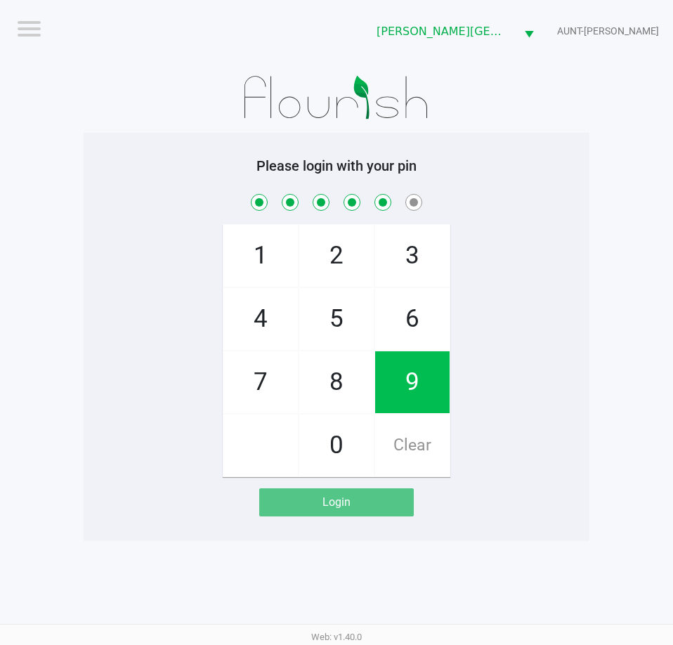
checkbox input "true"
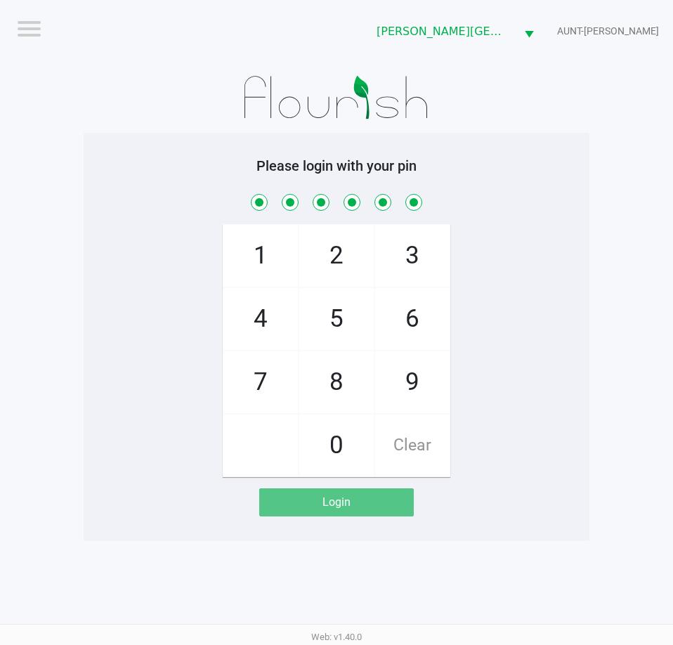
checkbox input "true"
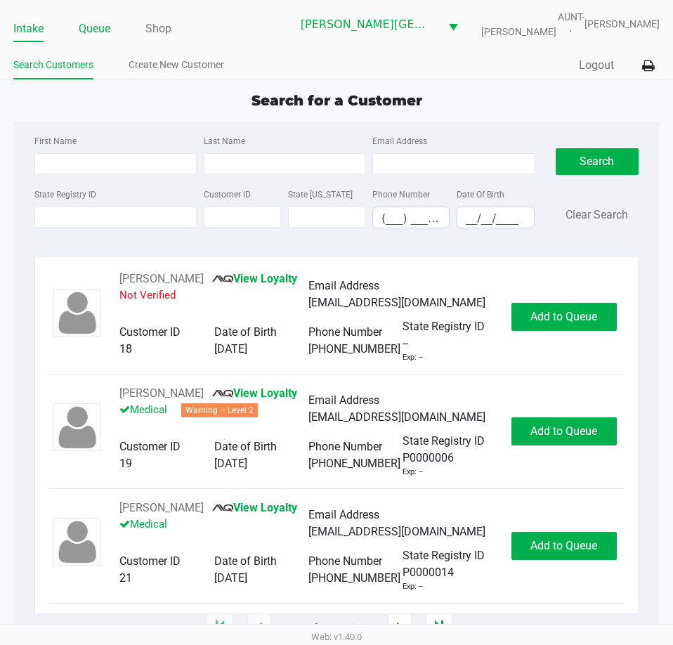
click at [91, 36] on link "Queue" at bounding box center [95, 29] width 32 height 20
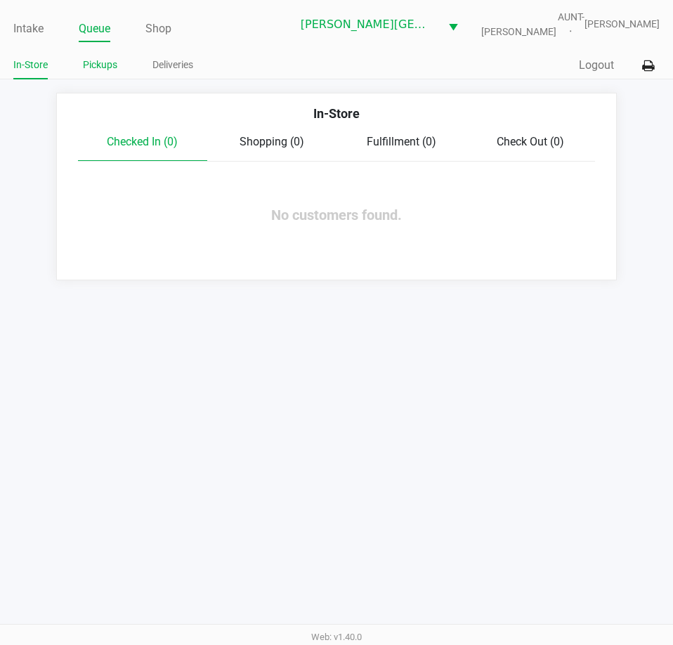
click at [97, 66] on link "Pickups" at bounding box center [100, 65] width 34 height 18
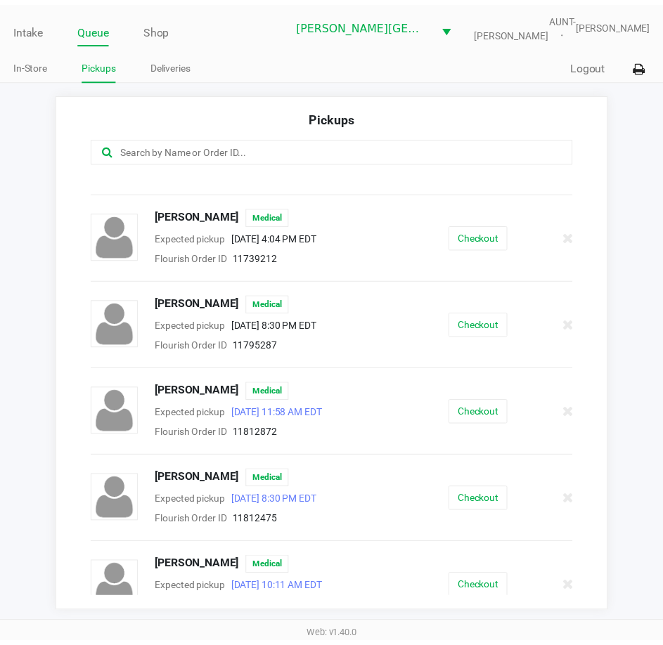
scroll to position [782, 0]
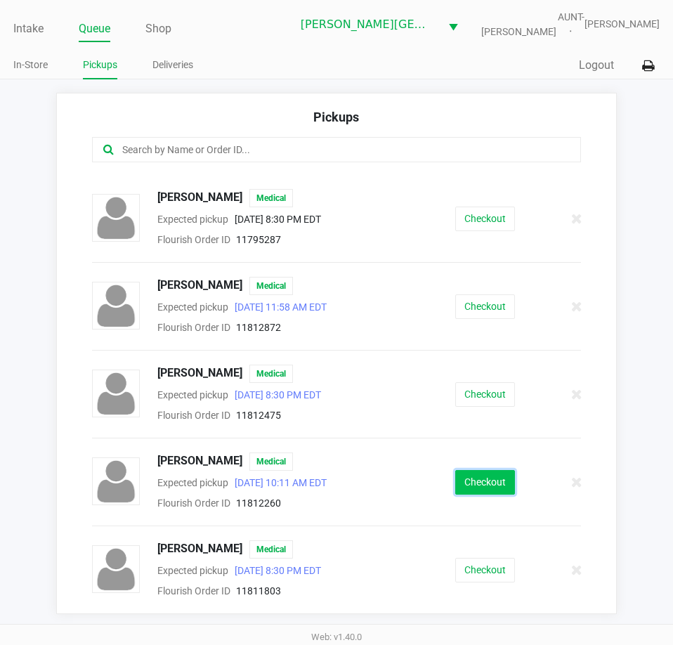
click at [463, 490] on button "Checkout" at bounding box center [485, 482] width 60 height 25
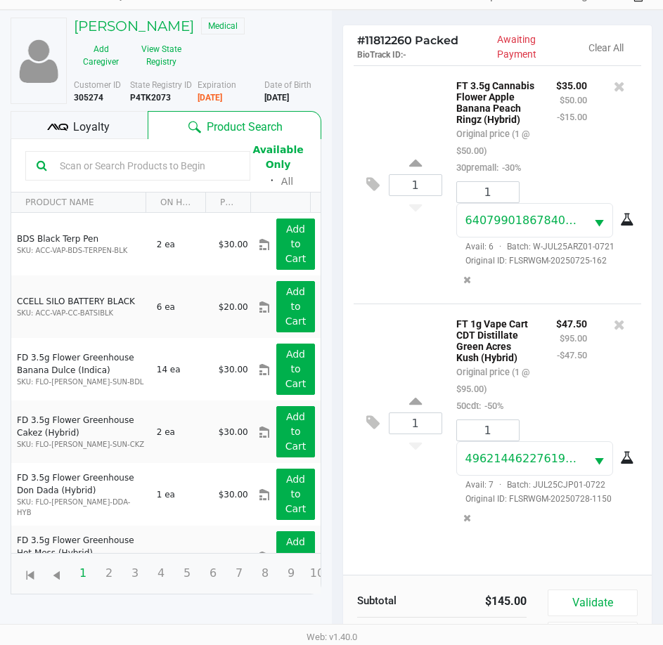
scroll to position [155, 0]
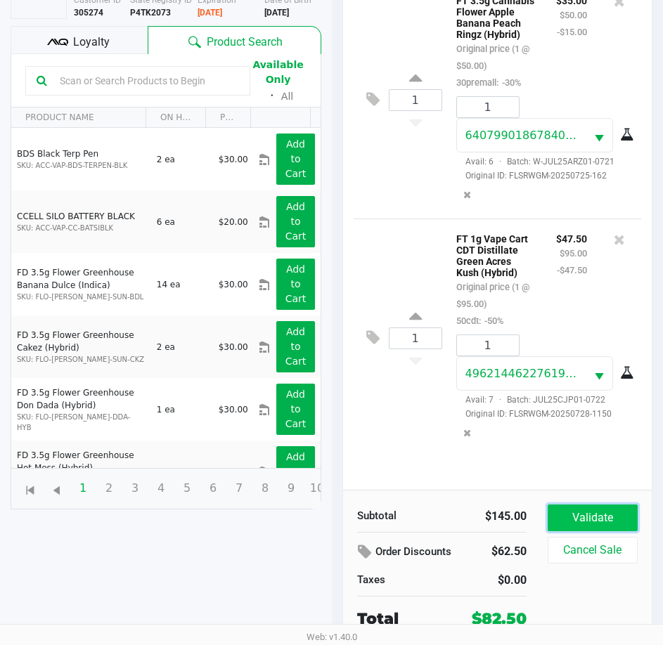
click at [595, 517] on button "Validate" at bounding box center [593, 518] width 90 height 27
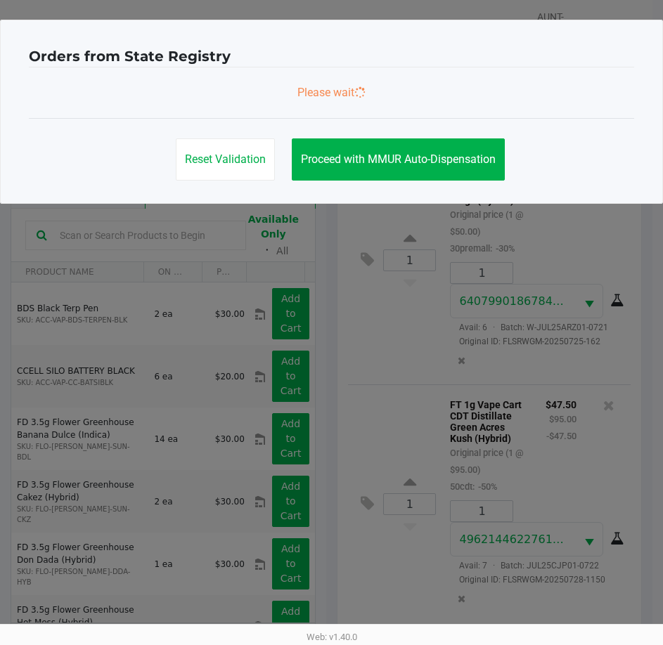
scroll to position [0, 0]
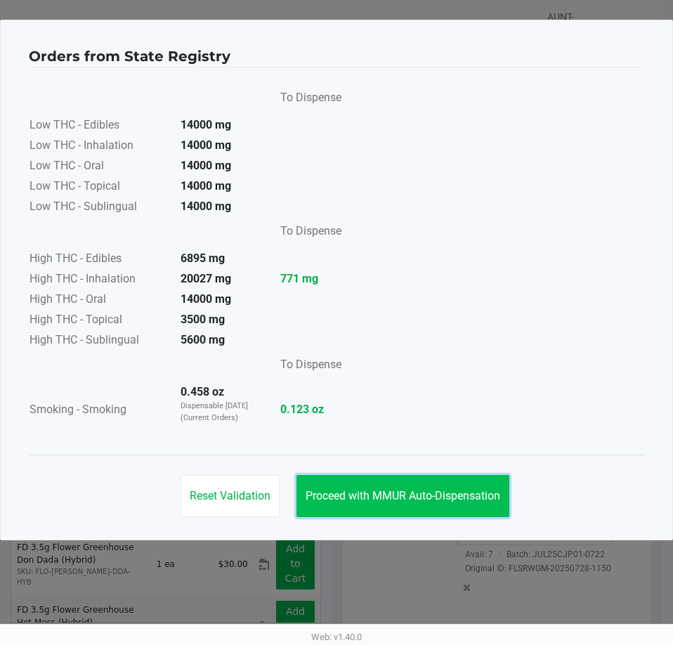
click at [446, 498] on span "Proceed with MMUR Auto-Dispensation" at bounding box center [403, 495] width 195 height 13
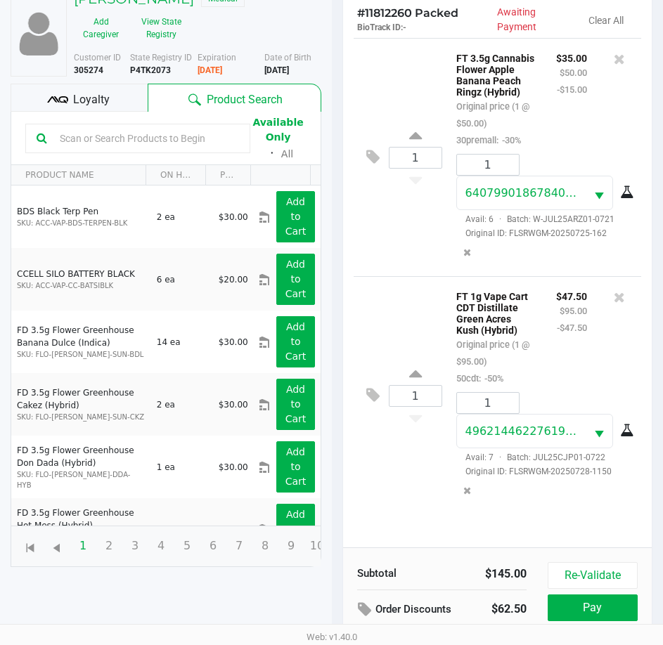
scroll to position [186, 0]
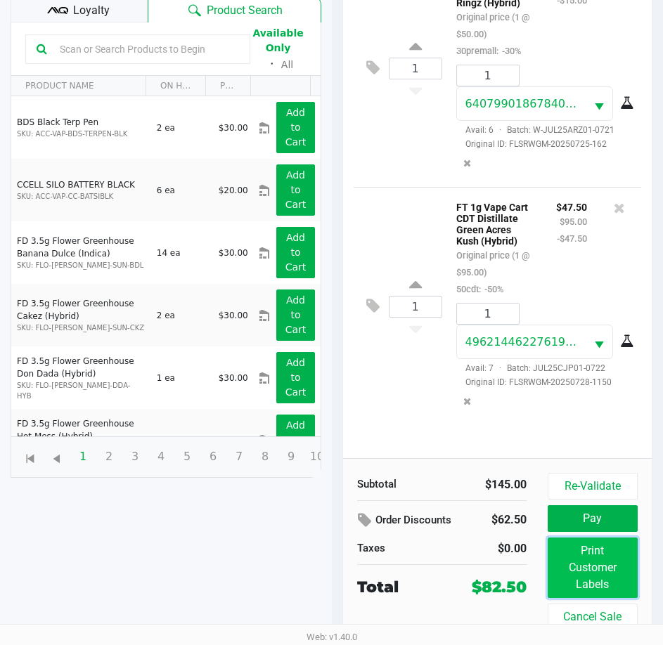
click at [586, 566] on button "Print Customer Labels" at bounding box center [593, 568] width 90 height 60
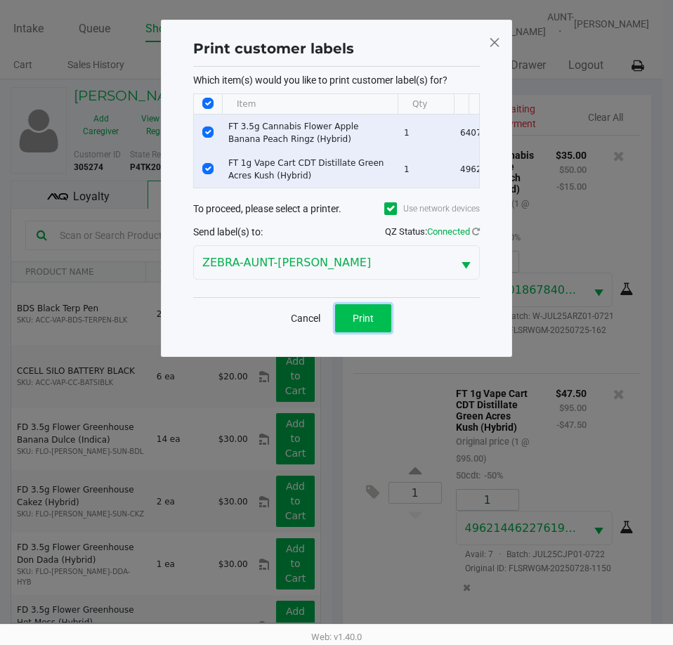
click at [354, 324] on span "Print" at bounding box center [363, 318] width 21 height 11
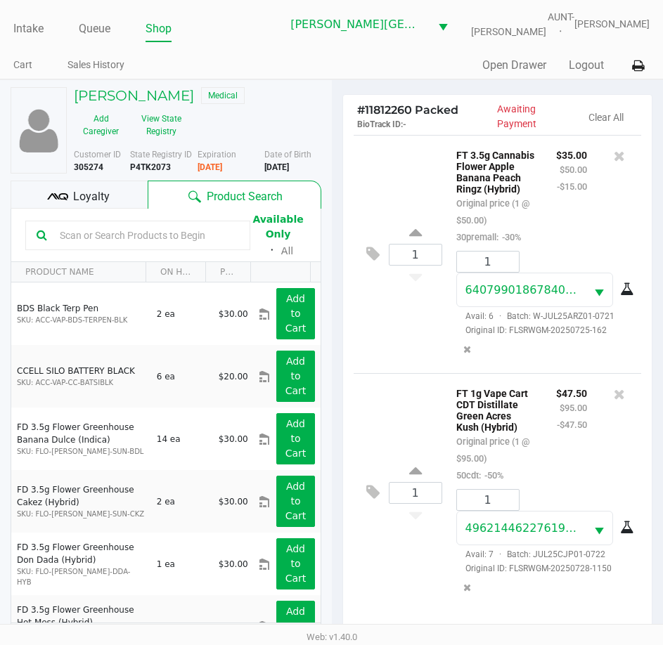
click at [114, 200] on div "Loyalty" at bounding box center [79, 195] width 137 height 28
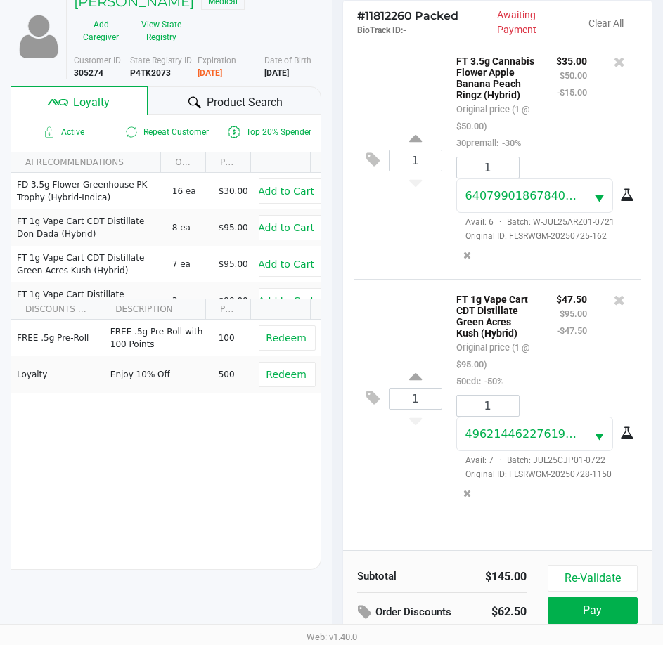
scroll to position [186, 0]
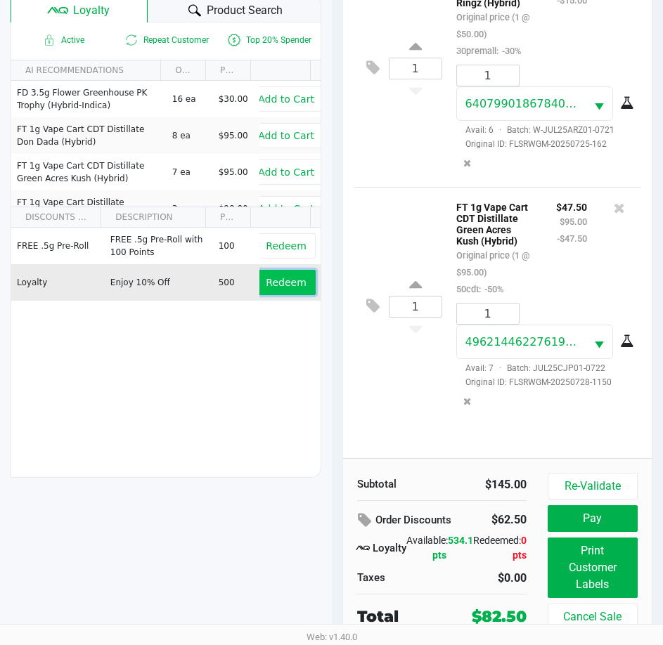
click at [280, 280] on span "Redeem" at bounding box center [286, 282] width 40 height 11
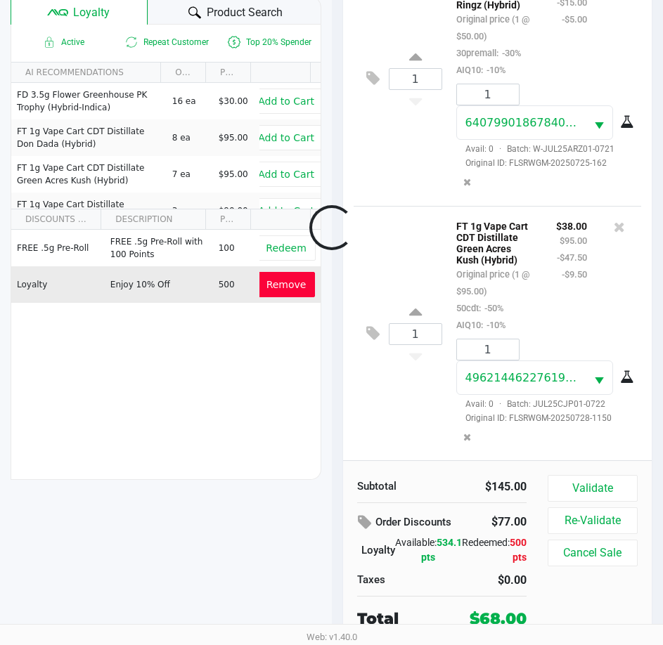
scroll to position [30, 0]
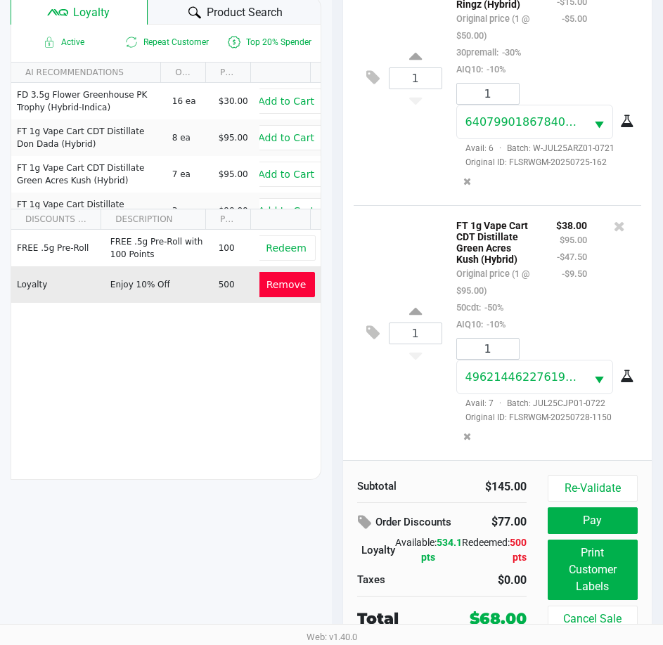
click at [258, 285] on button "Remove" at bounding box center [286, 284] width 58 height 25
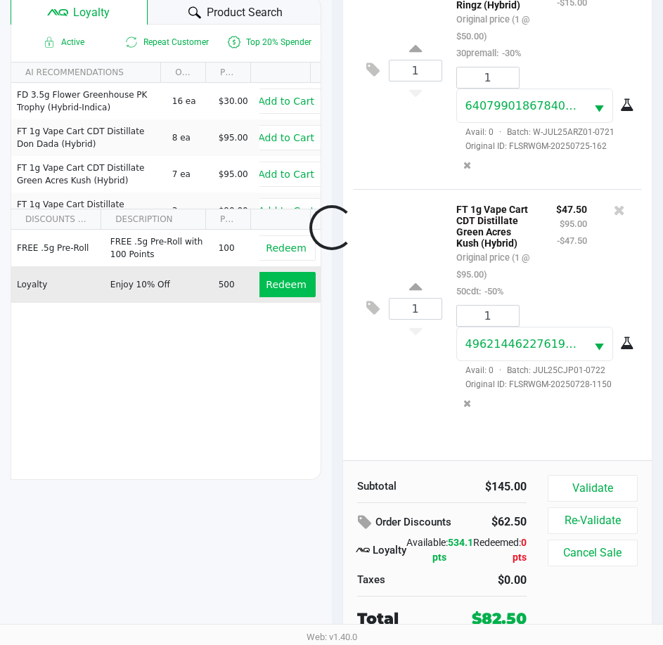
scroll to position [0, 0]
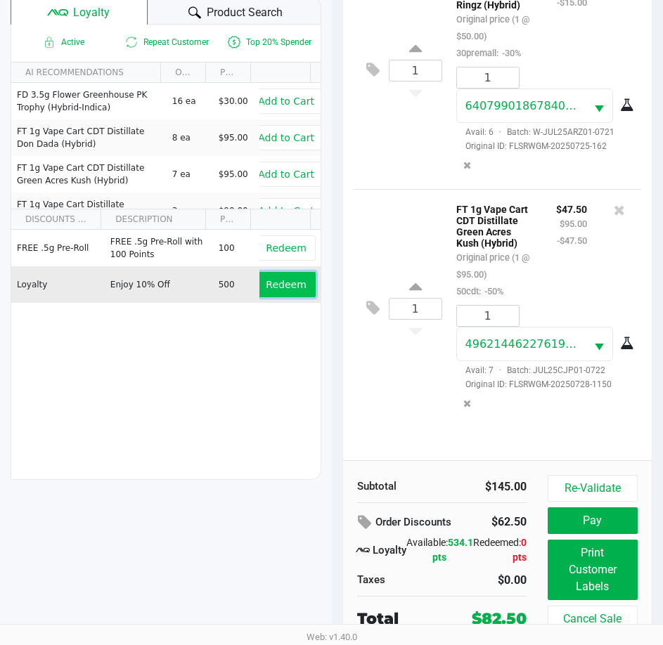
click at [271, 290] on span "Redeem" at bounding box center [286, 284] width 40 height 11
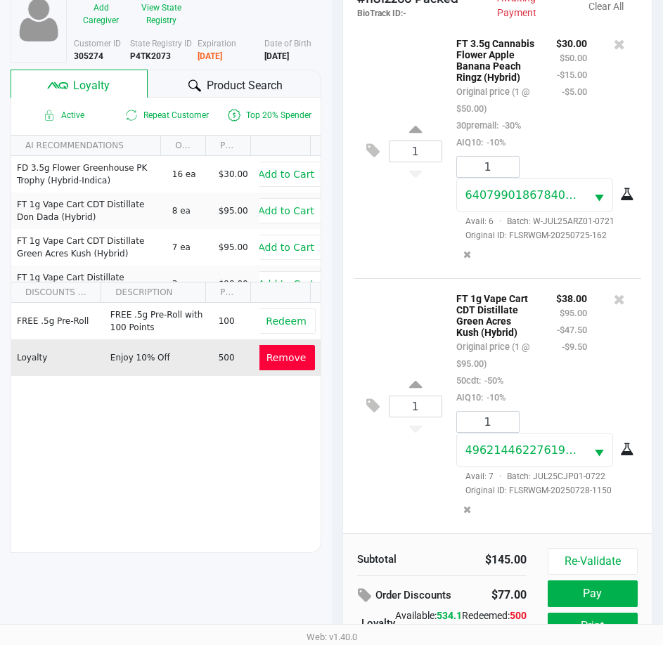
scroll to position [186, 0]
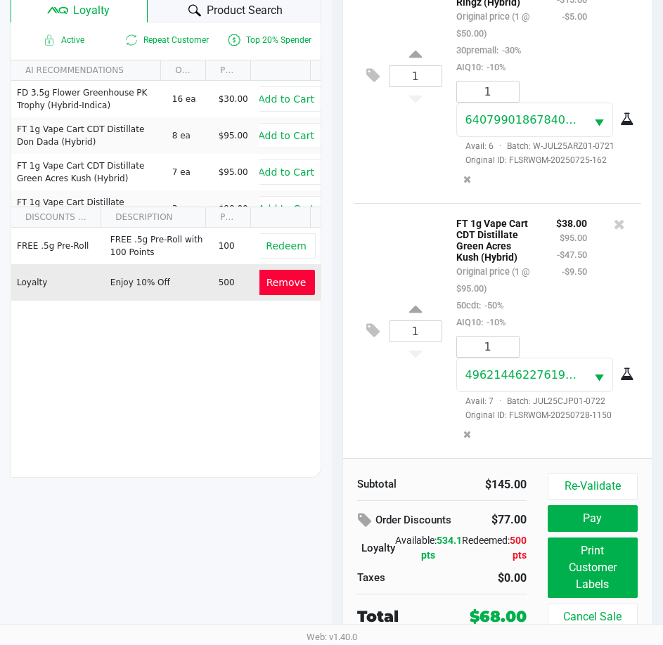
click at [267, 280] on span "Remove" at bounding box center [286, 282] width 40 height 11
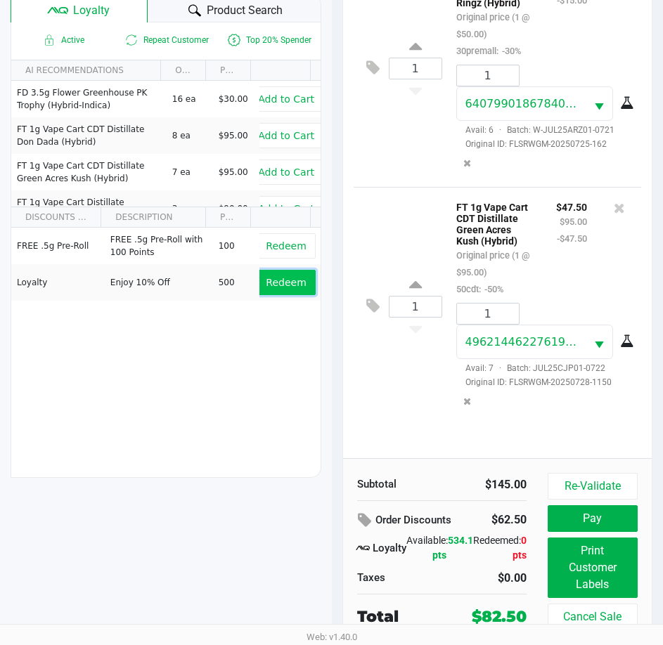
click at [268, 279] on span "Redeem" at bounding box center [286, 282] width 40 height 11
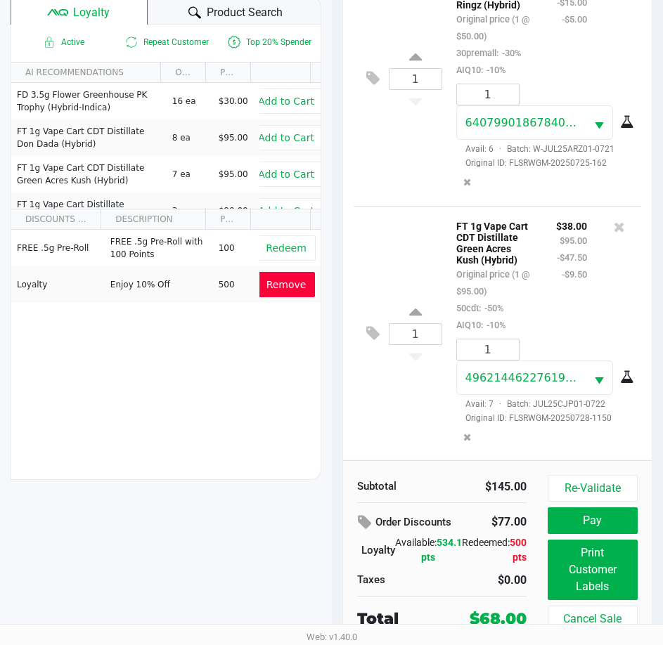
scroll to position [30, 0]
click at [597, 510] on button "Pay" at bounding box center [593, 520] width 90 height 27
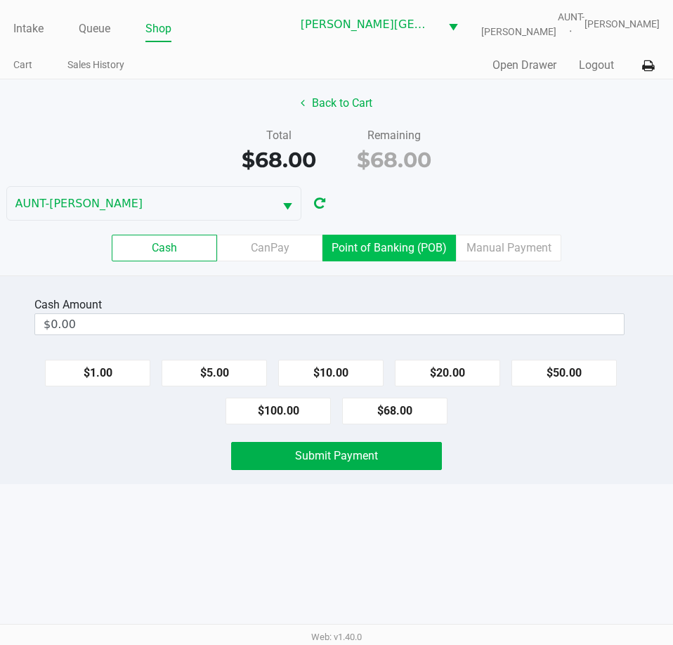
click at [352, 257] on label "Point of Banking (POB)" at bounding box center [390, 248] width 134 height 27
click at [0, 0] on 7 "Point of Banking (POB)" at bounding box center [0, 0] width 0 height 0
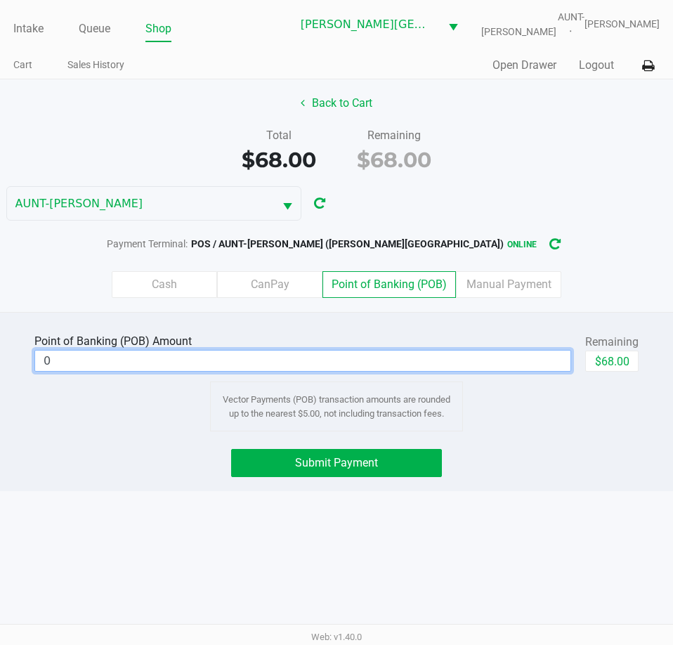
click at [381, 355] on input "0" at bounding box center [303, 361] width 536 height 20
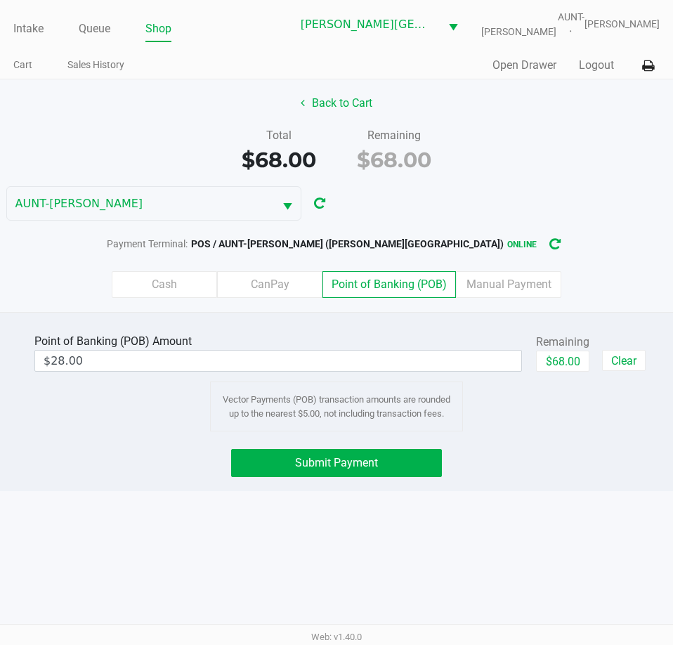
drag, startPoint x: 164, startPoint y: 464, endPoint x: 223, endPoint y: 449, distance: 60.9
click at [164, 463] on div "Submit Payment" at bounding box center [336, 463] width 694 height 28
click at [281, 468] on button "Submit Payment" at bounding box center [336, 463] width 210 height 28
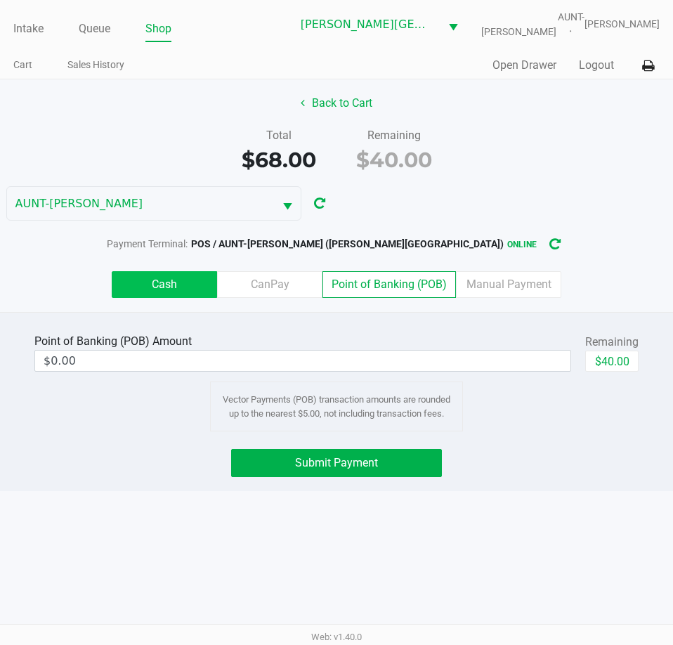
click at [202, 289] on label "Cash" at bounding box center [164, 284] width 105 height 27
click at [0, 0] on 0 "Cash" at bounding box center [0, 0] width 0 height 0
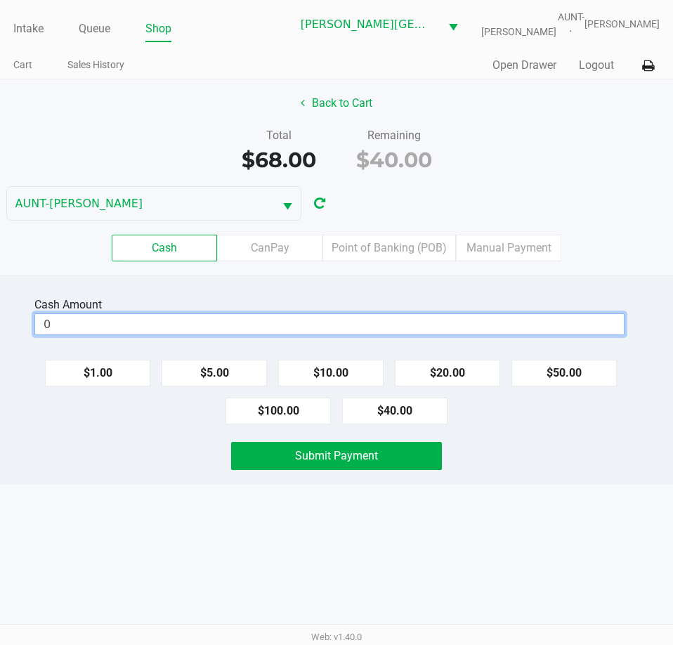
click at [124, 330] on input "0" at bounding box center [329, 324] width 589 height 20
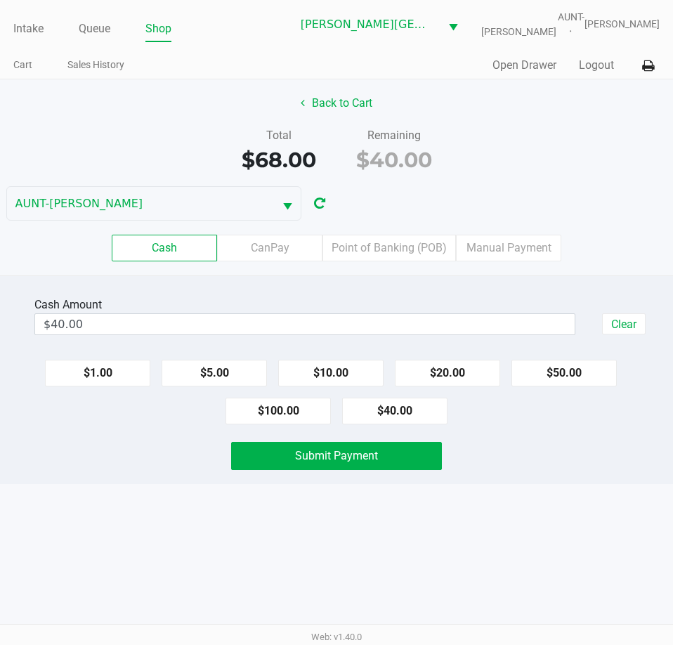
drag, startPoint x: 101, startPoint y: 453, endPoint x: 116, endPoint y: 453, distance: 14.8
click at [105, 453] on div "Submit Payment" at bounding box center [336, 456] width 694 height 28
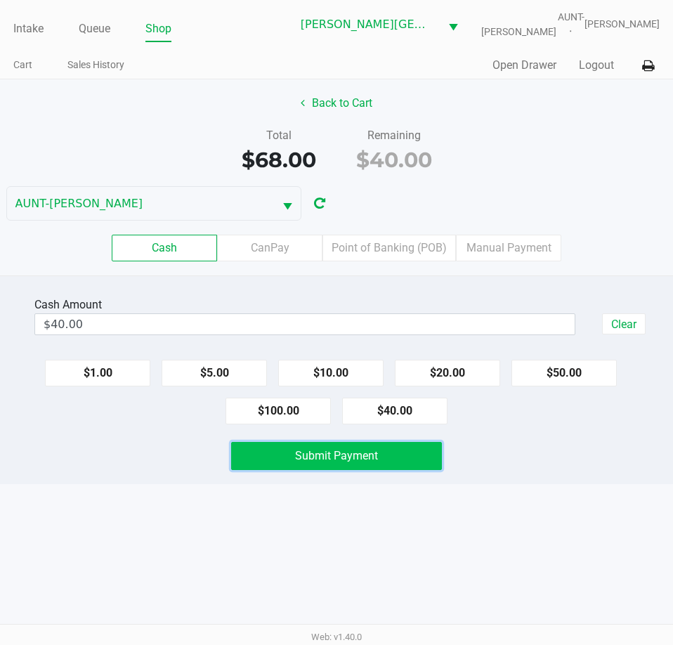
click at [246, 444] on button "Submit Payment" at bounding box center [336, 456] width 210 height 28
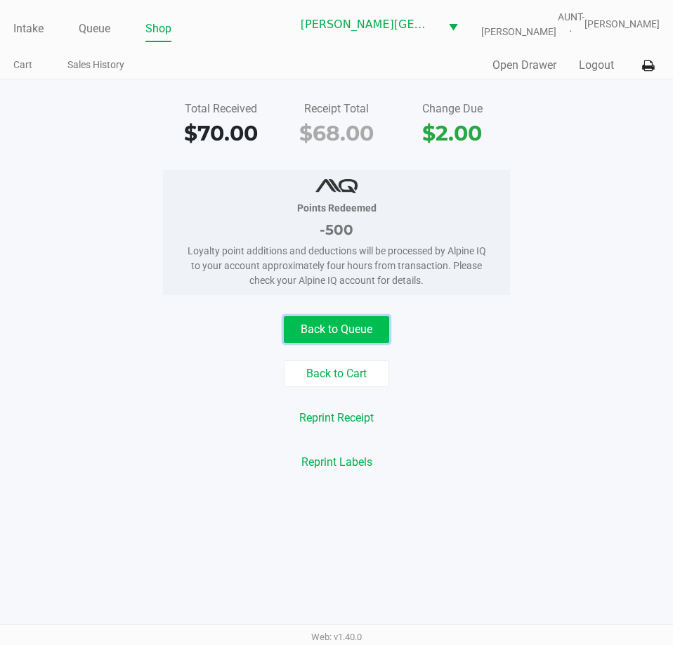
click at [339, 323] on button "Back to Queue" at bounding box center [336, 329] width 105 height 27
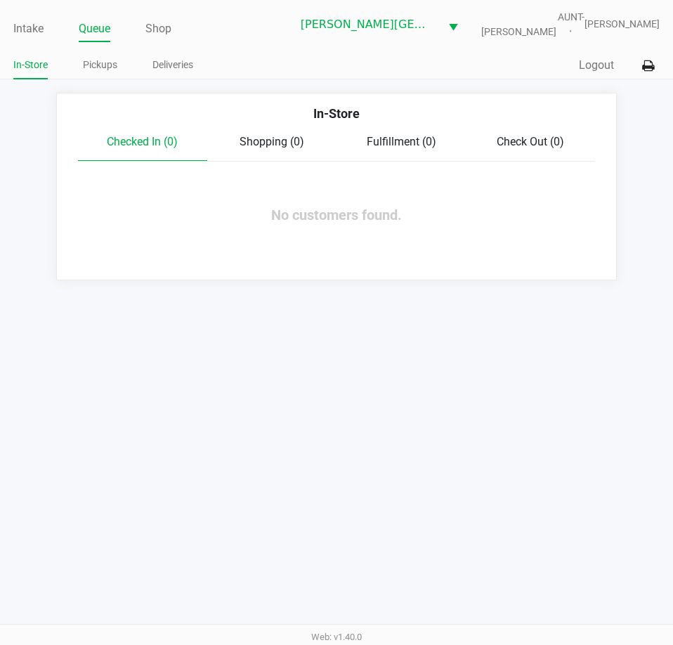
click at [585, 56] on div "Quick Sale Logout" at bounding box center [498, 66] width 323 height 26
click at [595, 67] on button "Logout" at bounding box center [596, 65] width 35 height 17
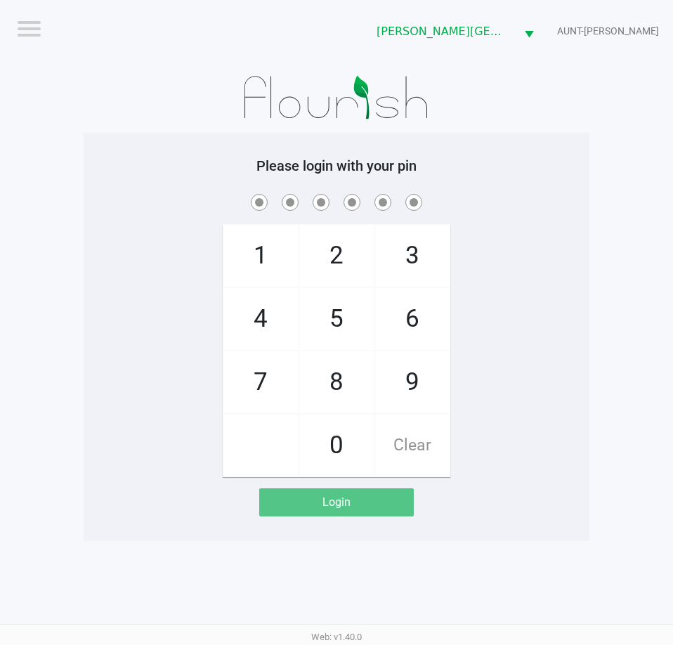
click at [332, 314] on span "5" at bounding box center [336, 319] width 75 height 62
click at [266, 242] on span "1" at bounding box center [261, 256] width 75 height 62
click at [418, 309] on span "6" at bounding box center [412, 319] width 75 height 62
drag, startPoint x: 261, startPoint y: 322, endPoint x: 289, endPoint y: 331, distance: 28.9
click at [261, 323] on span "4" at bounding box center [261, 319] width 75 height 62
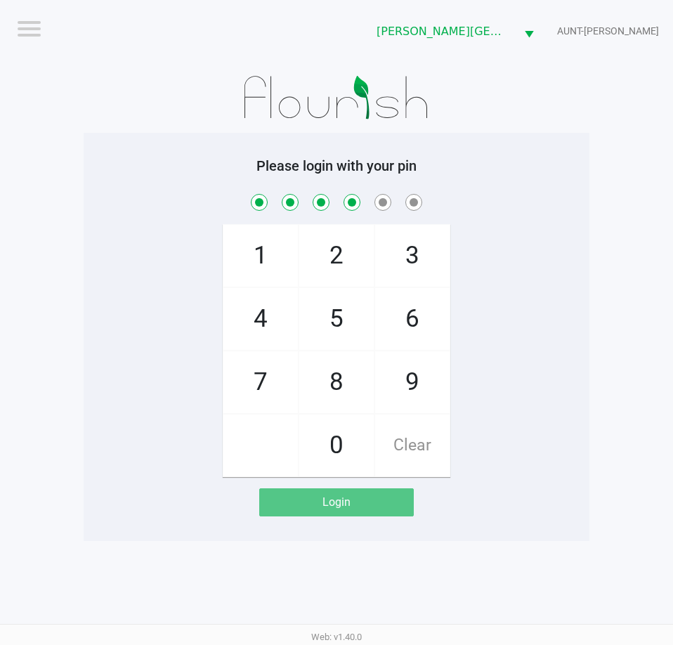
click at [356, 319] on span "5" at bounding box center [336, 319] width 75 height 62
click at [285, 399] on span "7" at bounding box center [261, 382] width 75 height 62
